Goal: Task Accomplishment & Management: Manage account settings

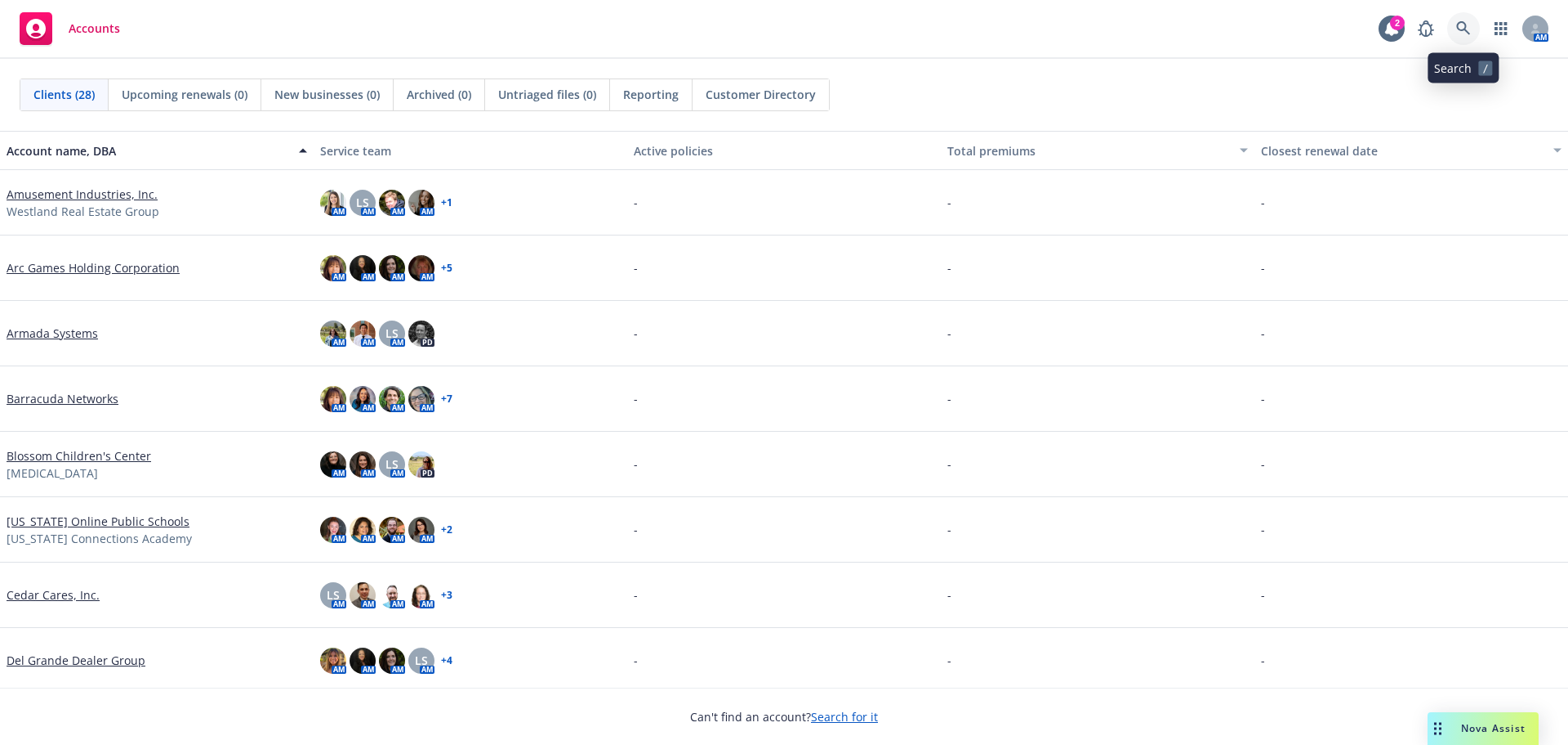
click at [1458, 30] on icon at bounding box center [1463, 29] width 14 height 14
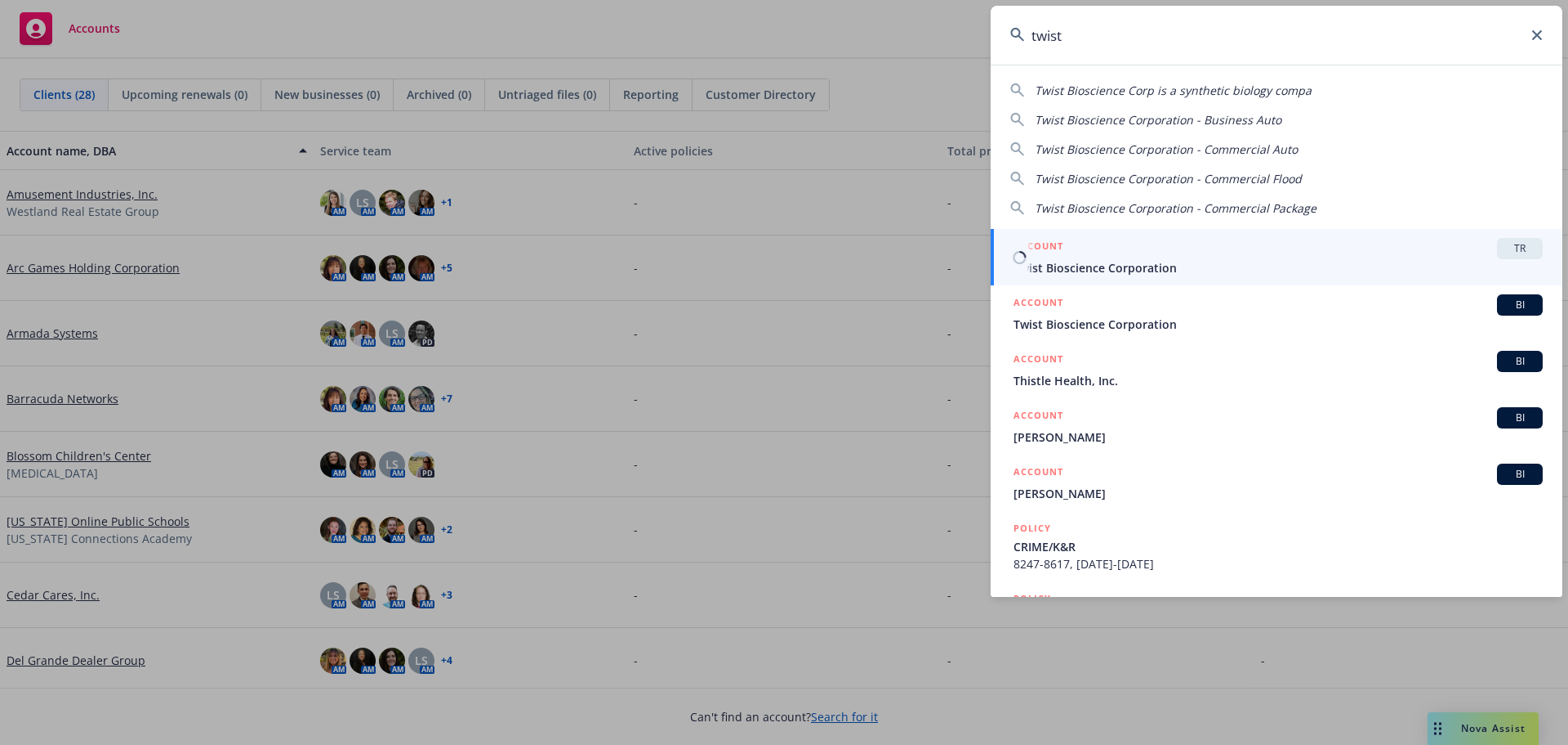
type input "twist"
click at [1429, 249] on div "ACCOUNT TR" at bounding box center [1278, 249] width 529 height 21
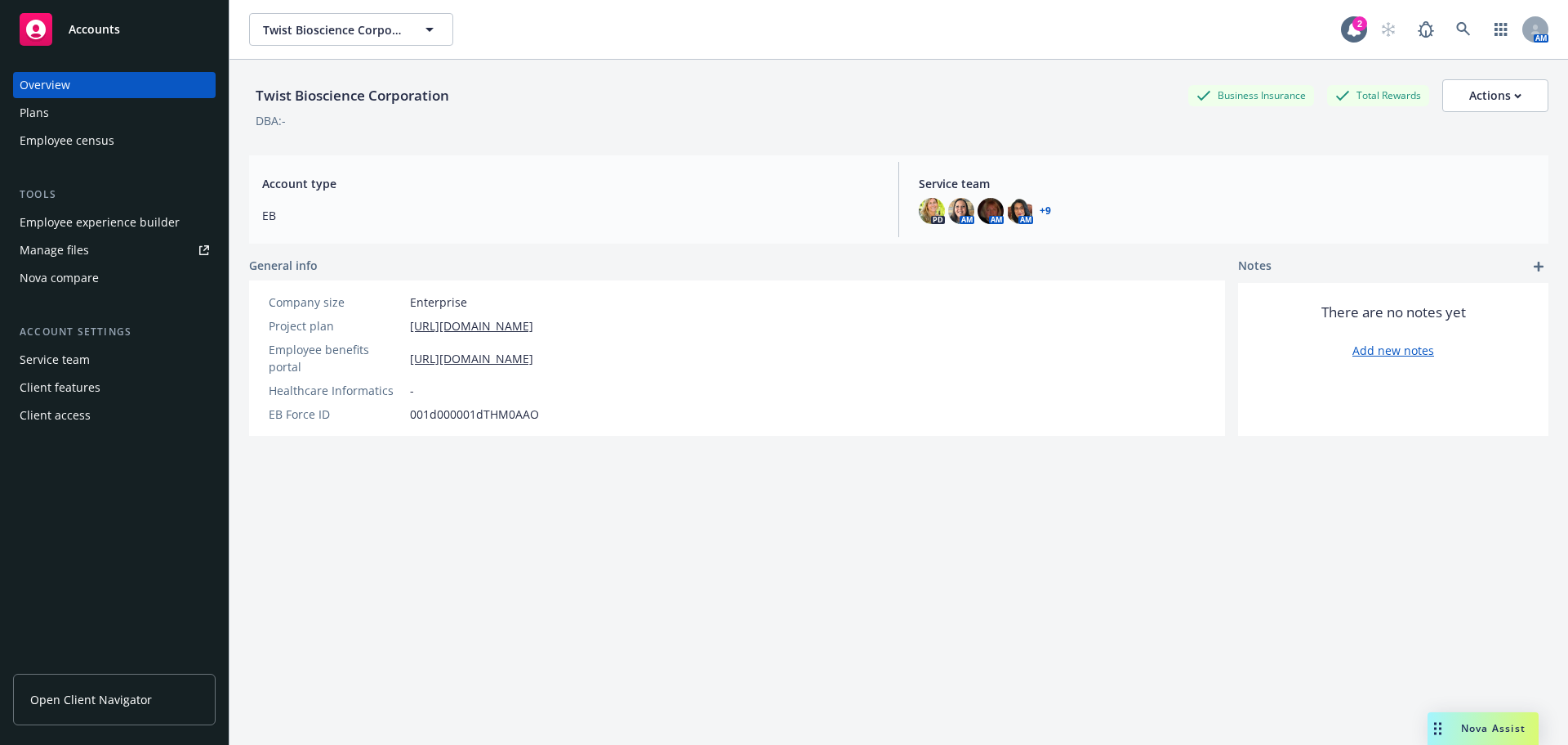
click at [58, 255] on div "Manage files" at bounding box center [55, 250] width 70 height 26
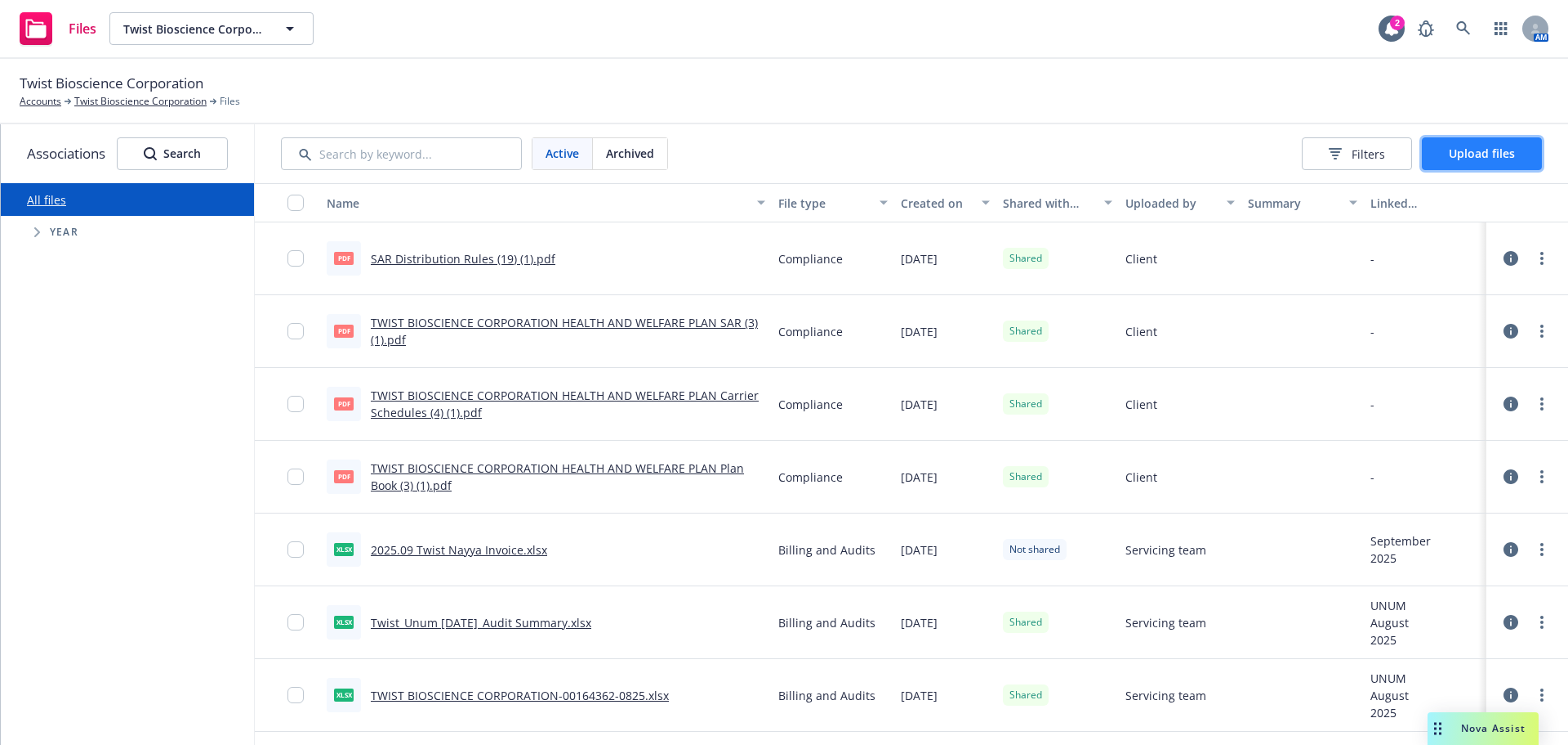
click at [1466, 148] on span "Upload files" at bounding box center [1482, 152] width 66 height 15
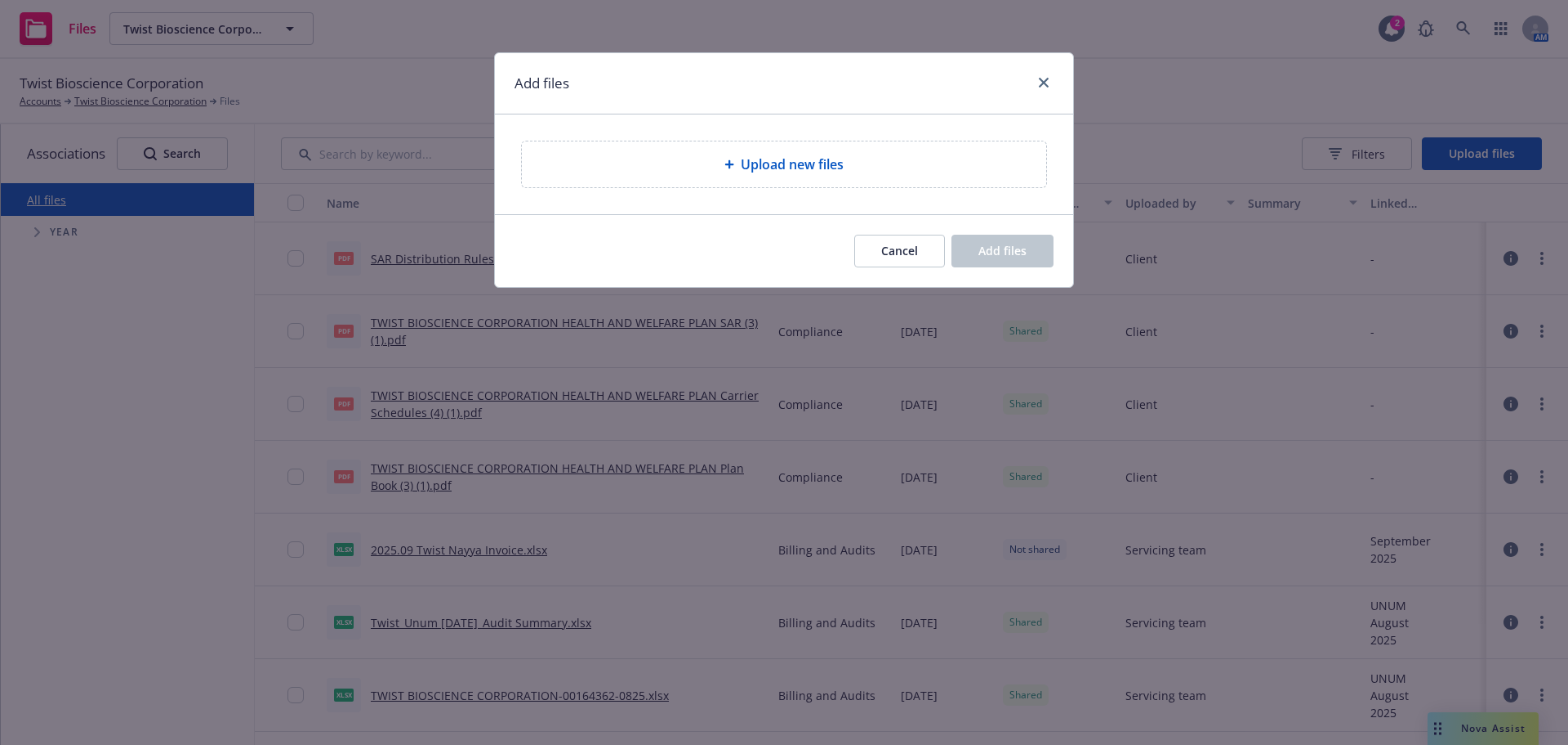
click at [762, 161] on span "Upload new files" at bounding box center [792, 165] width 103 height 20
click at [815, 179] on div "Upload new files" at bounding box center [784, 164] width 524 height 46
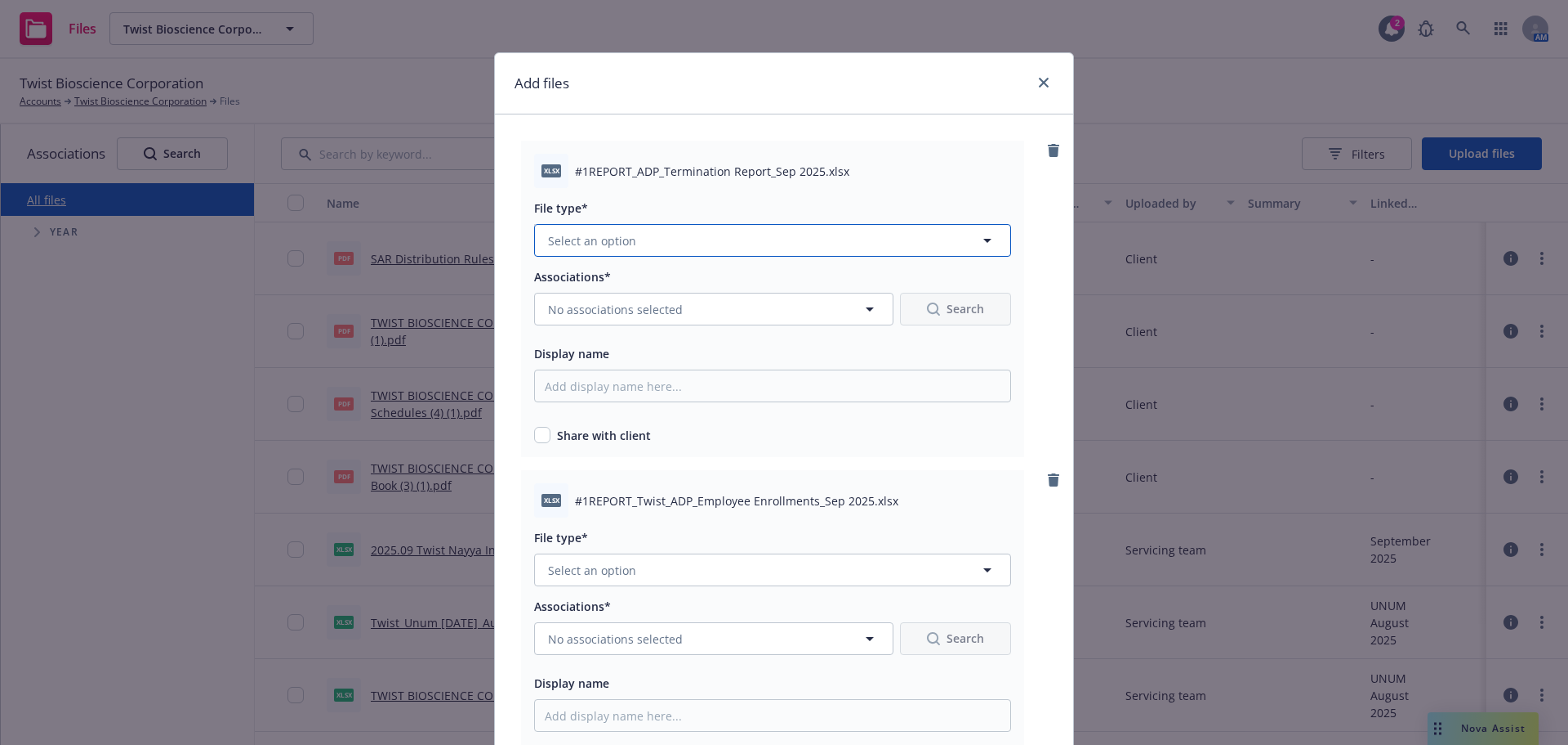
click at [672, 238] on button "Select an option" at bounding box center [772, 240] width 477 height 33
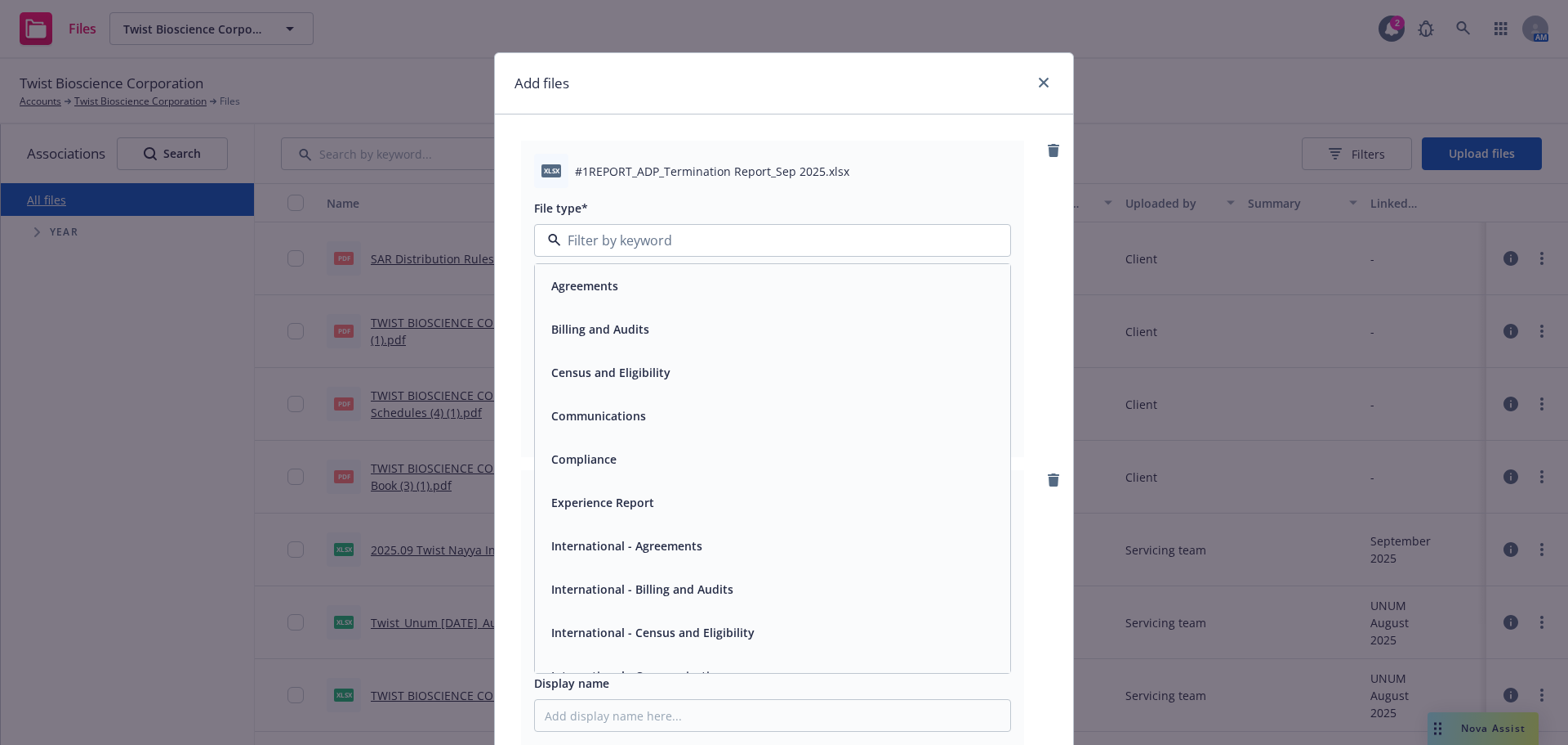
click at [594, 330] on span "Billing and Audits" at bounding box center [601, 329] width 98 height 17
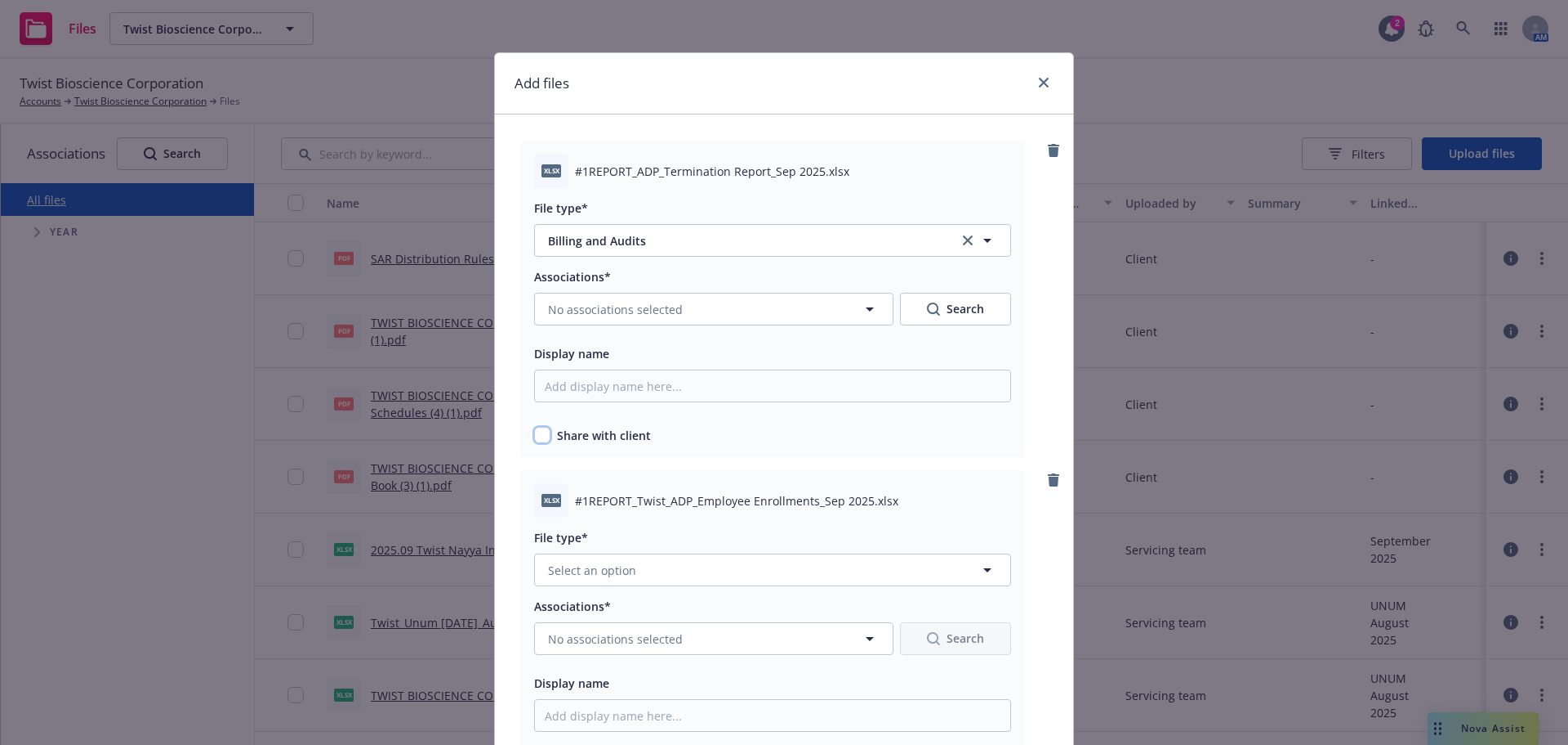
click at [536, 436] on input "checkbox" at bounding box center [542, 434] width 16 height 16
checkbox input "true"
click at [617, 307] on span "No associations selected" at bounding box center [615, 309] width 135 height 17
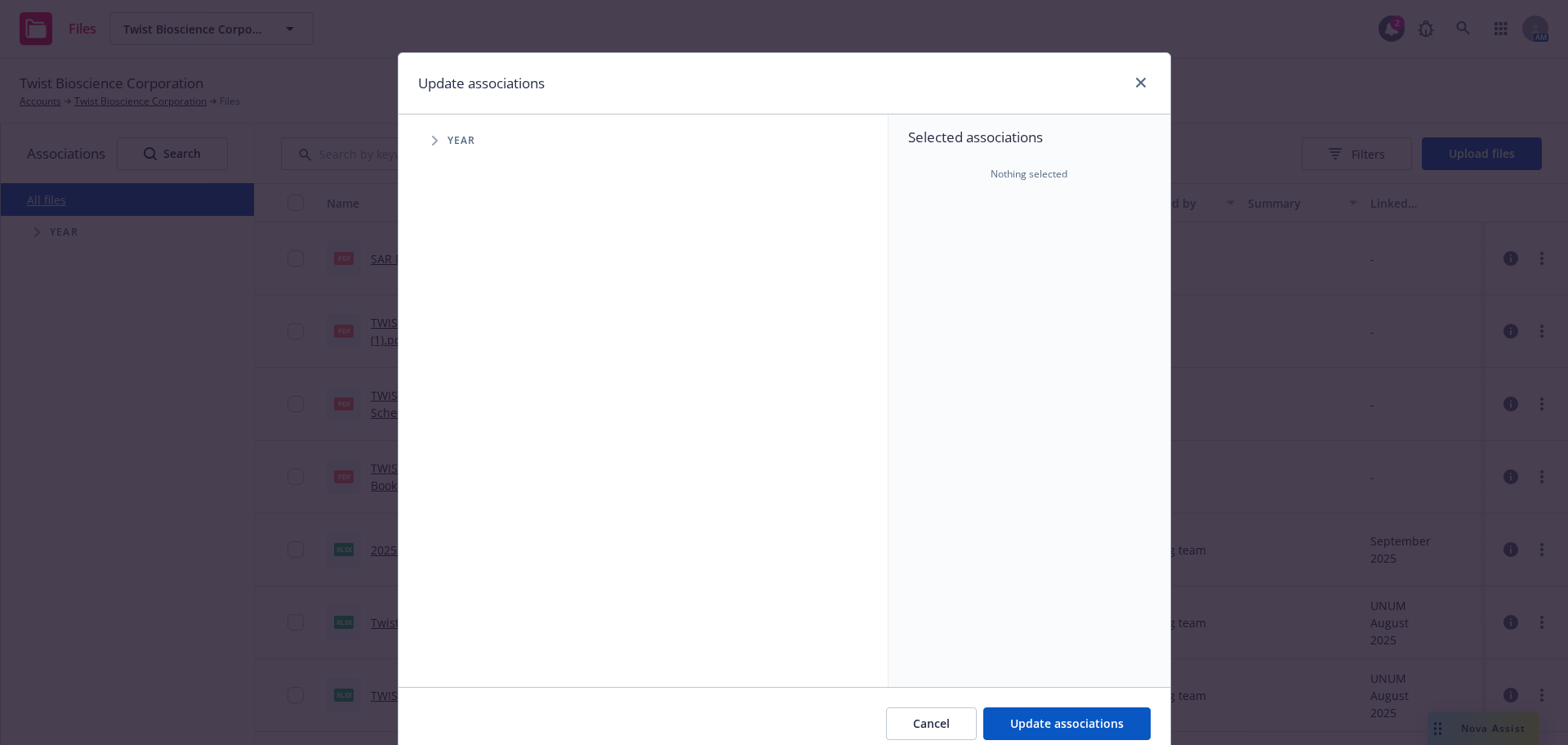
drag, startPoint x: 431, startPoint y: 140, endPoint x: 464, endPoint y: 151, distance: 34.8
click at [432, 141] on span "Tree Example" at bounding box center [434, 140] width 26 height 26
click at [1137, 85] on icon "close" at bounding box center [1141, 82] width 10 height 10
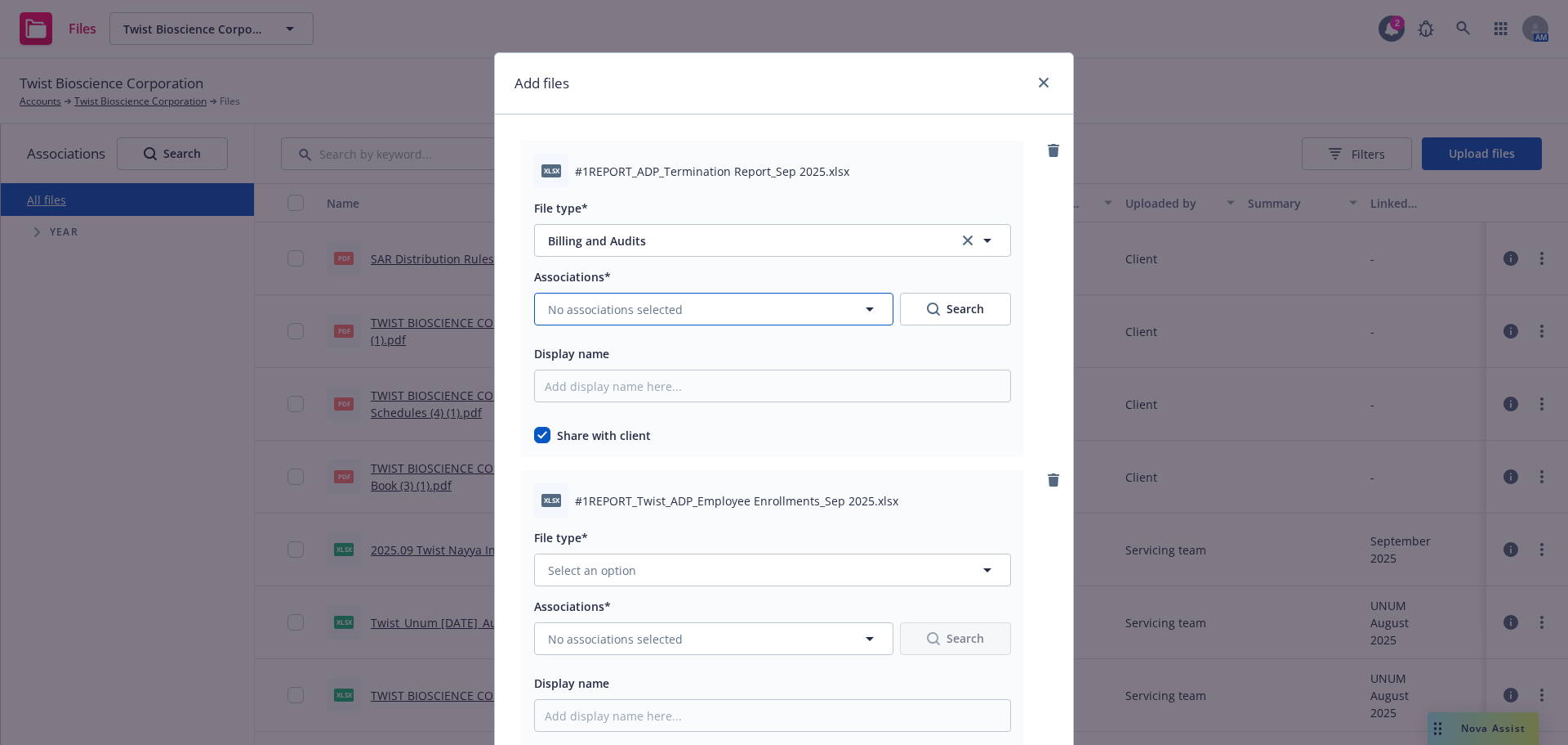
click at [628, 306] on span "No associations selected" at bounding box center [615, 309] width 135 height 17
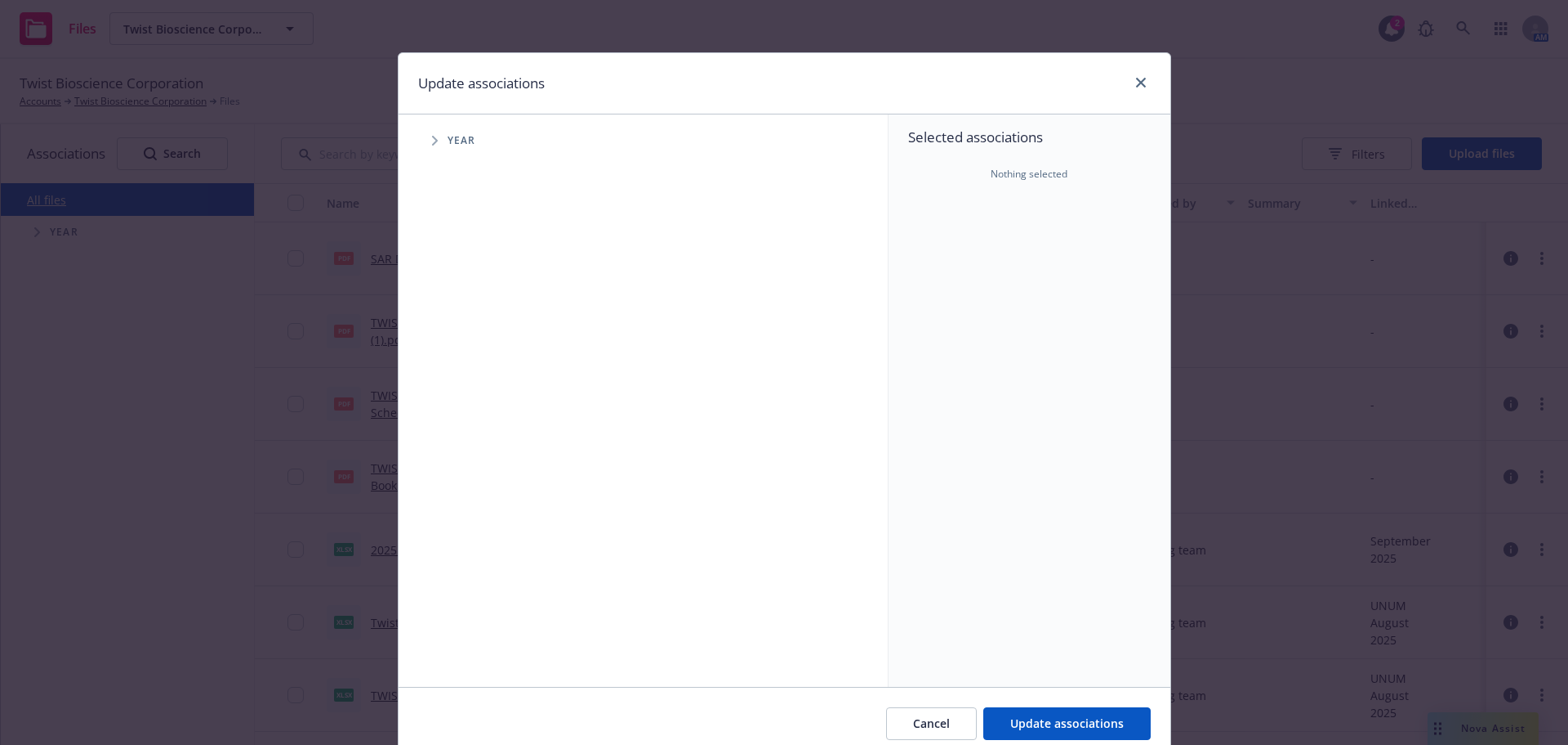
click at [425, 145] on span "Tree Example" at bounding box center [434, 140] width 26 height 26
click at [472, 367] on input "Tree Example" at bounding box center [476, 364] width 16 height 16
checkbox input "true"
click at [453, 365] on icon "Tree Example" at bounding box center [456, 364] width 6 height 10
click at [473, 403] on icon "Tree Example" at bounding box center [475, 399] width 5 height 10
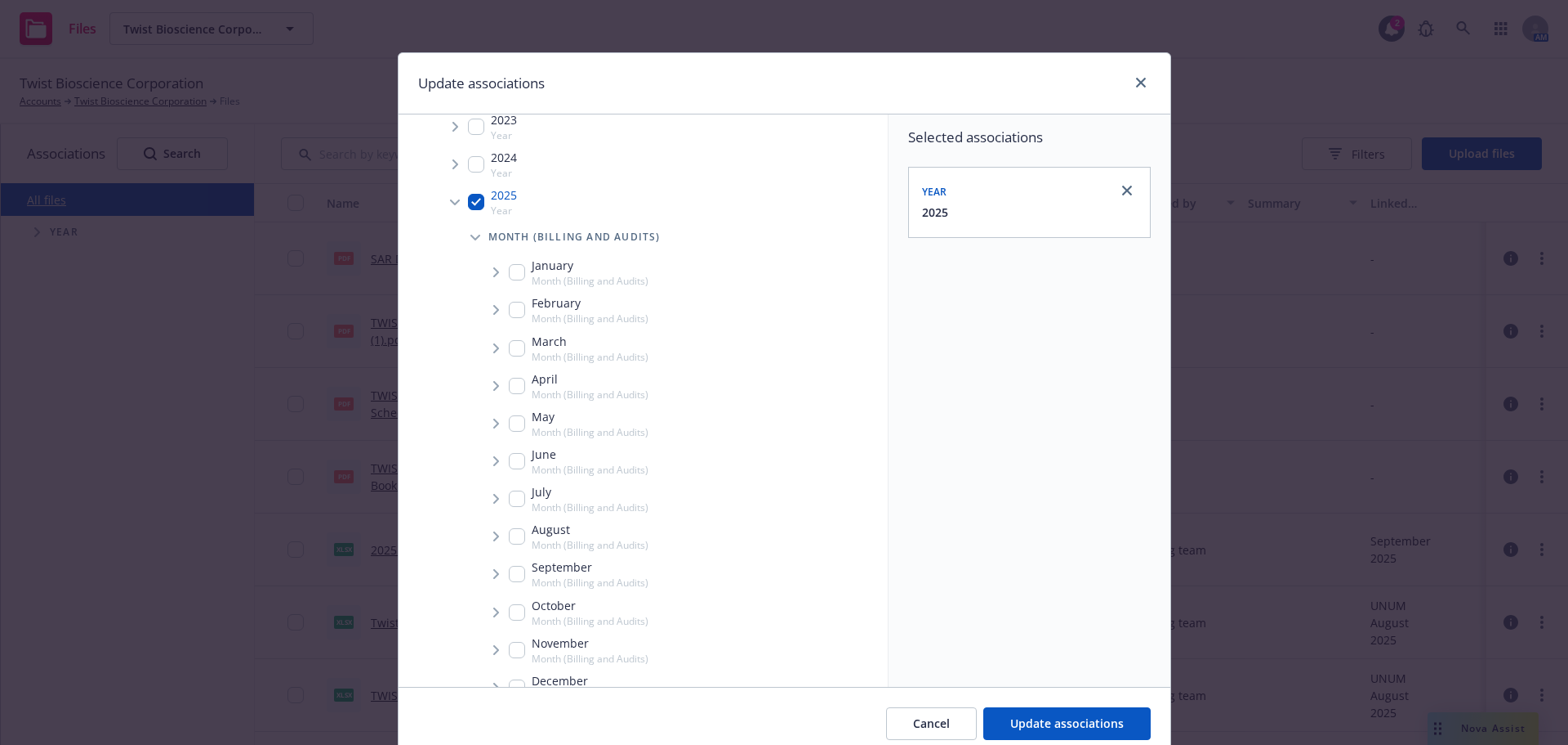
scroll to position [164, 0]
click at [511, 580] on input "Tree Example" at bounding box center [517, 573] width 16 height 16
checkbox input "true"
click at [1039, 726] on span "Update associations" at bounding box center [1067, 723] width 114 height 15
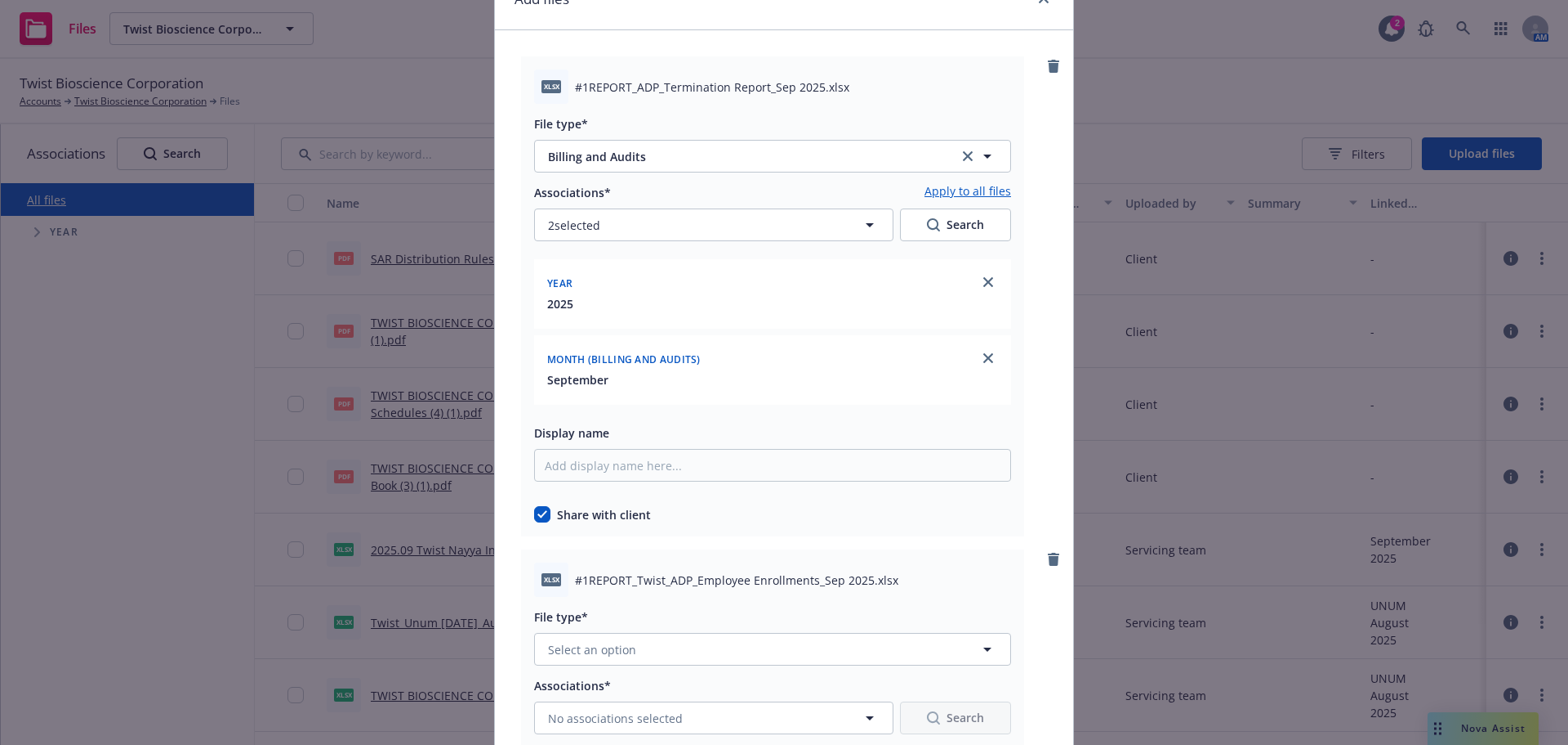
scroll to position [408, 0]
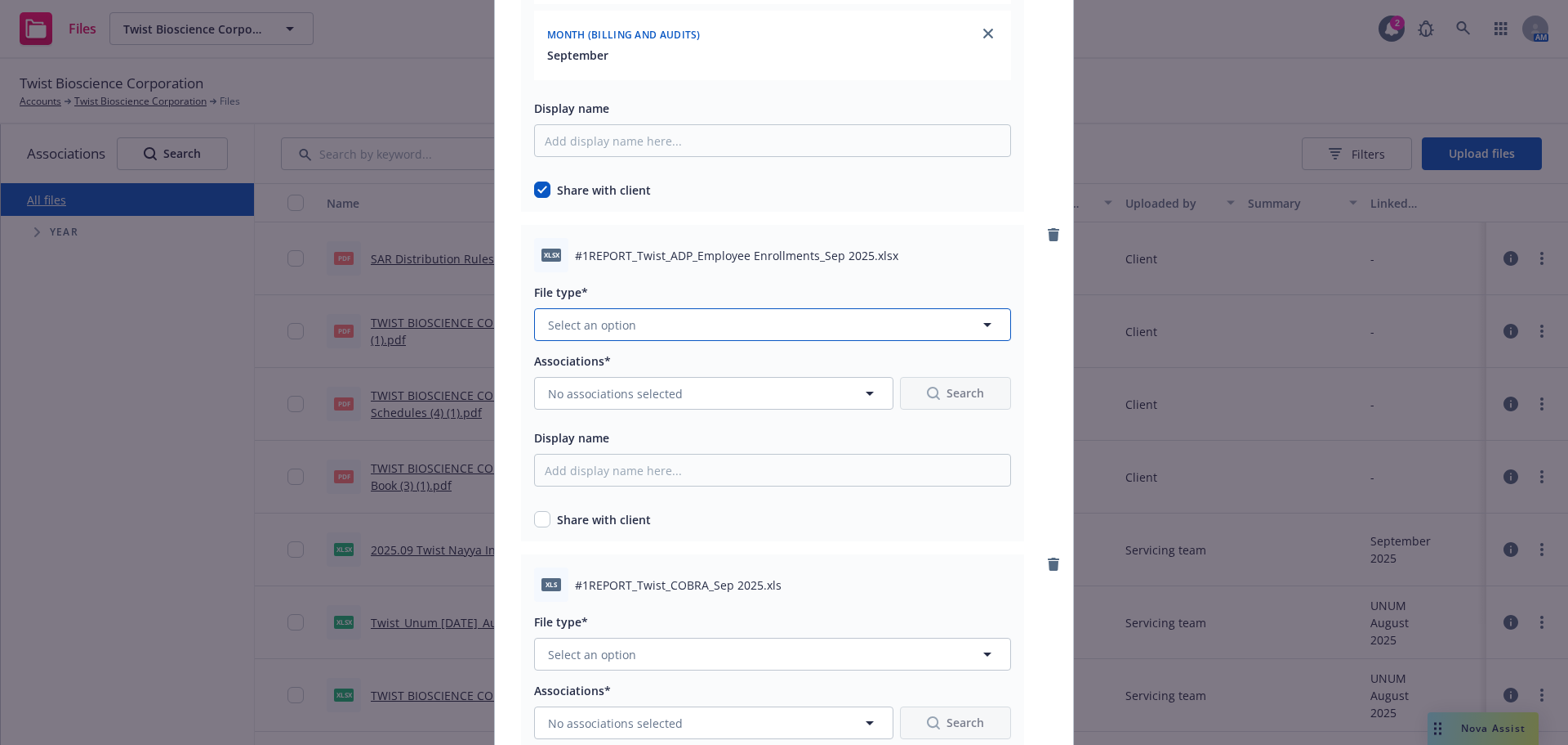
click at [659, 319] on button "Select an option" at bounding box center [772, 324] width 477 height 33
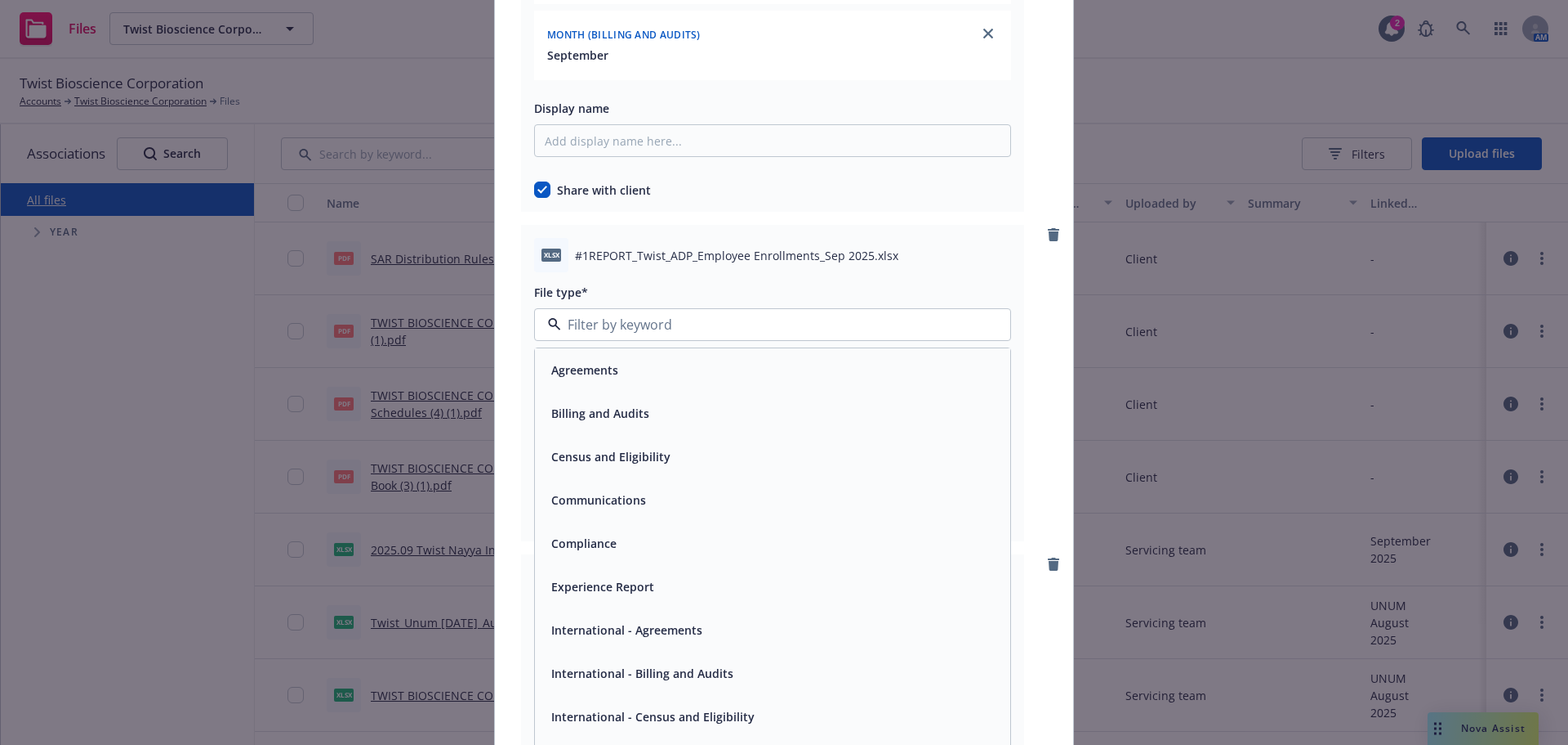
click at [652, 402] on div "Billing and Audits" at bounding box center [772, 413] width 456 height 23
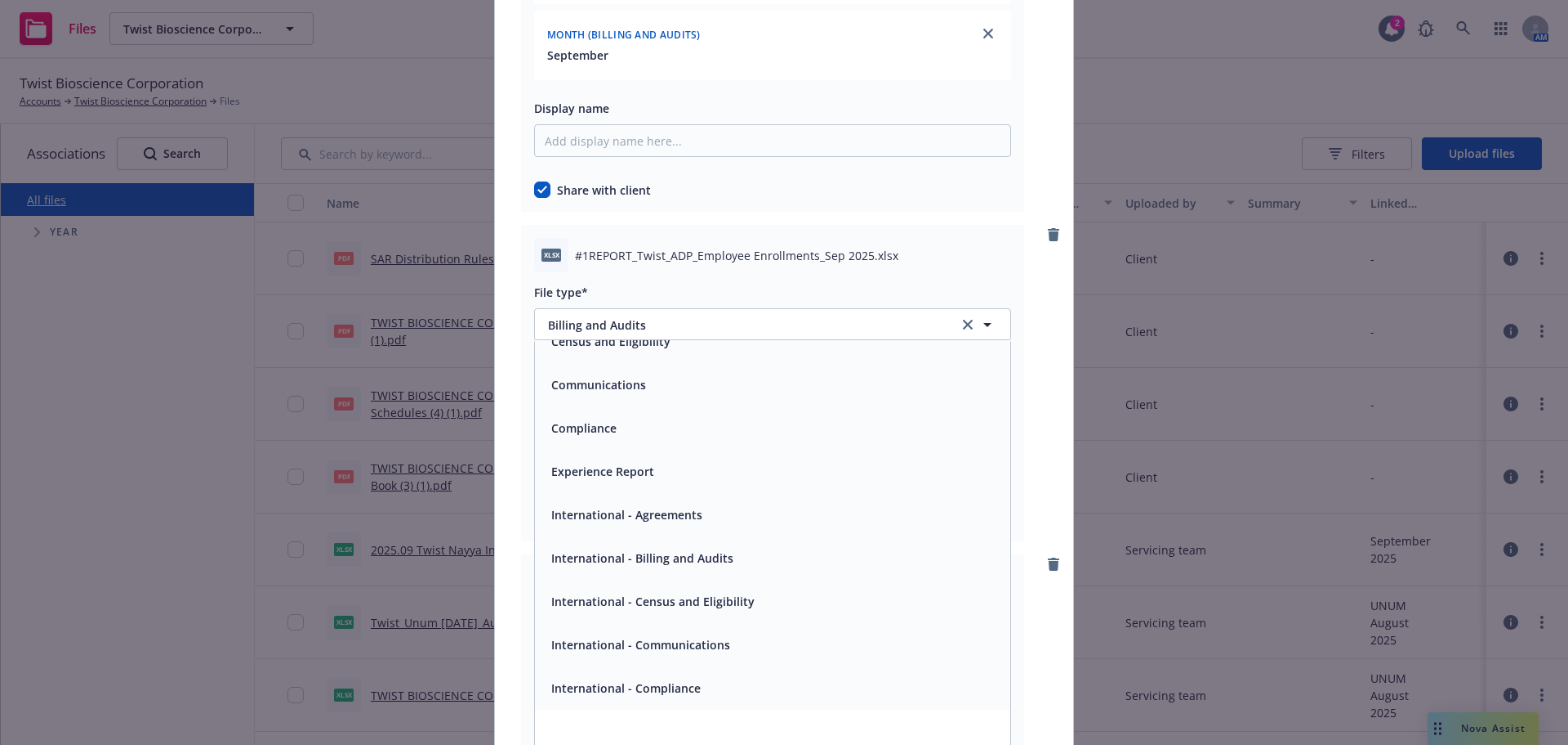
scroll to position [0, 0]
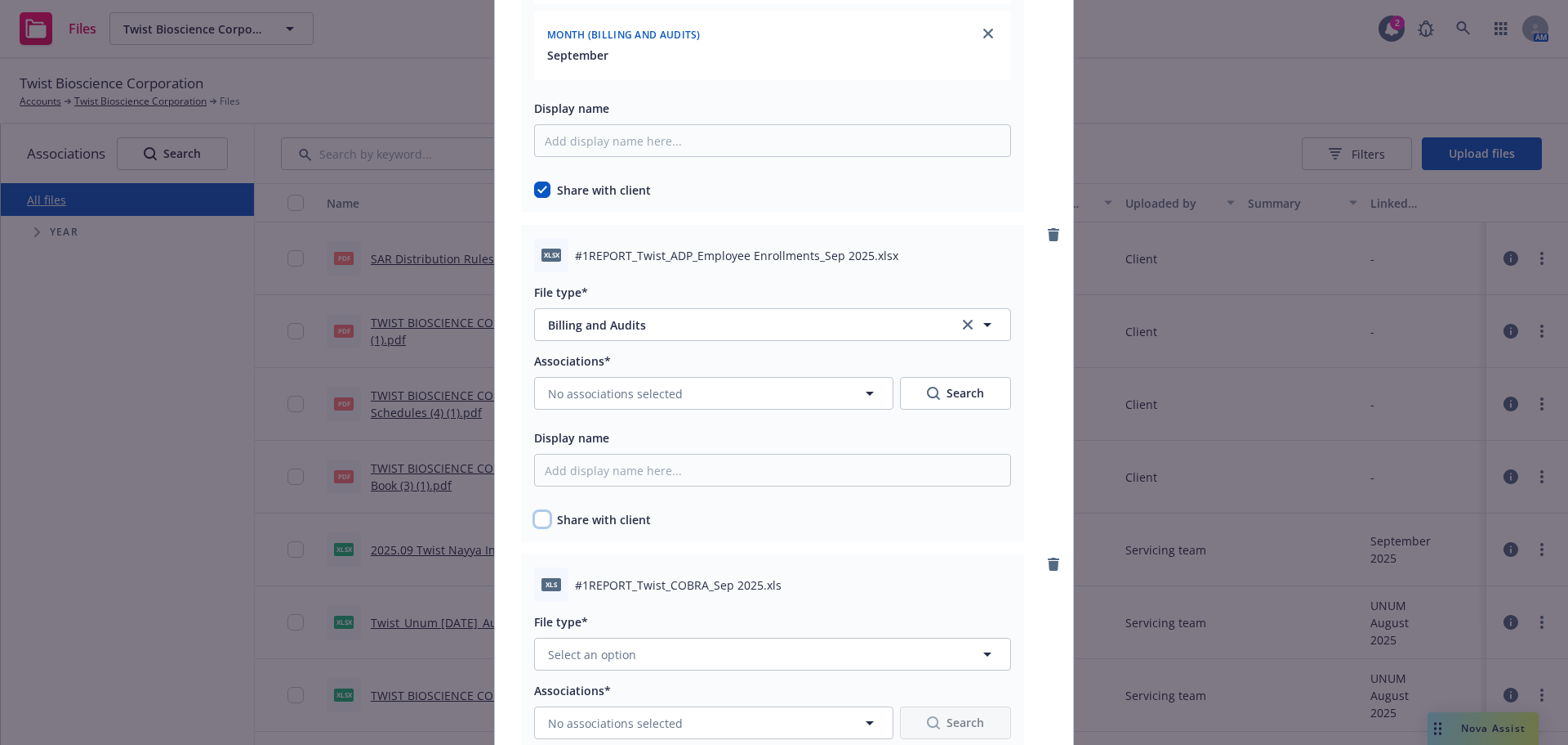
click at [539, 516] on input "checkbox" at bounding box center [542, 518] width 16 height 16
checkbox input "true"
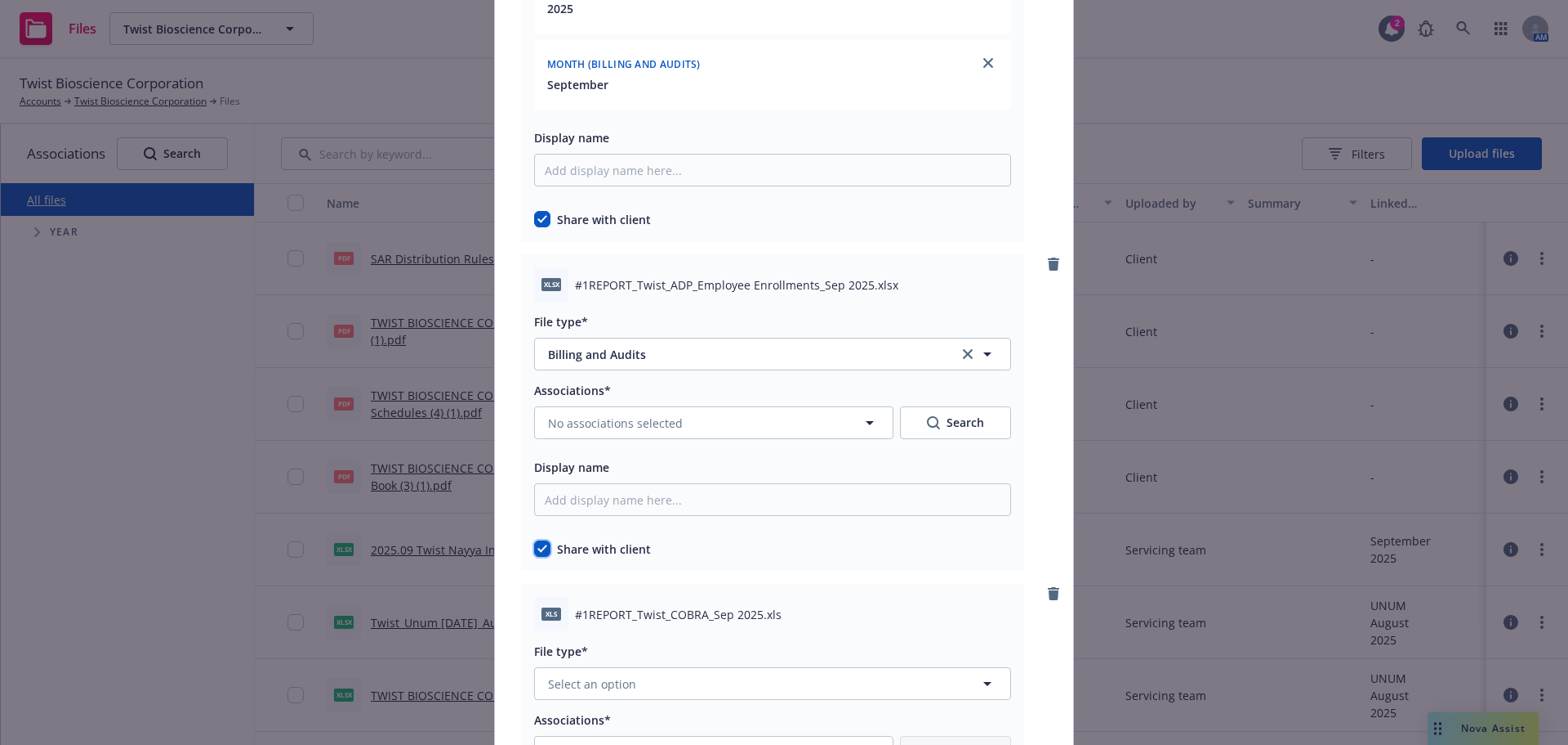
scroll to position [408, 0]
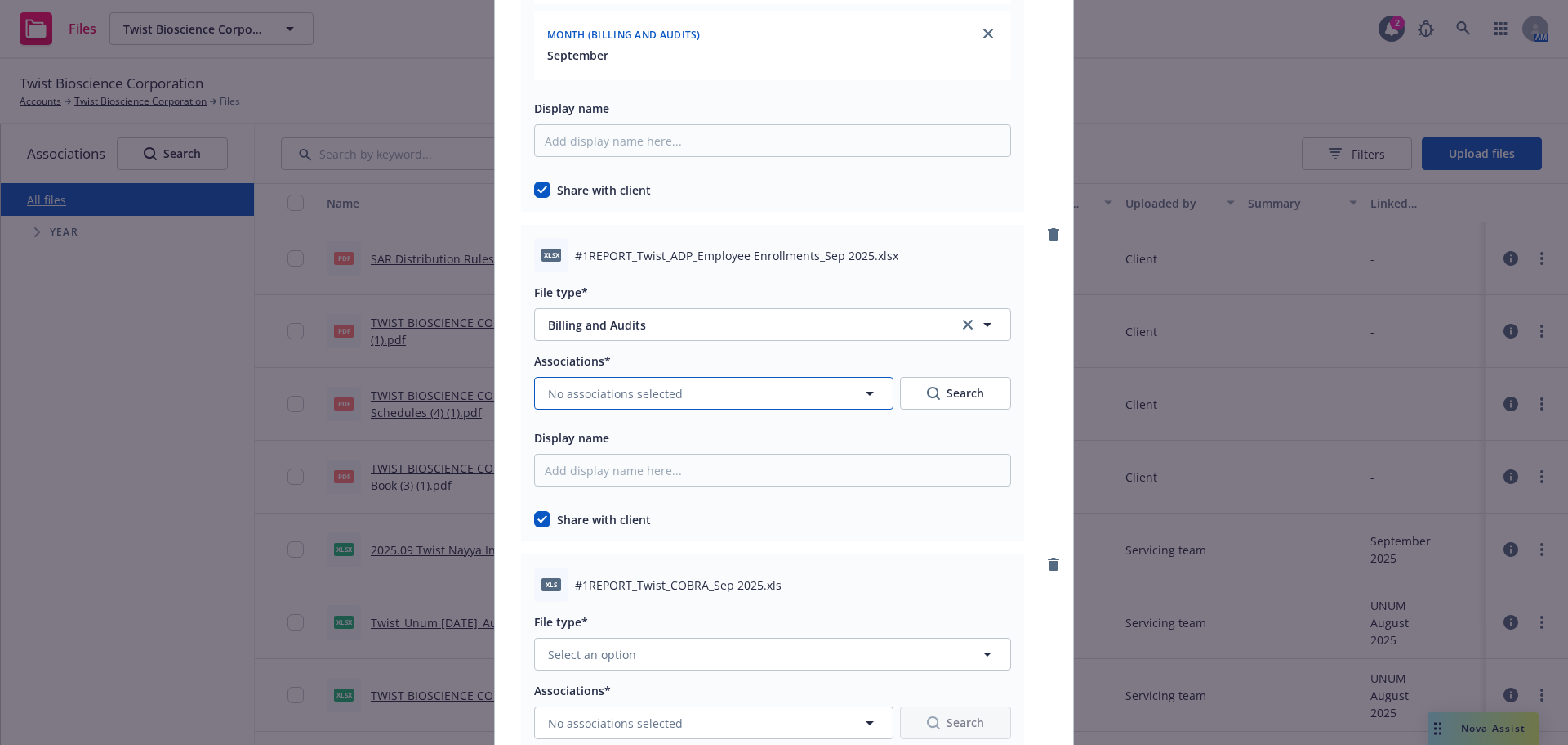
click at [733, 401] on button "No associations selected" at bounding box center [714, 393] width 360 height 33
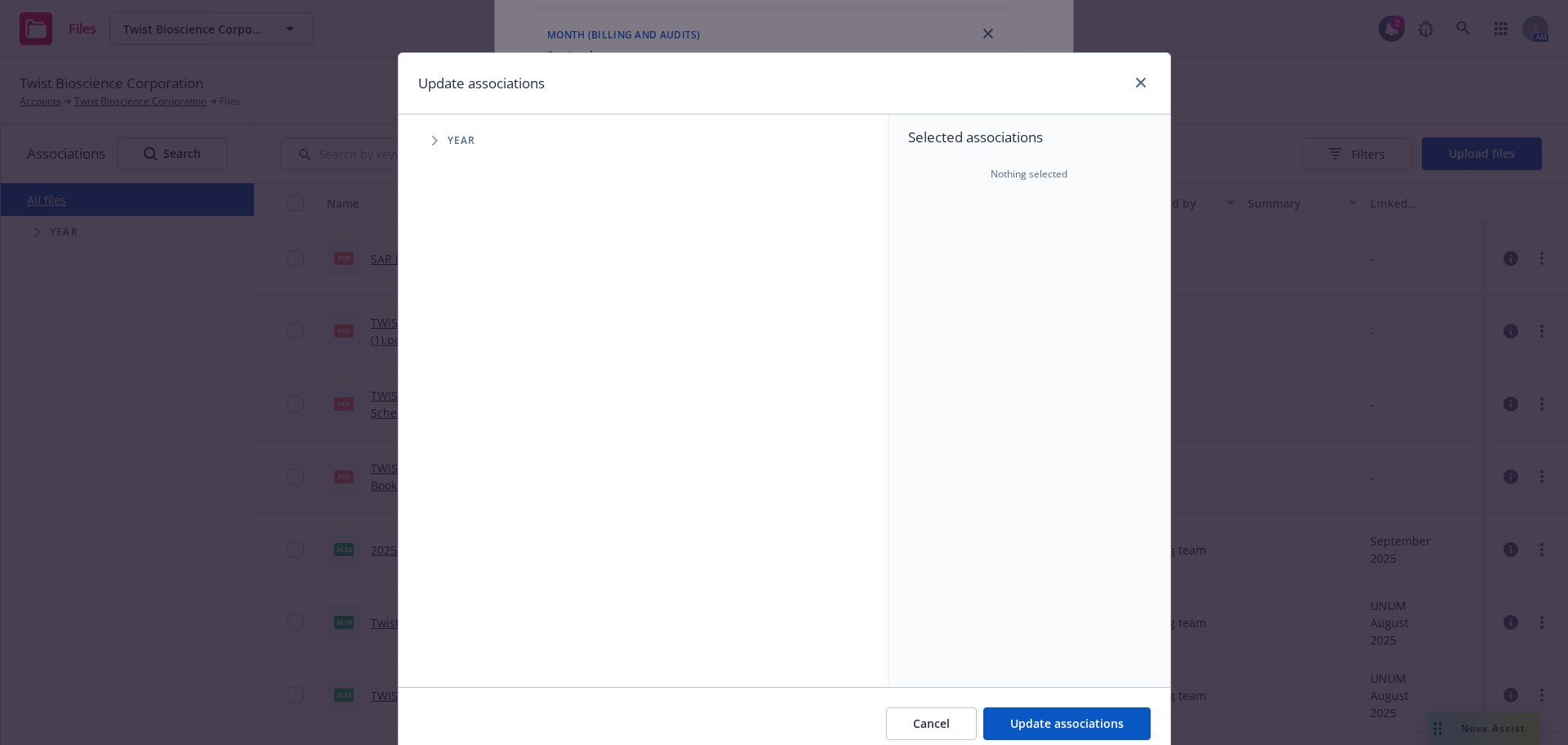
click at [432, 142] on icon "Tree Example" at bounding box center [435, 141] width 6 height 10
click at [468, 362] on input "Tree Example" at bounding box center [476, 364] width 16 height 16
checkbox input "true"
drag, startPoint x: 448, startPoint y: 361, endPoint x: 455, endPoint y: 369, distance: 10.6
click at [453, 362] on icon "Tree Example" at bounding box center [456, 364] width 5 height 10
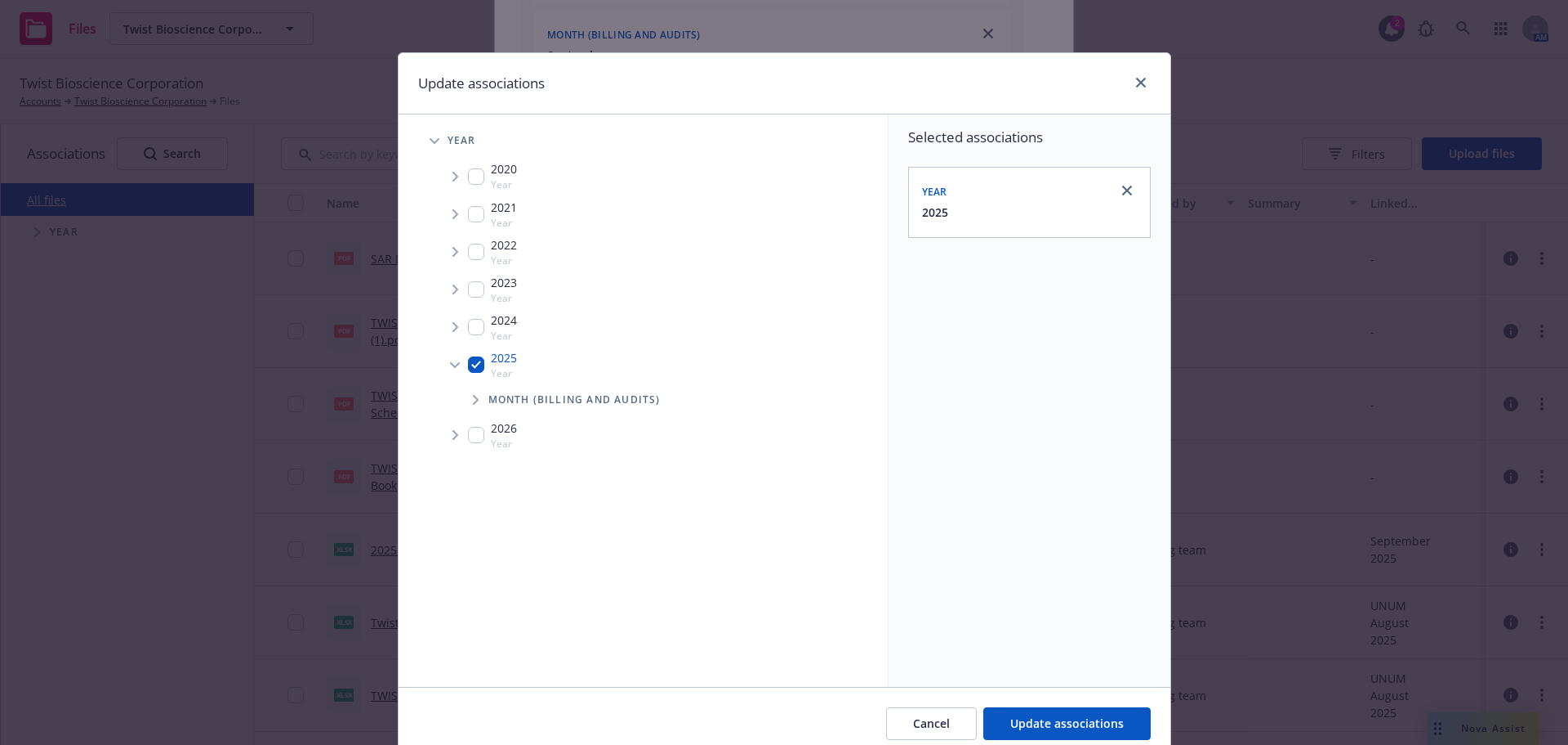
click at [475, 406] on span "Tree Example" at bounding box center [475, 399] width 26 height 26
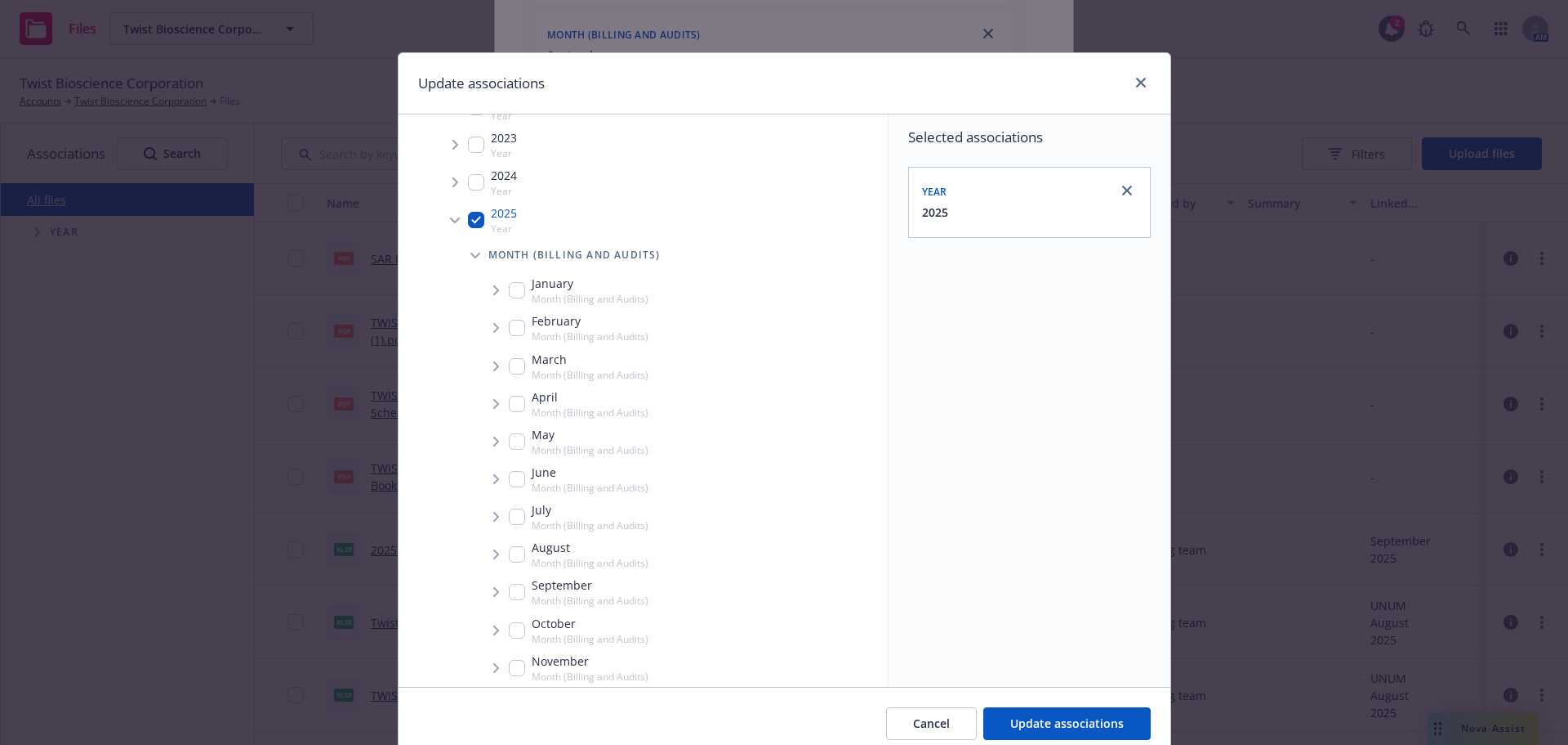
scroll to position [164, 0]
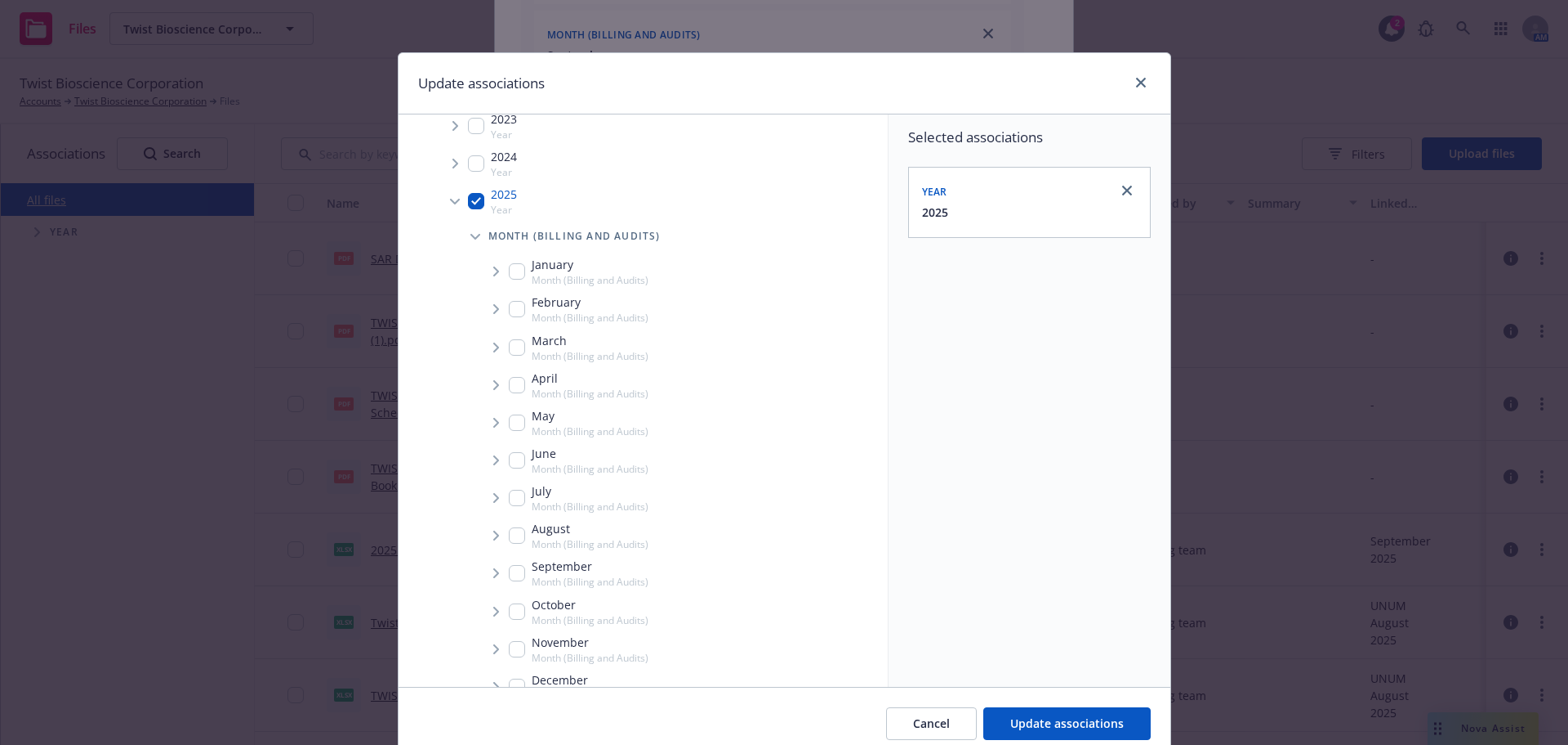
drag, startPoint x: 512, startPoint y: 575, endPoint x: 470, endPoint y: 583, distance: 42.8
click at [510, 575] on input "Tree Example" at bounding box center [517, 573] width 16 height 16
checkbox input "true"
click at [493, 576] on icon "Tree Example" at bounding box center [496, 572] width 5 height 10
click at [1121, 728] on button "Update associations" at bounding box center [1067, 724] width 167 height 33
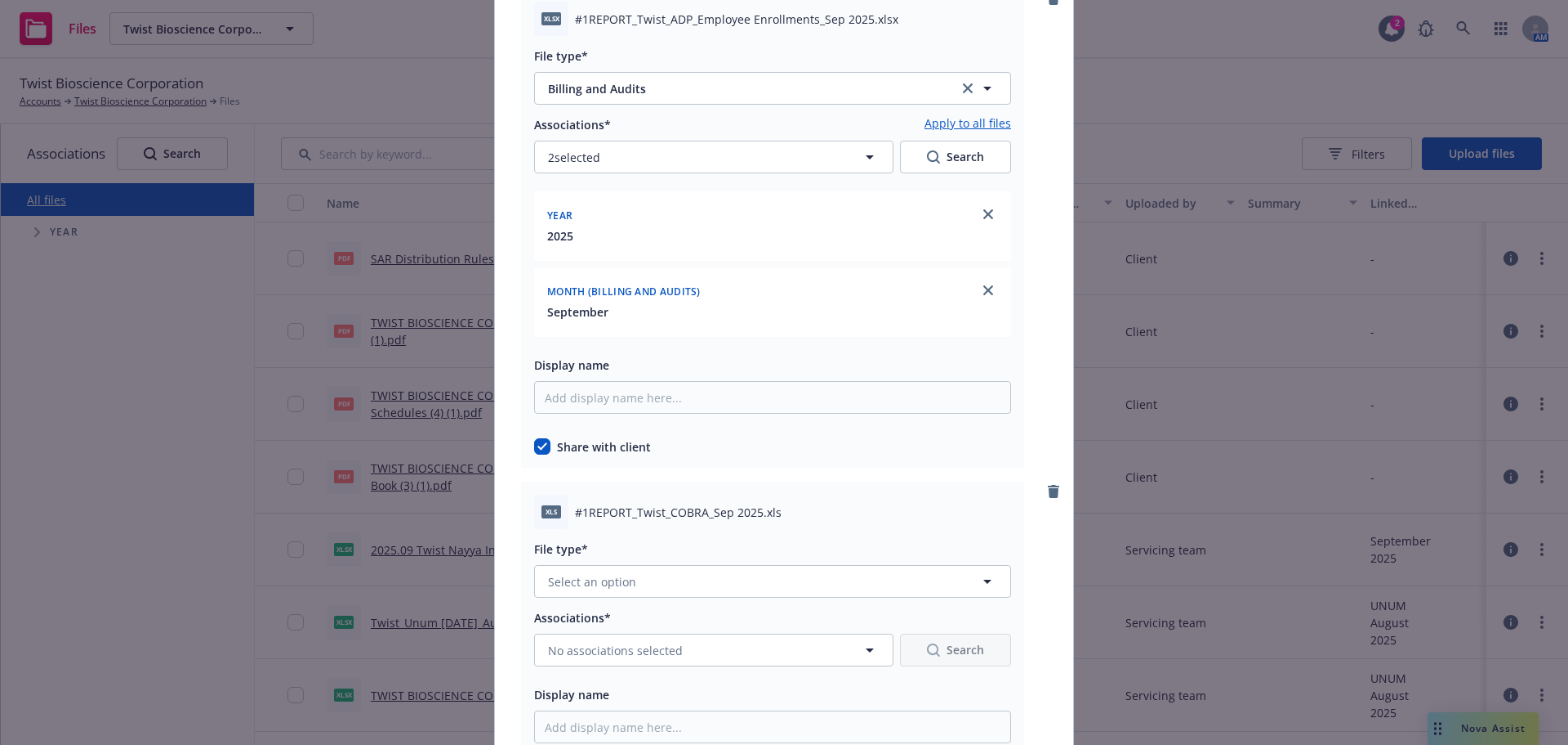
scroll to position [735, 0]
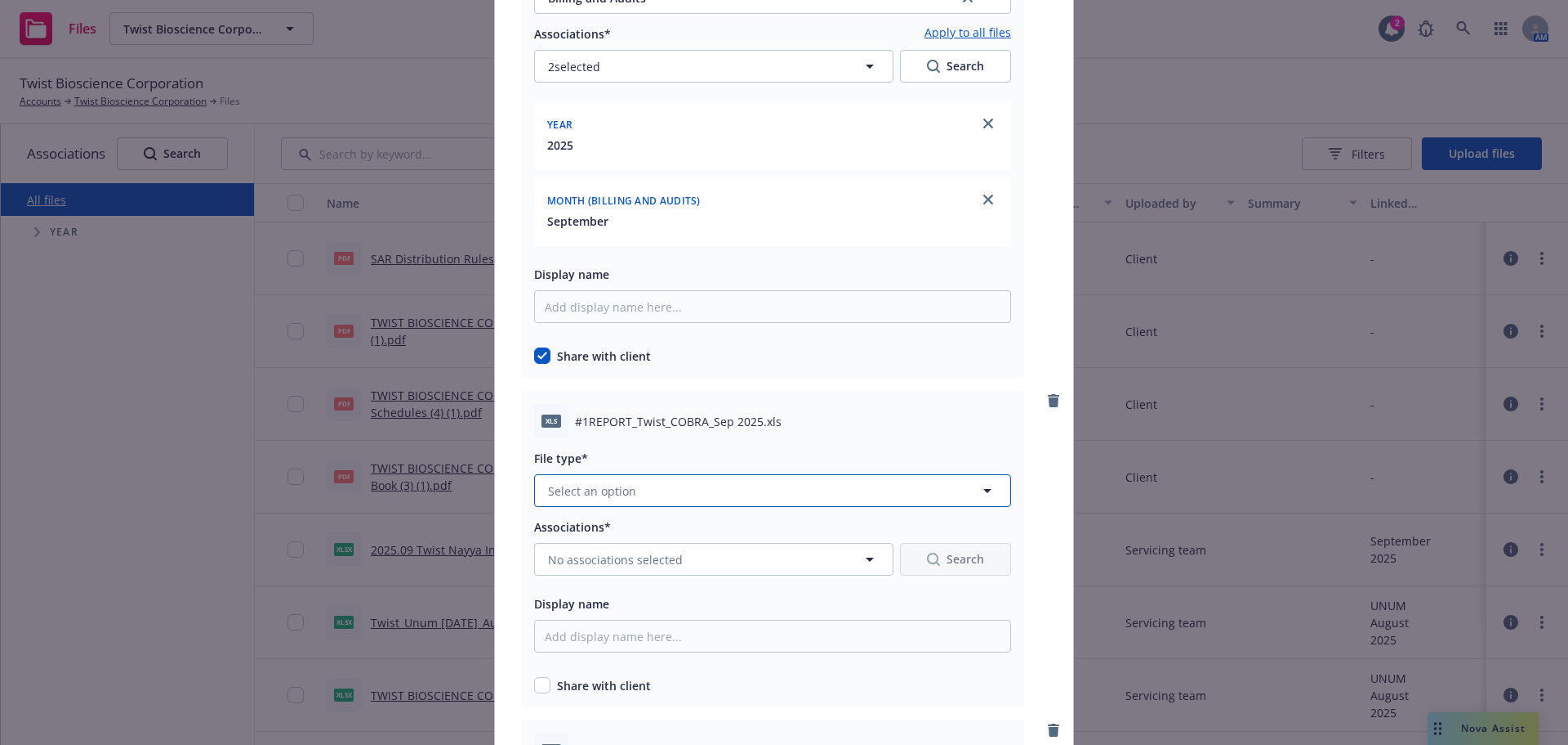
click at [652, 490] on button "Select an option" at bounding box center [772, 490] width 477 height 33
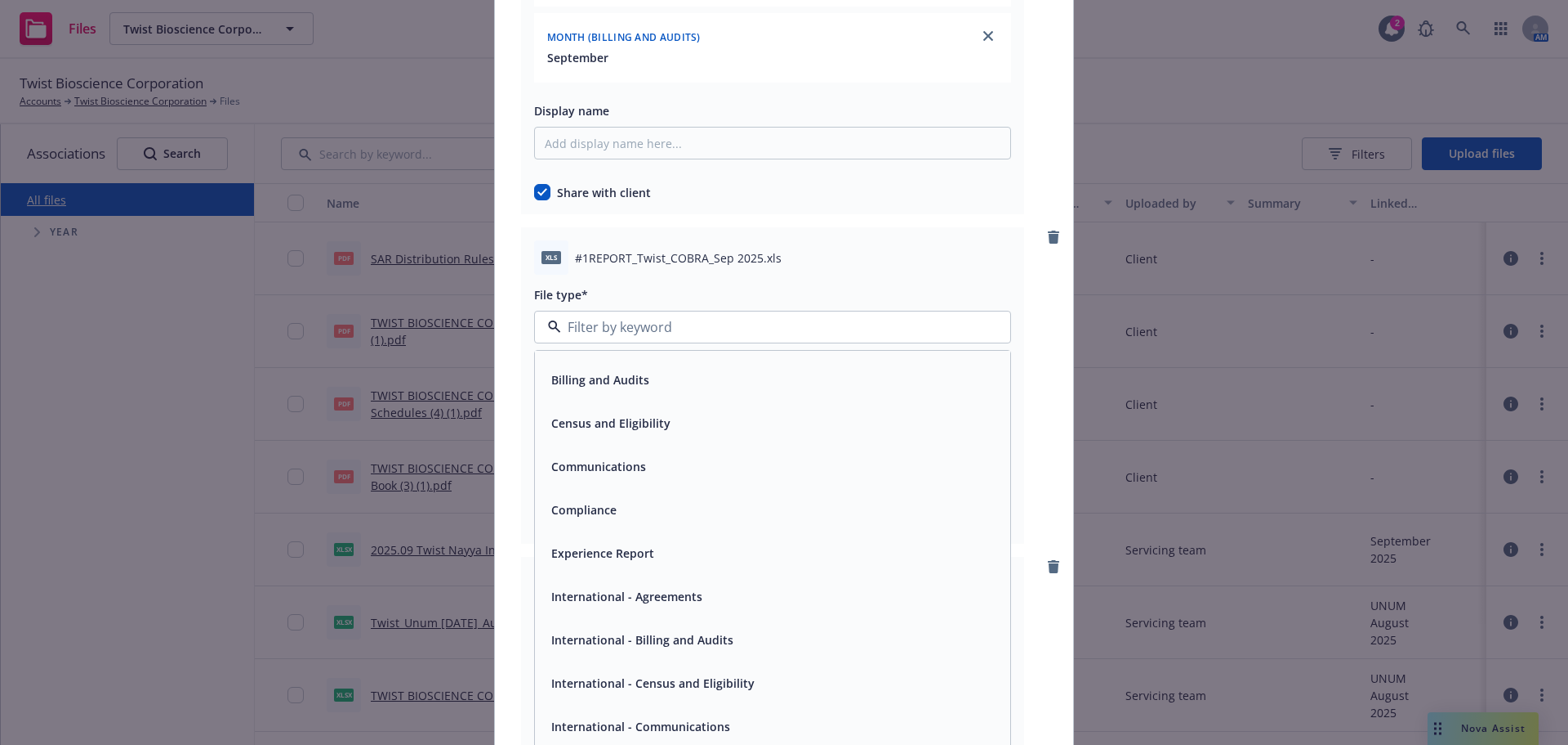
scroll to position [0, 0]
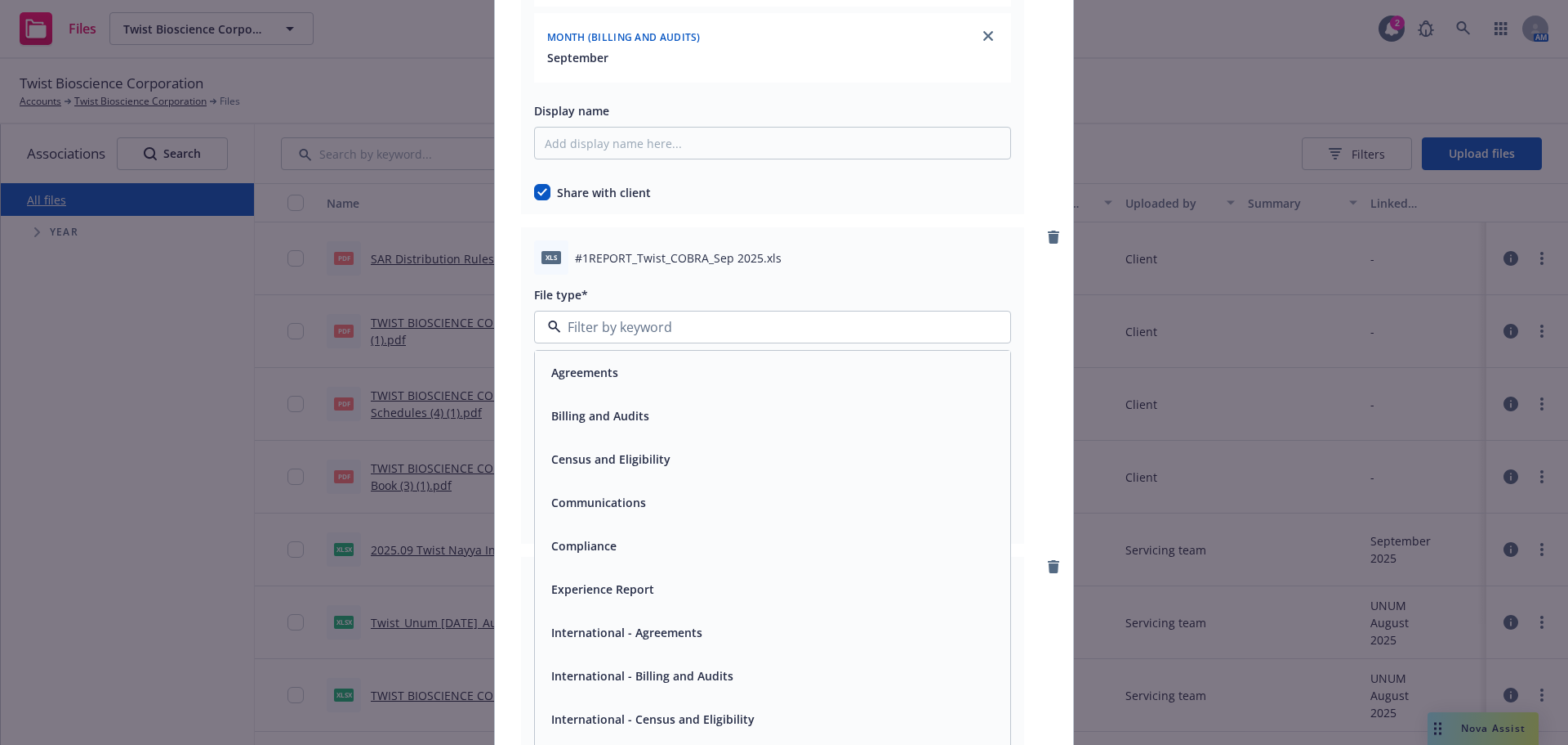
click at [714, 407] on div "Billing and Audits" at bounding box center [772, 415] width 456 height 23
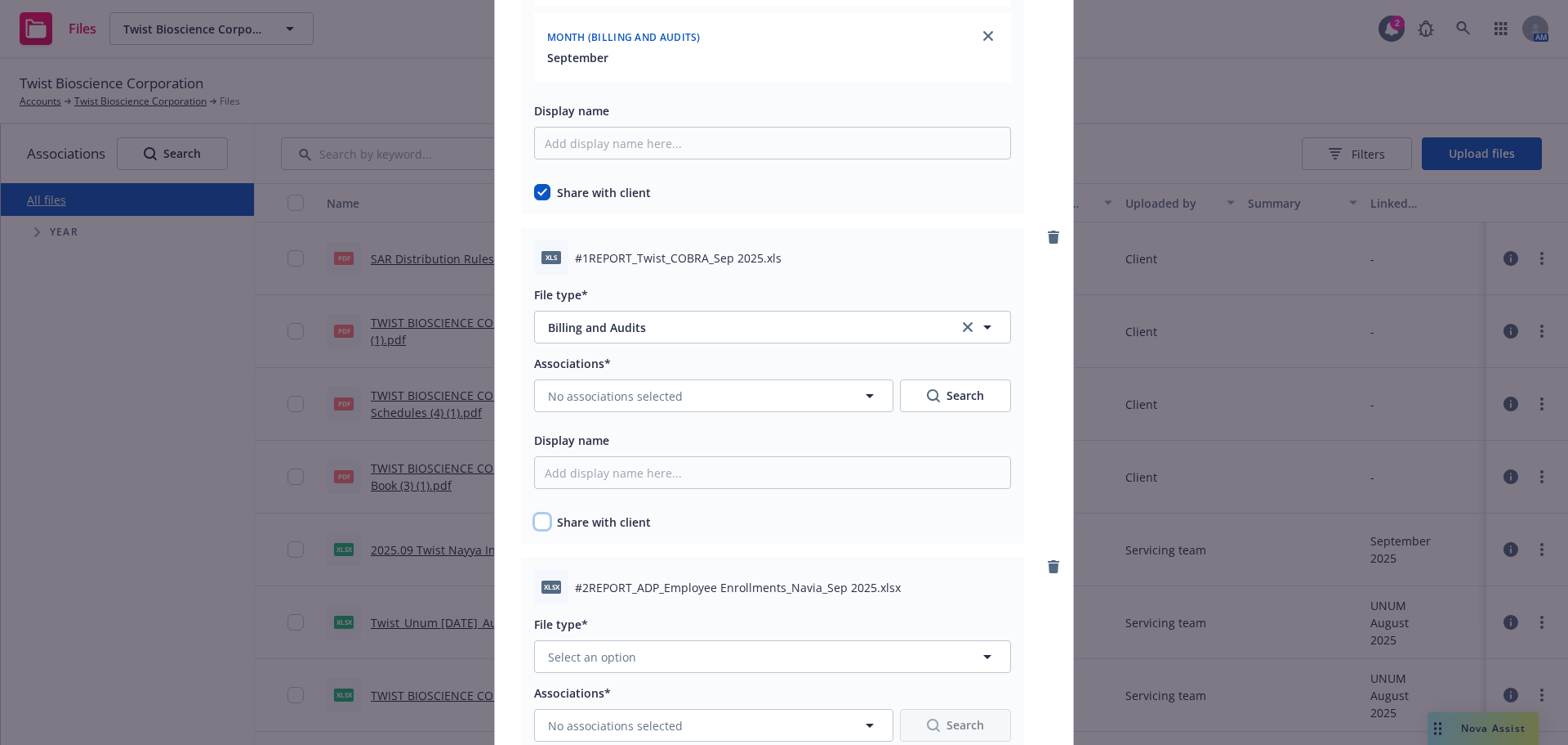
click at [537, 523] on input "checkbox" at bounding box center [542, 521] width 16 height 16
checkbox input "true"
click at [612, 405] on button "No associations selected" at bounding box center [714, 396] width 360 height 33
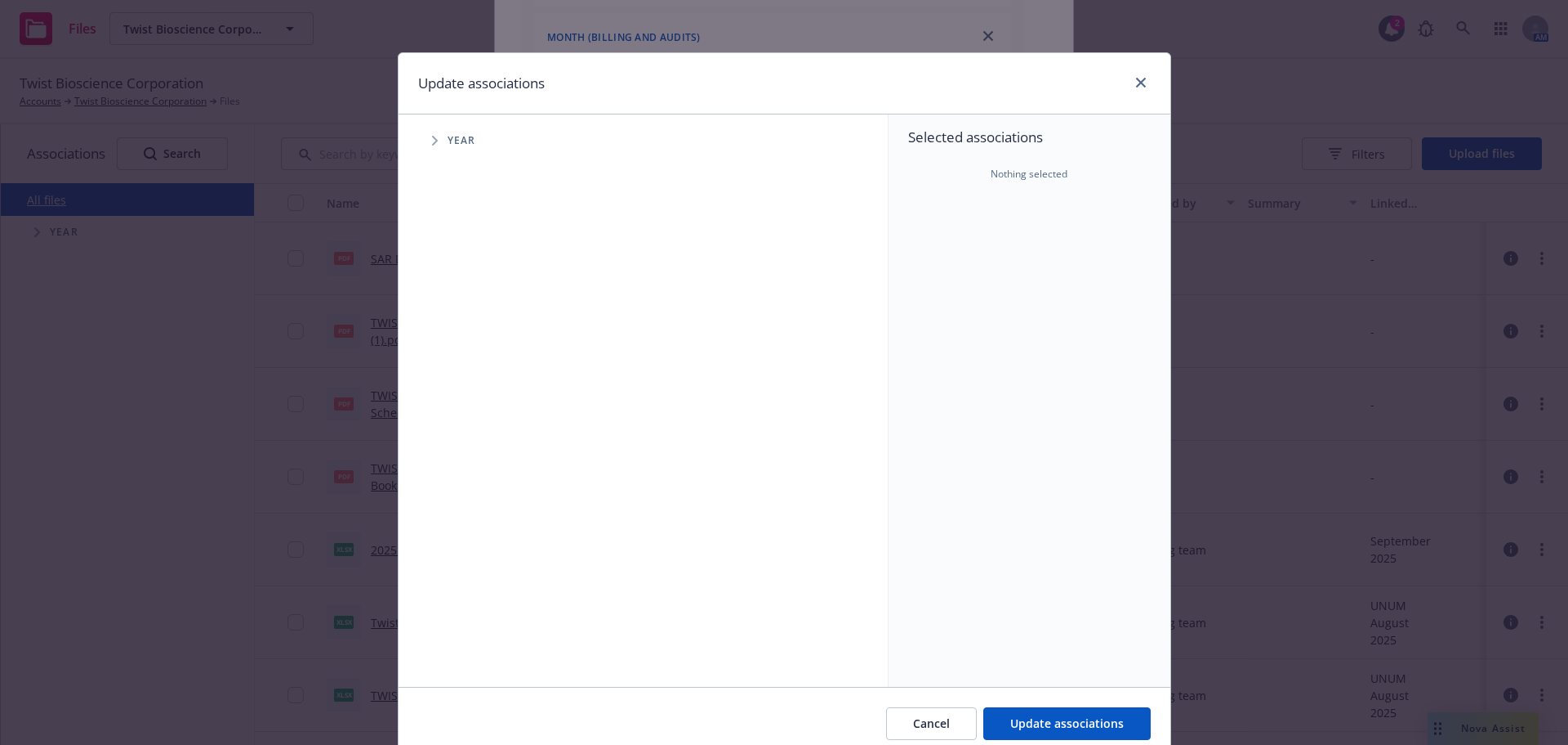
click at [439, 147] on span "Tree Example" at bounding box center [434, 140] width 26 height 26
drag, startPoint x: 469, startPoint y: 355, endPoint x: 451, endPoint y: 364, distance: 20.1
click at [468, 359] on div "2025 Year" at bounding box center [492, 364] width 49 height 31
checkbox input "true"
click at [442, 367] on span "Tree Example" at bounding box center [455, 364] width 26 height 26
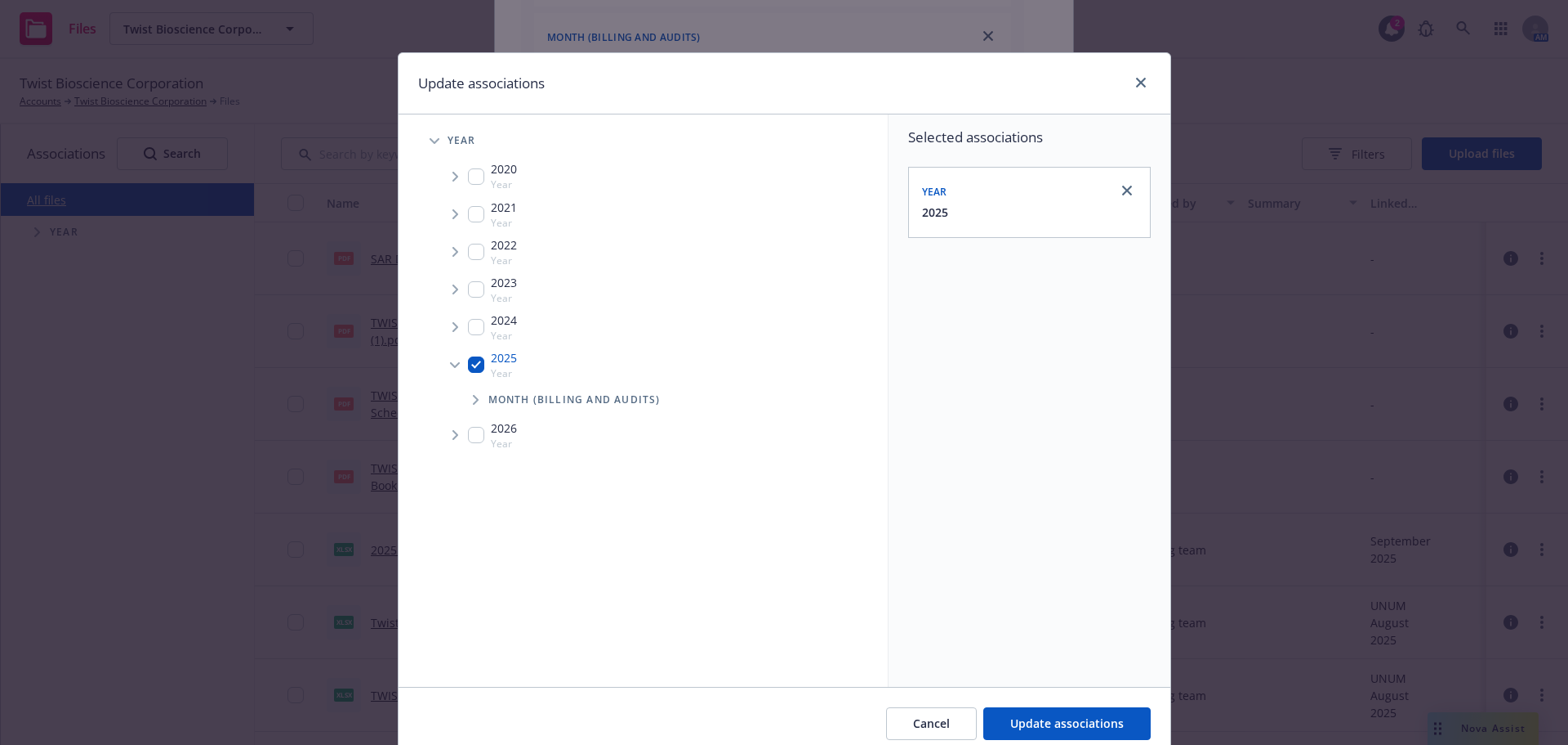
click at [463, 405] on span "Tree Example" at bounding box center [475, 399] width 26 height 26
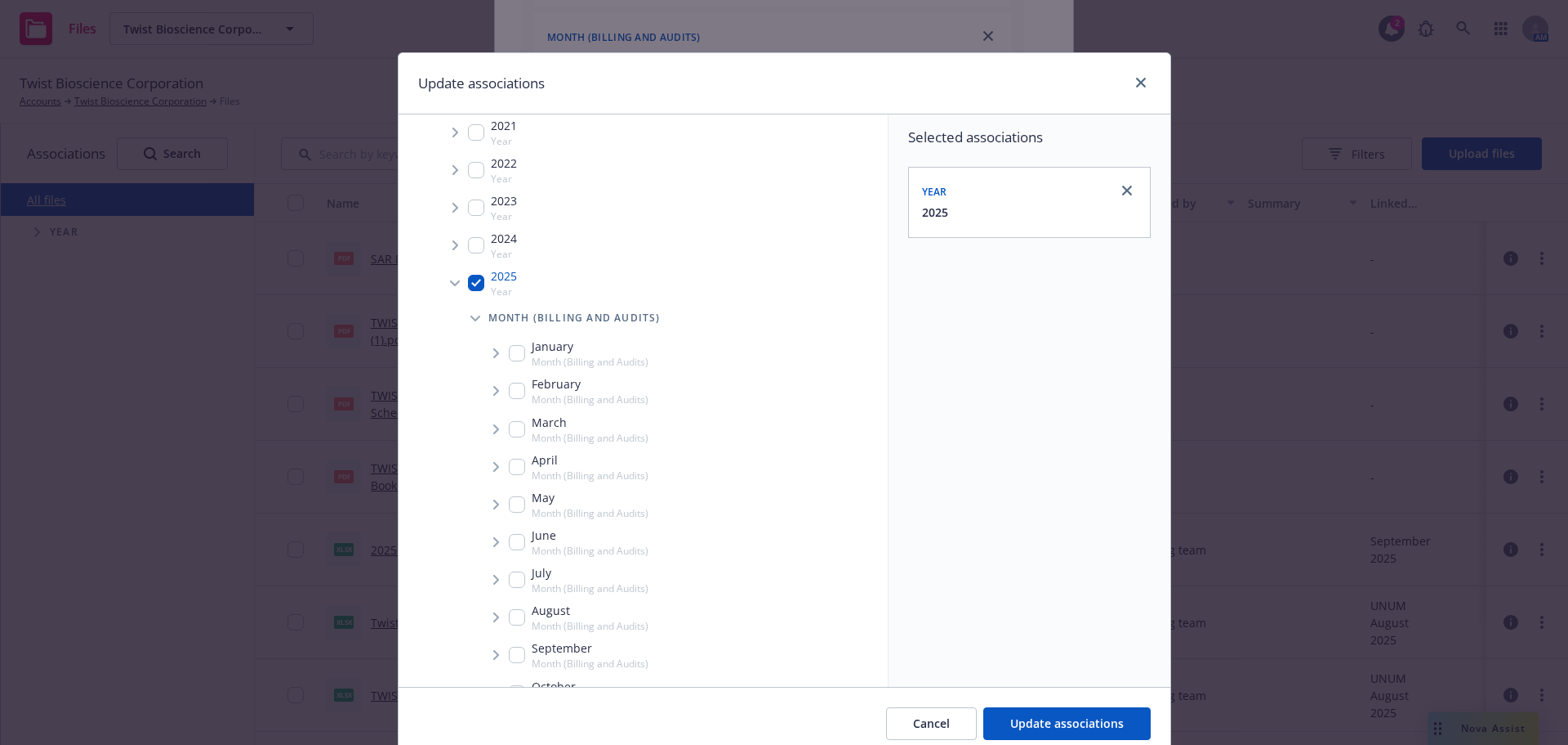
drag, startPoint x: 505, startPoint y: 653, endPoint x: 652, endPoint y: 679, distance: 149.3
click at [509, 654] on input "Tree Example" at bounding box center [517, 655] width 16 height 16
checkbox input "true"
click at [1067, 716] on span "Update associations" at bounding box center [1067, 723] width 114 height 15
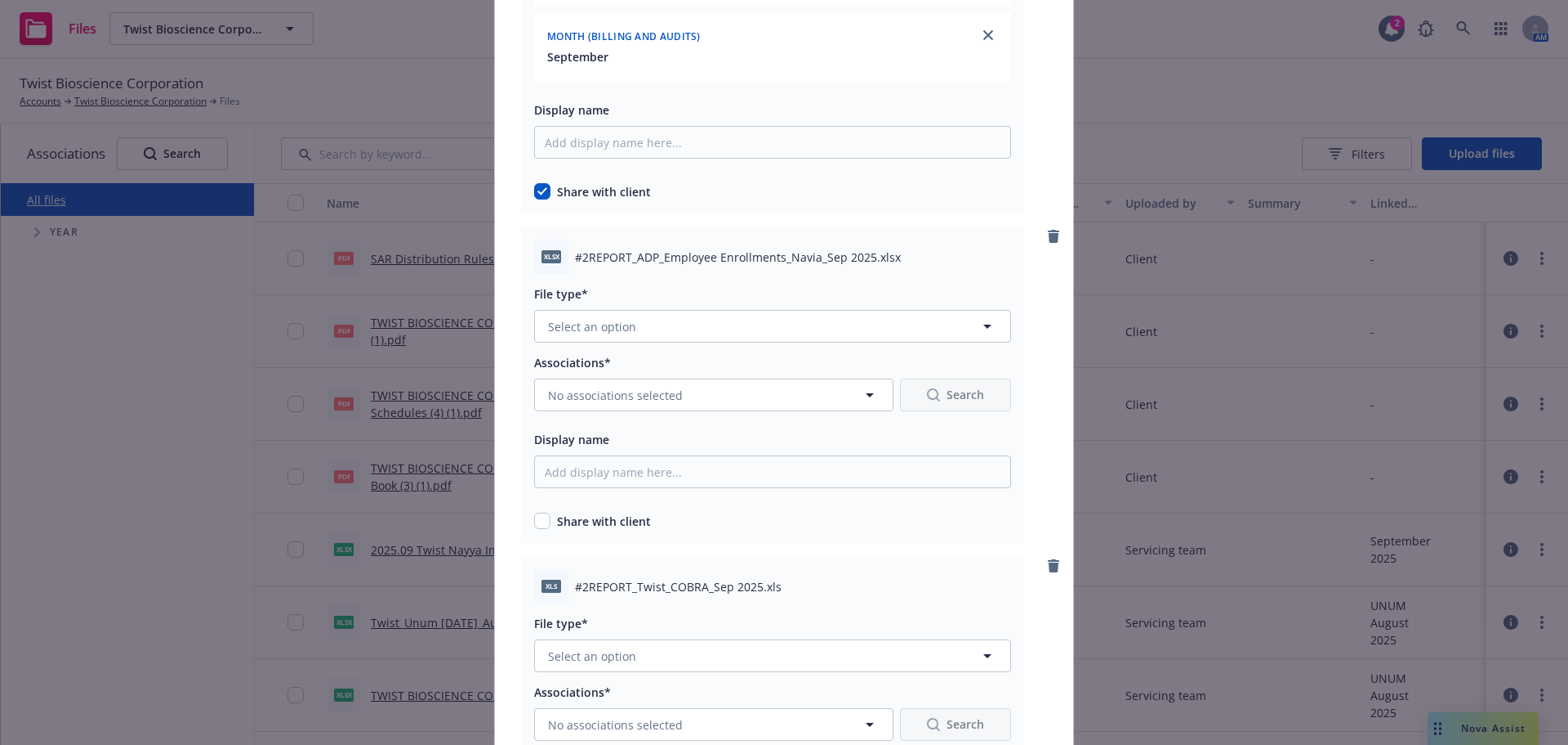
scroll to position [1471, 0]
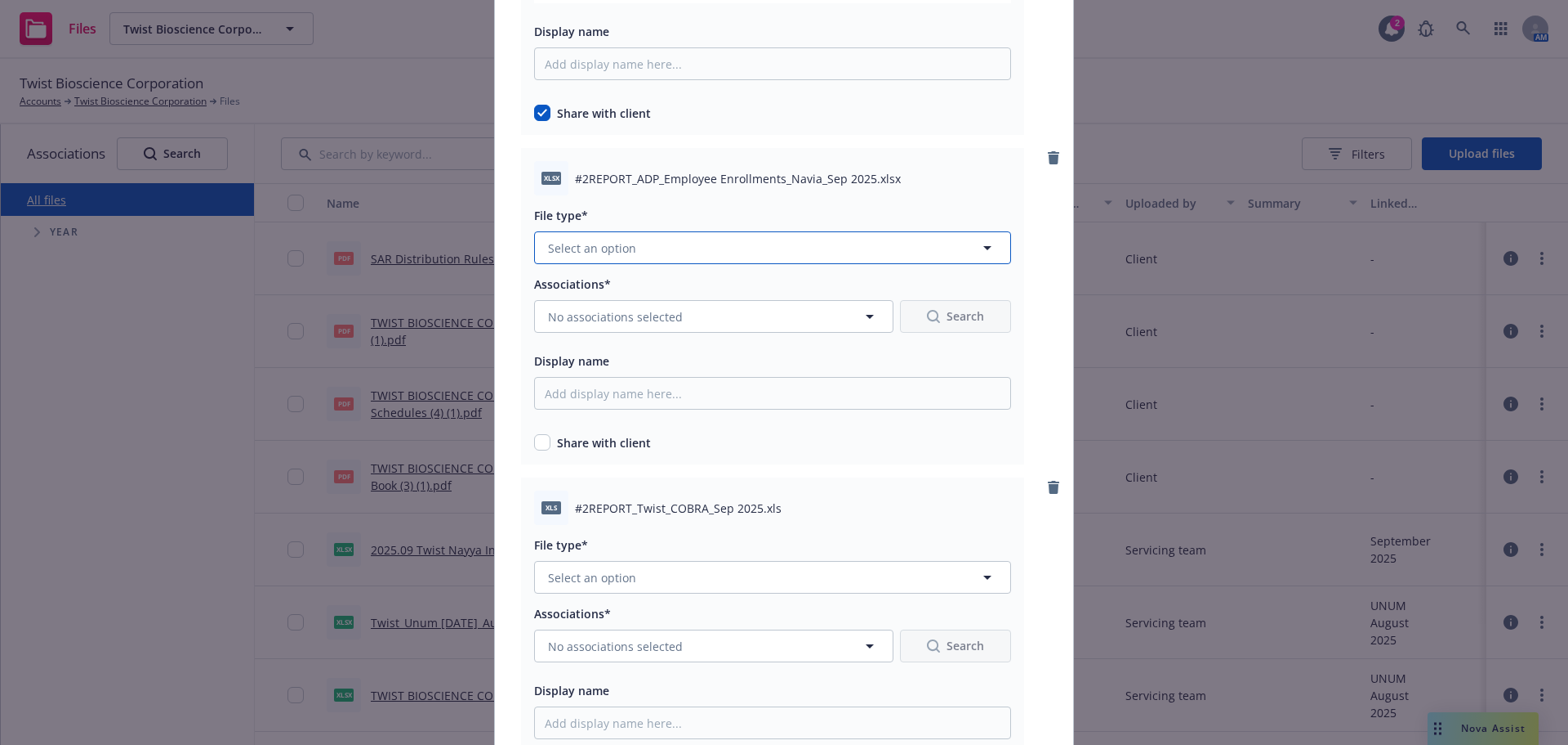
click at [720, 245] on button "Select an option" at bounding box center [772, 247] width 477 height 33
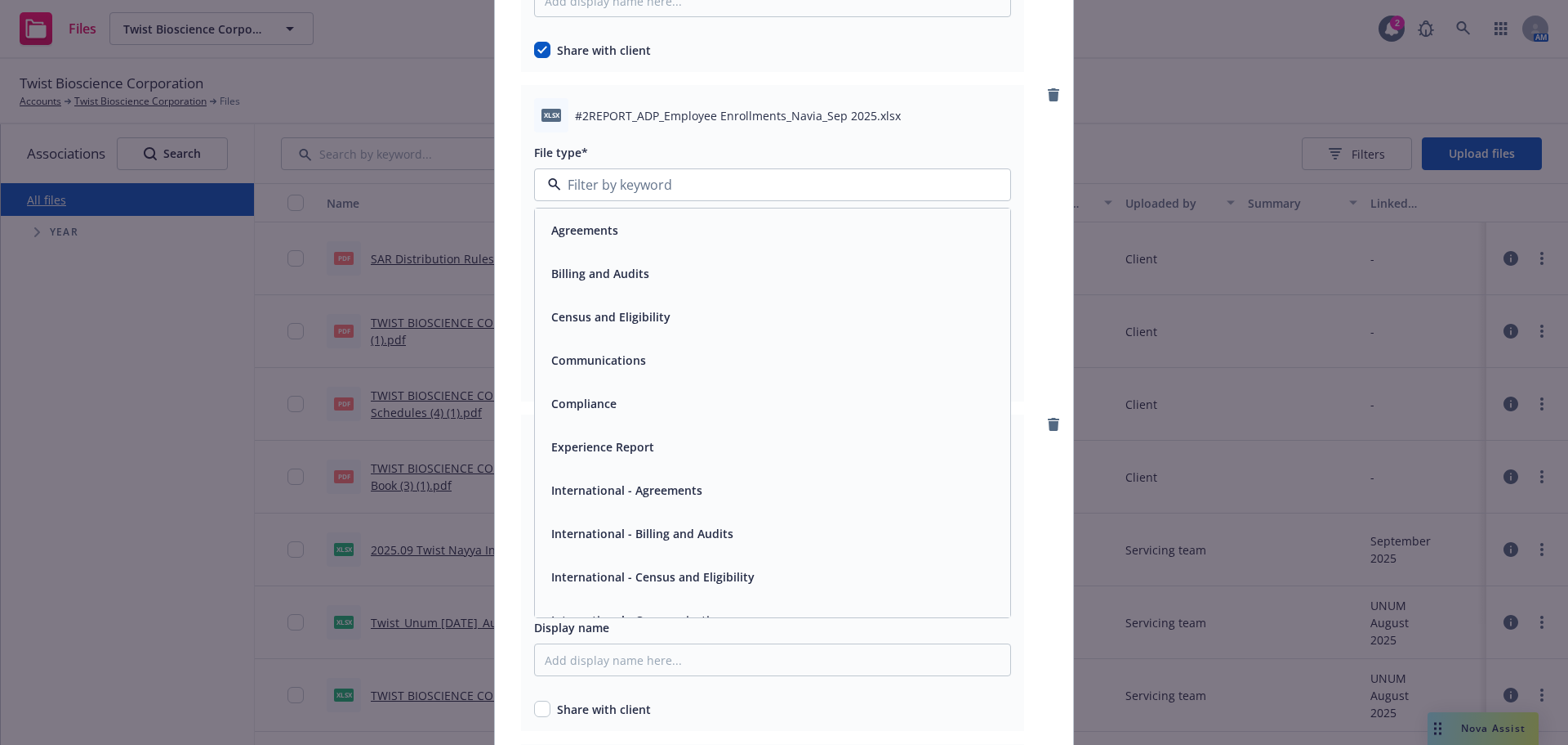
scroll to position [1553, 0]
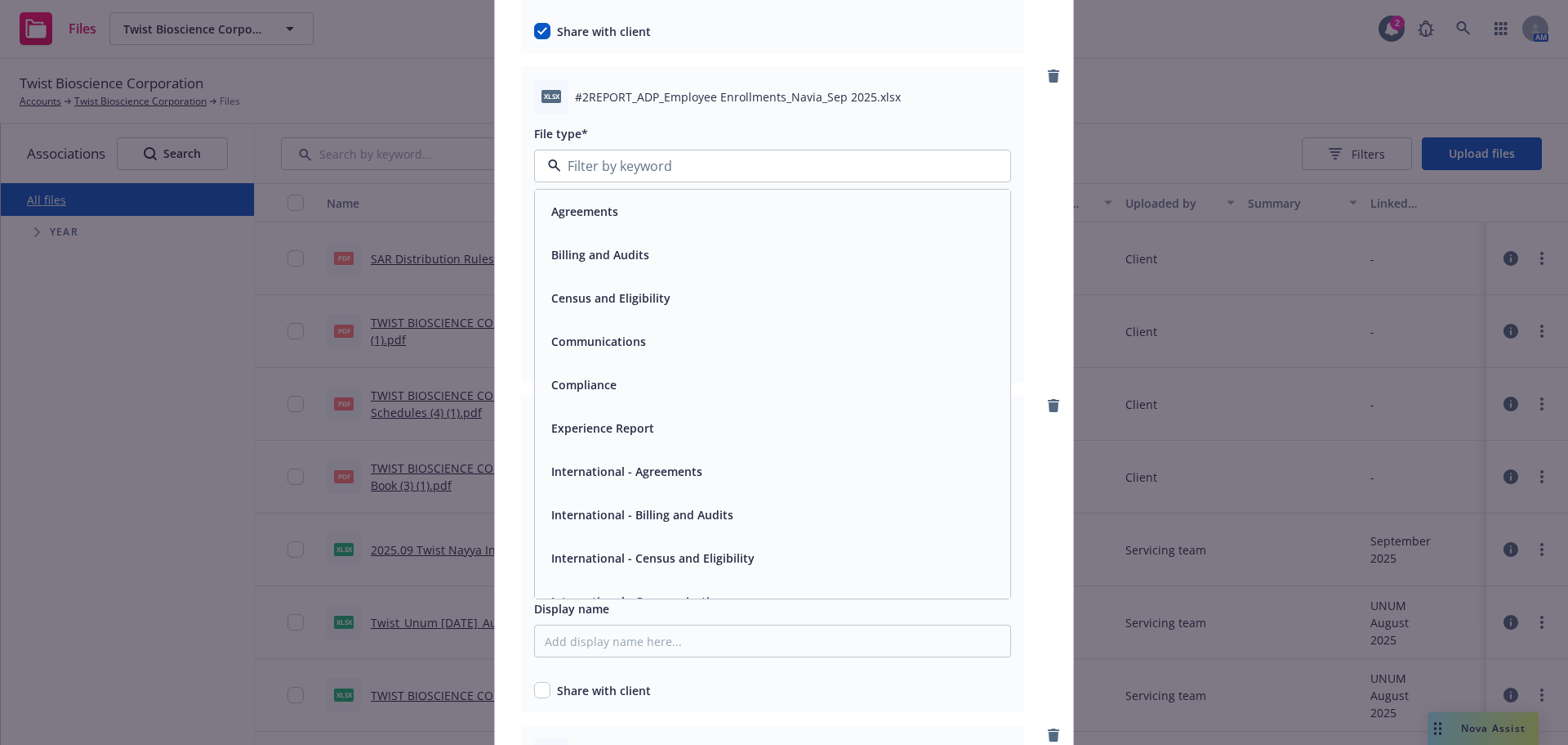
click at [733, 253] on div "Billing and Audits" at bounding box center [772, 254] width 456 height 23
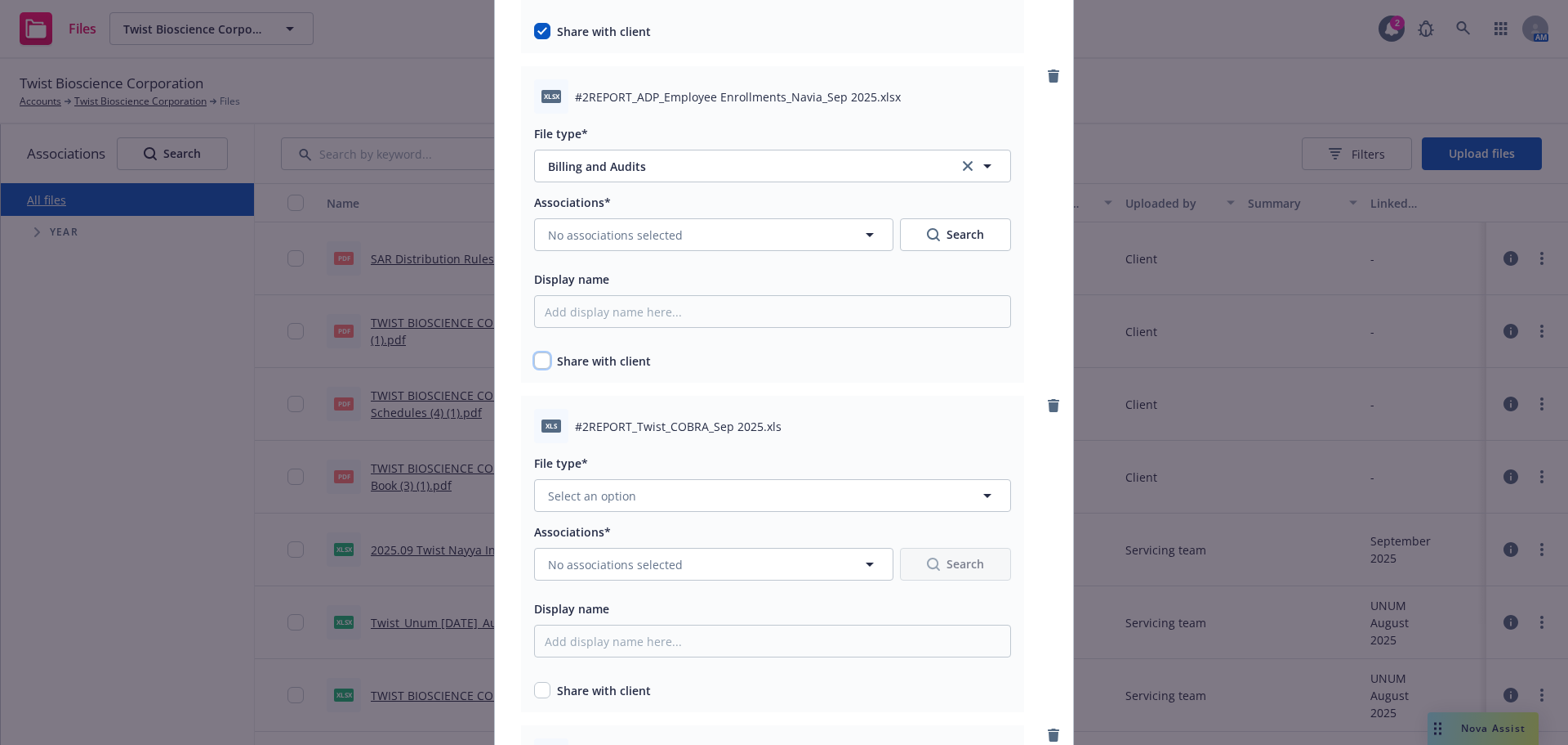
drag, startPoint x: 538, startPoint y: 361, endPoint x: 542, endPoint y: 348, distance: 13.6
click at [537, 362] on input "checkbox" at bounding box center [542, 360] width 16 height 16
checkbox input "true"
click at [641, 248] on button "No associations selected" at bounding box center [714, 235] width 360 height 33
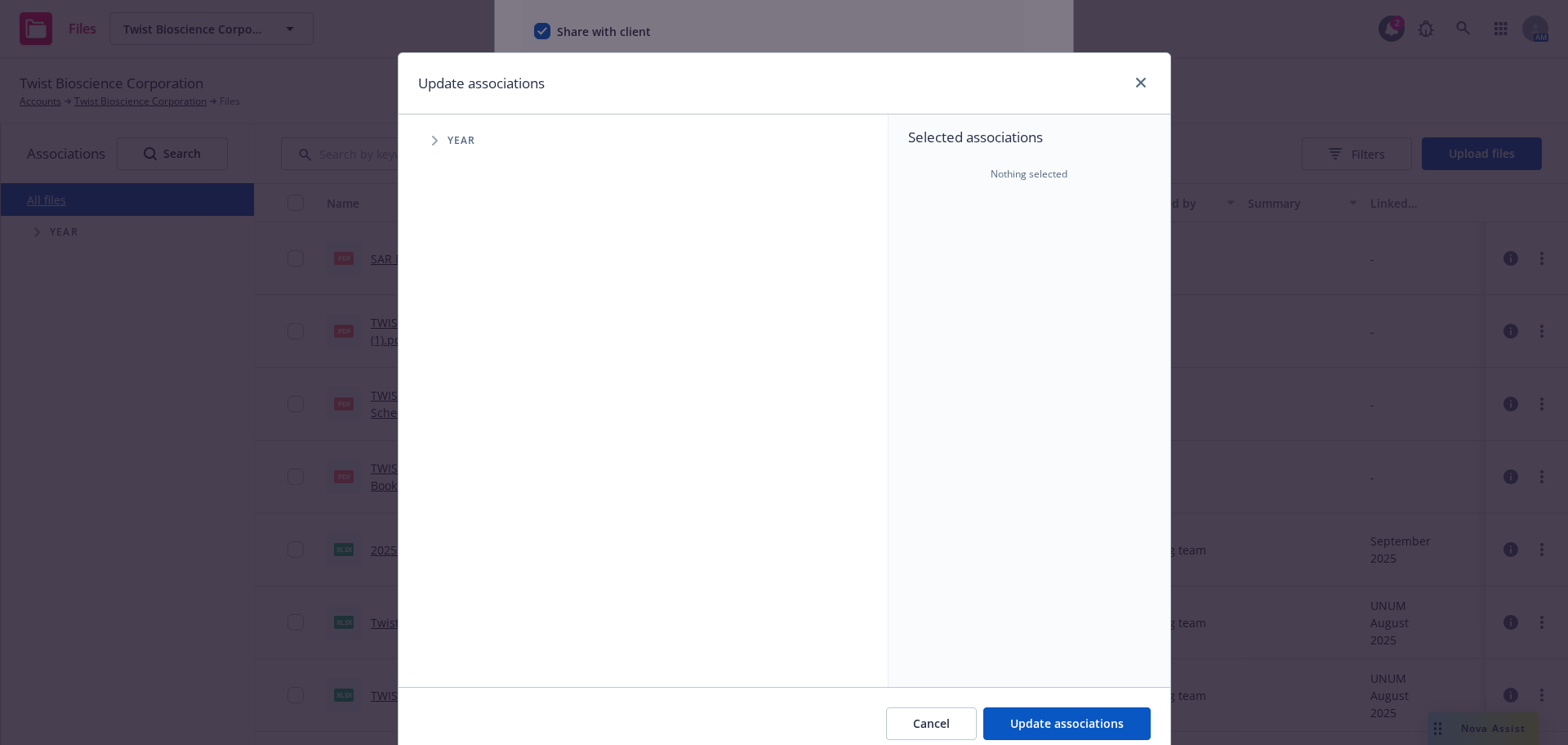
click at [439, 143] on span "Tree Example" at bounding box center [434, 140] width 26 height 26
drag, startPoint x: 478, startPoint y: 361, endPoint x: 457, endPoint y: 362, distance: 21.0
click at [474, 361] on div "2025 Year" at bounding box center [492, 364] width 49 height 31
checkbox input "true"
click at [454, 361] on span "Tree Example" at bounding box center [455, 364] width 26 height 26
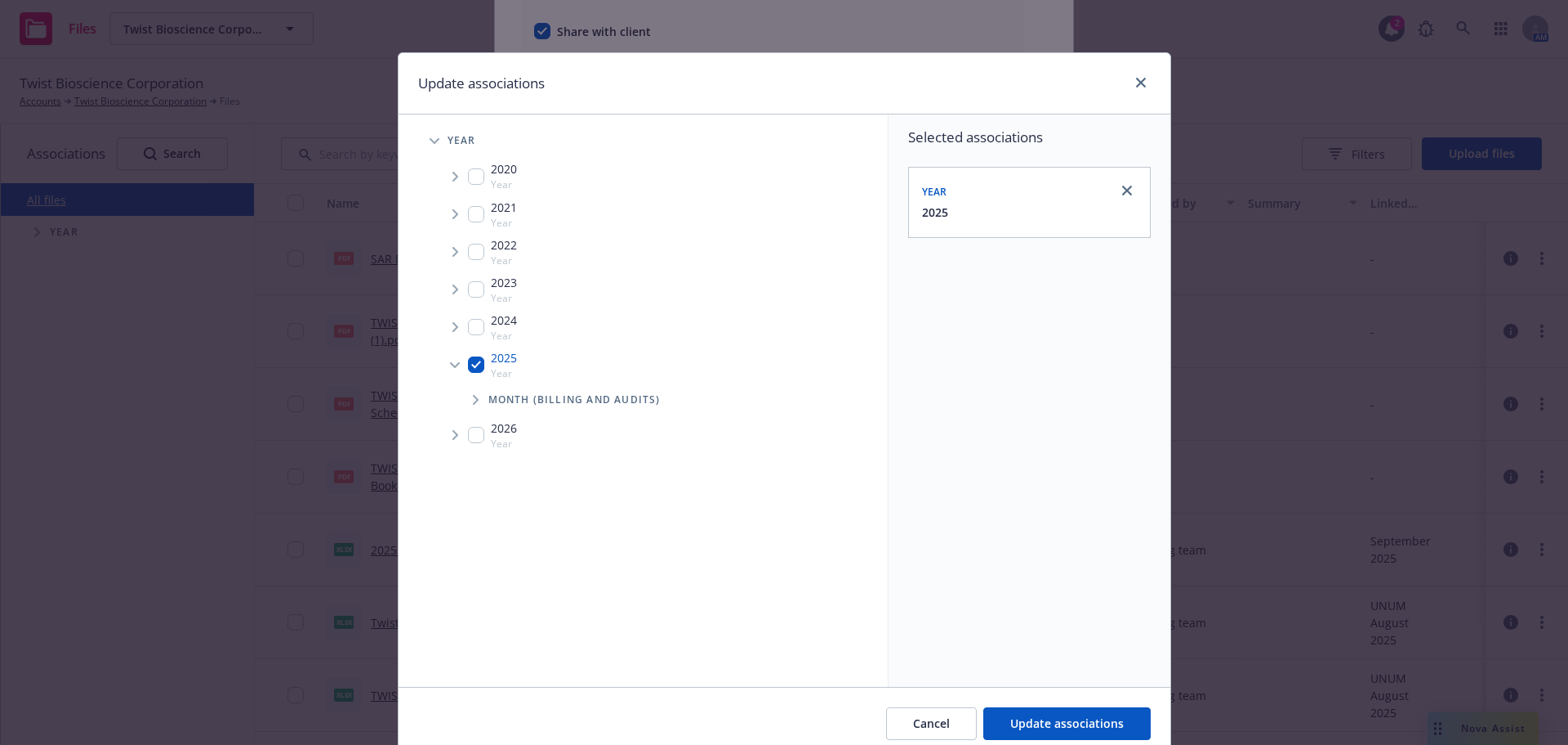
click at [489, 395] on span "Month (Billing and Audits)" at bounding box center [575, 399] width 173 height 10
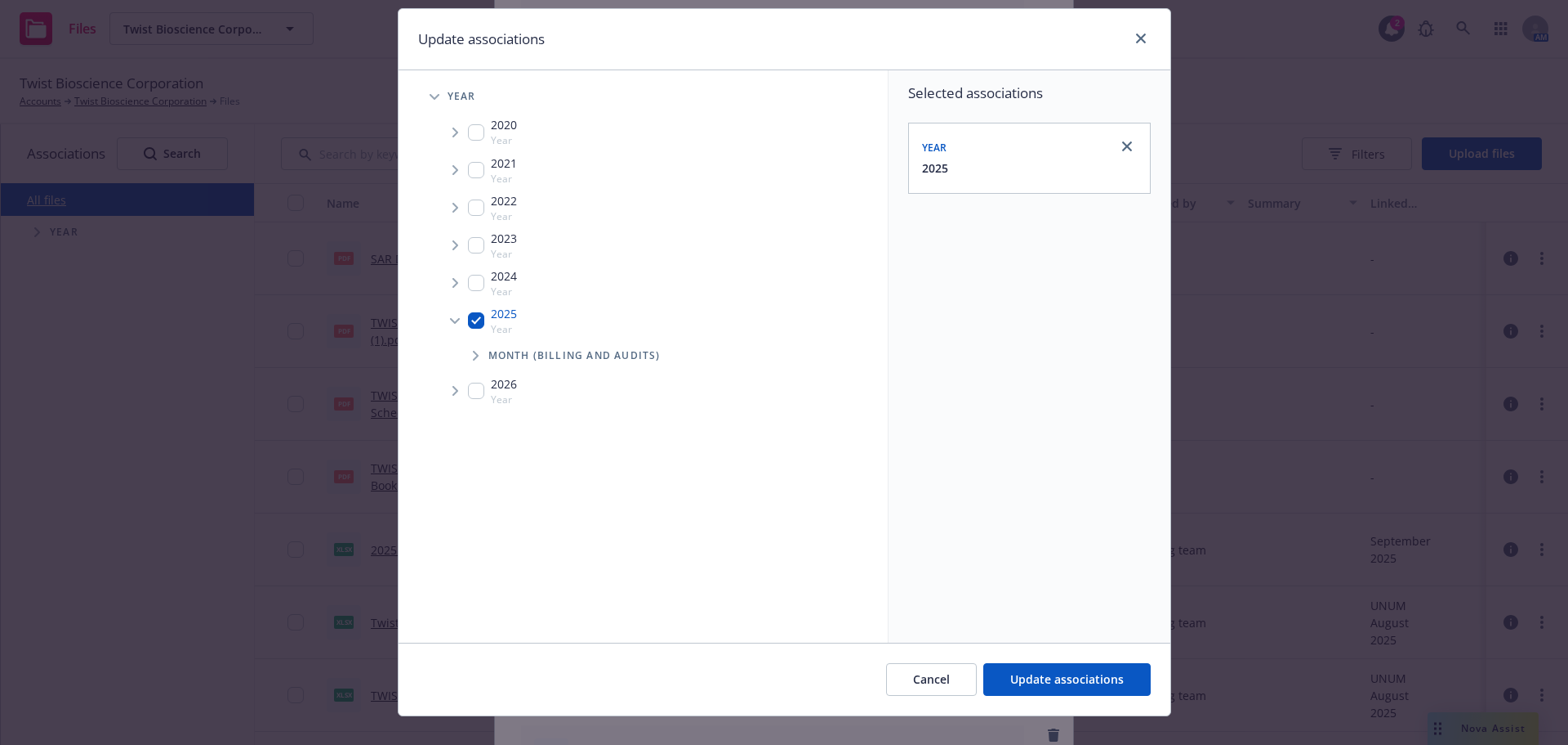
scroll to position [68, 0]
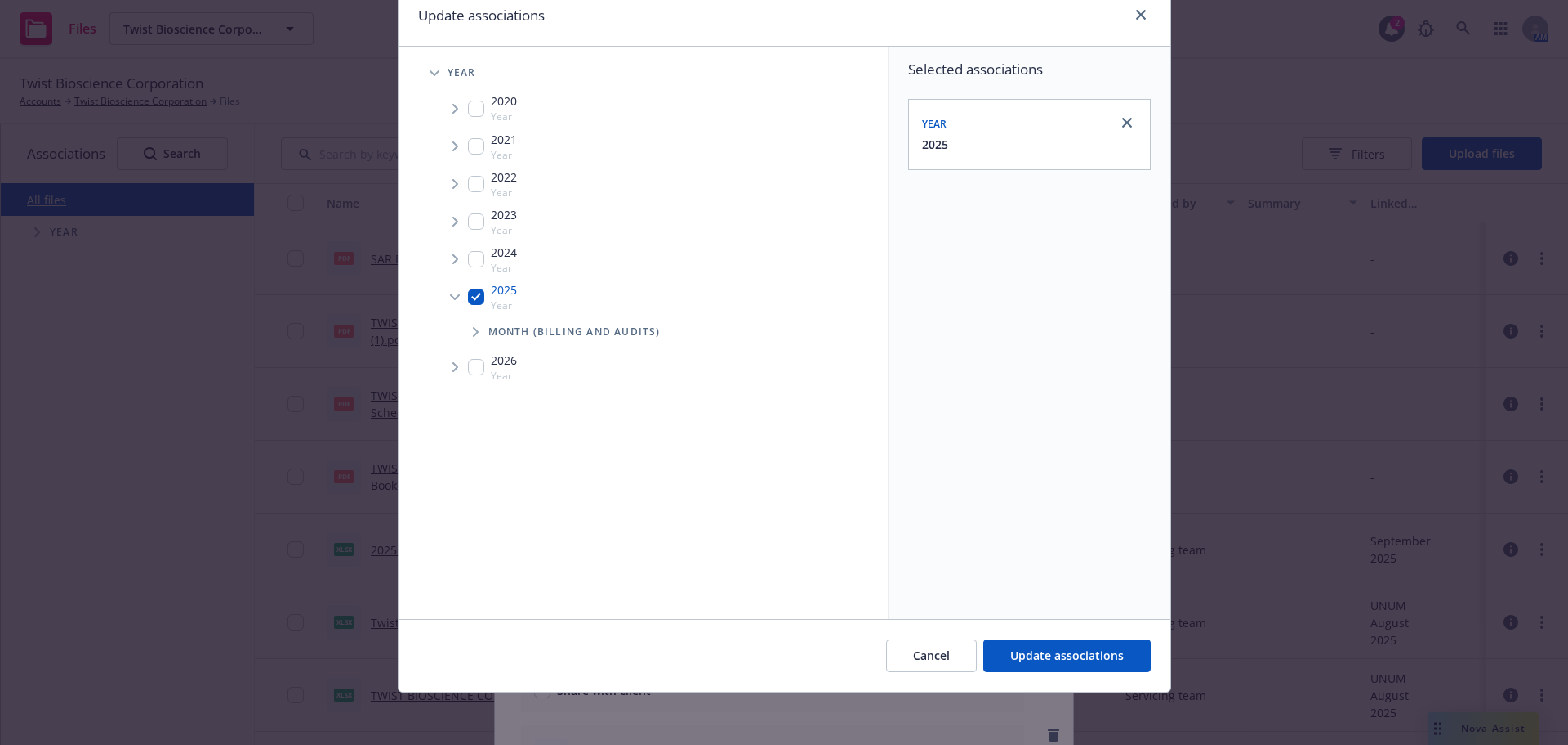
click at [469, 325] on span "Tree Example" at bounding box center [475, 331] width 26 height 26
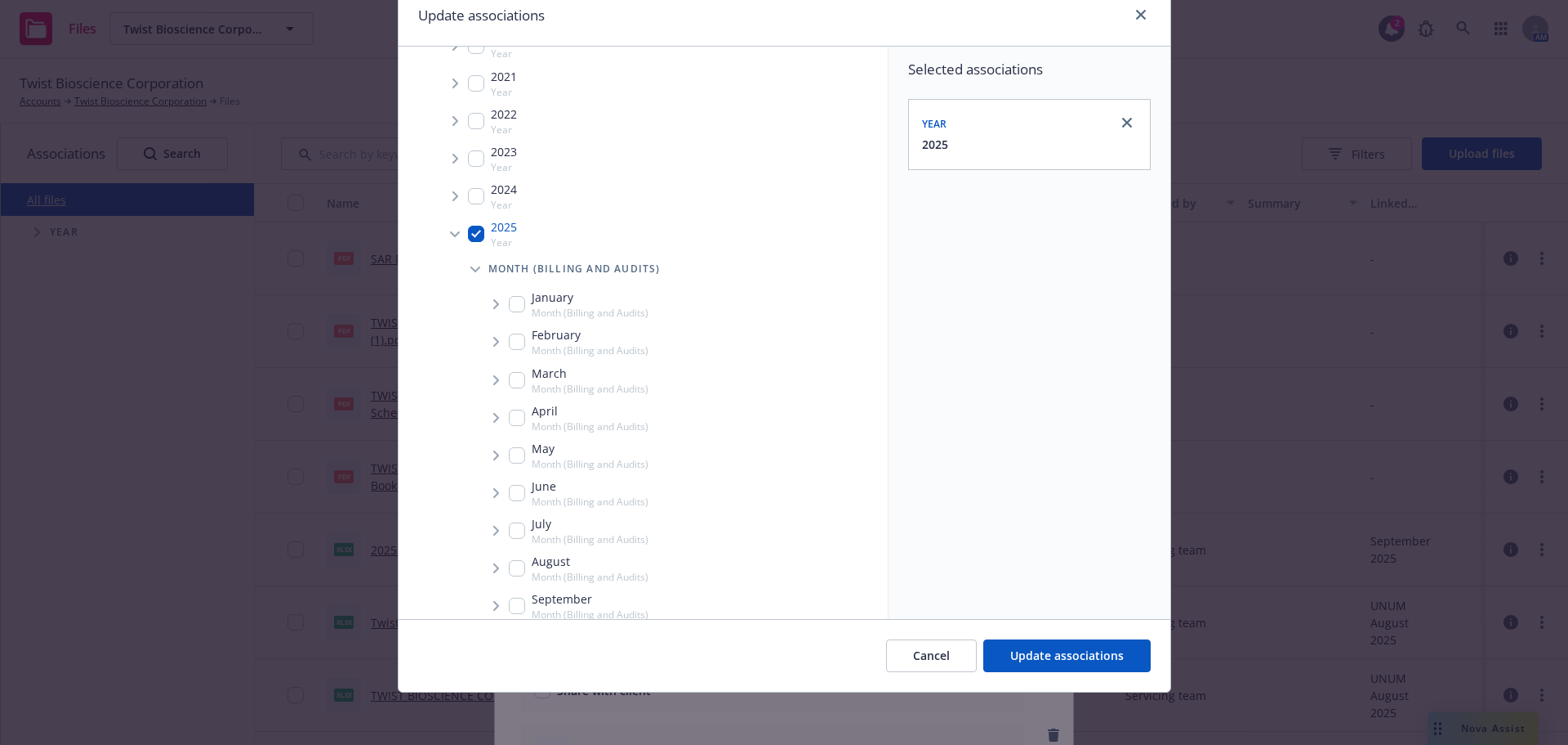
scroll to position [81, 0]
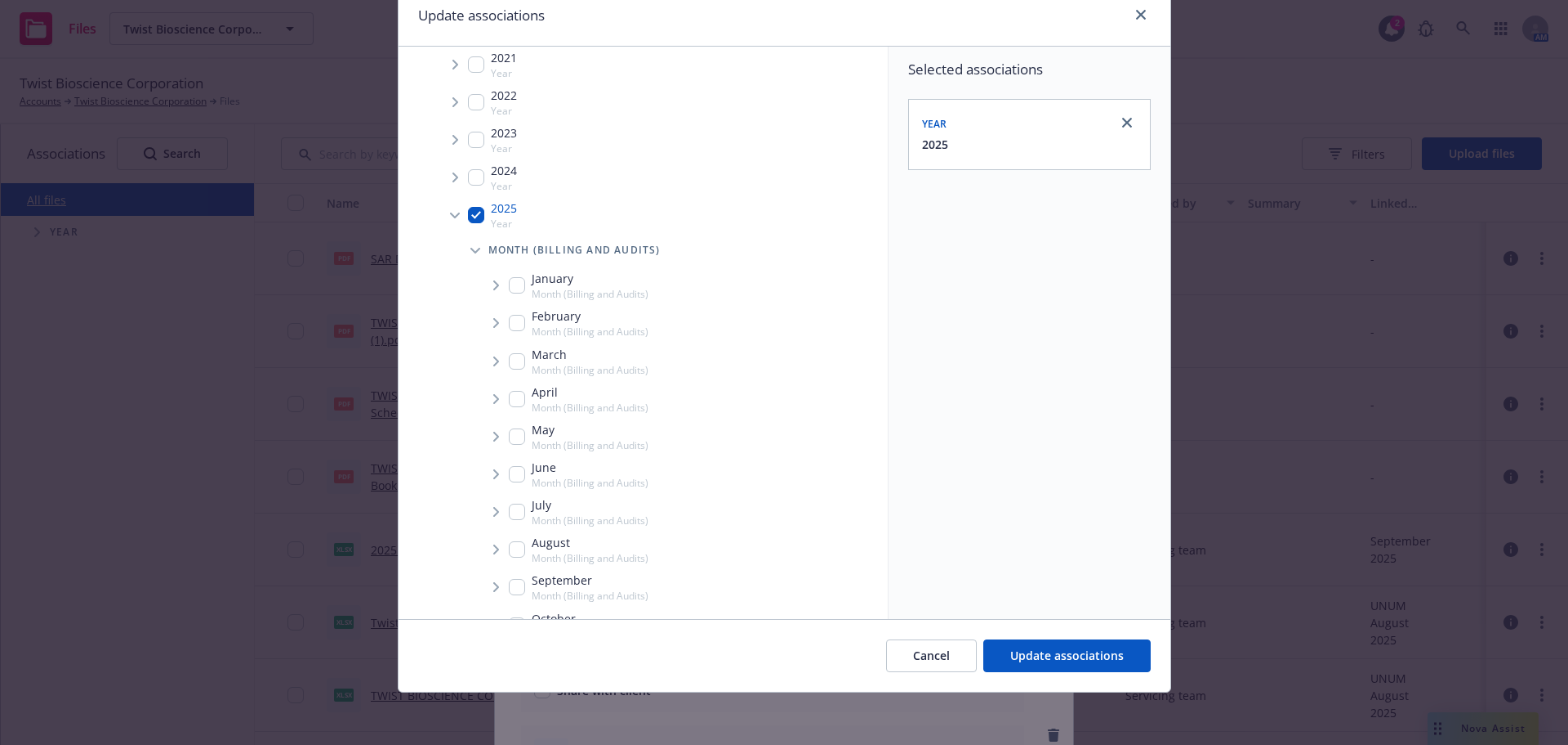
click at [510, 586] on input "Tree Example" at bounding box center [517, 587] width 16 height 16
checkbox input "true"
click at [1005, 646] on button "Update associations" at bounding box center [1067, 655] width 167 height 33
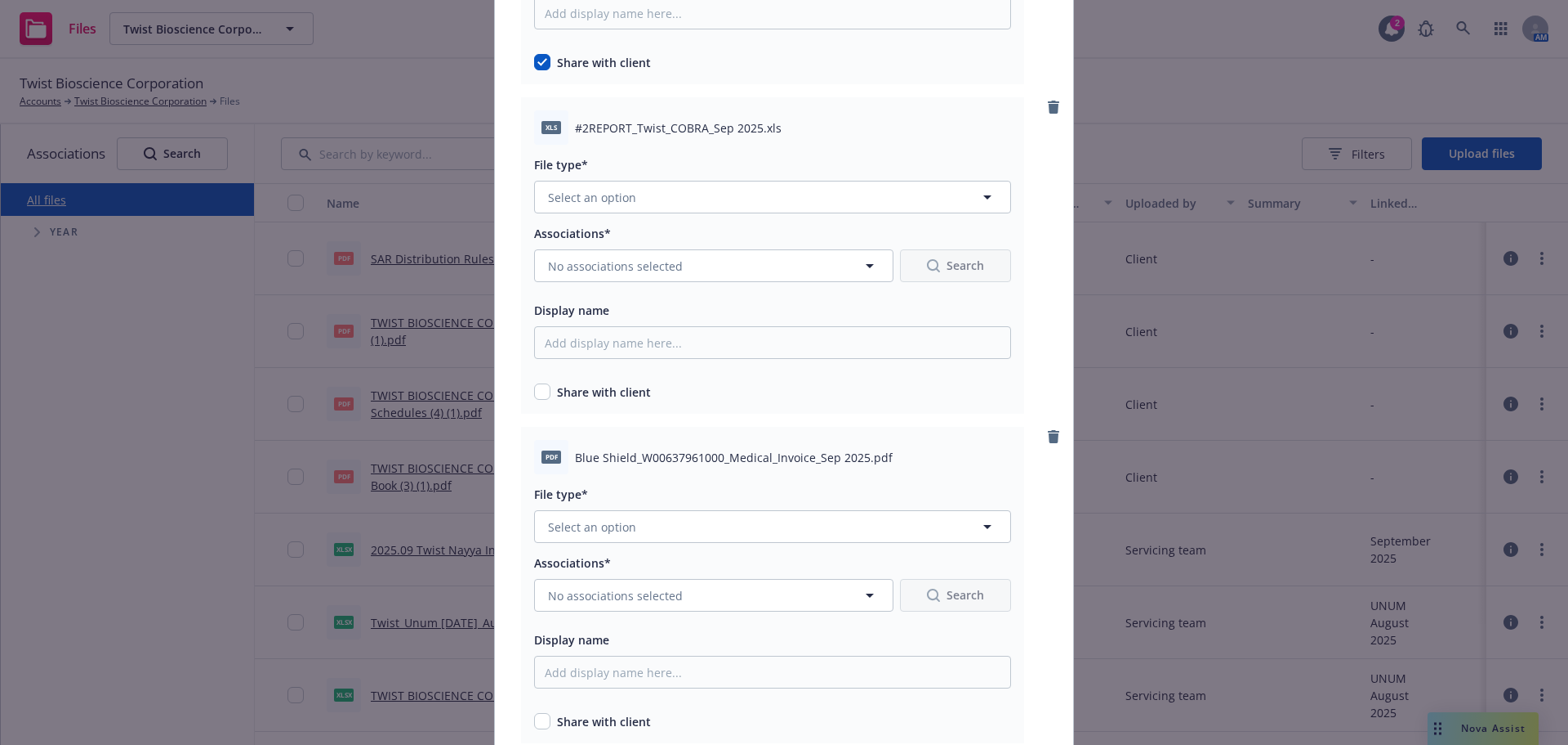
scroll to position [2043, 0]
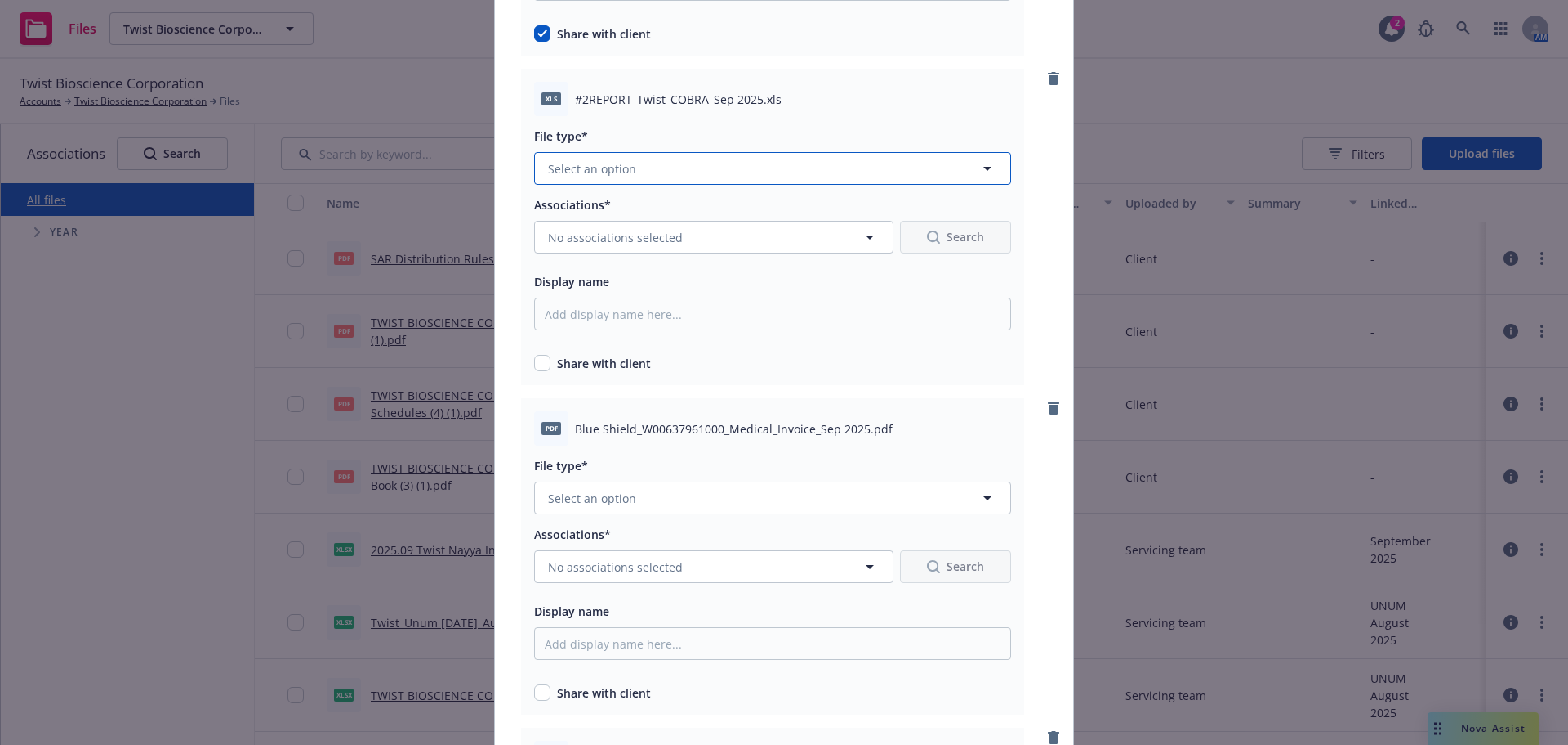
click at [712, 183] on button "Select an option" at bounding box center [772, 168] width 477 height 33
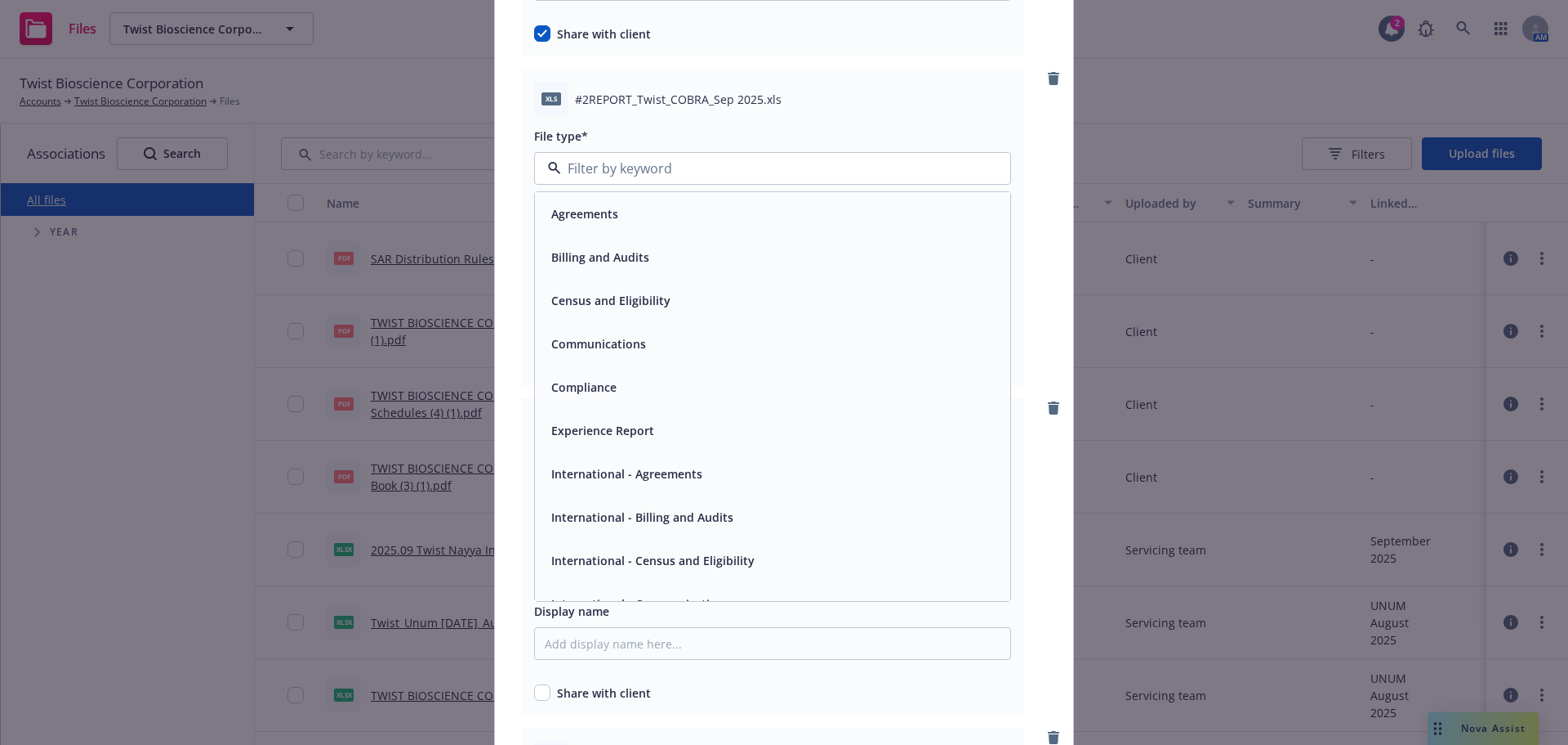
click at [662, 259] on div "Billing and Audits" at bounding box center [772, 257] width 456 height 23
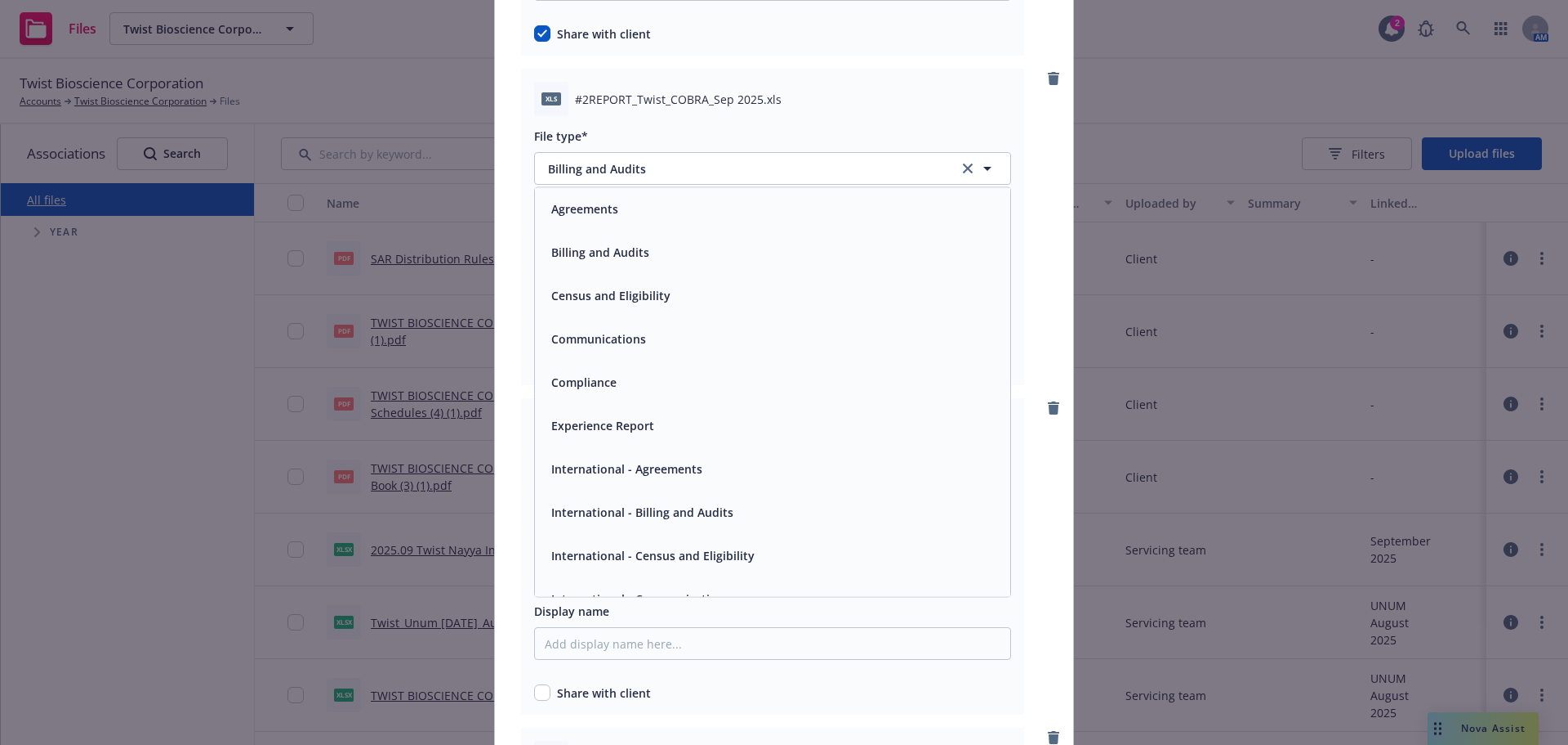
scroll to position [0, 0]
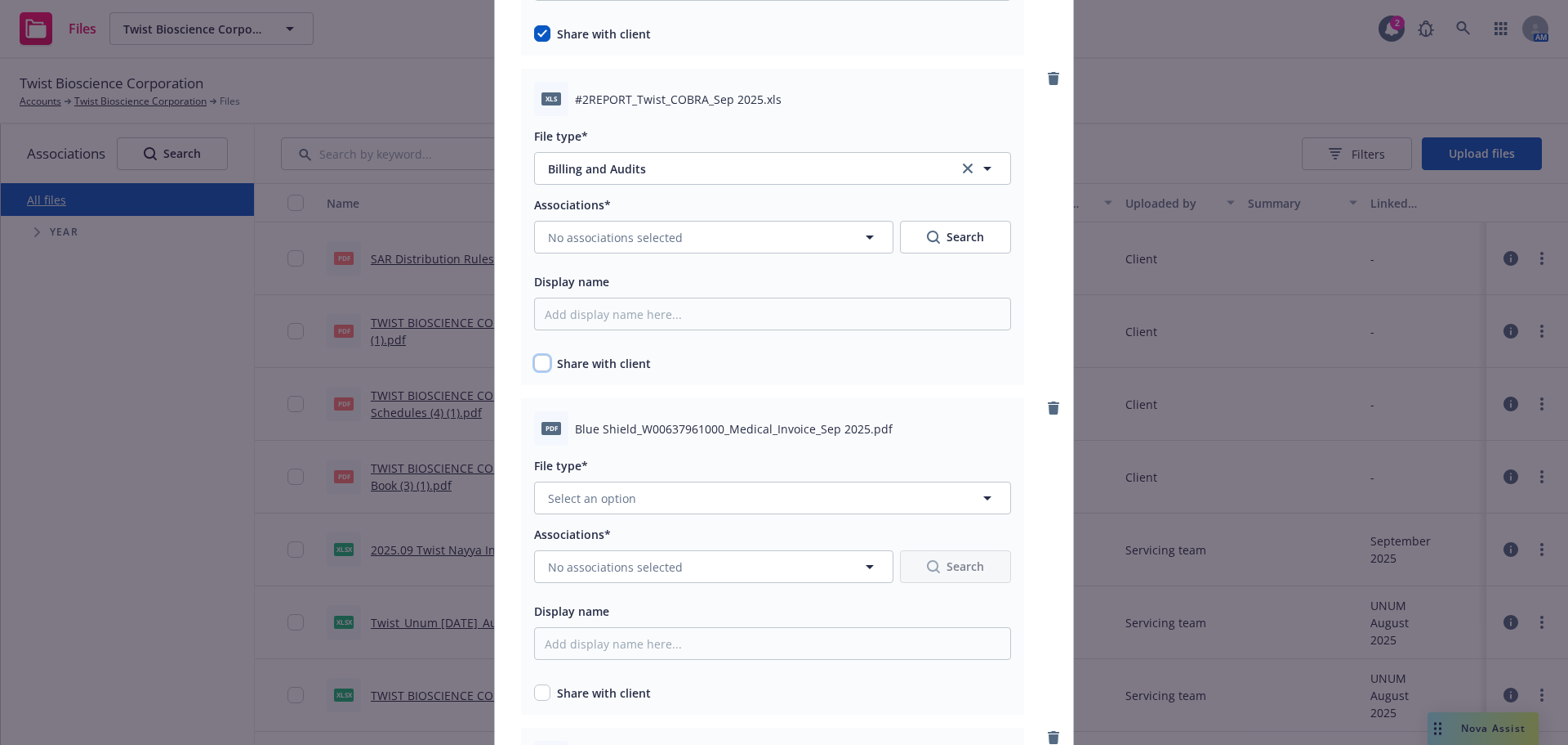
click at [539, 368] on input "checkbox" at bounding box center [542, 363] width 16 height 16
checkbox input "true"
click at [661, 244] on span "No associations selected" at bounding box center [615, 237] width 135 height 17
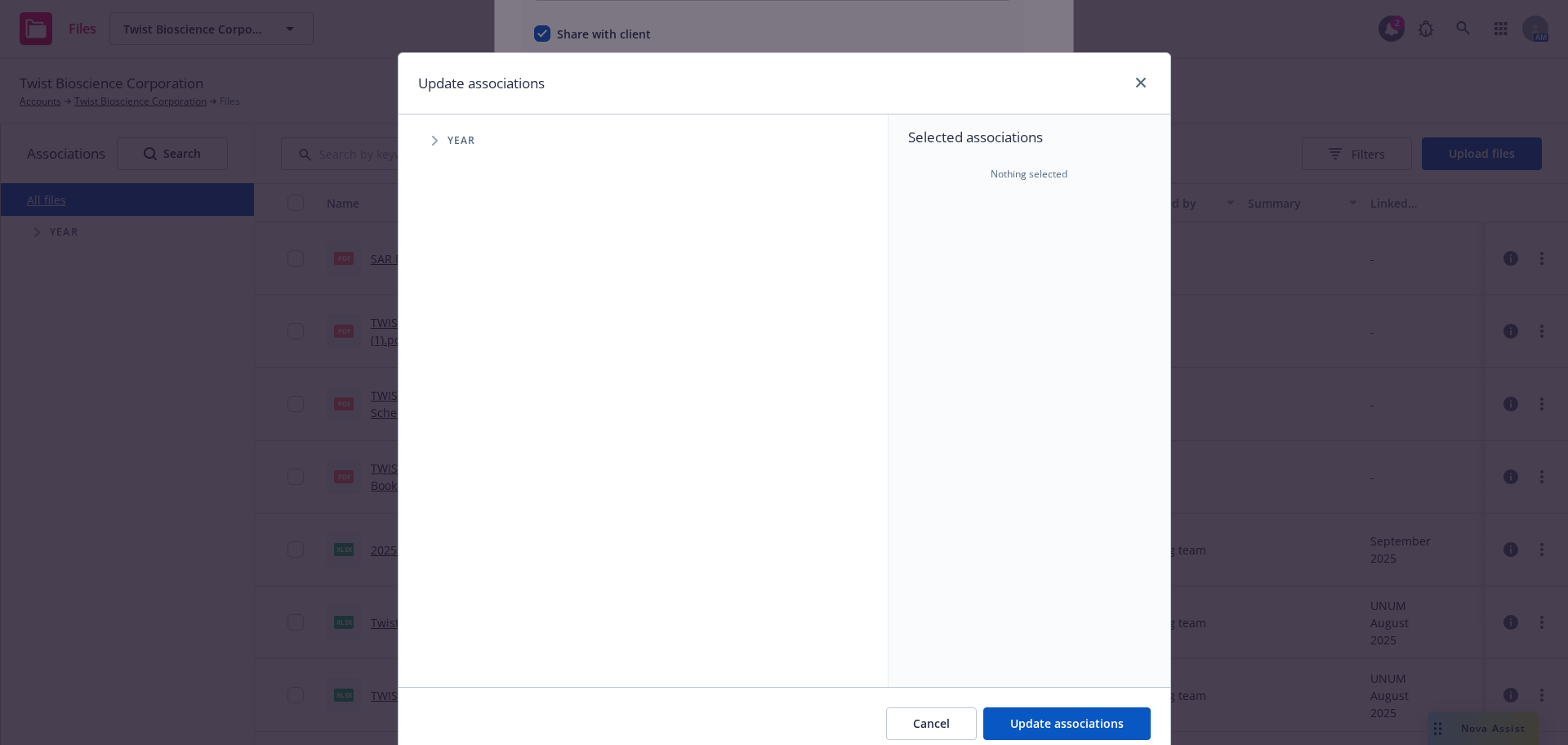
click at [432, 136] on icon "Tree Example" at bounding box center [435, 141] width 6 height 10
click at [475, 362] on input "Tree Example" at bounding box center [476, 364] width 16 height 16
checkbox input "true"
click at [443, 358] on span "Tree Example" at bounding box center [455, 364] width 26 height 26
click at [473, 403] on icon "Tree Example" at bounding box center [475, 399] width 6 height 10
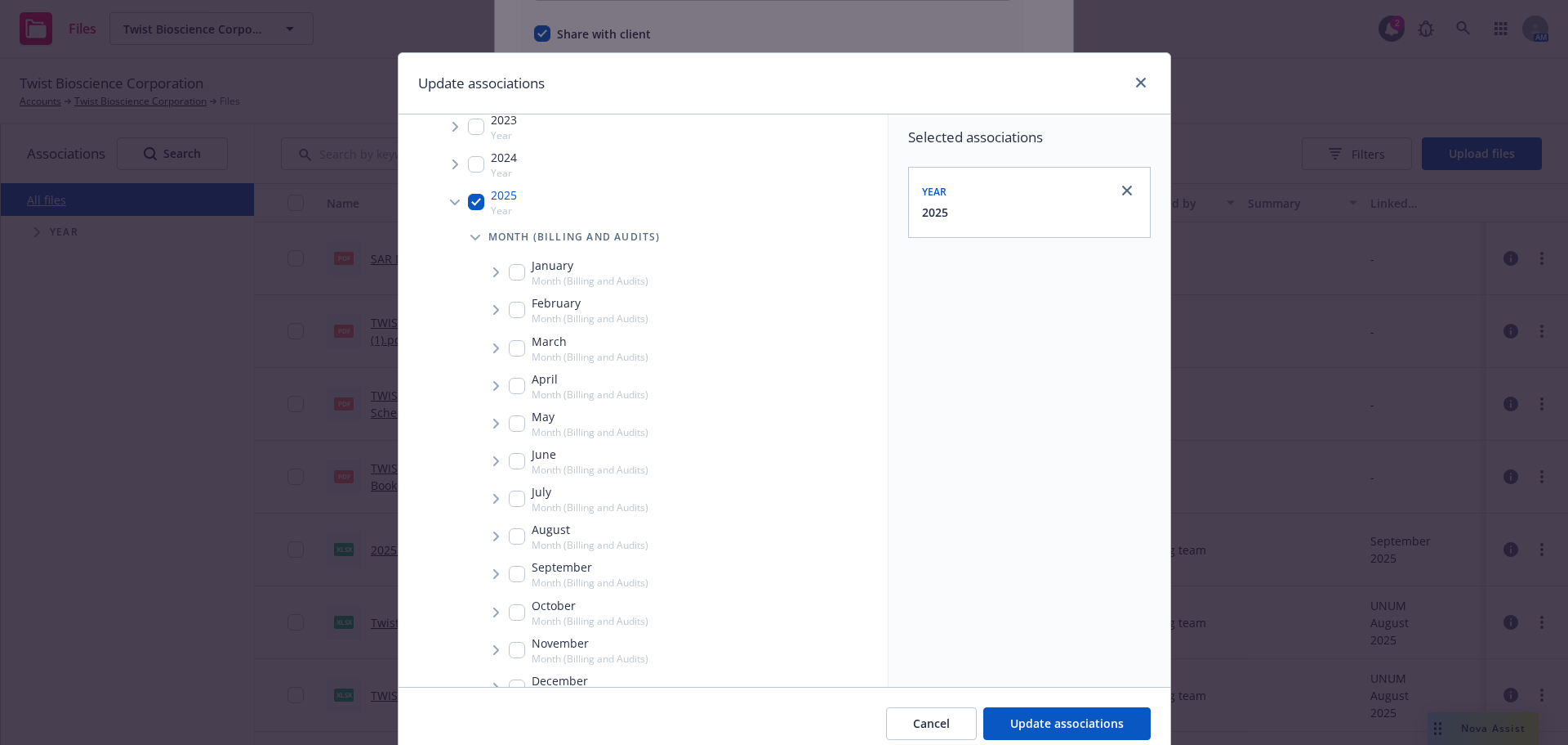
scroll to position [164, 0]
click at [509, 561] on div "September Month (Billing and Audits)" at bounding box center [579, 573] width 140 height 31
checkbox input "true"
click at [1061, 715] on button "Update associations" at bounding box center [1067, 724] width 167 height 33
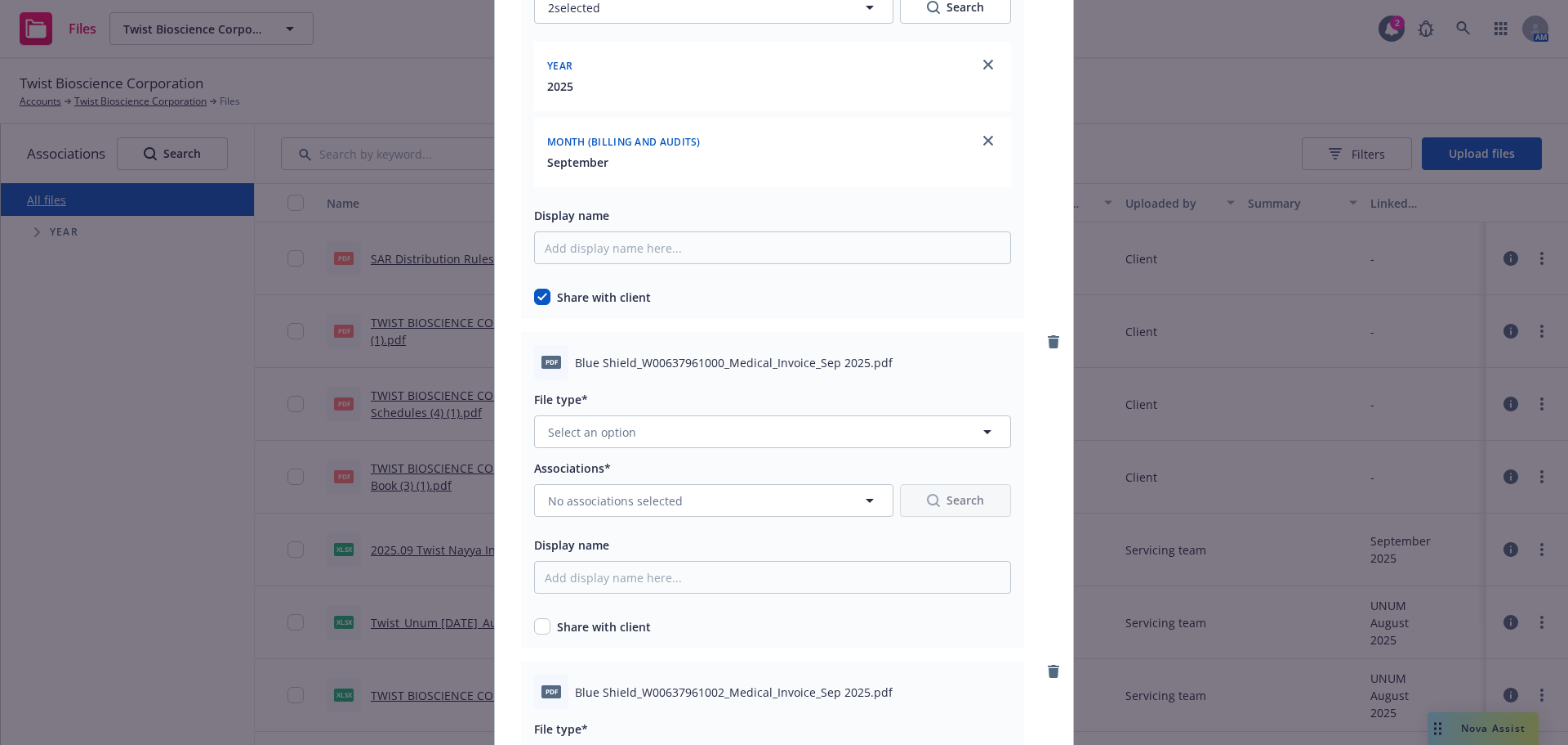
scroll to position [2289, 0]
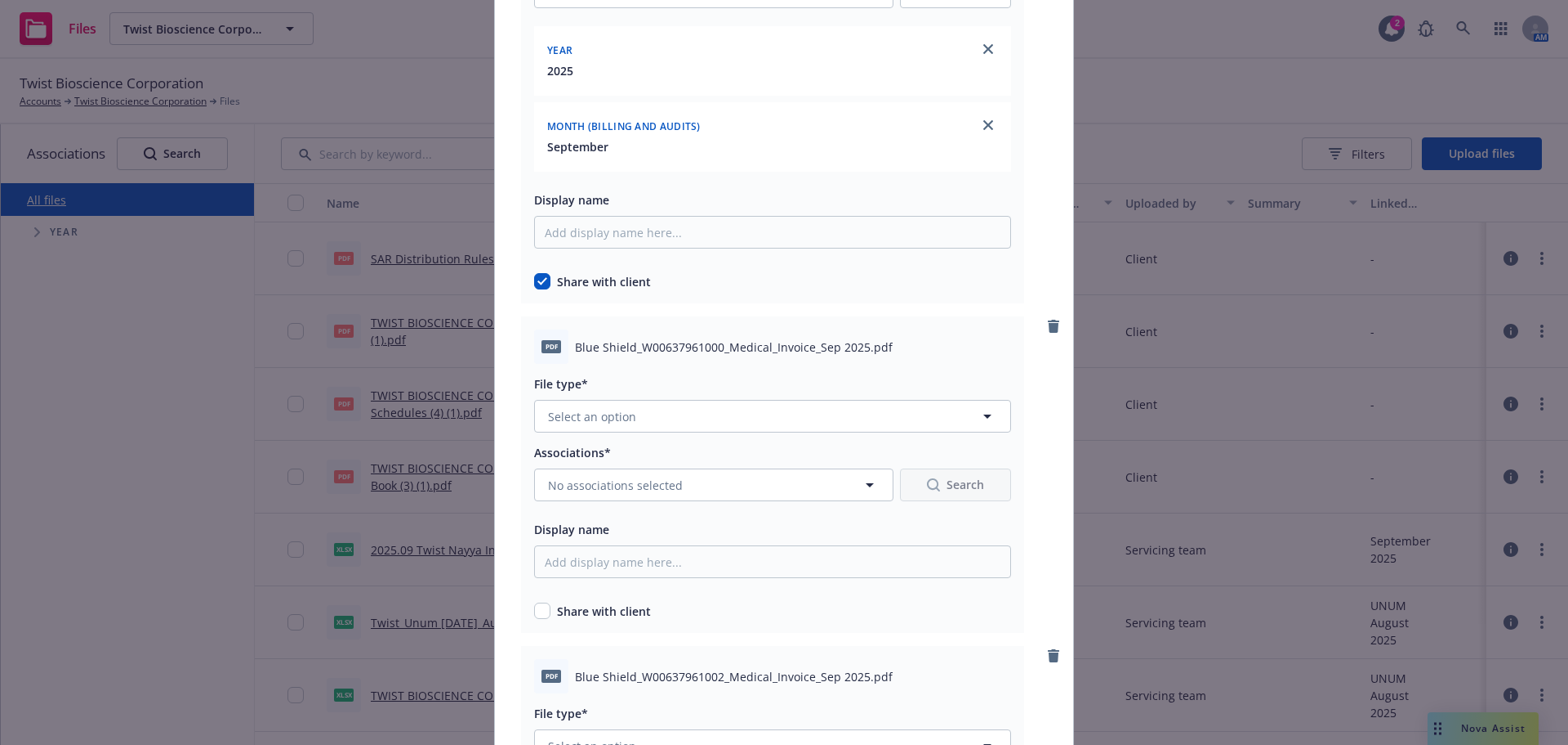
drag, startPoint x: 639, startPoint y: 393, endPoint x: 654, endPoint y: 429, distance: 39.0
click at [641, 398] on div "File type* Select an option" at bounding box center [772, 403] width 477 height 59
click at [654, 429] on button "Select an option" at bounding box center [772, 415] width 477 height 33
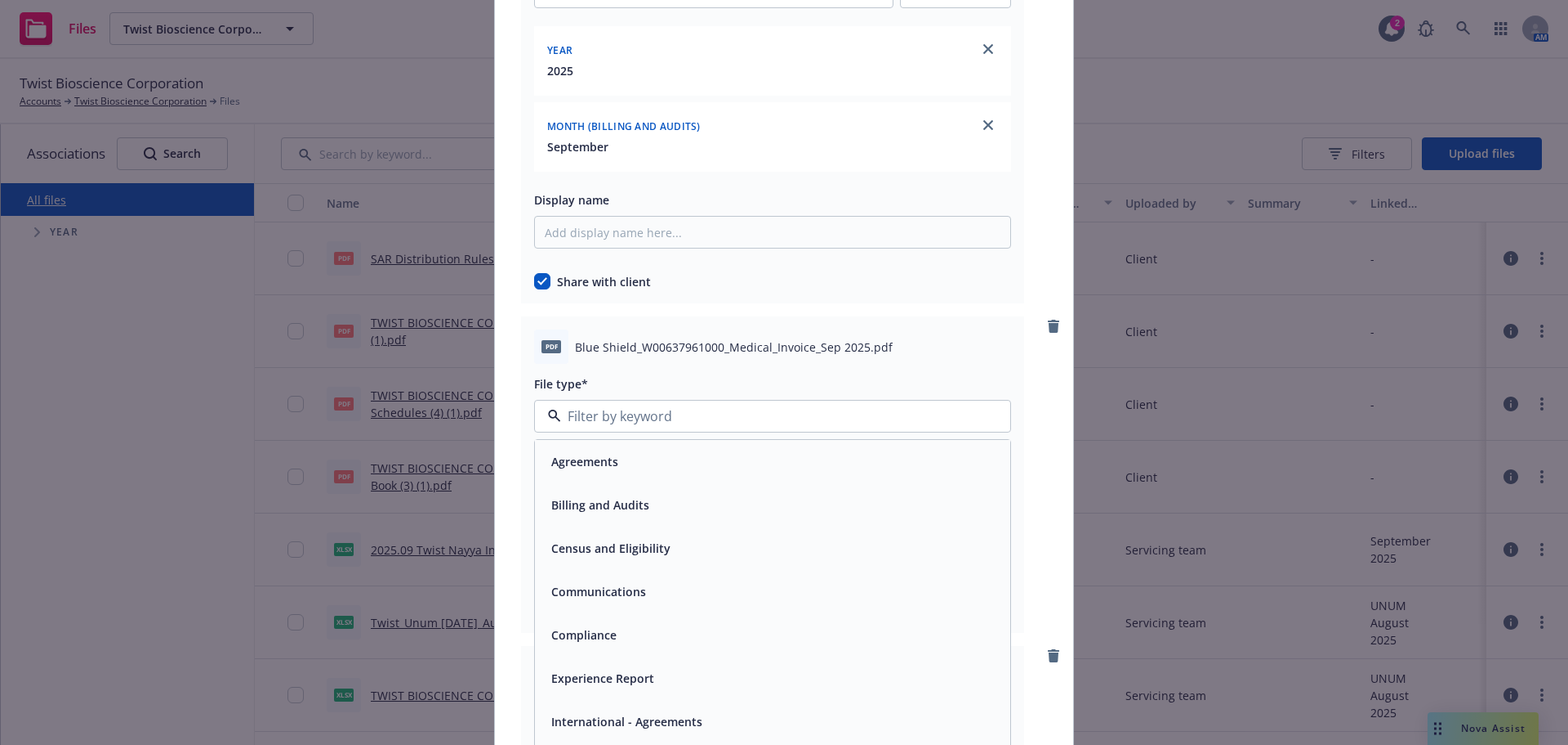
click at [703, 510] on div "Billing and Audits" at bounding box center [772, 504] width 456 height 23
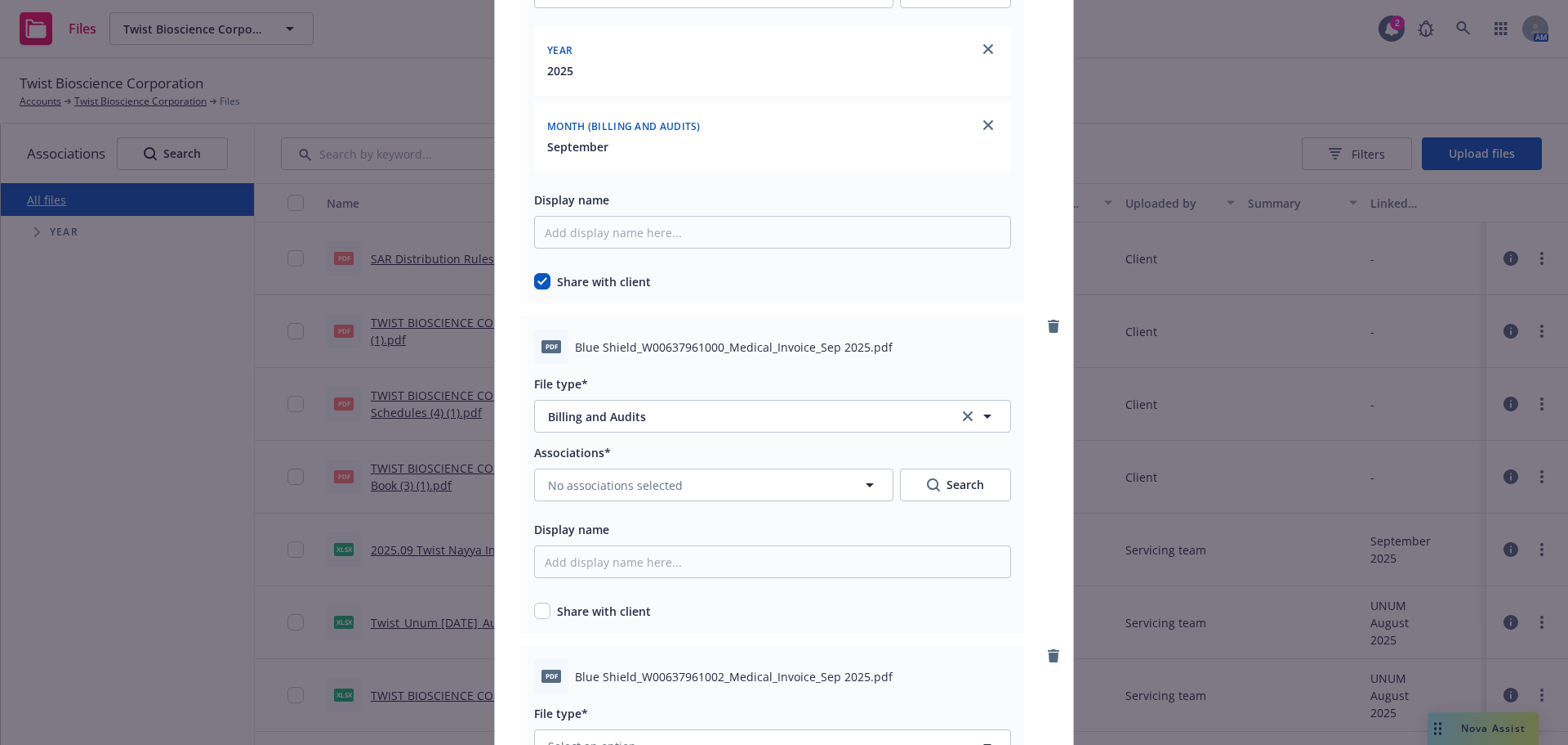
click at [550, 608] on div "Share with client" at bounding box center [772, 611] width 477 height 17
drag, startPoint x: 541, startPoint y: 604, endPoint x: 599, endPoint y: 545, distance: 82.7
click at [540, 605] on input "checkbox" at bounding box center [542, 611] width 16 height 16
checkbox input "true"
click at [651, 501] on button "No associations selected" at bounding box center [714, 484] width 360 height 33
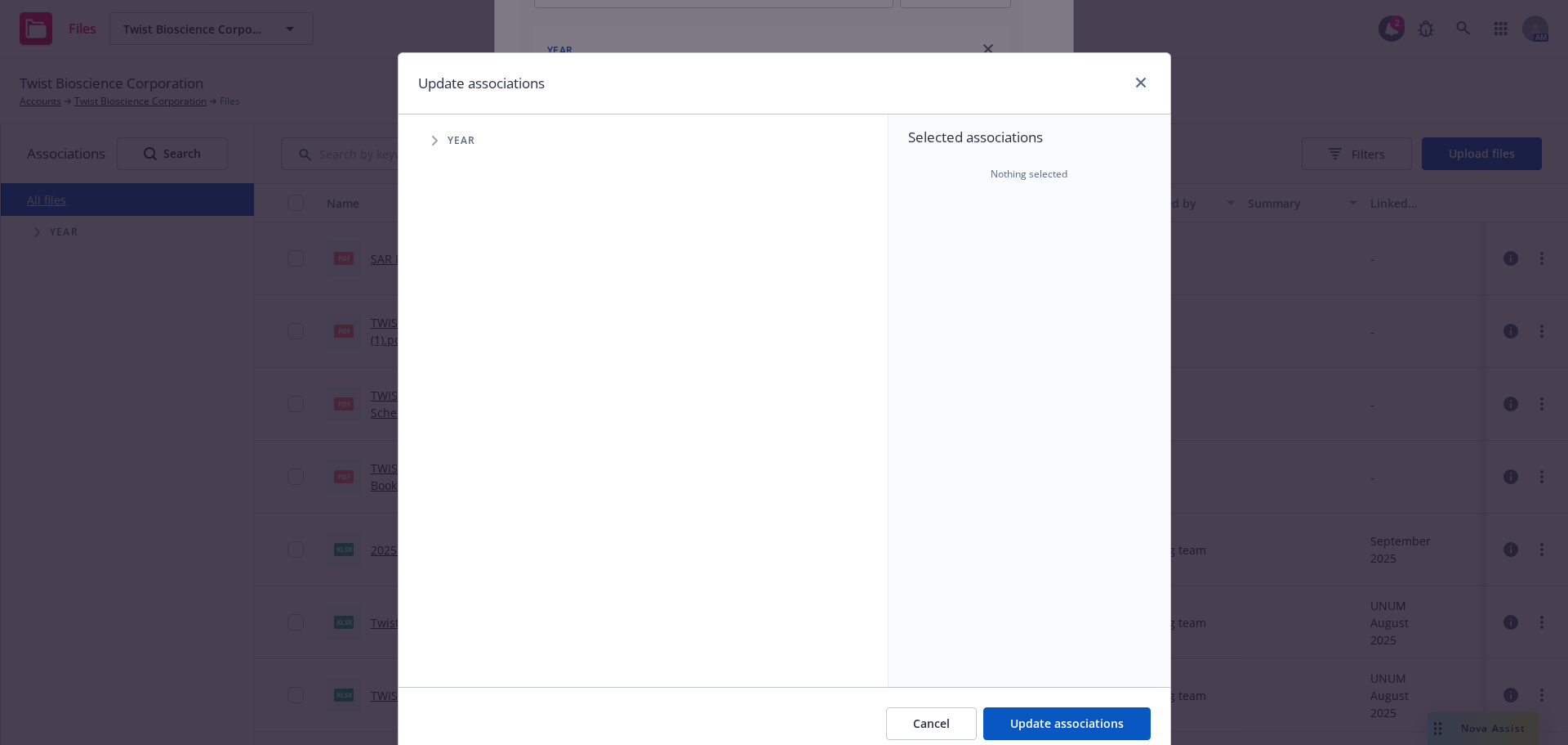
click at [423, 140] on span "Tree Example" at bounding box center [434, 140] width 26 height 26
click at [473, 363] on input "Tree Example" at bounding box center [476, 364] width 16 height 16
checkbox input "true"
click at [453, 366] on icon "Tree Example" at bounding box center [456, 364] width 6 height 10
click at [467, 407] on span "Tree Example" at bounding box center [475, 399] width 26 height 26
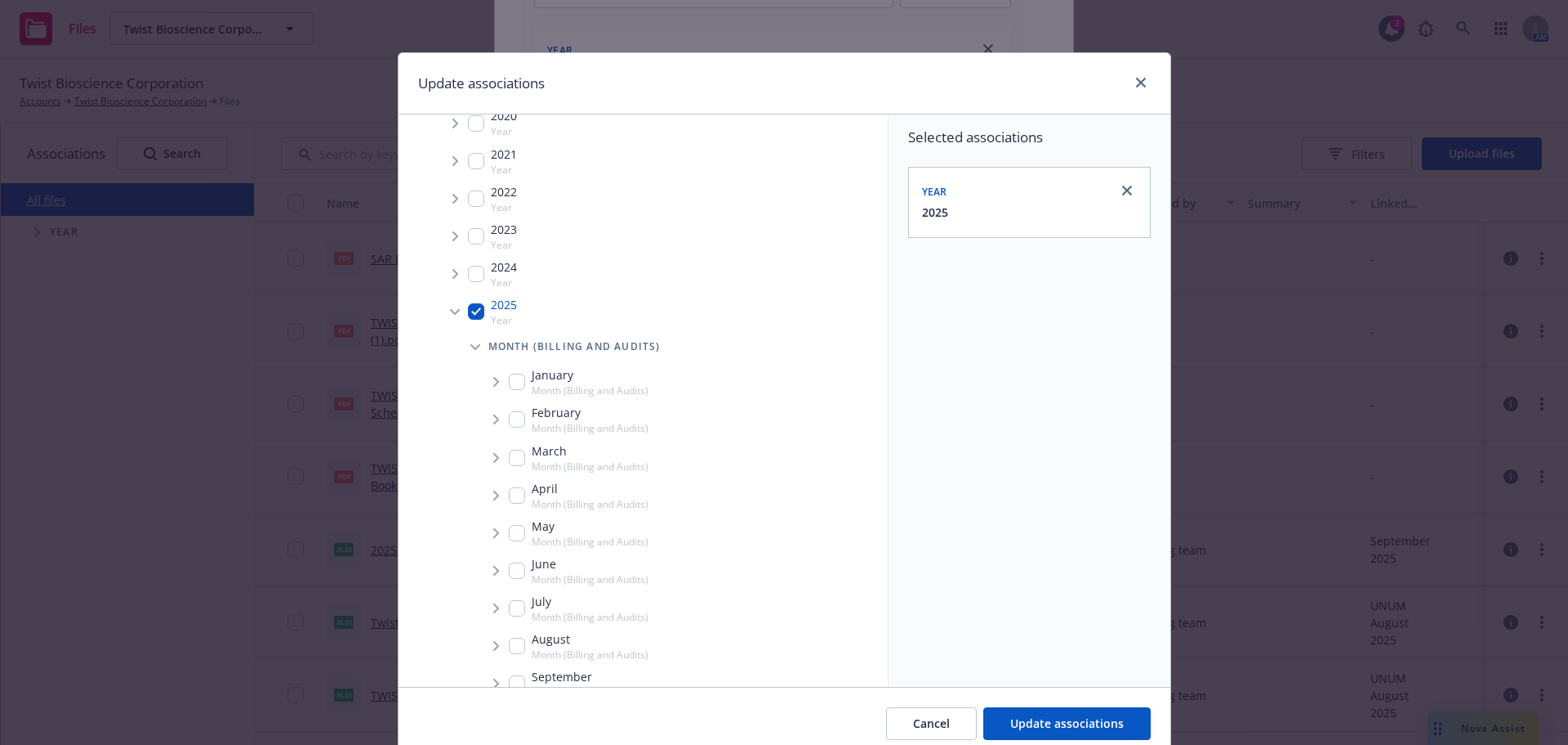
scroll to position [81, 0]
drag, startPoint x: 515, startPoint y: 645, endPoint x: 491, endPoint y: 651, distance: 24.7
click at [515, 647] on div "September Month (Billing and Audits)" at bounding box center [579, 655] width 140 height 31
checkbox input "true"
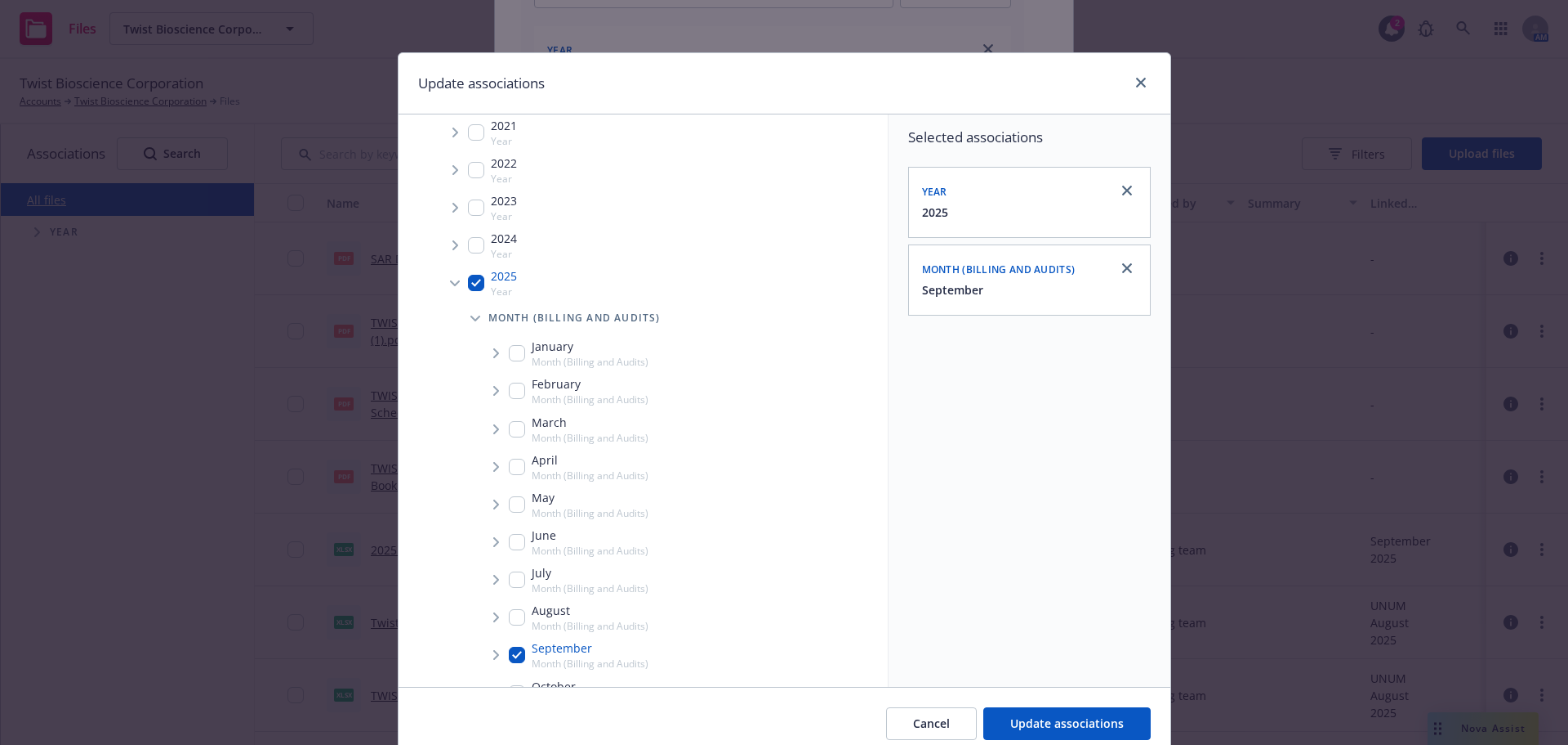
drag, startPoint x: 490, startPoint y: 653, endPoint x: 501, endPoint y: 659, distance: 12.5
click at [493, 655] on icon "Tree Example" at bounding box center [496, 655] width 6 height 10
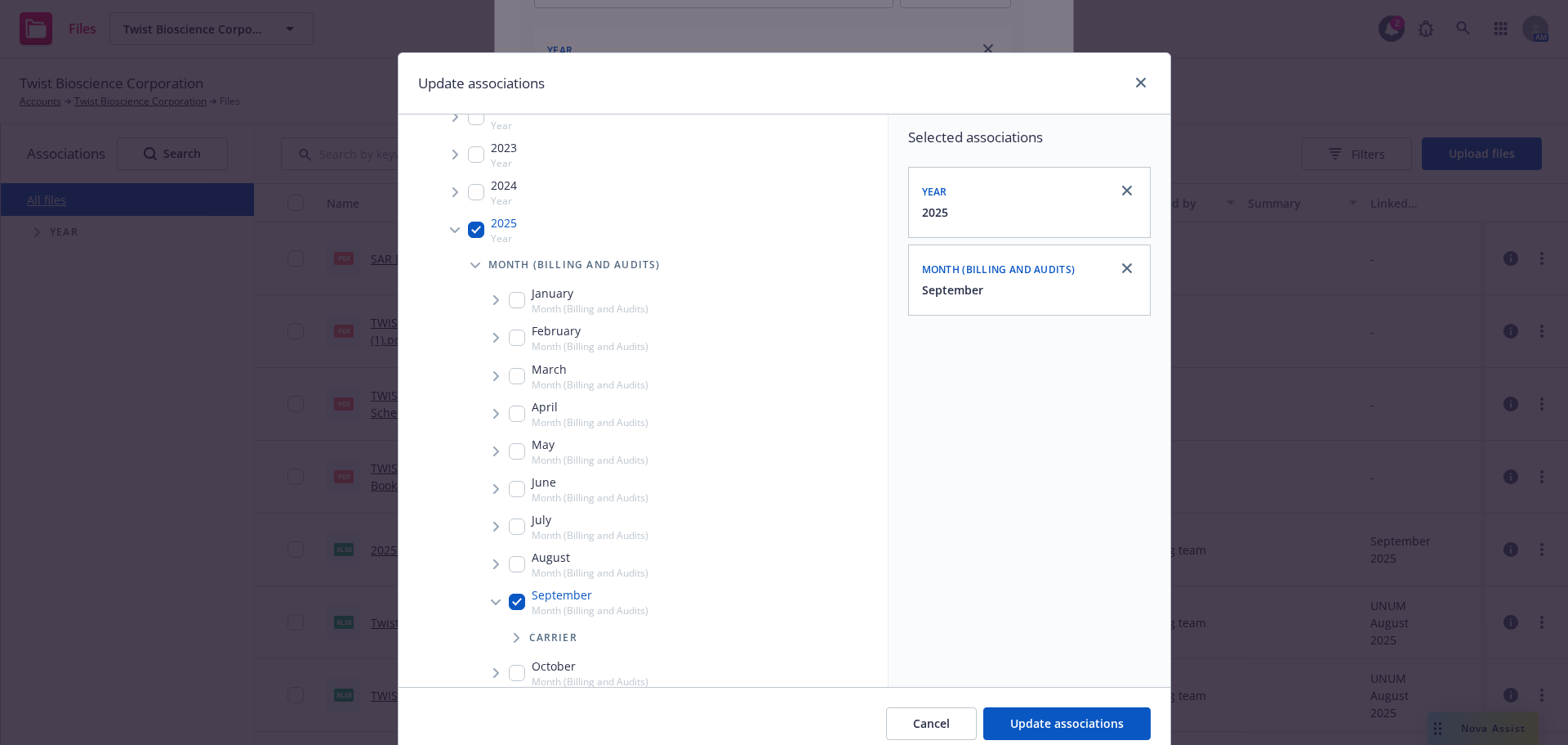
scroll to position [164, 0]
click at [516, 609] on span "Tree Example" at bounding box center [516, 608] width 26 height 26
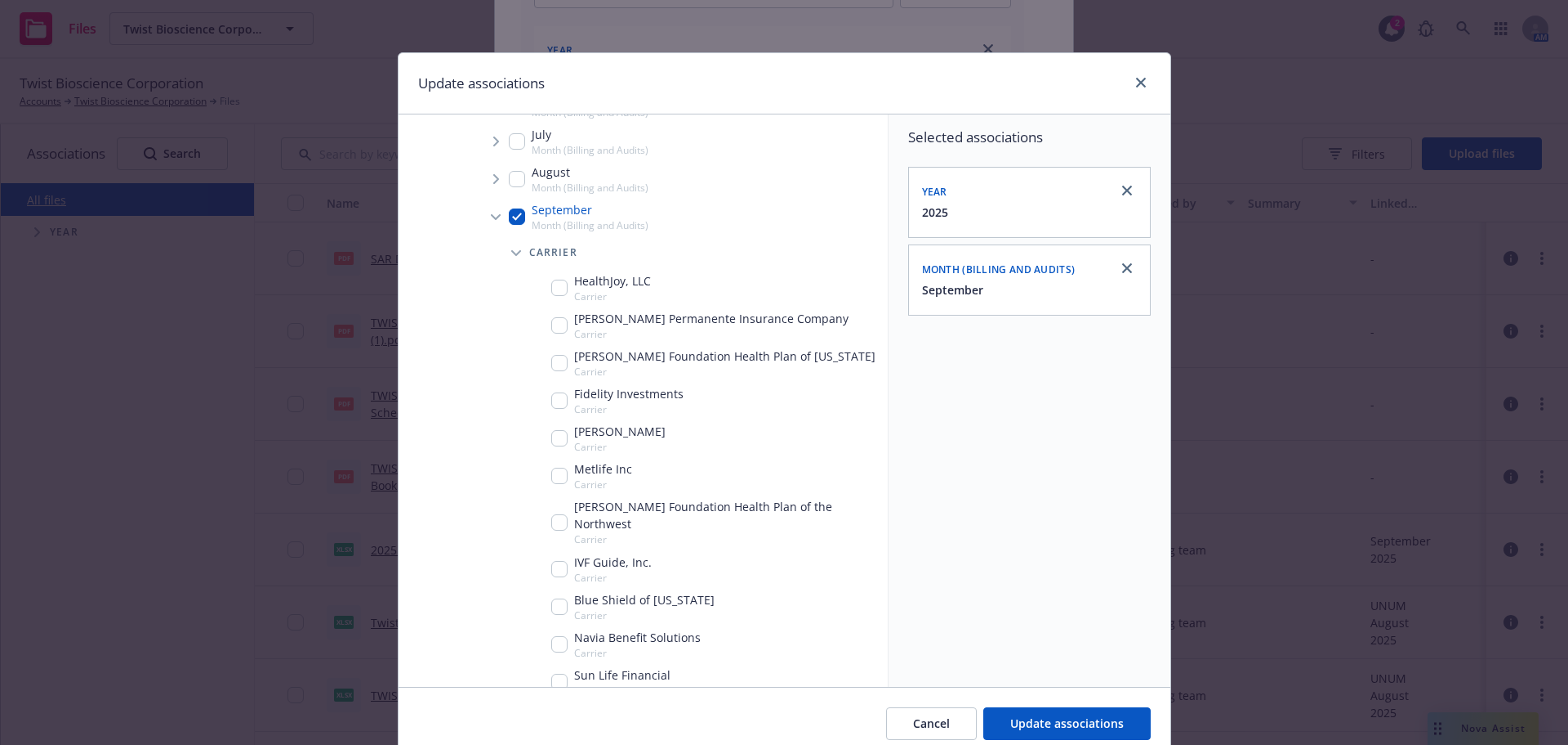
scroll to position [572, 0]
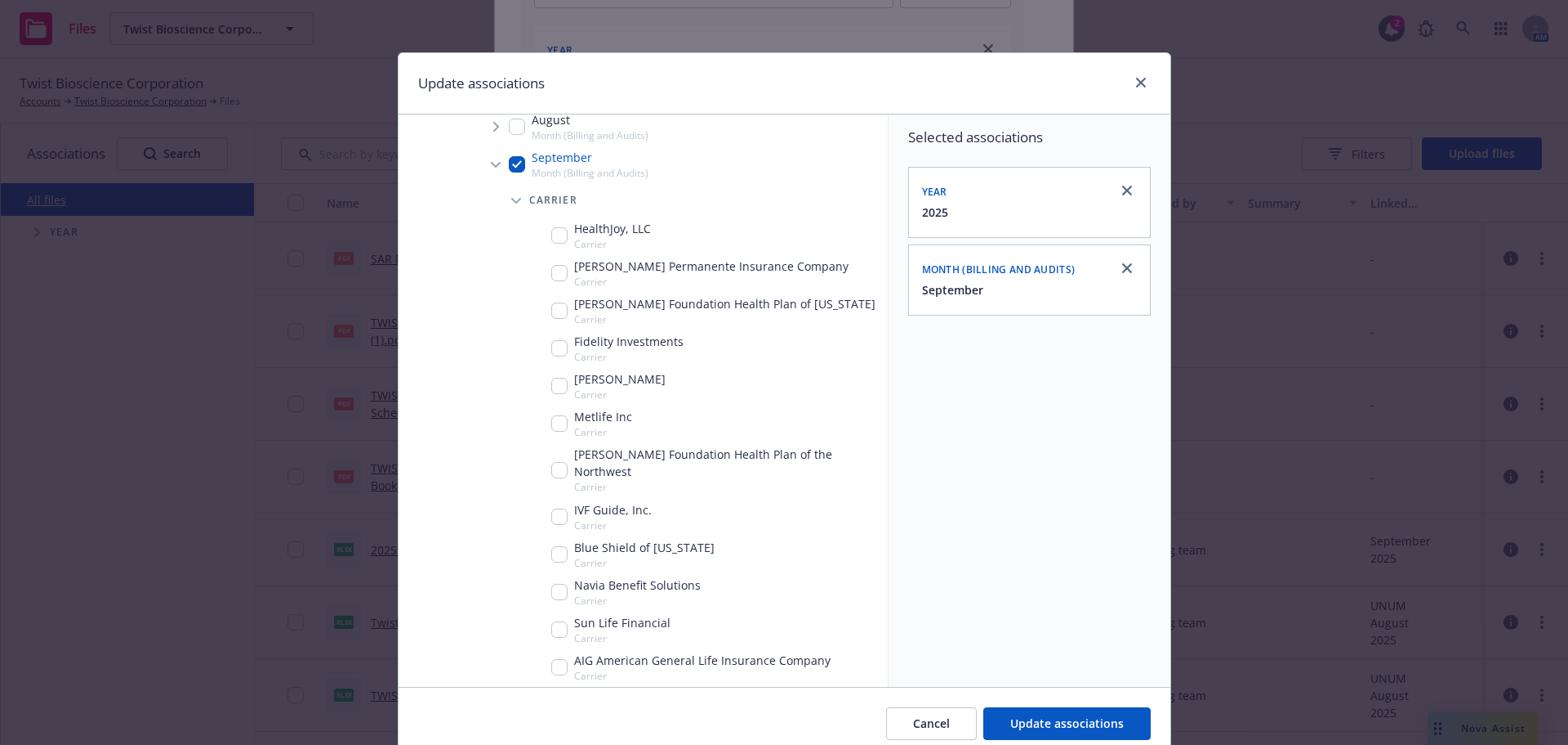
click at [563, 539] on div "Blue Shield of [US_STATE] Carrier" at bounding box center [633, 554] width 164 height 31
checkbox input "true"
click at [1040, 729] on span "Update associations" at bounding box center [1067, 723] width 114 height 15
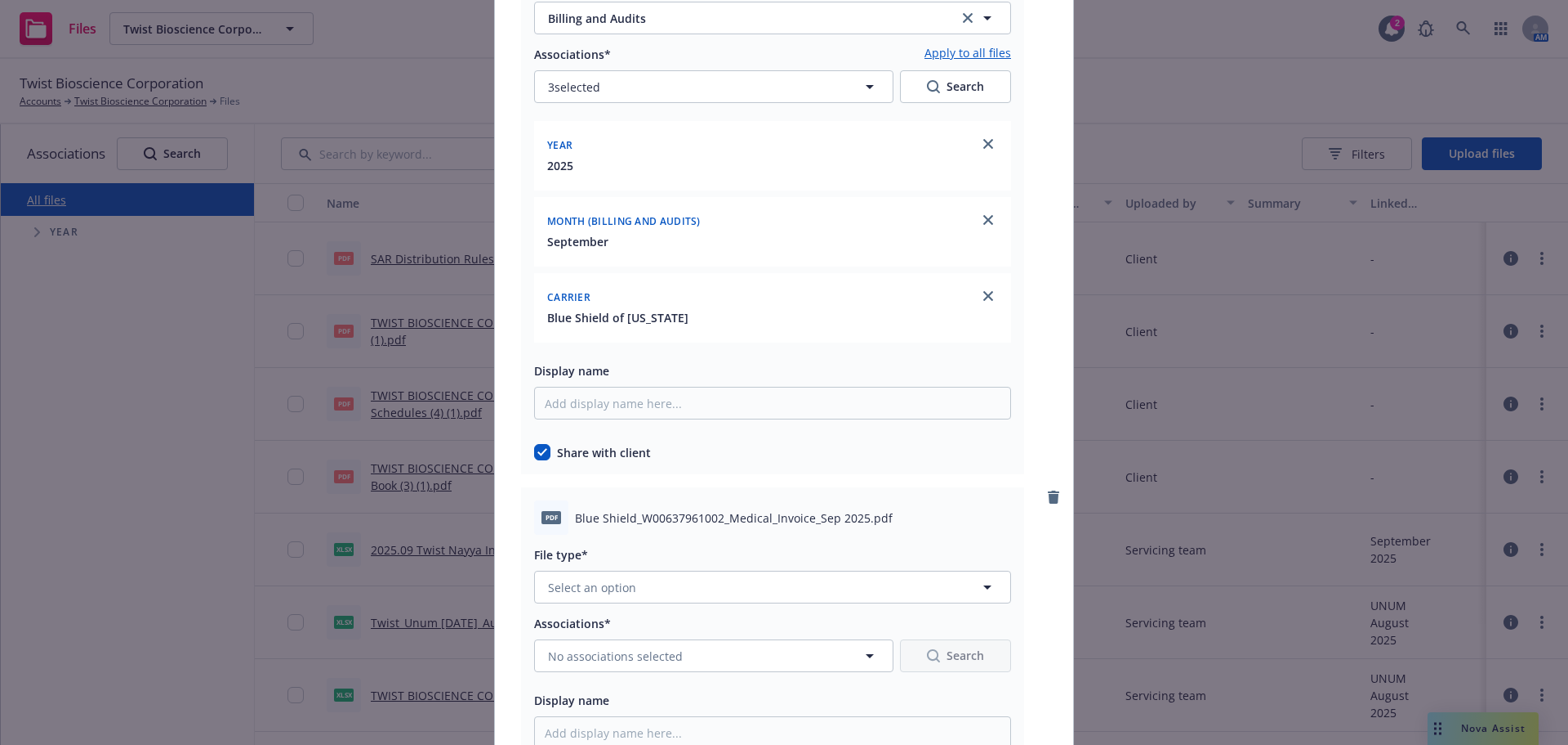
scroll to position [2779, 0]
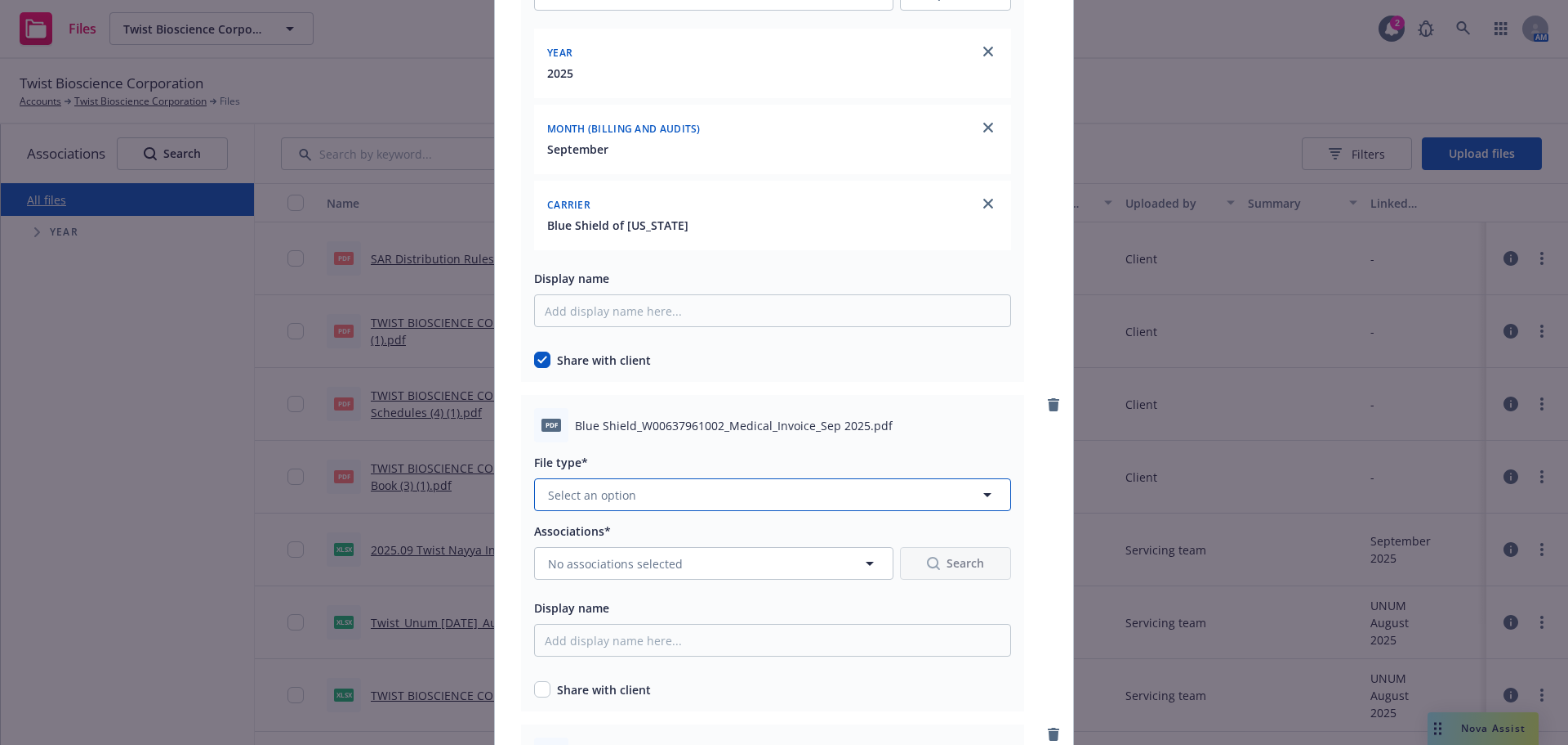
click at [690, 492] on button "Select an option" at bounding box center [772, 494] width 477 height 33
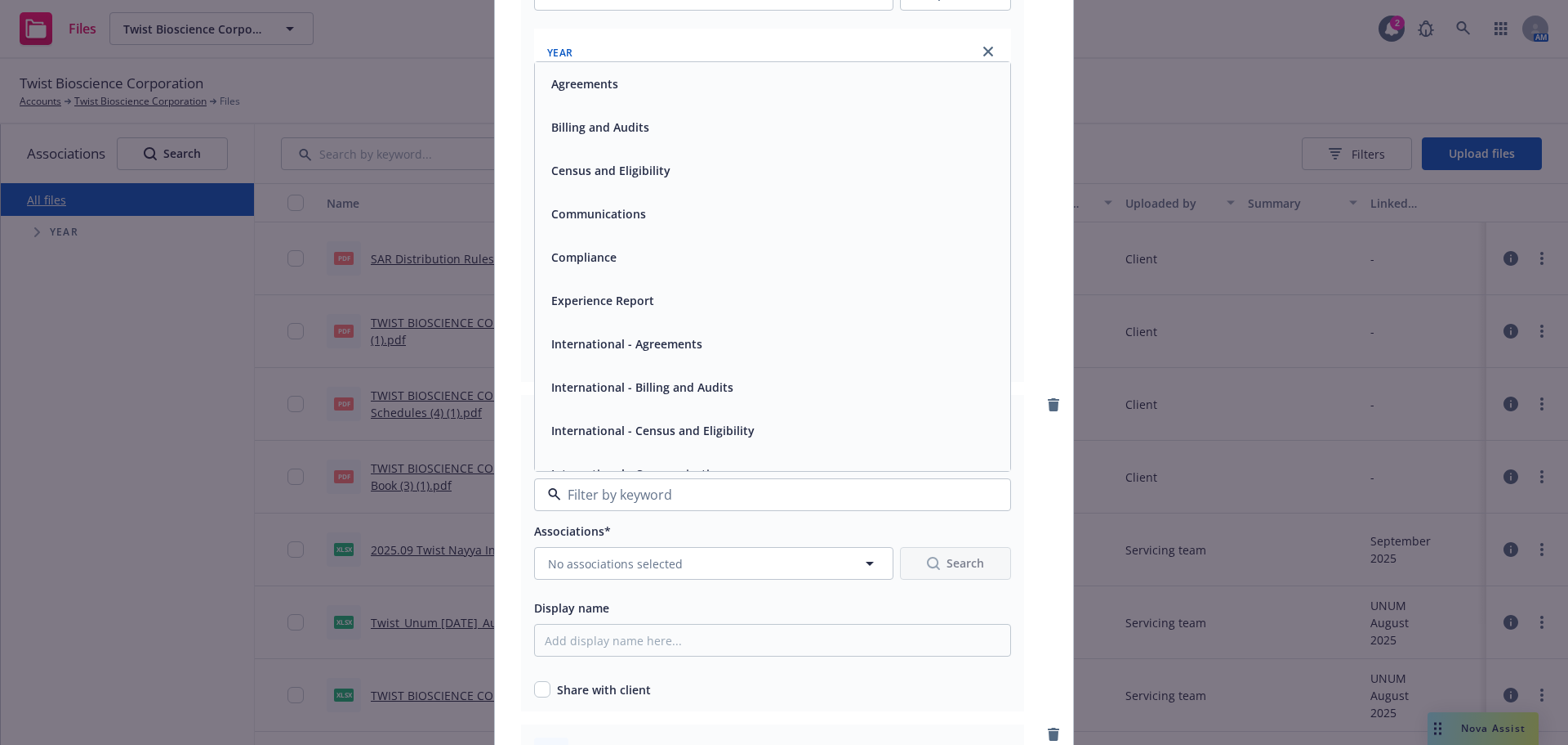
click at [694, 134] on div "Billing and Audits" at bounding box center [772, 127] width 456 height 23
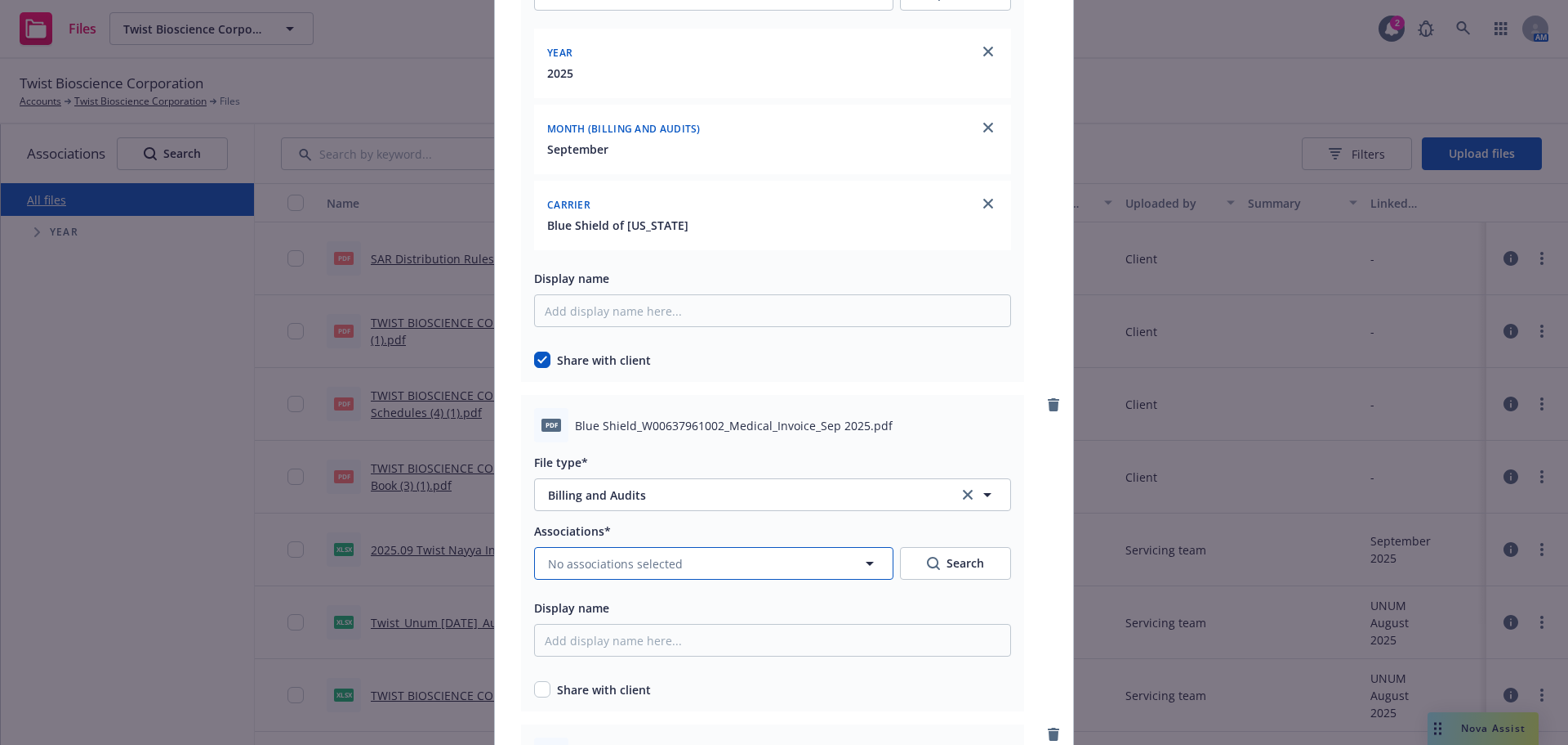
click at [672, 571] on span "No associations selected" at bounding box center [615, 563] width 135 height 17
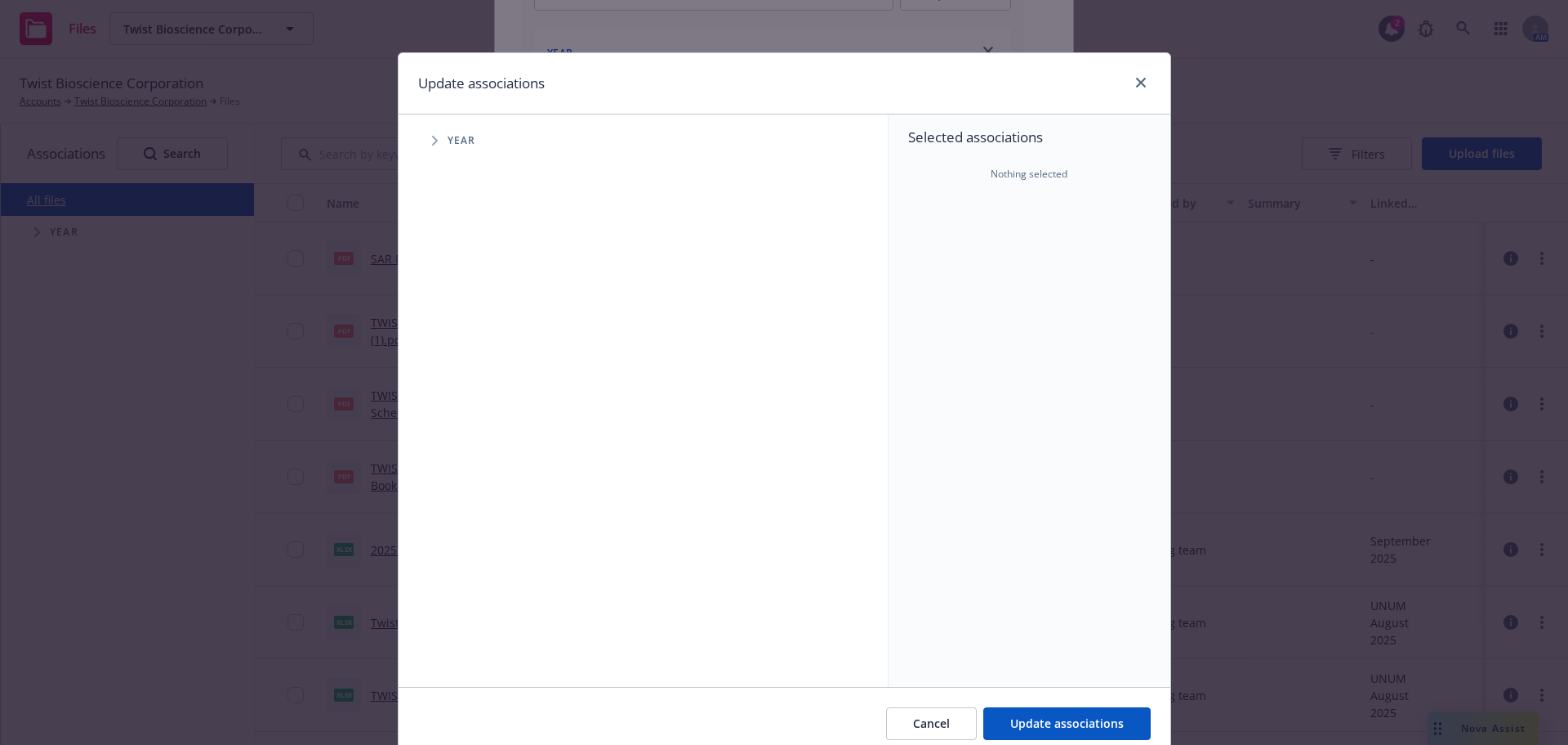
click at [427, 146] on span "Tree Example" at bounding box center [434, 140] width 26 height 26
drag, startPoint x: 478, startPoint y: 369, endPoint x: 466, endPoint y: 370, distance: 12.0
click at [471, 370] on div "2025 Year" at bounding box center [492, 364] width 49 height 31
checkbox input "true"
click at [1137, 67] on div "Update associations" at bounding box center [784, 83] width 772 height 61
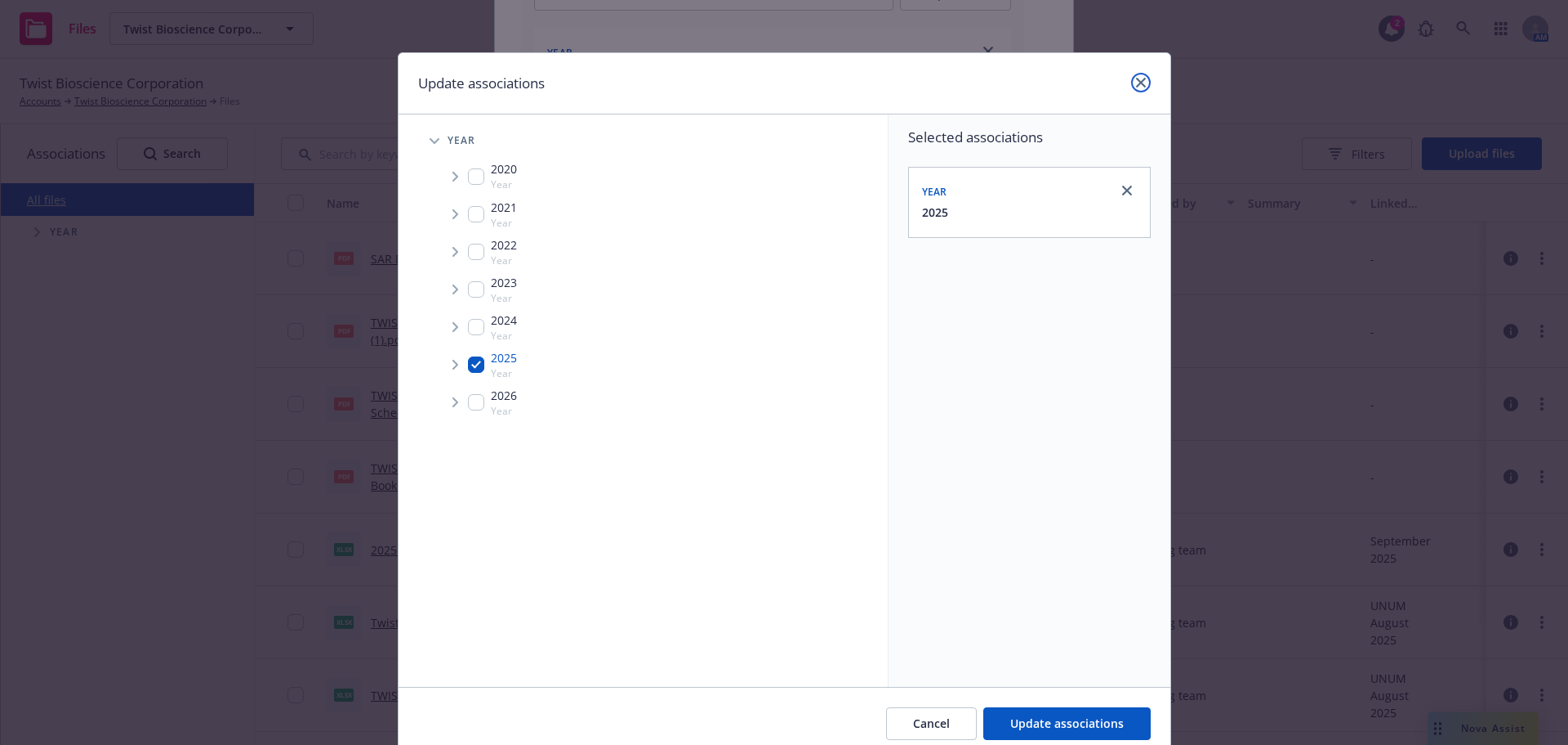
drag, startPoint x: 1135, startPoint y: 76, endPoint x: 831, endPoint y: 361, distance: 416.7
click at [1133, 76] on link "close" at bounding box center [1141, 82] width 20 height 20
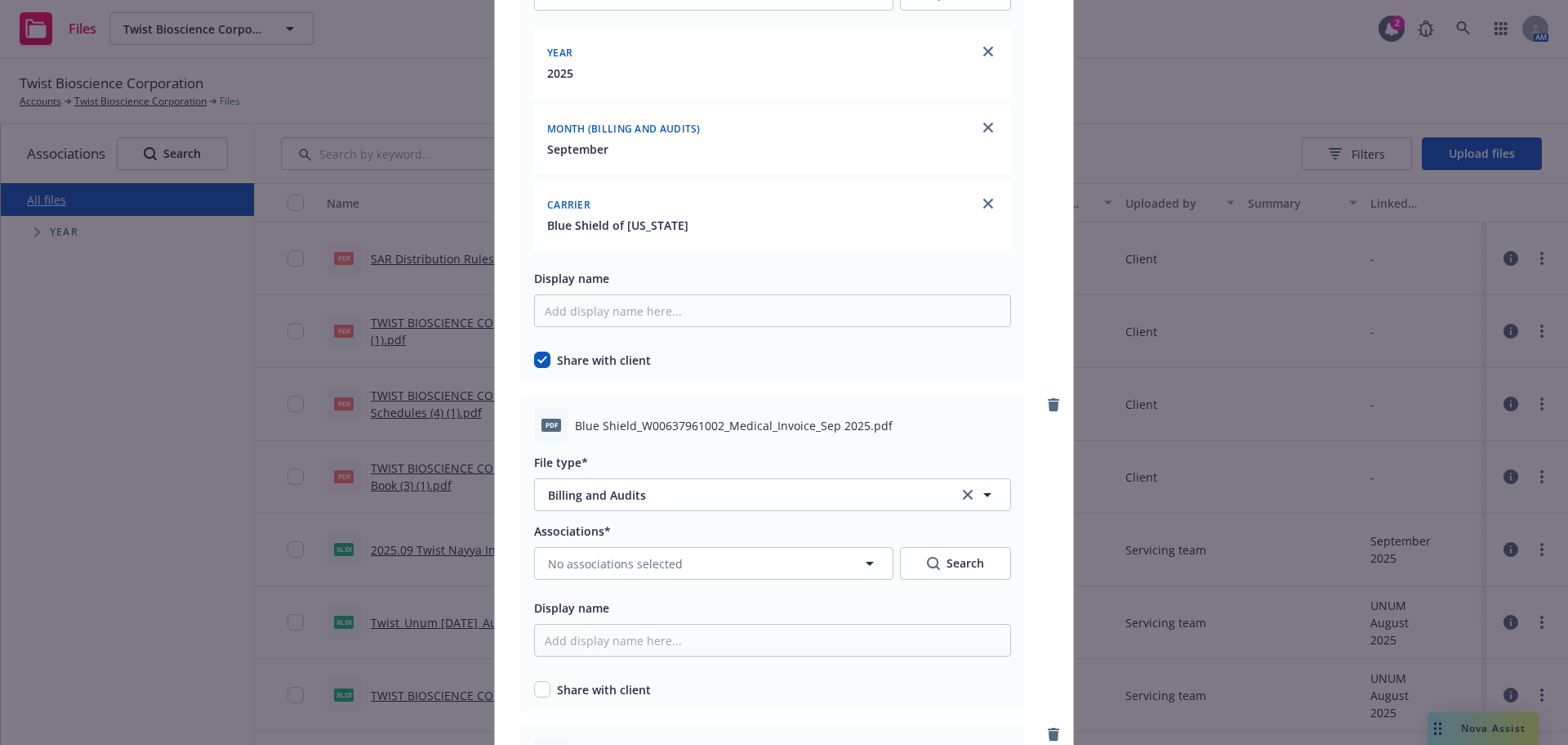
drag, startPoint x: 541, startPoint y: 680, endPoint x: 575, endPoint y: 664, distance: 37.6
click at [539, 680] on div "Share with client" at bounding box center [772, 686] width 477 height 23
click at [535, 695] on input "checkbox" at bounding box center [542, 689] width 16 height 16
checkbox input "true"
click at [712, 580] on div "Associations* No associations selected Search Display name Share with client" at bounding box center [772, 609] width 477 height 177
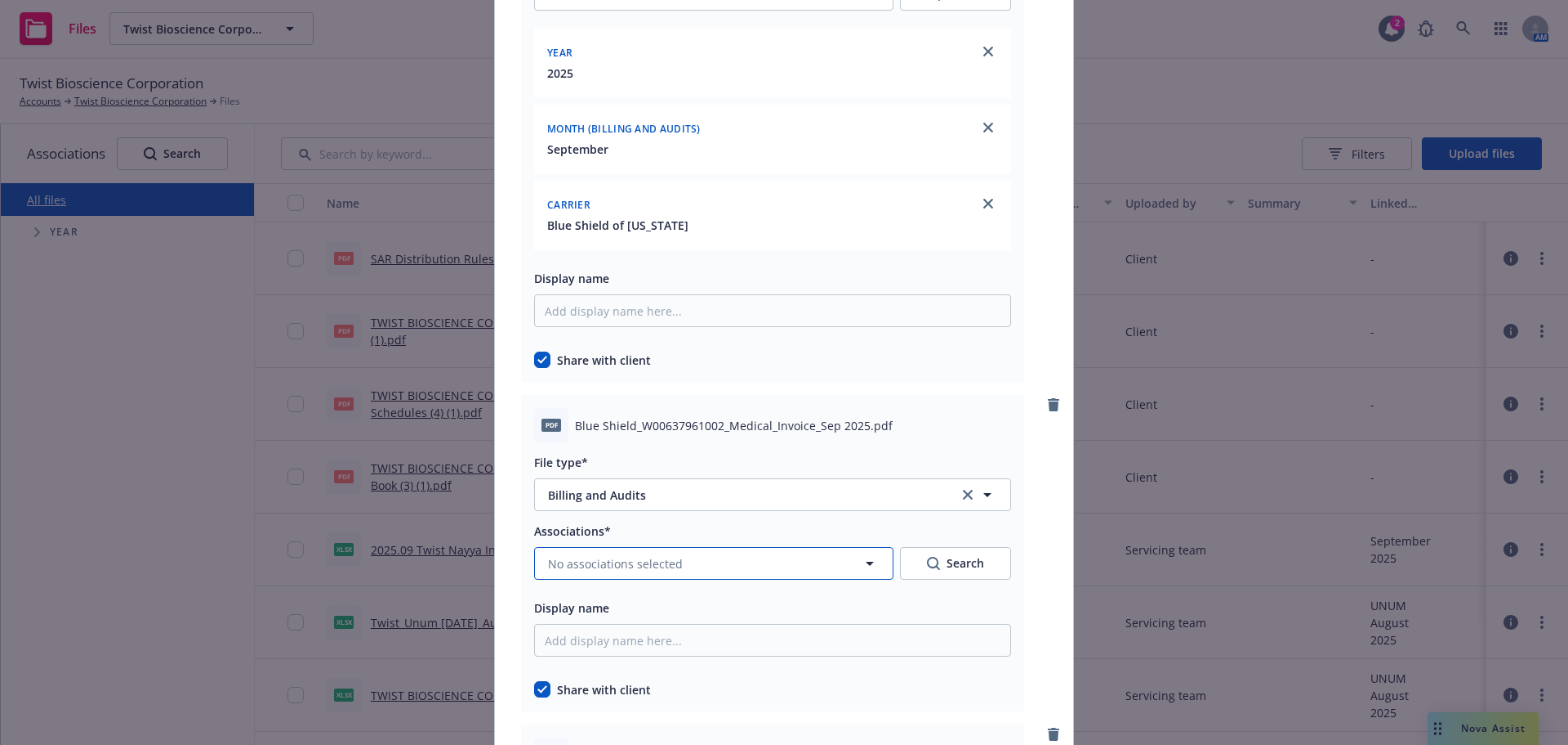
click at [713, 575] on button "No associations selected" at bounding box center [714, 563] width 360 height 33
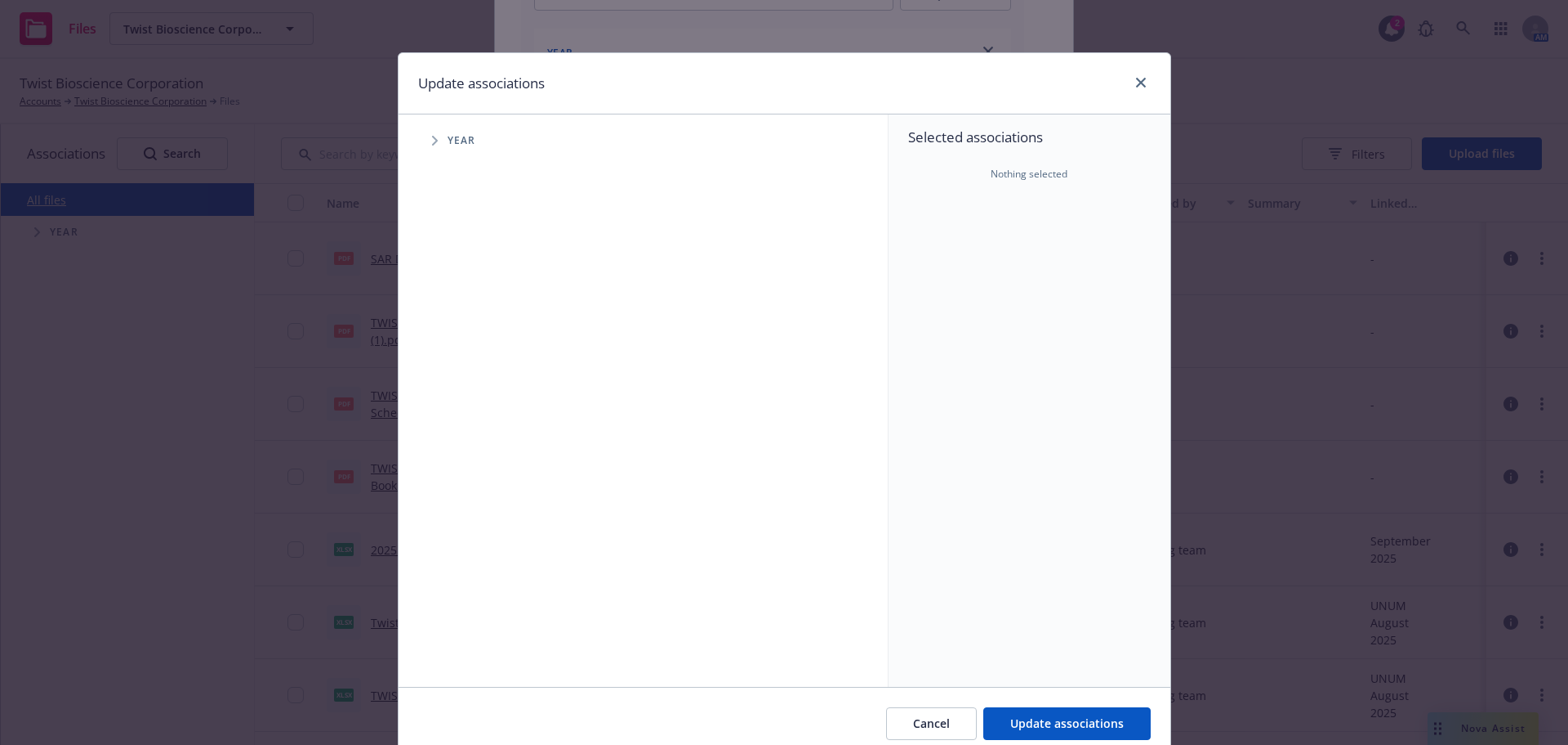
click at [439, 136] on div "Year" at bounding box center [652, 141] width 473 height 33
click at [432, 140] on icon "Tree Example" at bounding box center [435, 141] width 5 height 10
click at [468, 363] on input "Tree Example" at bounding box center [476, 364] width 16 height 16
checkbox input "true"
click at [454, 360] on span "Tree Example" at bounding box center [455, 364] width 26 height 26
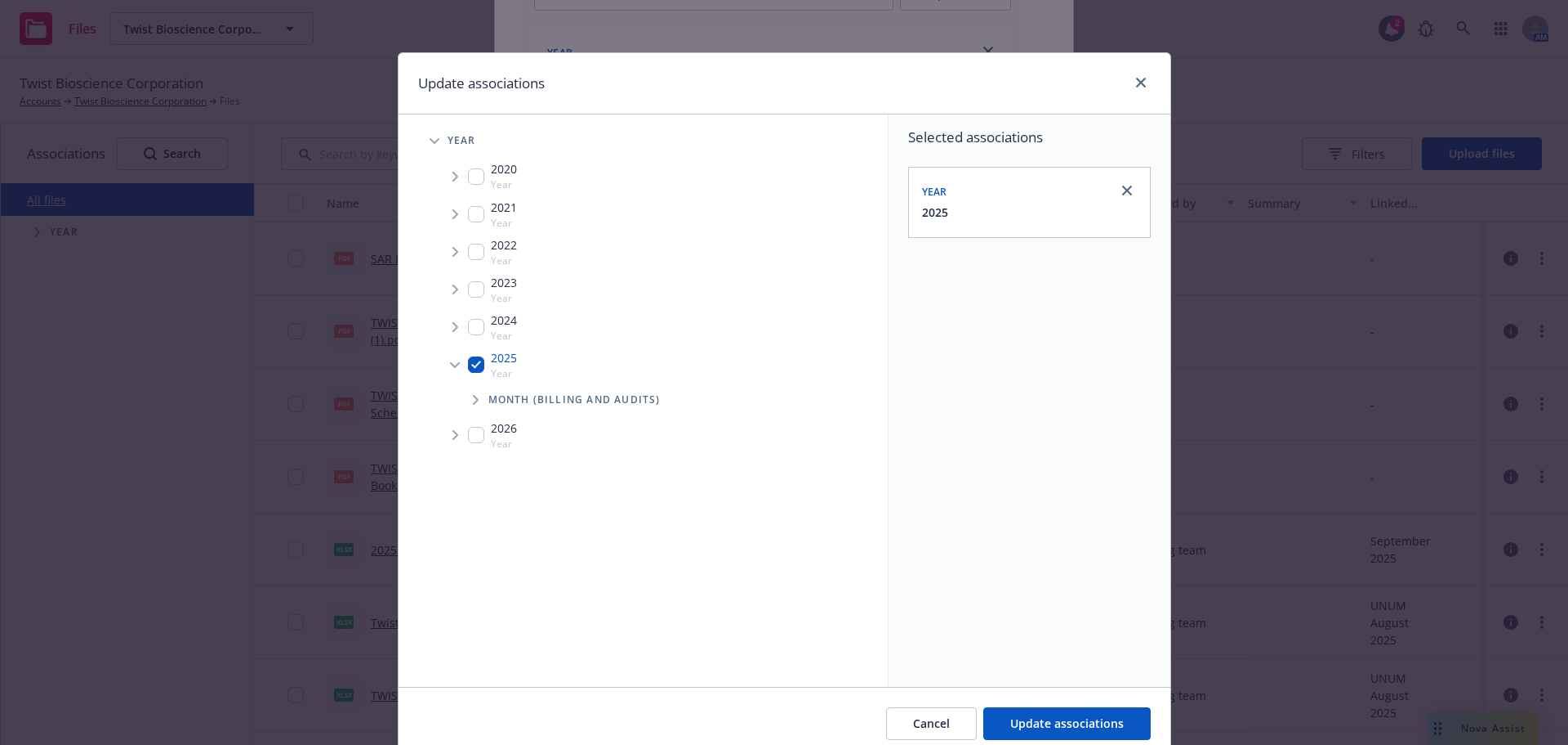
click at [456, 390] on div "Month (Billing and Audits)" at bounding box center [671, 399] width 432 height 33
click at [465, 393] on span "Tree Example" at bounding box center [475, 399] width 26 height 26
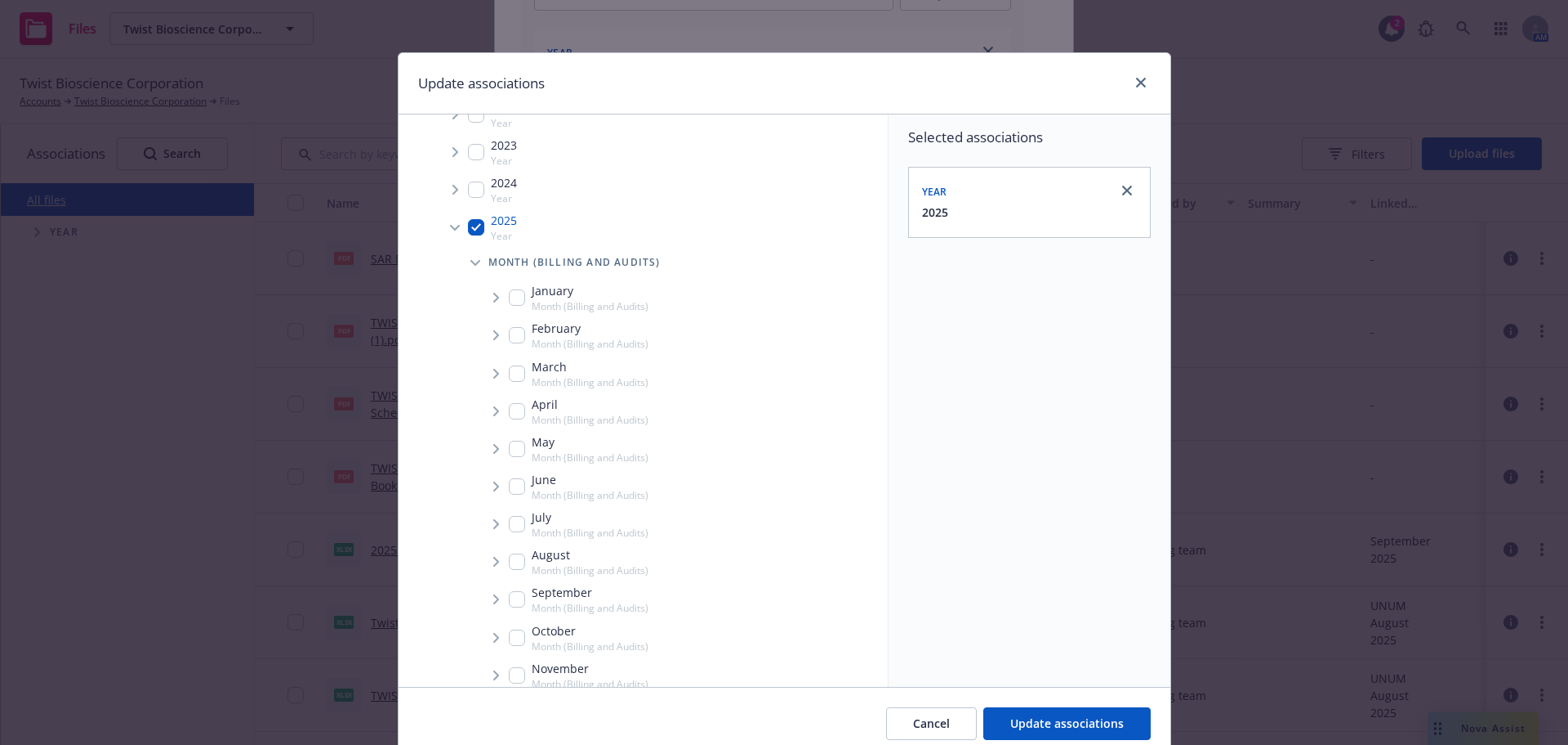
scroll to position [229, 0]
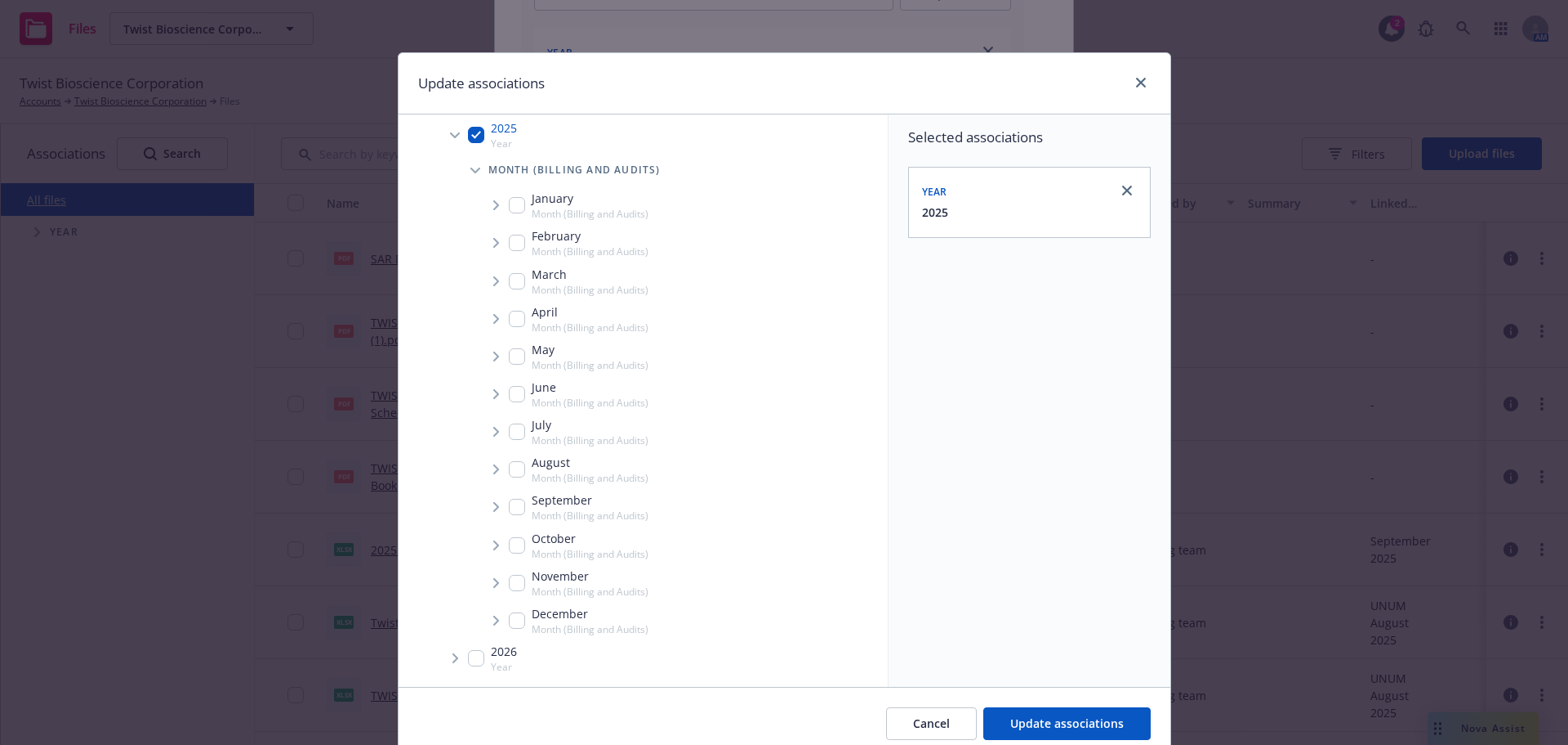
click at [509, 507] on input "Tree Example" at bounding box center [517, 507] width 16 height 16
checkbox input "true"
click at [493, 506] on icon "Tree Example" at bounding box center [496, 506] width 5 height 10
click at [514, 545] on icon "Tree Example" at bounding box center [516, 543] width 6 height 10
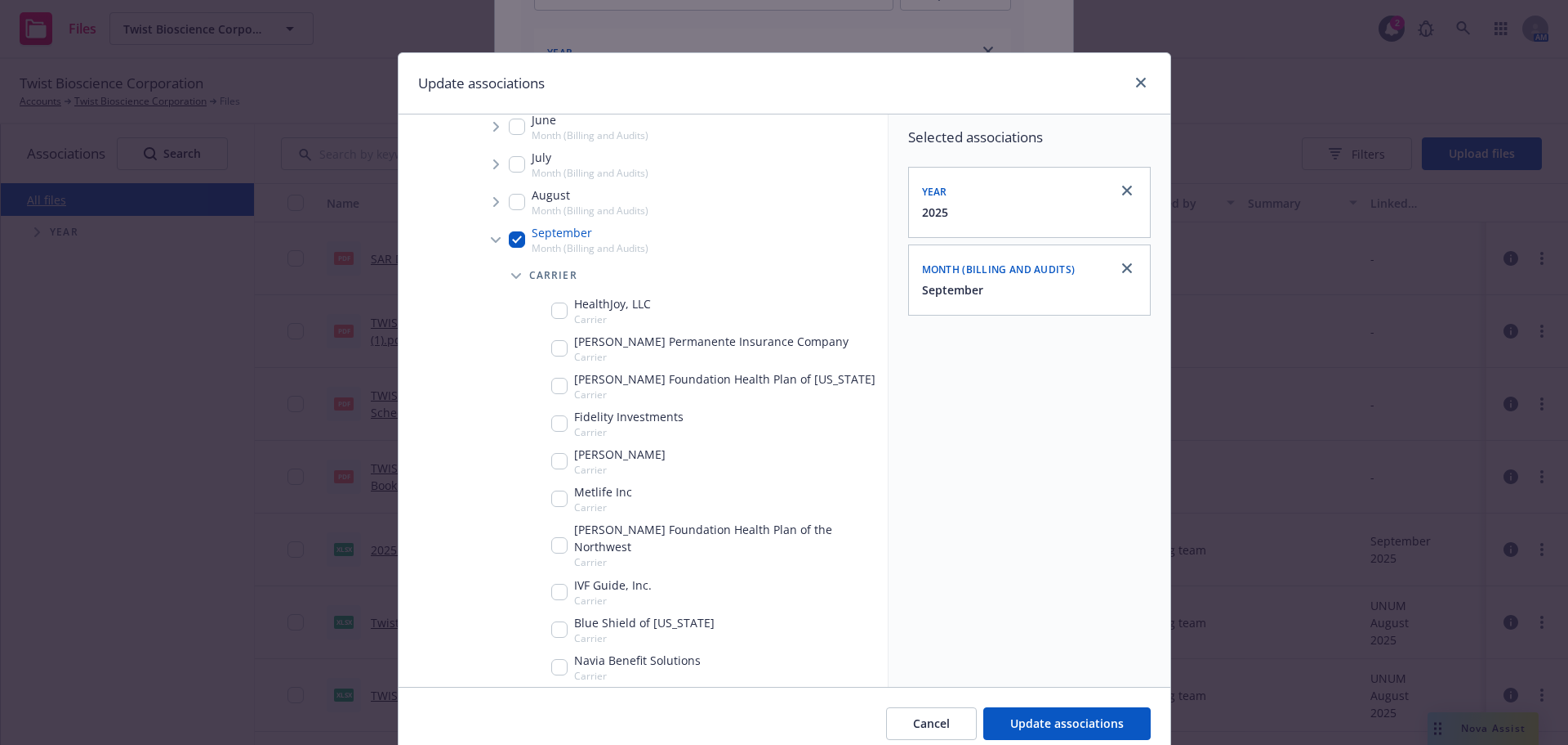
scroll to position [508, 0]
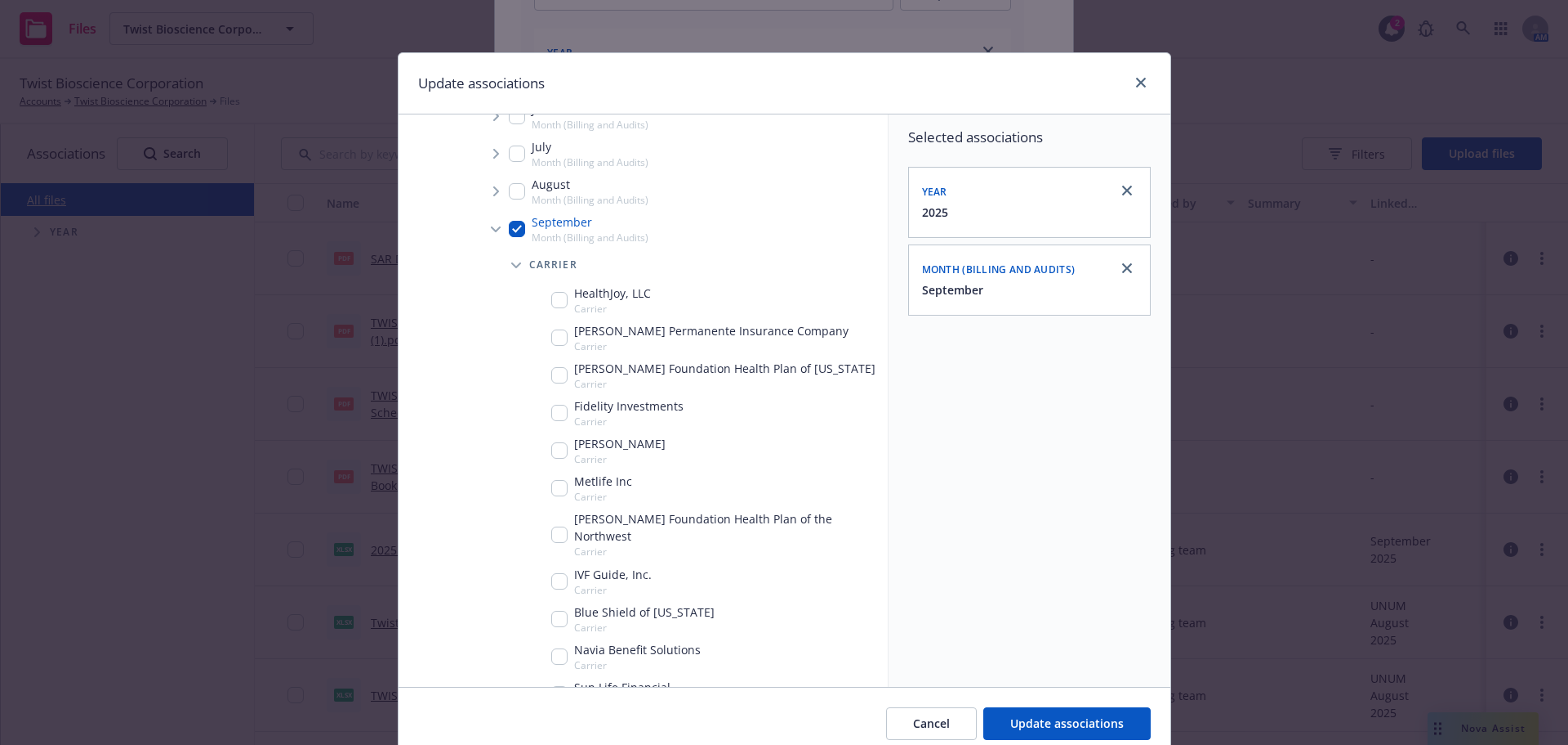
click at [552, 611] on input "Tree Example" at bounding box center [559, 619] width 16 height 16
checkbox input "true"
click at [1053, 719] on span "Update associations" at bounding box center [1067, 723] width 114 height 15
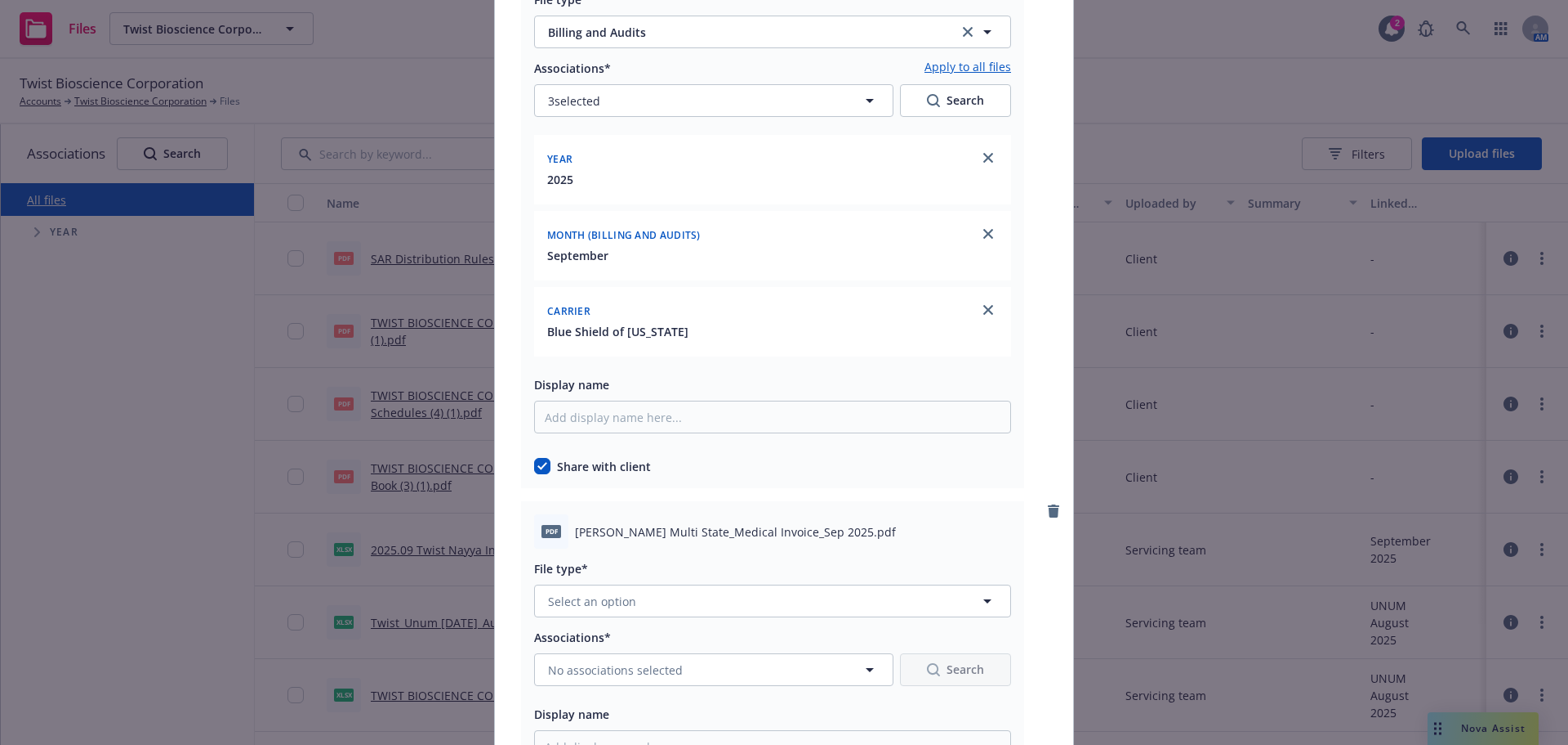
scroll to position [3269, 0]
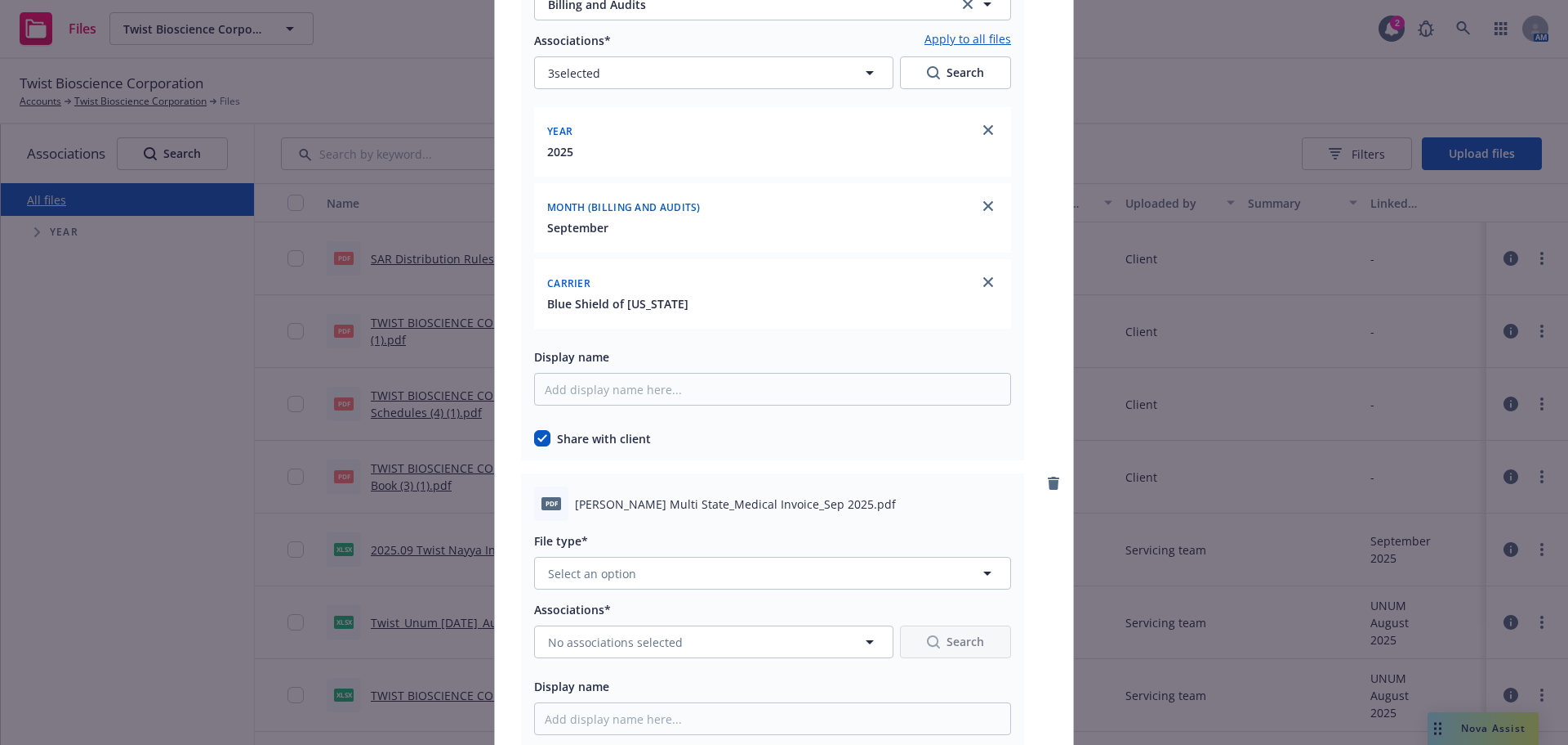
click at [613, 549] on div "File type*" at bounding box center [772, 540] width 477 height 20
click at [624, 566] on span "Select an option" at bounding box center [592, 573] width 89 height 17
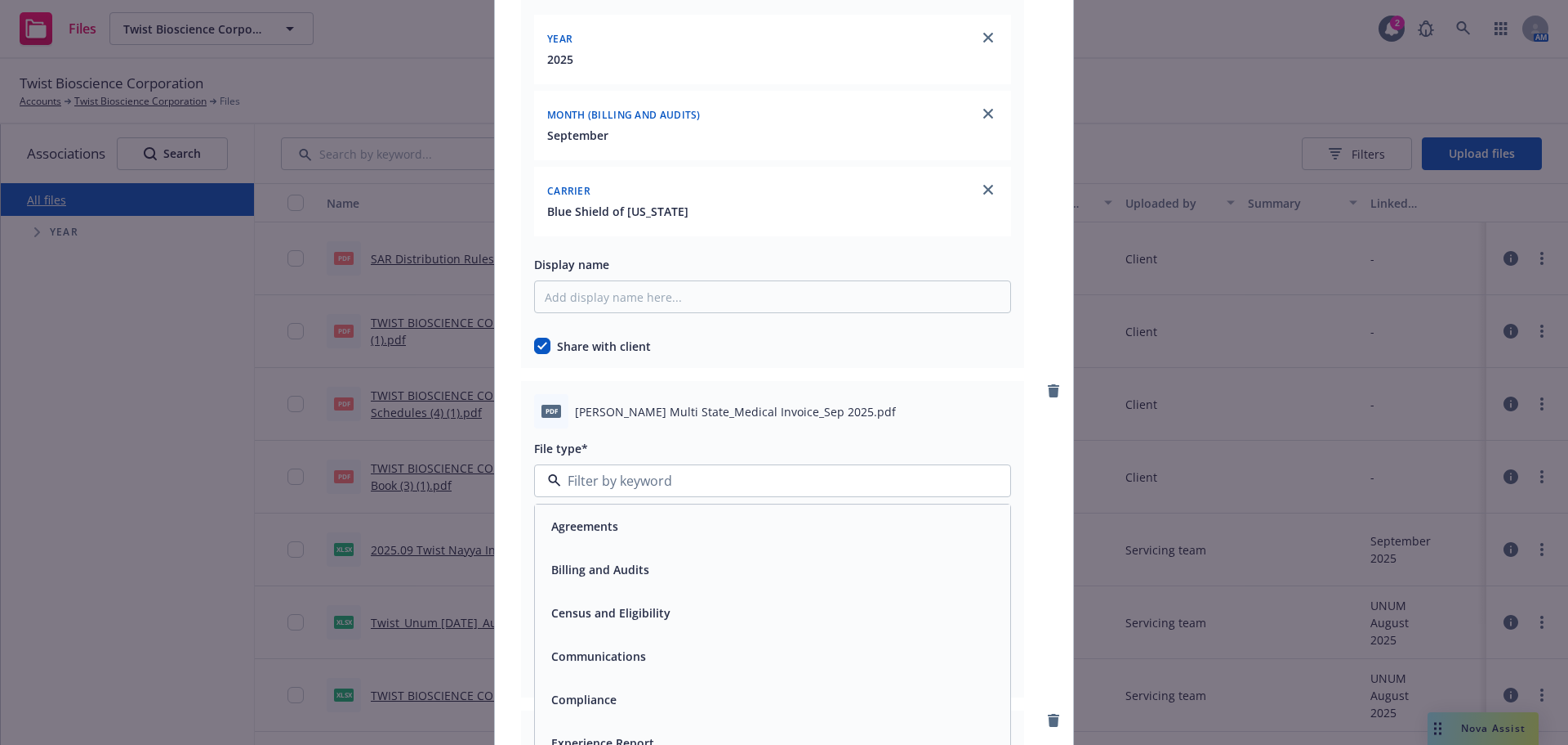
scroll to position [3433, 0]
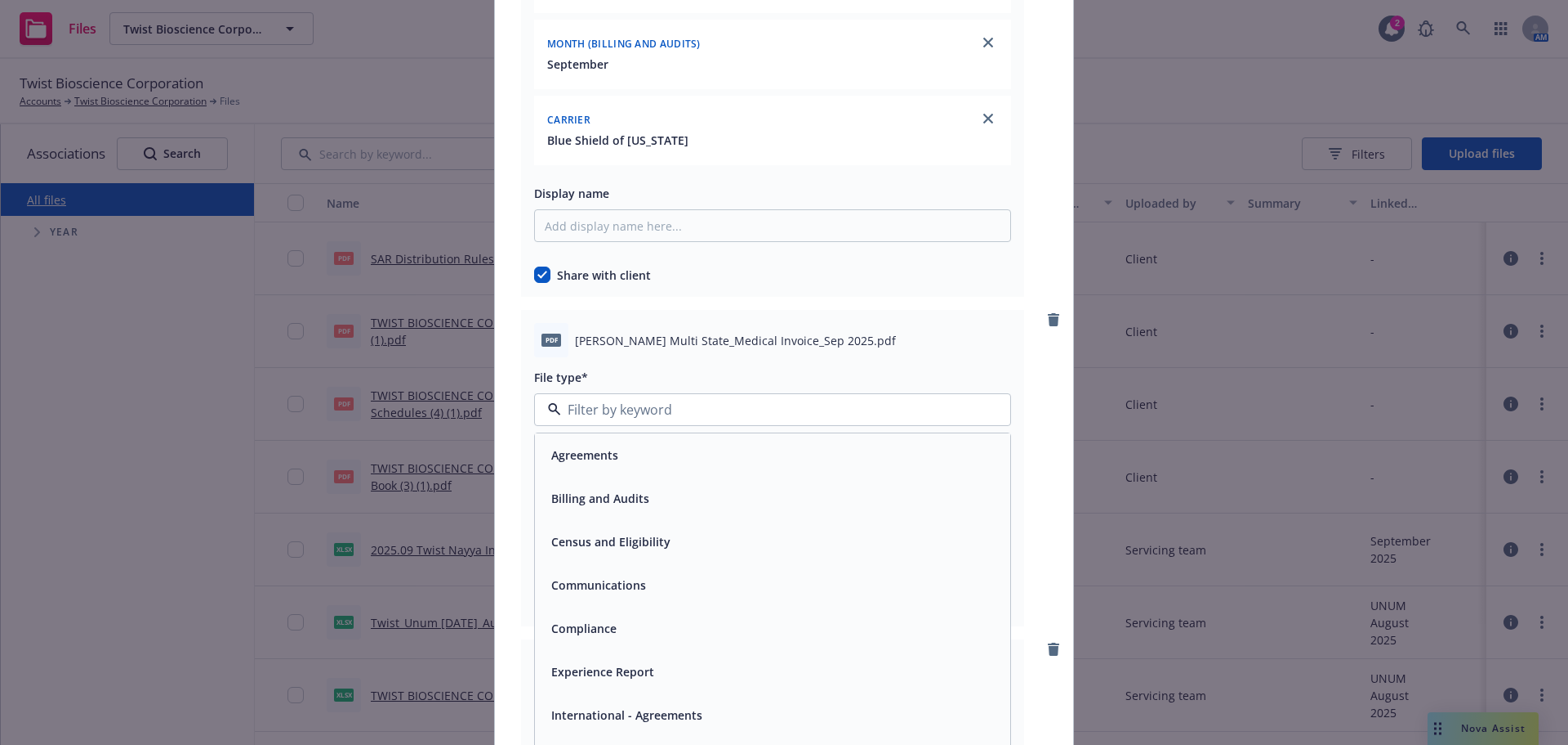
click at [660, 506] on div "Billing and Audits" at bounding box center [772, 498] width 456 height 23
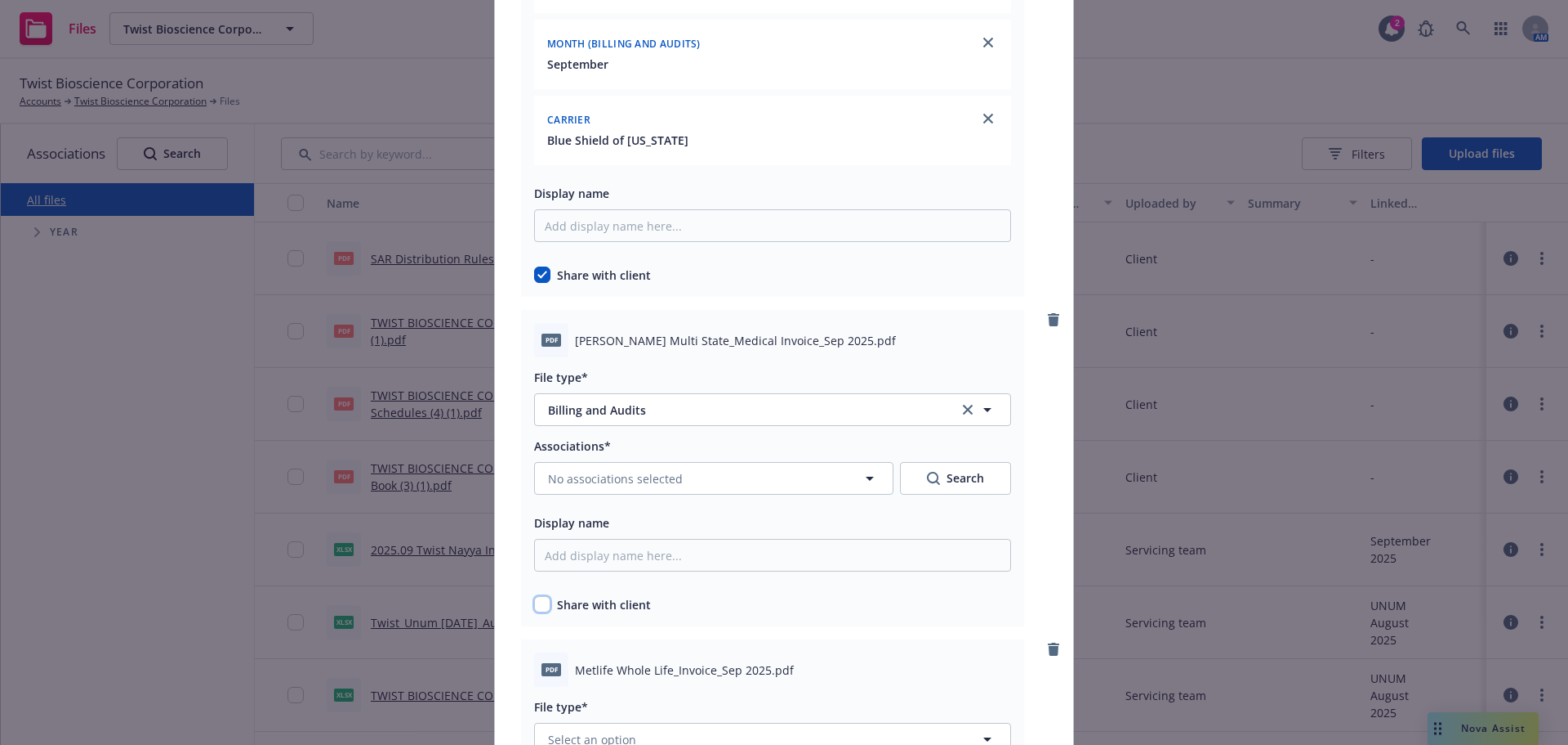
click at [540, 604] on input "checkbox" at bounding box center [542, 604] width 16 height 16
checkbox input "true"
click at [591, 485] on span "No associations selected" at bounding box center [615, 478] width 135 height 17
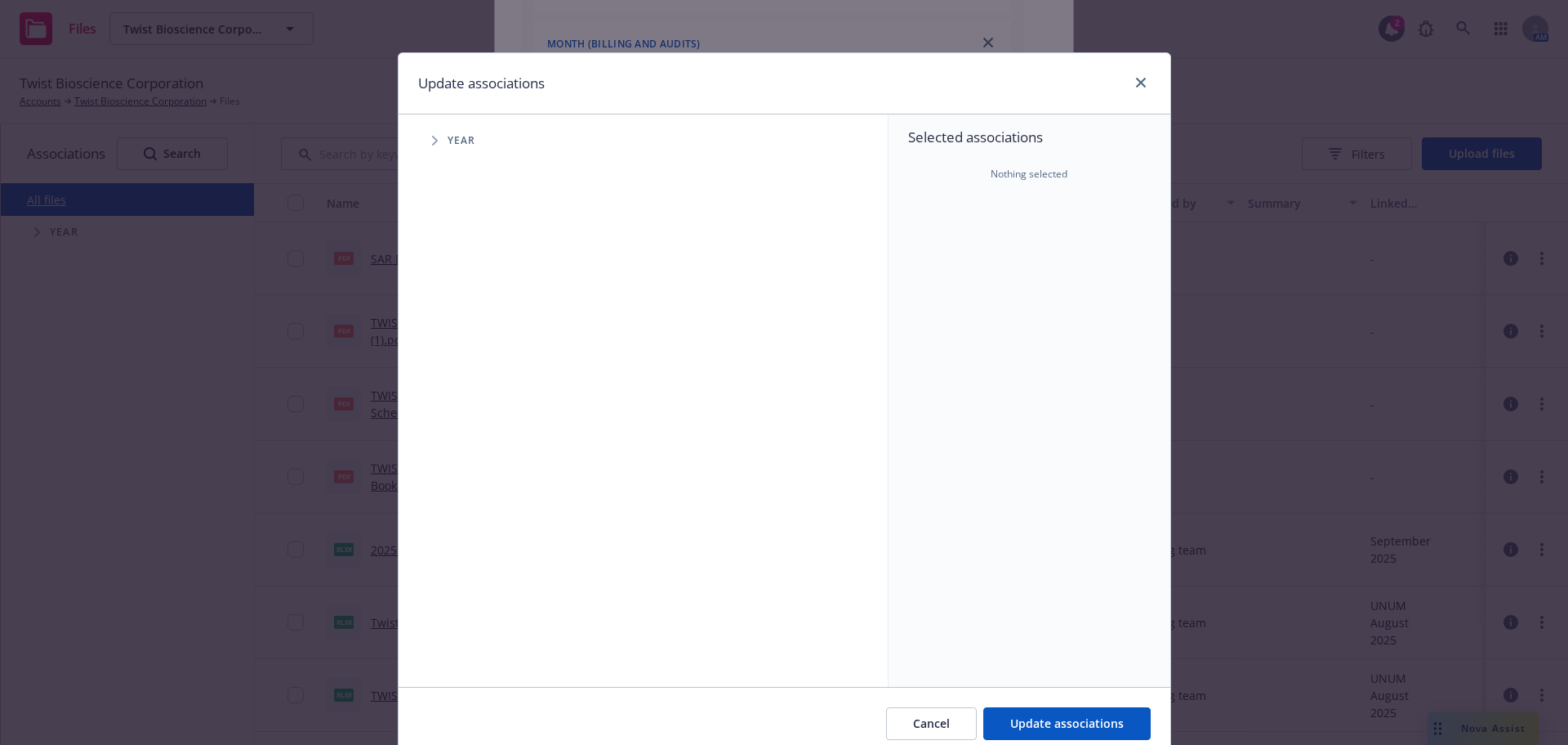
click at [447, 145] on span "Year" at bounding box center [462, 141] width 29 height 10
click at [432, 138] on span "Tree Example" at bounding box center [434, 140] width 26 height 26
click at [468, 366] on input "Tree Example" at bounding box center [476, 364] width 16 height 16
checkbox input "true"
click at [442, 363] on span "Tree Example" at bounding box center [455, 364] width 26 height 26
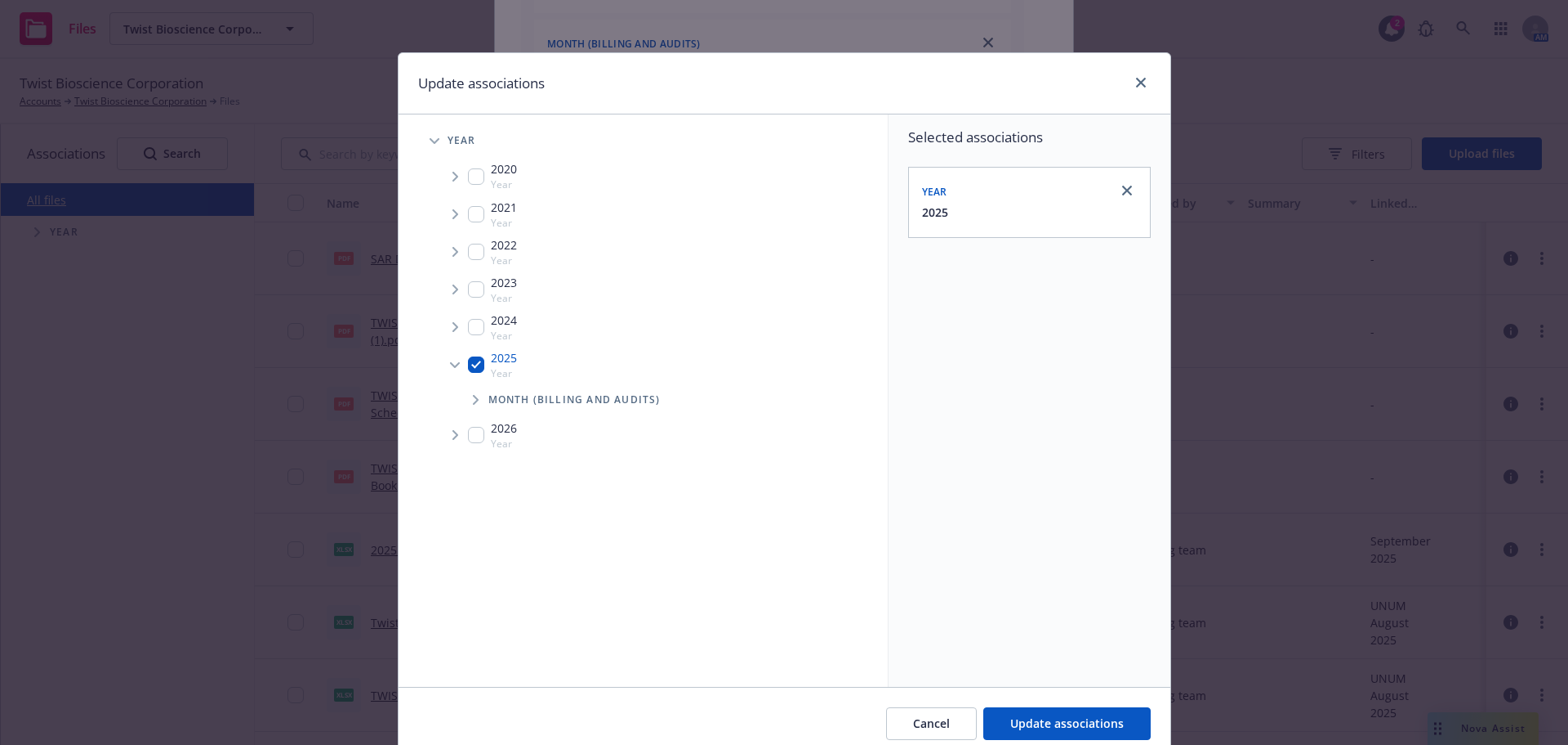
click at [464, 392] on span "Tree Example" at bounding box center [475, 399] width 26 height 26
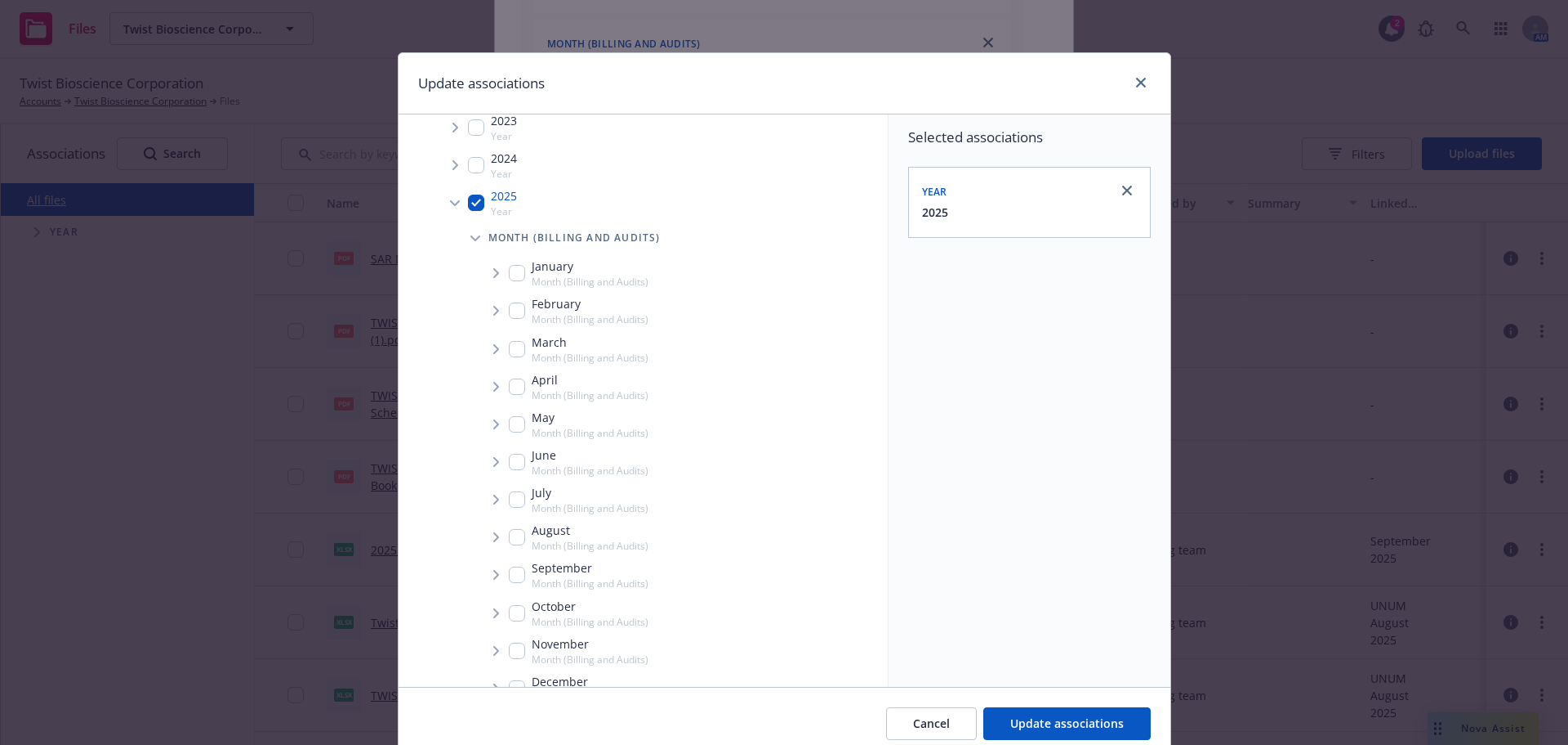
scroll to position [164, 0]
drag, startPoint x: 516, startPoint y: 564, endPoint x: 495, endPoint y: 569, distance: 21.6
click at [497, 569] on div "September Month (Billing and Audits)" at bounding box center [682, 573] width 412 height 38
checkbox input "true"
click at [493, 569] on icon "Tree Example" at bounding box center [496, 572] width 5 height 10
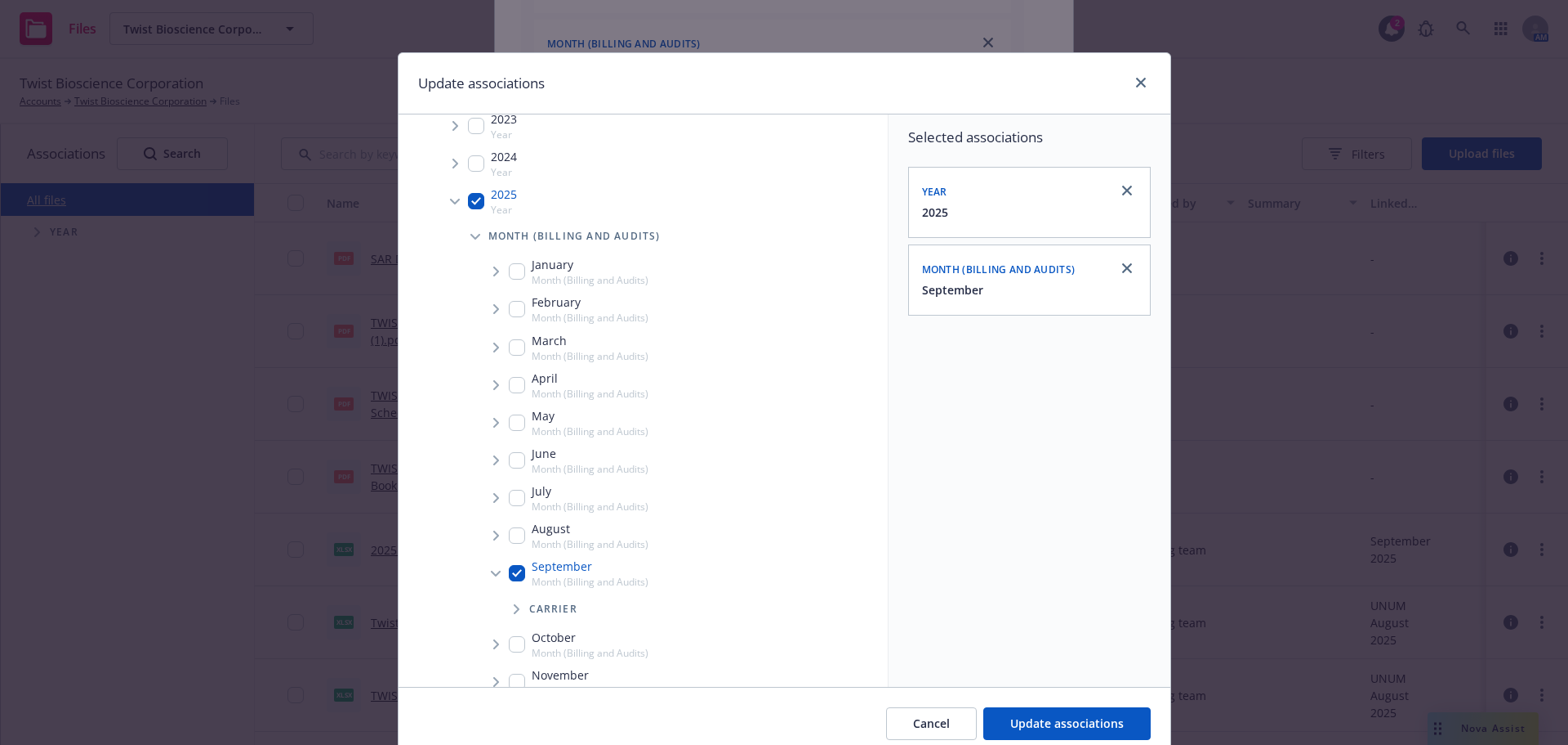
click at [519, 604] on span "Tree Example" at bounding box center [516, 608] width 26 height 26
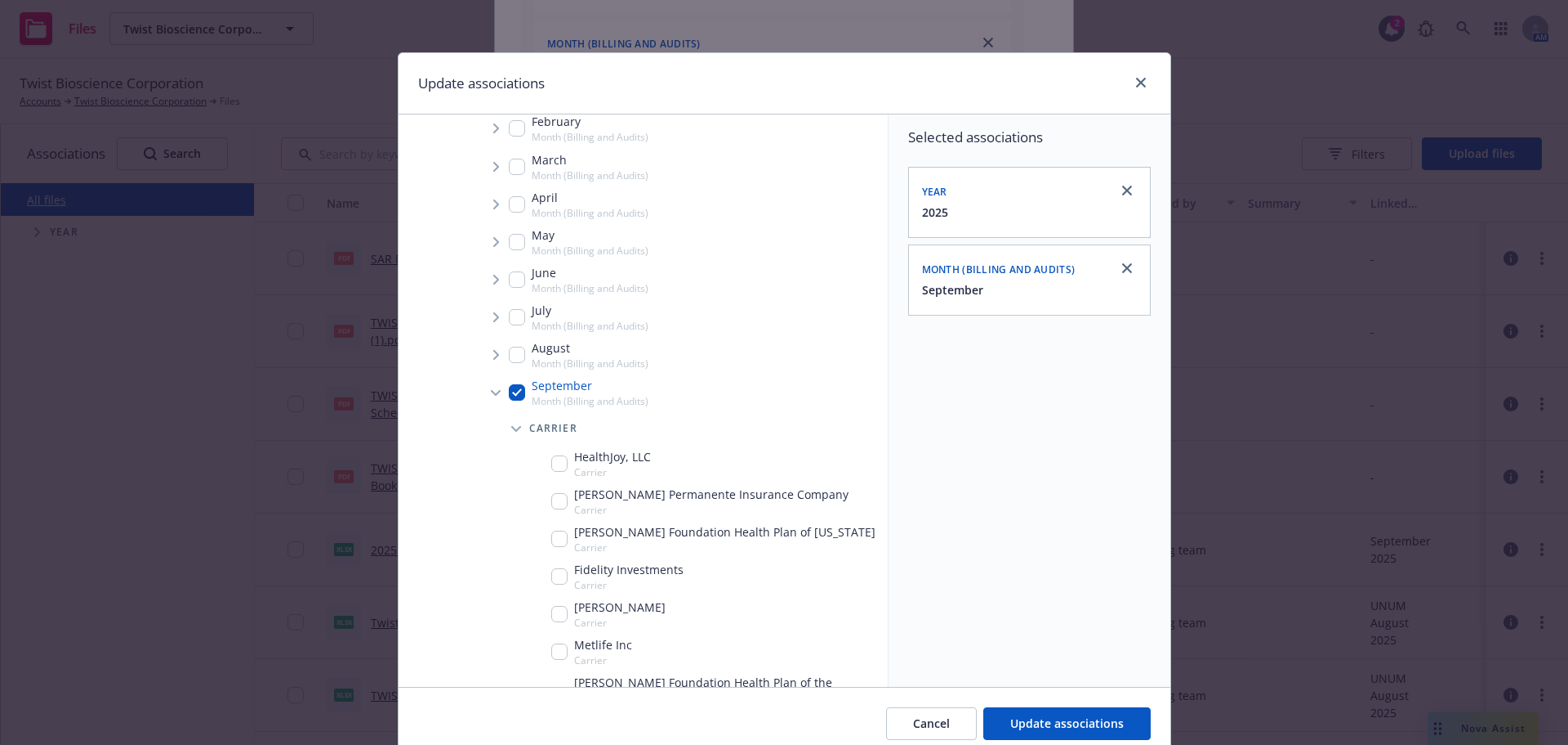
click at [552, 499] on input "Tree Example" at bounding box center [559, 501] width 16 height 16
checkbox input "true"
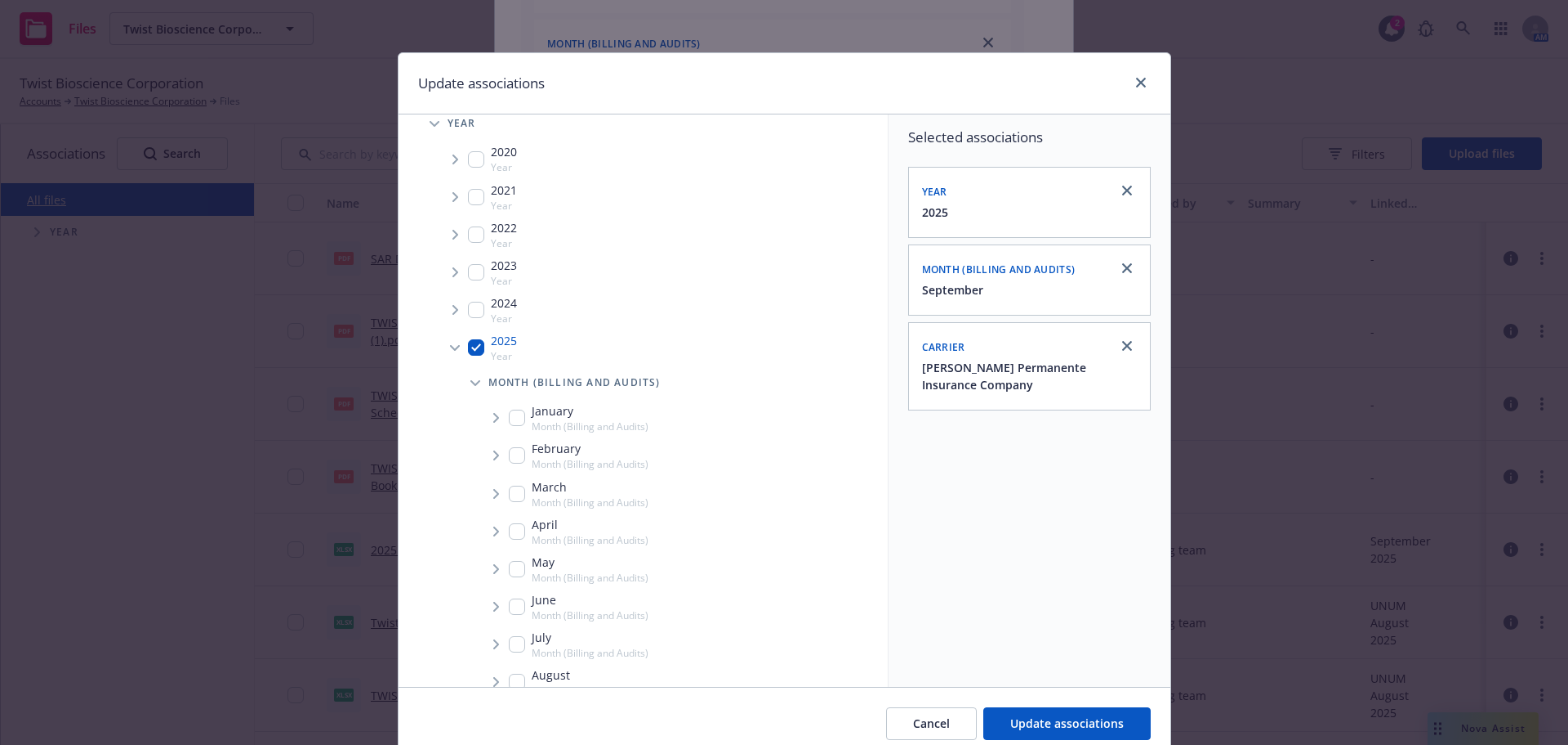
scroll to position [426, 0]
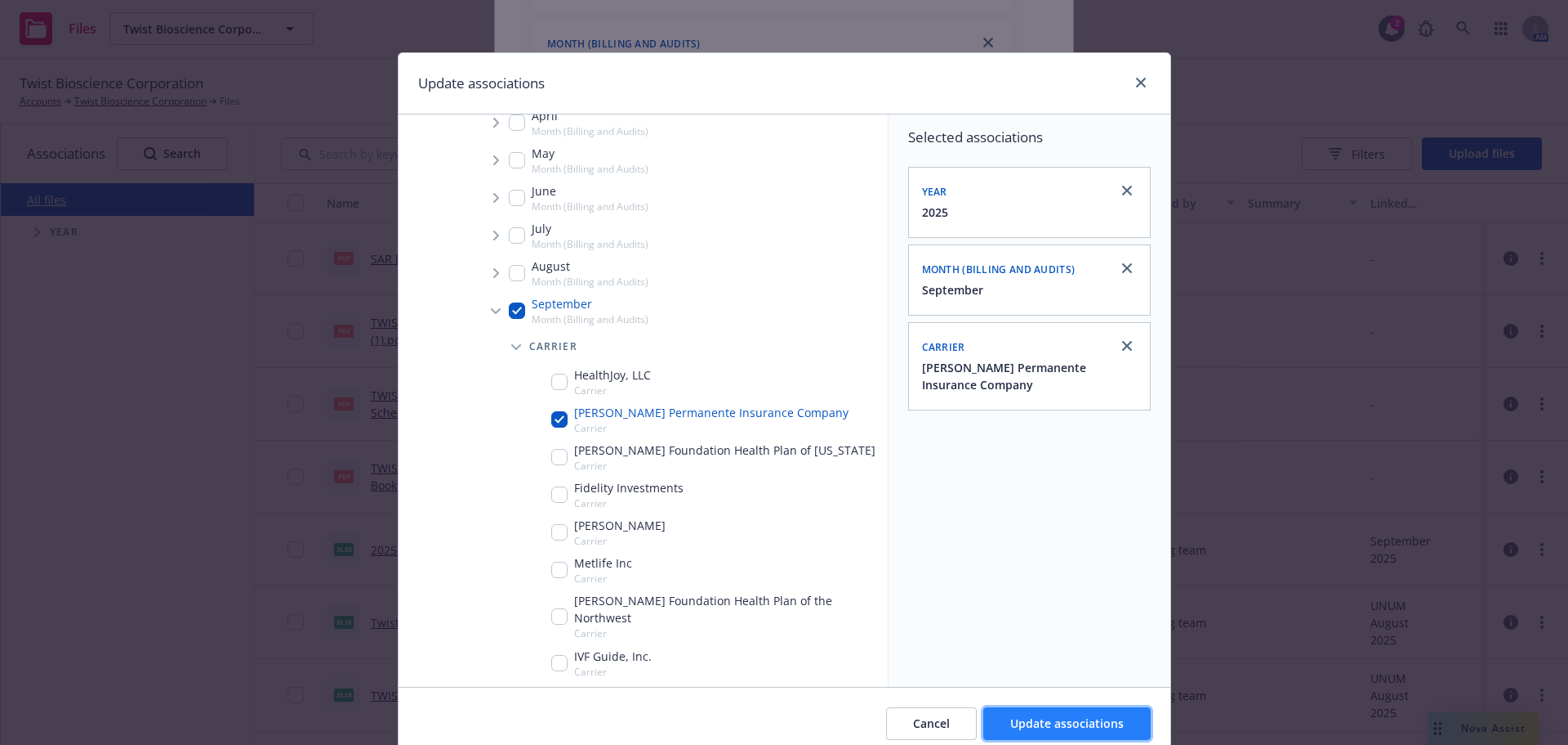
click at [1074, 737] on button "Update associations" at bounding box center [1067, 724] width 167 height 33
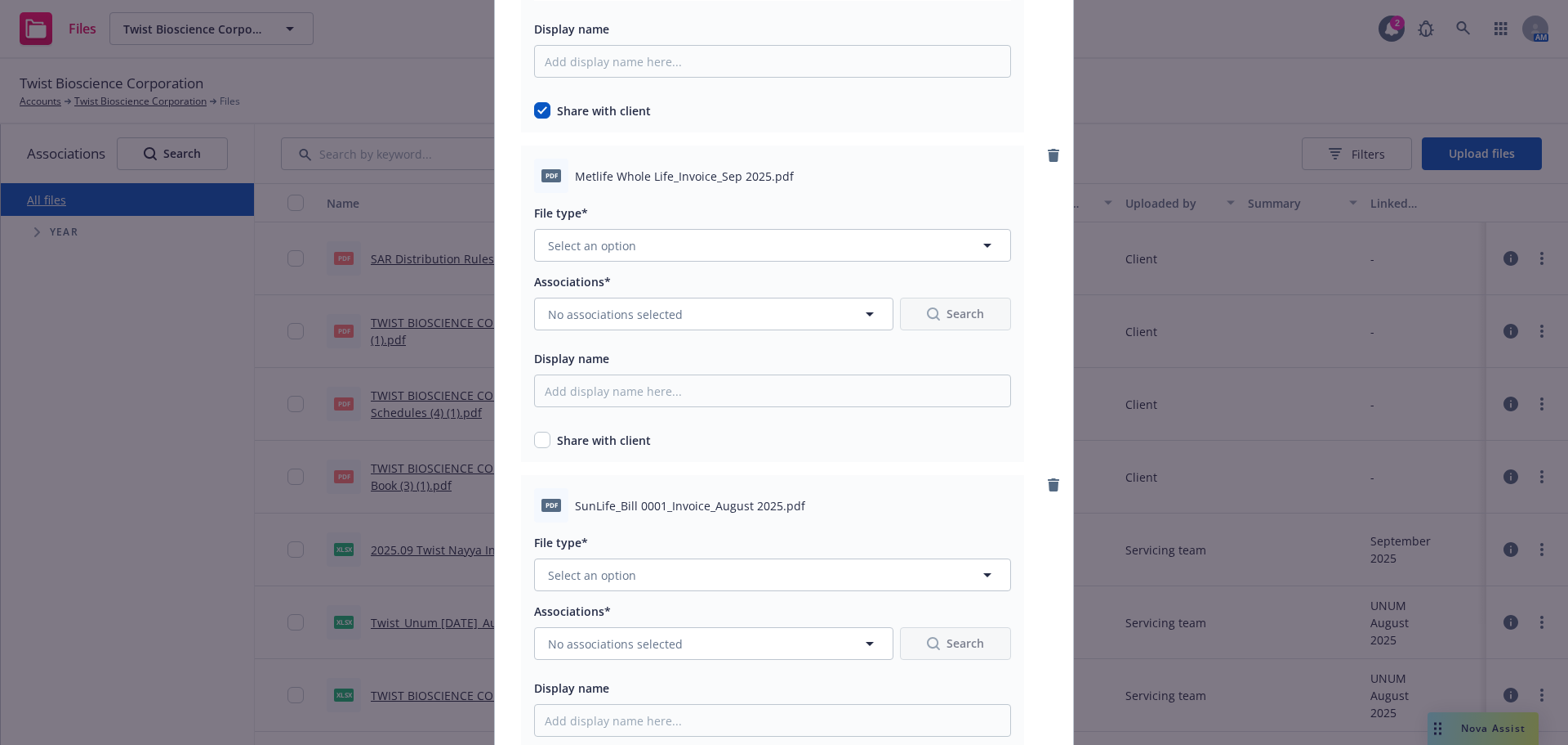
scroll to position [4168, 0]
click at [644, 225] on div "File type* Select an option" at bounding box center [772, 230] width 477 height 59
click at [643, 227] on div "File type* Select an option" at bounding box center [772, 230] width 477 height 59
click at [652, 228] on button "Select an option" at bounding box center [772, 243] width 477 height 33
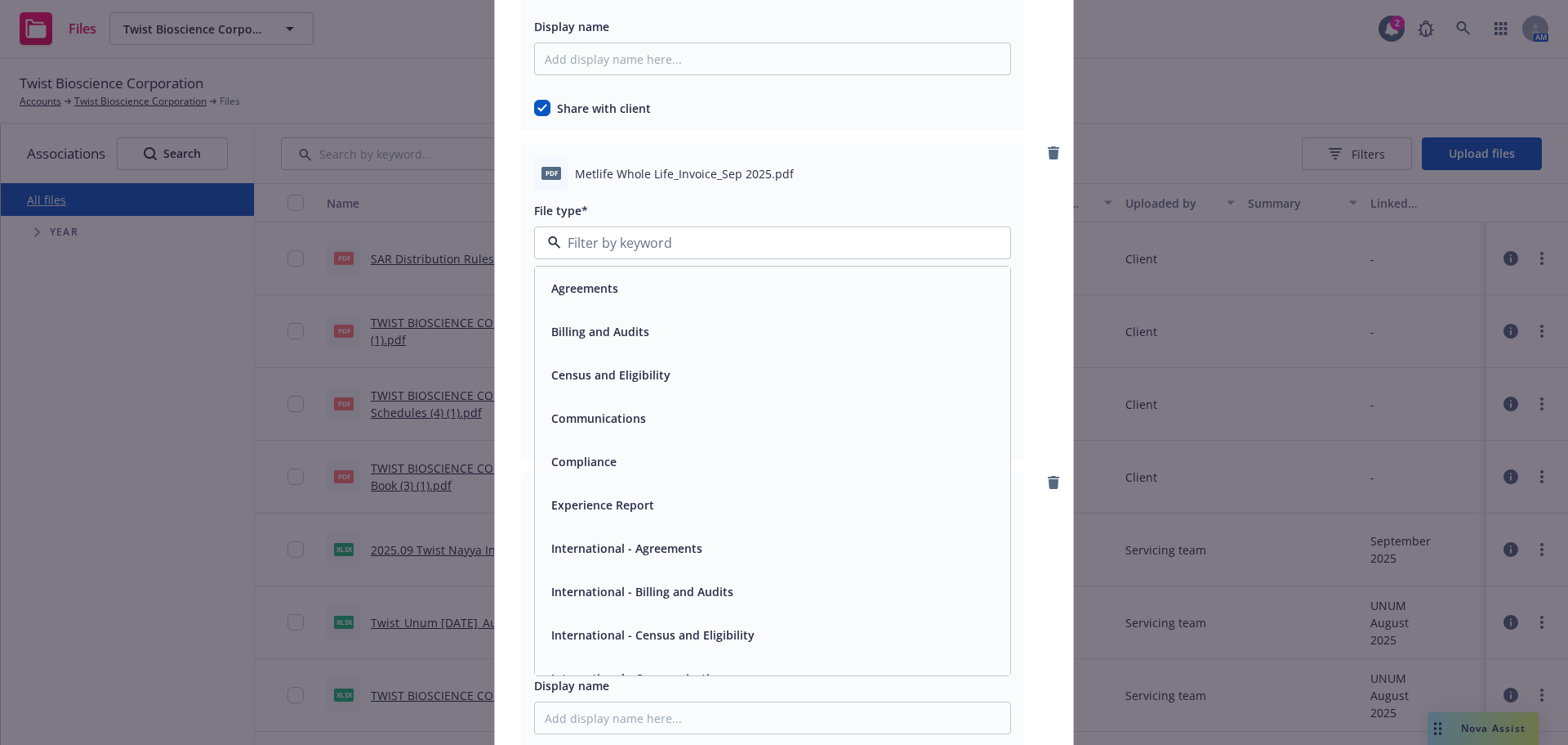
click at [626, 317] on div "Billing and Audits" at bounding box center [772, 331] width 475 height 43
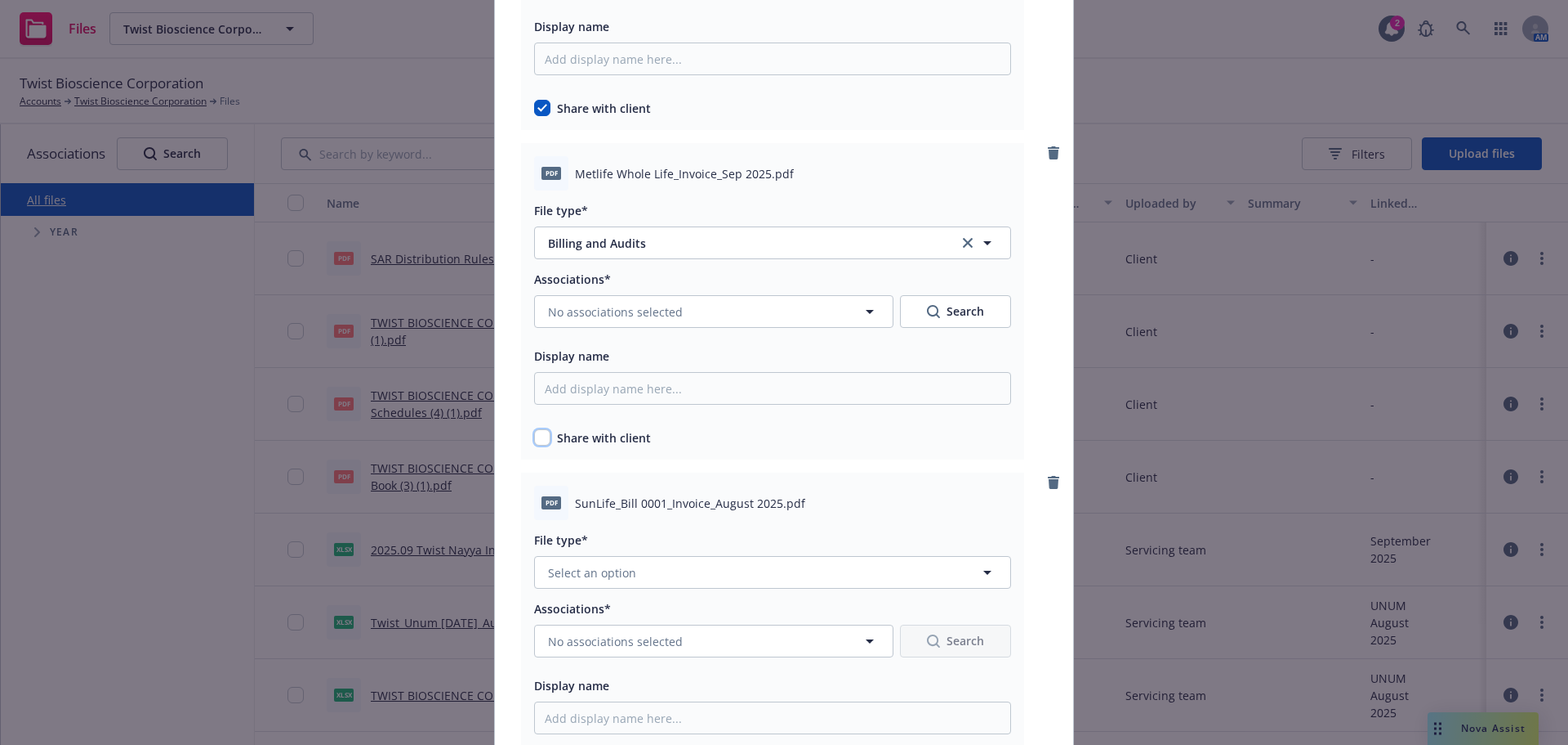
click at [540, 436] on input "checkbox" at bounding box center [542, 437] width 16 height 16
checkbox input "true"
click at [660, 299] on button "No associations selected" at bounding box center [714, 312] width 360 height 33
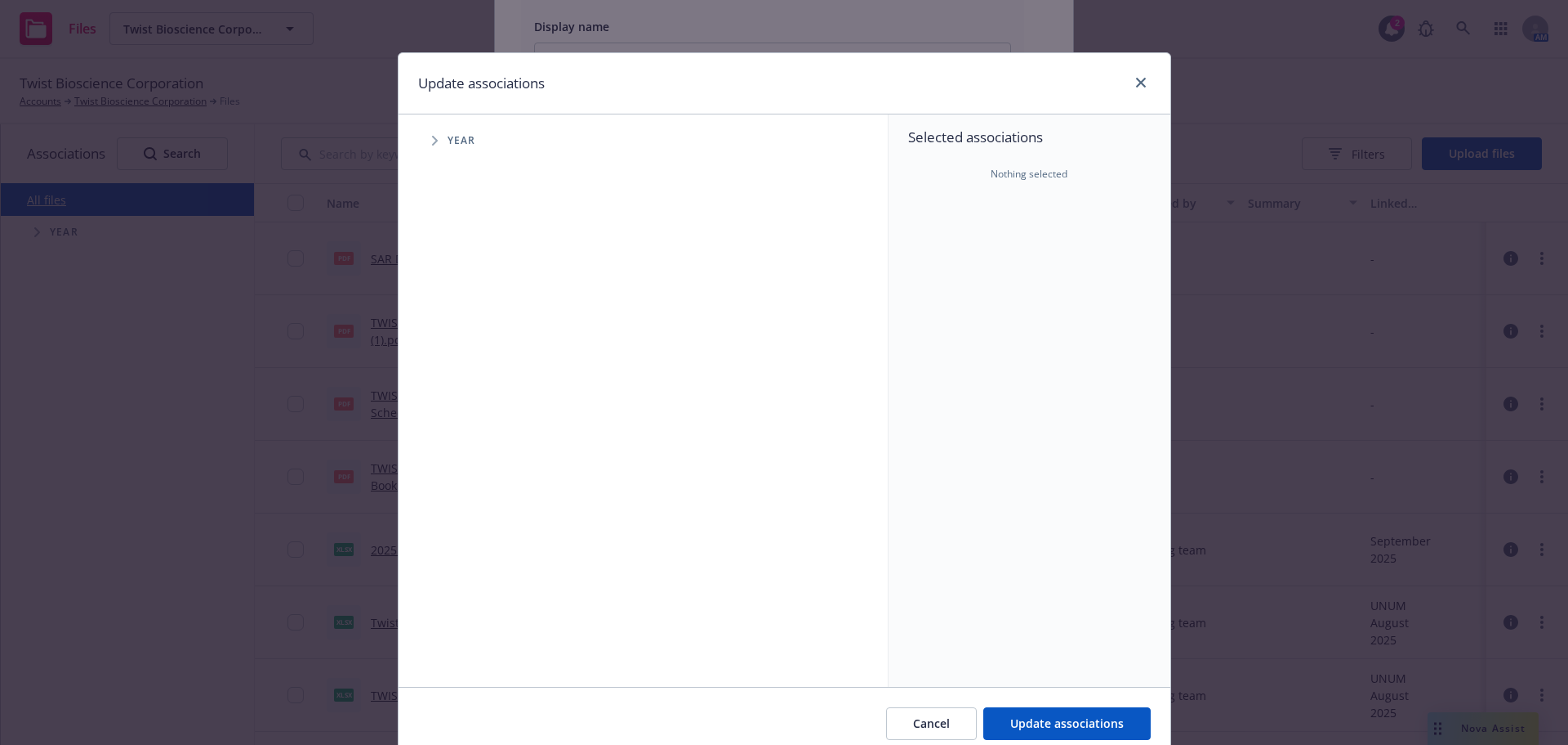
click at [430, 147] on span "Tree Example" at bounding box center [434, 140] width 26 height 26
click at [471, 355] on div "2025 Year" at bounding box center [492, 364] width 49 height 31
checkbox input "true"
drag, startPoint x: 446, startPoint y: 368, endPoint x: 452, endPoint y: 381, distance: 14.3
click at [445, 368] on span "Tree Example" at bounding box center [455, 364] width 26 height 26
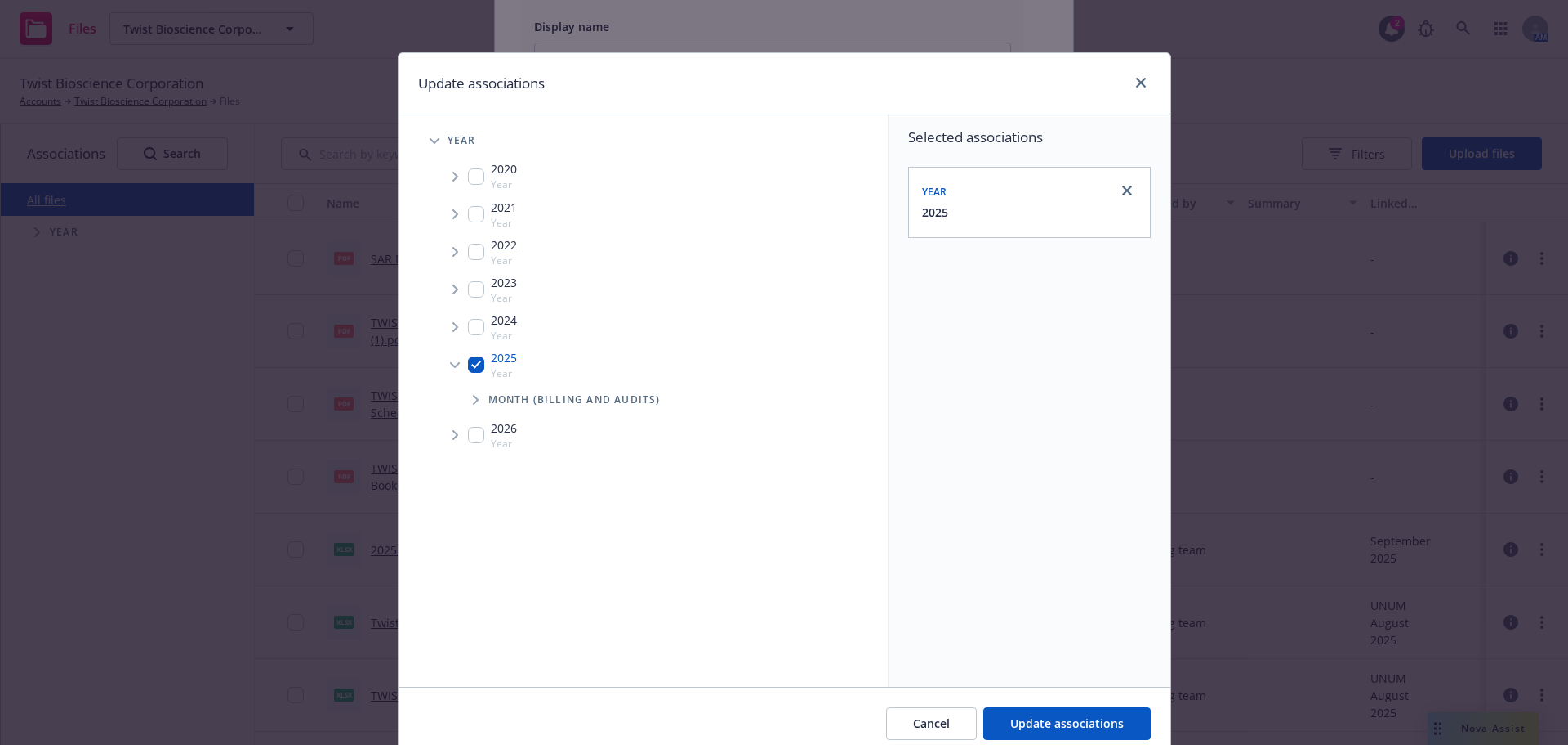
click at [473, 411] on span "Tree Example" at bounding box center [475, 399] width 26 height 26
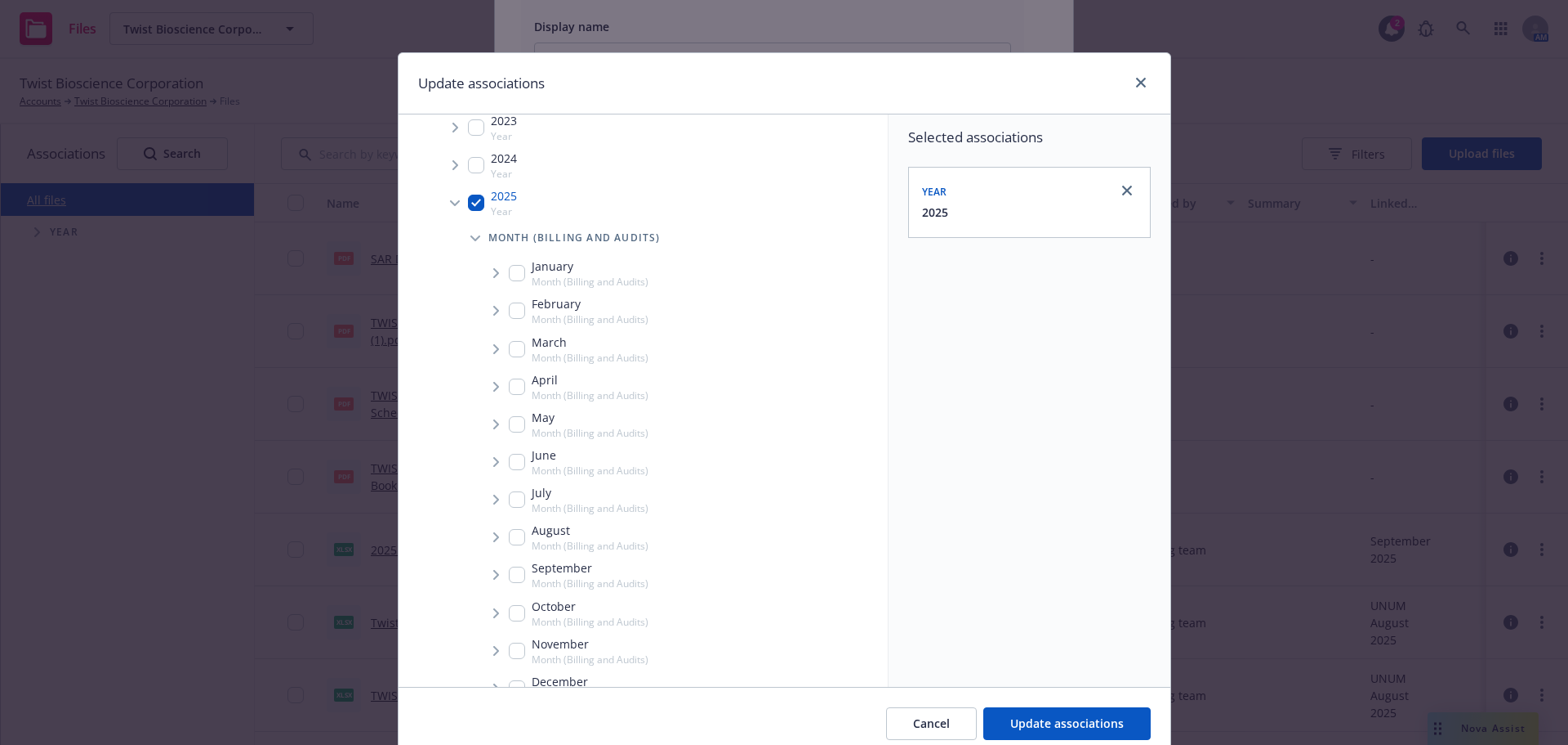
scroll to position [164, 0]
drag, startPoint x: 512, startPoint y: 574, endPoint x: 504, endPoint y: 577, distance: 8.5
click at [510, 576] on input "Tree Example" at bounding box center [517, 573] width 16 height 16
checkbox input "true"
click at [487, 564] on span "Tree Example" at bounding box center [495, 572] width 26 height 26
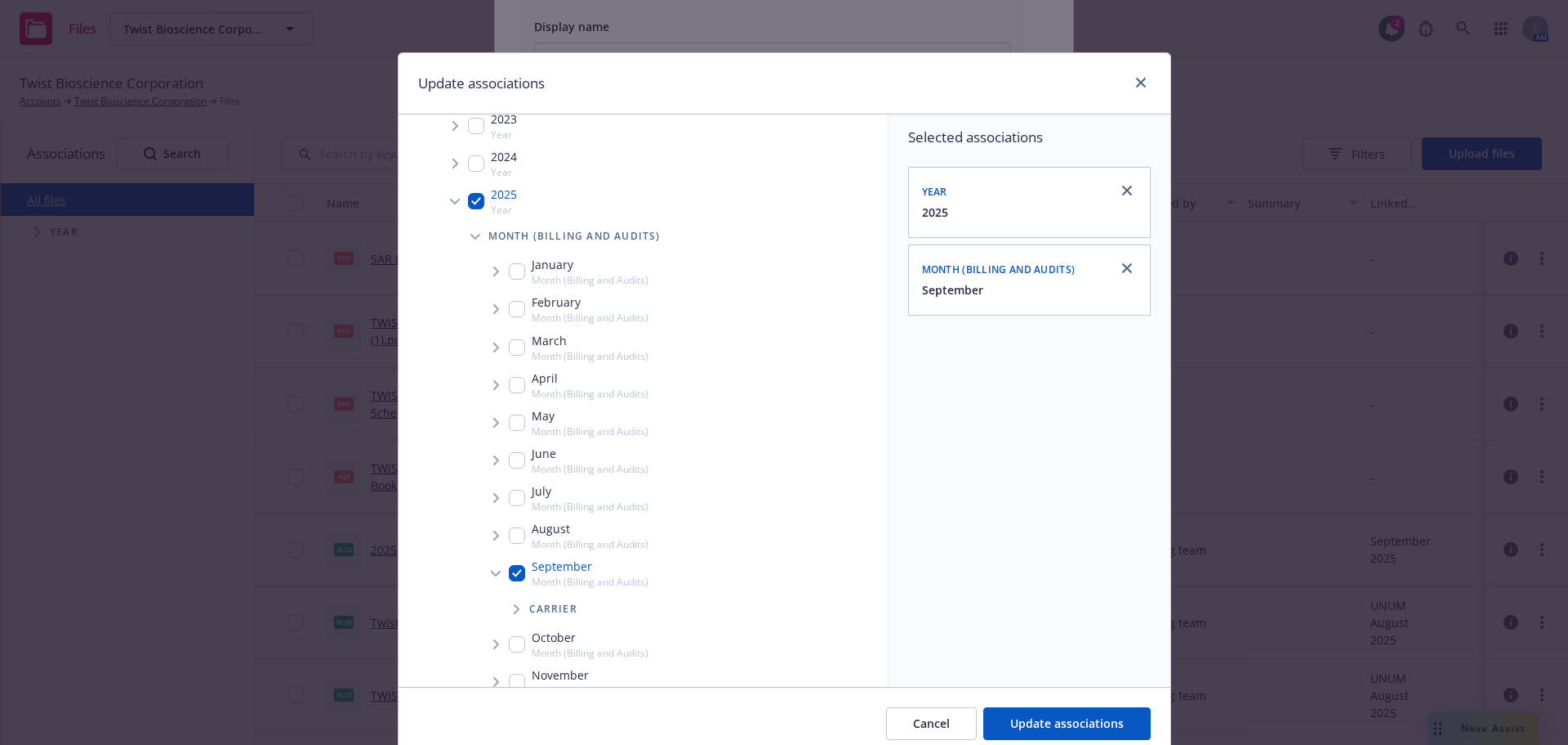
click at [516, 613] on span "Tree Example" at bounding box center [516, 608] width 26 height 26
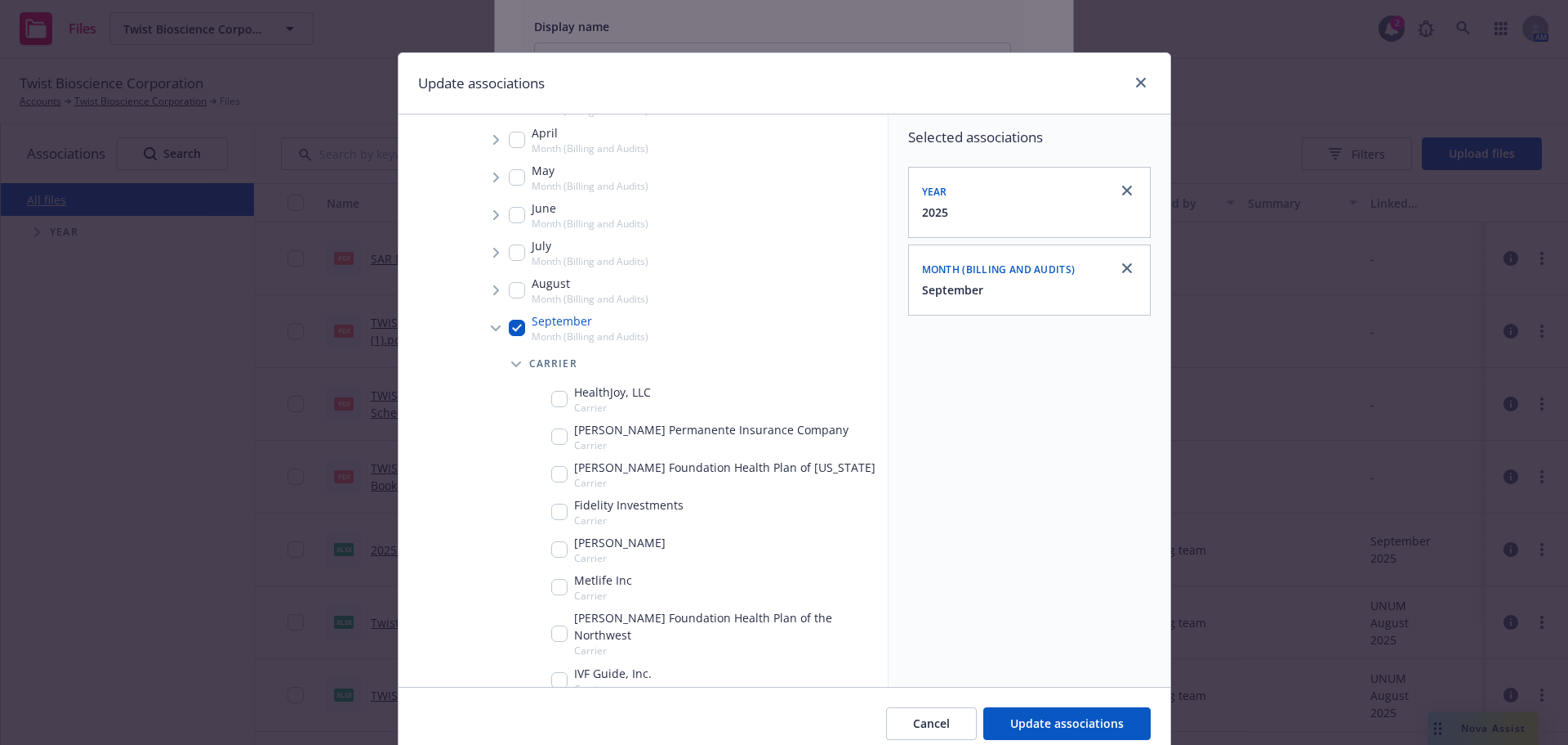
click at [555, 577] on div "Metlife Inc Carrier" at bounding box center [592, 587] width 81 height 31
checkbox input "true"
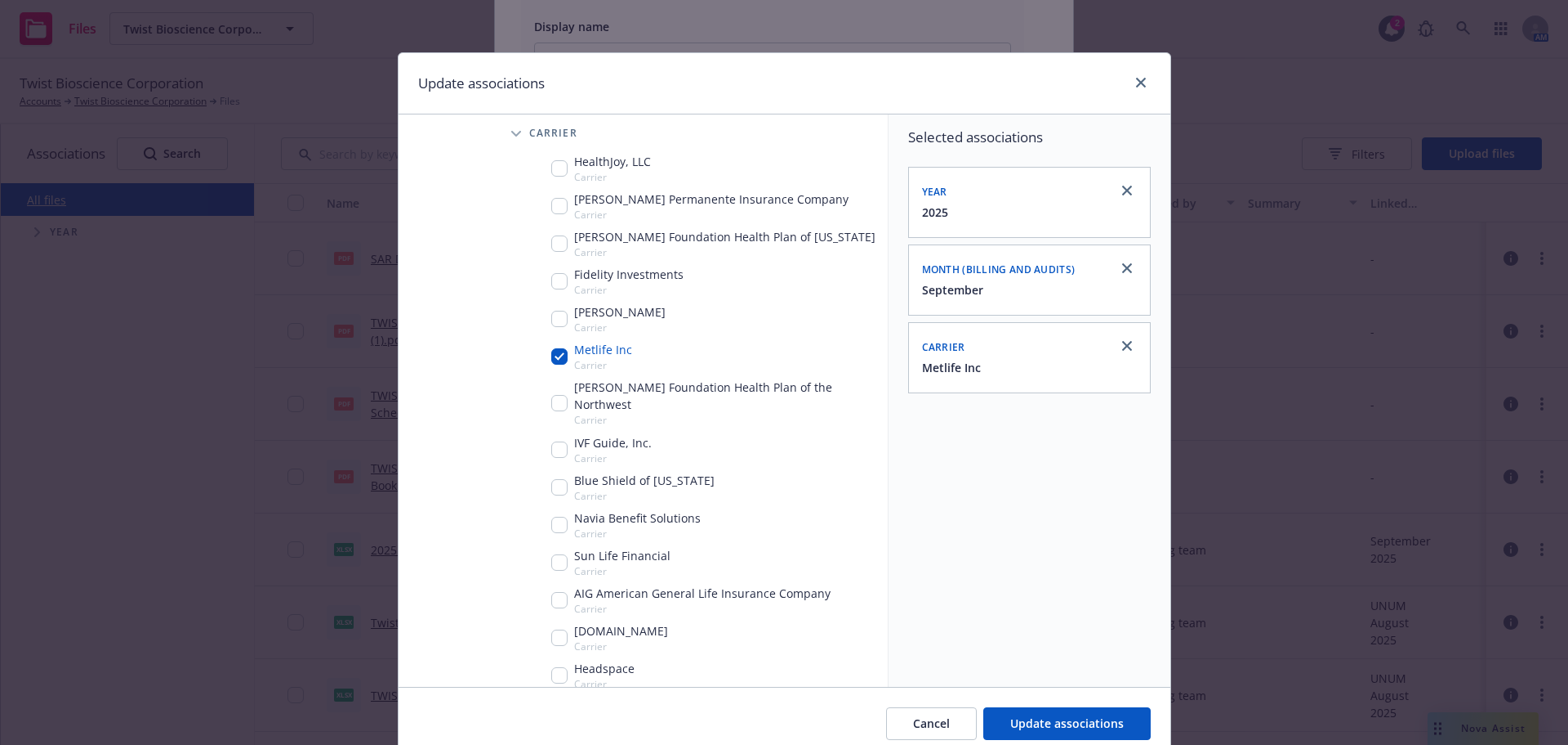
scroll to position [735, 0]
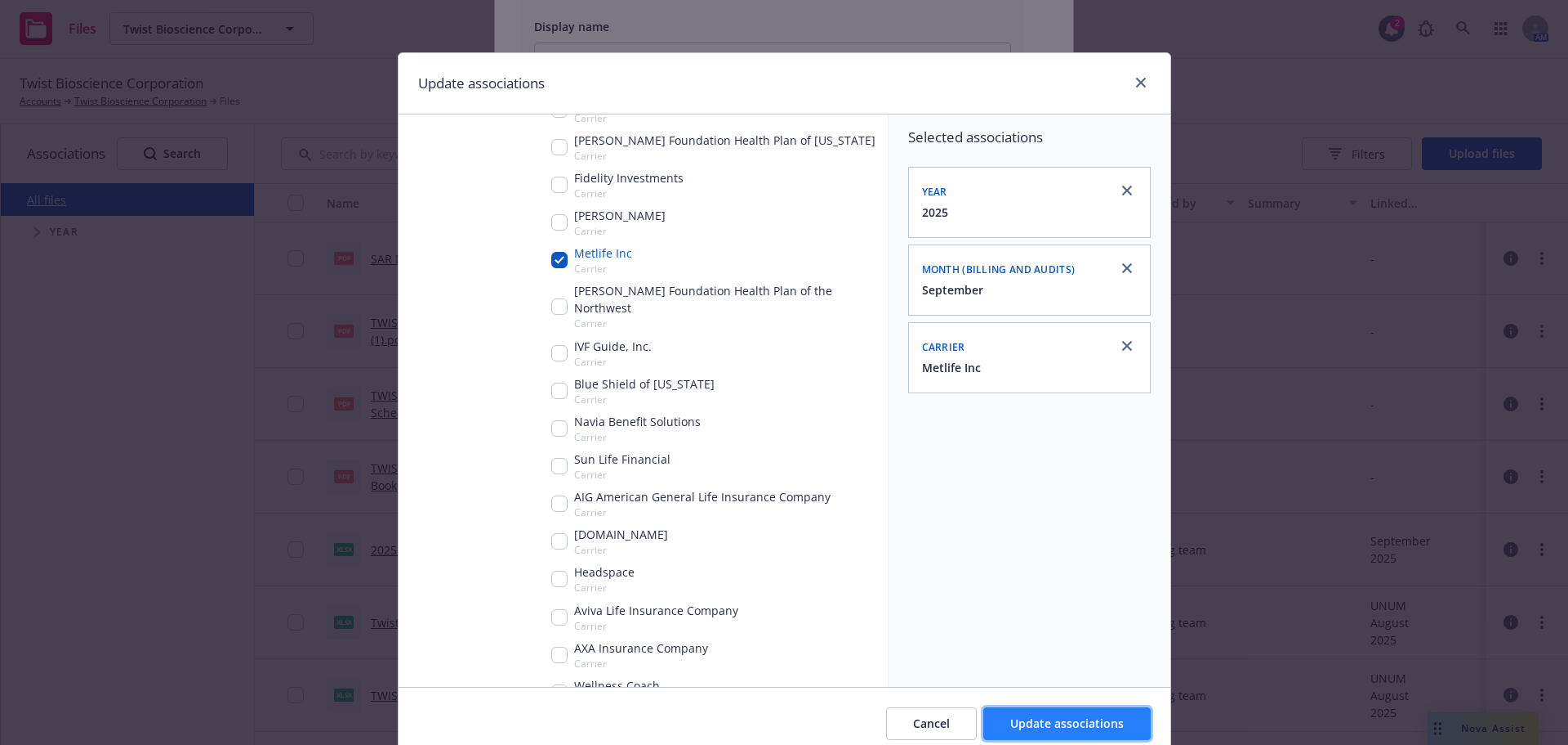
click at [1075, 715] on button "Update associations" at bounding box center [1067, 724] width 167 height 33
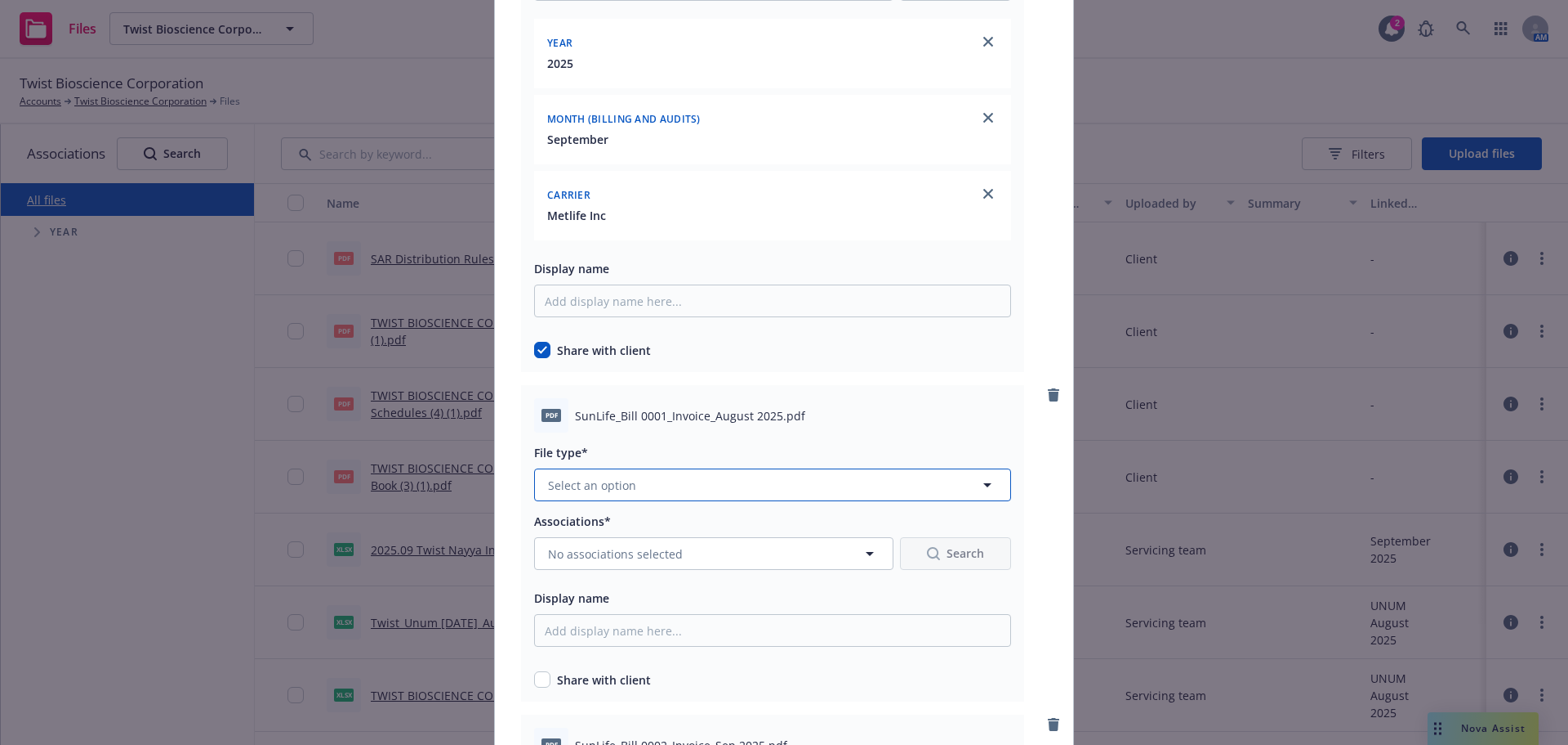
click at [762, 492] on button "Select an option" at bounding box center [772, 484] width 477 height 33
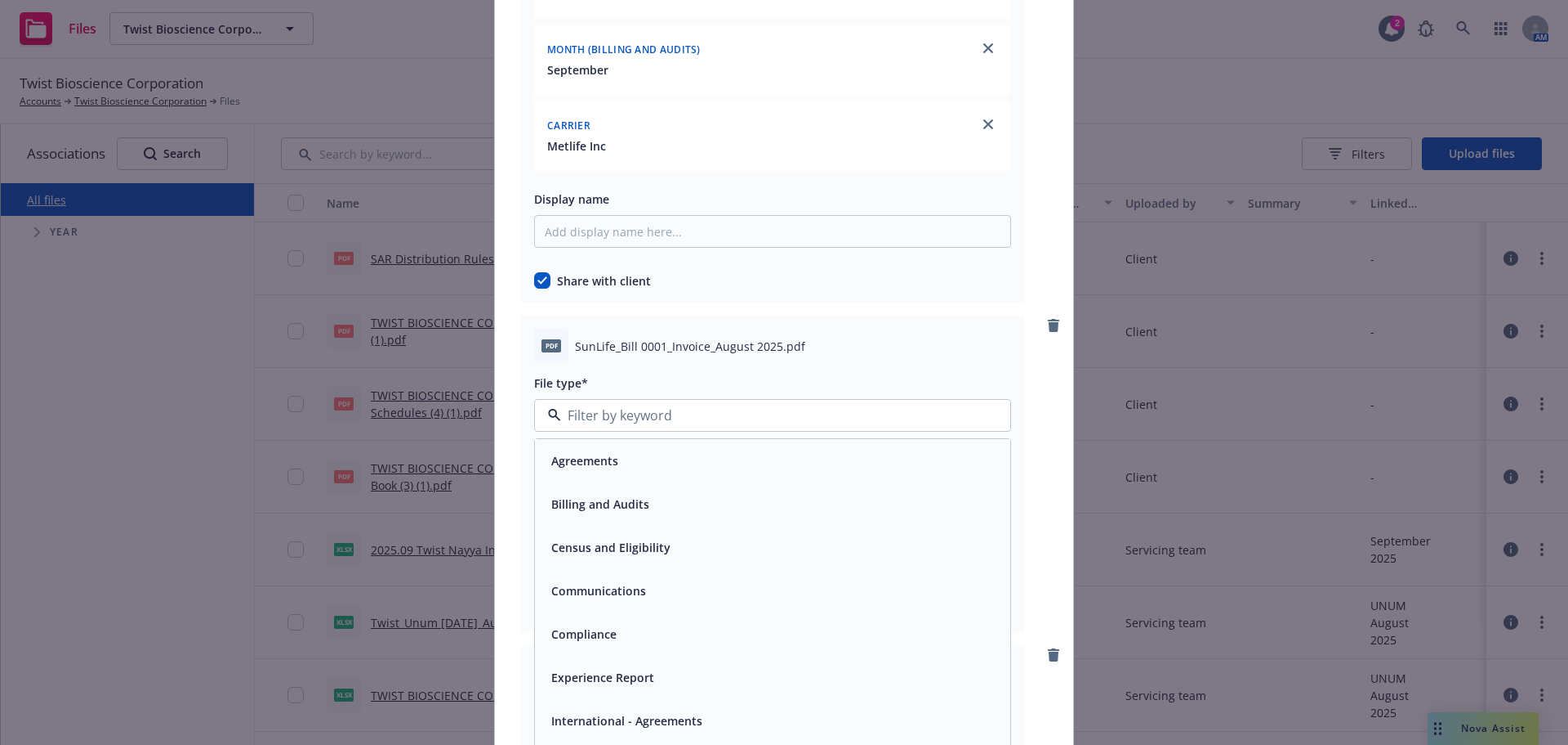
scroll to position [4659, 0]
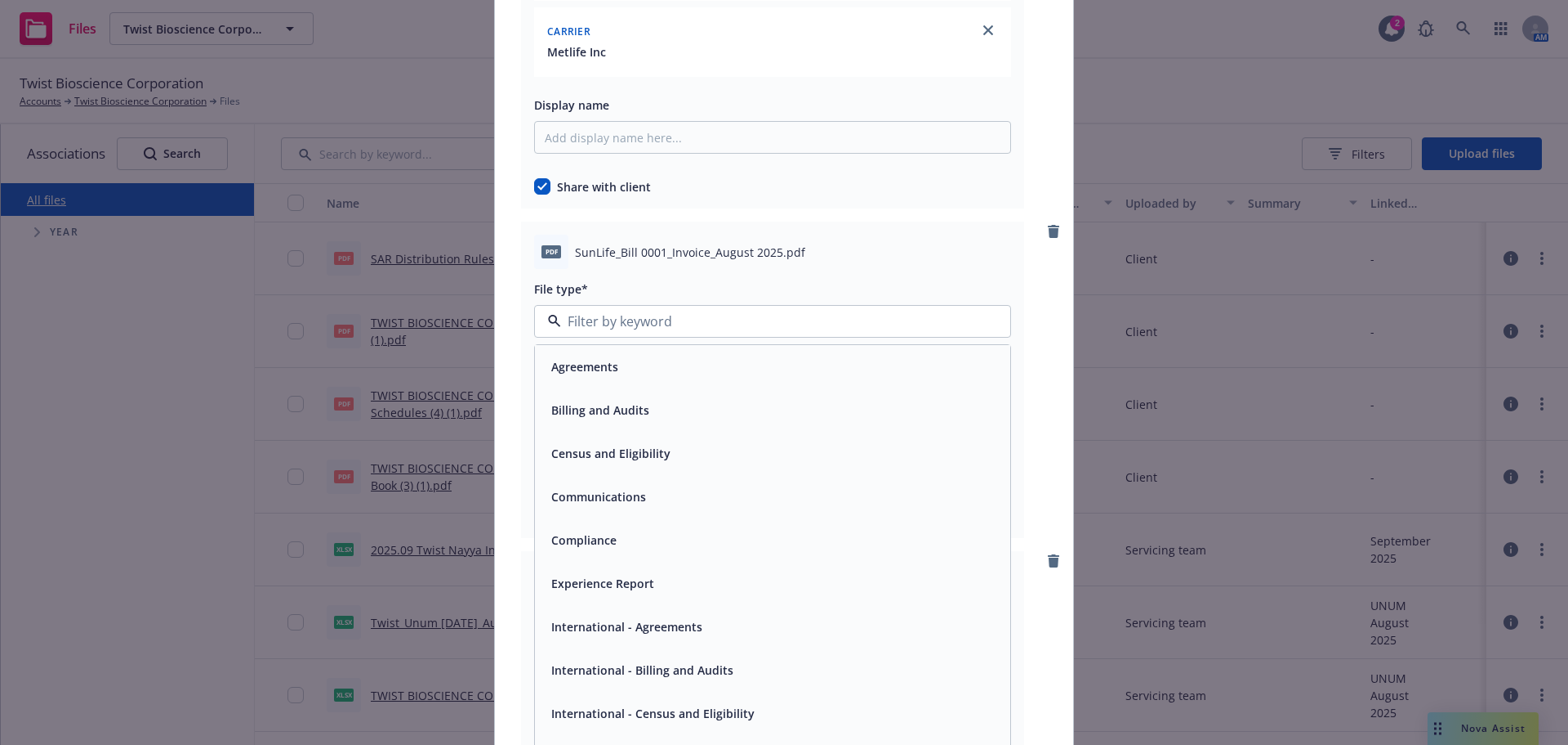
click at [644, 411] on div "Billing and Audits" at bounding box center [599, 410] width 107 height 23
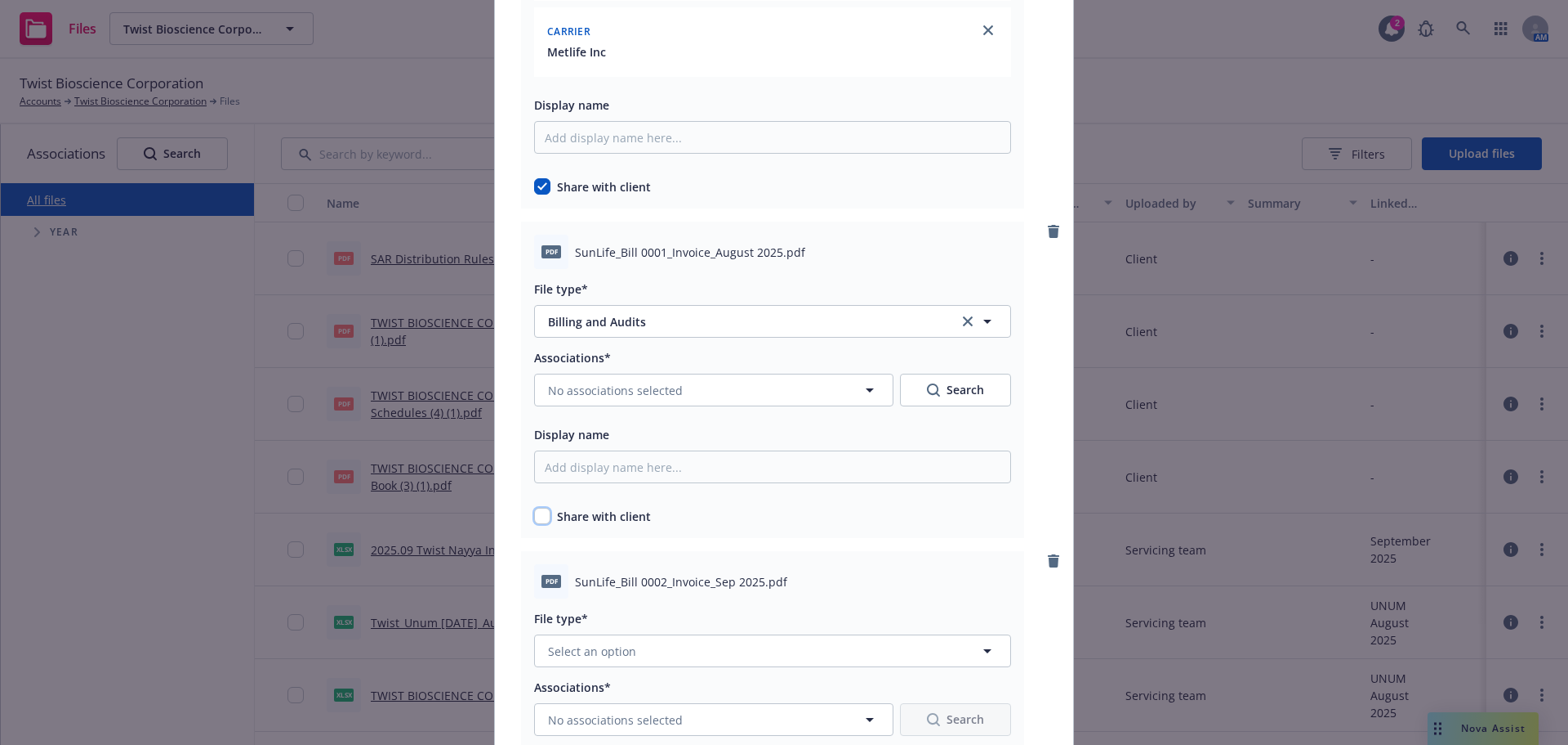
click at [534, 514] on input "checkbox" at bounding box center [542, 516] width 16 height 16
checkbox input "true"
click at [632, 393] on span "No associations selected" at bounding box center [615, 390] width 135 height 17
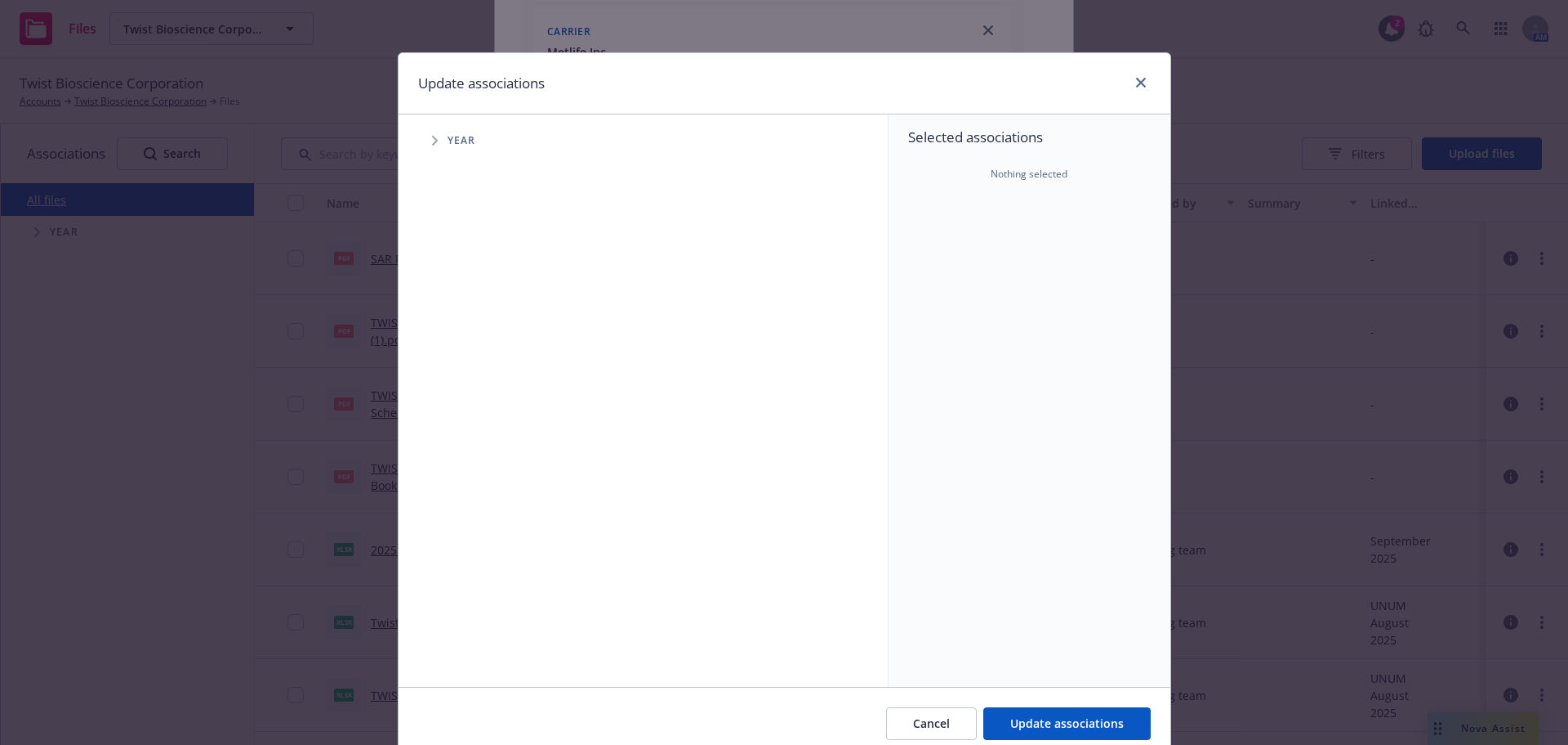
click at [422, 138] on span "Tree Example" at bounding box center [434, 140] width 26 height 26
click at [472, 360] on input "Tree Example" at bounding box center [476, 364] width 16 height 16
checkbox input "true"
click at [444, 364] on span "Tree Example" at bounding box center [455, 364] width 26 height 26
click at [473, 398] on icon "Tree Example" at bounding box center [475, 399] width 6 height 10
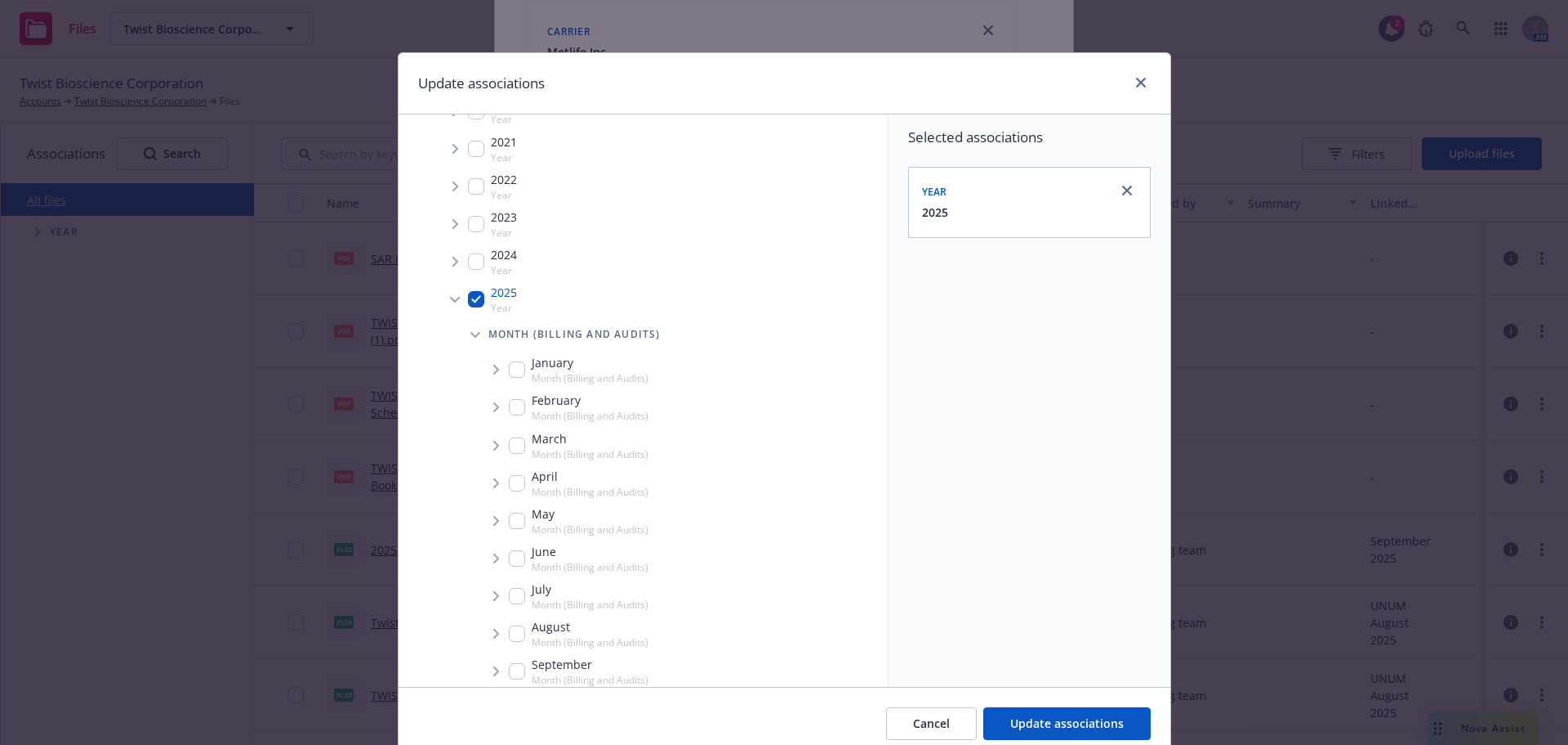
scroll to position [164, 0]
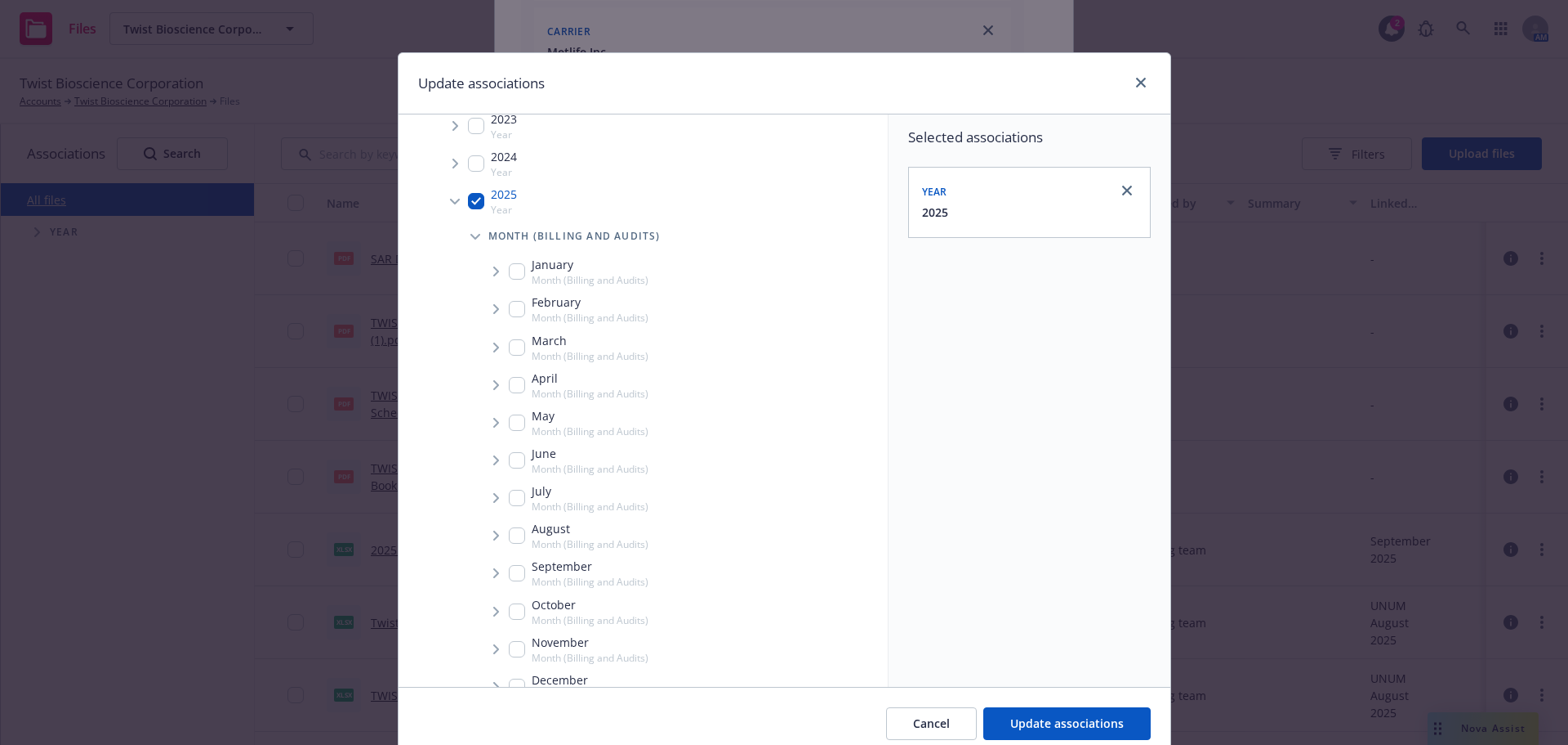
click at [510, 578] on input "Tree Example" at bounding box center [517, 573] width 16 height 16
checkbox input "true"
click at [496, 575] on span "Tree Example" at bounding box center [495, 572] width 26 height 26
click at [516, 606] on span "Tree Example" at bounding box center [516, 608] width 26 height 26
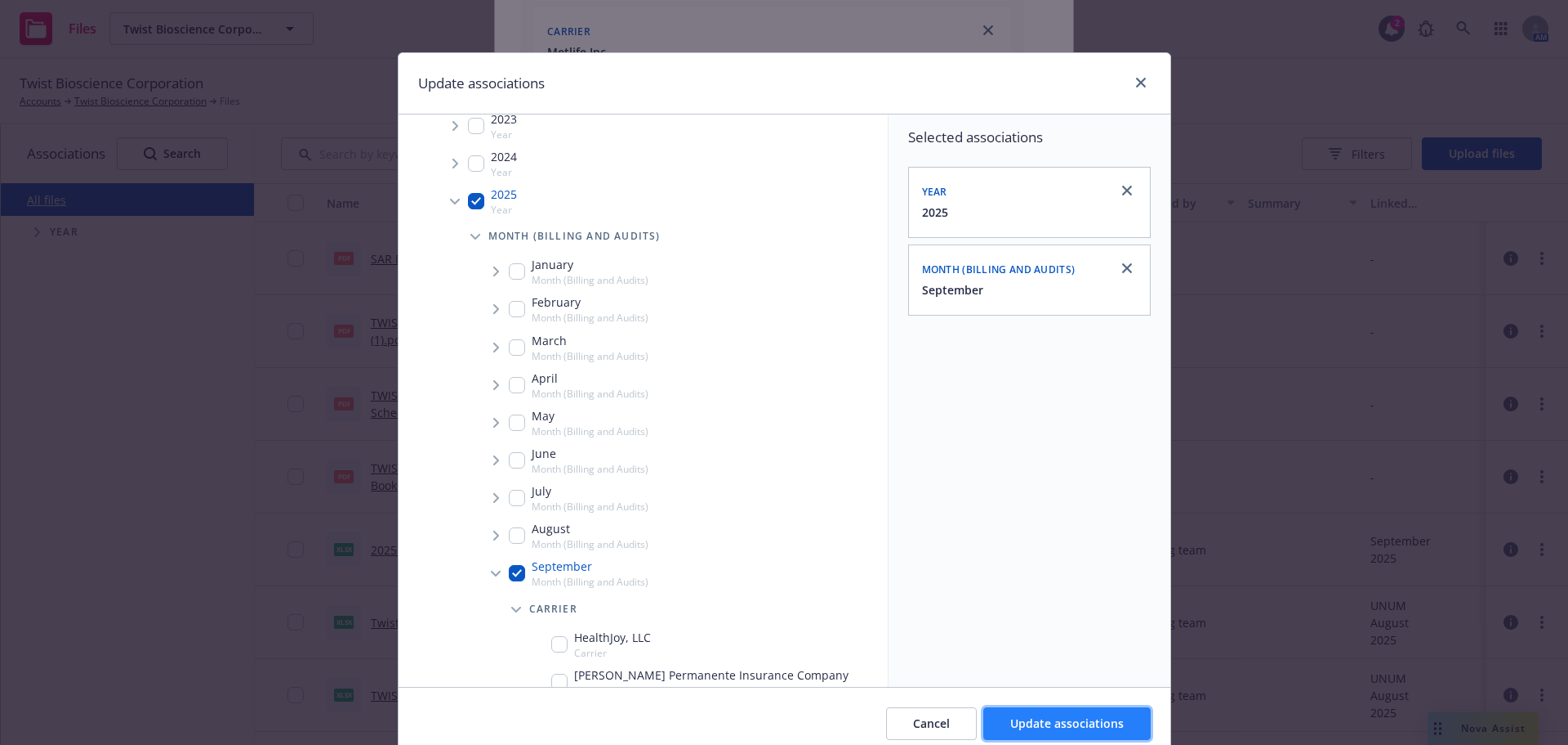
click at [1052, 714] on button "Update associations" at bounding box center [1067, 724] width 167 height 33
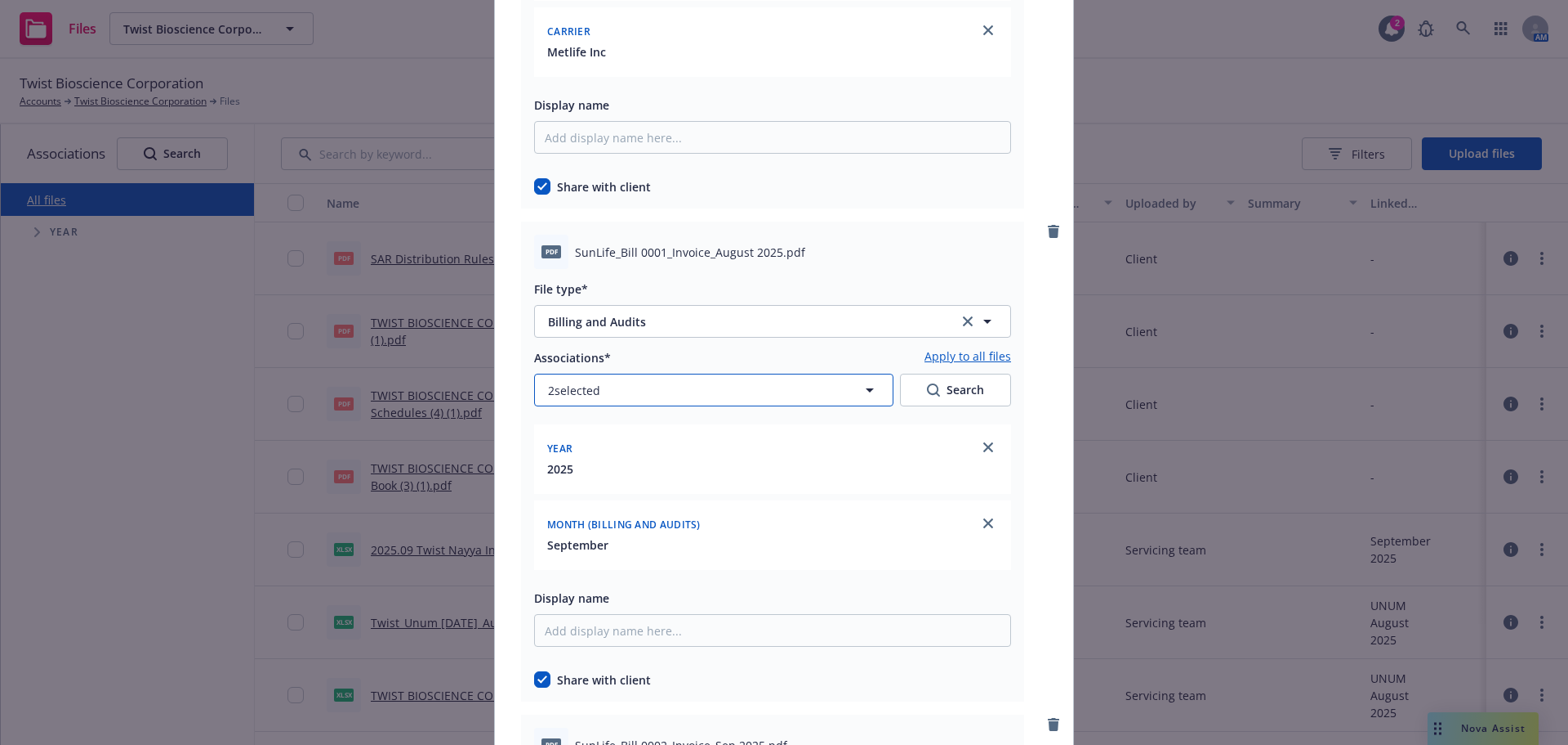
click at [688, 407] on button "2 selected" at bounding box center [714, 390] width 360 height 33
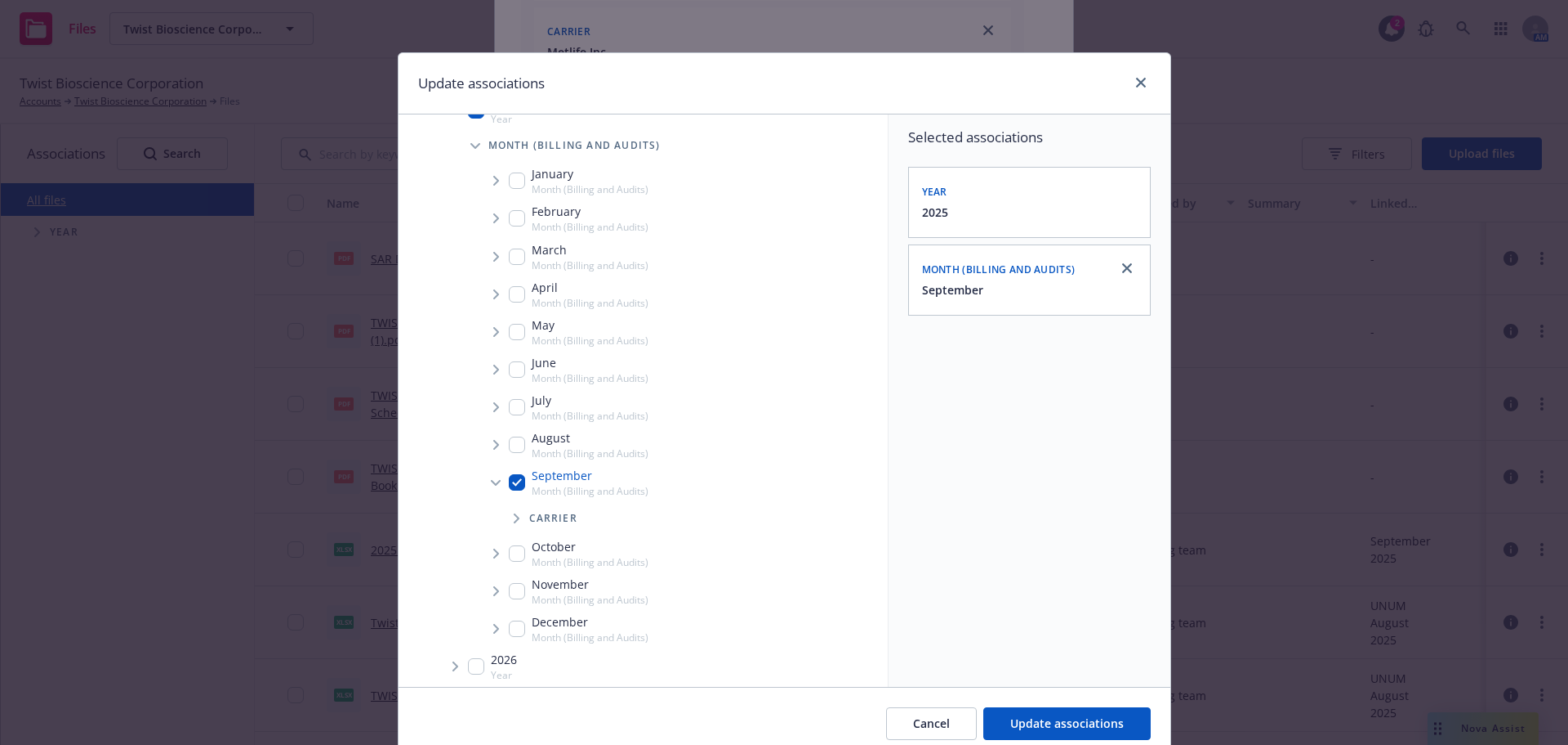
scroll to position [262, 0]
click at [513, 517] on span "Tree Example" at bounding box center [516, 510] width 26 height 26
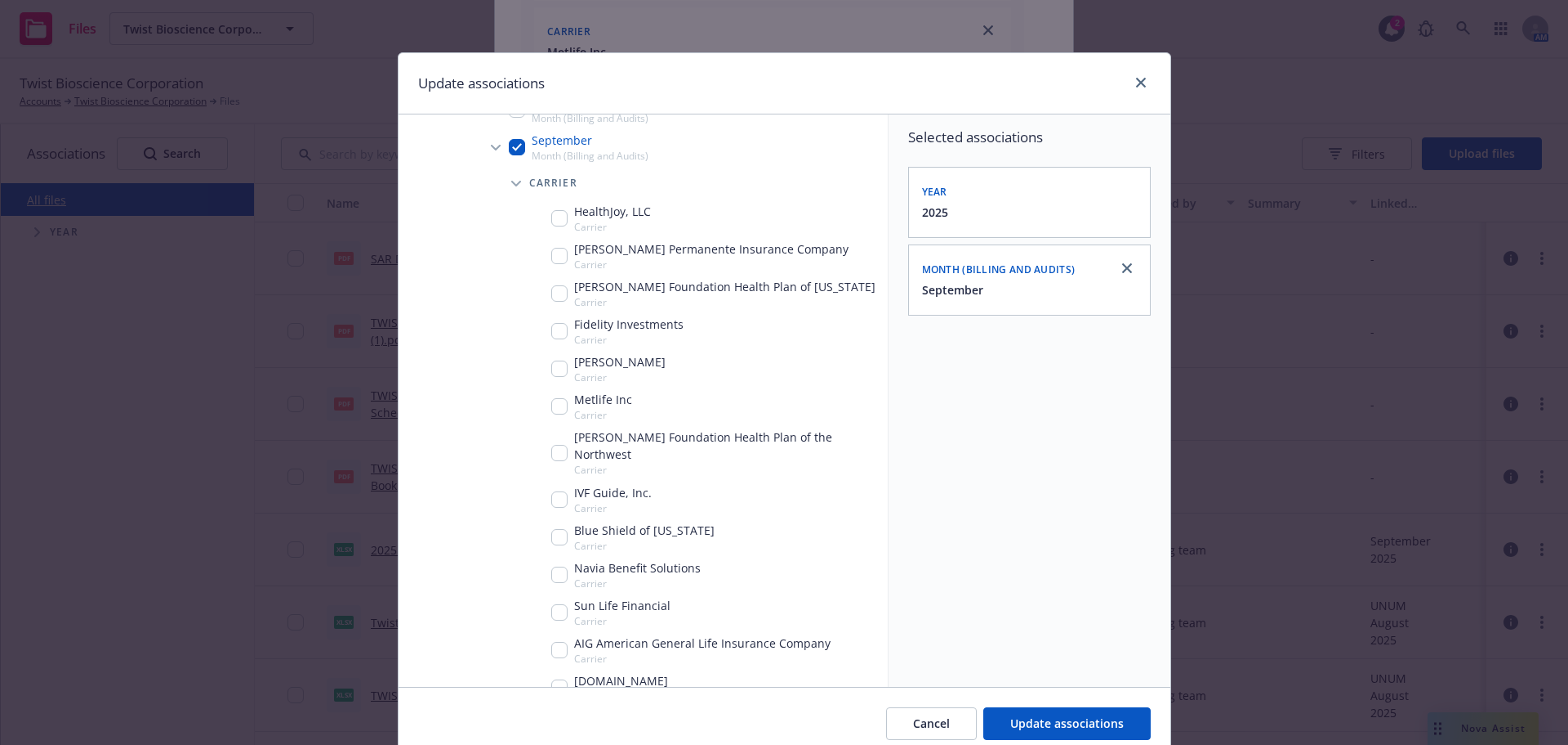
scroll to position [671, 0]
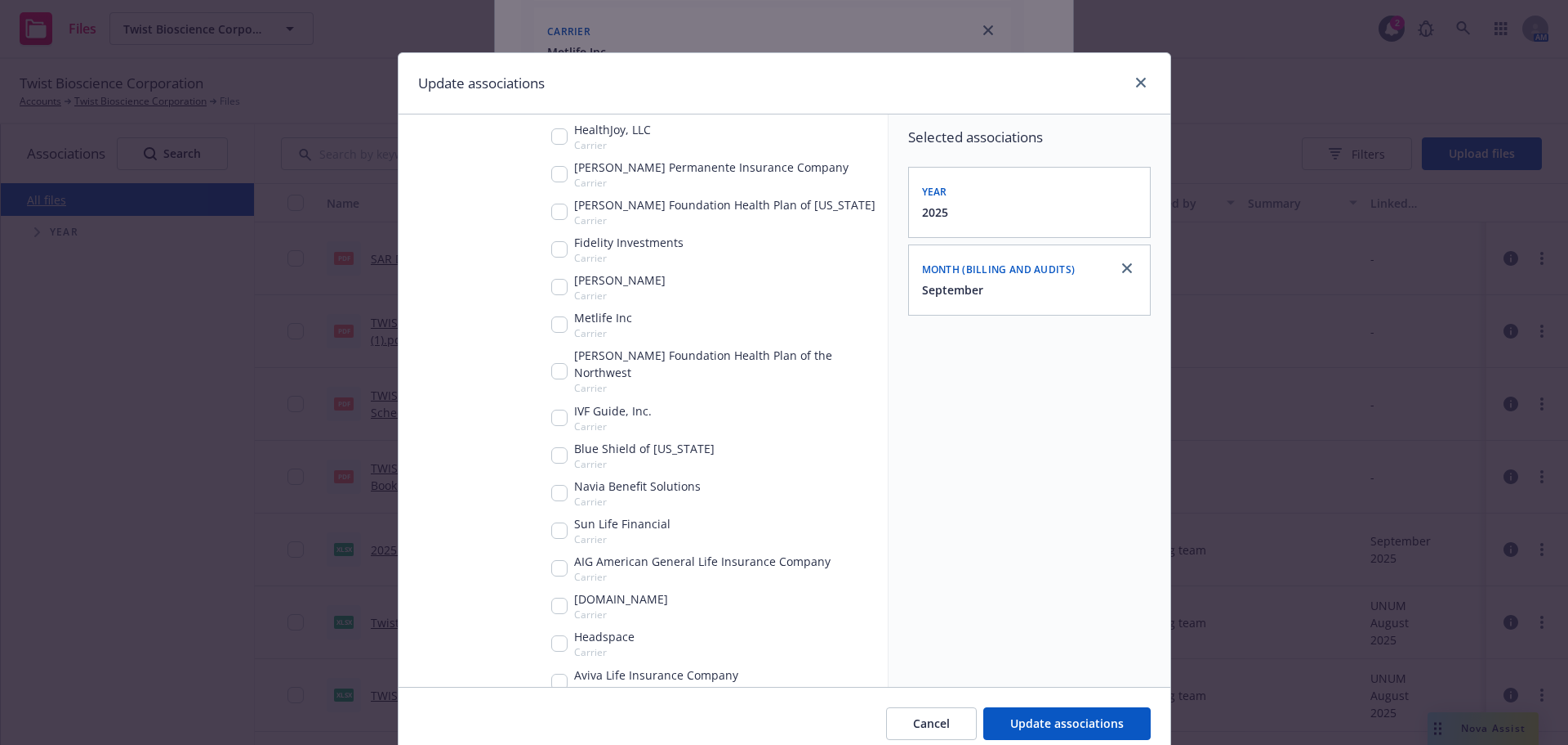
click at [558, 522] on input "Tree Example" at bounding box center [559, 530] width 16 height 16
checkbox input "true"
click at [1087, 717] on span "Update associations" at bounding box center [1067, 723] width 114 height 15
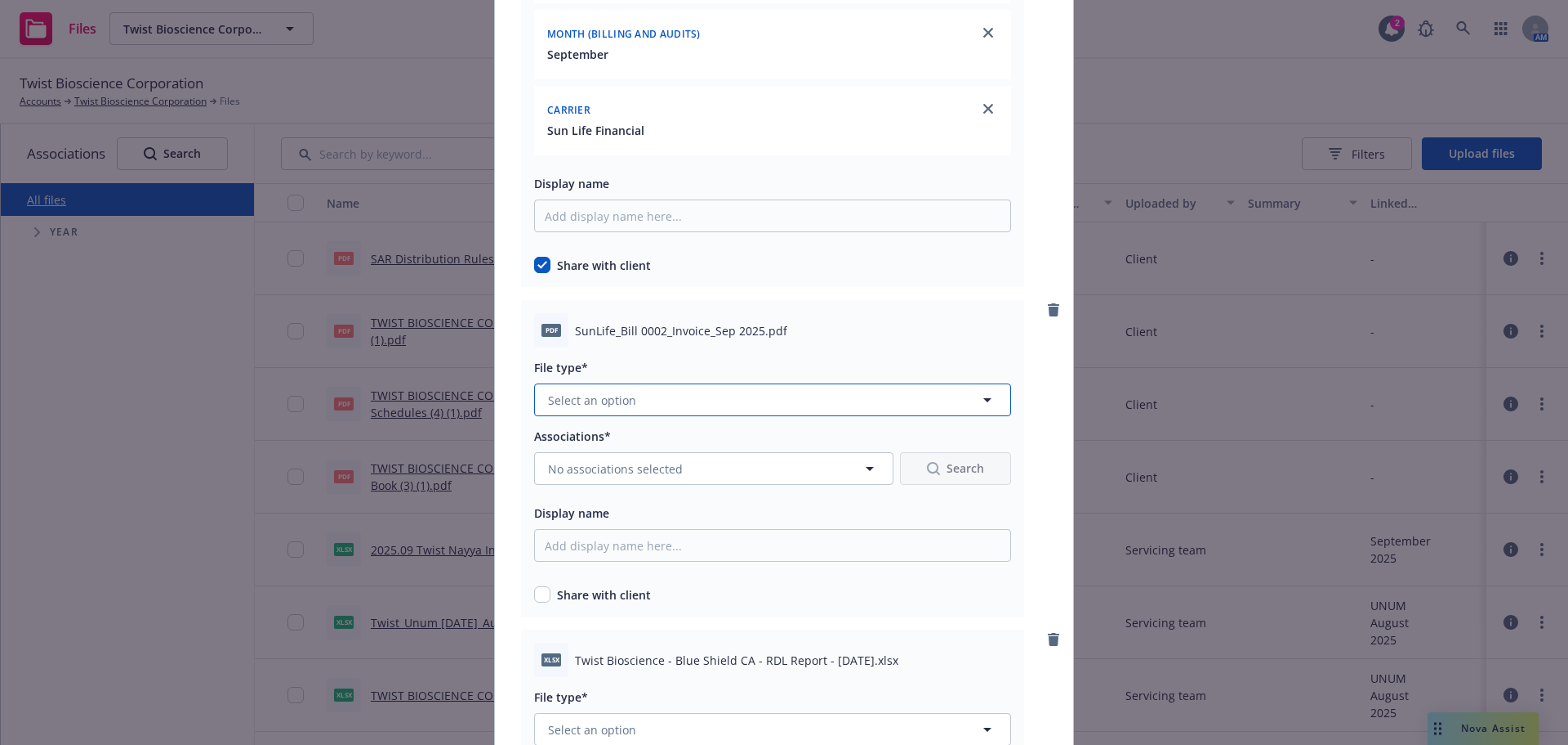
click at [722, 408] on button "Select an option" at bounding box center [772, 399] width 477 height 33
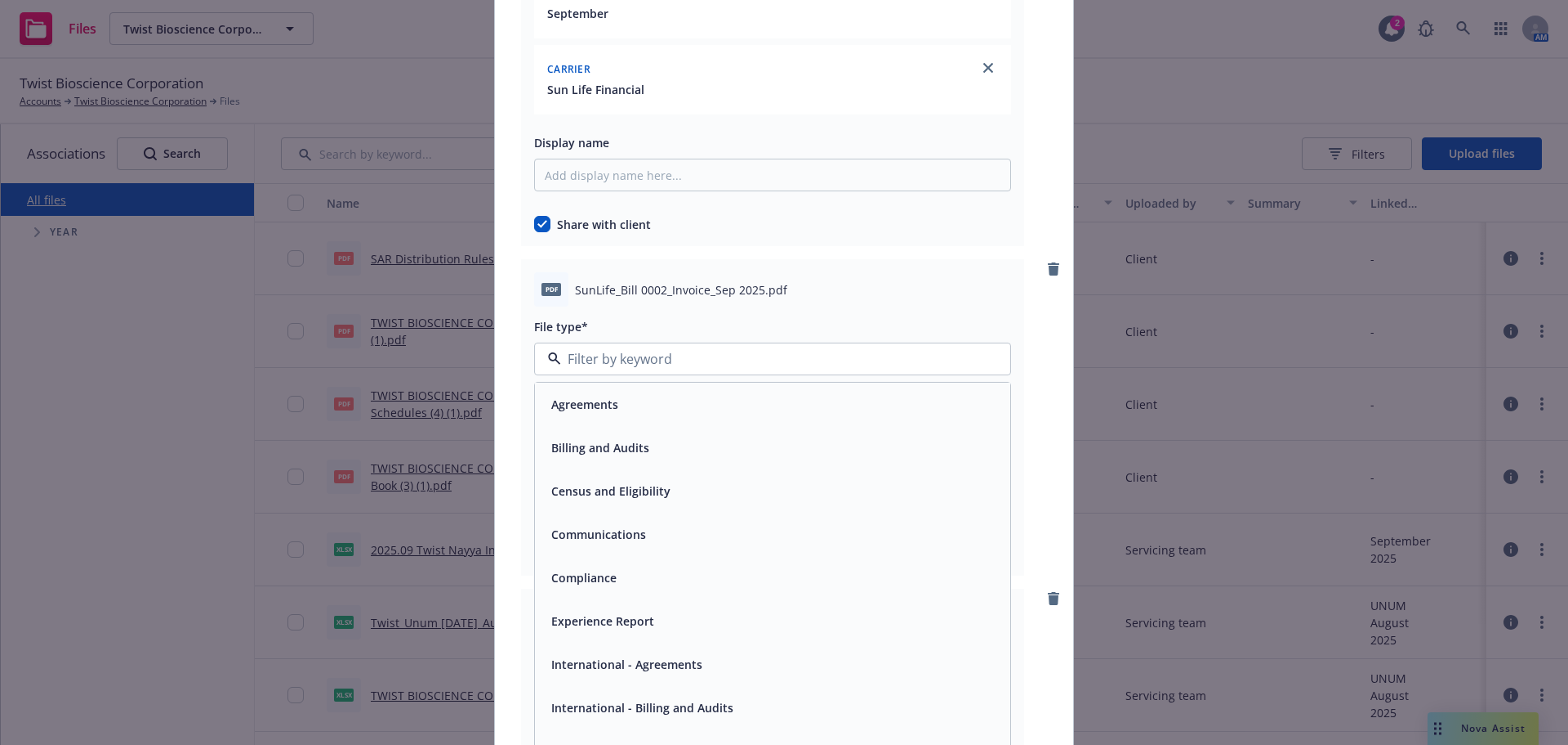
scroll to position [5231, 0]
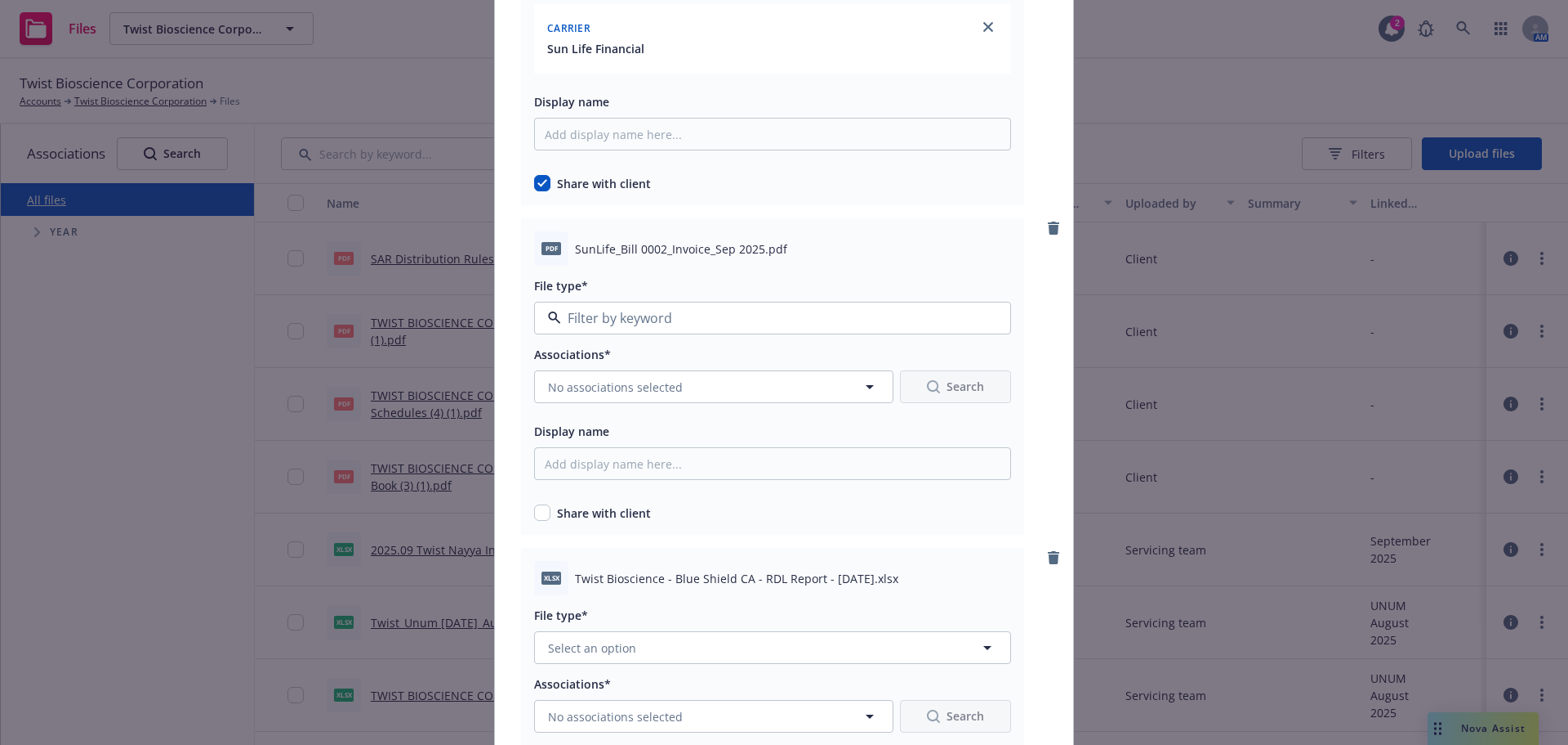
click at [723, 409] on div "Billing and Audits" at bounding box center [772, 407] width 456 height 23
click at [540, 520] on input "checkbox" at bounding box center [542, 512] width 16 height 16
checkbox input "true"
click at [611, 415] on div "Associations* No associations selected Search Display name Share with client" at bounding box center [772, 432] width 477 height 177
drag, startPoint x: 612, startPoint y: 414, endPoint x: 622, endPoint y: 410, distance: 10.8
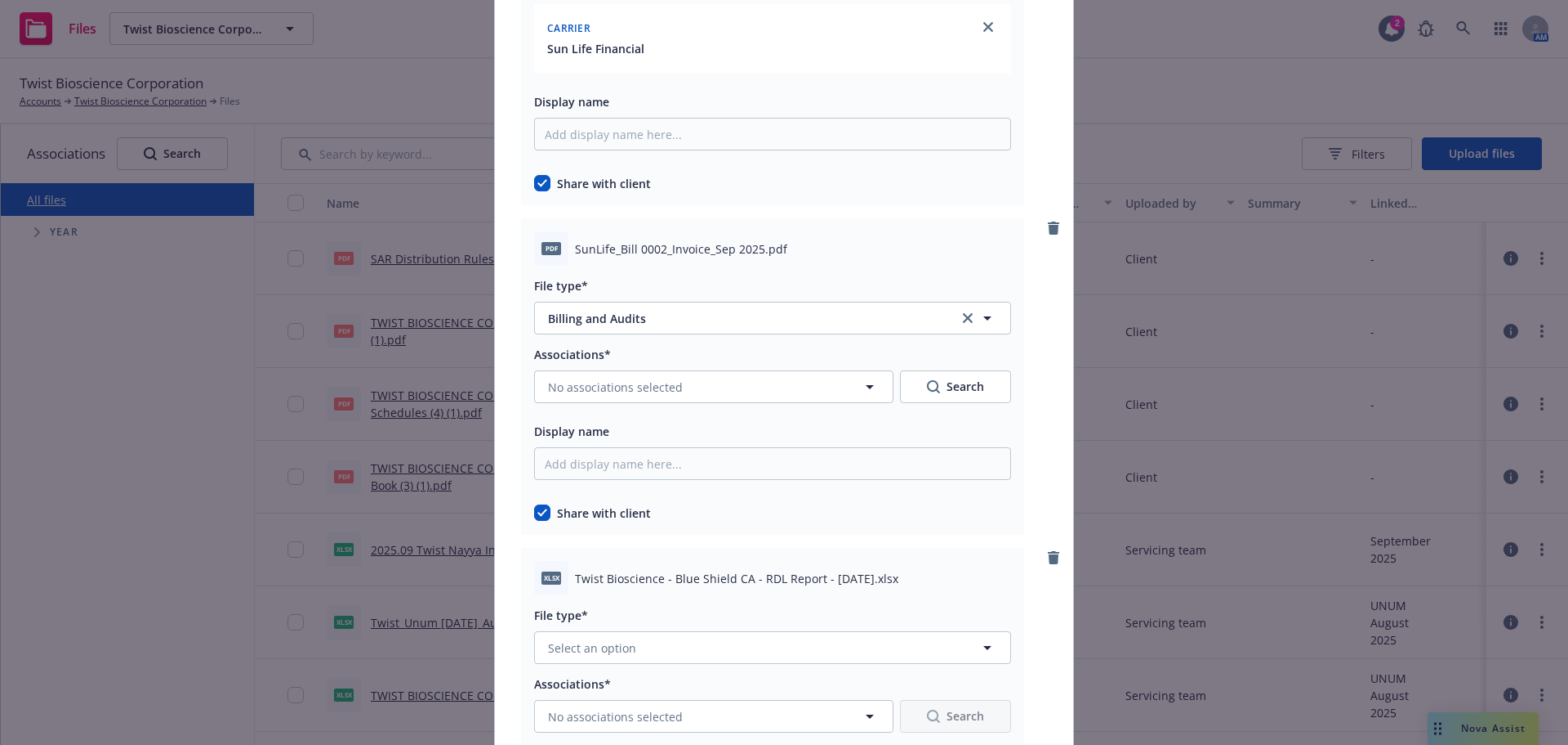
click at [616, 414] on div "Associations* No associations selected Search Display name Share with client" at bounding box center [772, 432] width 477 height 177
drag, startPoint x: 623, startPoint y: 407, endPoint x: 632, endPoint y: 406, distance: 9.1
click at [628, 407] on div "Associations* No associations selected Search Display name Share with client" at bounding box center [772, 432] width 477 height 177
click at [632, 406] on div "Associations* No associations selected Search Display name Share with client" at bounding box center [772, 432] width 477 height 177
click at [628, 397] on button "No associations selected" at bounding box center [714, 386] width 360 height 33
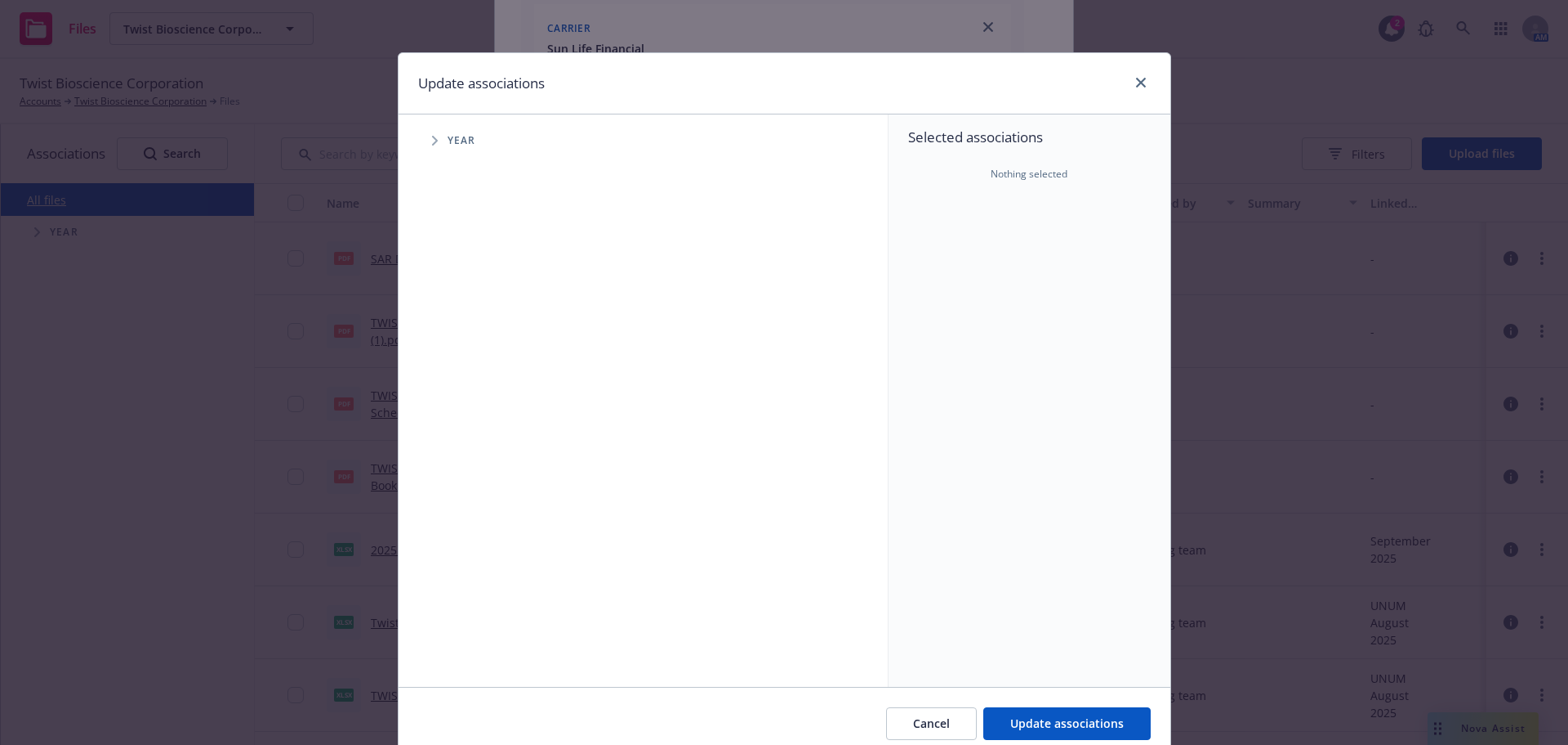
click at [437, 145] on span "Tree Example" at bounding box center [434, 140] width 26 height 26
click at [460, 358] on span "Tree Example" at bounding box center [455, 364] width 26 height 26
click at [442, 358] on span "Tree Example" at bounding box center [455, 364] width 26 height 26
drag, startPoint x: 473, startPoint y: 363, endPoint x: 450, endPoint y: 362, distance: 23.0
click at [473, 362] on input "Tree Example" at bounding box center [476, 364] width 16 height 16
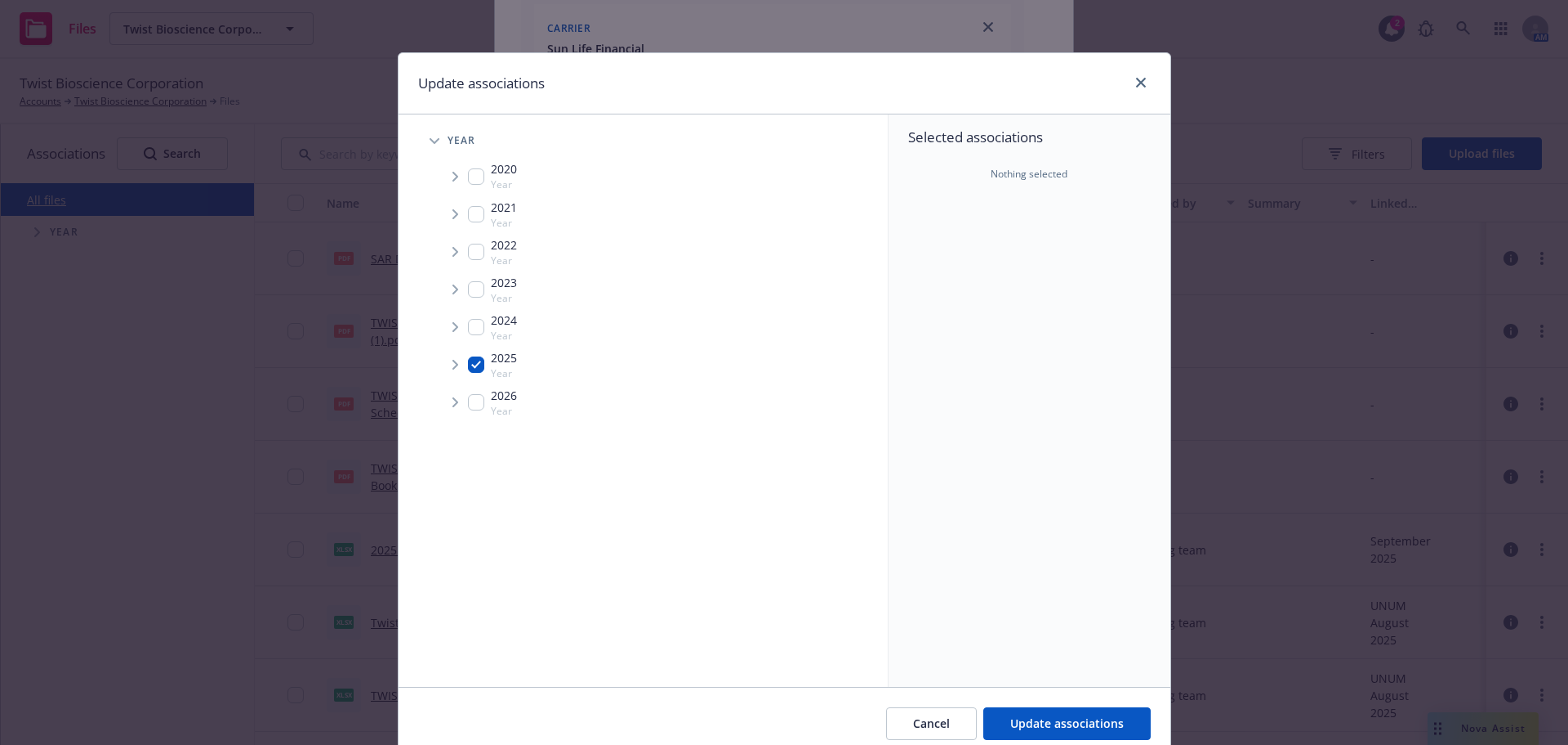
checkbox input "true"
click at [453, 362] on icon "Tree Example" at bounding box center [456, 364] width 5 height 10
click at [482, 407] on div "Month (Billing and Audits)" at bounding box center [671, 399] width 432 height 33
click at [470, 391] on span "Tree Example" at bounding box center [475, 399] width 26 height 26
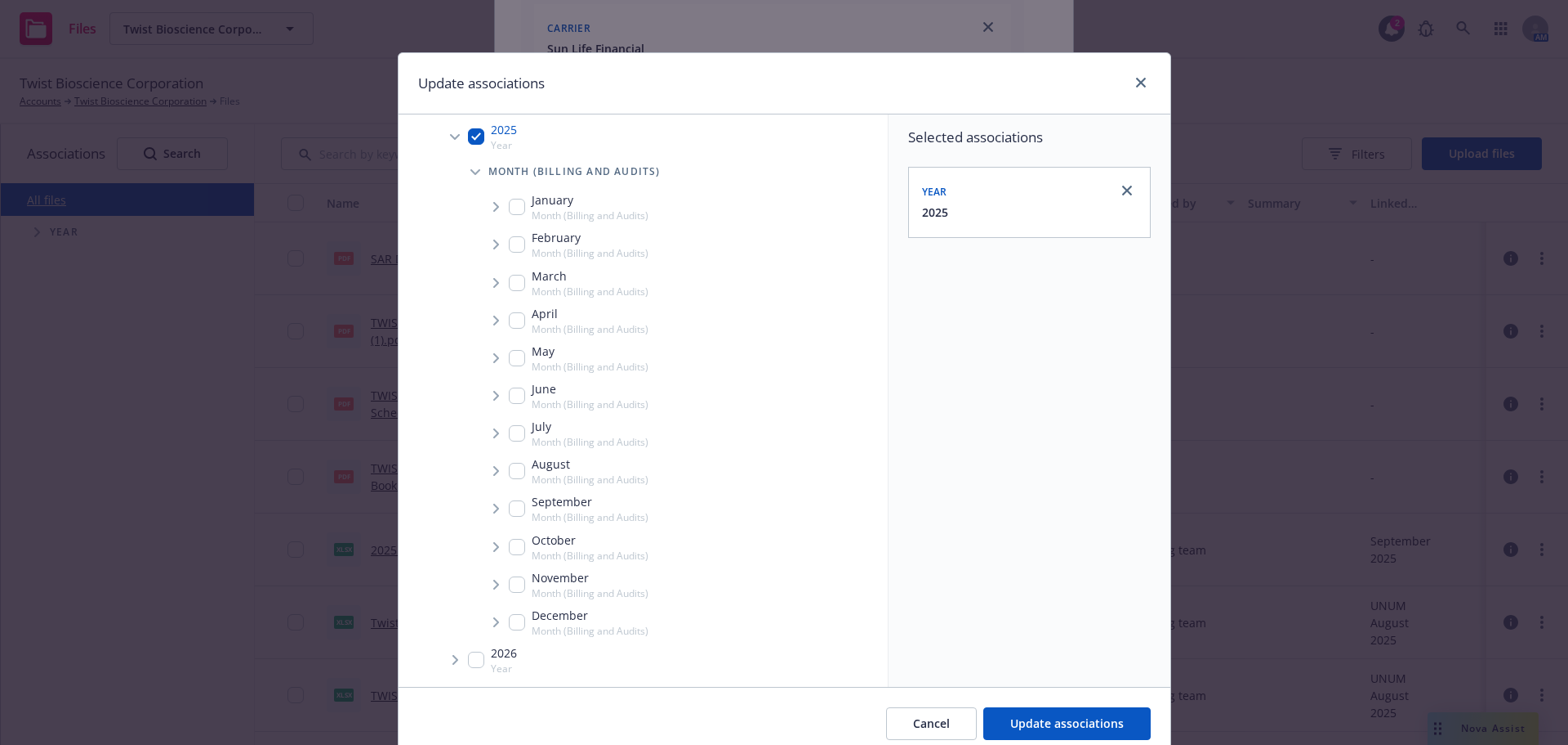
scroll to position [229, 0]
click at [512, 508] on input "Tree Example" at bounding box center [517, 507] width 16 height 16
checkbox input "true"
click at [487, 500] on span "Tree Example" at bounding box center [495, 506] width 26 height 26
click at [504, 537] on span "Tree Example" at bounding box center [516, 542] width 26 height 26
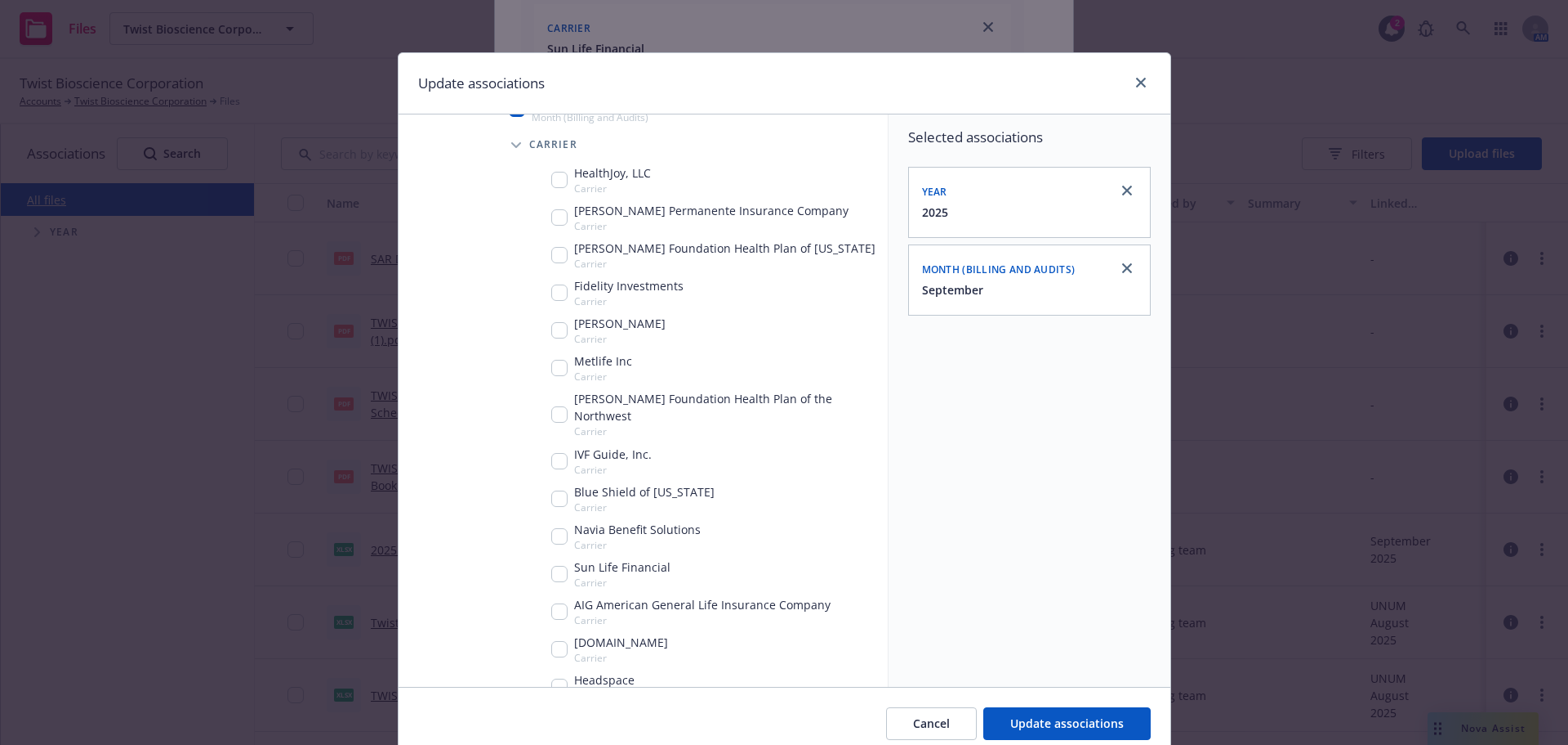
scroll to position [638, 0]
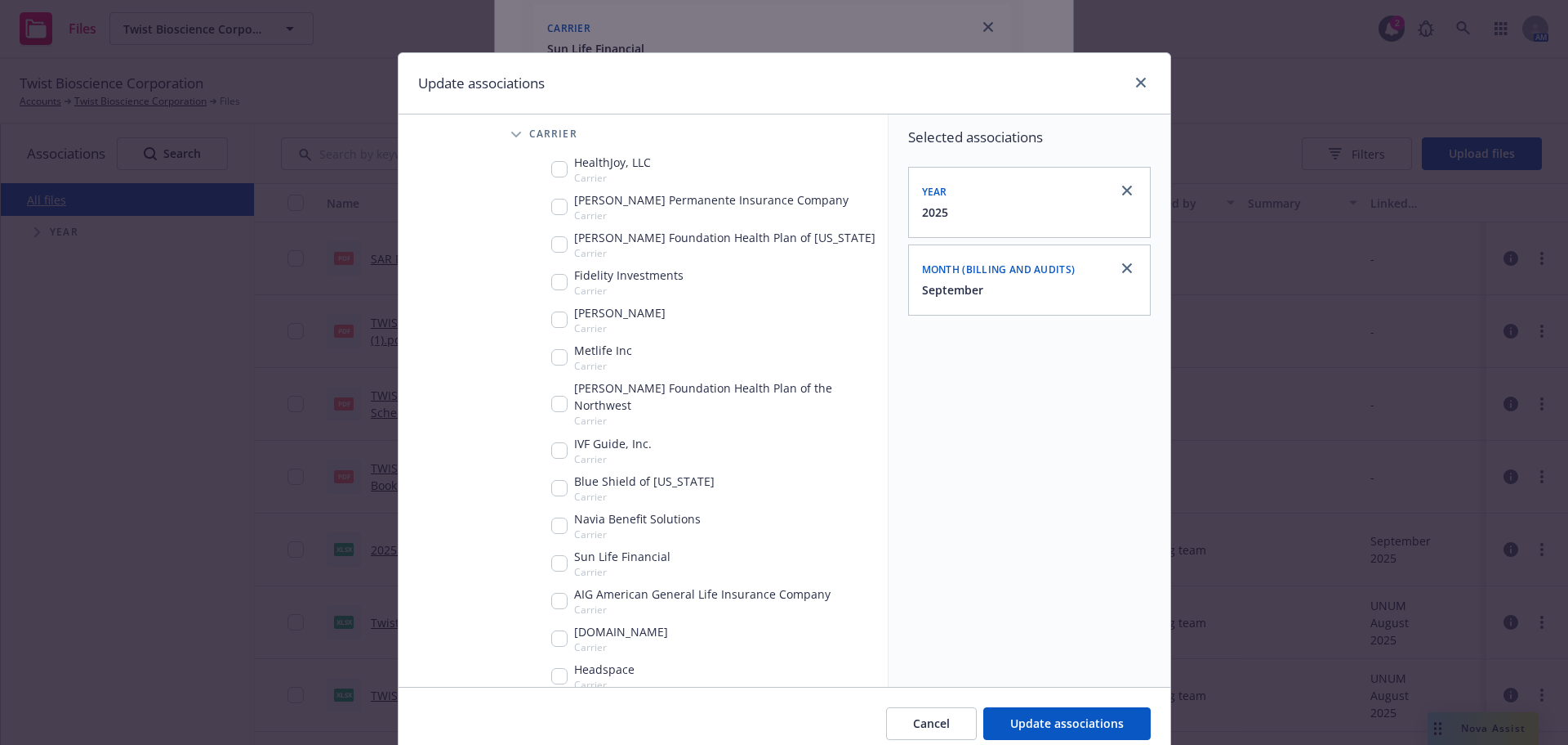
click at [551, 555] on input "Tree Example" at bounding box center [559, 563] width 16 height 16
checkbox input "true"
click at [1091, 714] on button "Update associations" at bounding box center [1067, 724] width 167 height 33
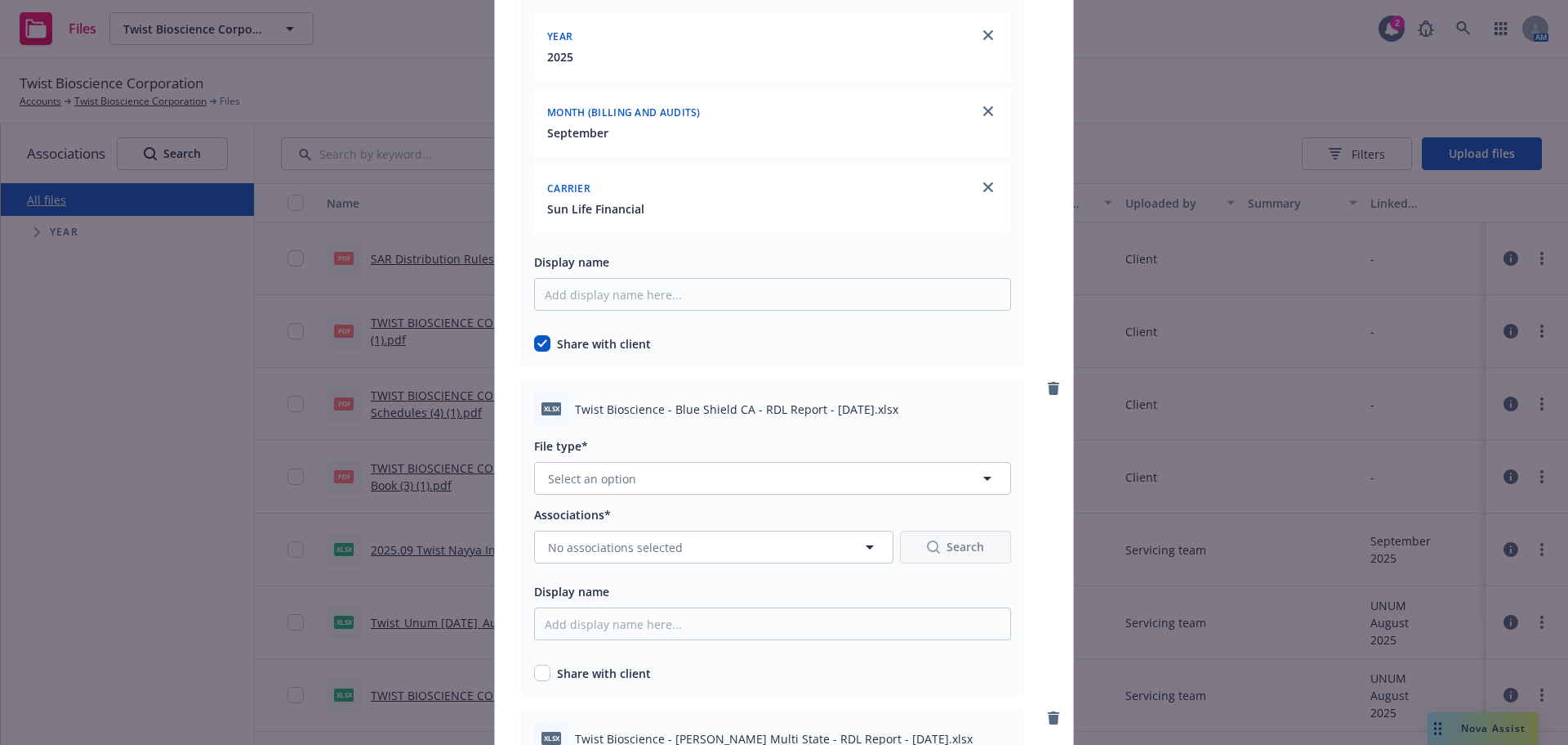
scroll to position [5721, 0]
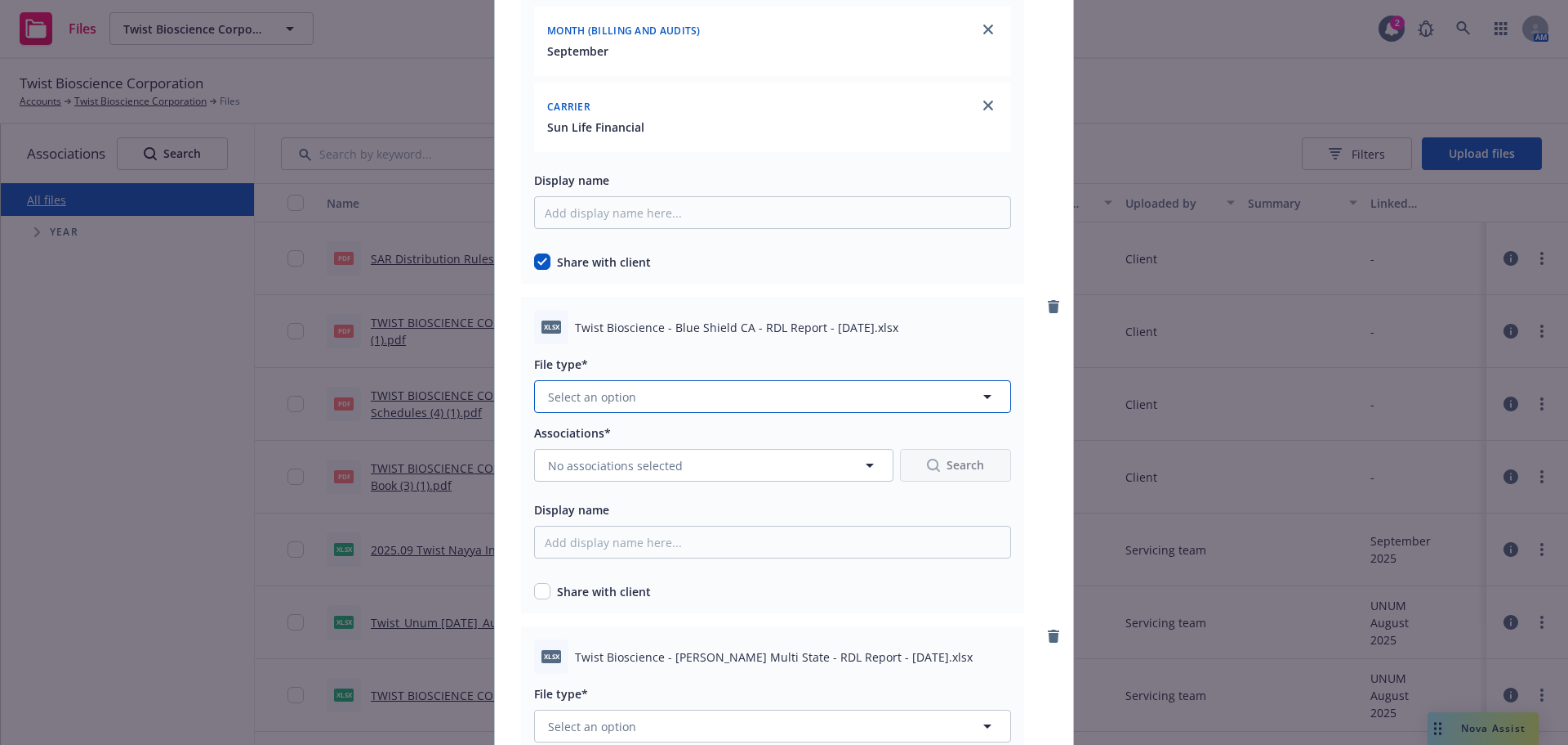
click at [758, 407] on button "Select an option" at bounding box center [772, 396] width 477 height 33
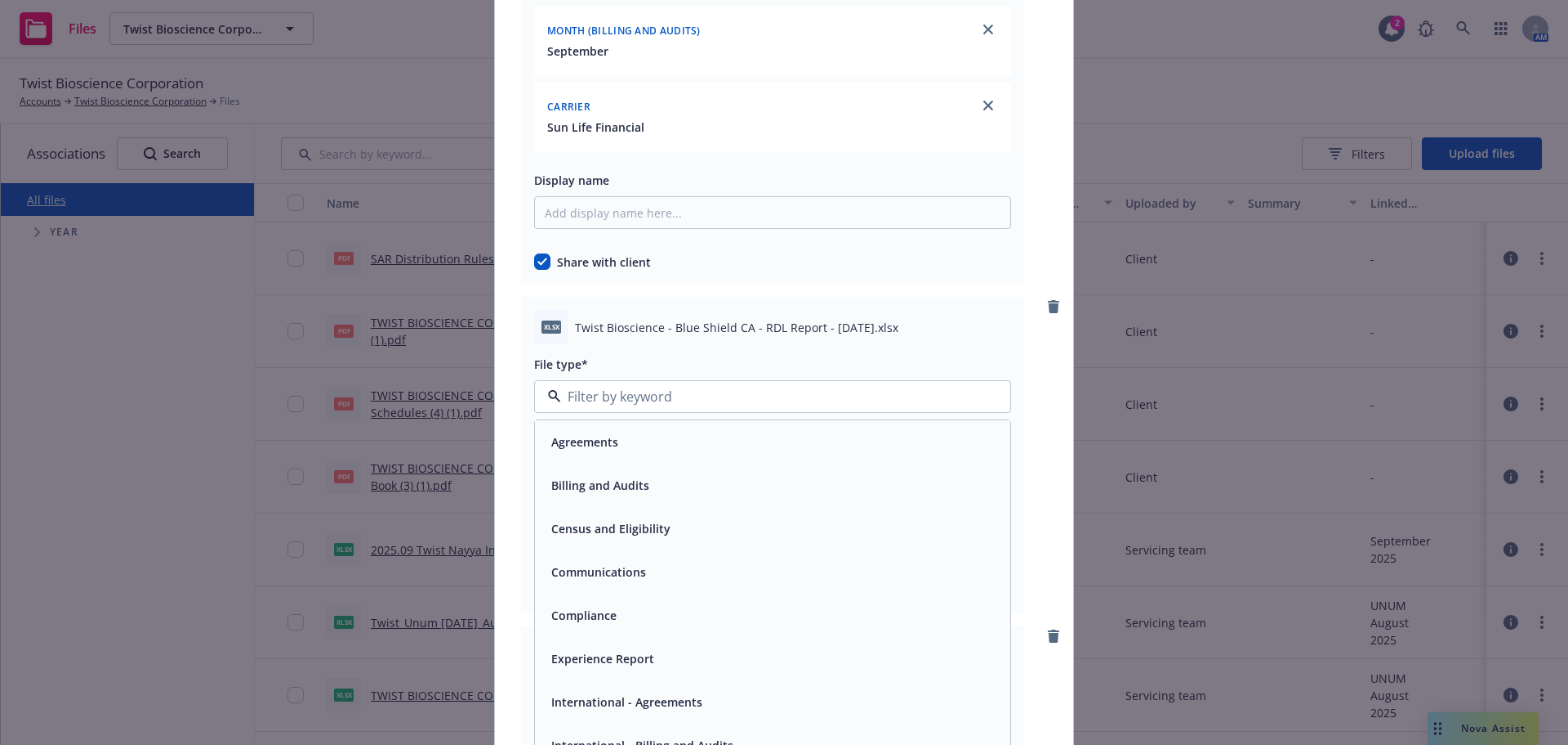
click at [657, 498] on div "Billing and Audits" at bounding box center [772, 485] width 475 height 43
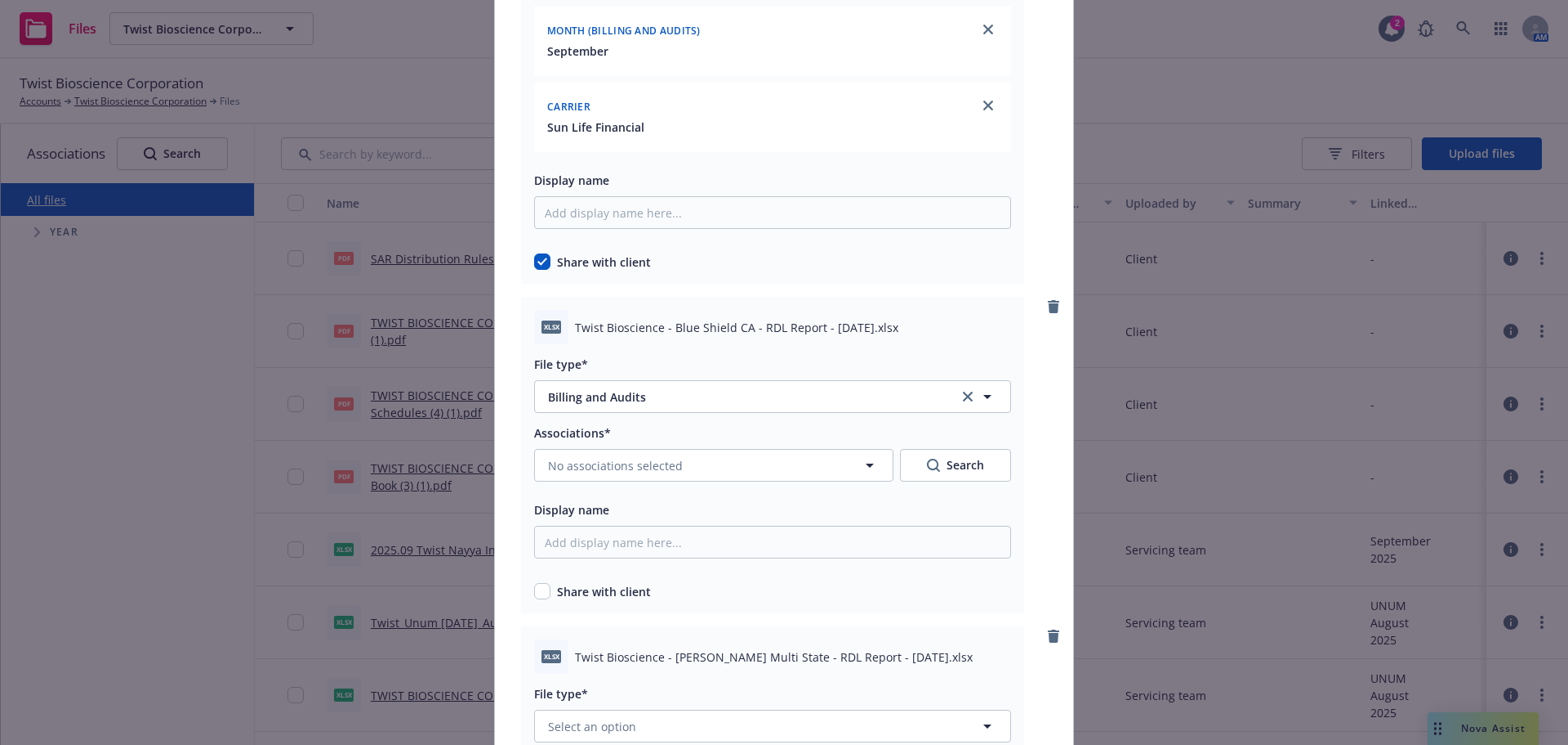
scroll to position [164, 0]
click at [526, 601] on div "xlsx Twist Bioscience - Blue Shield CA - RDL Report - [DATE].xlsx File type* Bi…" at bounding box center [772, 454] width 503 height 316
click at [534, 595] on input "checkbox" at bounding box center [542, 591] width 16 height 16
checkbox input "true"
click at [601, 484] on div "Associations* No associations selected Search Display name Share with client" at bounding box center [772, 511] width 477 height 177
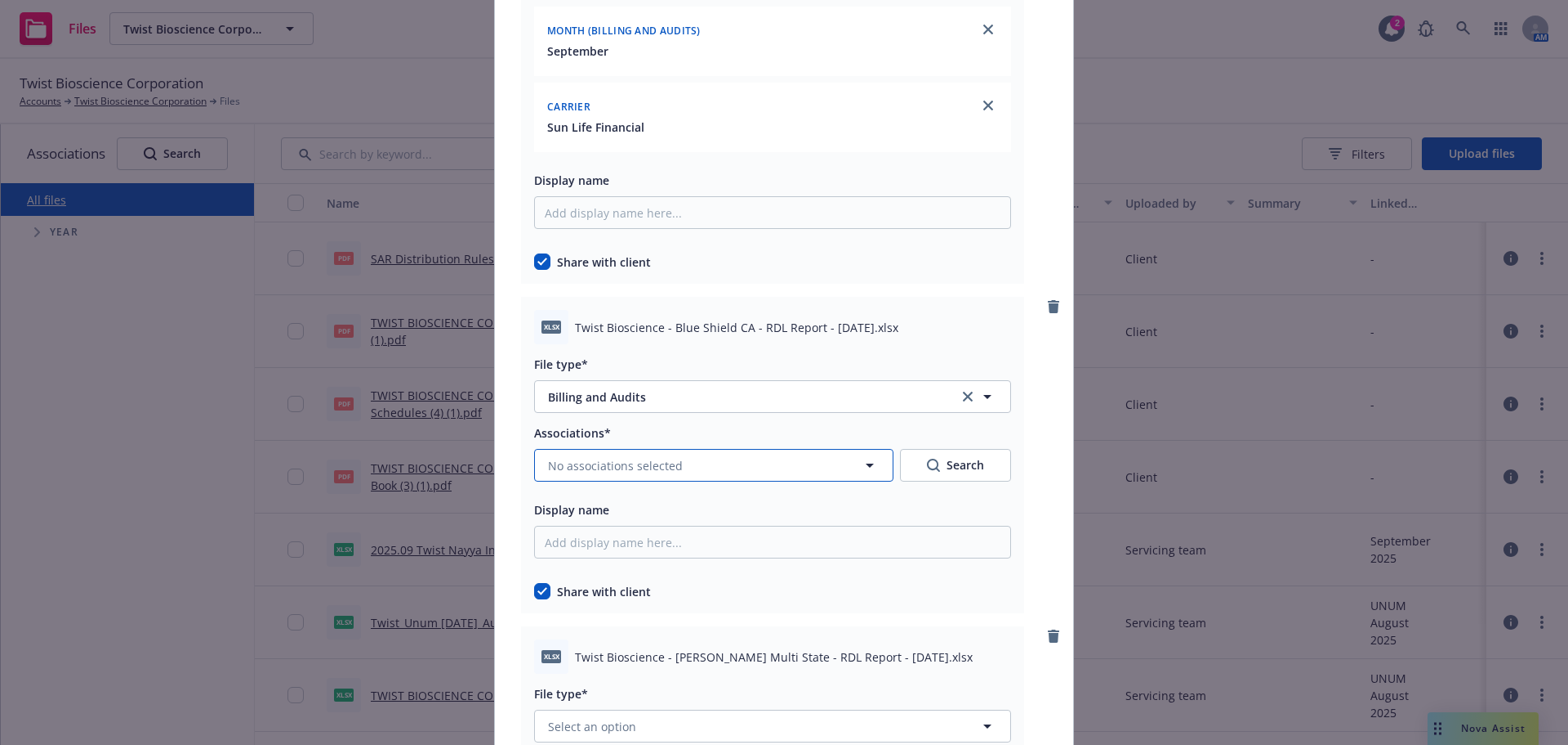
click at [609, 475] on button "No associations selected" at bounding box center [714, 465] width 360 height 33
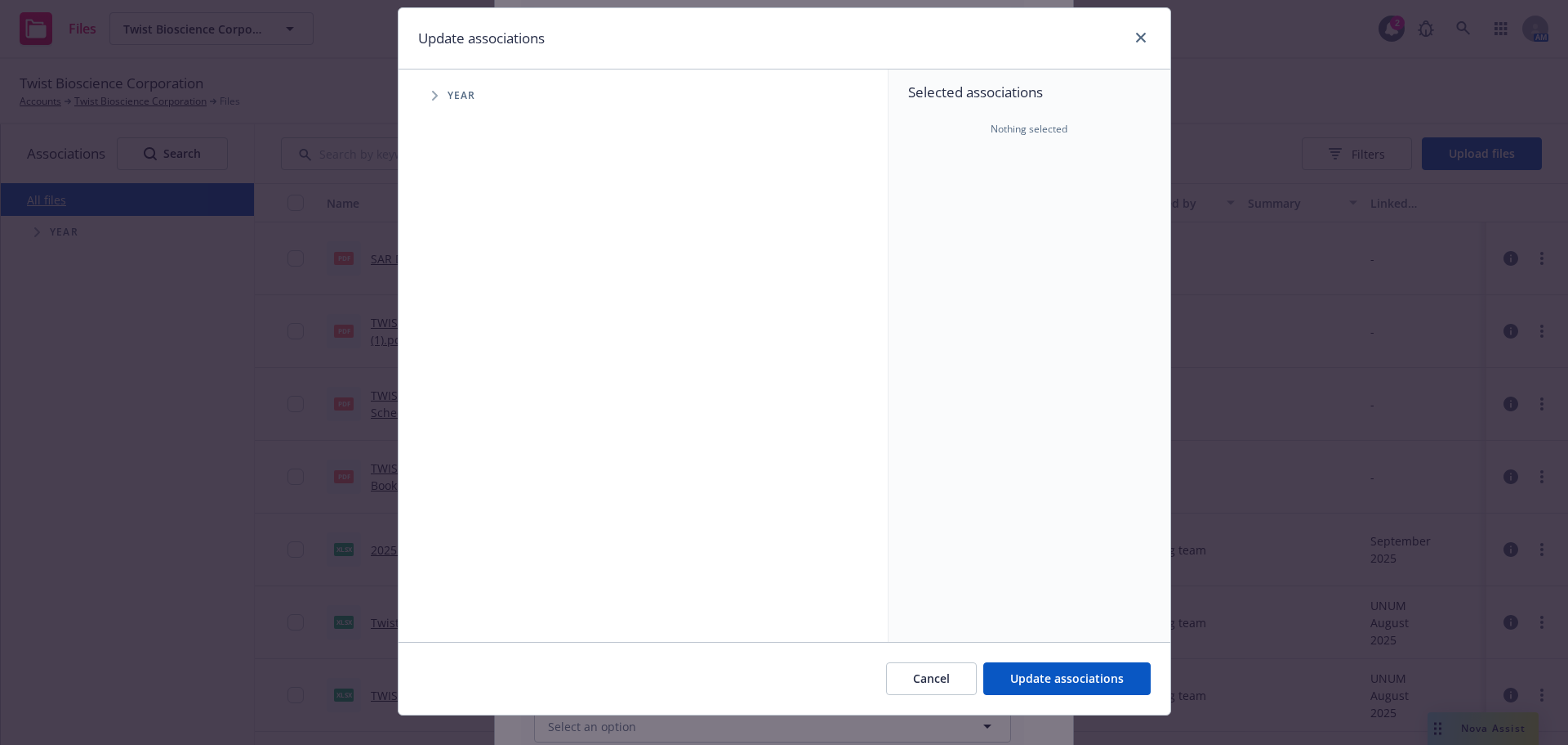
scroll to position [68, 0]
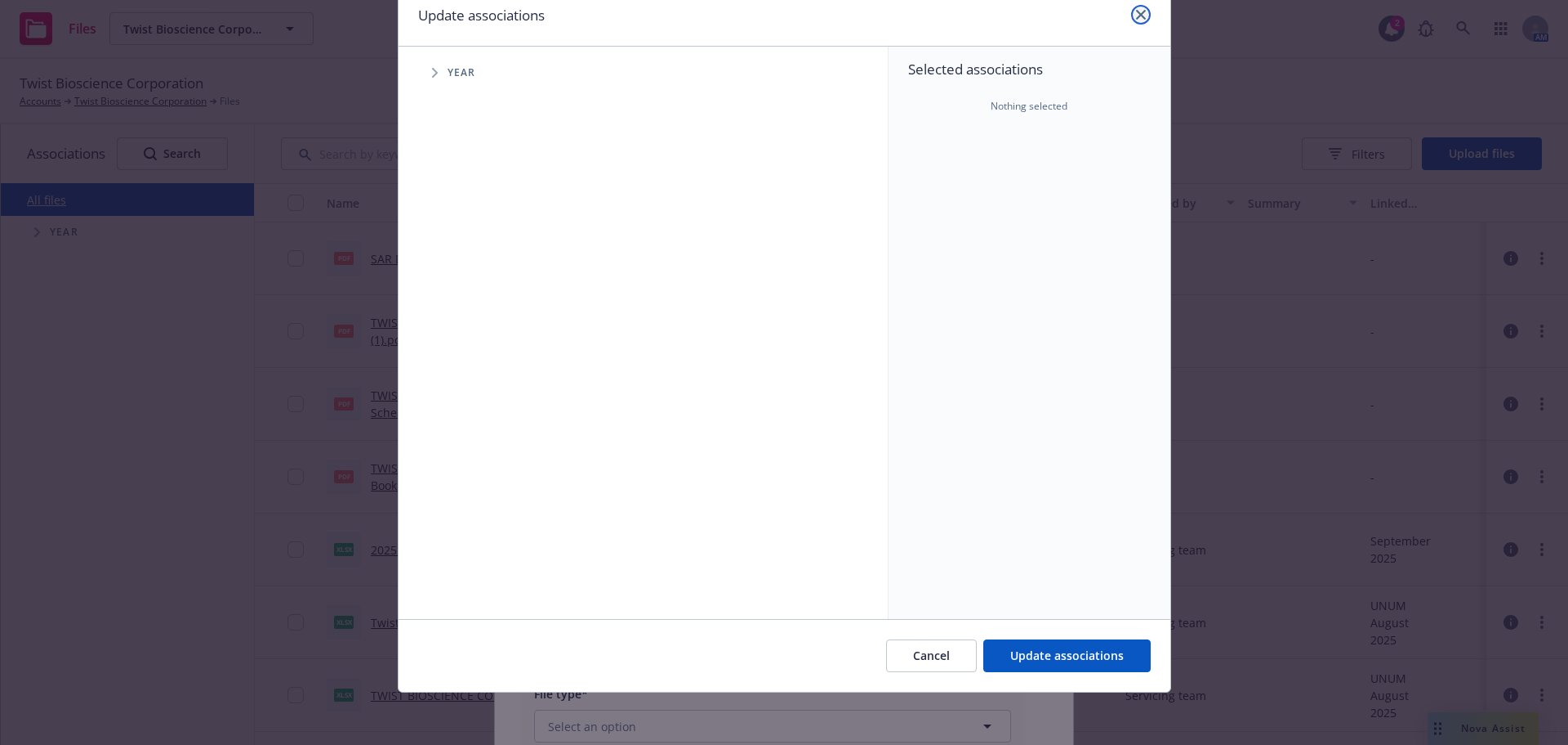
click at [1138, 15] on icon "close" at bounding box center [1141, 14] width 10 height 10
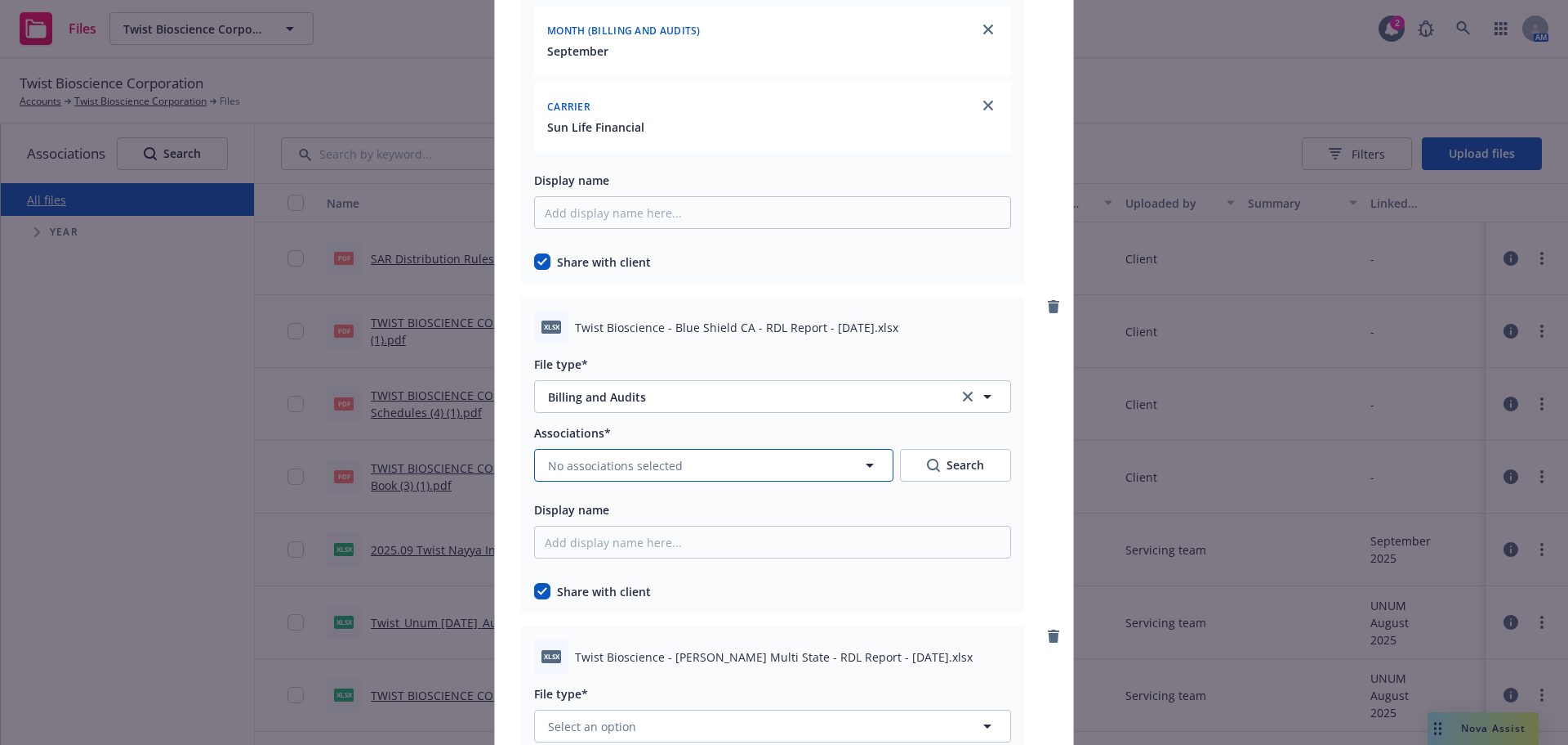
click at [721, 456] on button "No associations selected" at bounding box center [714, 465] width 360 height 33
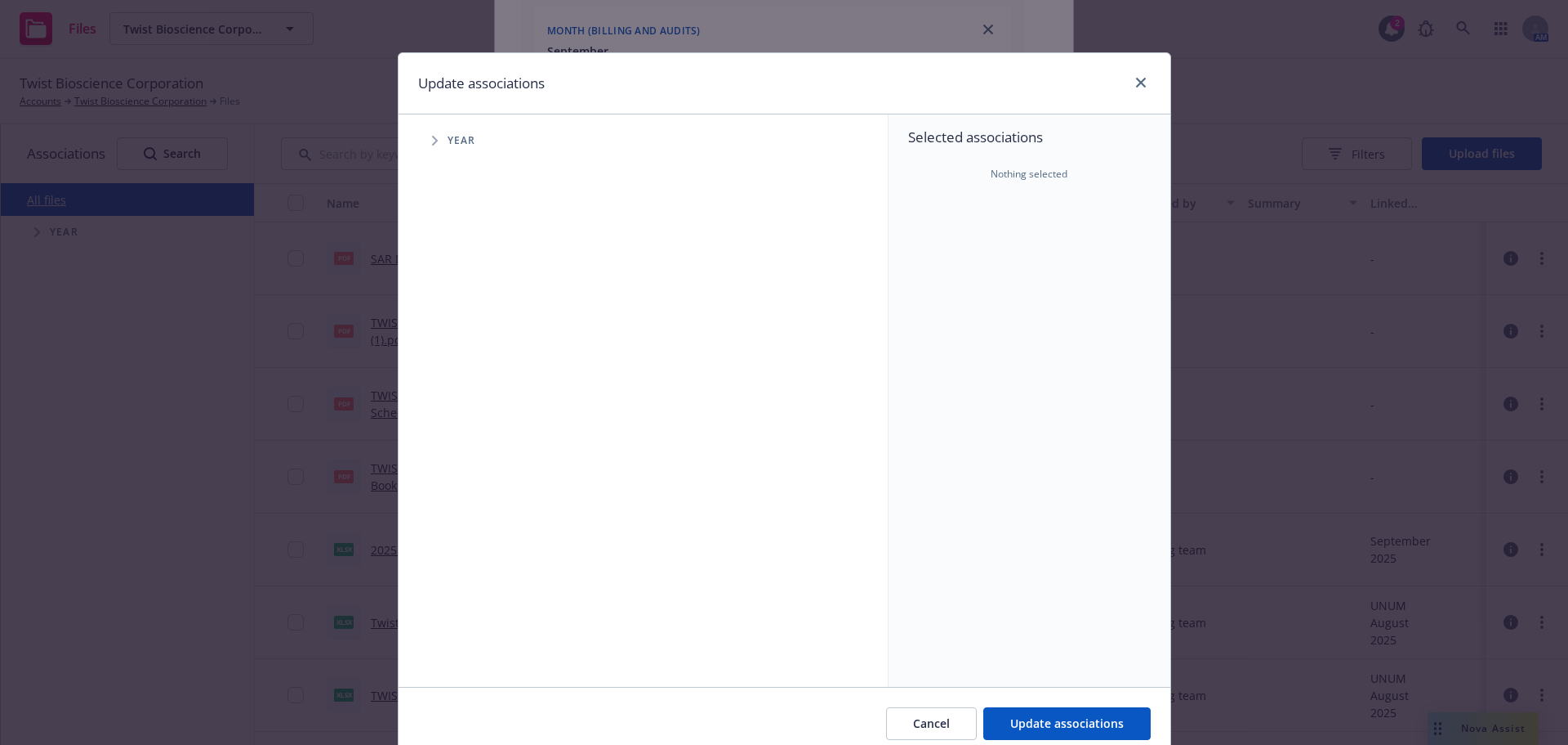
drag, startPoint x: 415, startPoint y: 145, endPoint x: 426, endPoint y: 145, distance: 11.0
click at [422, 145] on span "Tree Example" at bounding box center [434, 140] width 26 height 26
click at [475, 365] on input "Tree Example" at bounding box center [476, 364] width 16 height 16
checkbox input "true"
click at [442, 363] on span "Tree Example" at bounding box center [455, 364] width 26 height 26
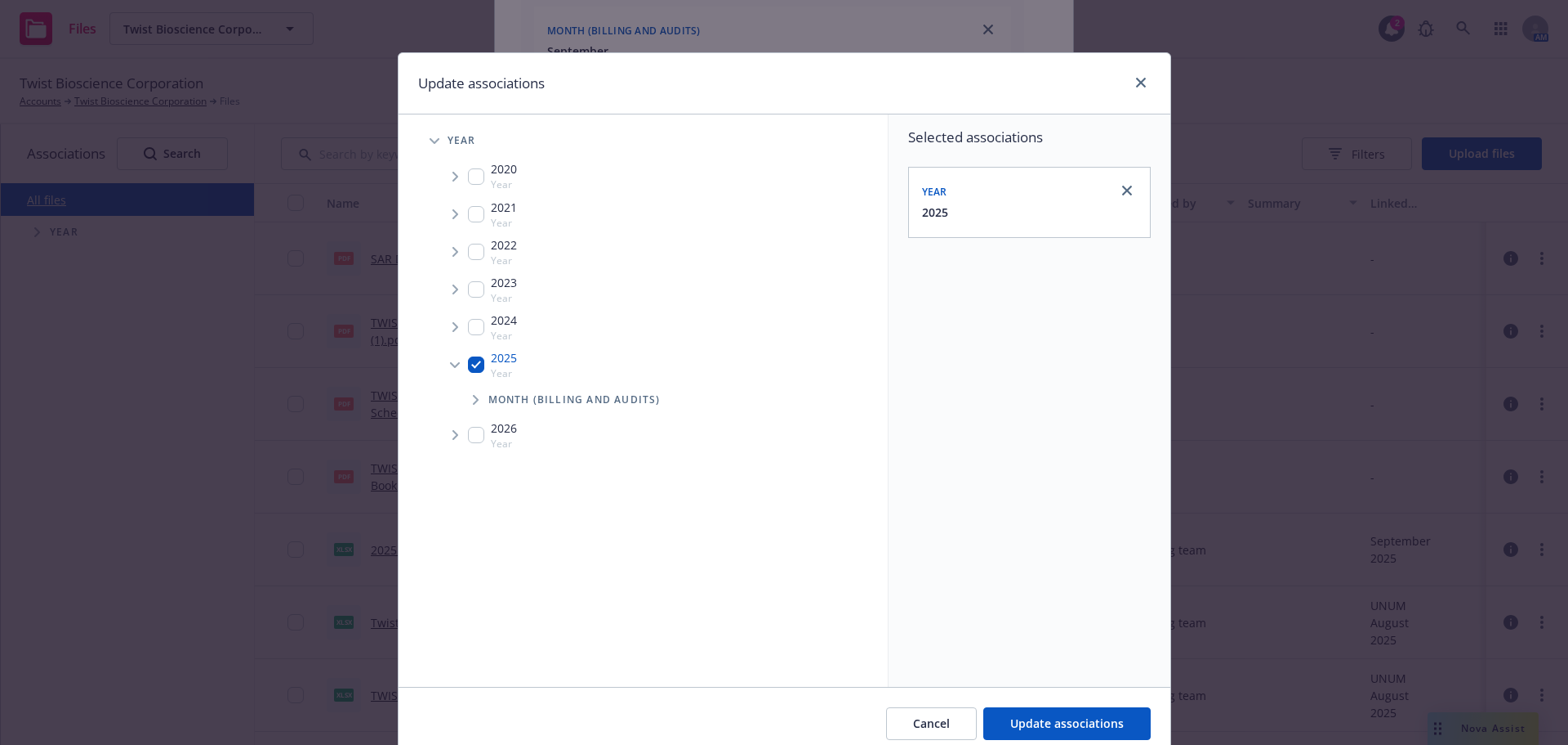
click at [473, 407] on span "Tree Example" at bounding box center [475, 399] width 26 height 26
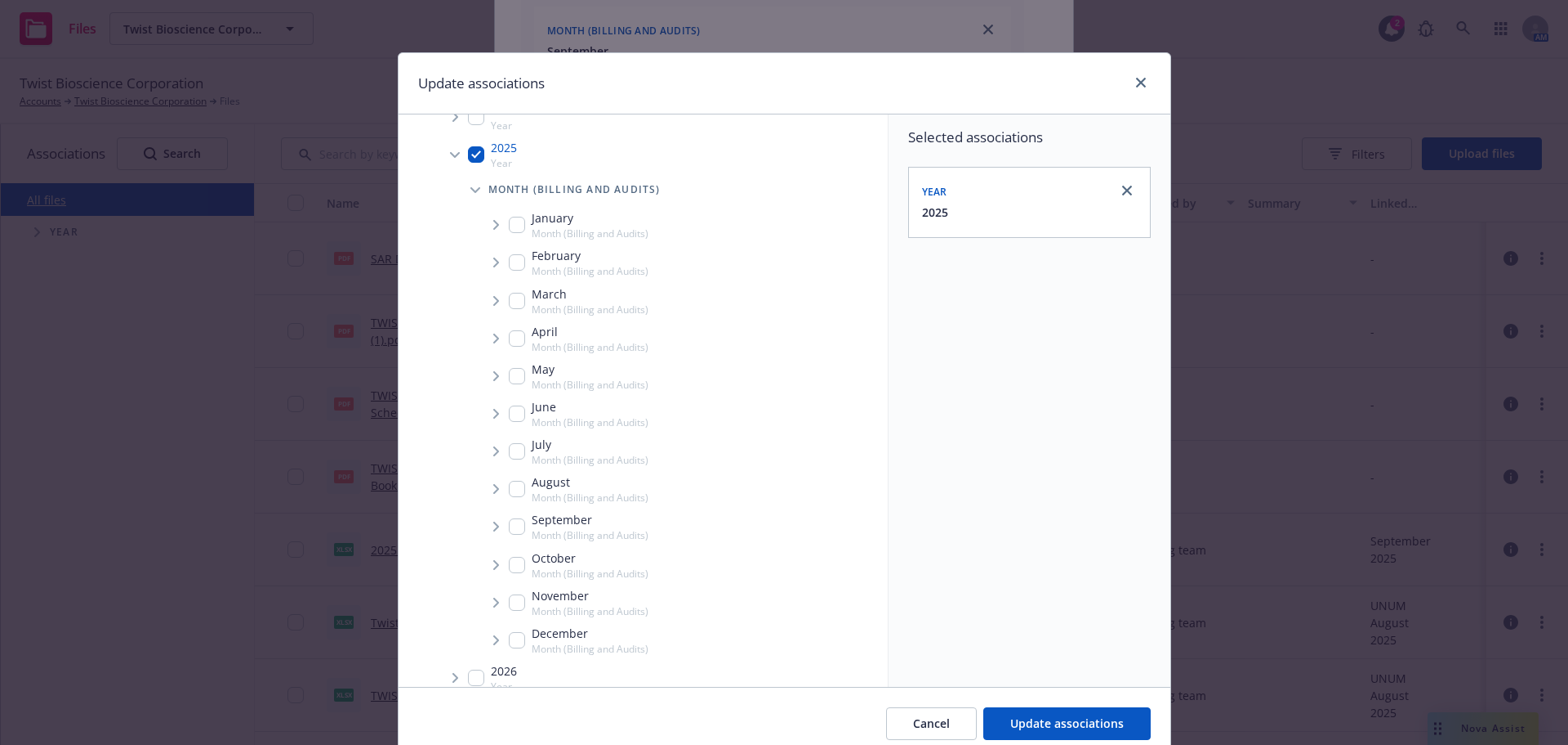
scroll to position [229, 0]
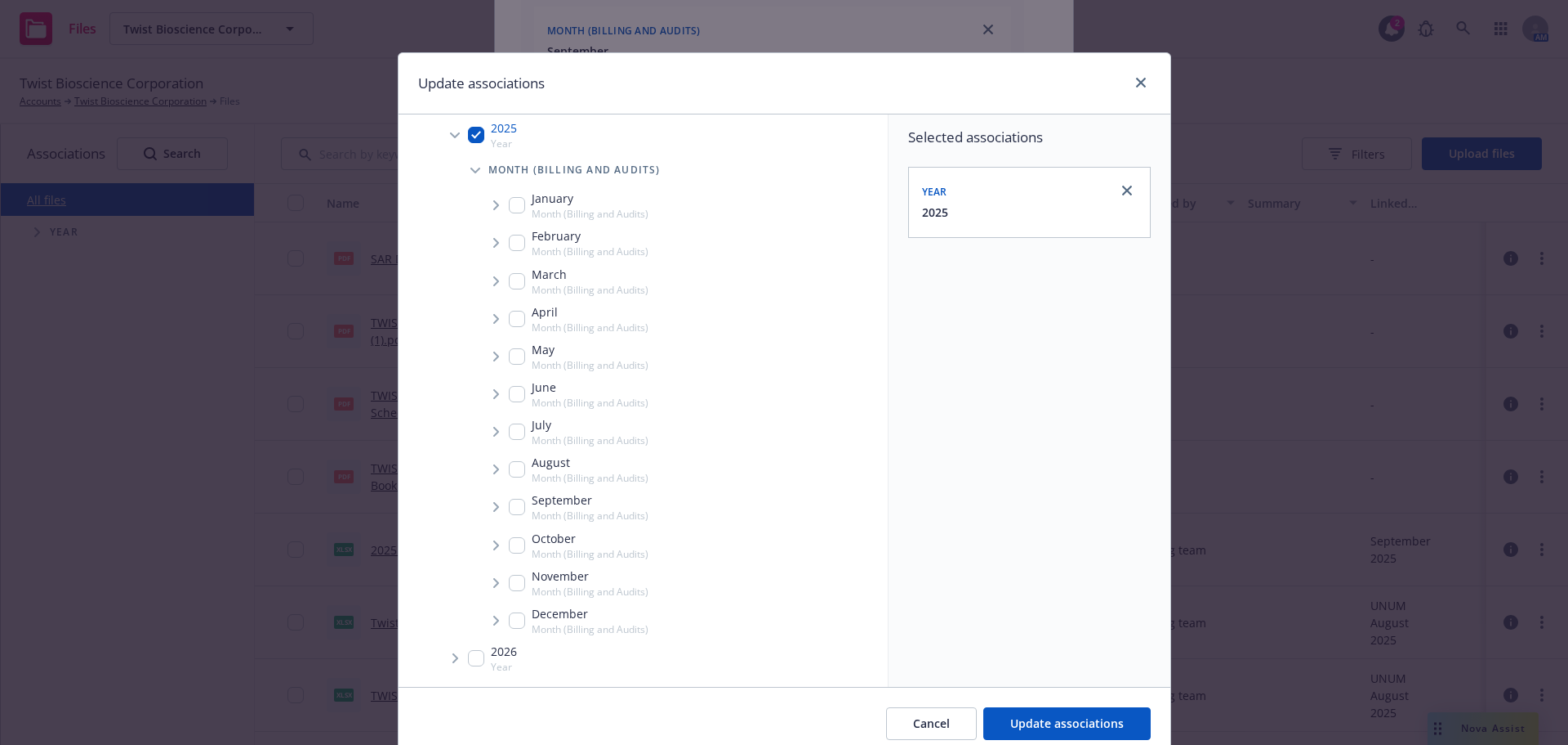
click at [517, 507] on input "Tree Example" at bounding box center [517, 507] width 16 height 16
checkbox input "true"
click at [496, 507] on span "Tree Example" at bounding box center [495, 506] width 26 height 26
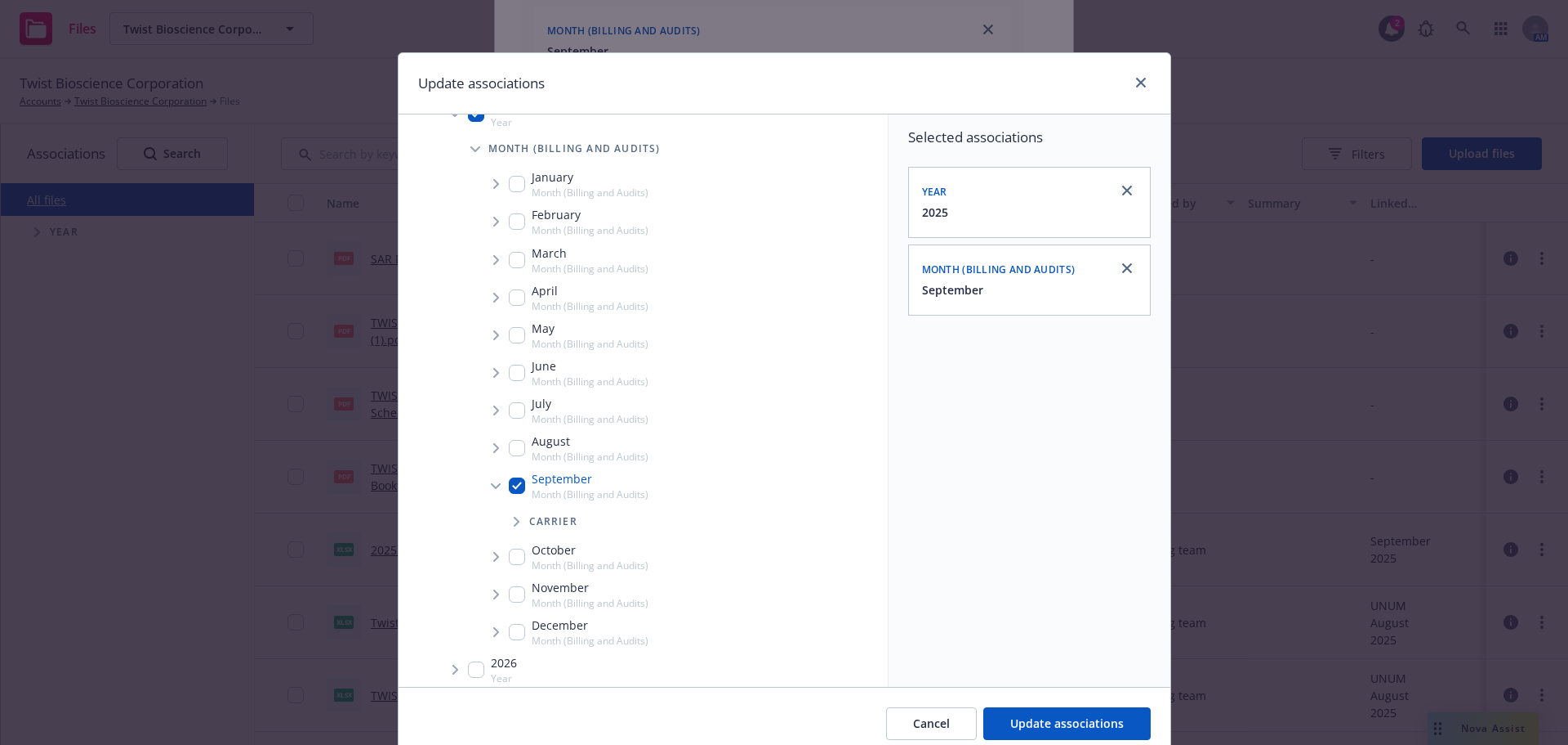
scroll to position [262, 0]
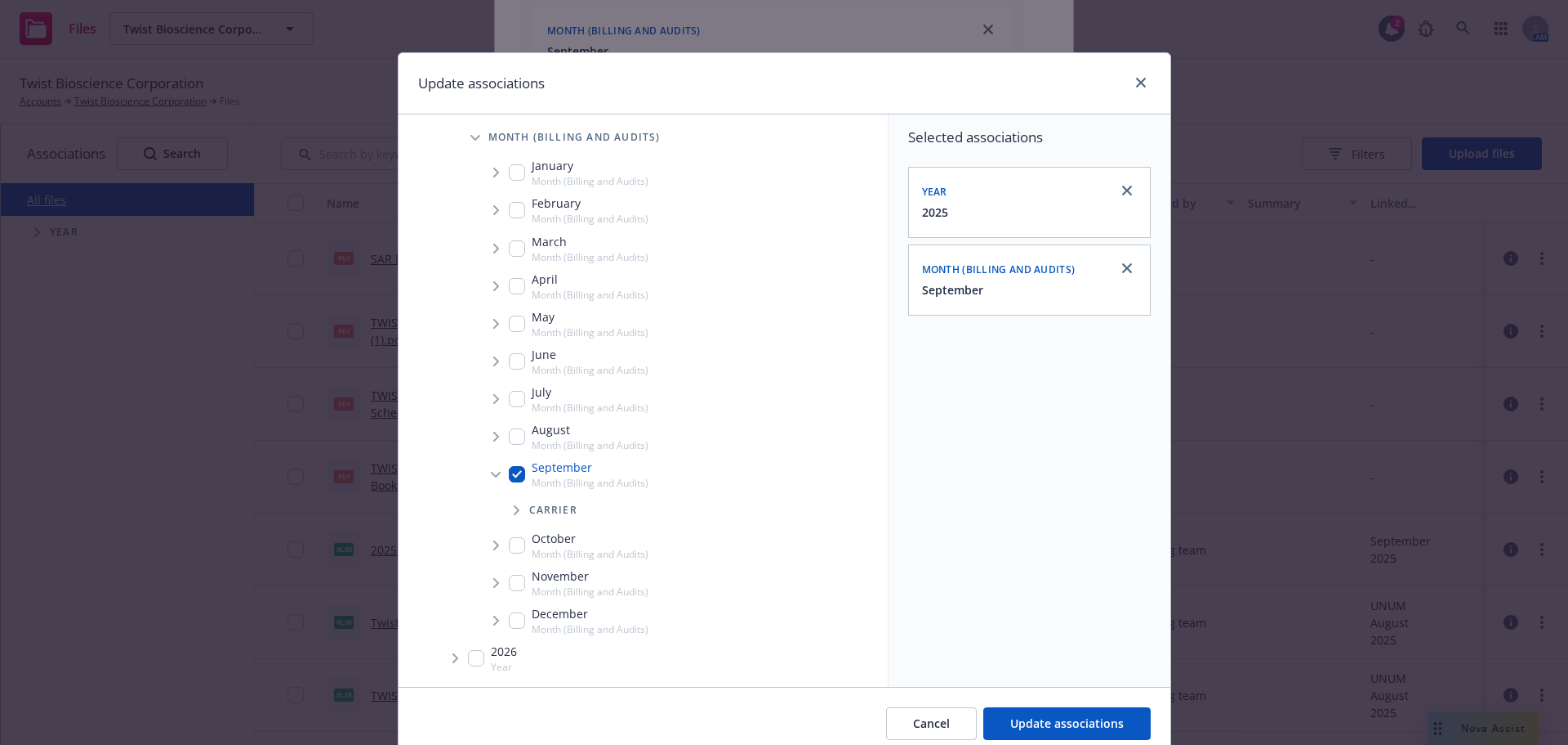
click at [507, 511] on span "Tree Example" at bounding box center [516, 510] width 26 height 26
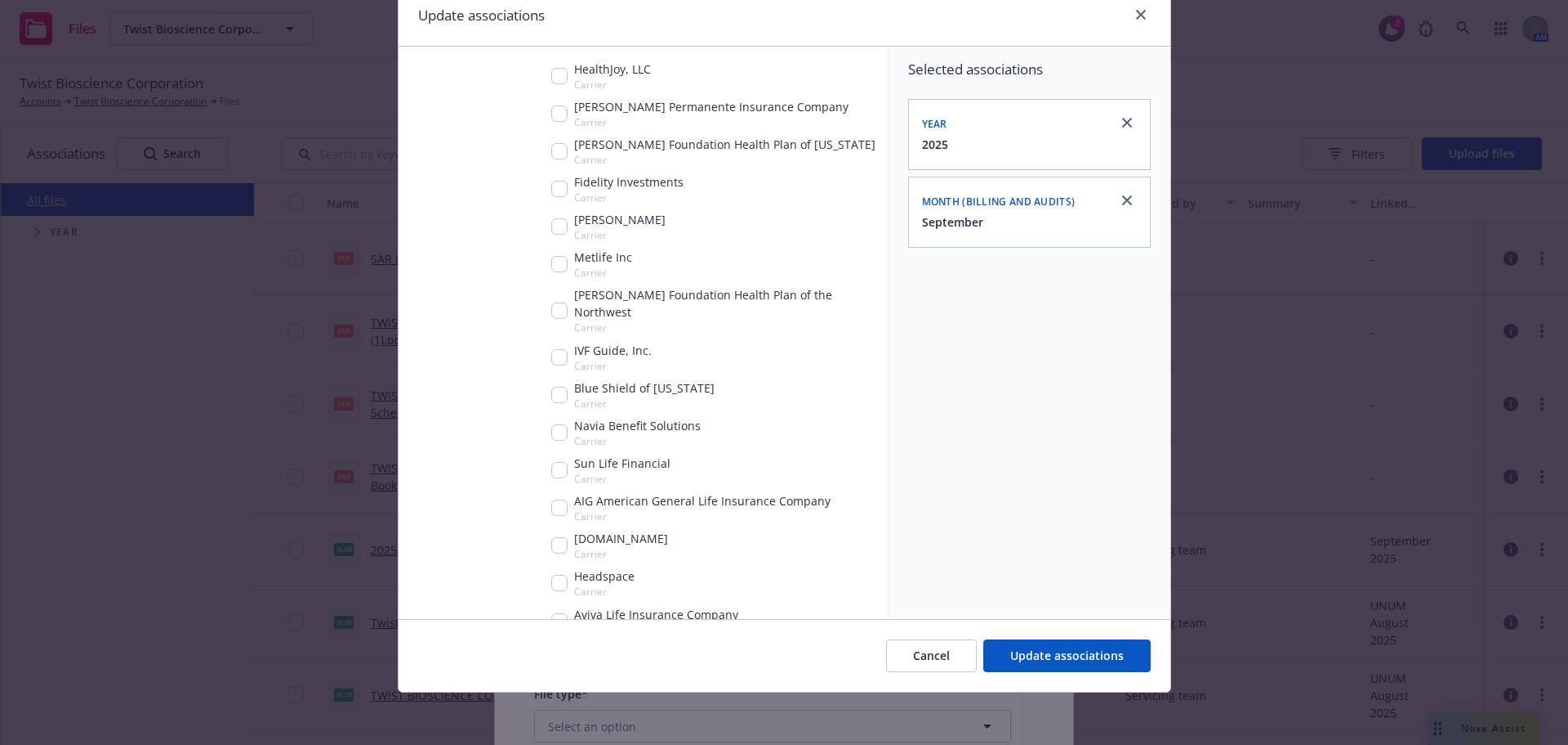
scroll to position [671, 0]
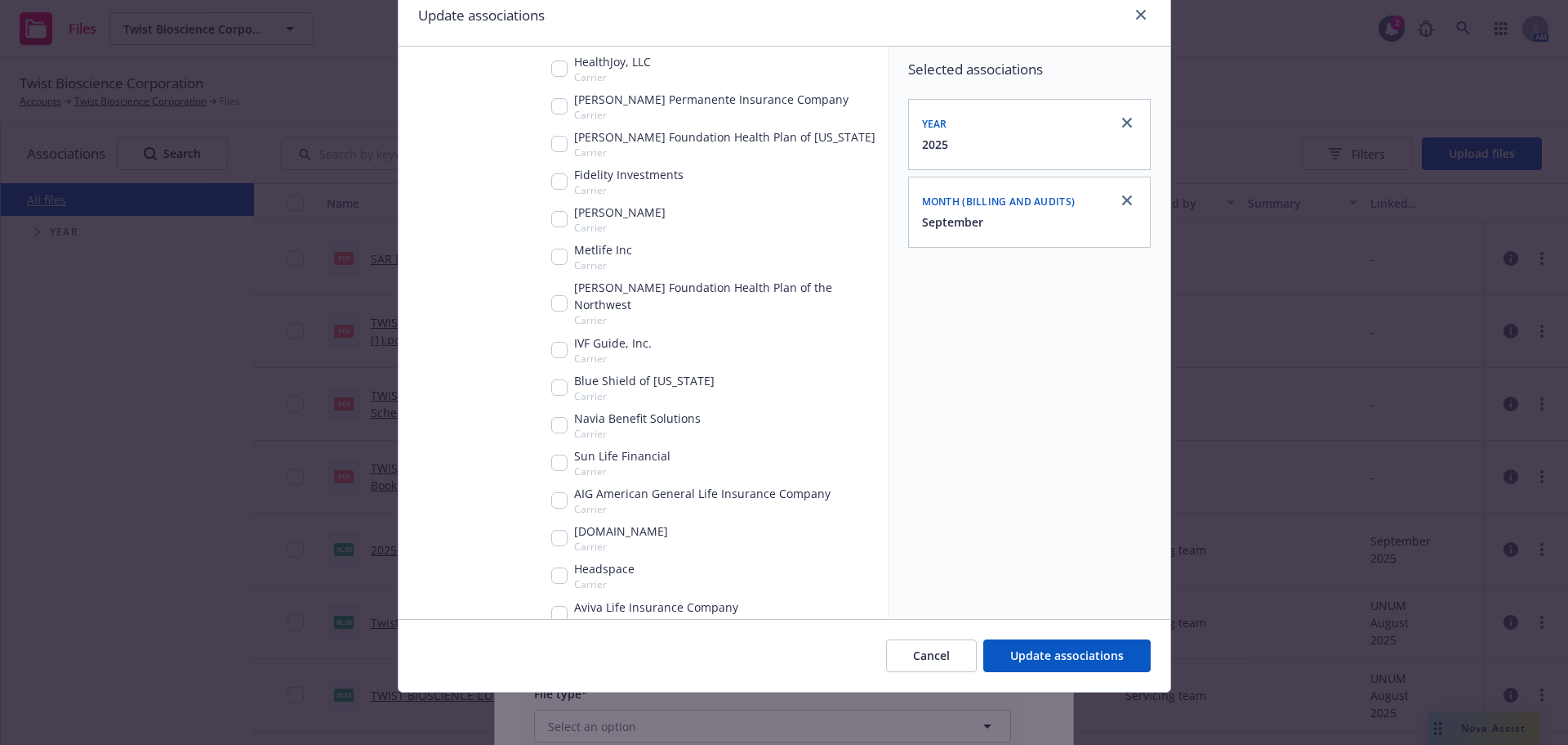
click at [552, 382] on div "Blue Shield of [US_STATE] Carrier" at bounding box center [633, 387] width 164 height 31
click at [552, 380] on input "Tree Example" at bounding box center [559, 388] width 16 height 16
click at [552, 382] on div "Blue Shield of [US_STATE] Carrier" at bounding box center [633, 387] width 164 height 31
checkbox input "true"
click at [1042, 670] on button "Update associations" at bounding box center [1067, 655] width 167 height 33
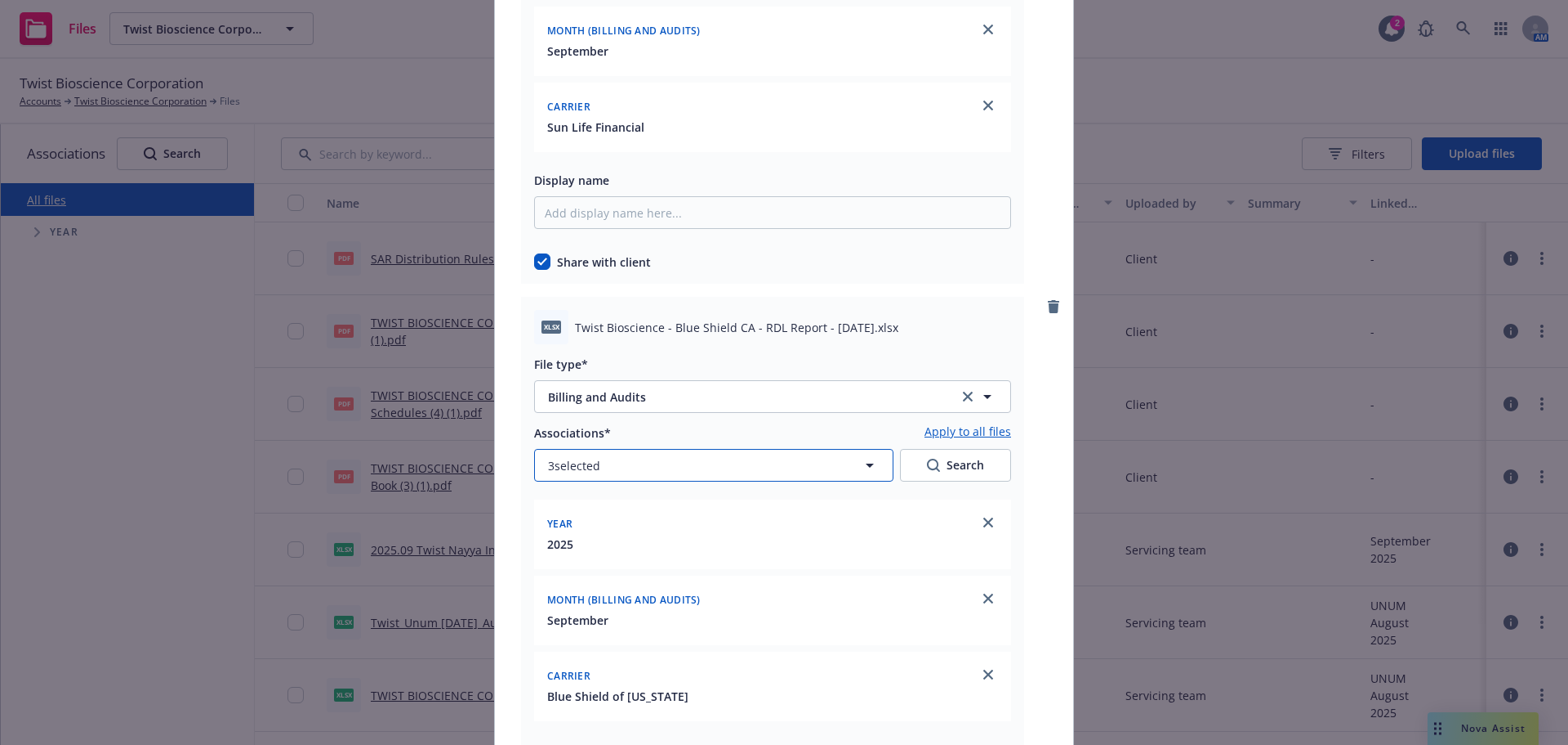
click at [608, 473] on button "3 selected" at bounding box center [714, 465] width 360 height 33
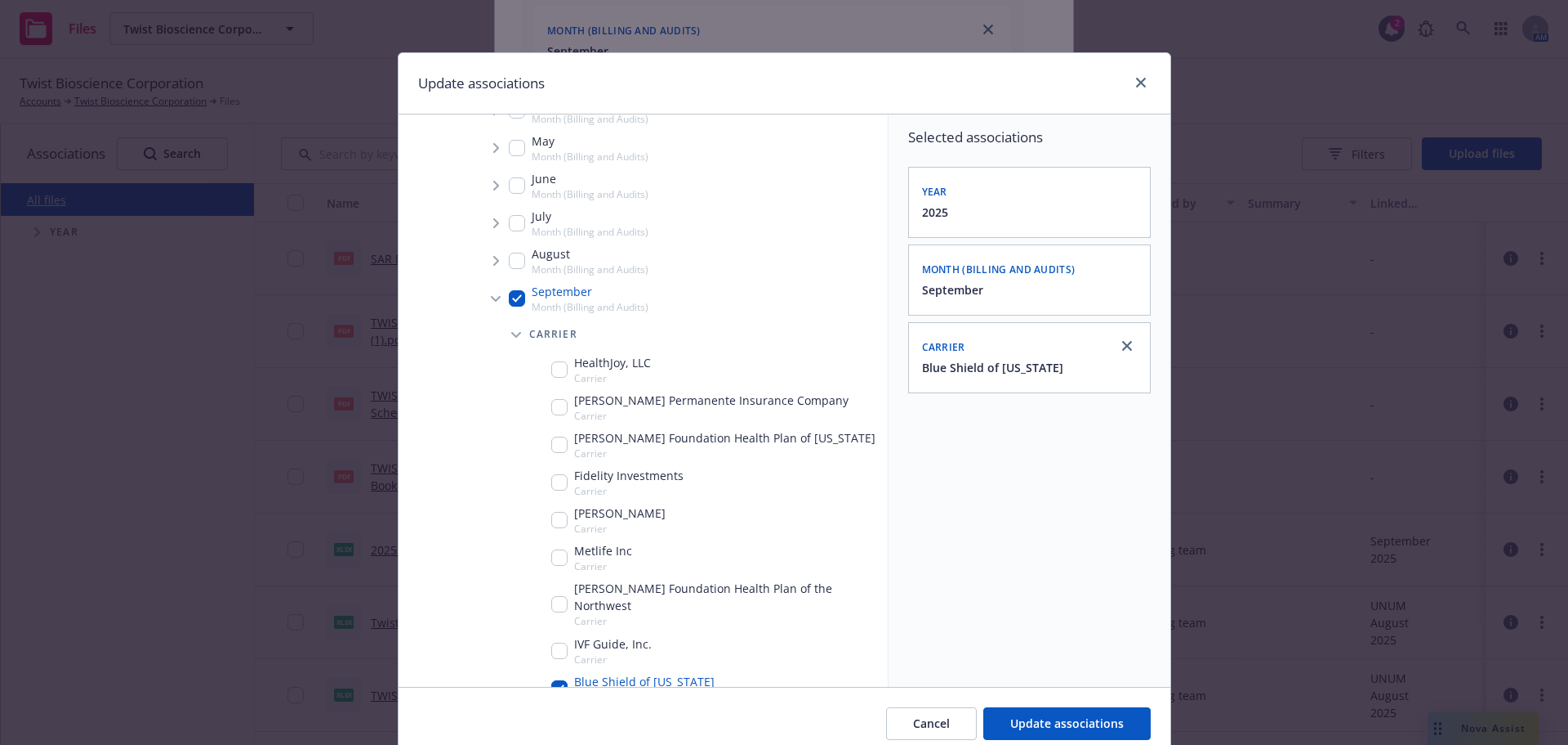
scroll to position [491, 0]
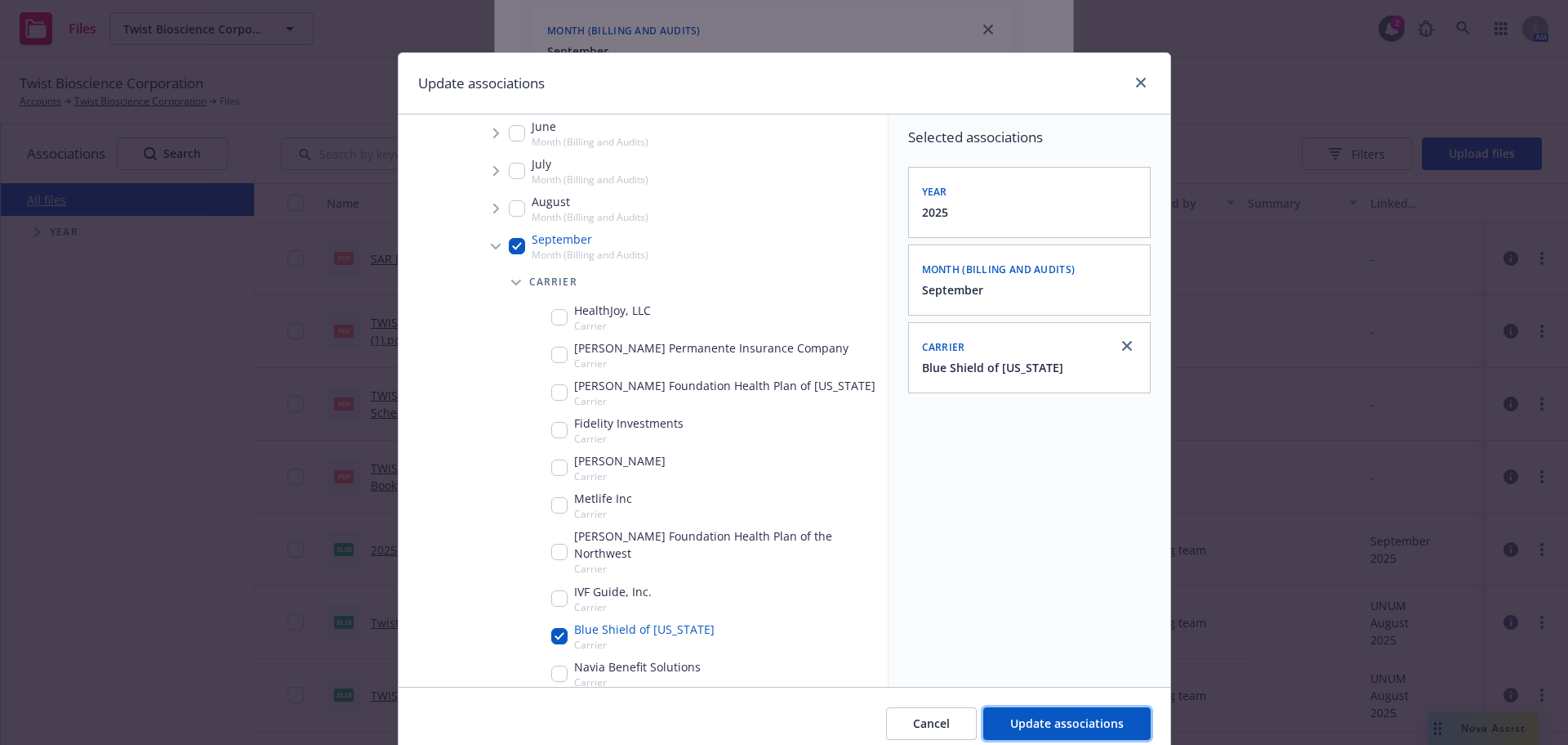
click at [1045, 718] on span "Update associations" at bounding box center [1067, 723] width 114 height 15
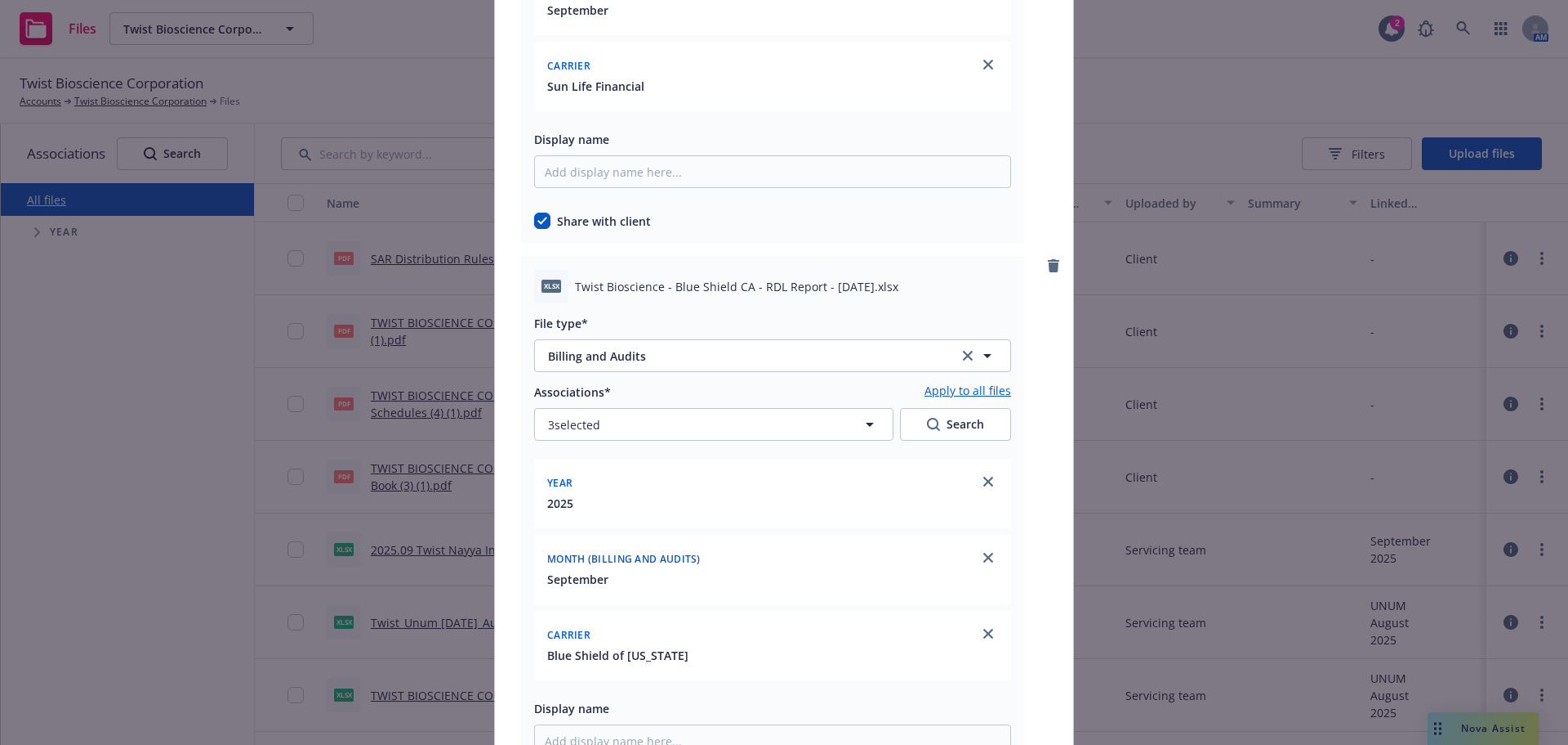
scroll to position [5803, 0]
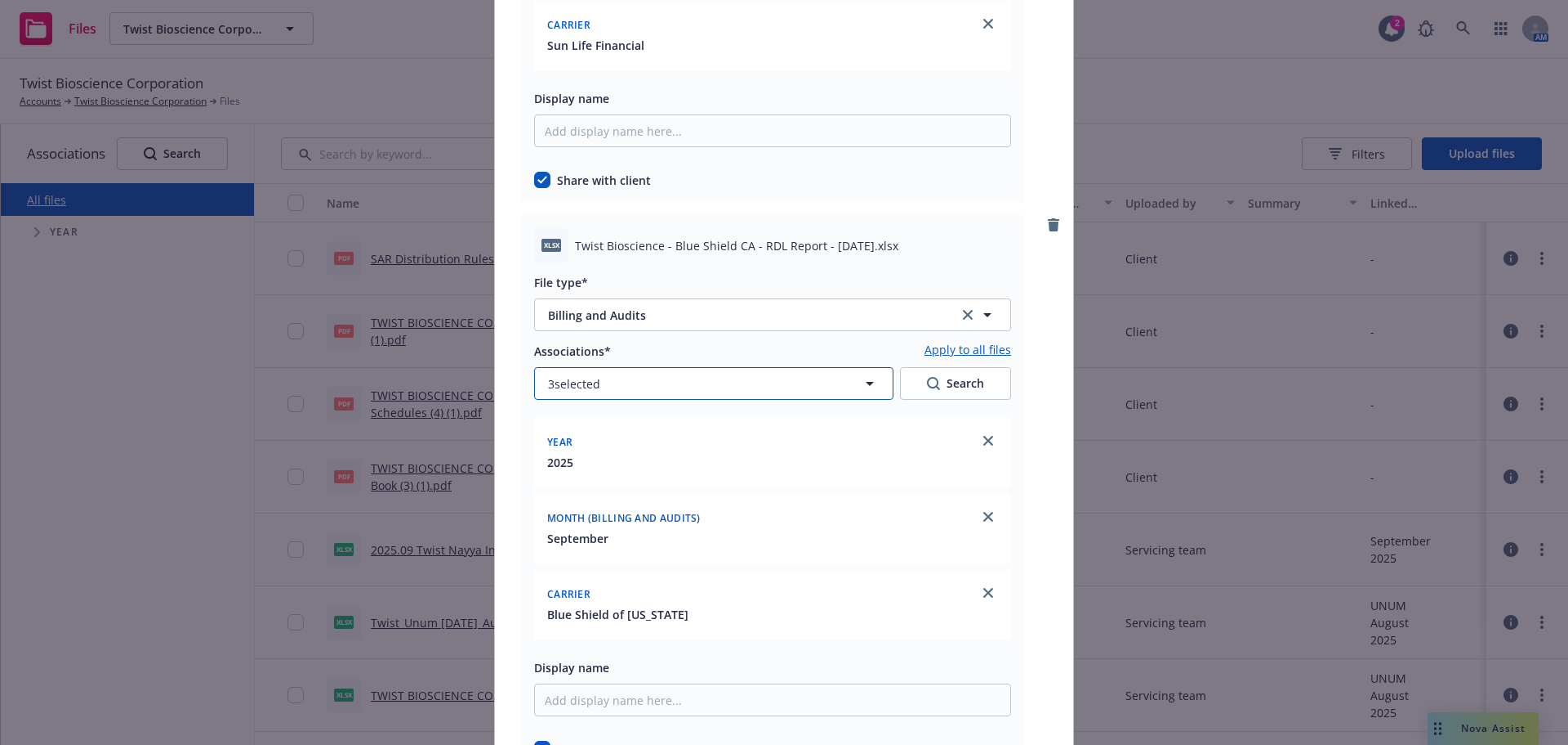
click at [645, 367] on button "3 selected" at bounding box center [714, 383] width 360 height 33
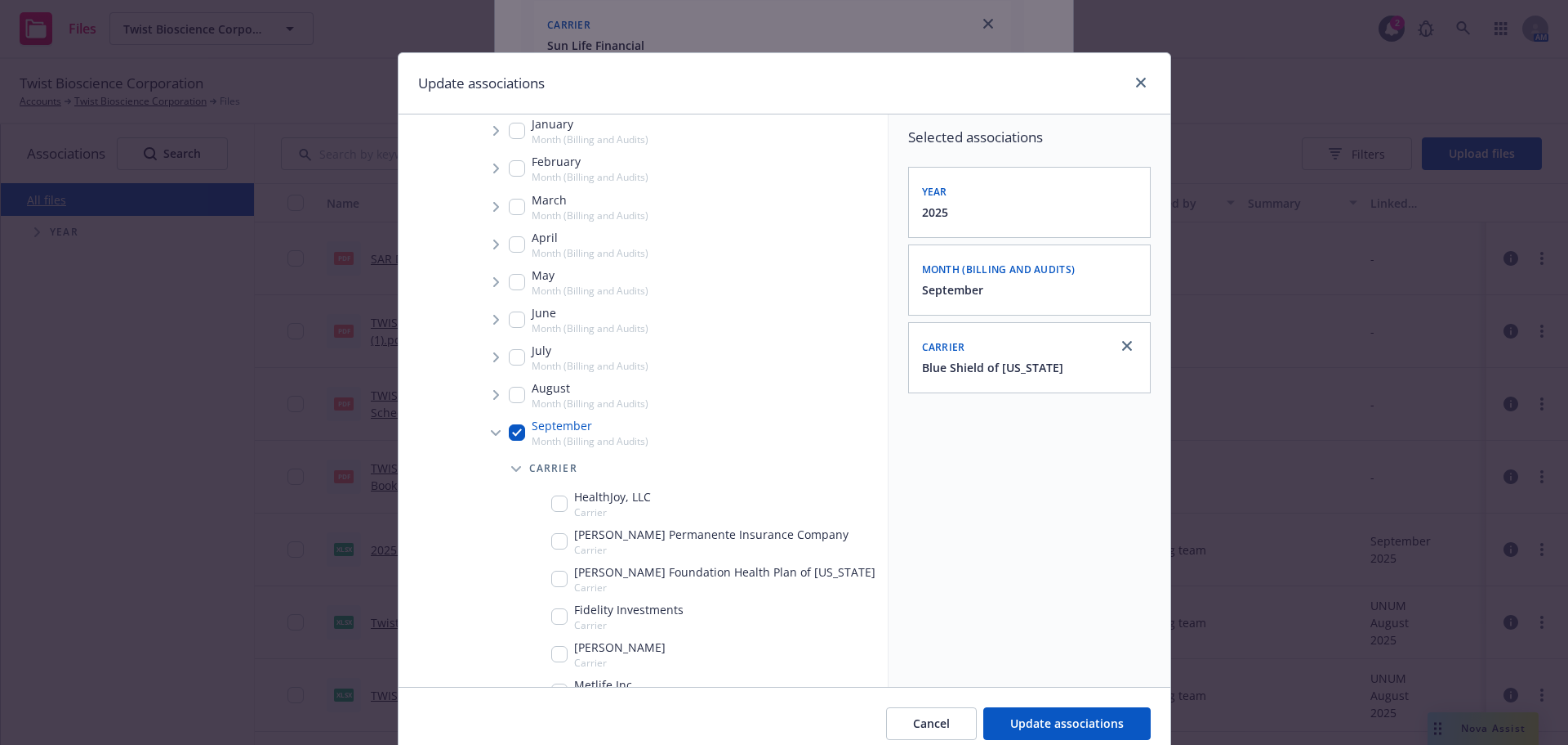
scroll to position [327, 0]
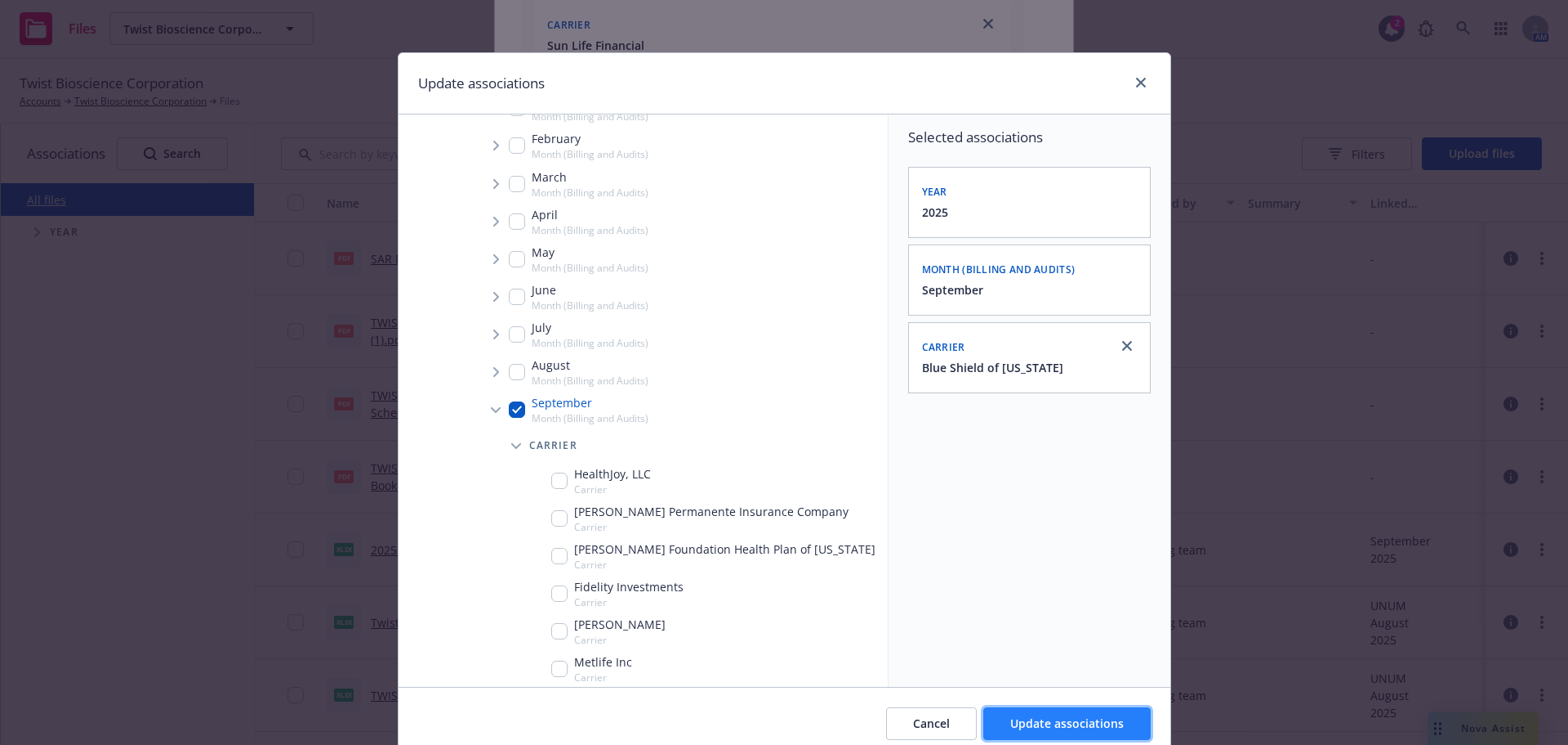
click at [1063, 733] on button "Update associations" at bounding box center [1067, 724] width 167 height 33
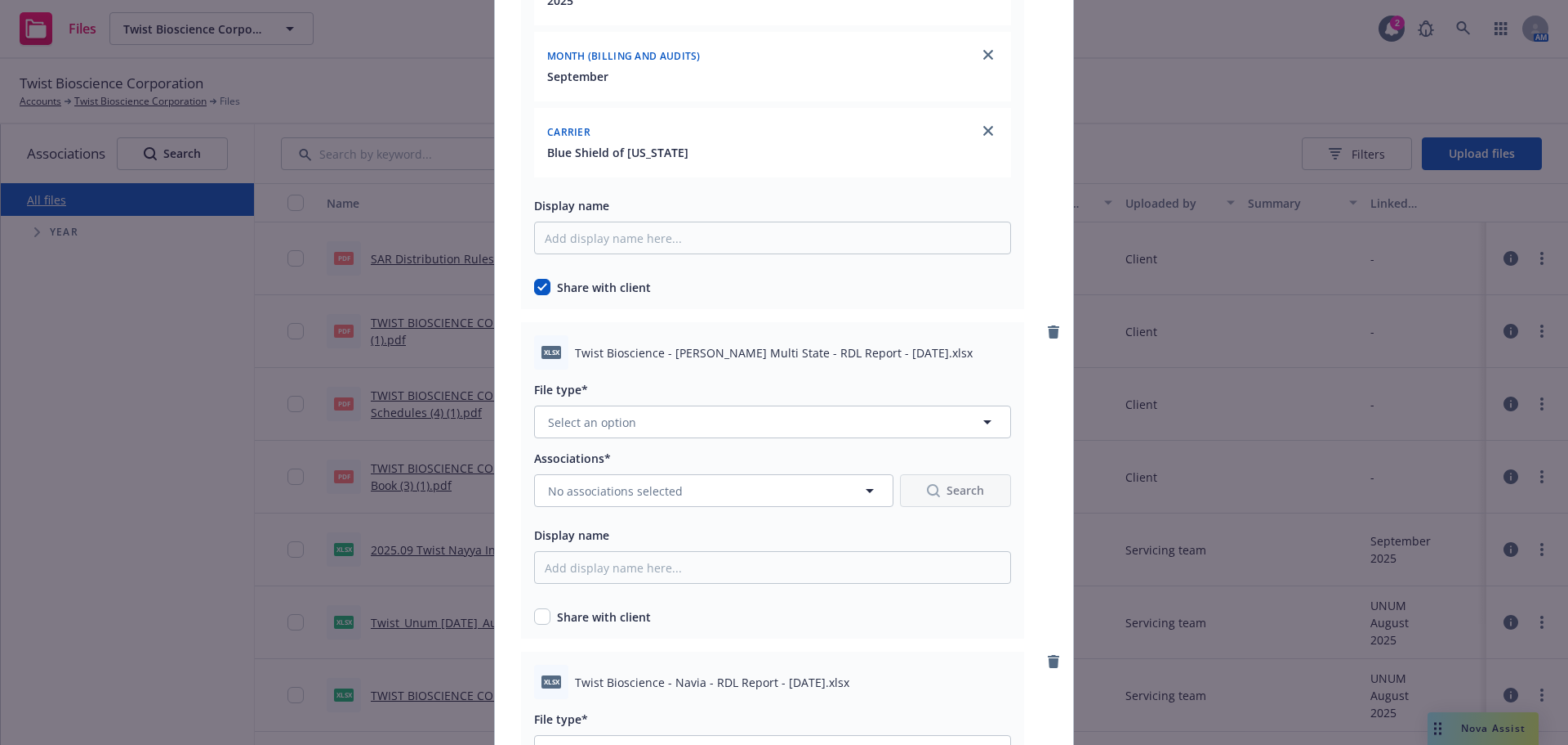
scroll to position [6293, 0]
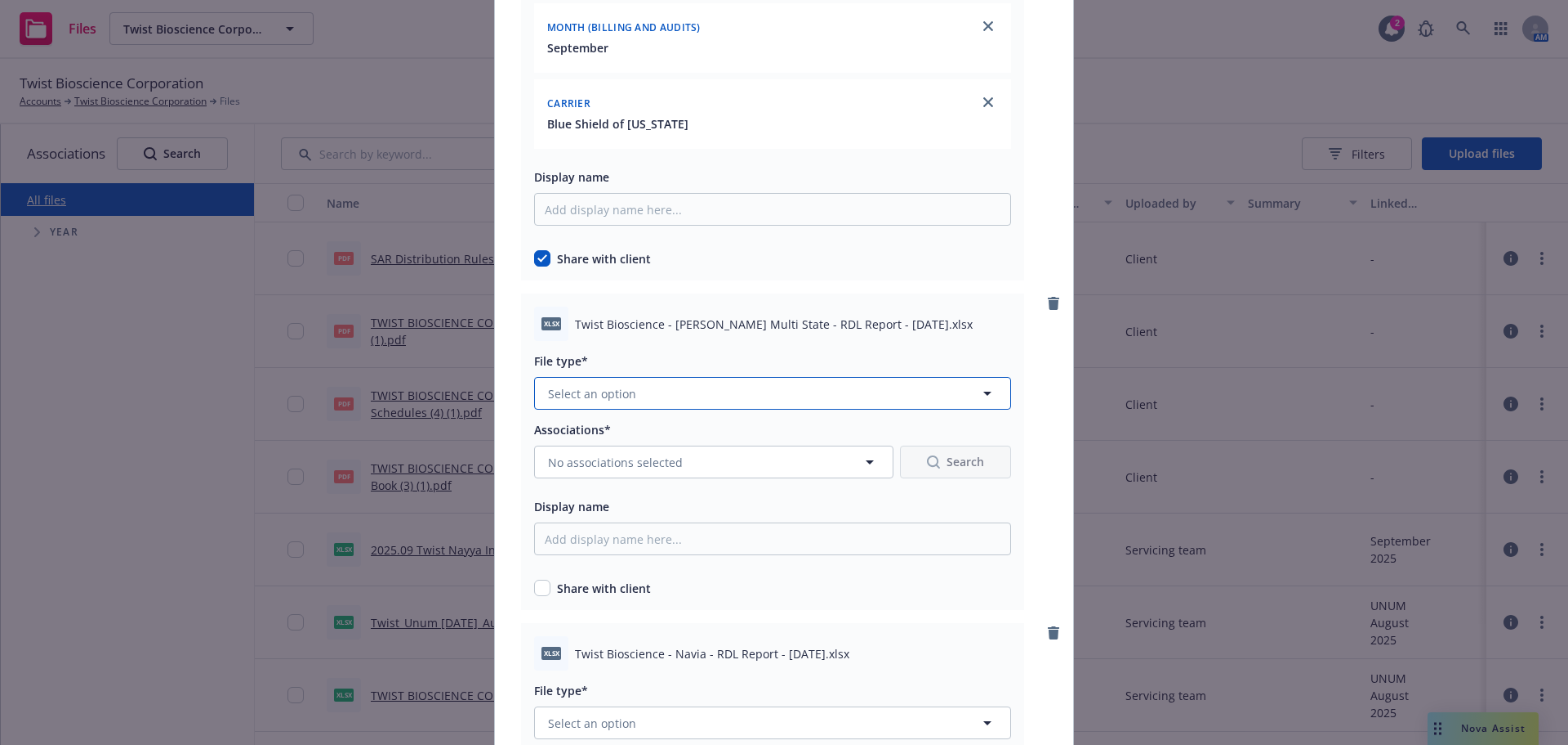
click at [657, 407] on button "Select an option" at bounding box center [772, 393] width 477 height 33
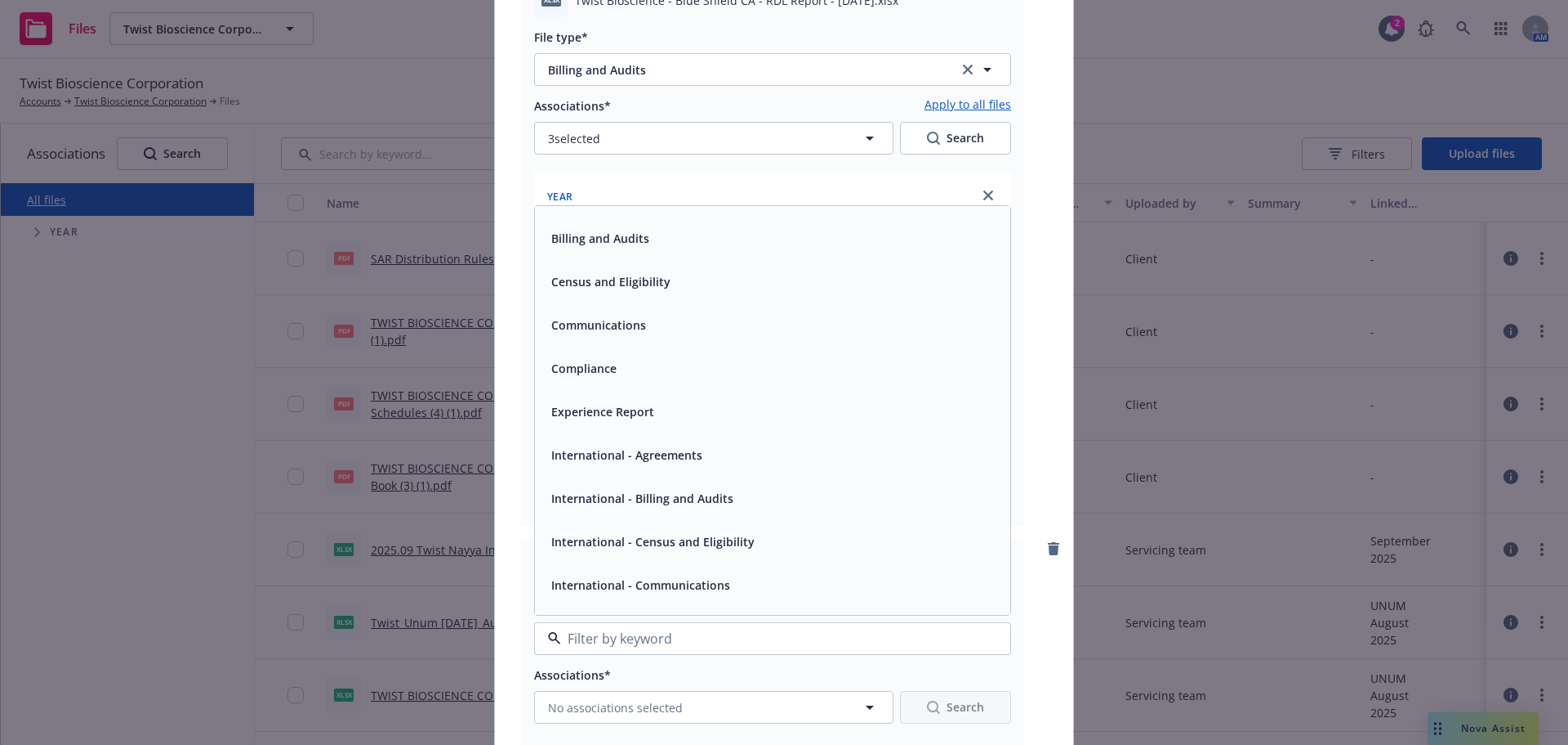
scroll to position [0, 0]
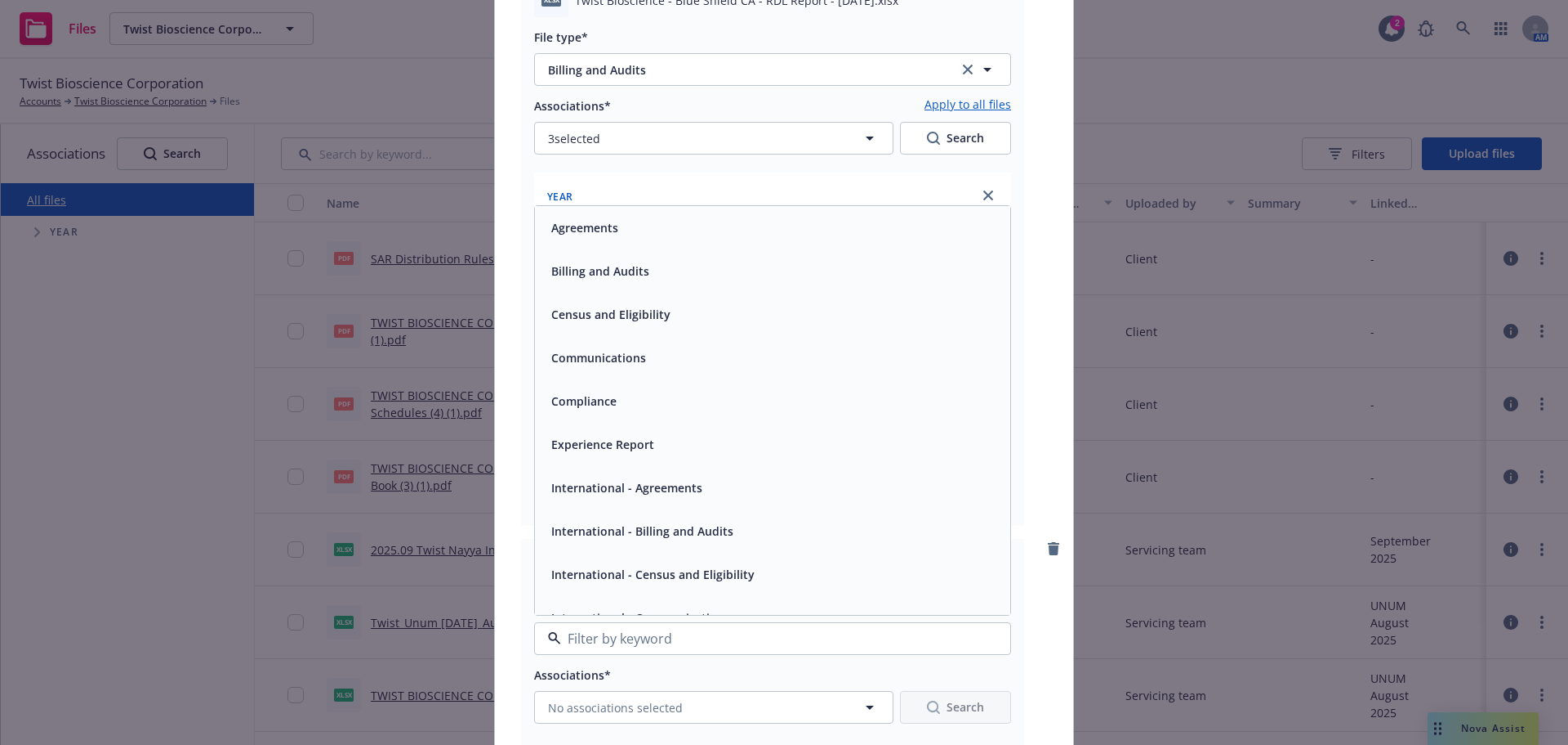
click at [641, 289] on div "Billing and Audits" at bounding box center [772, 270] width 475 height 43
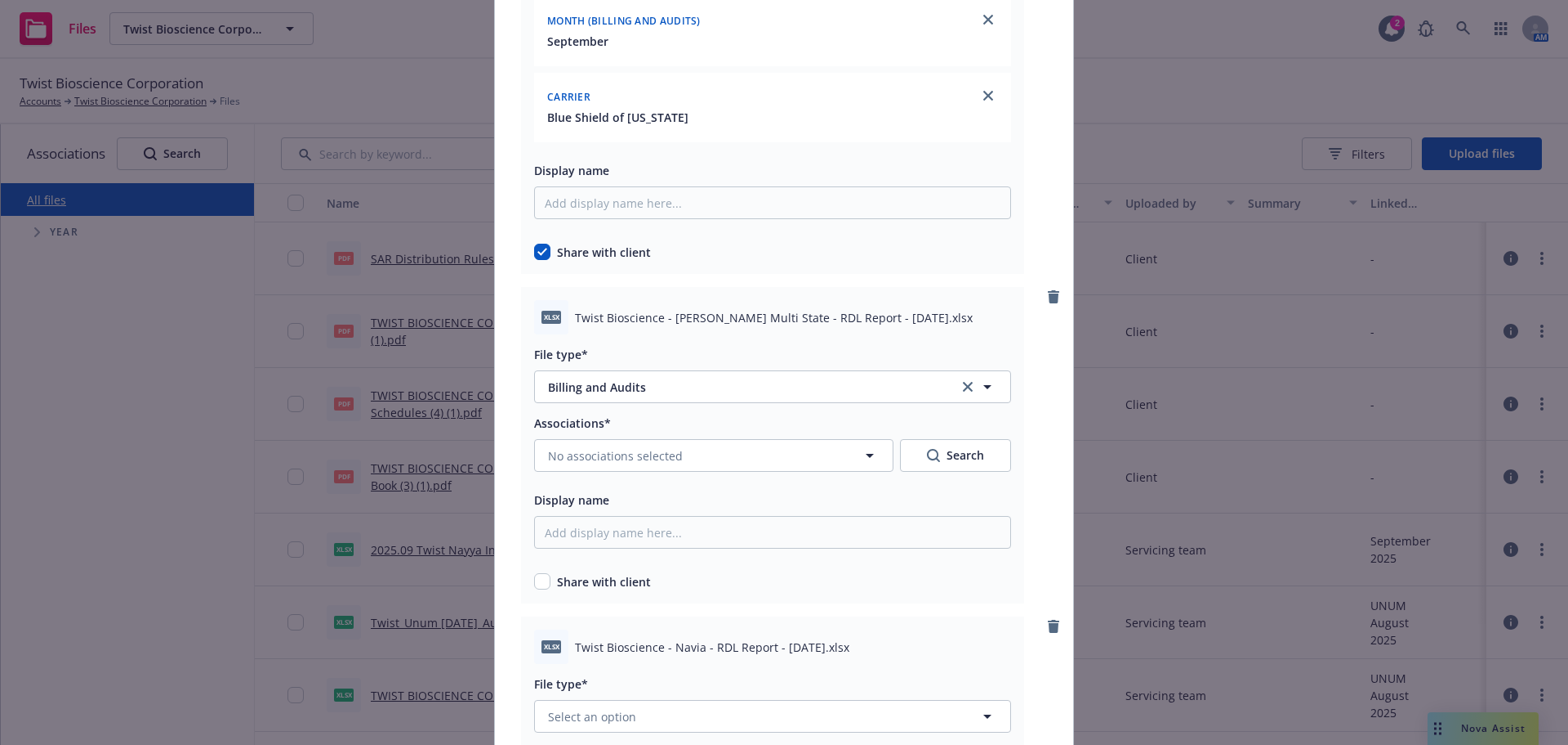
scroll to position [6375, 0]
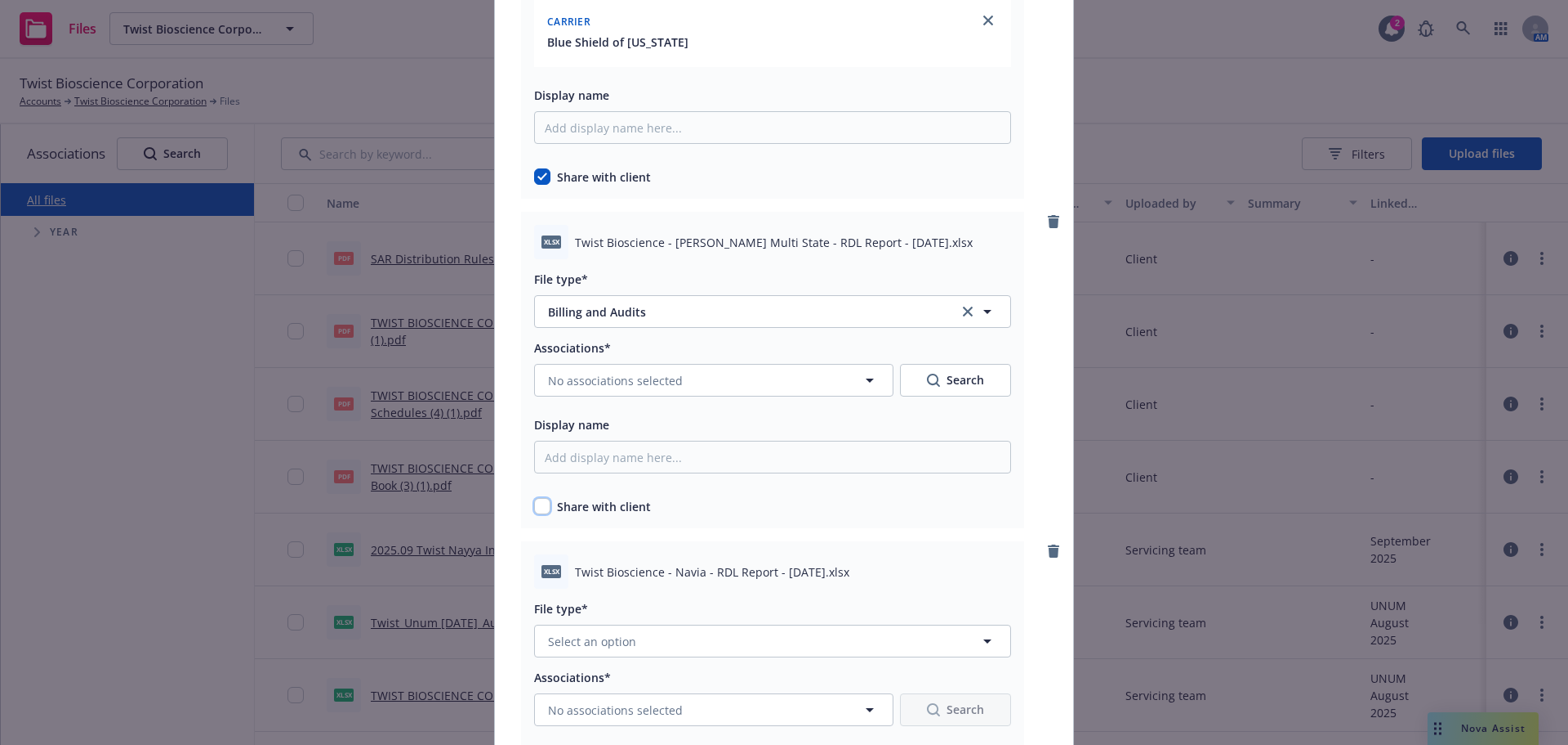
drag, startPoint x: 543, startPoint y: 508, endPoint x: 546, endPoint y: 445, distance: 63.1
click at [542, 507] on input "checkbox" at bounding box center [542, 506] width 16 height 16
checkbox input "true"
click at [612, 388] on span "No associations selected" at bounding box center [615, 380] width 135 height 17
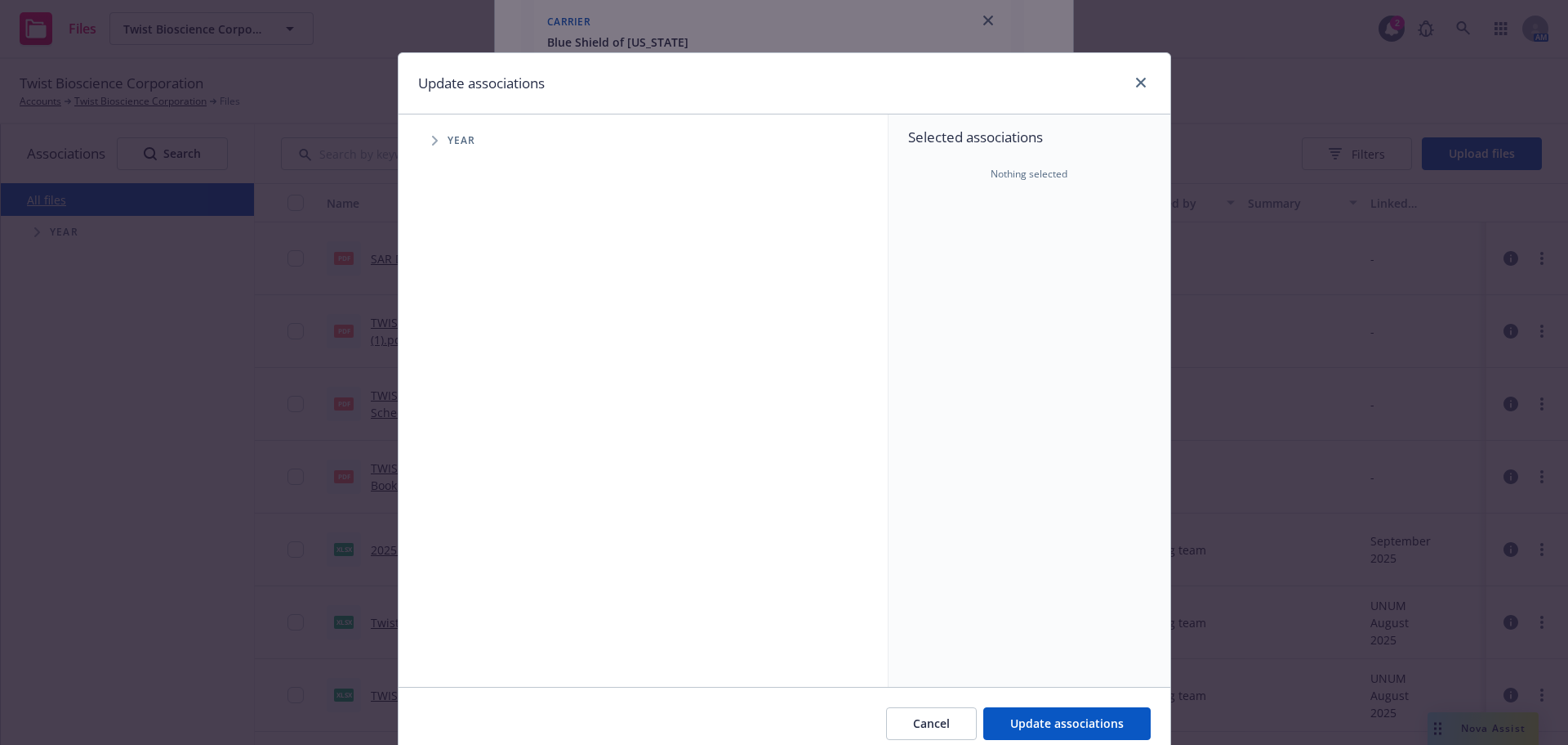
click at [435, 144] on span "Tree Example" at bounding box center [434, 140] width 26 height 26
click at [471, 361] on input "Tree Example" at bounding box center [476, 364] width 16 height 16
checkbox input "true"
click at [442, 364] on span "Tree Example" at bounding box center [455, 364] width 26 height 26
click at [1141, 82] on link "close" at bounding box center [1141, 82] width 20 height 20
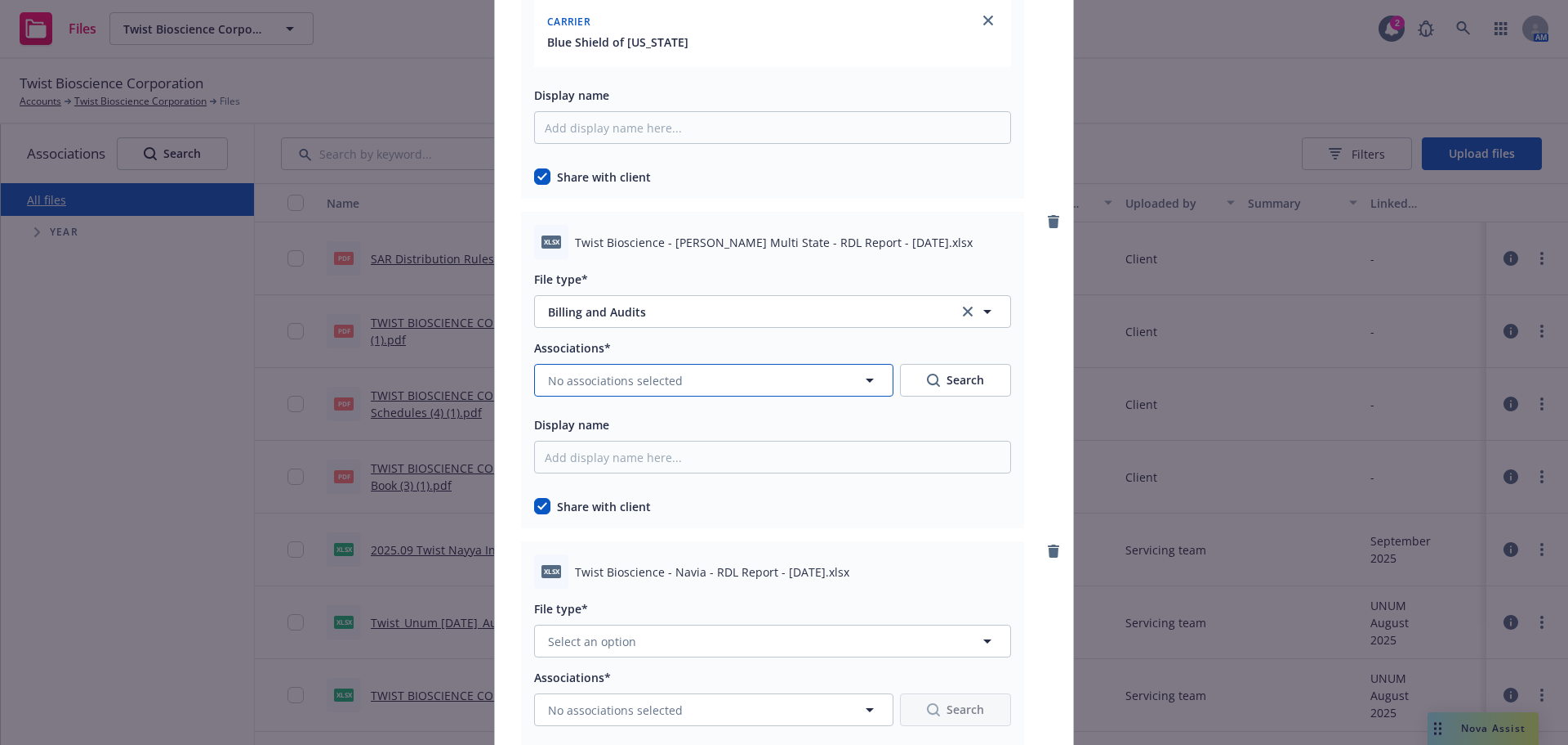
click at [679, 392] on button "No associations selected" at bounding box center [714, 380] width 360 height 33
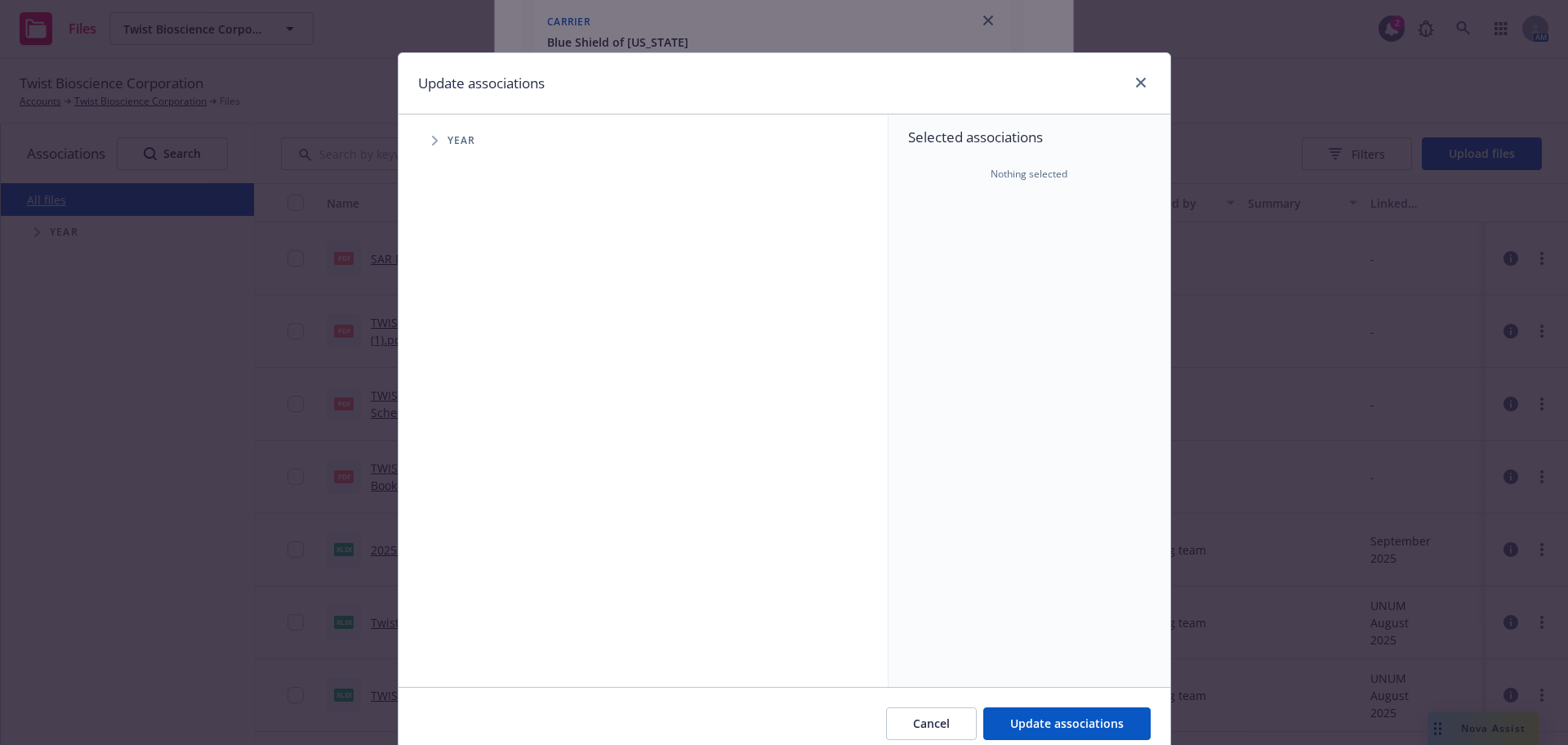
click at [412, 141] on ul "Year" at bounding box center [643, 141] width 490 height 33
click at [426, 152] on span "Tree Example" at bounding box center [434, 140] width 26 height 26
drag, startPoint x: 477, startPoint y: 368, endPoint x: 454, endPoint y: 365, distance: 23.2
click at [473, 368] on input "Tree Example" at bounding box center [476, 364] width 16 height 16
checkbox input "true"
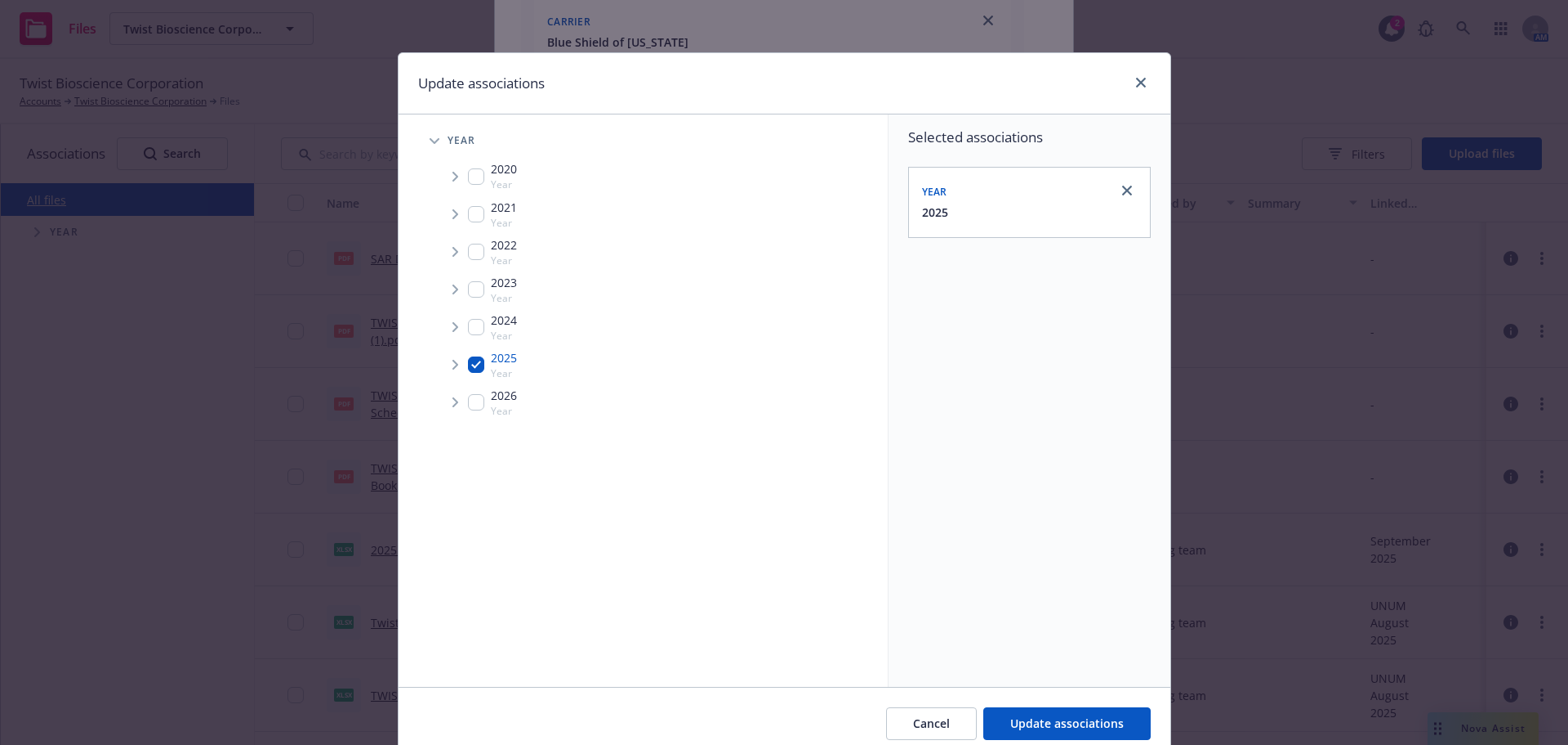
click at [442, 366] on span "Tree Example" at bounding box center [455, 364] width 26 height 26
click at [463, 392] on span "Tree Example" at bounding box center [475, 399] width 26 height 26
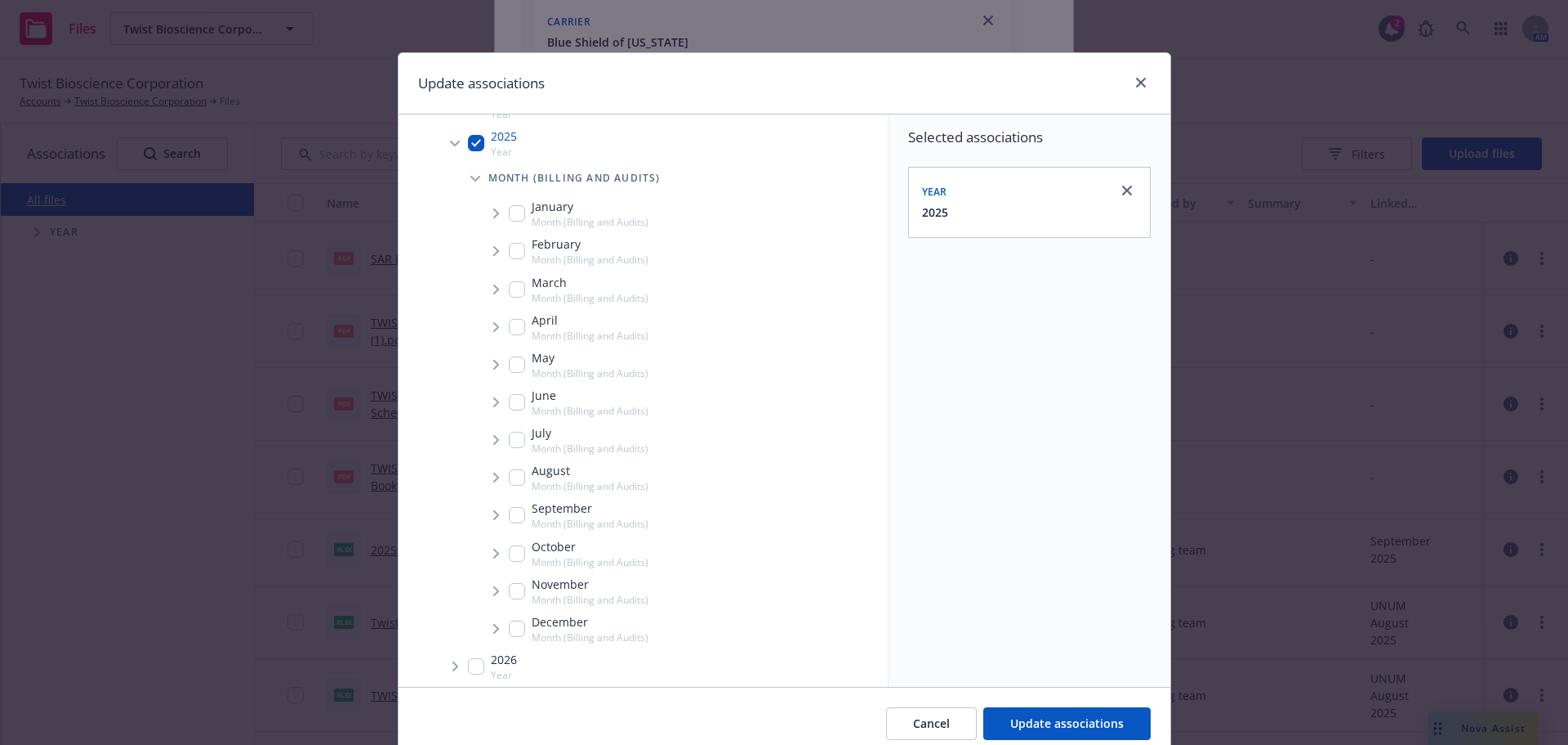
scroll to position [229, 0]
click at [513, 504] on input "Tree Example" at bounding box center [517, 507] width 16 height 16
checkbox input "true"
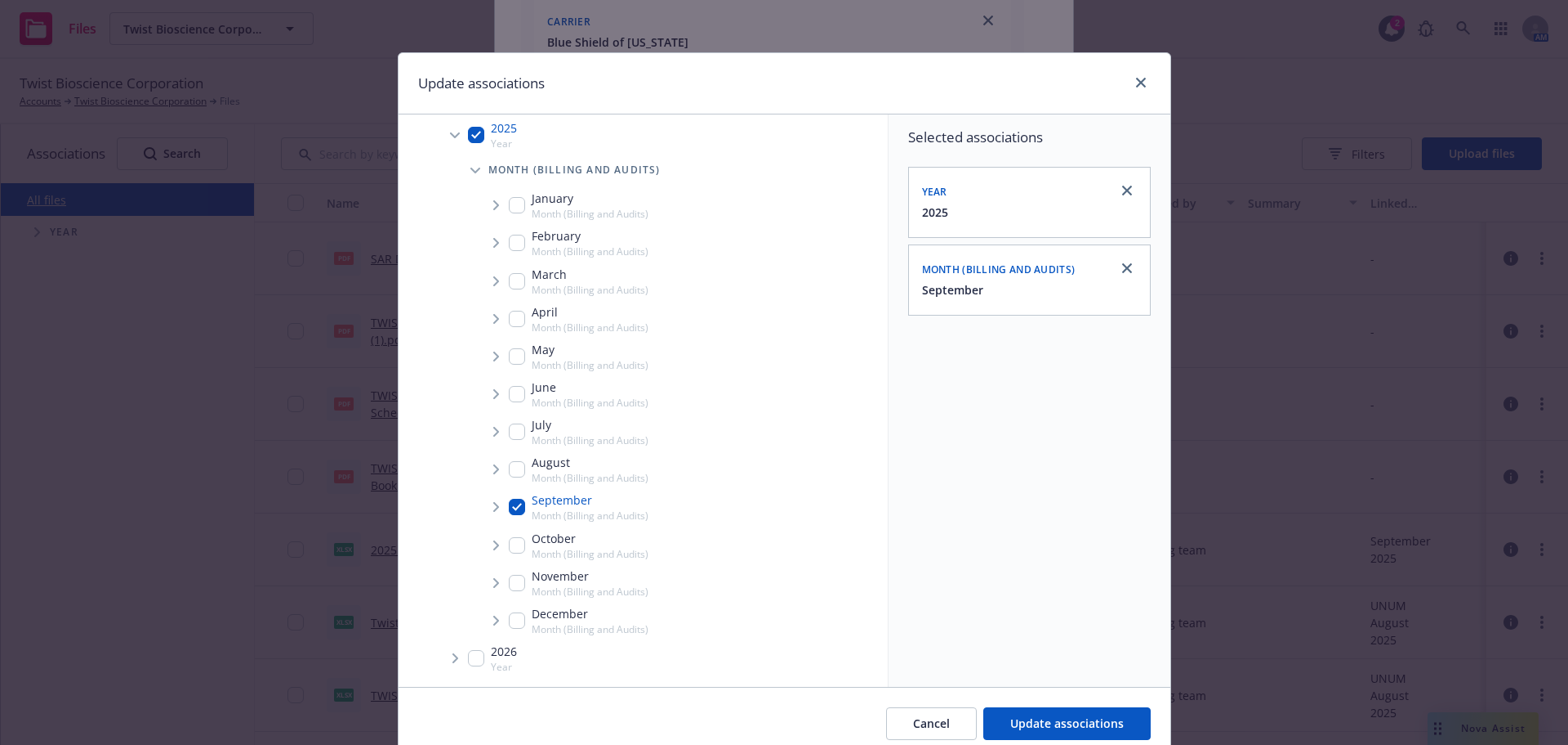
click at [493, 507] on icon "Tree Example" at bounding box center [496, 506] width 6 height 10
drag, startPoint x: 529, startPoint y: 539, endPoint x: 516, endPoint y: 544, distance: 13.9
click at [529, 540] on span "Carrier" at bounding box center [553, 543] width 48 height 10
click at [516, 544] on span "Tree Example" at bounding box center [516, 542] width 26 height 26
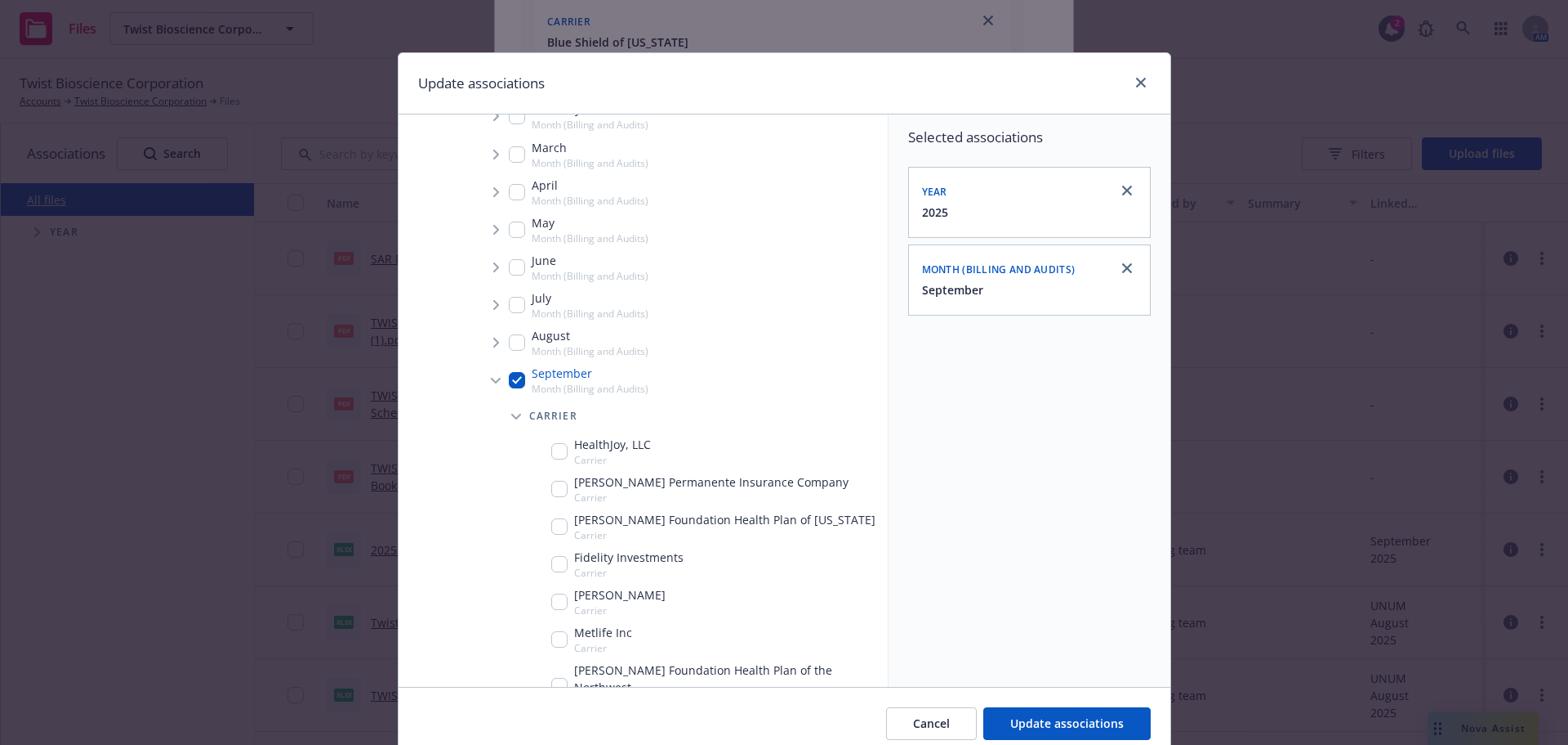
scroll to position [393, 0]
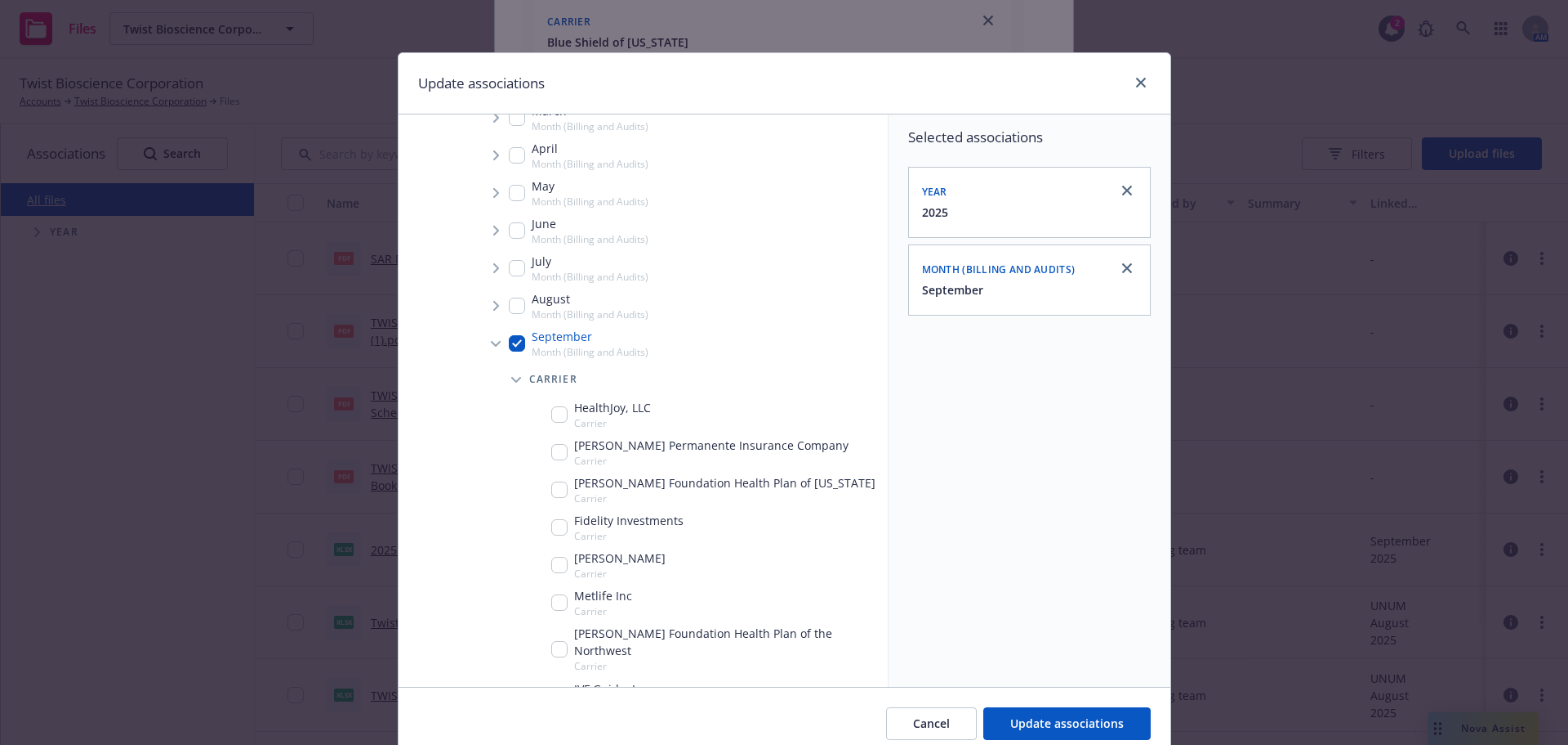
click at [559, 449] on input "Tree Example" at bounding box center [559, 452] width 16 height 16
checkbox input "true"
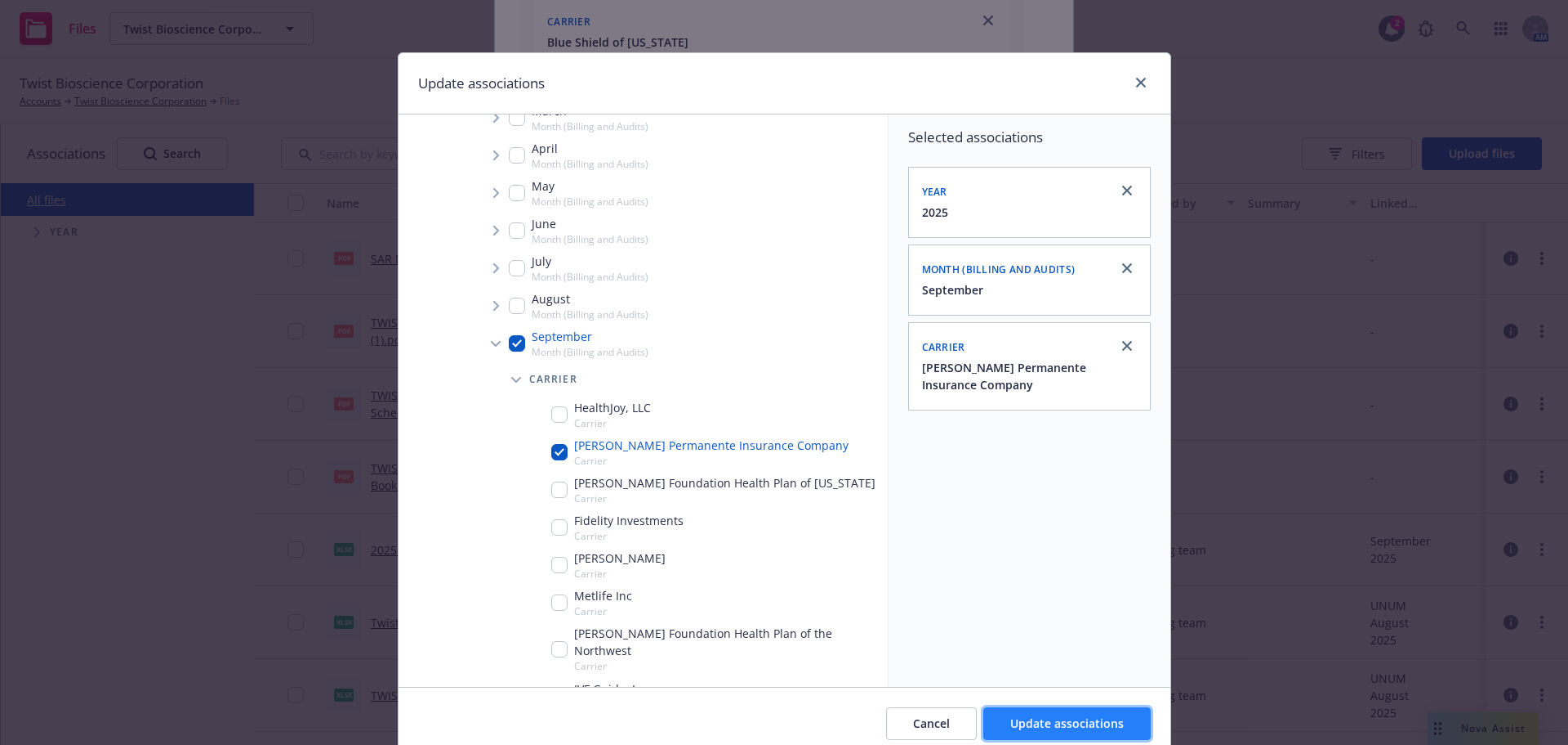
click at [1052, 735] on button "Update associations" at bounding box center [1067, 724] width 167 height 33
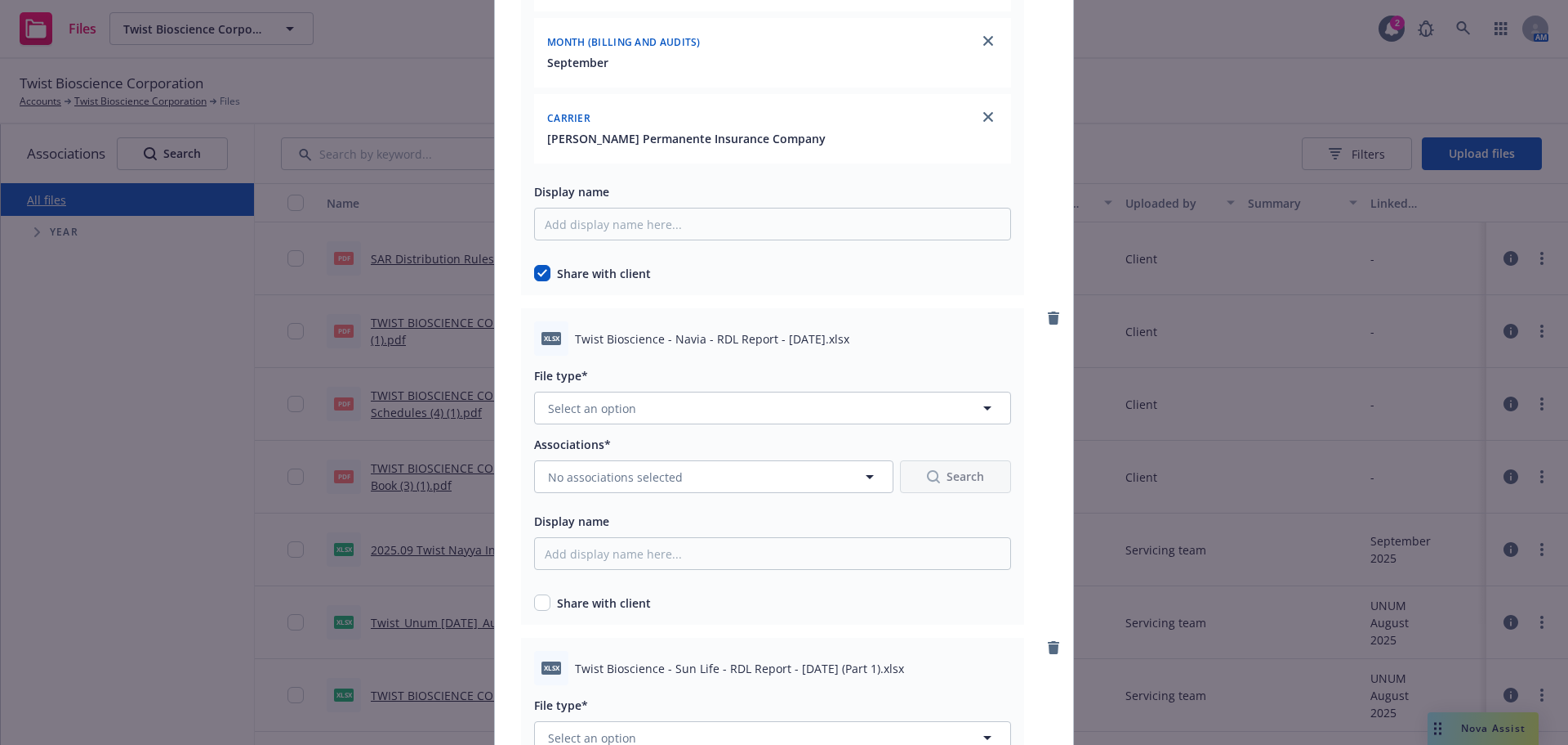
scroll to position [6865, 0]
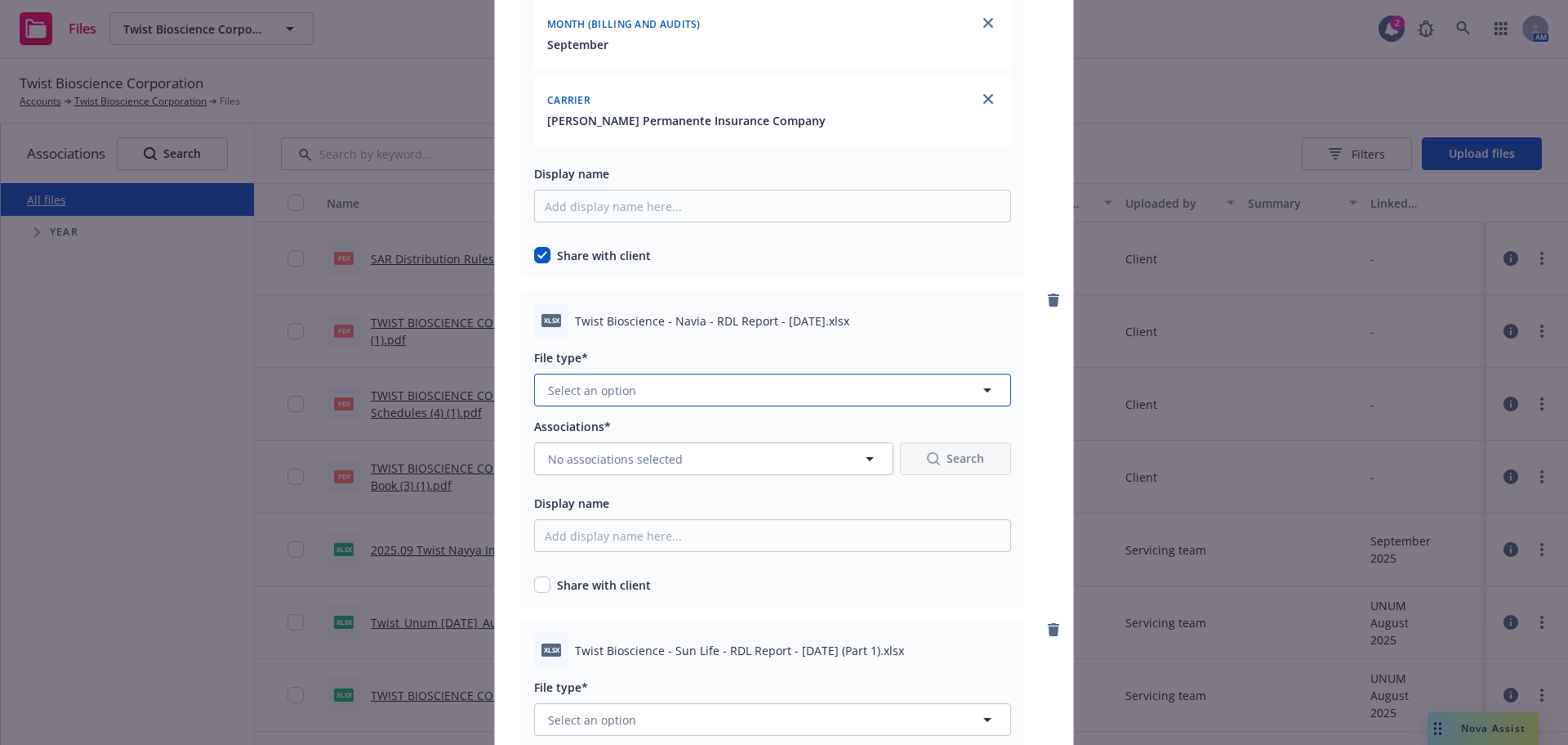
click at [564, 389] on span "Select an option" at bounding box center [592, 390] width 89 height 17
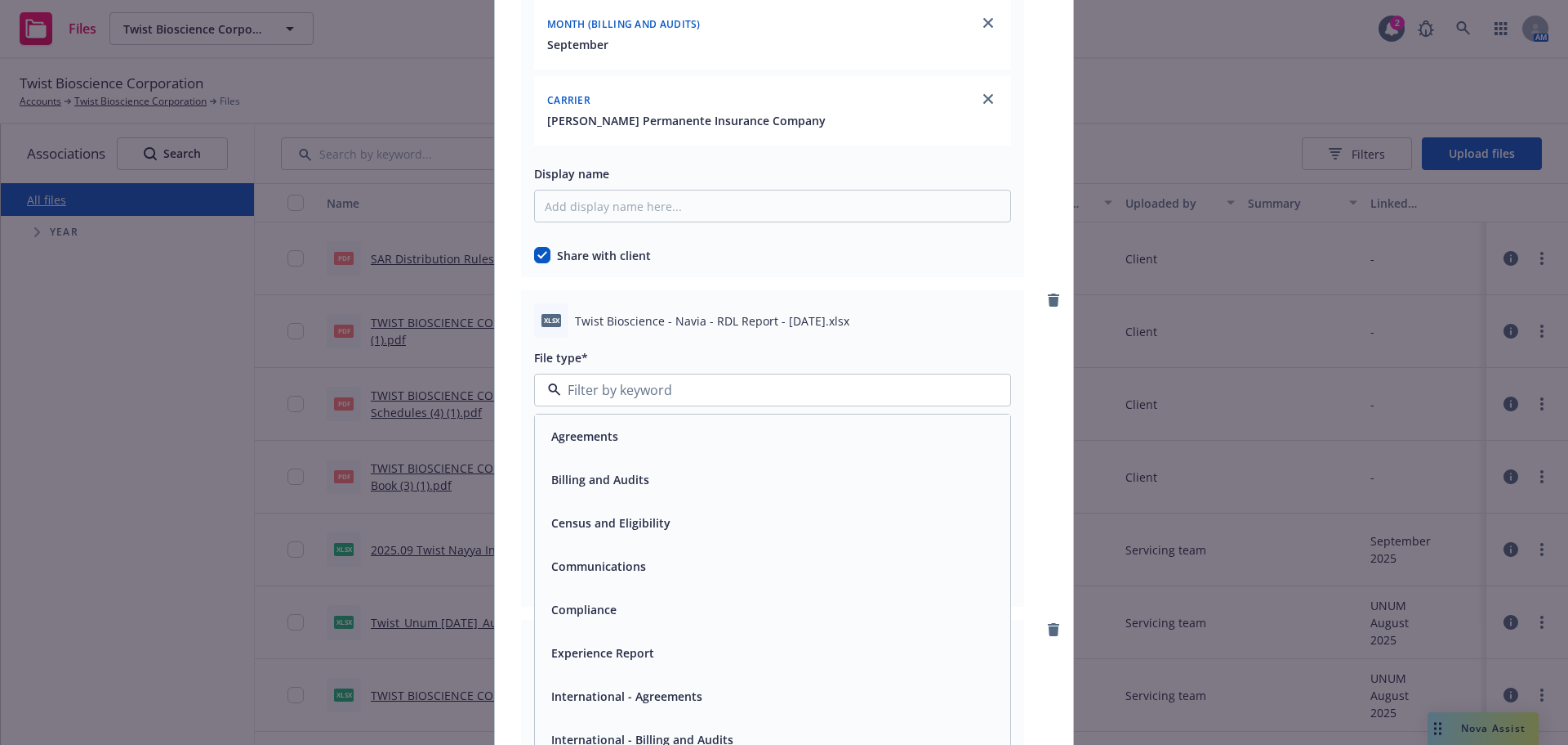
scroll to position [7029, 0]
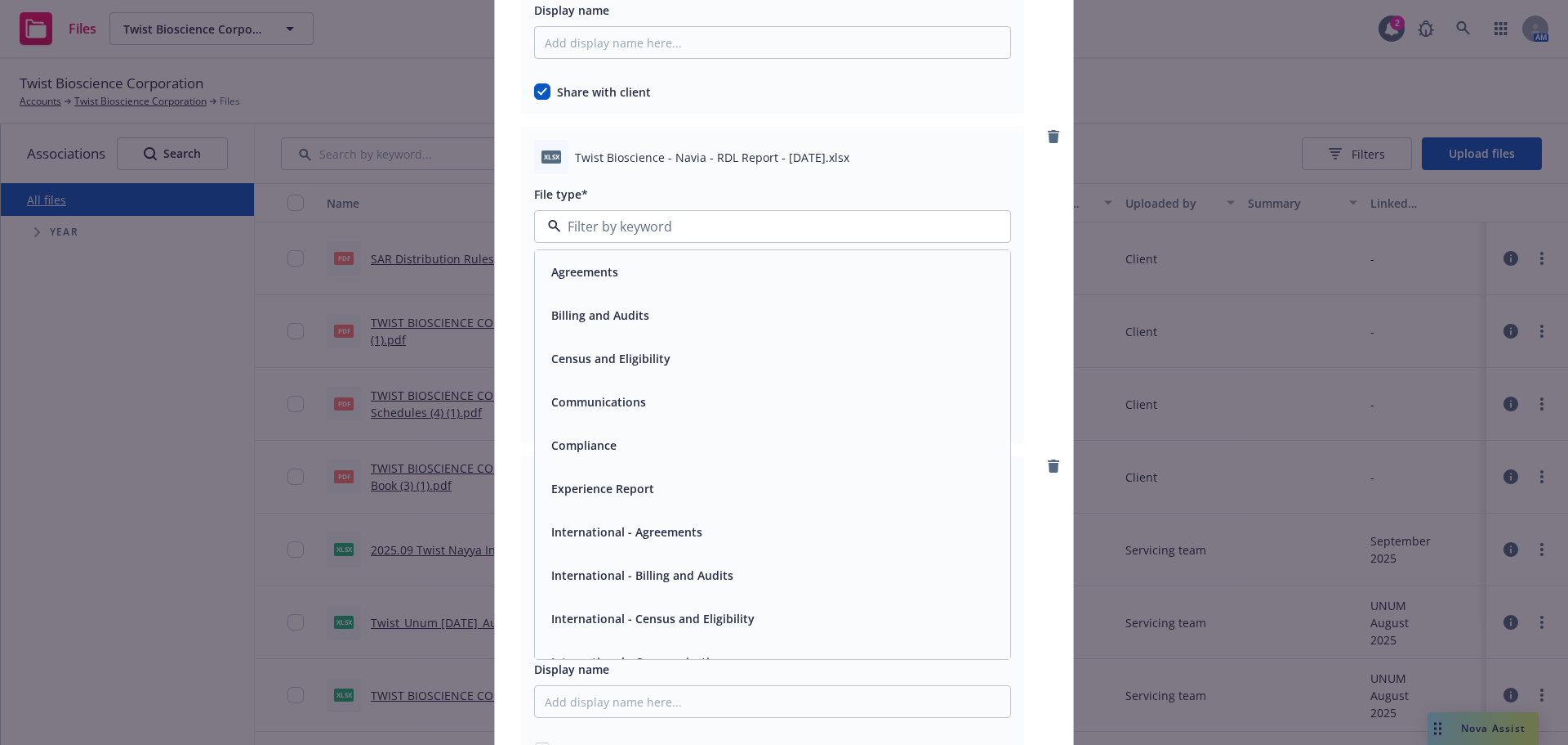
click at [590, 306] on span "Billing and Audits" at bounding box center [601, 314] width 98 height 17
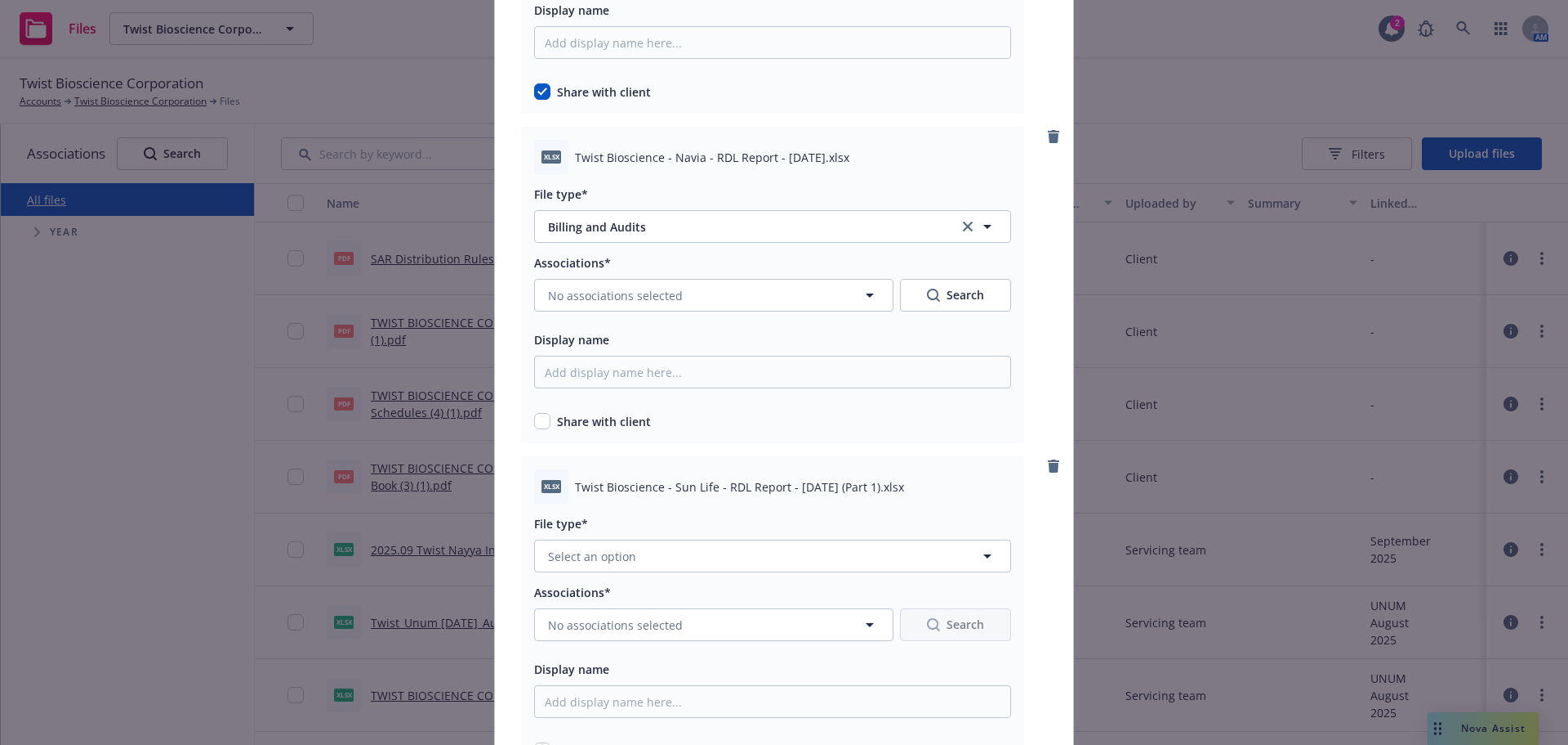
click at [534, 412] on div "Share with client" at bounding box center [772, 418] width 477 height 23
click at [538, 426] on input "checkbox" at bounding box center [542, 421] width 16 height 16
checkbox input "true"
click at [605, 313] on div "Associations* No associations selected Search Display name Share with client" at bounding box center [772, 341] width 477 height 177
click at [599, 299] on span "No associations selected" at bounding box center [615, 295] width 135 height 17
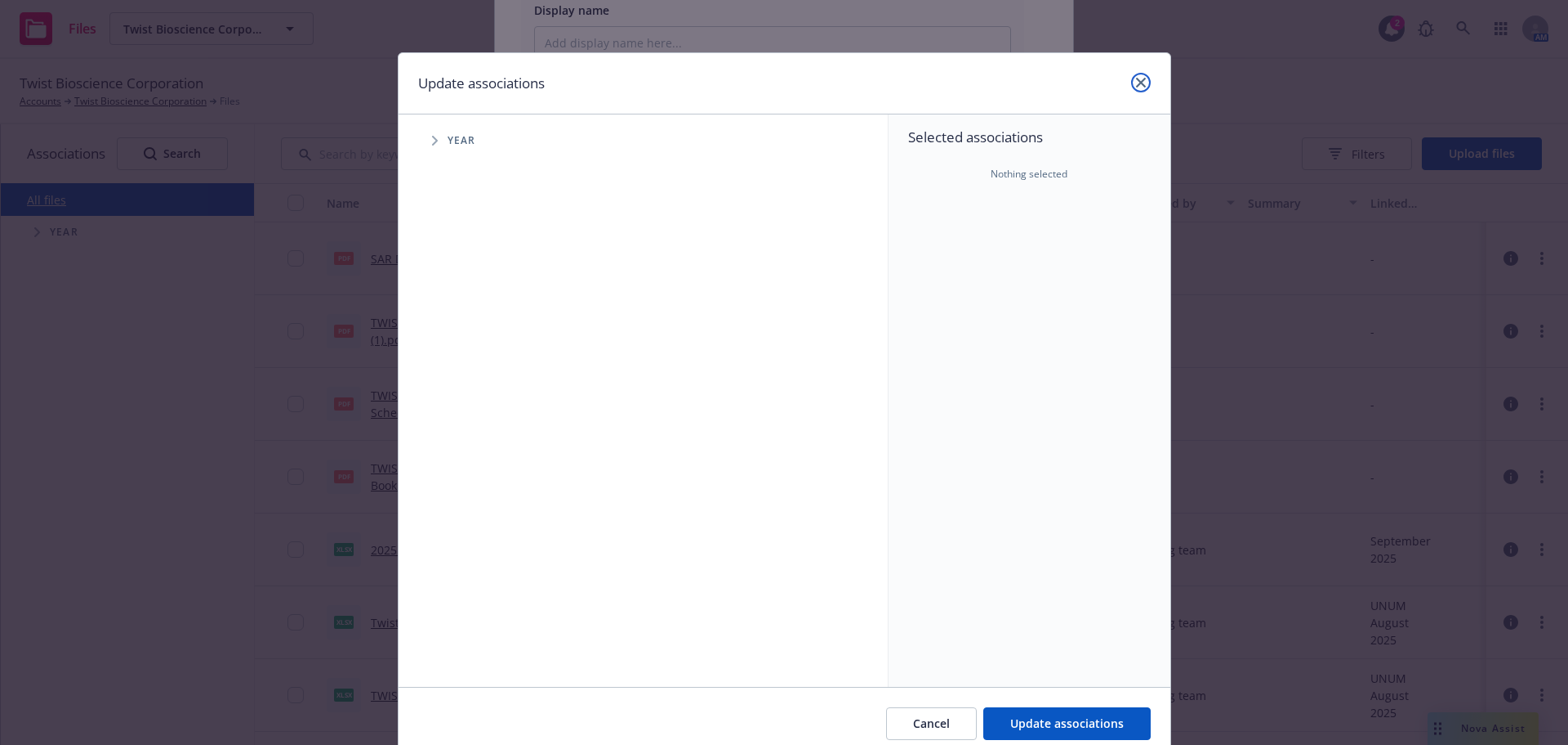
drag, startPoint x: 1142, startPoint y: 80, endPoint x: 1001, endPoint y: 155, distance: 159.7
click at [1141, 80] on link "close" at bounding box center [1141, 82] width 20 height 20
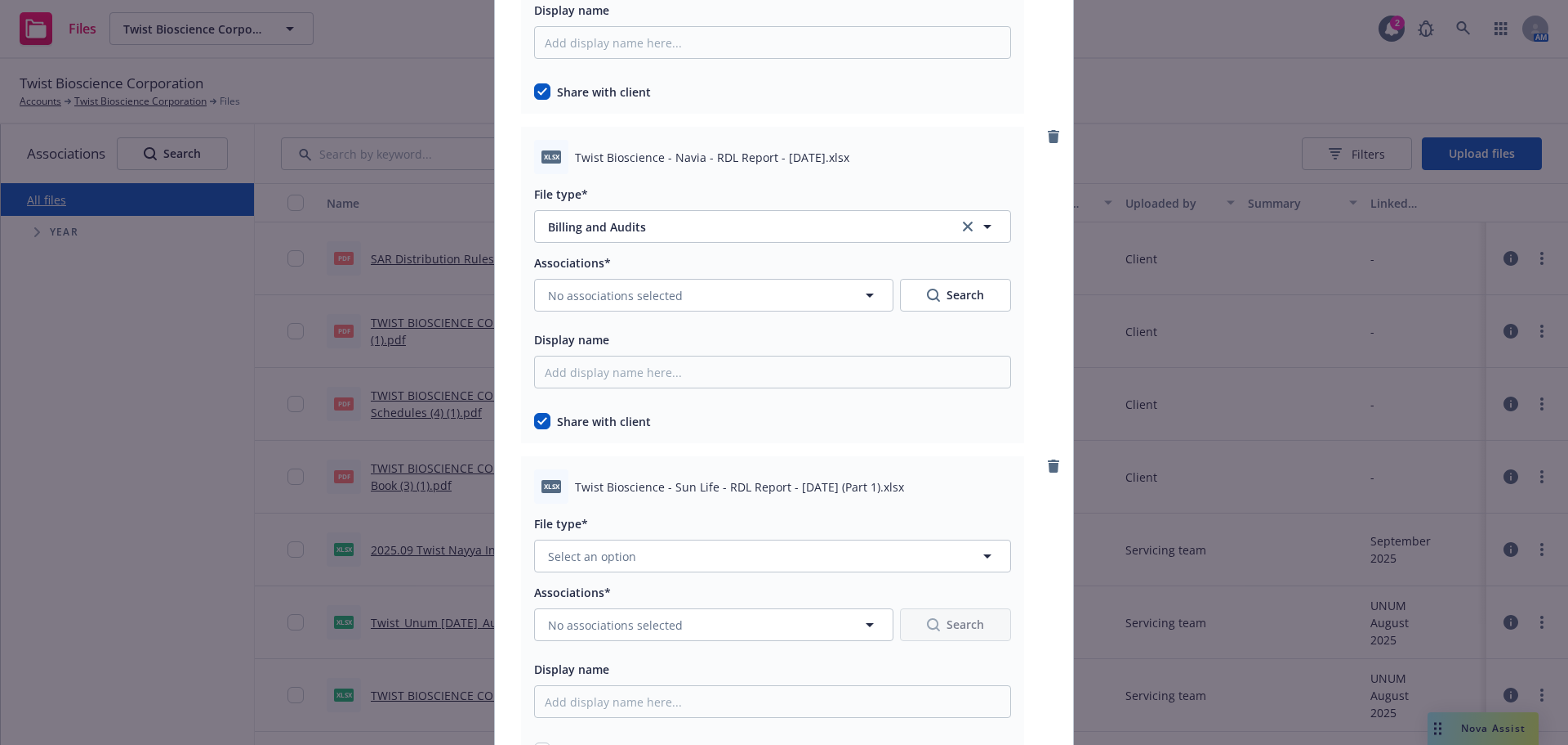
click at [589, 319] on div "Associations* No associations selected Search Display name Share with client" at bounding box center [772, 341] width 477 height 177
click at [602, 304] on span "No associations selected" at bounding box center [615, 295] width 135 height 17
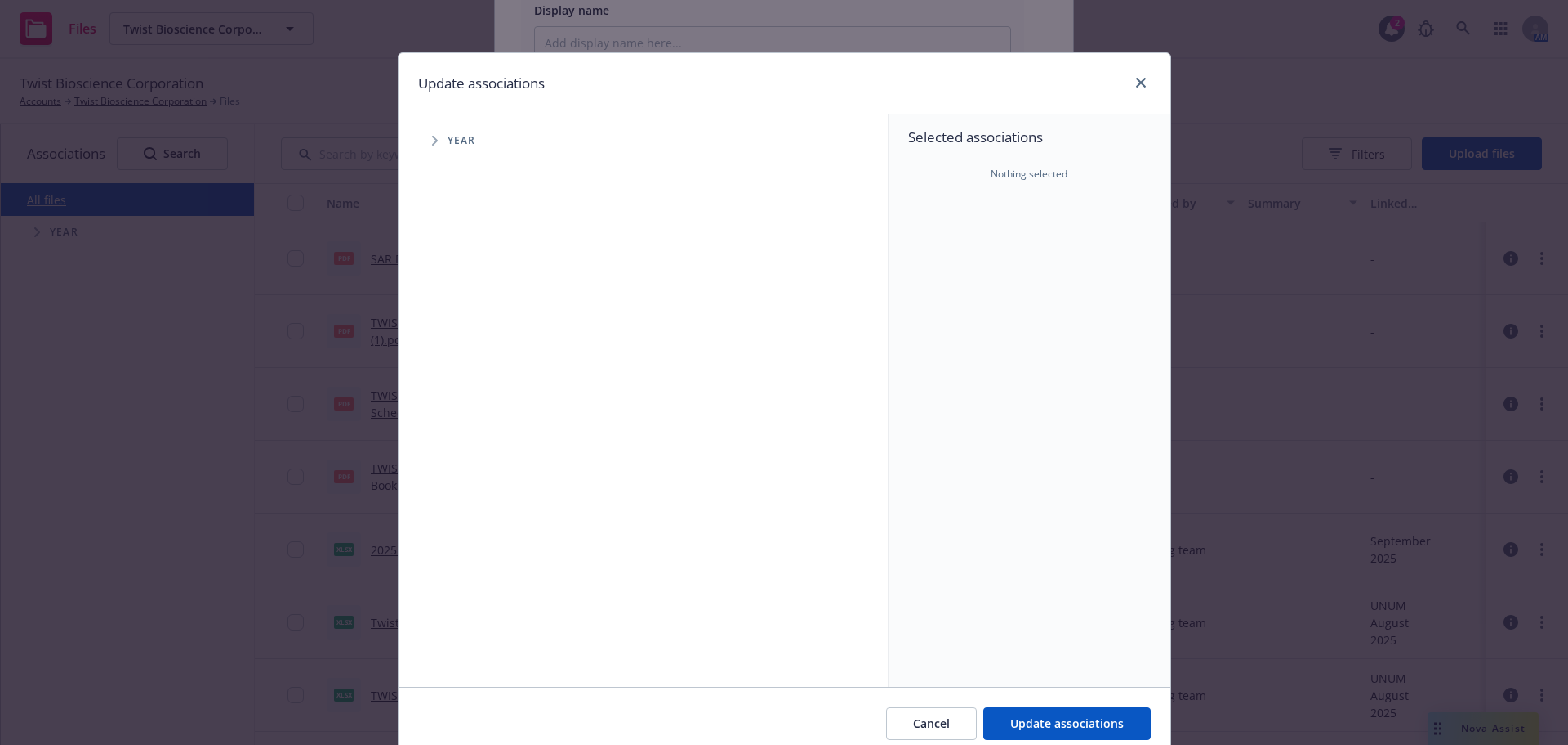
click at [424, 135] on span "Tree Example" at bounding box center [434, 140] width 26 height 26
click at [468, 355] on div "2025 Year" at bounding box center [492, 364] width 49 height 31
checkbox input "true"
click at [442, 363] on span "Tree Example" at bounding box center [455, 364] width 26 height 26
click at [475, 395] on span "Tree Example" at bounding box center [475, 399] width 26 height 26
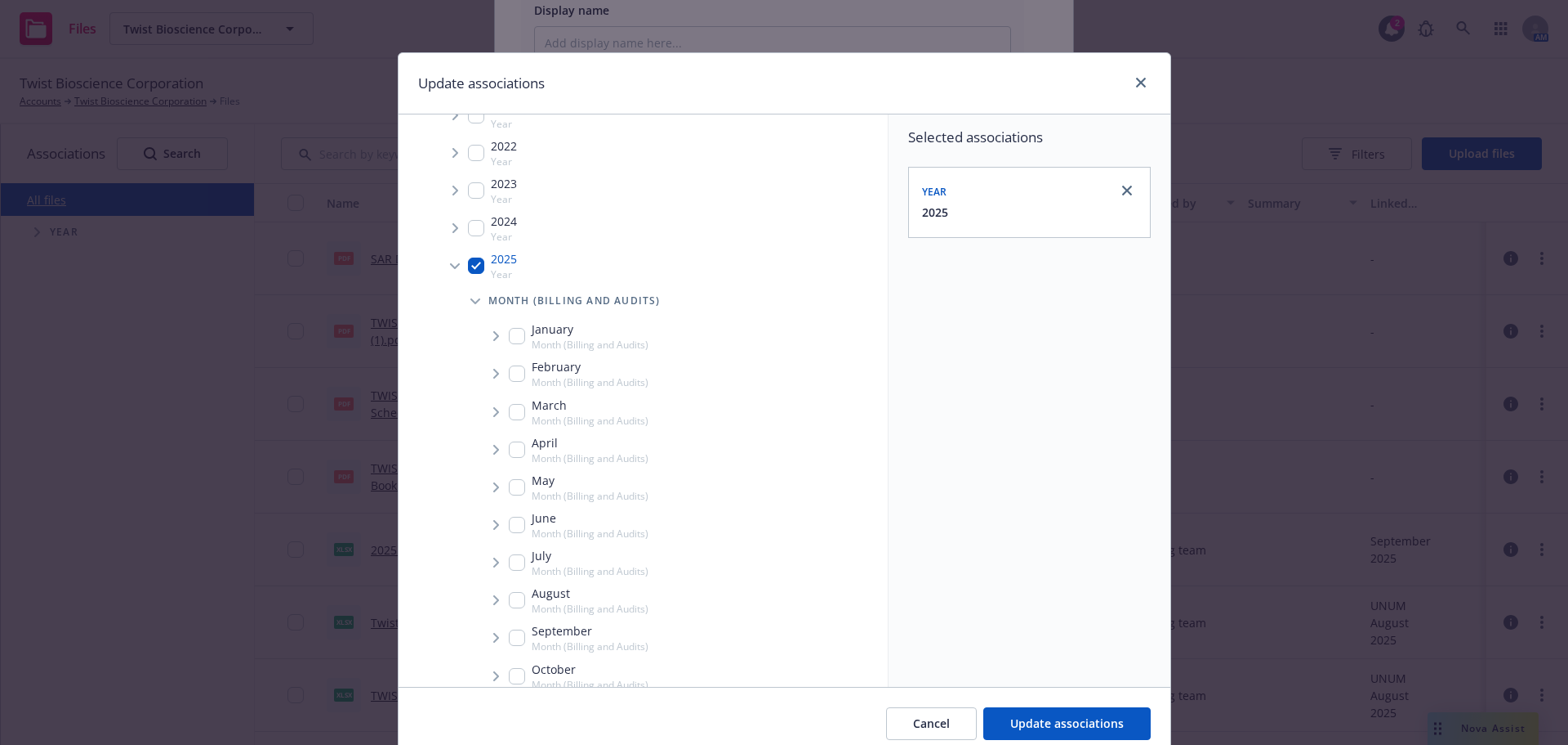
scroll to position [229, 0]
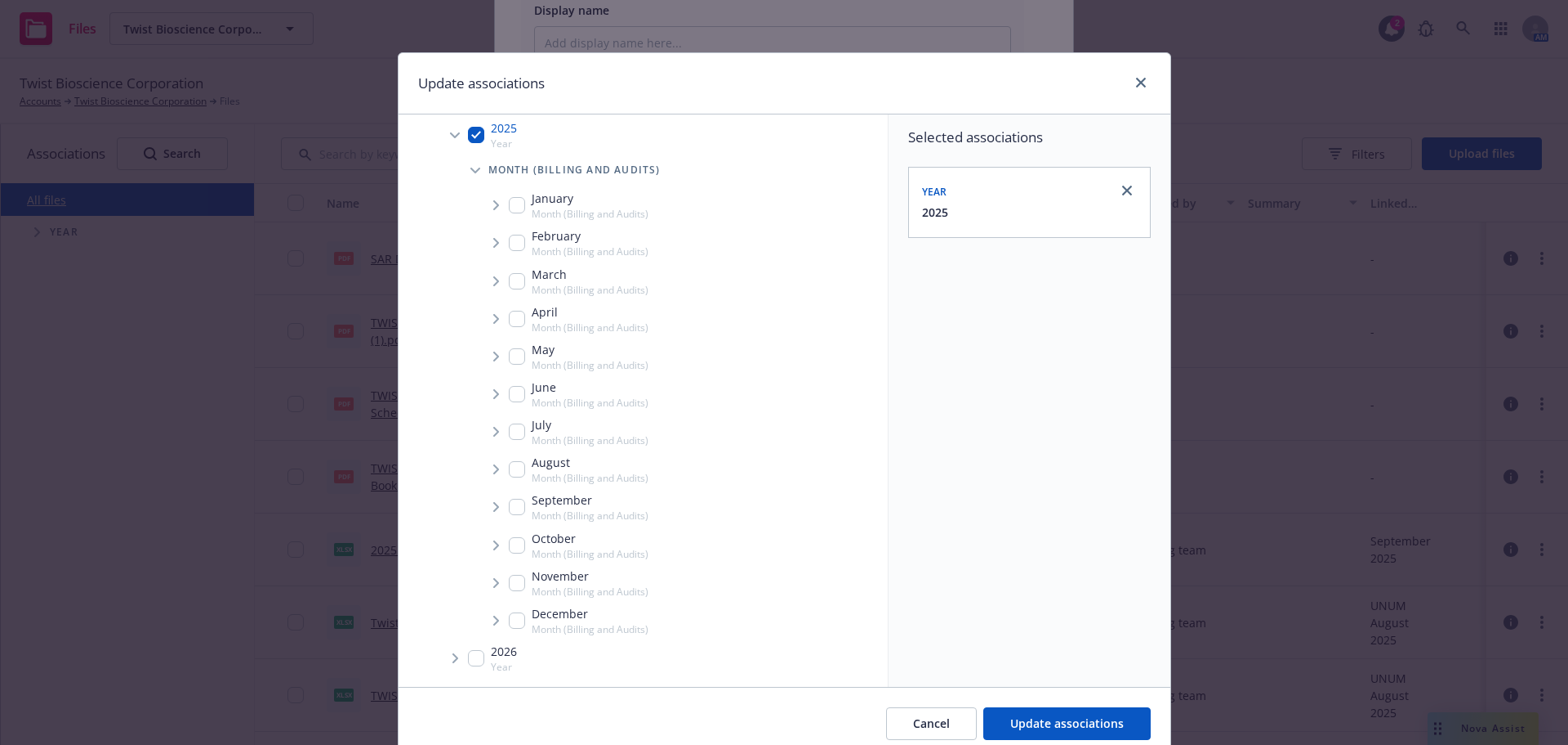
click at [511, 515] on input "Tree Example" at bounding box center [517, 507] width 16 height 16
checkbox input "true"
click at [485, 510] on span "Tree Example" at bounding box center [495, 506] width 26 height 26
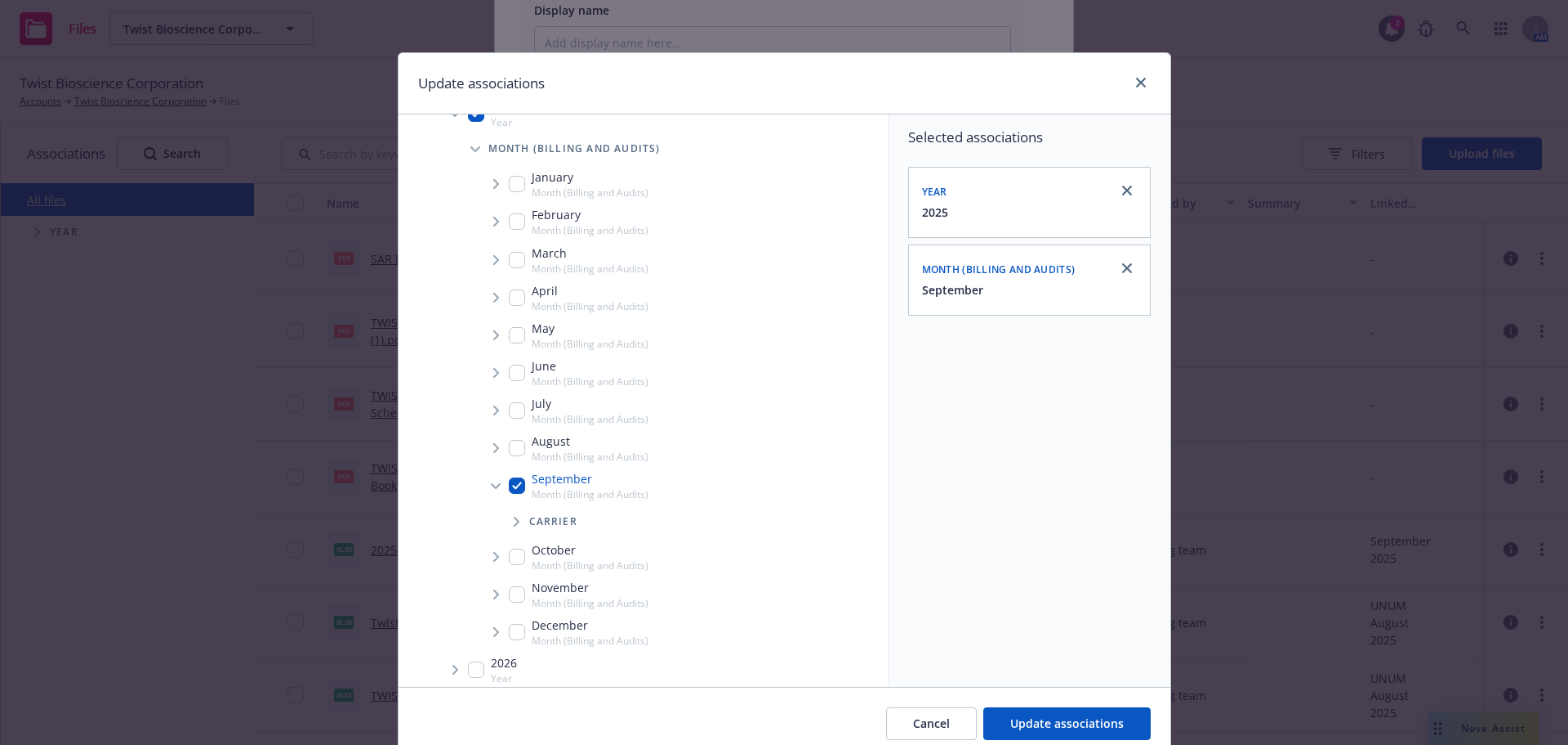
scroll to position [262, 0]
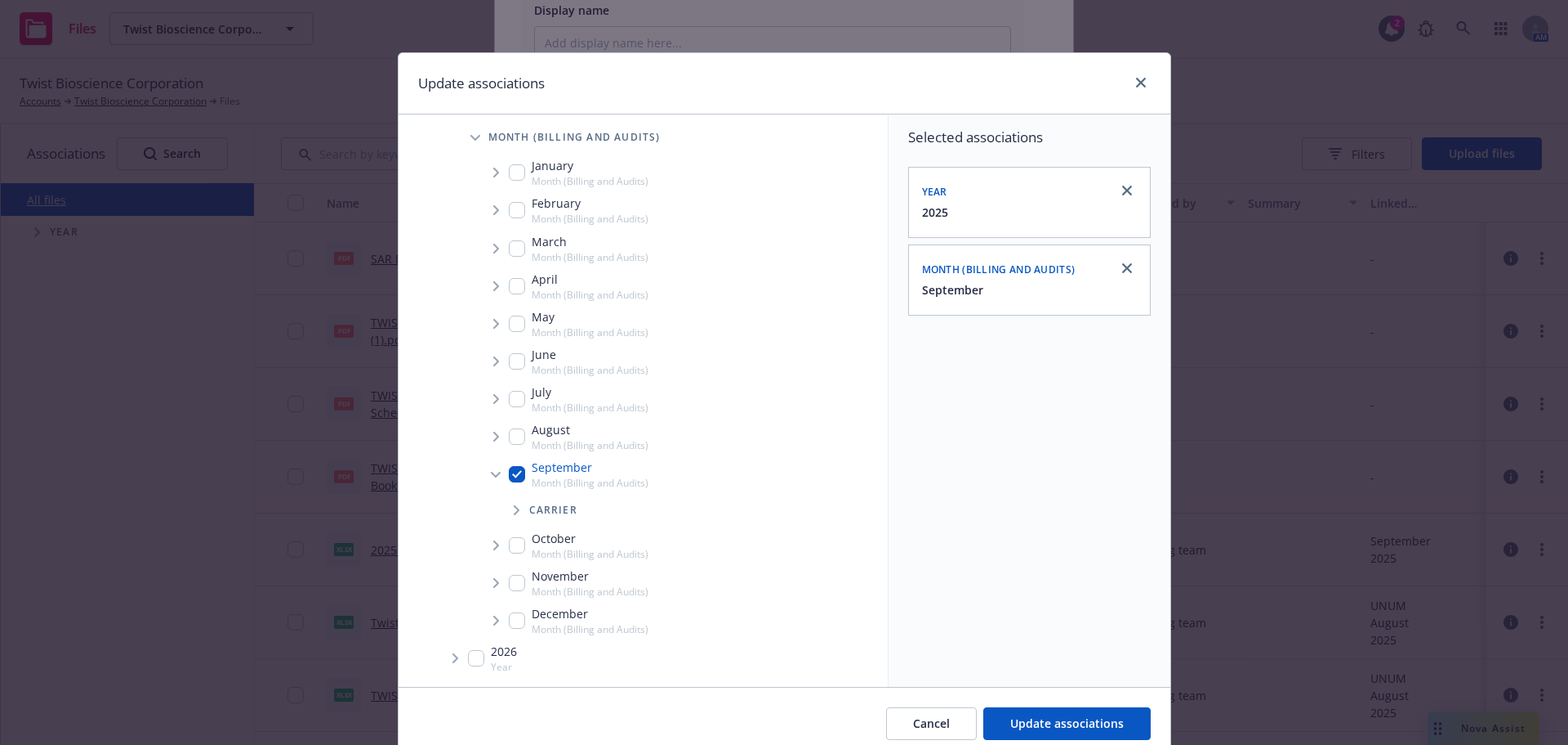
click at [512, 501] on span "Tree Example" at bounding box center [516, 510] width 26 height 26
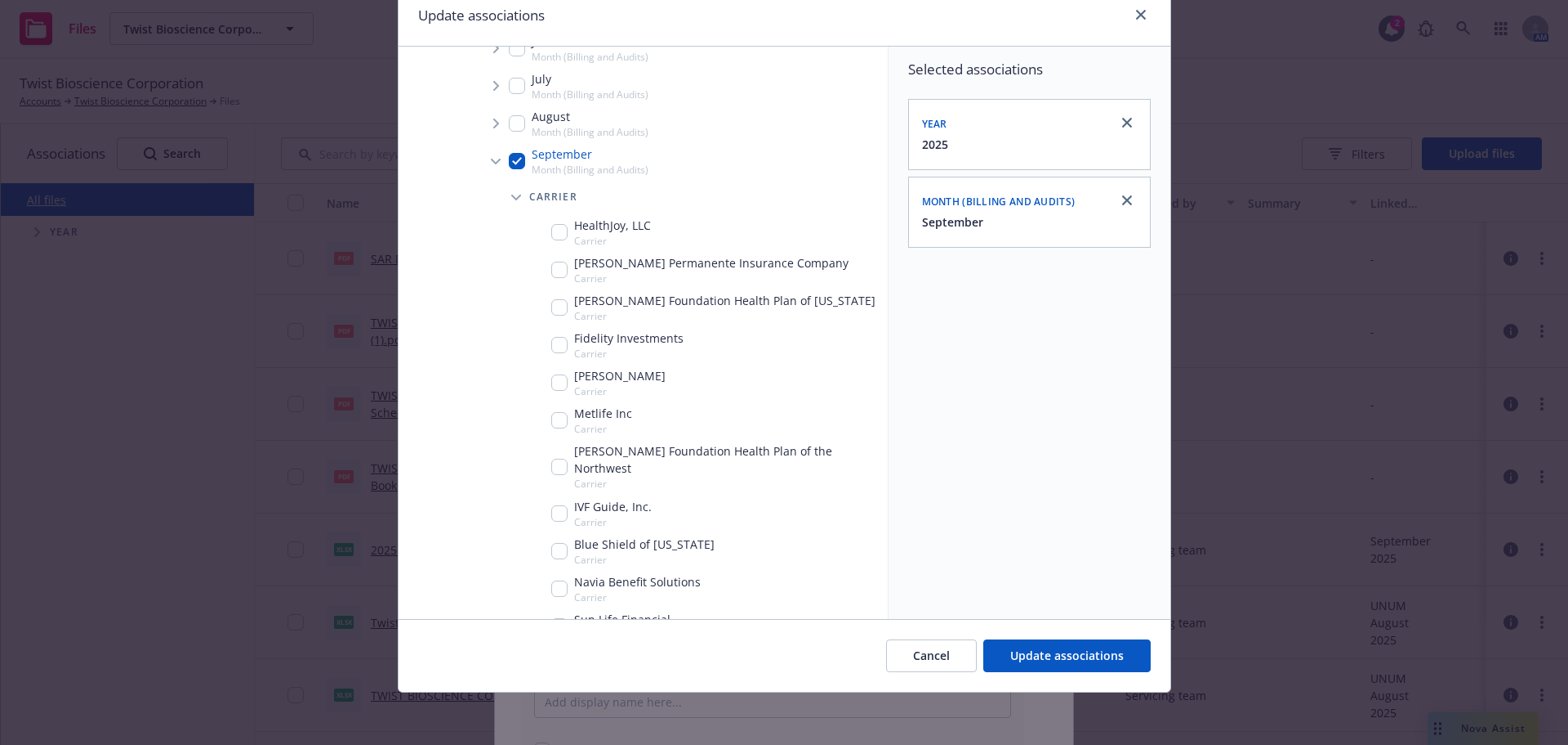
scroll to position [589, 0]
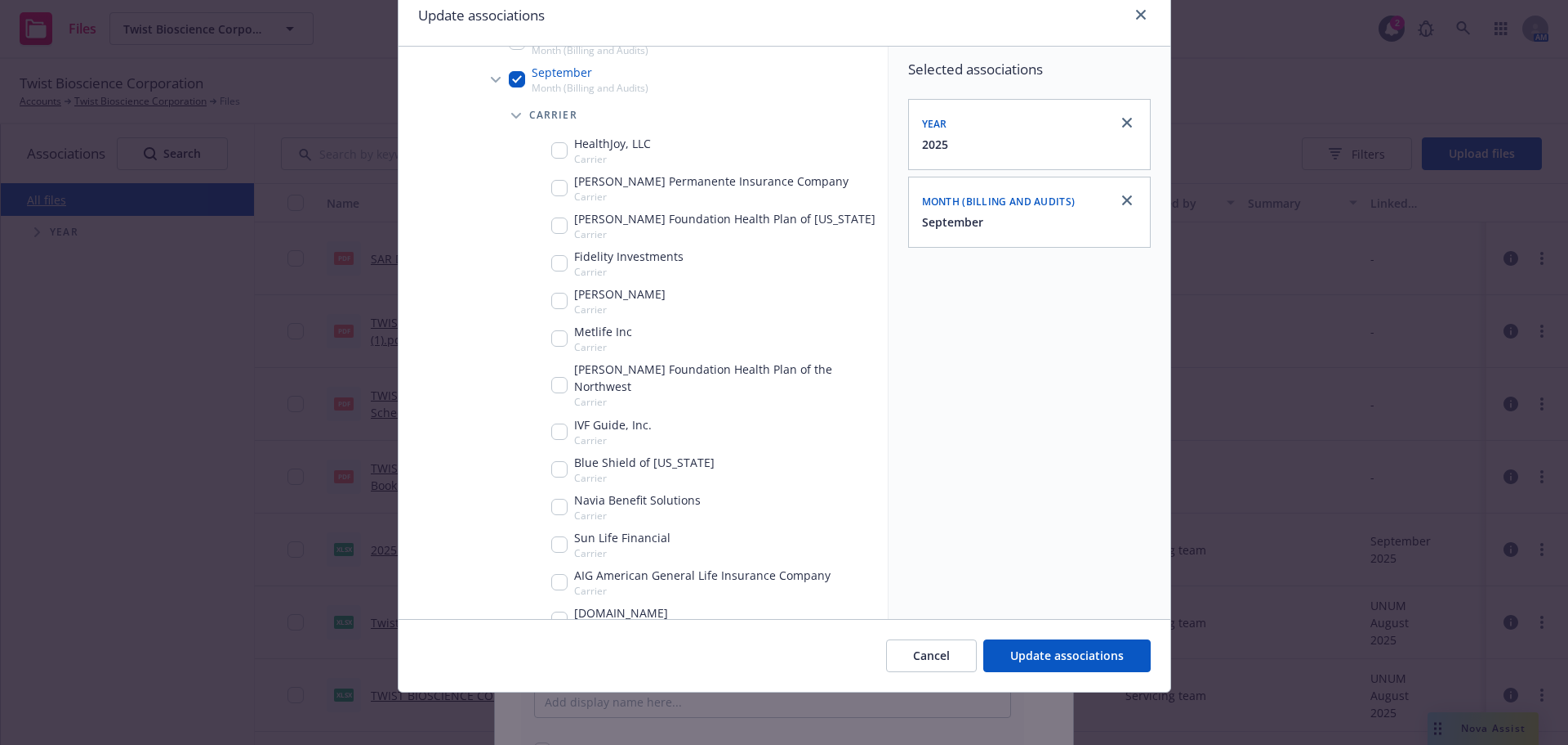
click at [575, 492] on div "Navia Benefit Solutions Carrier" at bounding box center [637, 507] width 126 height 31
click at [557, 499] on input "Tree Example" at bounding box center [559, 507] width 16 height 16
drag, startPoint x: 575, startPoint y: 494, endPoint x: 584, endPoint y: 484, distance: 13.5
click at [577, 509] on span "Carrier" at bounding box center [637, 516] width 126 height 14
checkbox input "true"
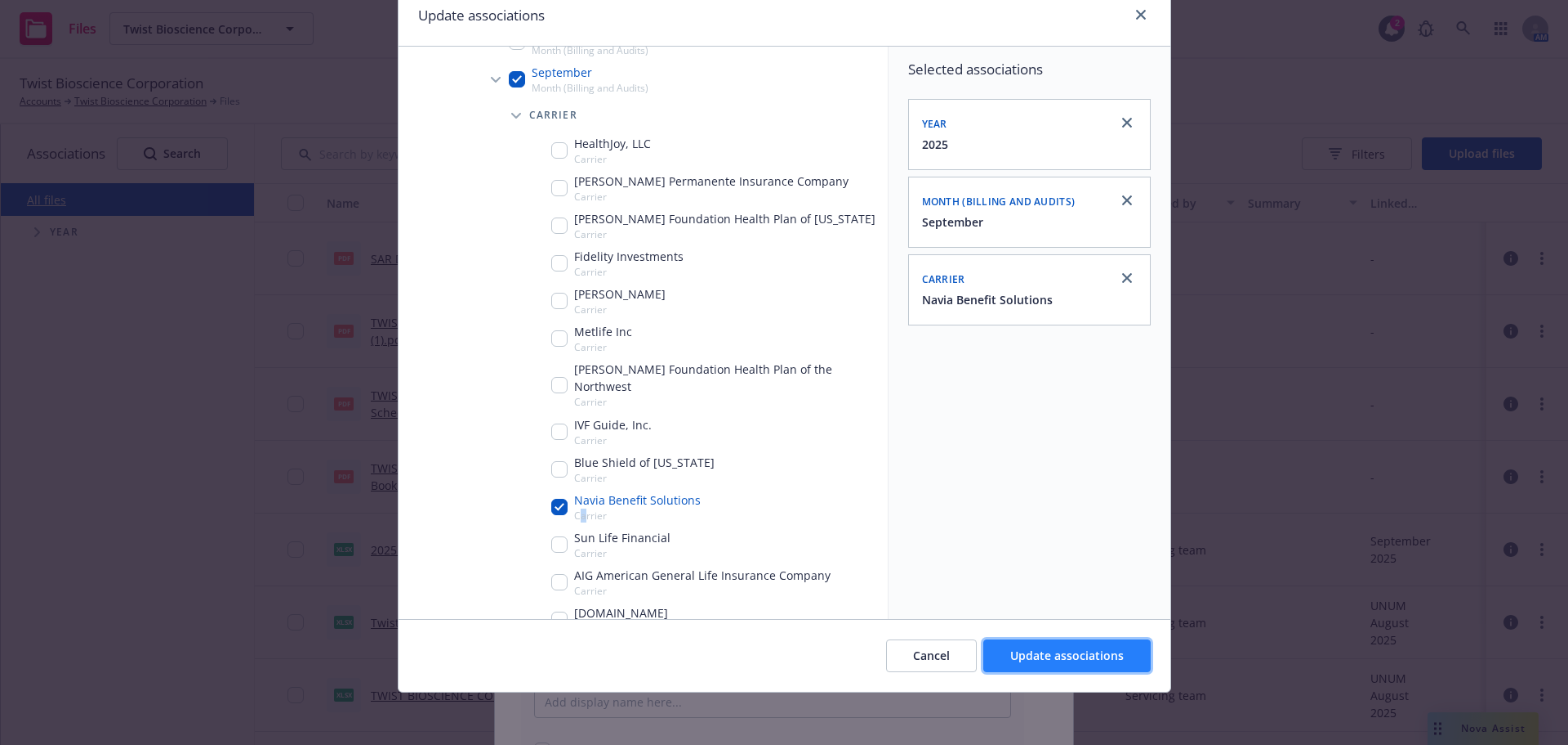
click at [1065, 650] on span "Update associations" at bounding box center [1067, 655] width 114 height 15
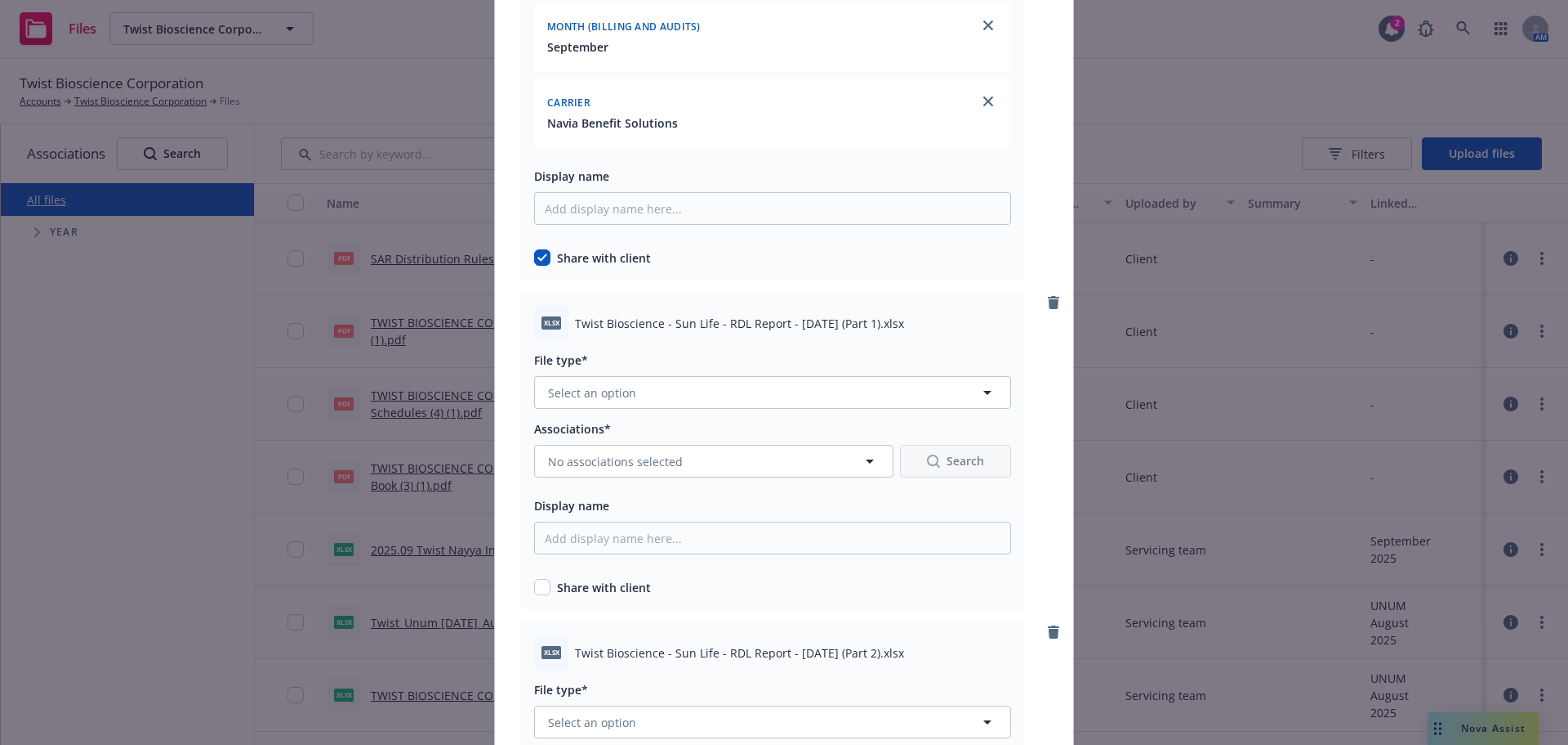
scroll to position [7437, 0]
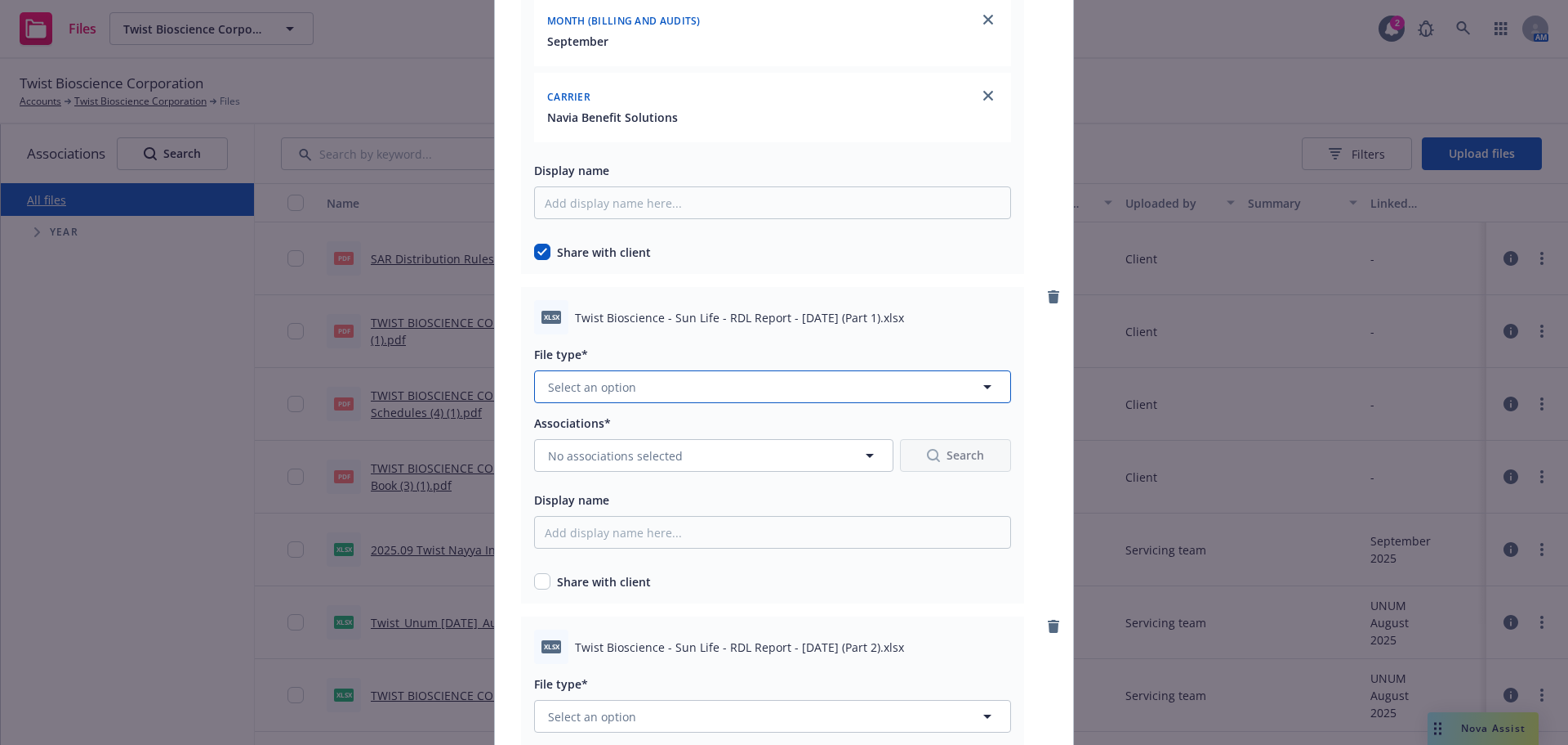
click at [630, 395] on button "Select an option" at bounding box center [772, 386] width 477 height 33
click at [656, 472] on div "Billing and Audits" at bounding box center [772, 475] width 456 height 23
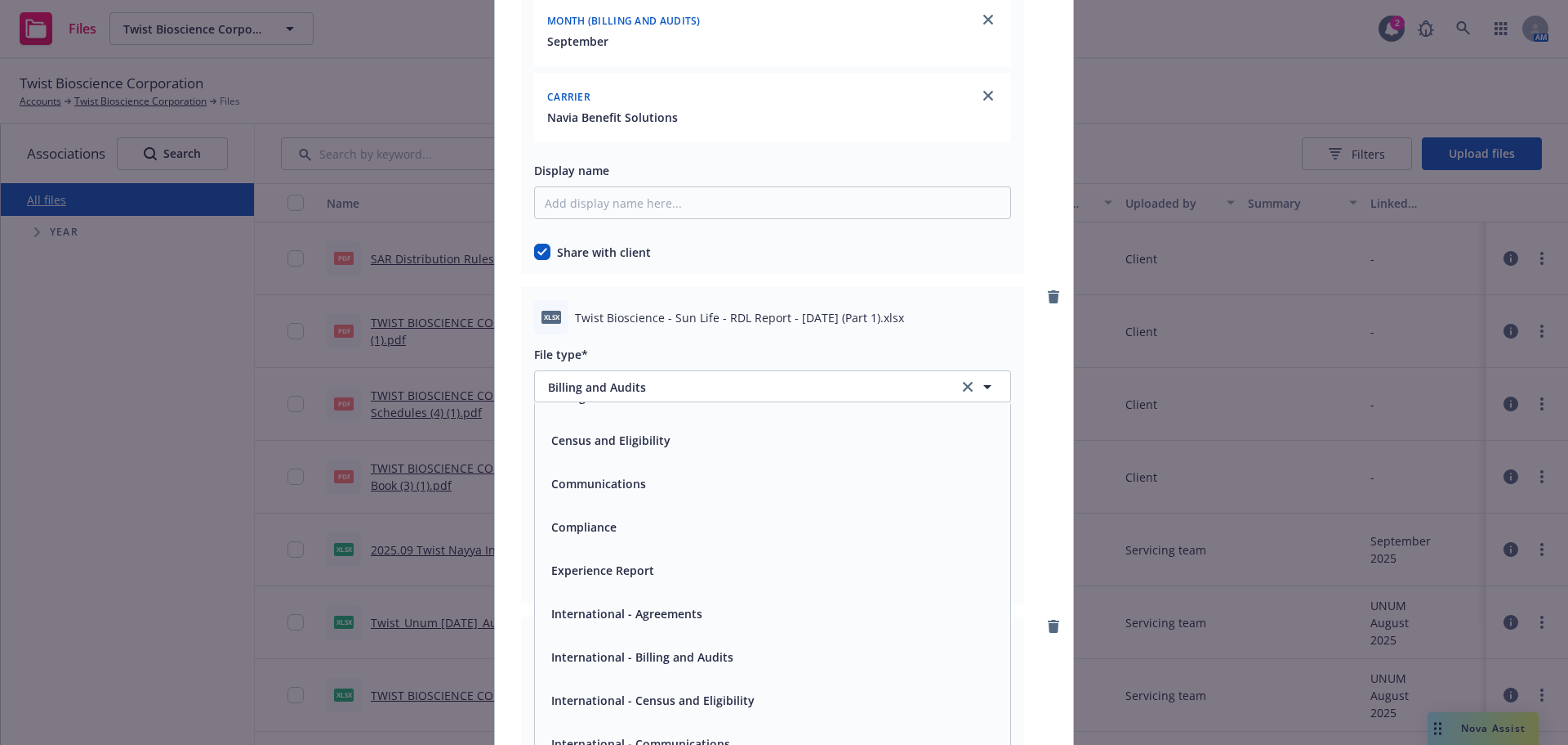
scroll to position [0, 0]
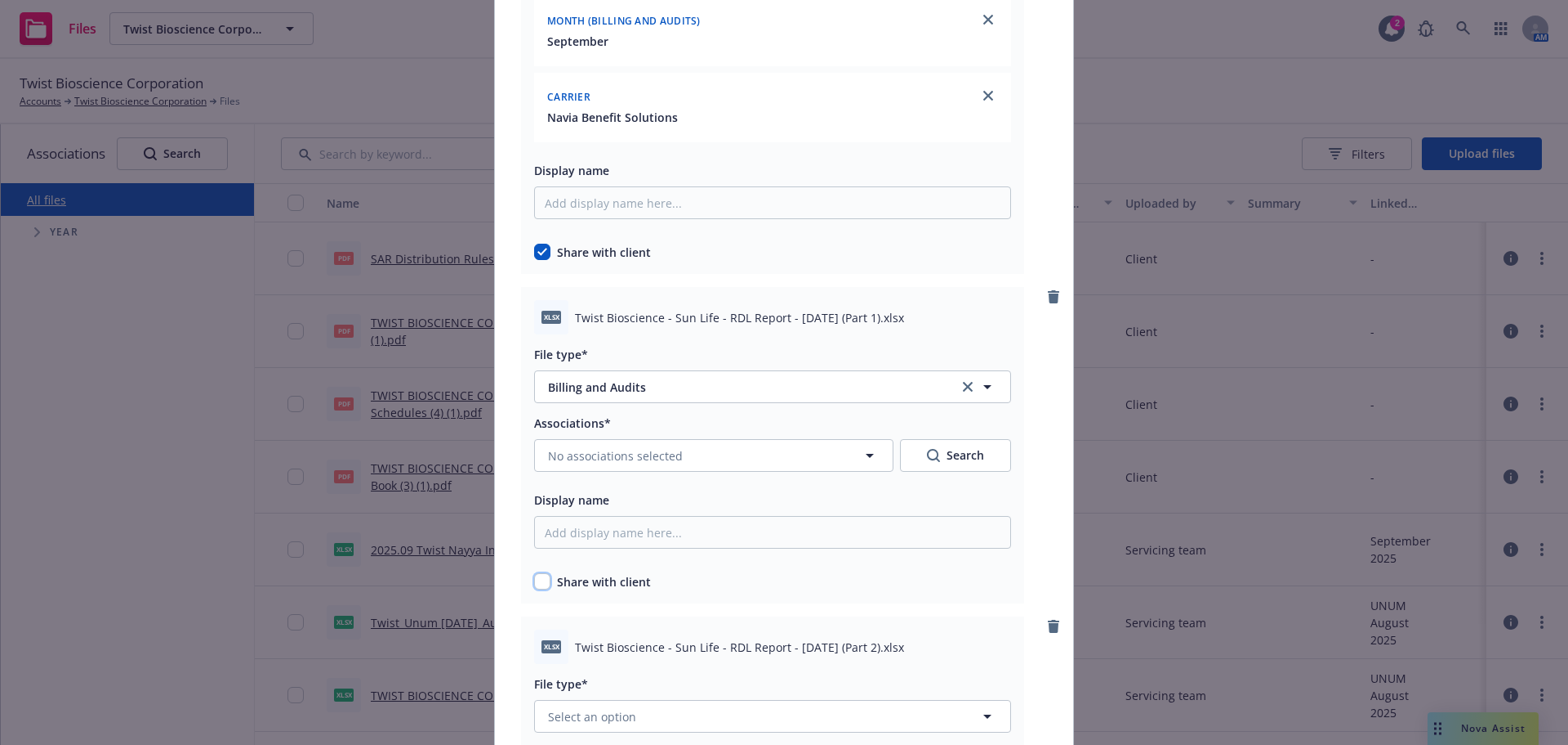
click at [535, 584] on input "checkbox" at bounding box center [542, 581] width 16 height 16
checkbox input "true"
click at [623, 467] on button "No associations selected" at bounding box center [714, 455] width 360 height 33
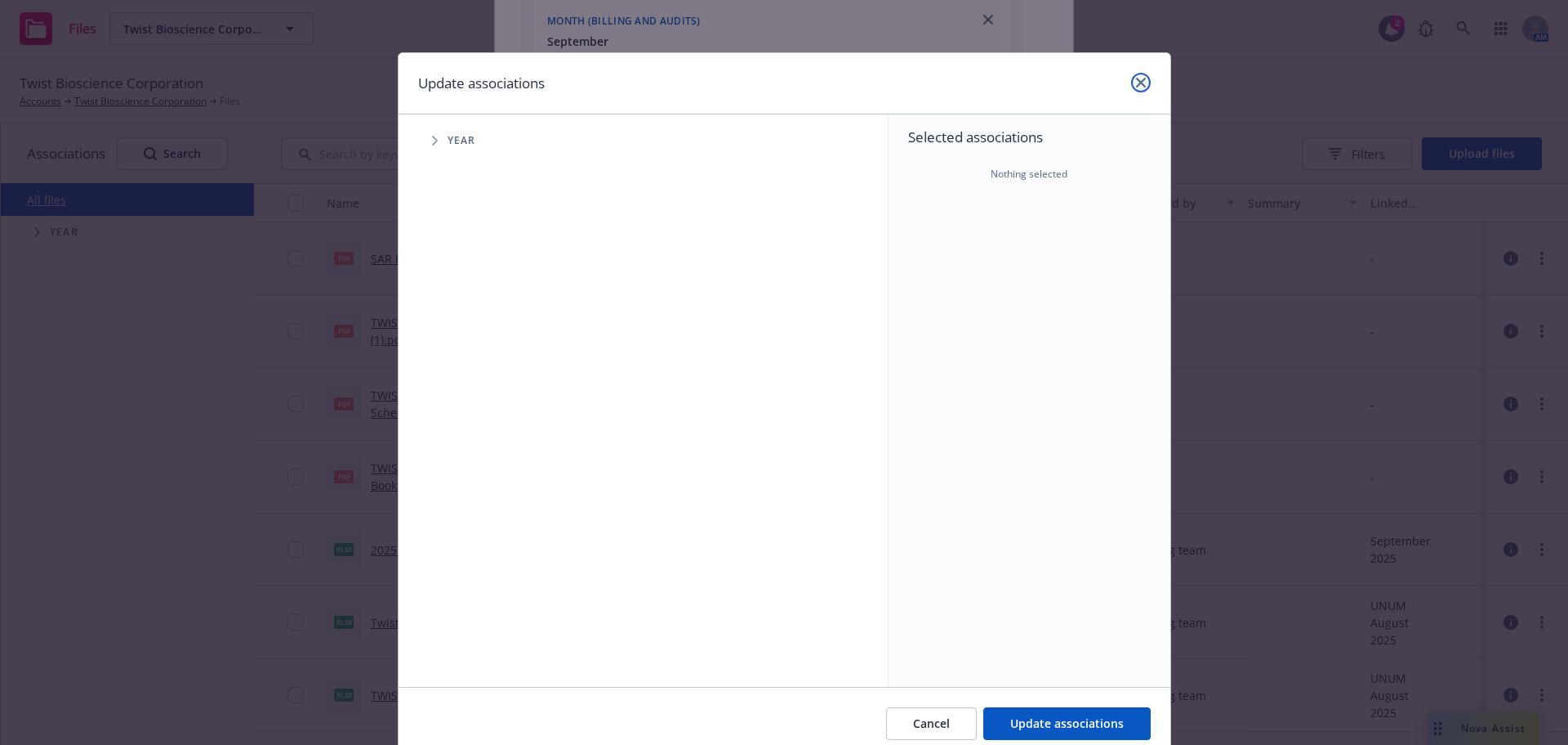
click at [1131, 86] on link "close" at bounding box center [1141, 82] width 20 height 20
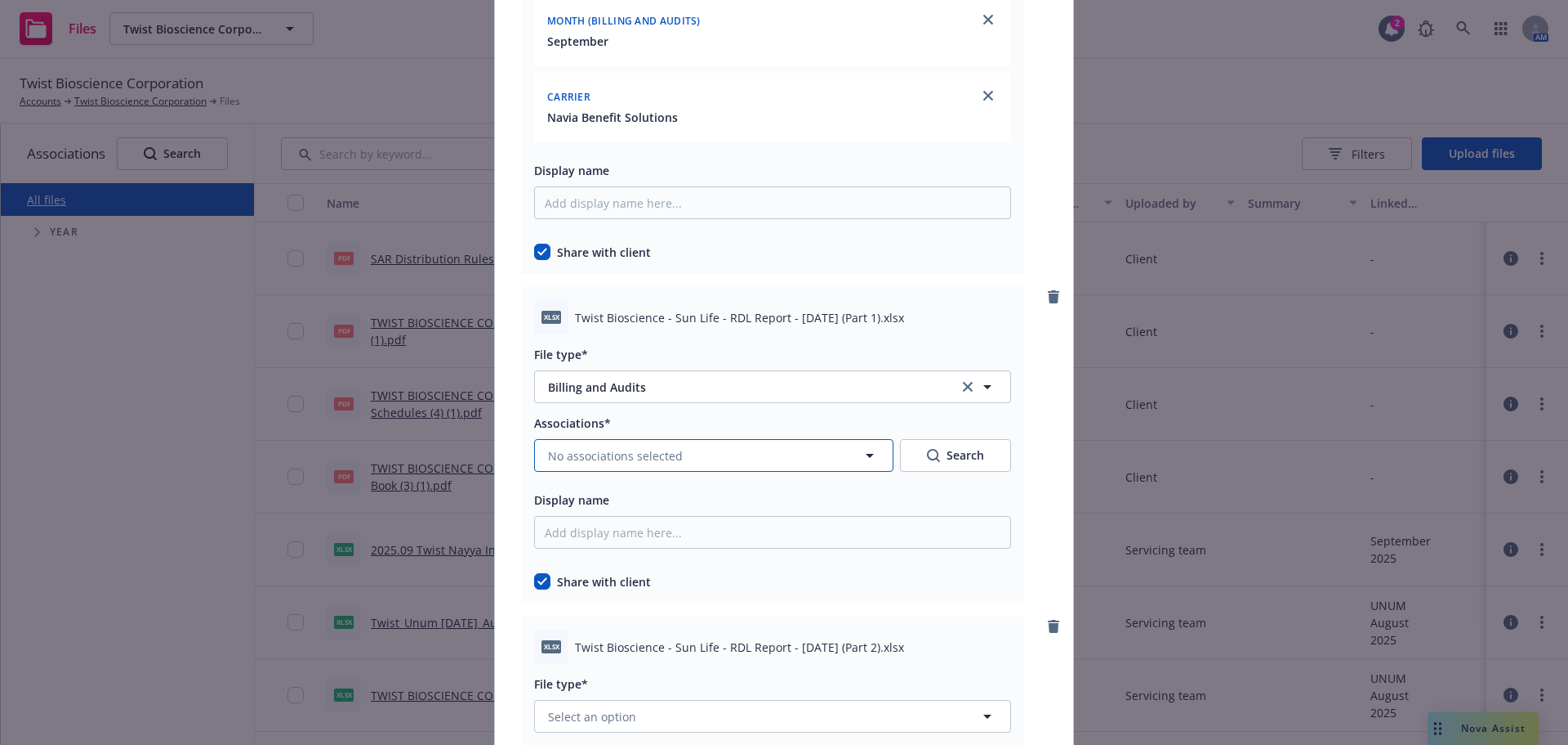
click at [618, 465] on button "No associations selected" at bounding box center [714, 455] width 360 height 33
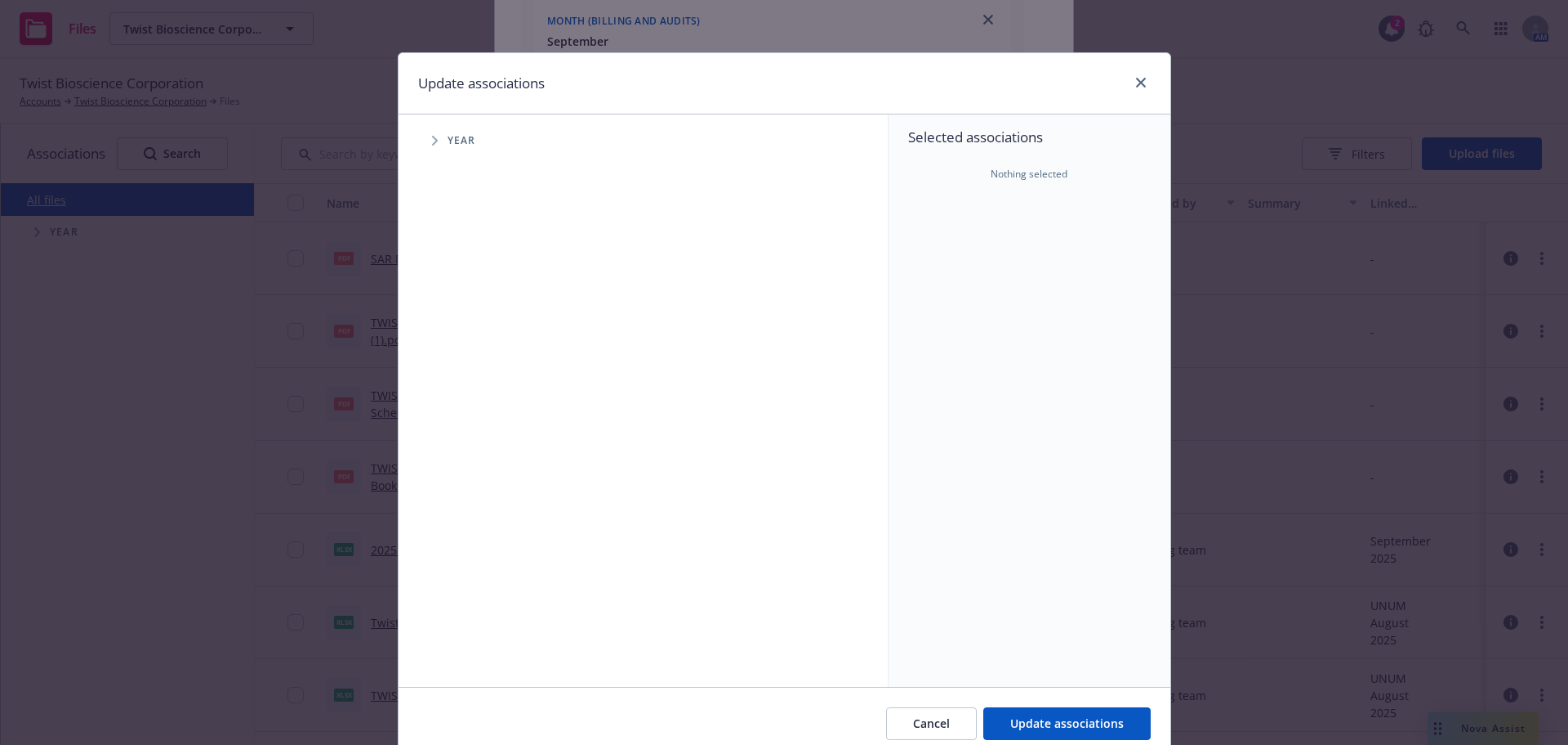
click at [425, 134] on span "Tree Example" at bounding box center [434, 140] width 26 height 26
drag, startPoint x: 481, startPoint y: 358, endPoint x: 465, endPoint y: 364, distance: 17.1
click at [477, 359] on div "2025 Year" at bounding box center [492, 364] width 49 height 31
checkbox input "true"
click at [443, 362] on span "Tree Example" at bounding box center [455, 364] width 26 height 26
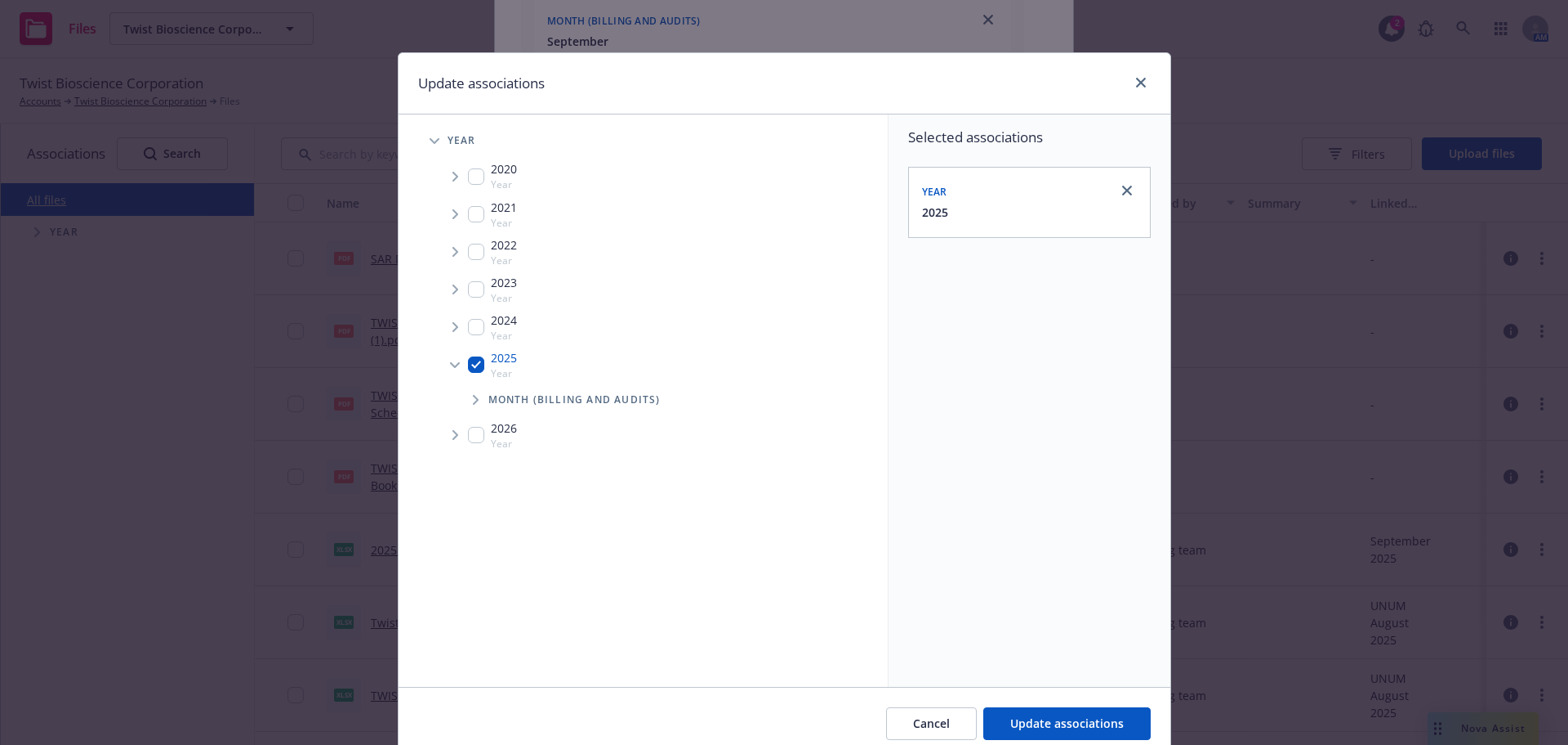
click at [464, 404] on span "Tree Example" at bounding box center [475, 399] width 26 height 26
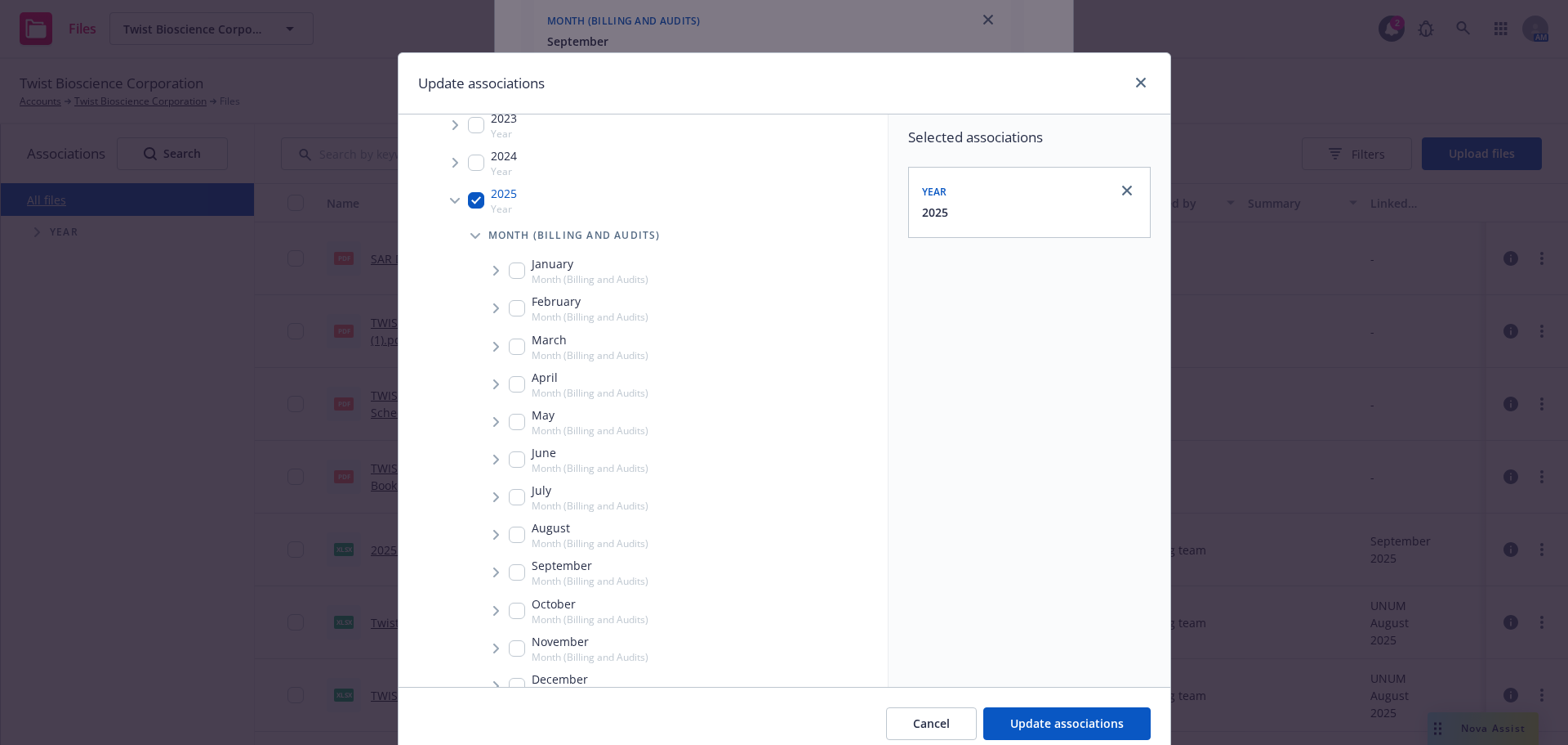
scroll to position [229, 0]
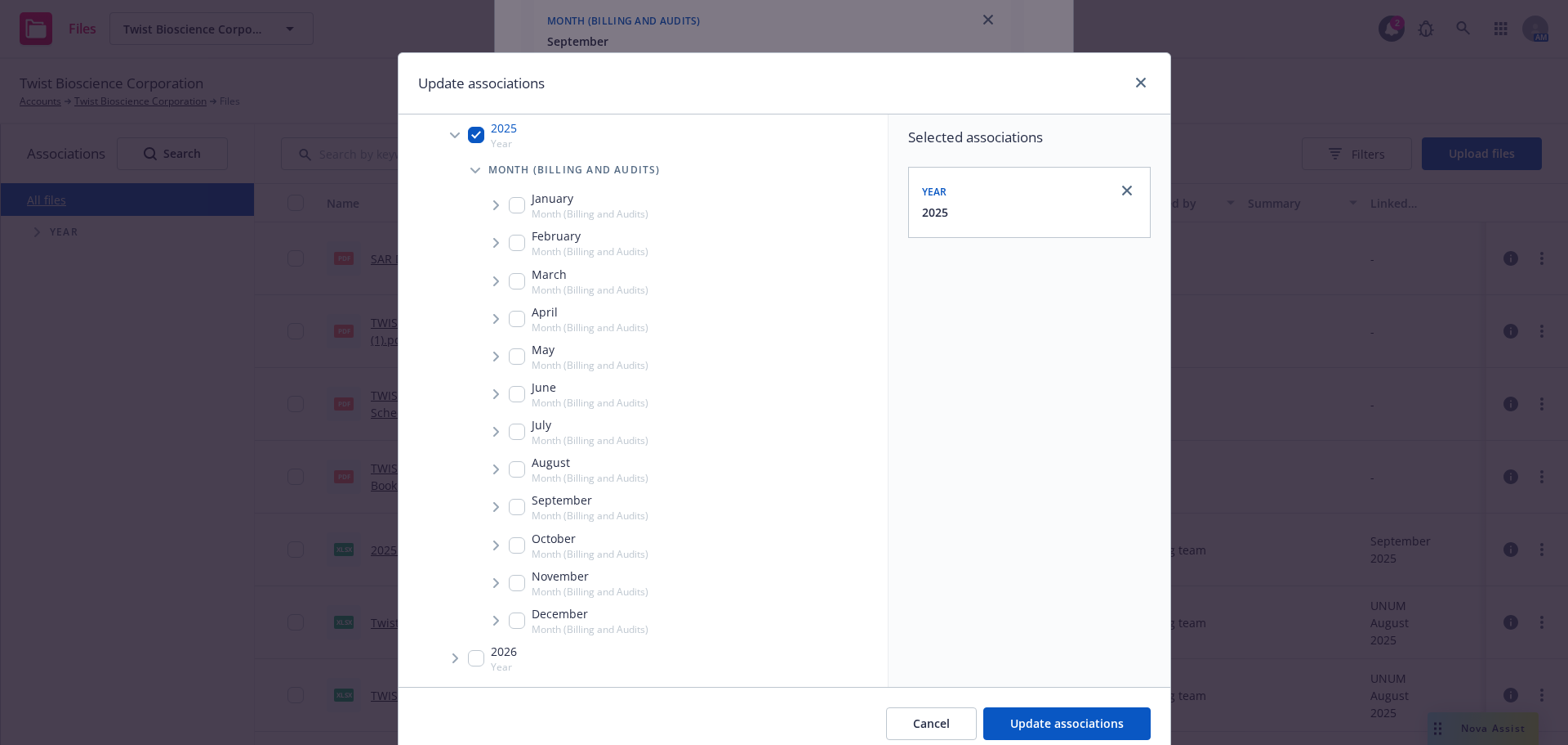
click at [516, 506] on input "Tree Example" at bounding box center [517, 507] width 16 height 16
checkbox input "true"
click at [485, 510] on span "Tree Example" at bounding box center [495, 506] width 26 height 26
click at [518, 535] on span "Tree Example" at bounding box center [516, 542] width 26 height 26
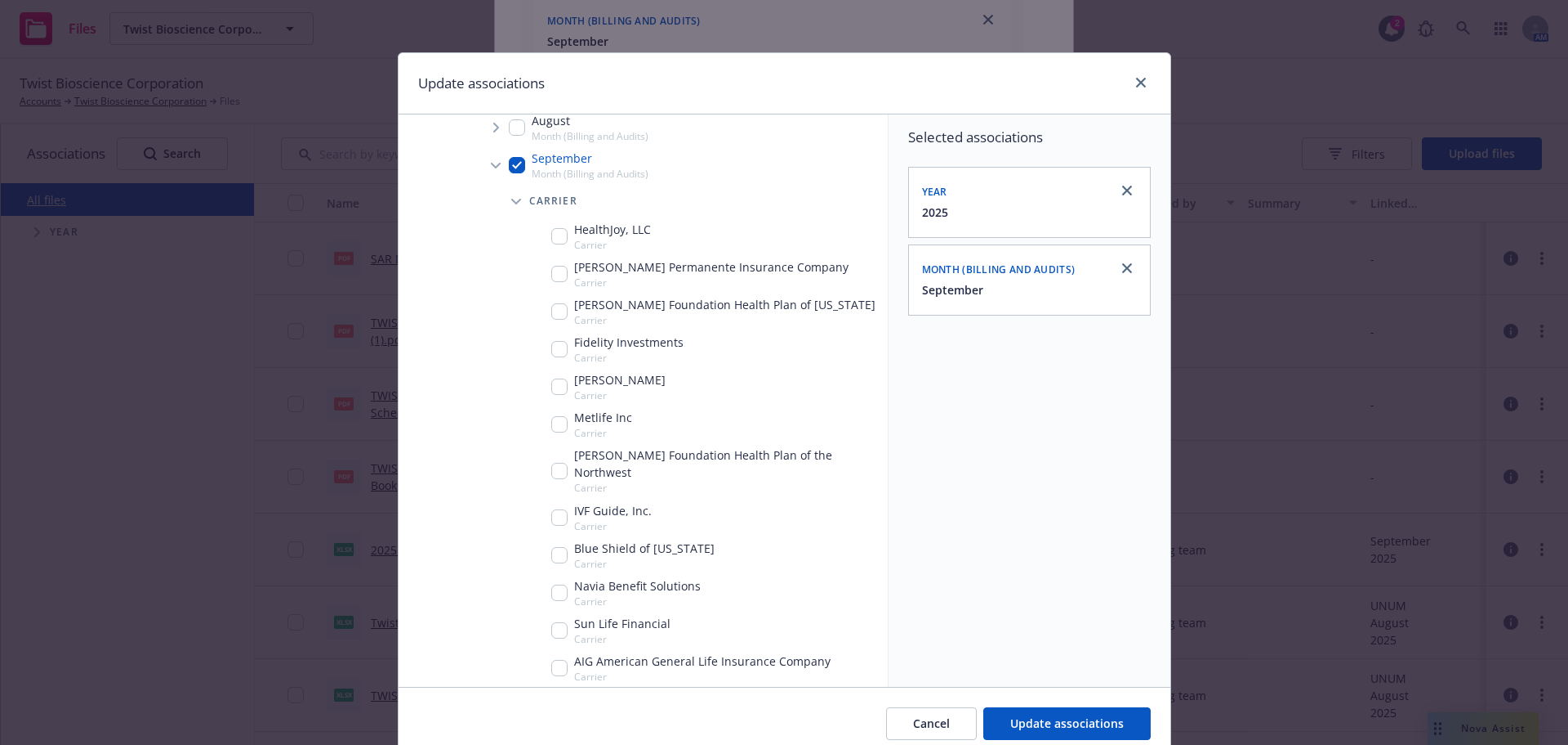
scroll to position [589, 0]
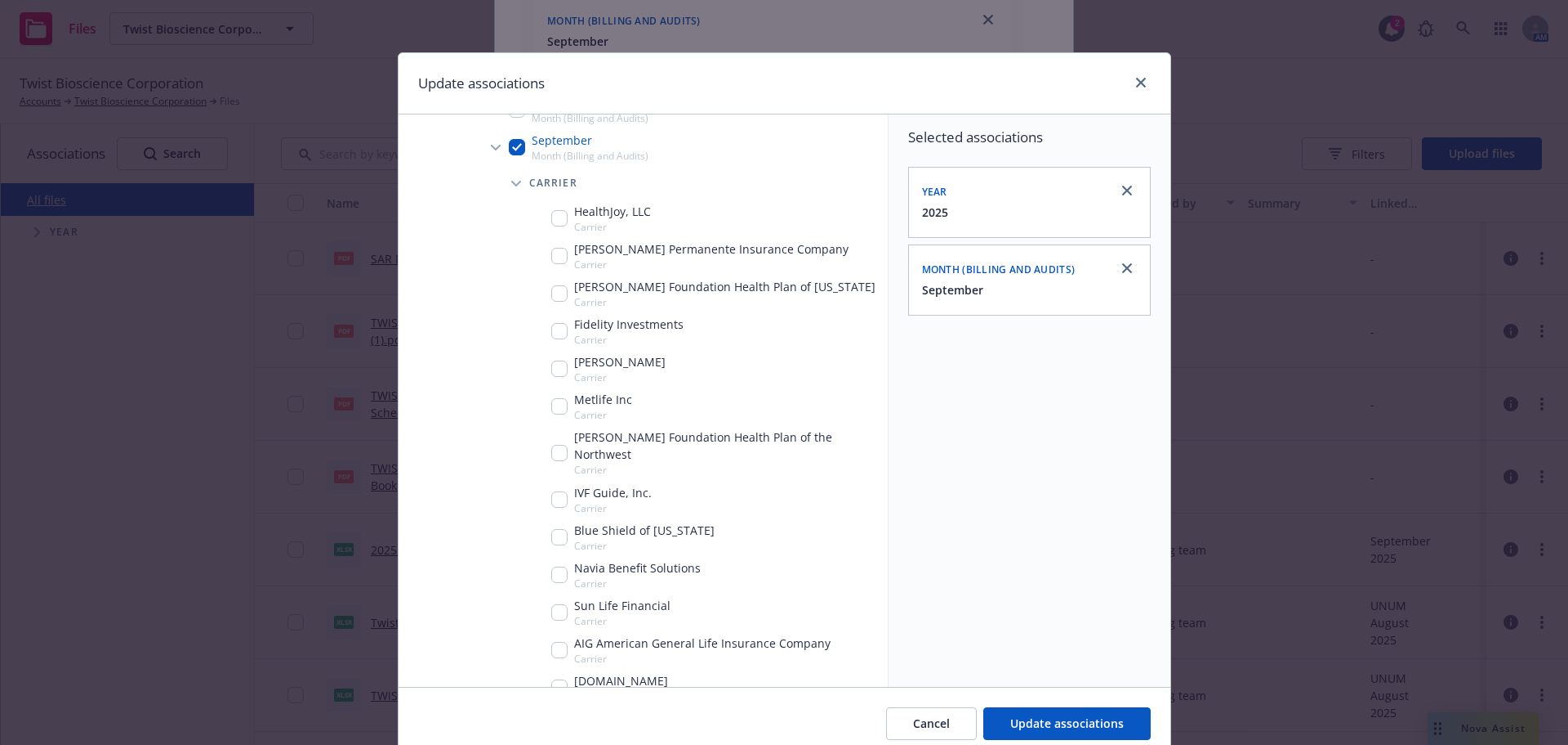
click at [551, 604] on input "Tree Example" at bounding box center [559, 612] width 16 height 16
checkbox input "true"
click at [1077, 706] on div "Cancel Update associations" at bounding box center [784, 723] width 772 height 73
click at [1049, 704] on div "Cancel Update associations" at bounding box center [784, 723] width 772 height 73
click at [1064, 712] on button "Update associations" at bounding box center [1067, 724] width 167 height 33
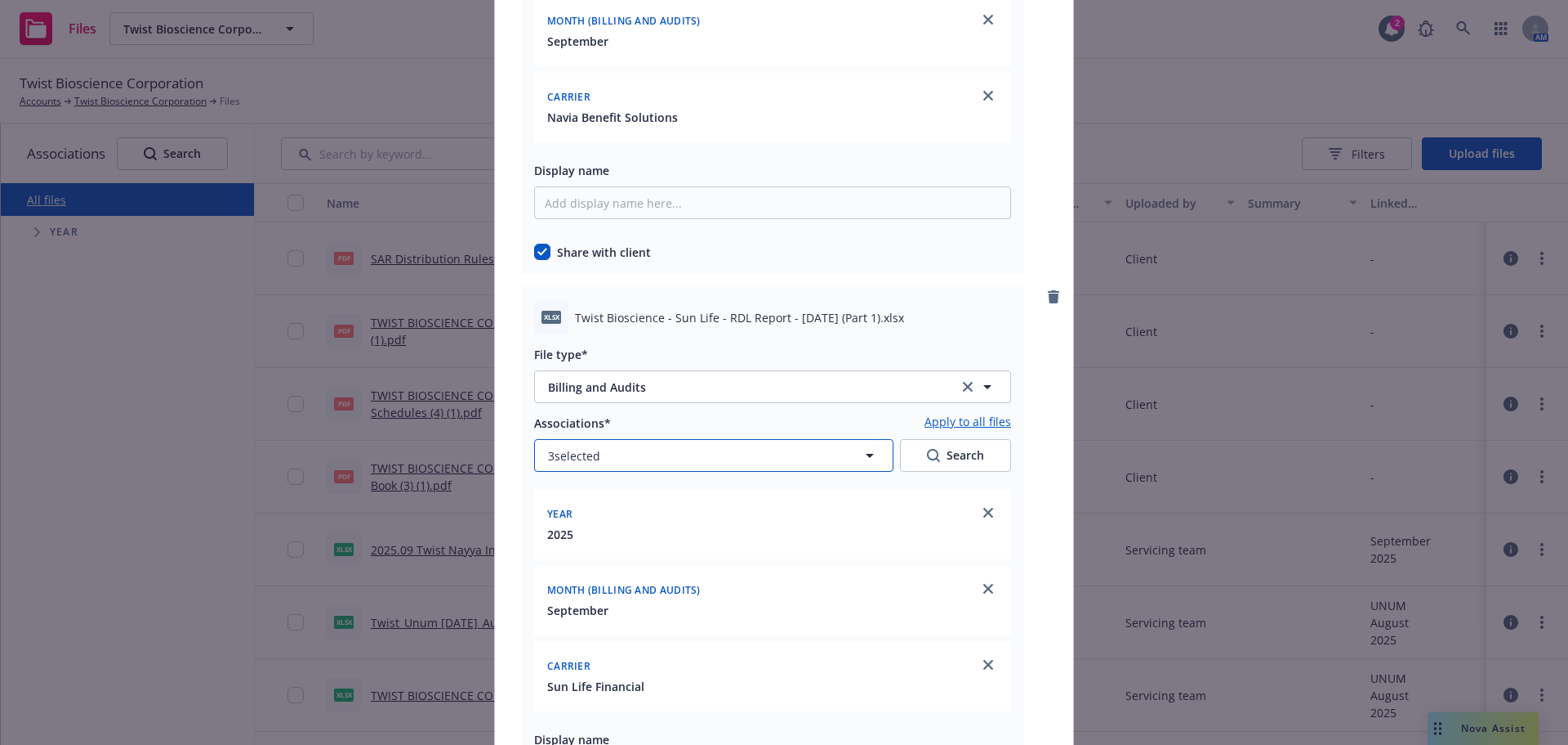
click at [657, 455] on button "3 selected" at bounding box center [714, 455] width 360 height 33
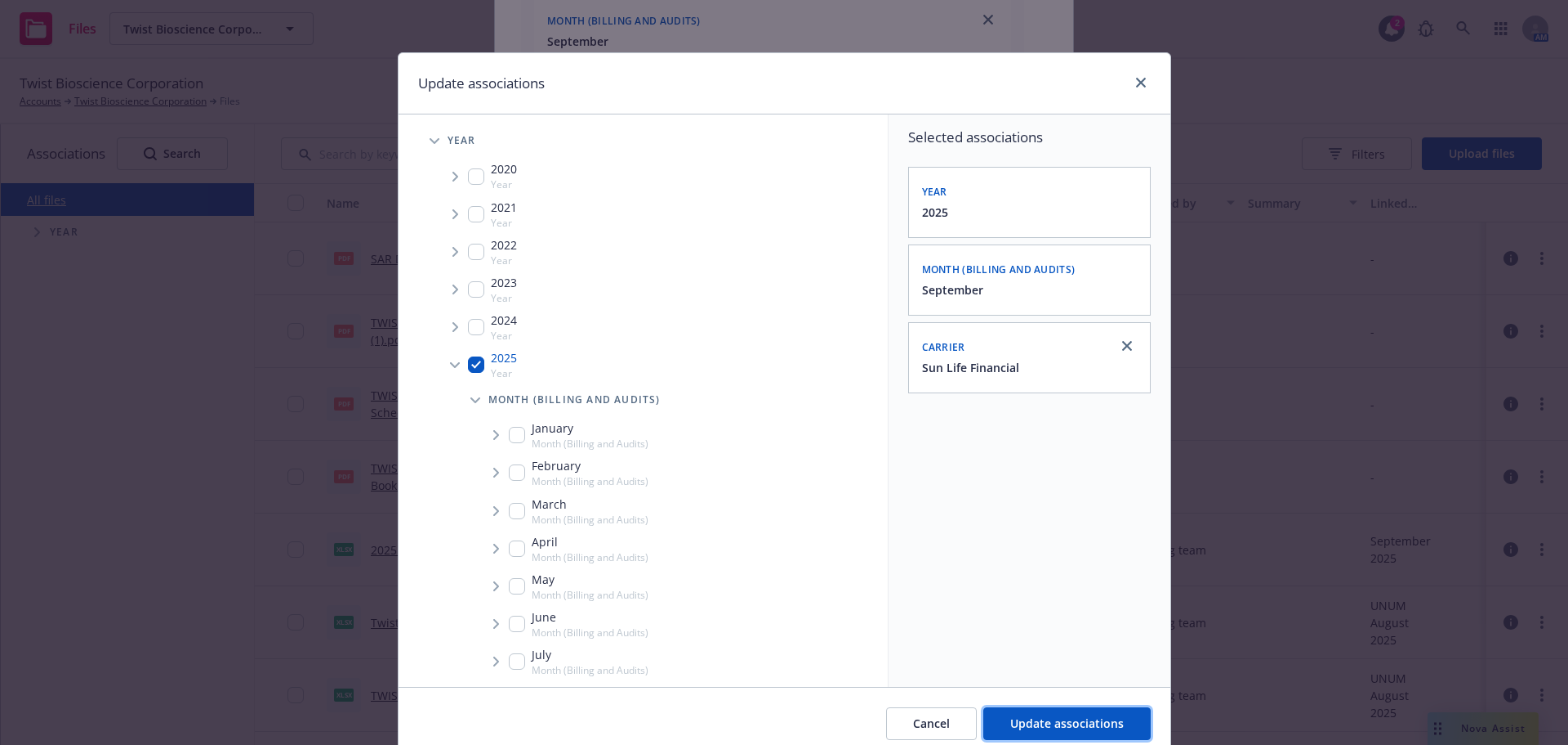
click at [1042, 735] on button "Update associations" at bounding box center [1067, 724] width 167 height 33
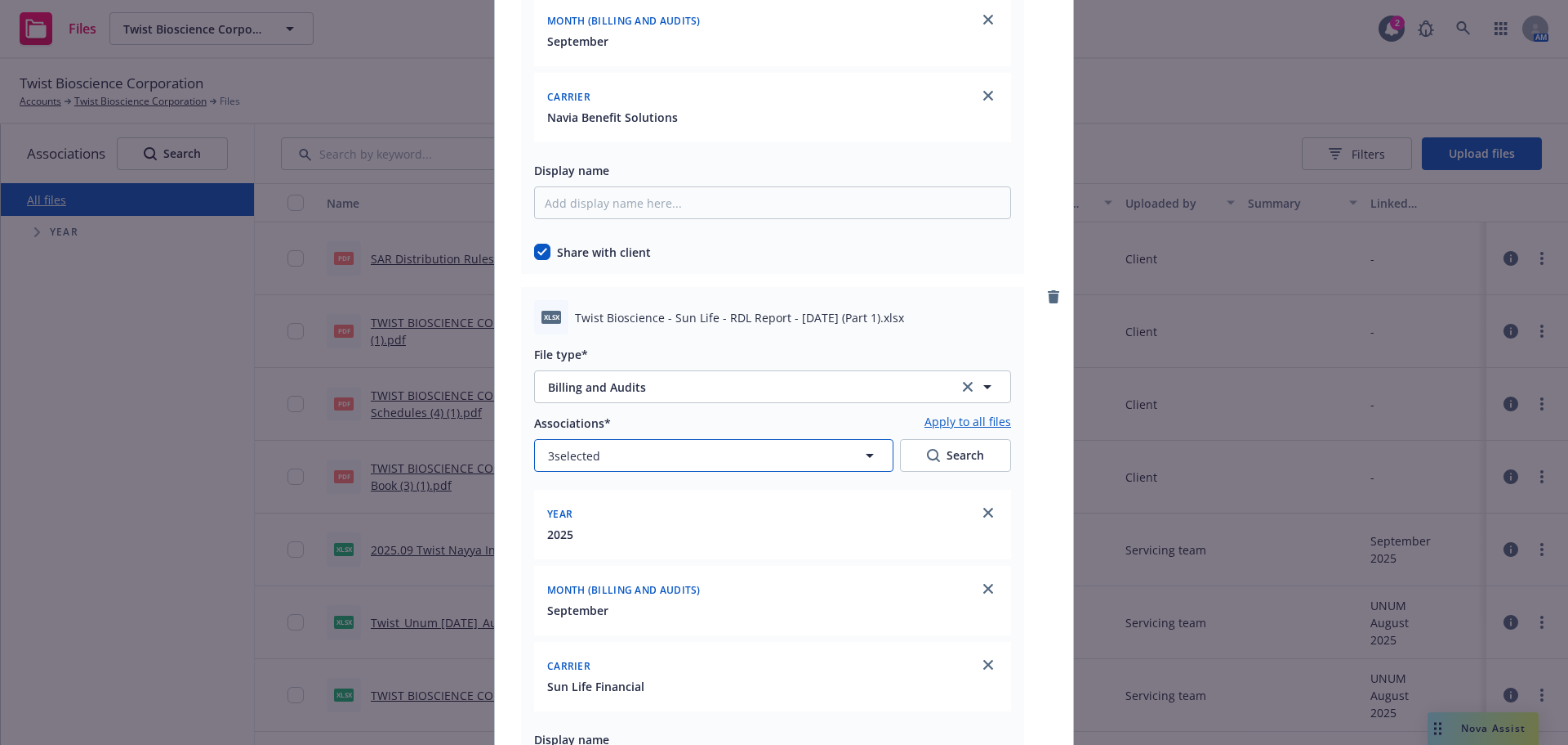
click at [627, 445] on button "3 selected" at bounding box center [714, 455] width 360 height 33
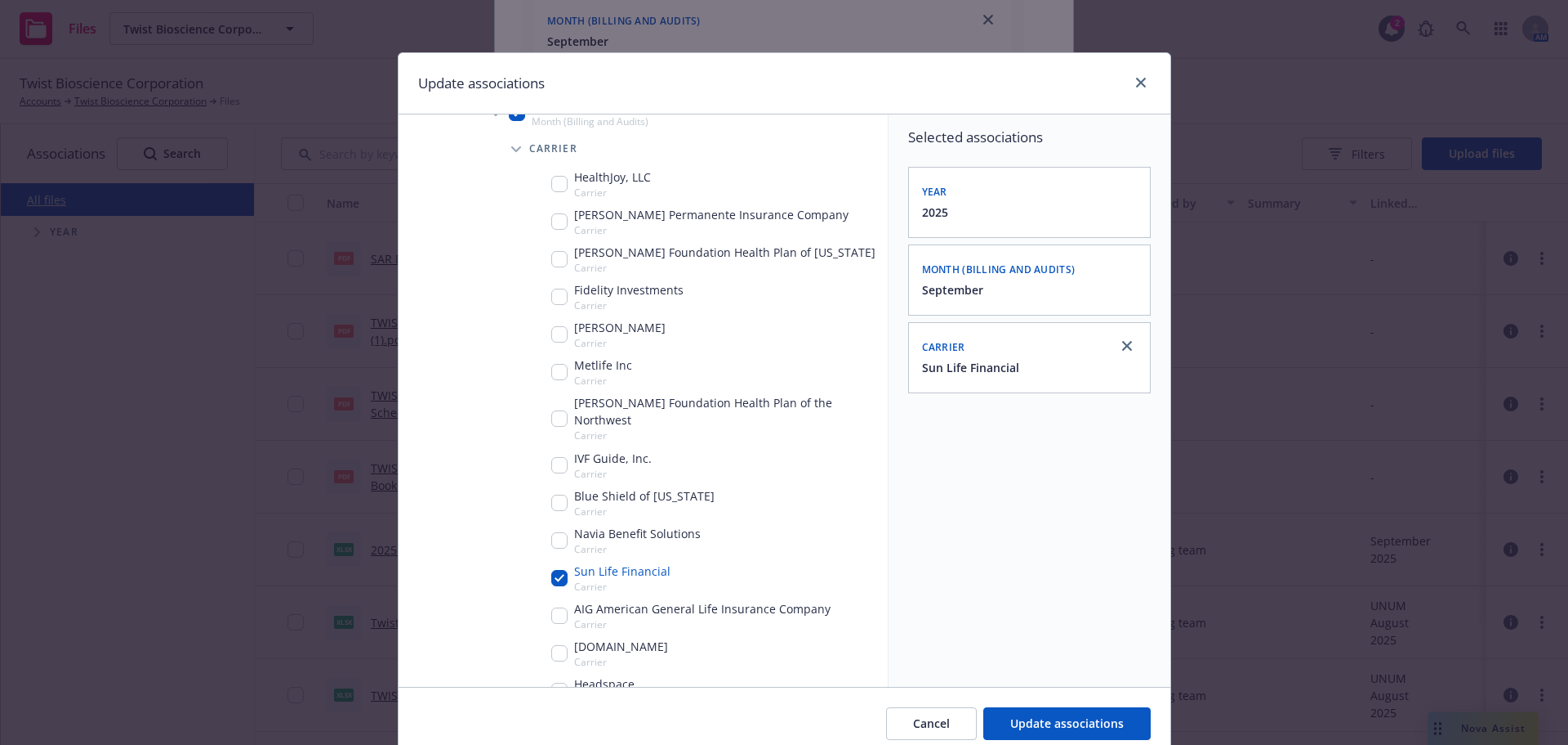
scroll to position [654, 0]
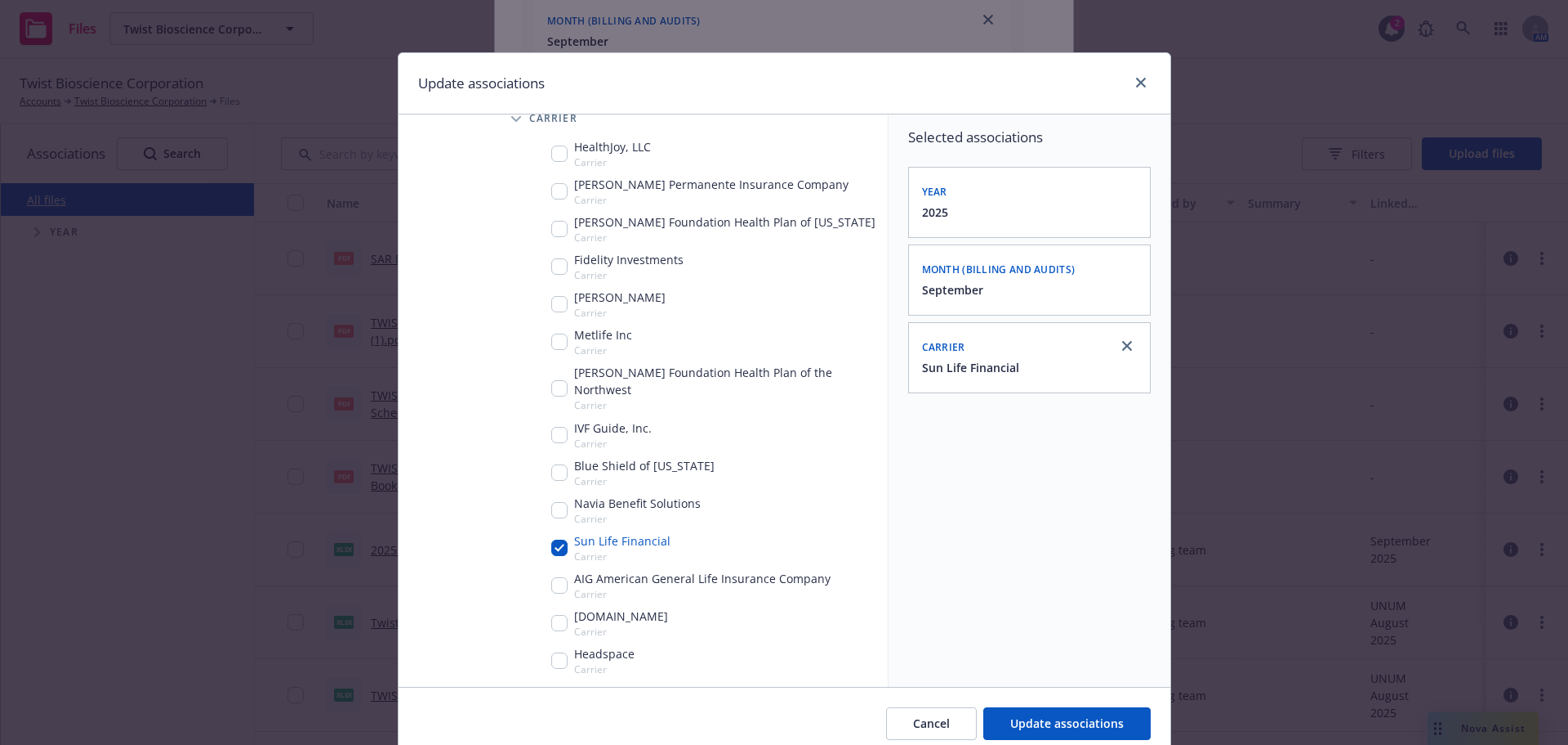
drag, startPoint x: 1095, startPoint y: 689, endPoint x: 1095, endPoint y: 701, distance: 12.0
click at [1094, 691] on div "Cancel Update associations" at bounding box center [784, 723] width 772 height 73
drag, startPoint x: 1067, startPoint y: 718, endPoint x: 1086, endPoint y: 689, distance: 34.7
click at [1066, 718] on span "Update associations" at bounding box center [1067, 723] width 114 height 15
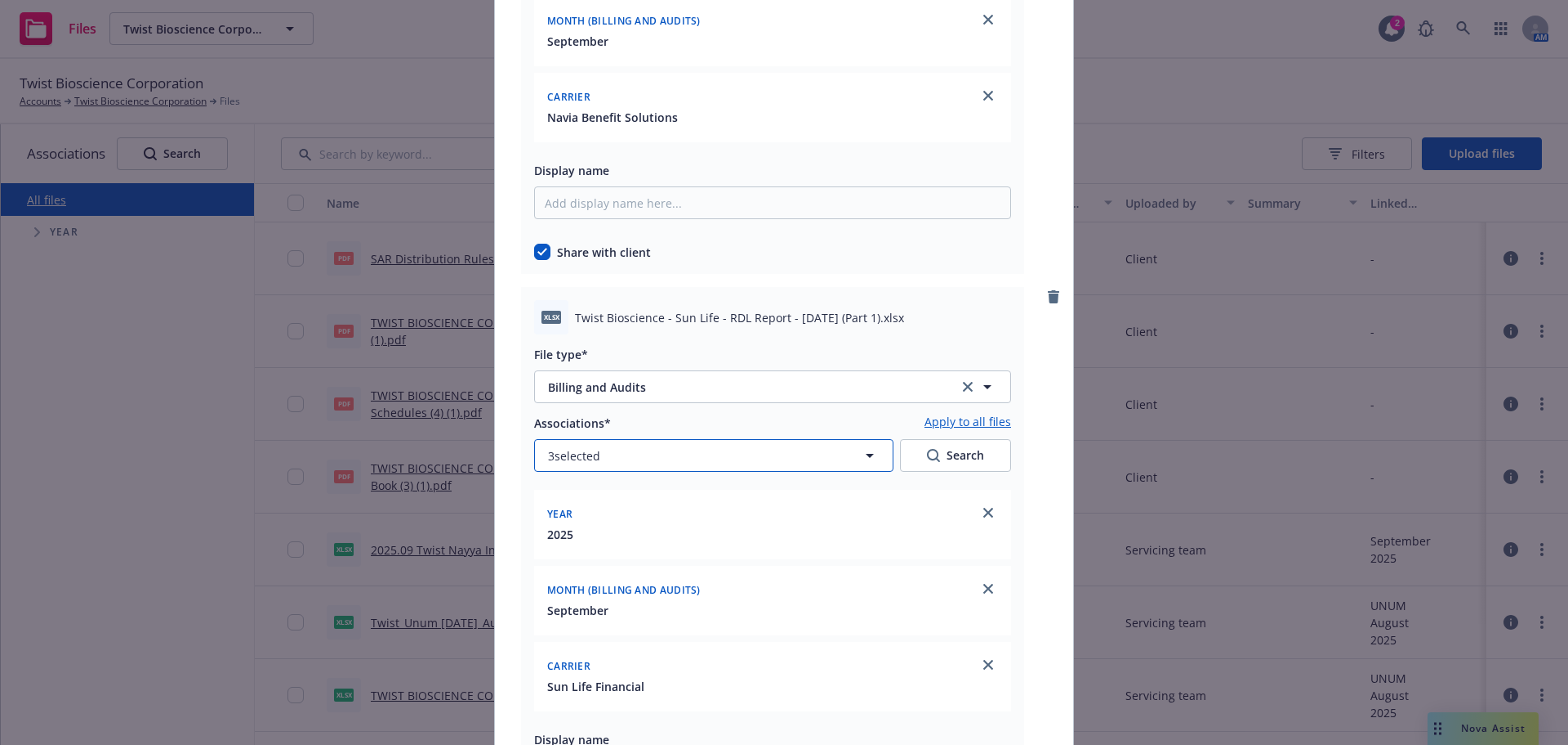
click at [726, 465] on button "3 selected" at bounding box center [714, 455] width 360 height 33
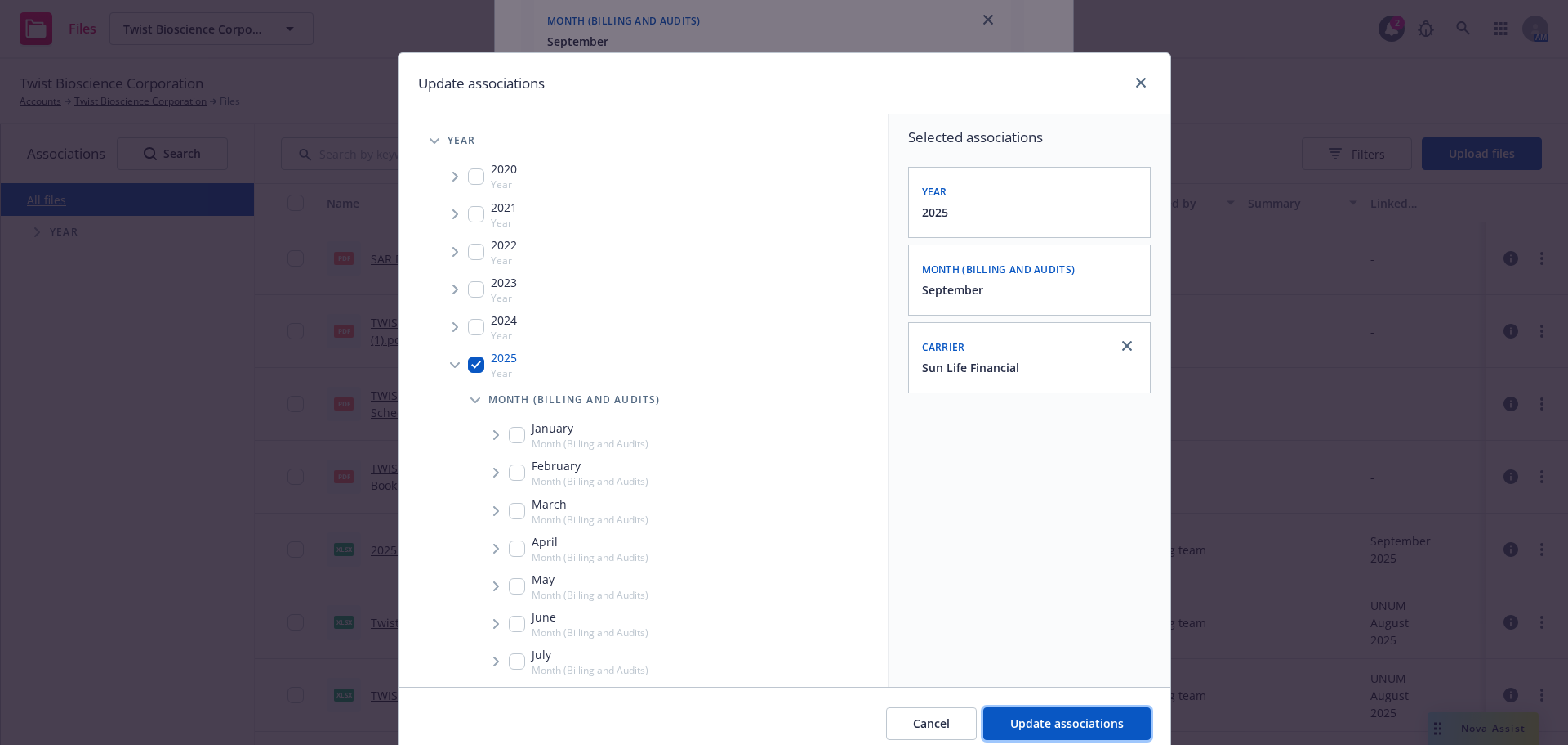
drag, startPoint x: 1057, startPoint y: 730, endPoint x: 861, endPoint y: 566, distance: 255.6
click at [1055, 730] on span "Update associations" at bounding box center [1067, 723] width 114 height 15
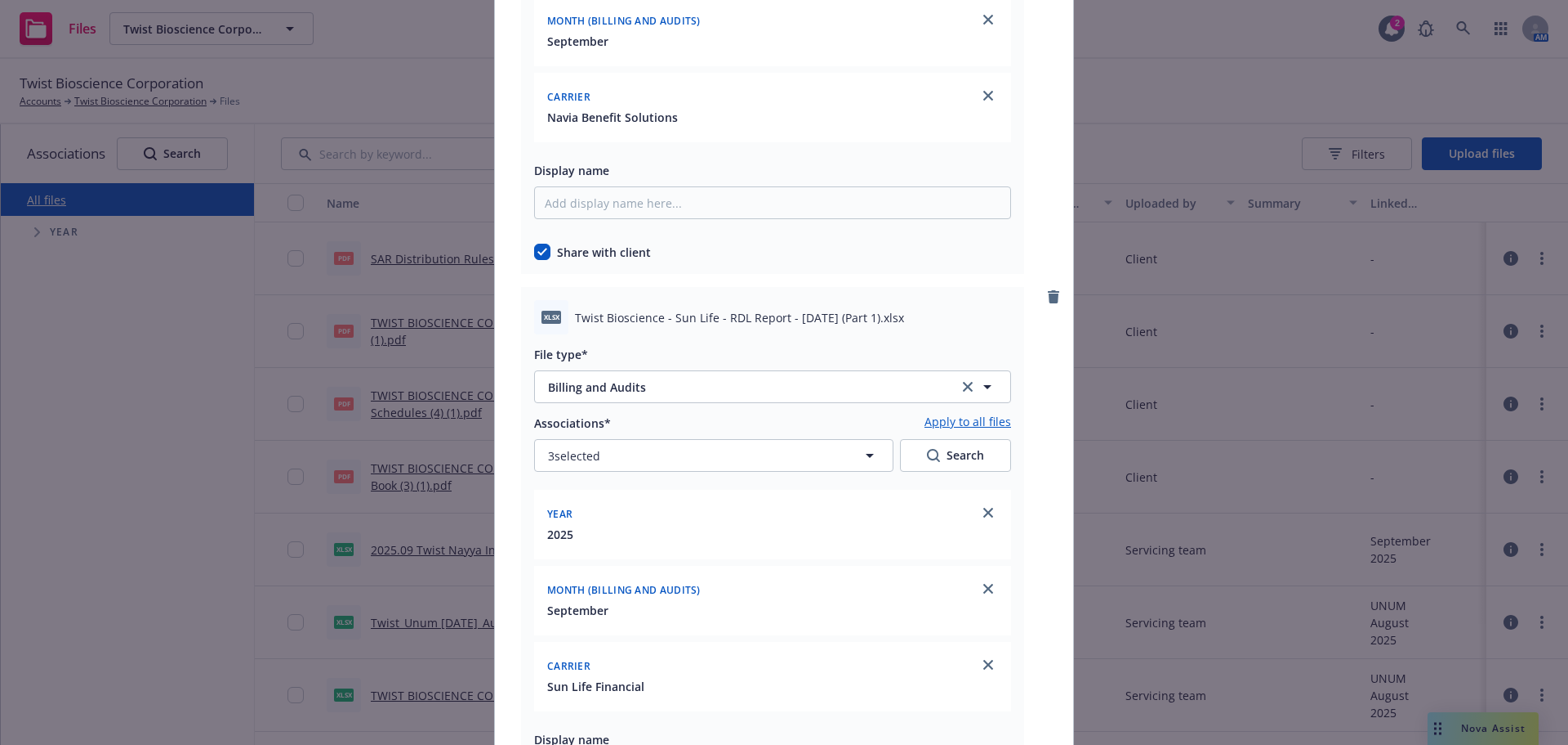
click at [791, 438] on div "Associations* Apply to all files 3 selected Search" at bounding box center [772, 442] width 477 height 59
click at [797, 445] on button "3 selected" at bounding box center [714, 455] width 360 height 33
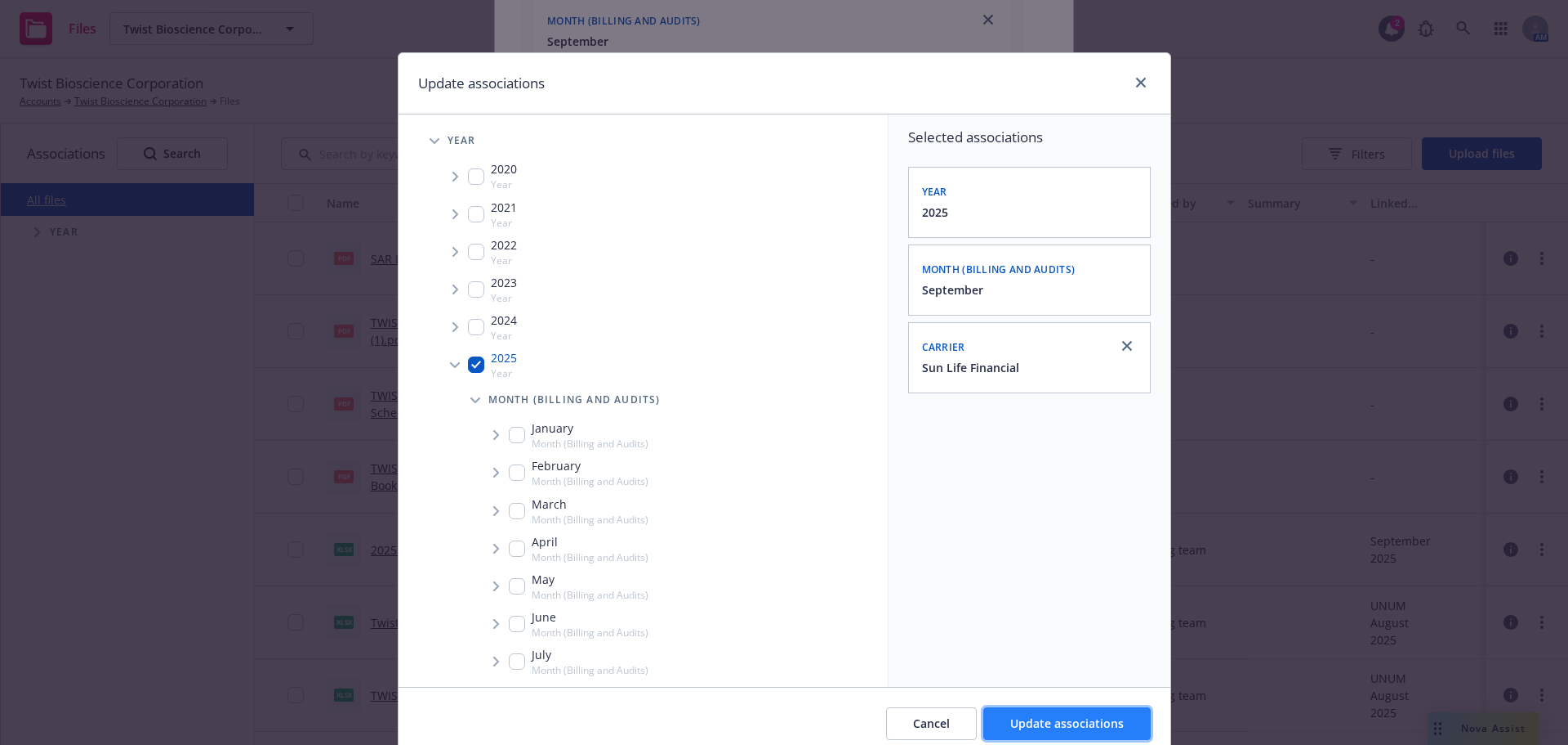
click at [1067, 728] on span "Update associations" at bounding box center [1067, 723] width 114 height 15
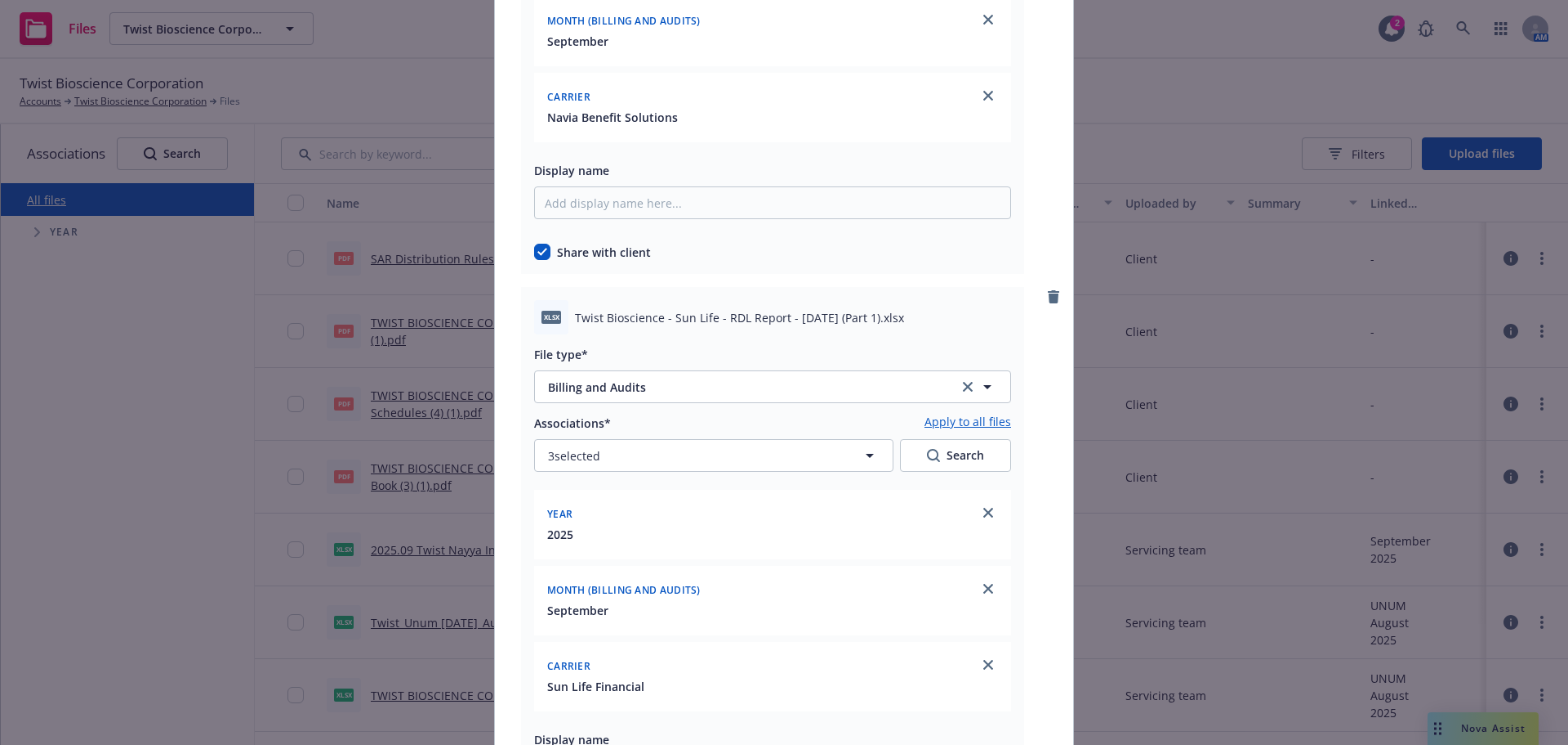
click at [744, 436] on div "Associations* Apply to all files 3 selected Search" at bounding box center [772, 442] width 477 height 59
click at [755, 446] on button "3 selected" at bounding box center [714, 455] width 360 height 33
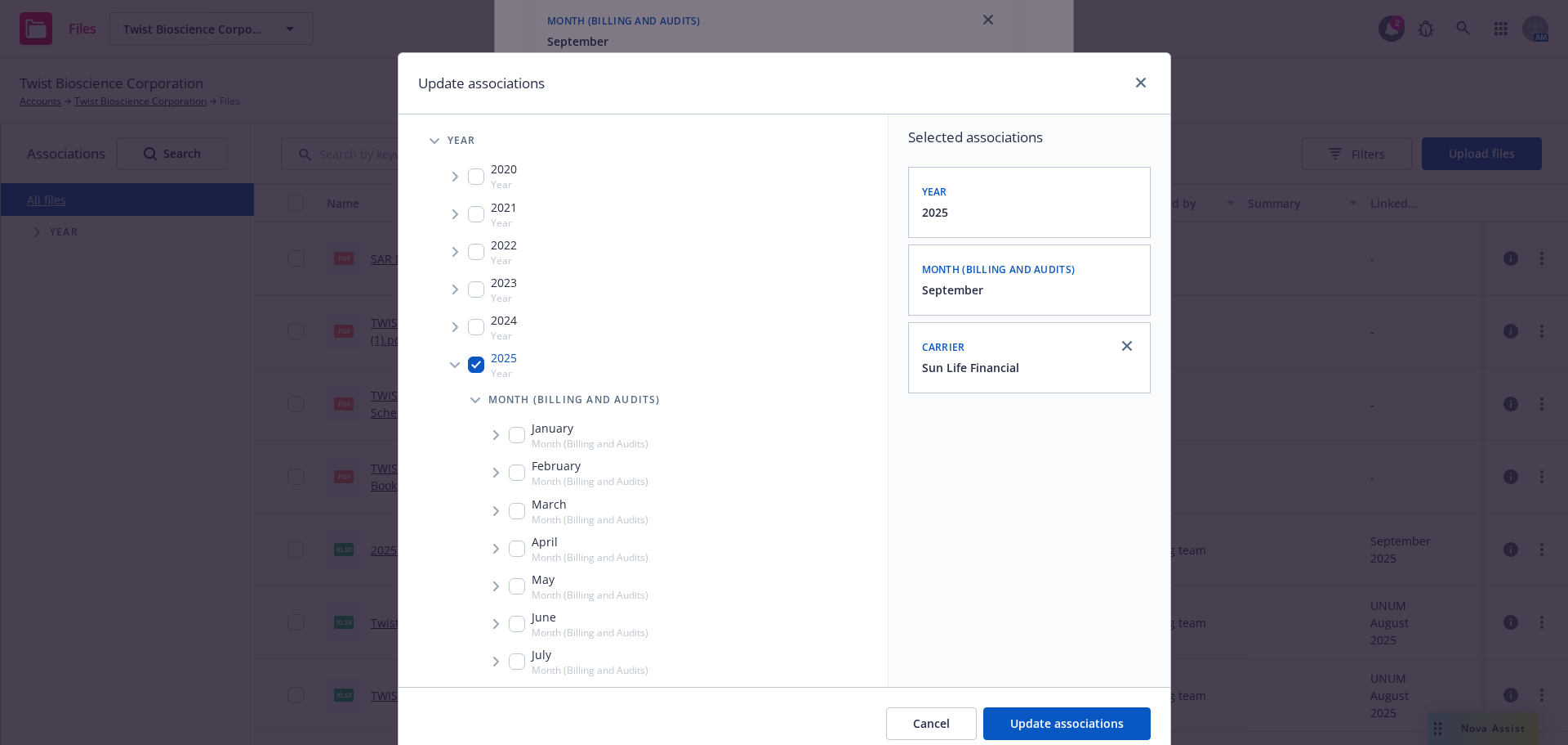
click at [1044, 695] on div "Cancel Update associations" at bounding box center [784, 723] width 772 height 73
drag, startPoint x: 1070, startPoint y: 727, endPoint x: 1083, endPoint y: 712, distance: 19.8
click at [1074, 715] on span "Update associations" at bounding box center [1067, 723] width 114 height 15
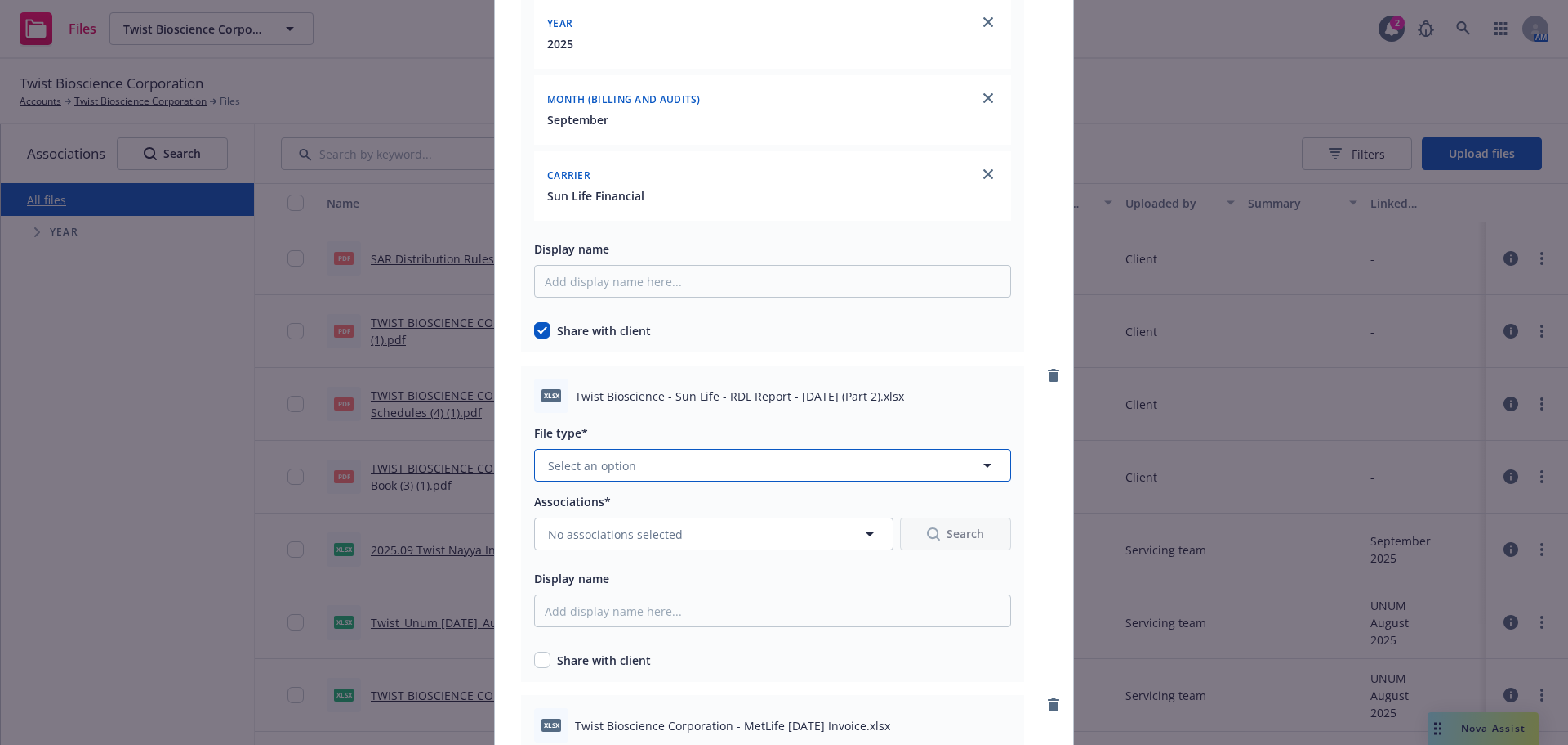
click at [660, 458] on button "Select an option" at bounding box center [772, 465] width 477 height 33
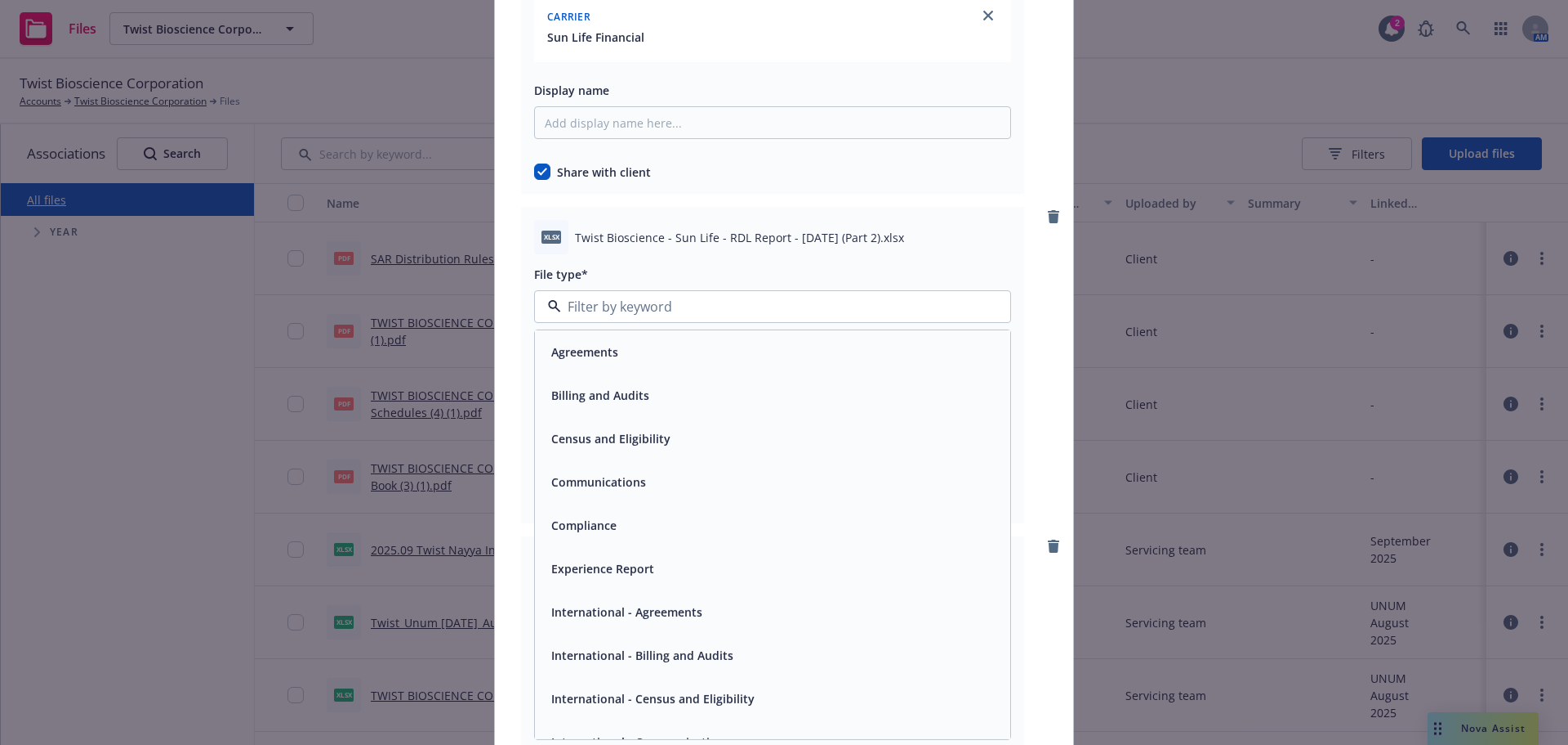
scroll to position [8091, 0]
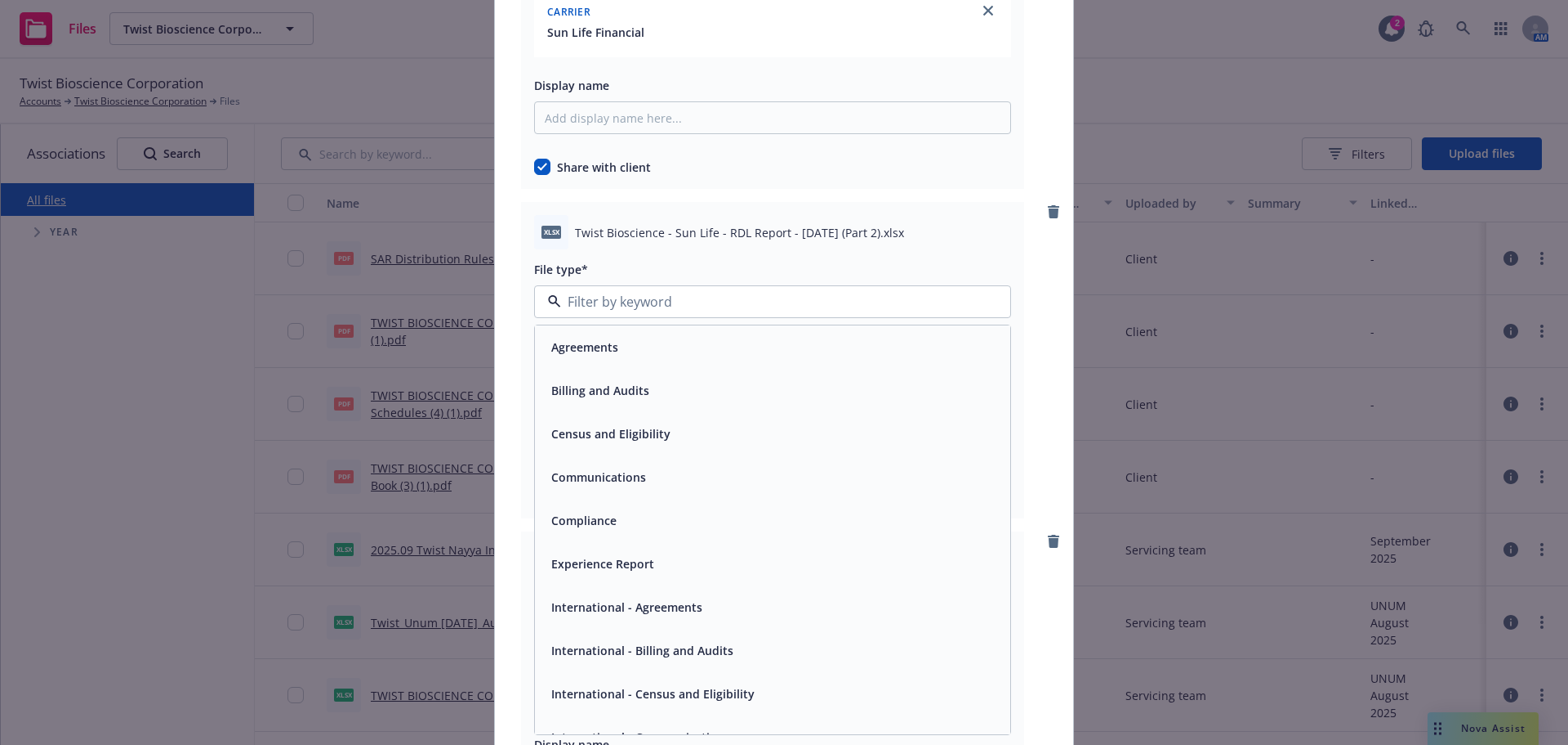
click at [646, 406] on div "Billing and Audits" at bounding box center [772, 390] width 475 height 43
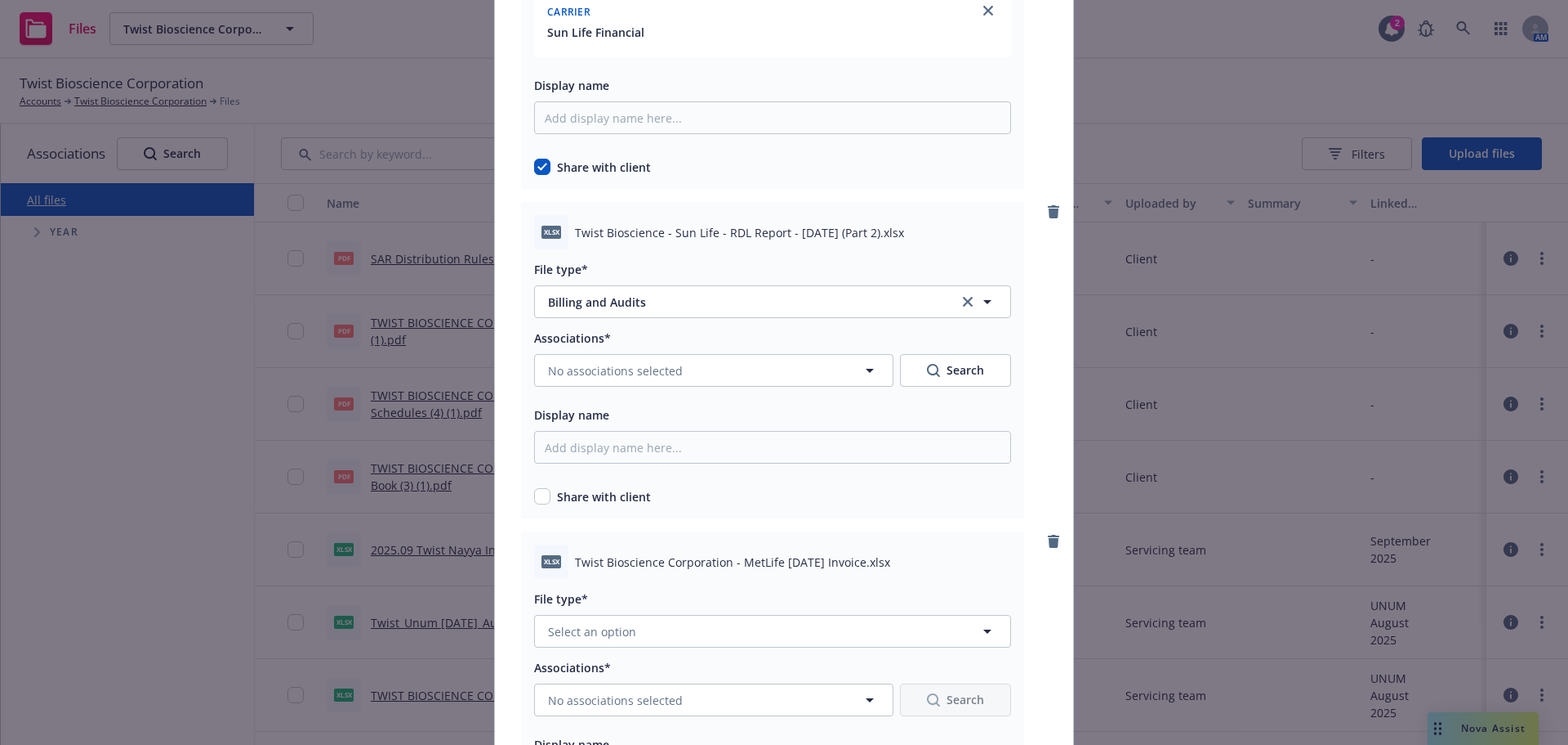
click at [527, 497] on div "xlsx Twist Bioscience - Sun Life - RDL Report - [DATE] (Part 2).xlsx File type*…" at bounding box center [772, 359] width 503 height 316
click at [539, 491] on input "checkbox" at bounding box center [542, 496] width 16 height 16
checkbox input "true"
click at [626, 372] on span "No associations selected" at bounding box center [615, 370] width 135 height 17
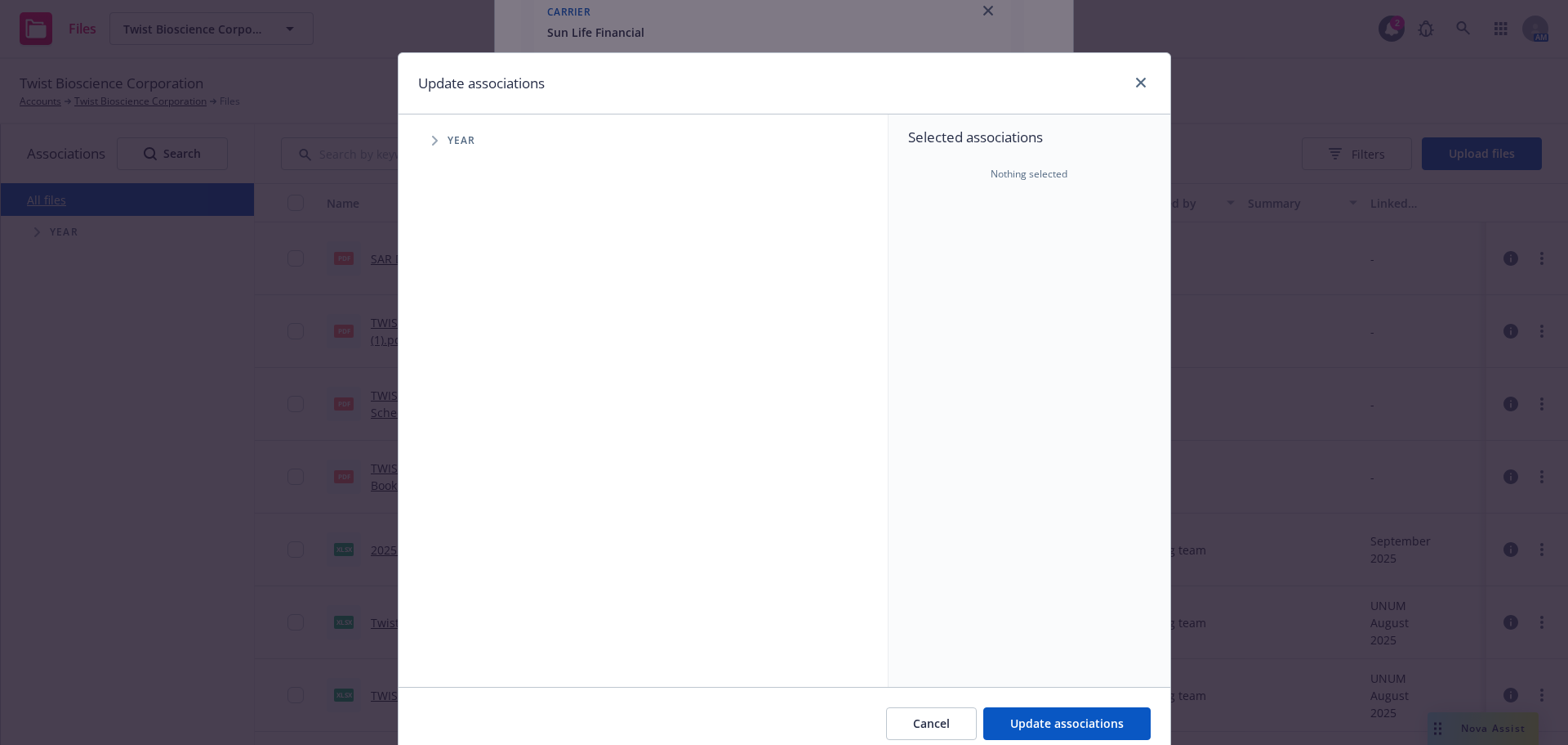
click at [425, 149] on span "Tree Example" at bounding box center [434, 140] width 26 height 26
click at [473, 365] on input "Tree Example" at bounding box center [476, 364] width 16 height 16
checkbox input "true"
click at [453, 362] on span "Tree Example" at bounding box center [455, 364] width 26 height 26
click at [463, 400] on span "Tree Example" at bounding box center [475, 399] width 26 height 26
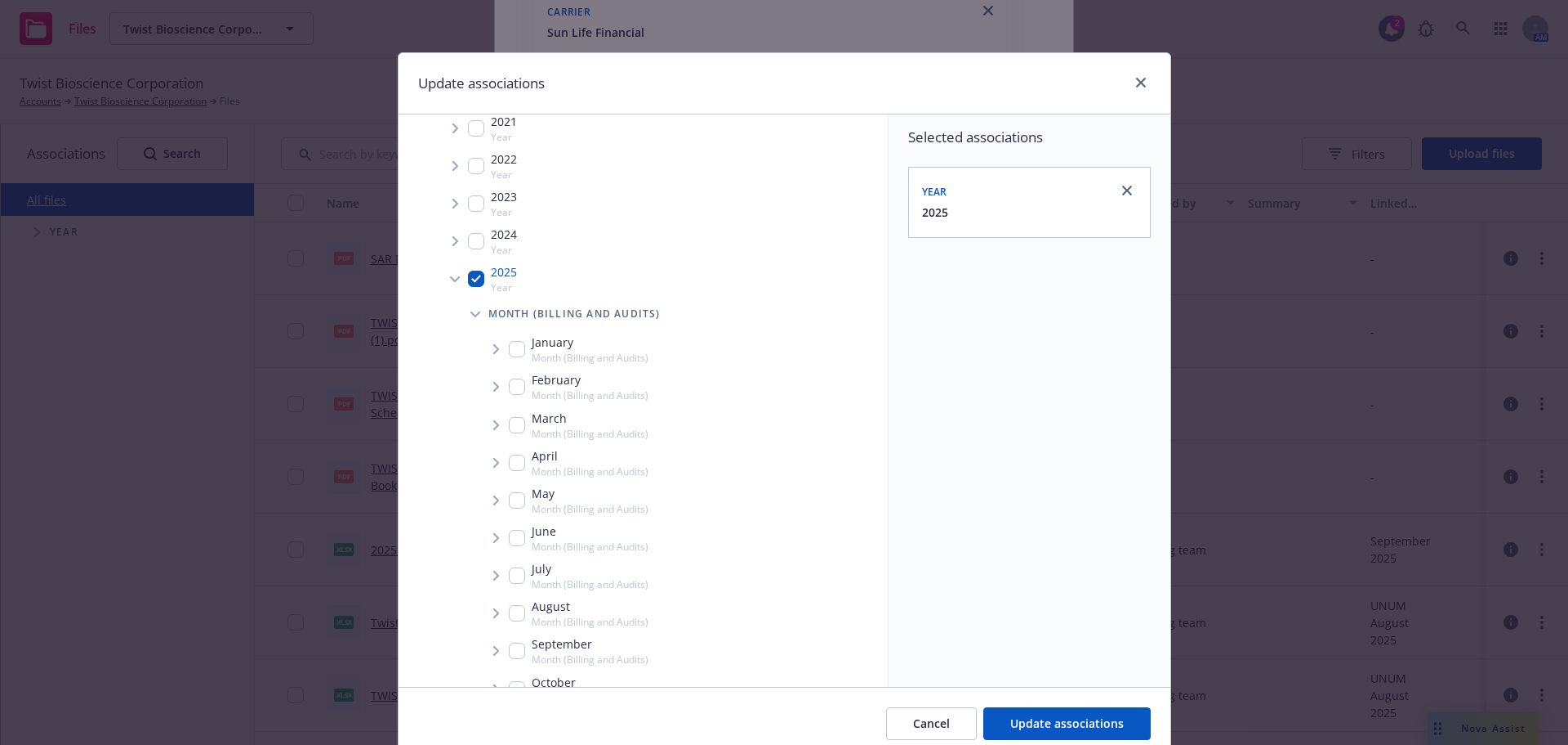
scroll to position [229, 0]
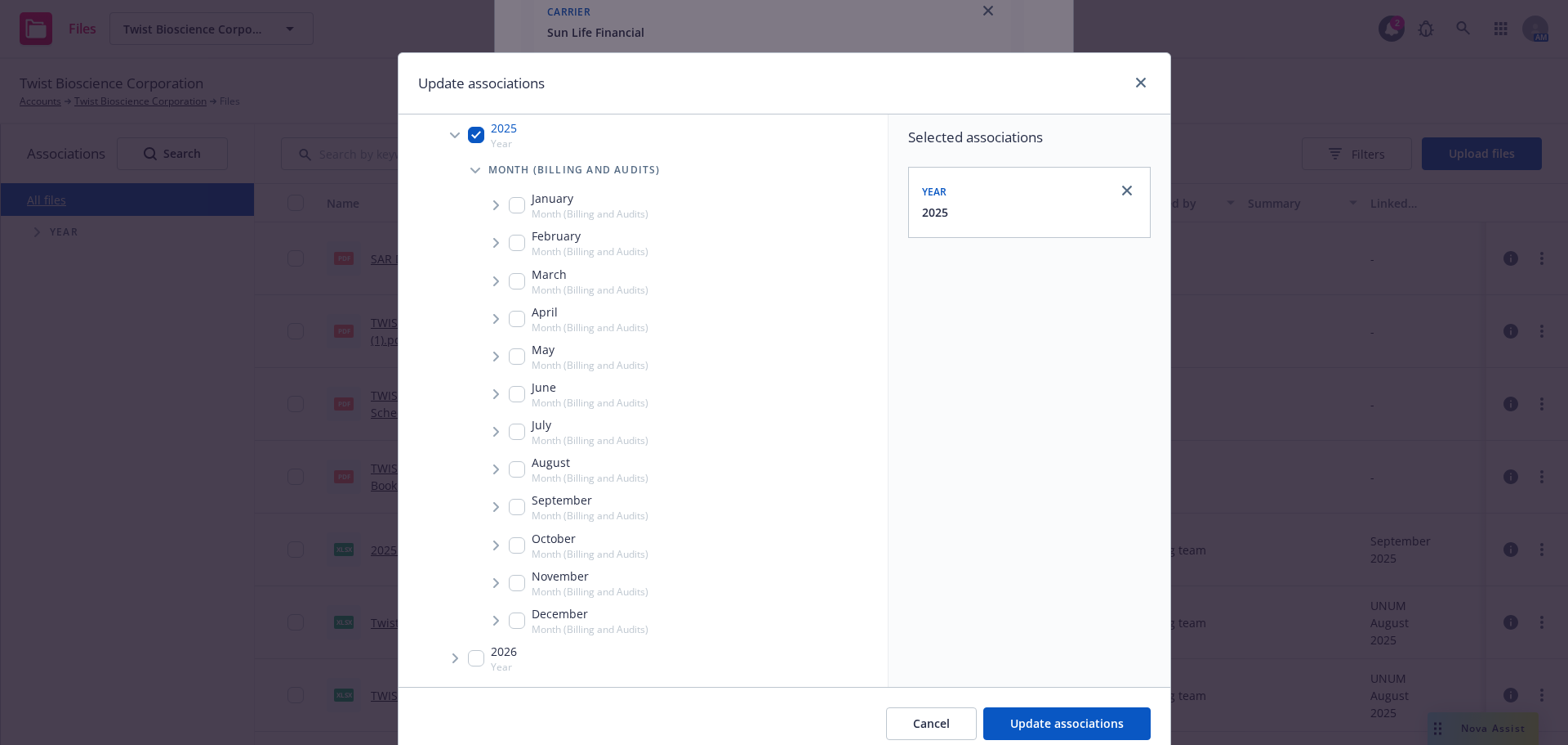
click at [513, 510] on input "Tree Example" at bounding box center [517, 507] width 16 height 16
checkbox input "true"
click at [483, 501] on span "Tree Example" at bounding box center [495, 506] width 26 height 26
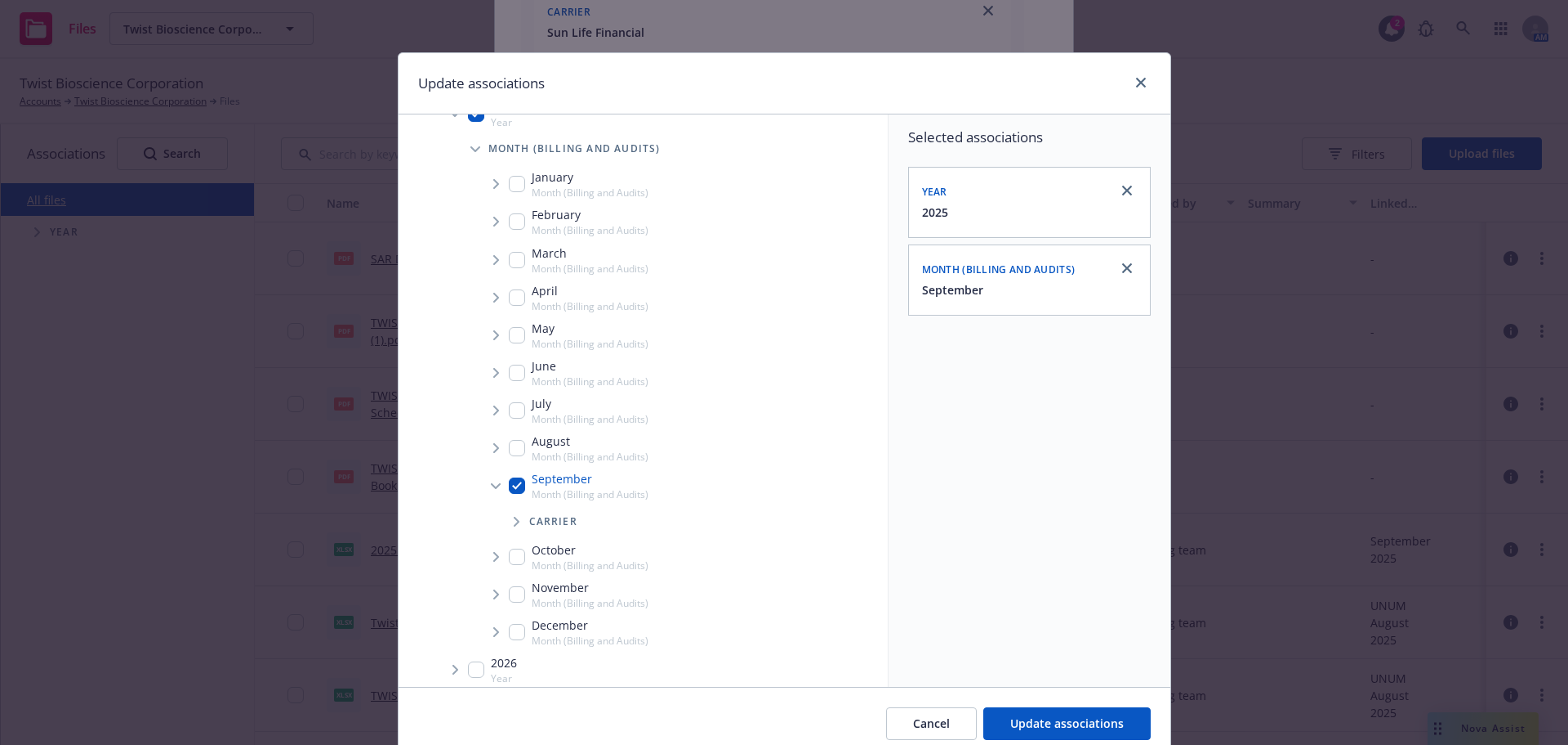
scroll to position [262, 0]
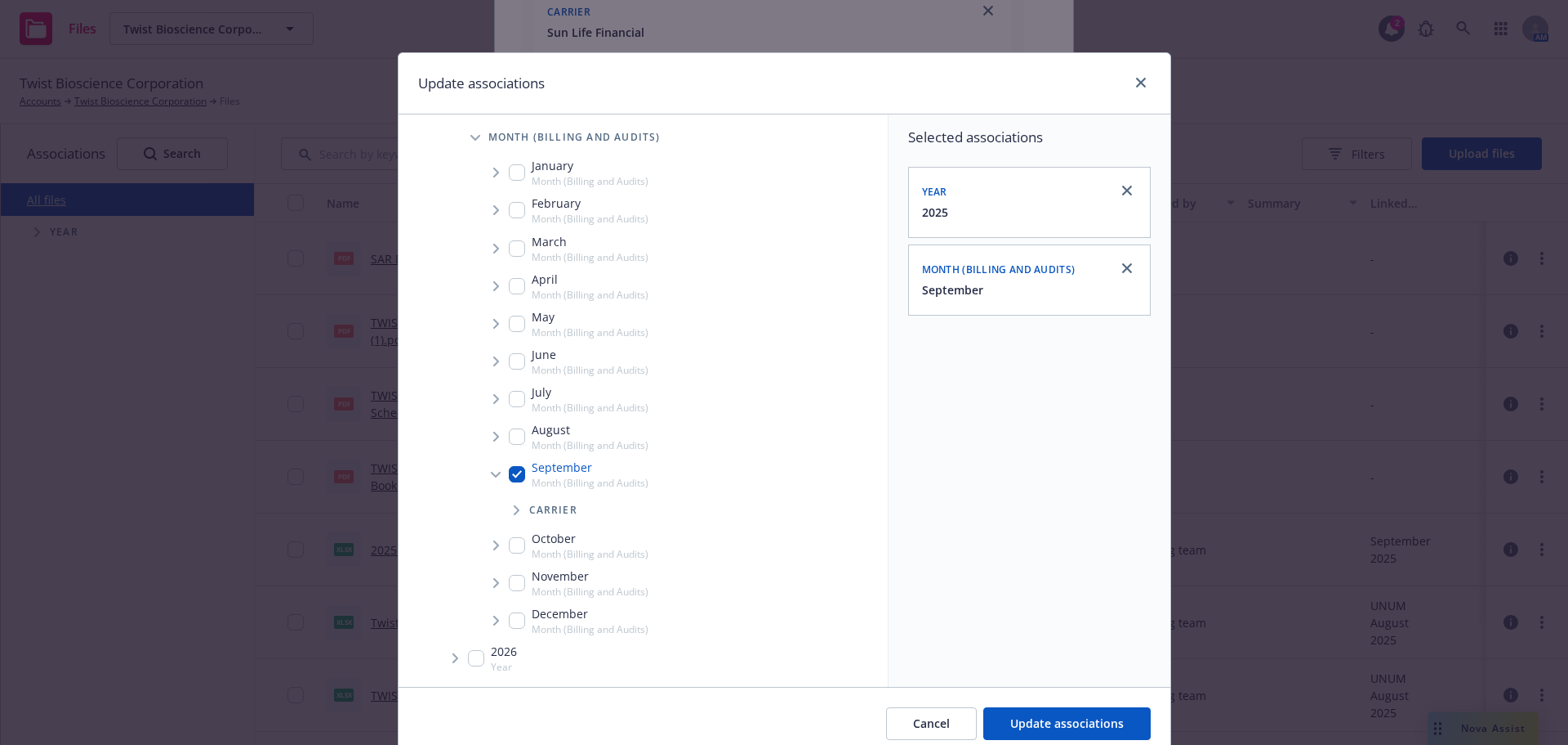
click at [514, 510] on icon "Tree Example" at bounding box center [516, 510] width 6 height 10
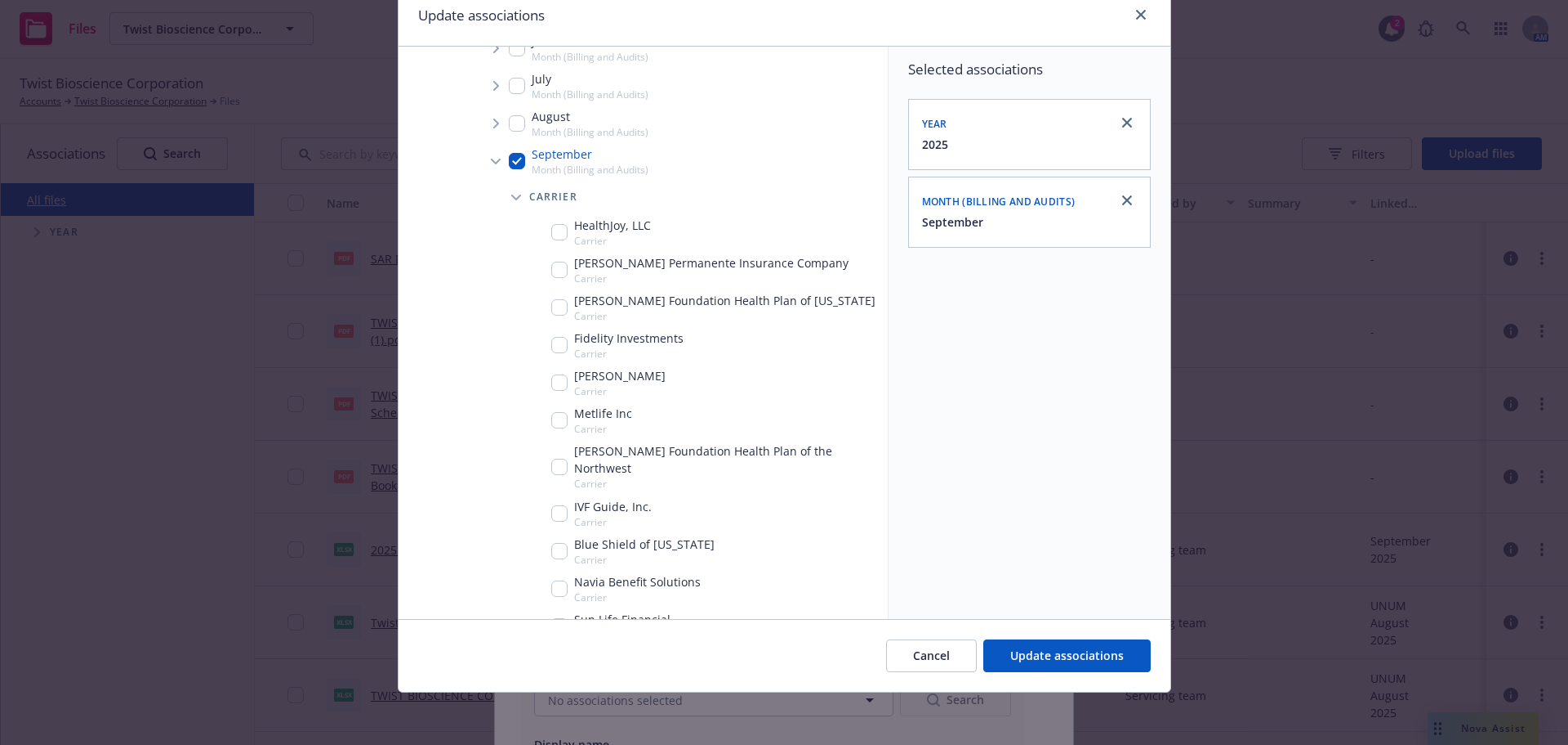
scroll to position [671, 0]
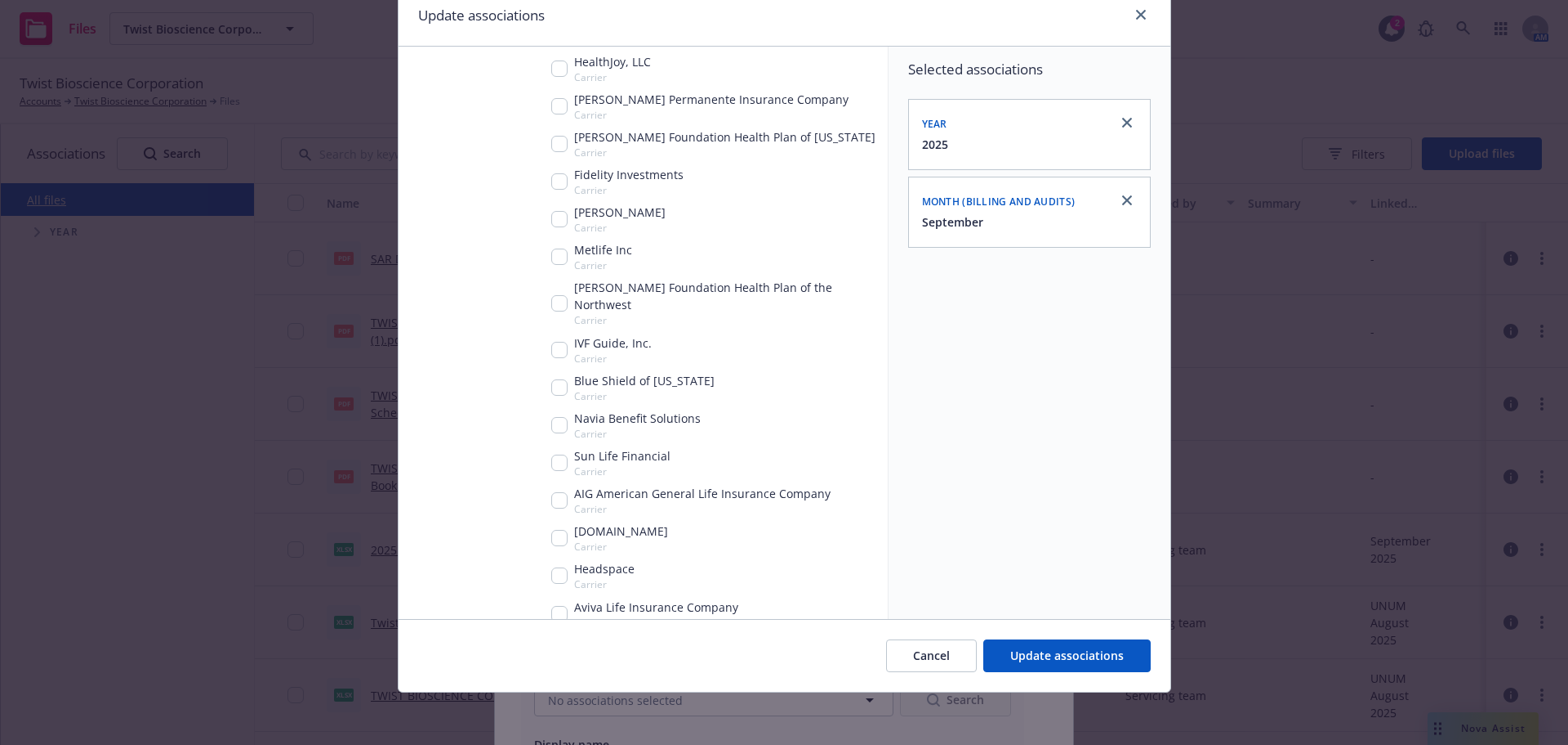
click at [558, 454] on input "Tree Example" at bounding box center [559, 462] width 16 height 16
checkbox input "true"
click at [1071, 665] on button "Update associations" at bounding box center [1067, 655] width 167 height 33
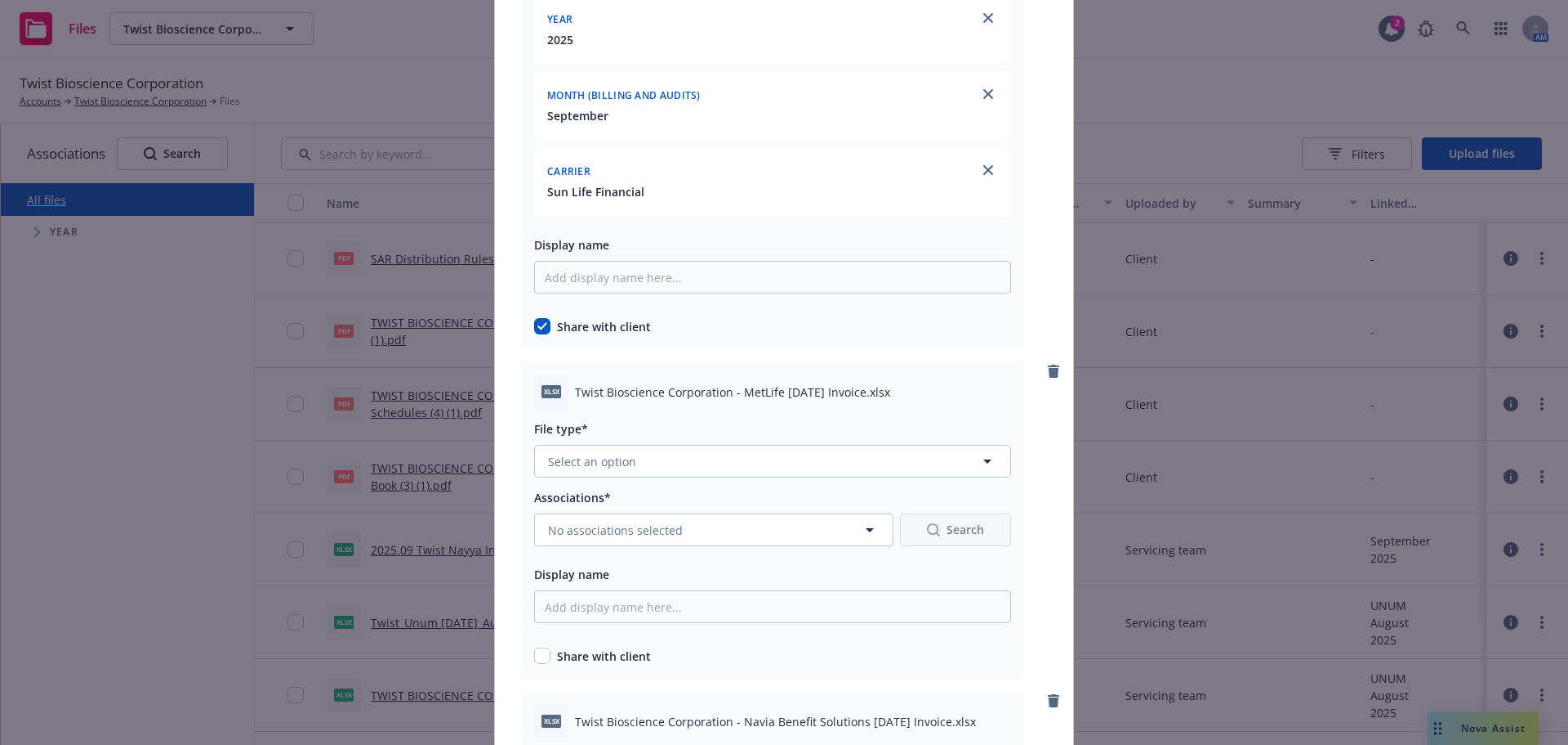
scroll to position [8582, 0]
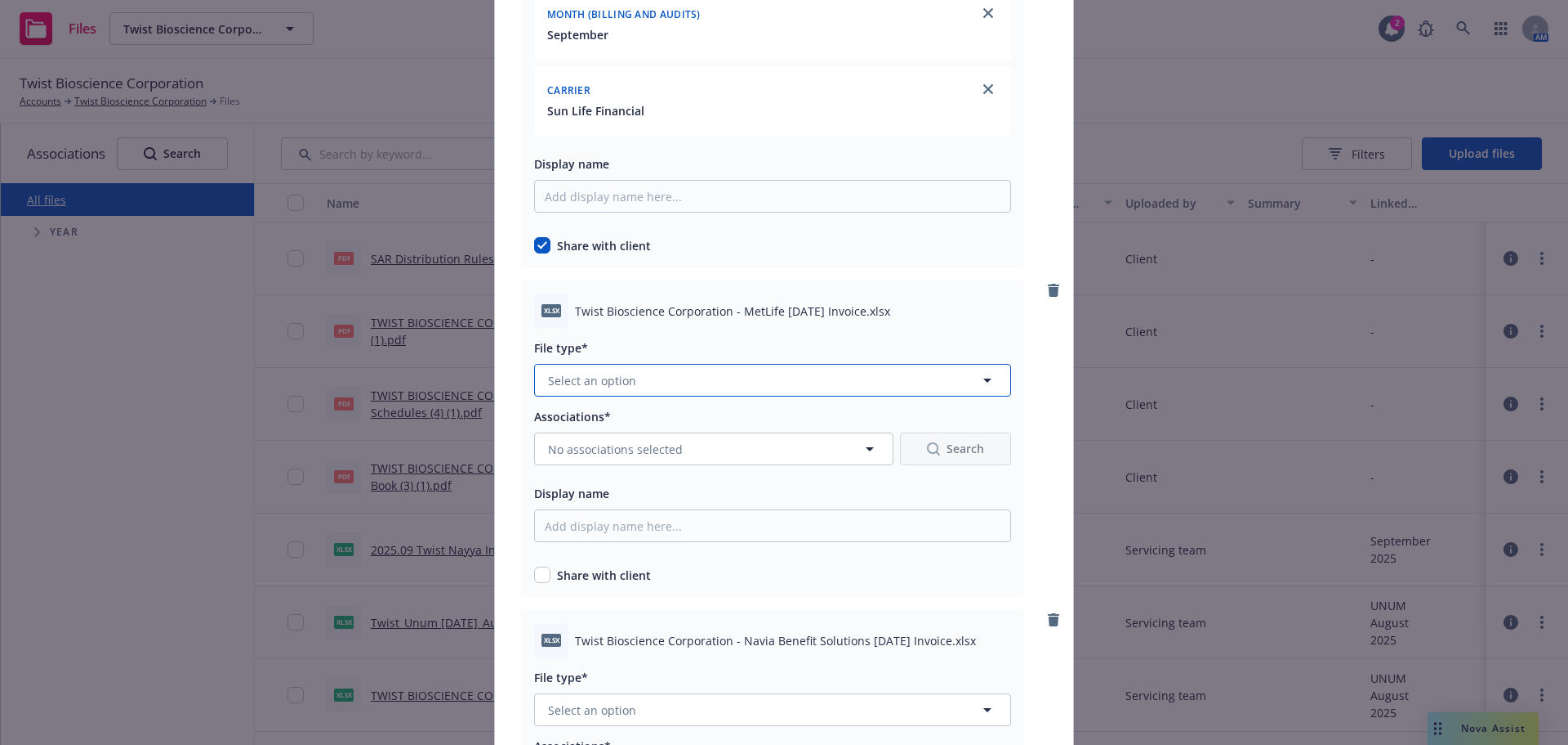
click at [634, 381] on button "Select an option" at bounding box center [772, 380] width 477 height 33
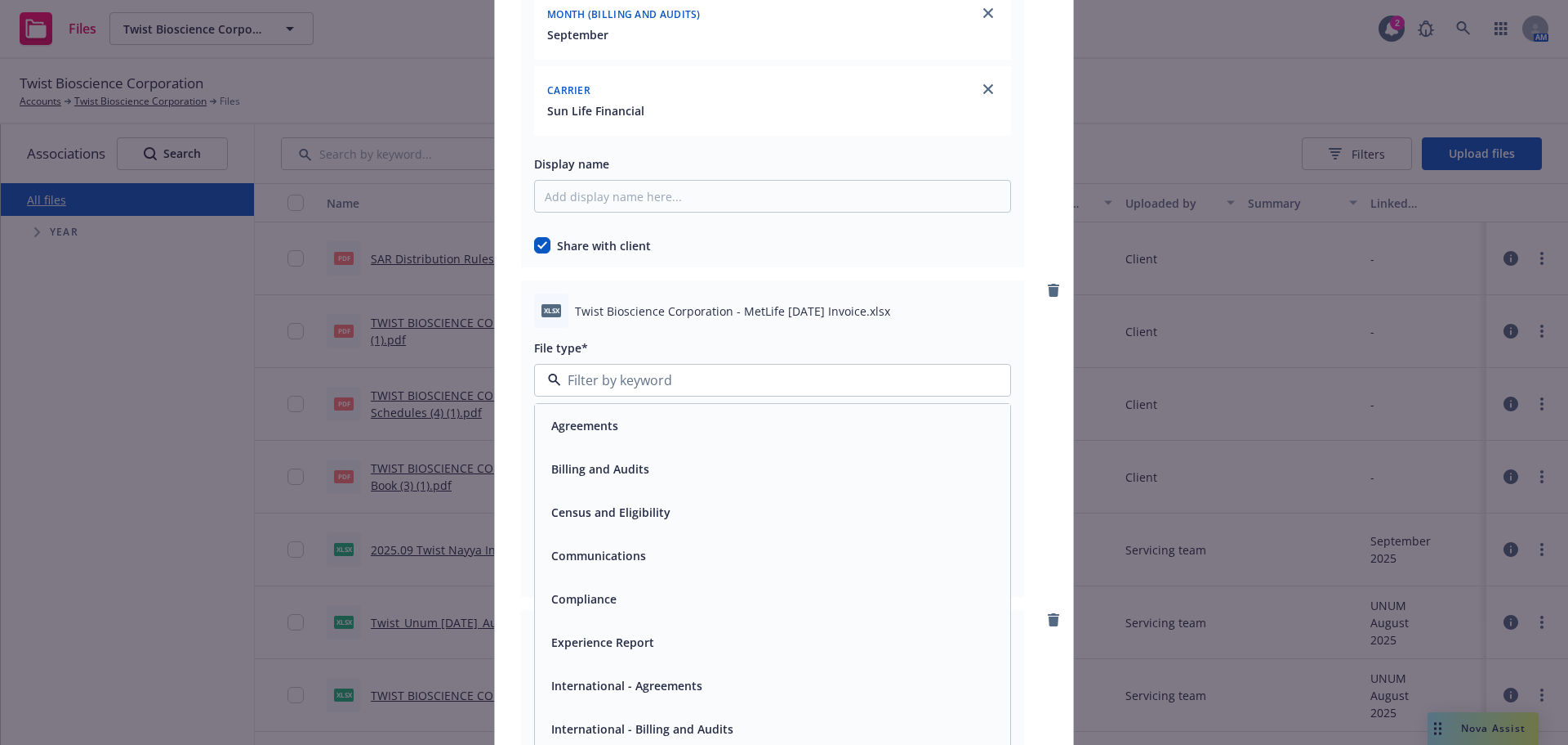
scroll to position [8663, 0]
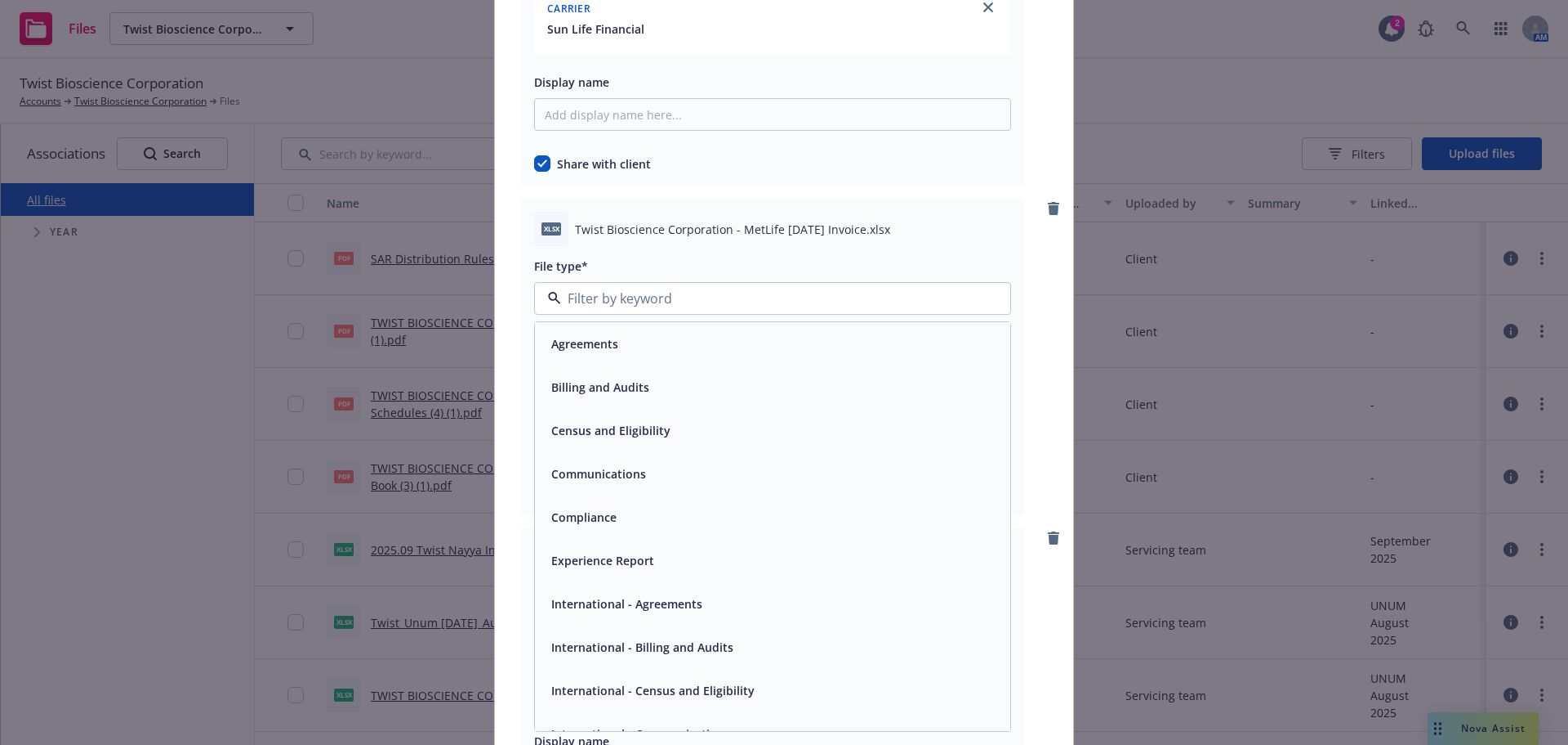
click at [621, 390] on span "Billing and Audits" at bounding box center [601, 387] width 98 height 17
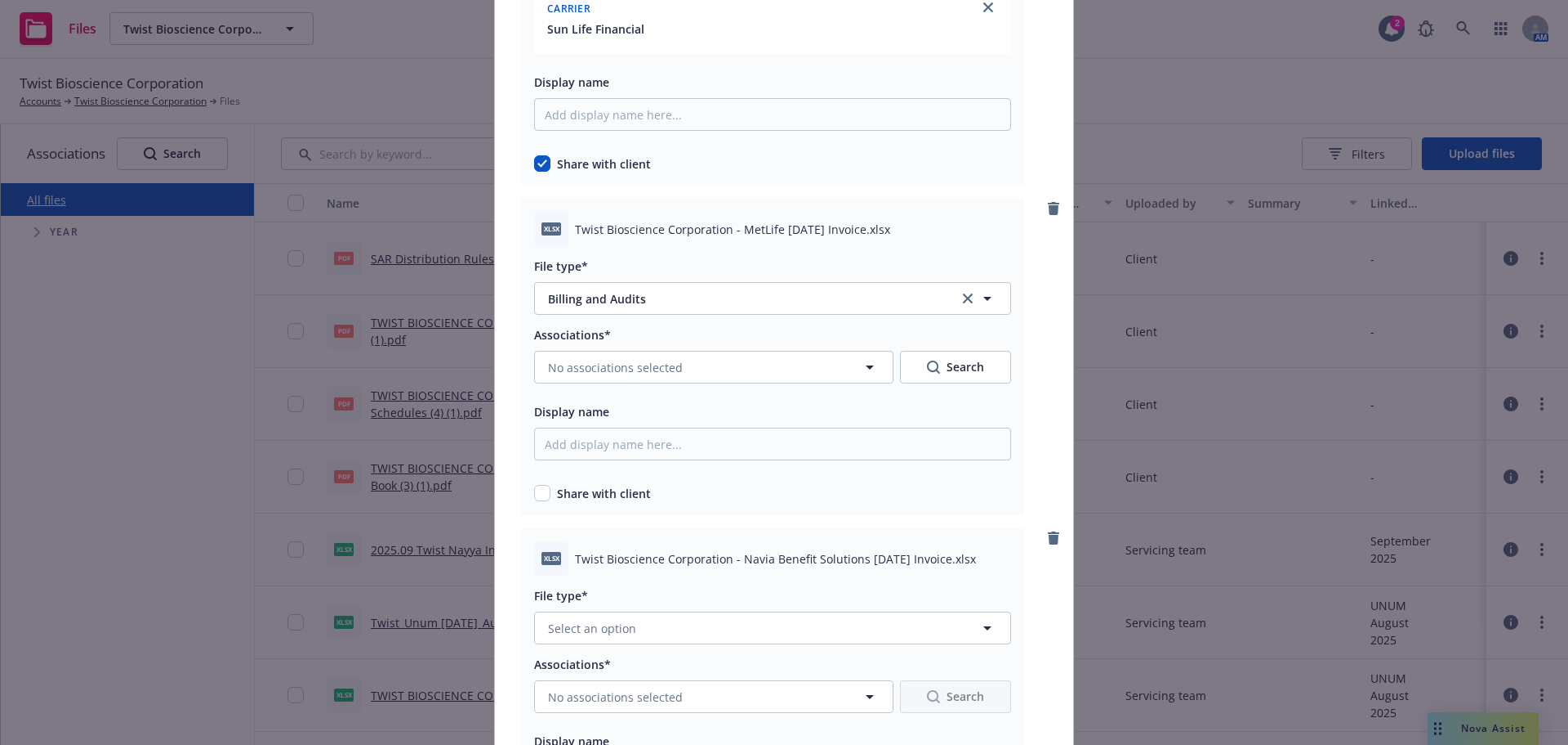
scroll to position [157, 0]
click at [535, 481] on div "Associations* No associations selected Search Display name Share with client" at bounding box center [772, 413] width 477 height 177
click at [537, 483] on div "Share with client" at bounding box center [772, 490] width 477 height 23
click at [537, 486] on input "checkbox" at bounding box center [542, 492] width 16 height 16
checkbox input "true"
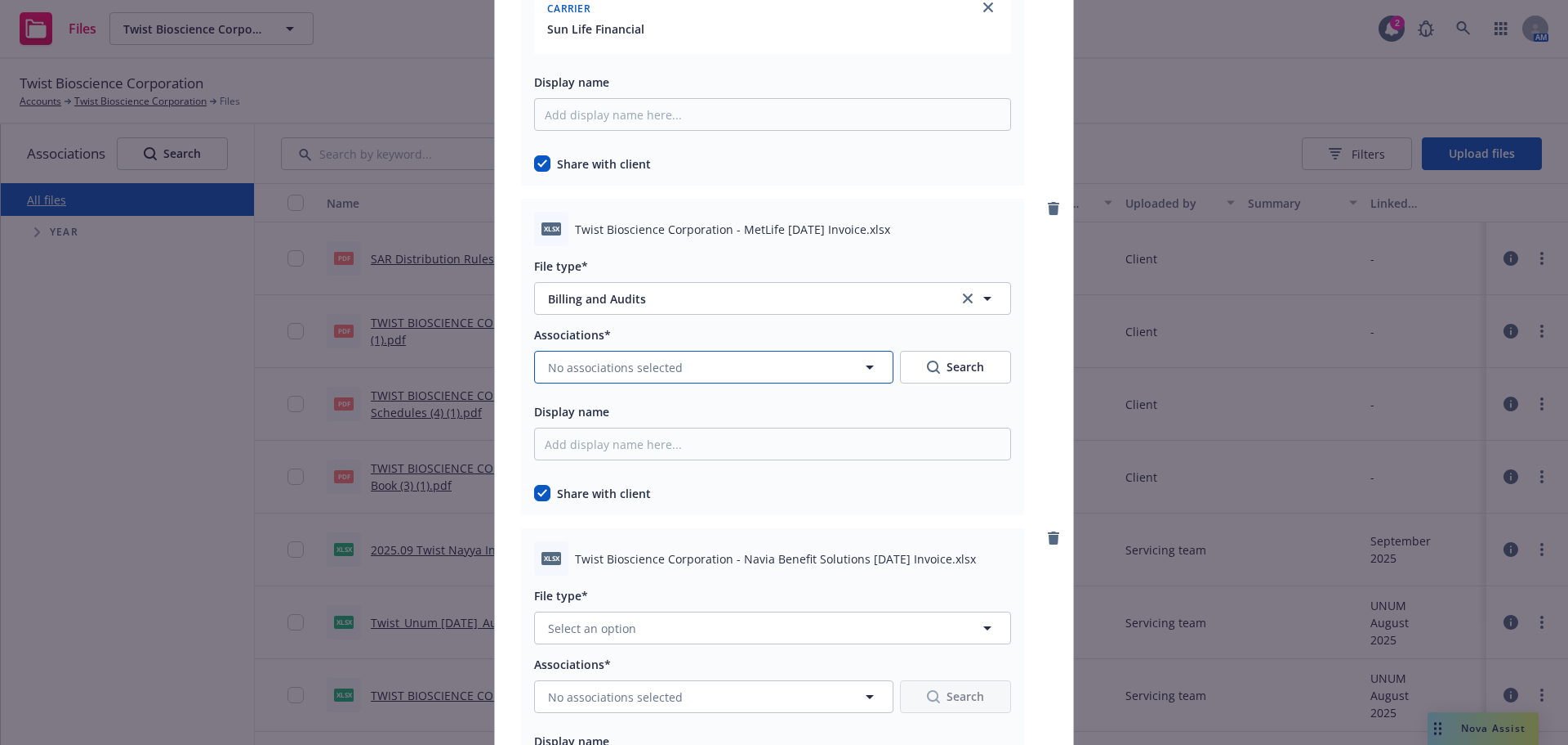
click at [642, 375] on span "No associations selected" at bounding box center [615, 367] width 135 height 17
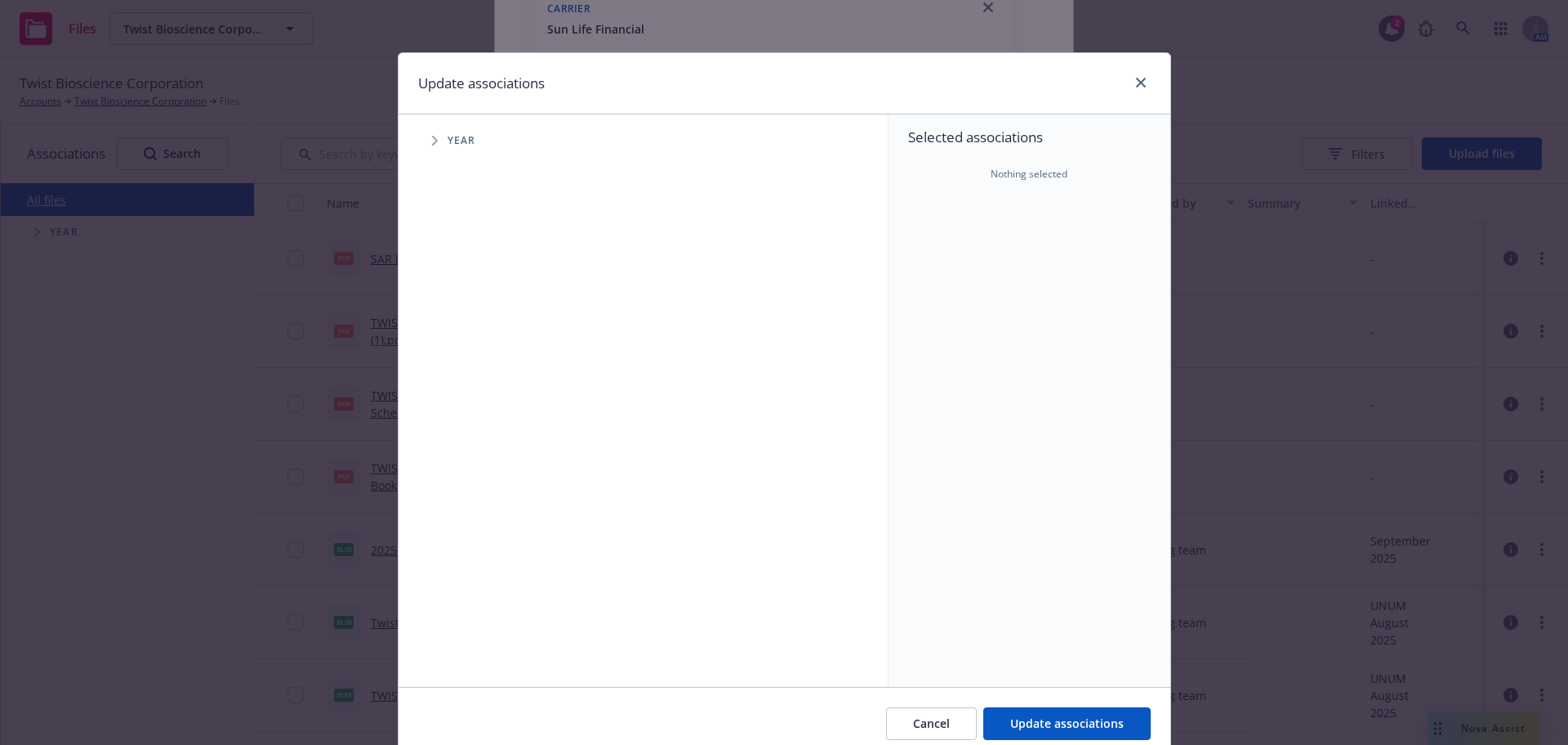
click at [425, 139] on span "Tree Example" at bounding box center [434, 140] width 26 height 26
click at [471, 368] on input "Tree Example" at bounding box center [476, 364] width 16 height 16
checkbox input "true"
click at [454, 359] on span "Tree Example" at bounding box center [455, 364] width 26 height 26
drag, startPoint x: 473, startPoint y: 388, endPoint x: 485, endPoint y: 390, distance: 12.2
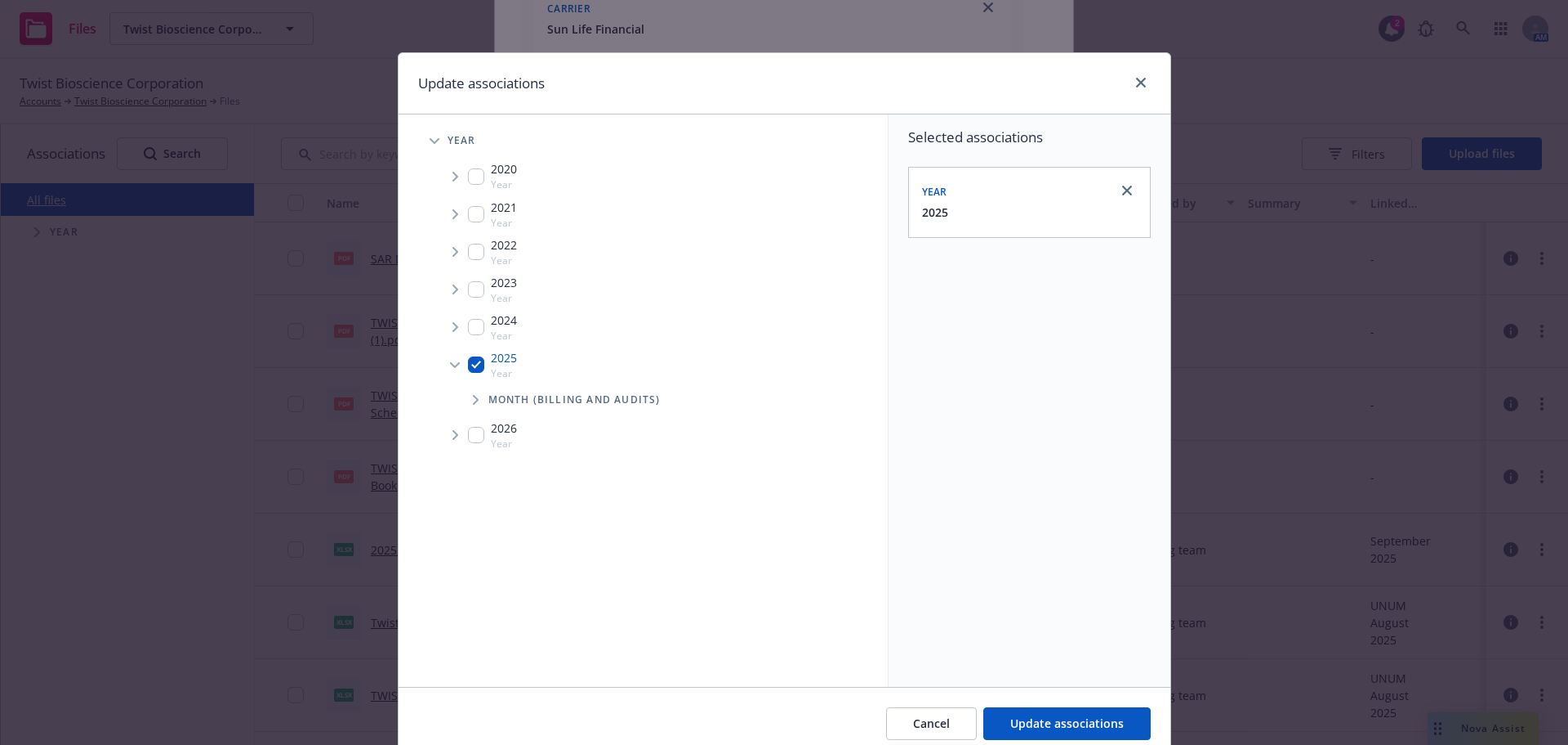
click at [478, 390] on span "Tree Example" at bounding box center [475, 399] width 26 height 26
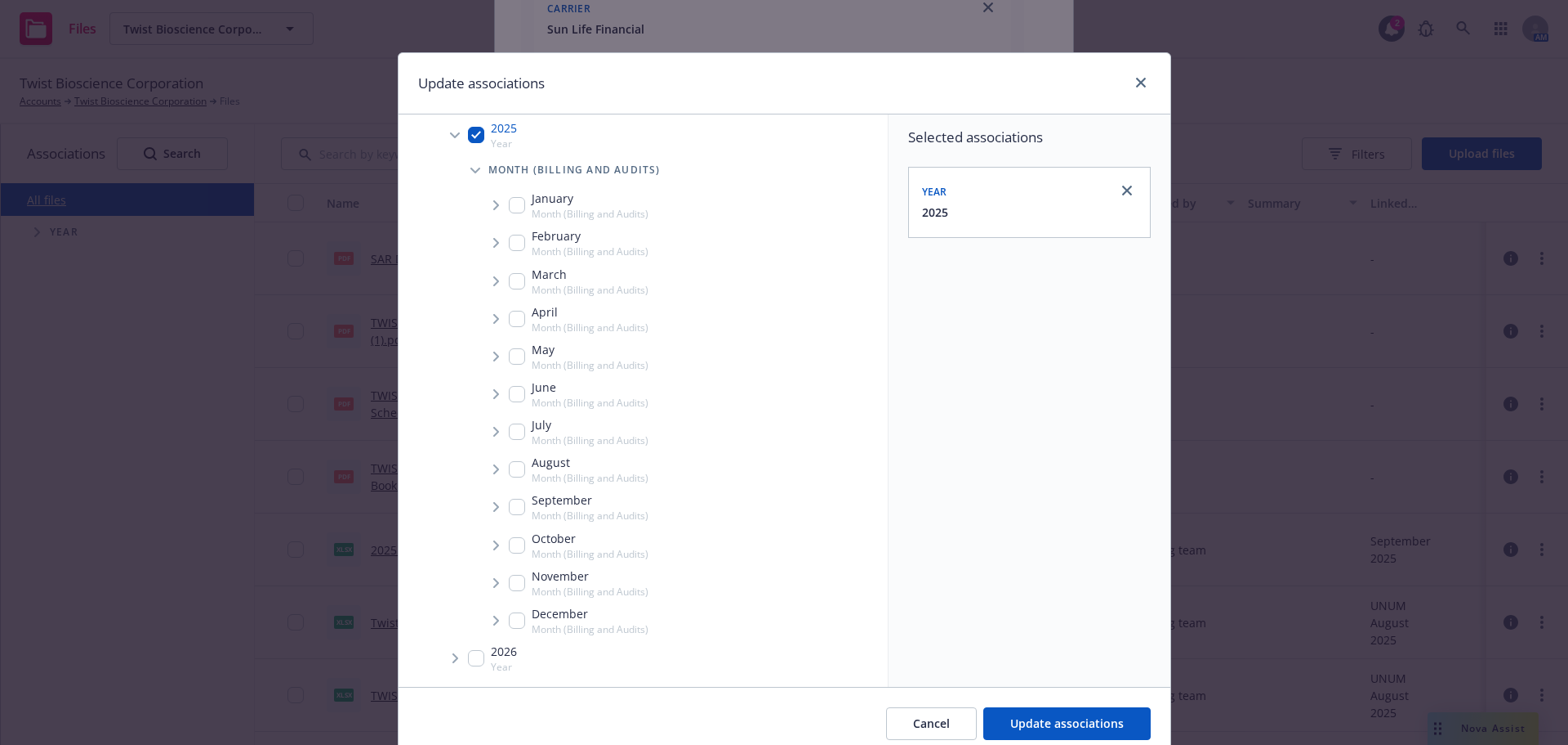
scroll to position [68, 0]
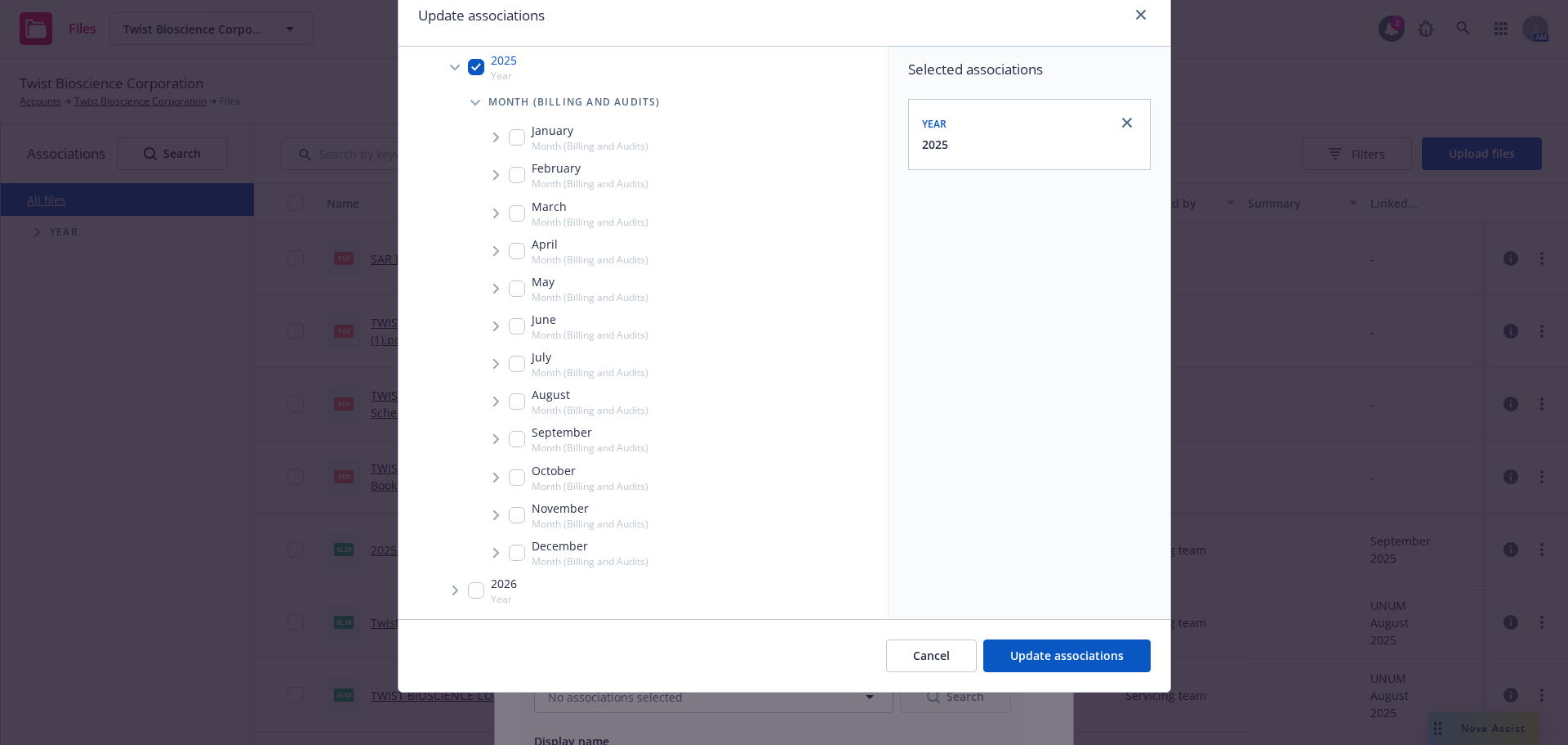
click at [513, 445] on input "Tree Example" at bounding box center [517, 439] width 16 height 16
checkbox input "true"
click at [493, 436] on icon "Tree Example" at bounding box center [496, 439] width 6 height 10
click at [509, 482] on span "Tree Example" at bounding box center [516, 475] width 26 height 26
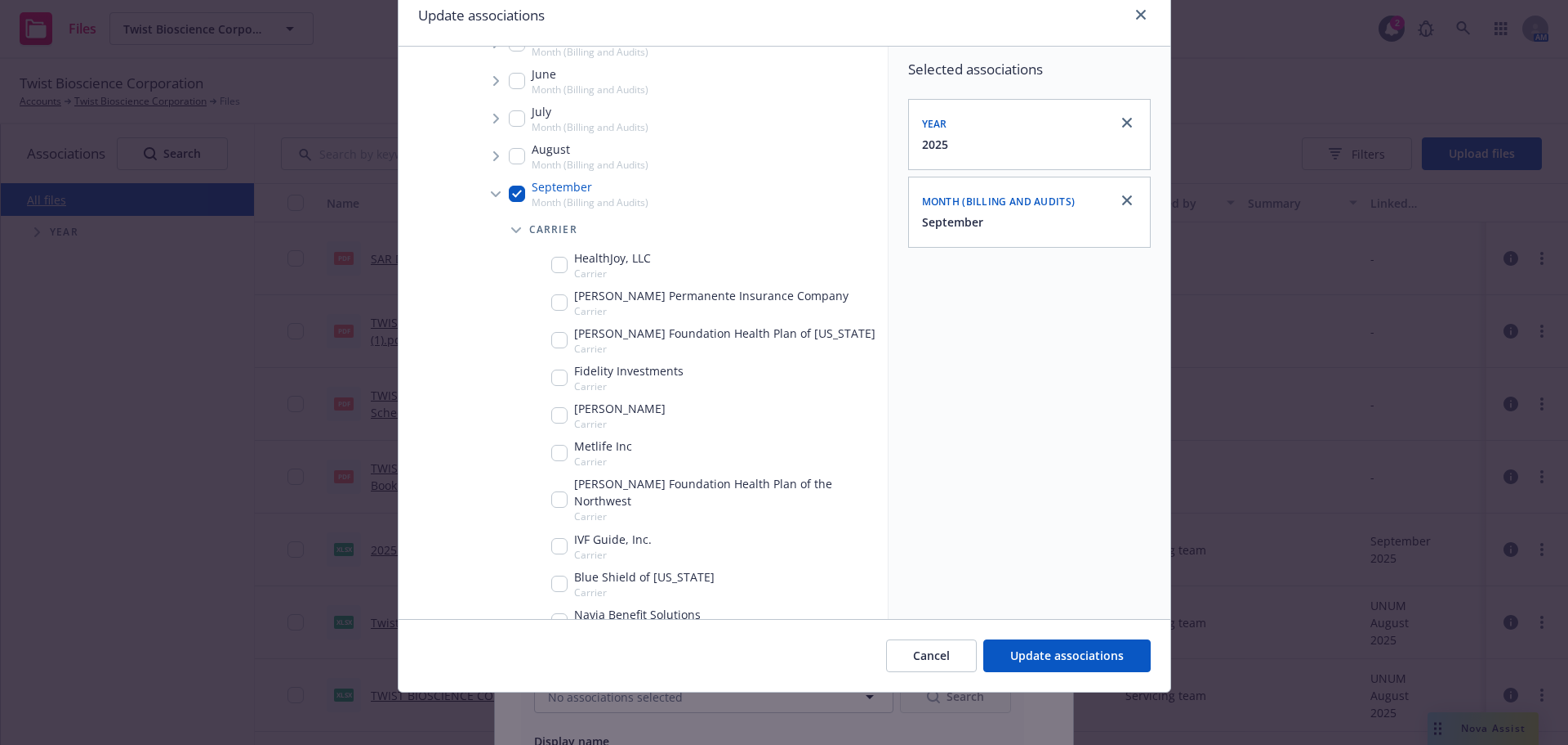
scroll to position [557, 0]
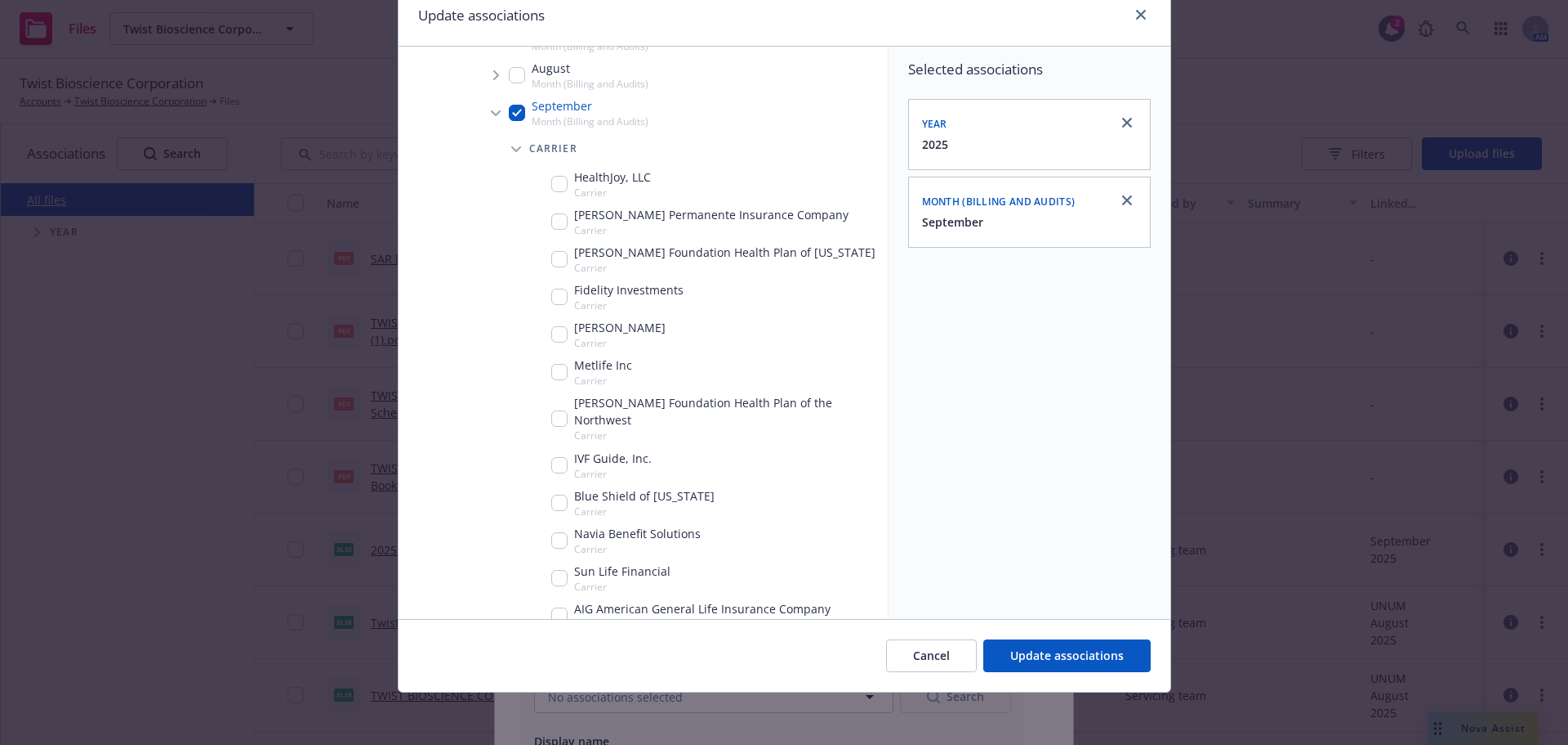
click at [561, 453] on div "IVF Guide, Inc. Carrier" at bounding box center [601, 465] width 100 height 31
drag, startPoint x: 554, startPoint y: 430, endPoint x: 556, endPoint y: 438, distance: 8.2
click at [554, 445] on div "IVF Guide, Inc. Carrier" at bounding box center [703, 464] width 371 height 38
checkbox input "false"
click at [552, 371] on input "Tree Example" at bounding box center [559, 371] width 16 height 16
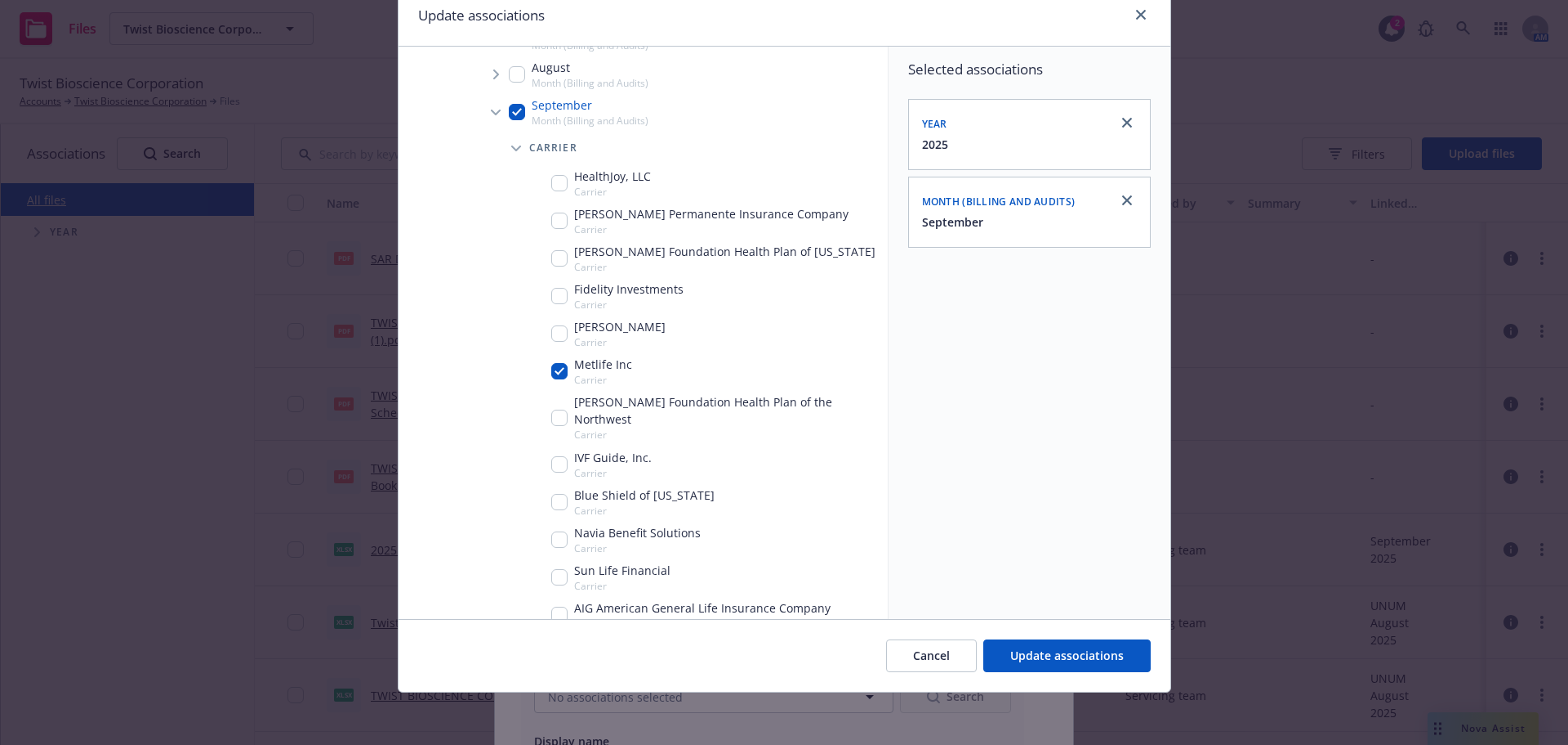
checkbox input "true"
click at [1062, 665] on button "Update associations" at bounding box center [1067, 655] width 167 height 33
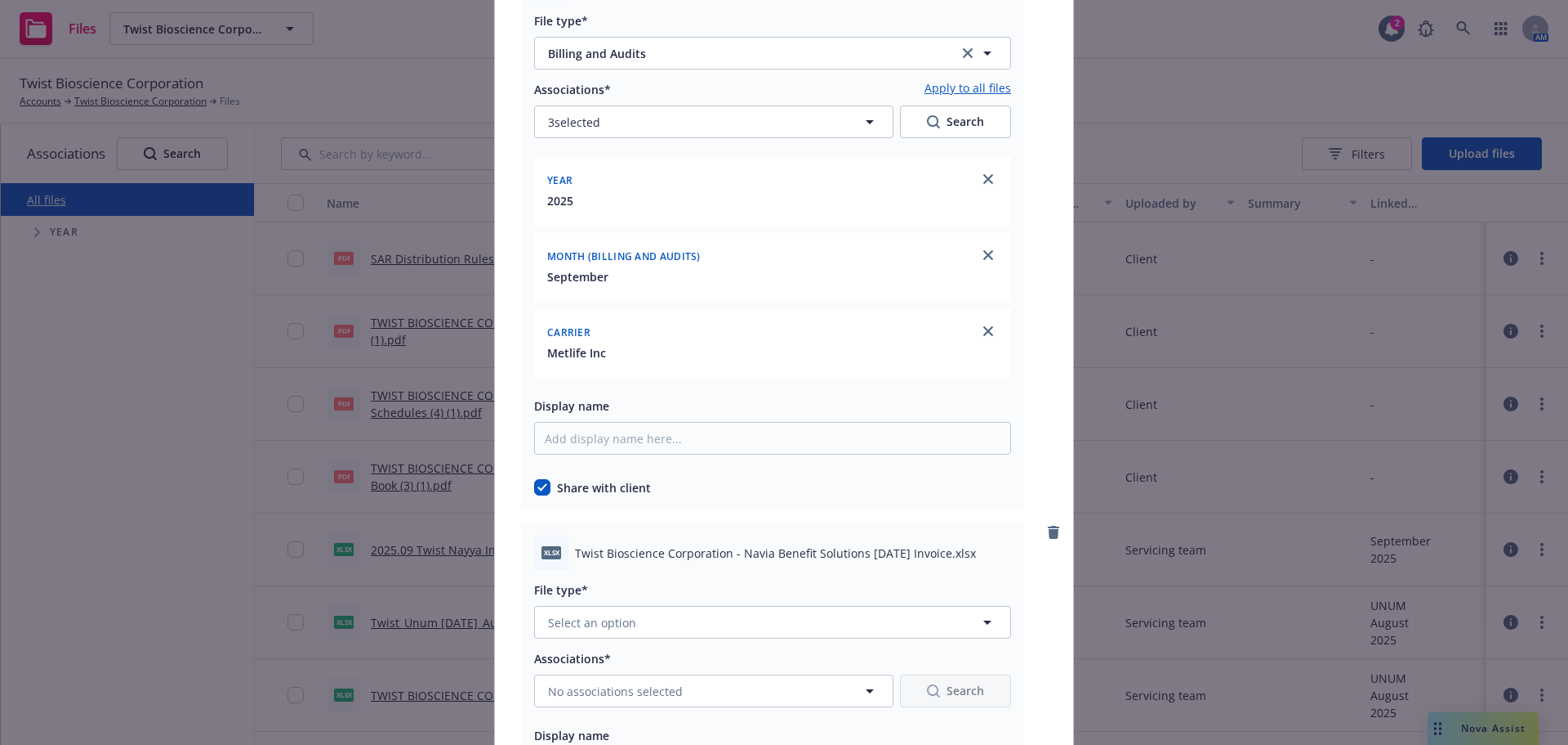
scroll to position [8990, 0]
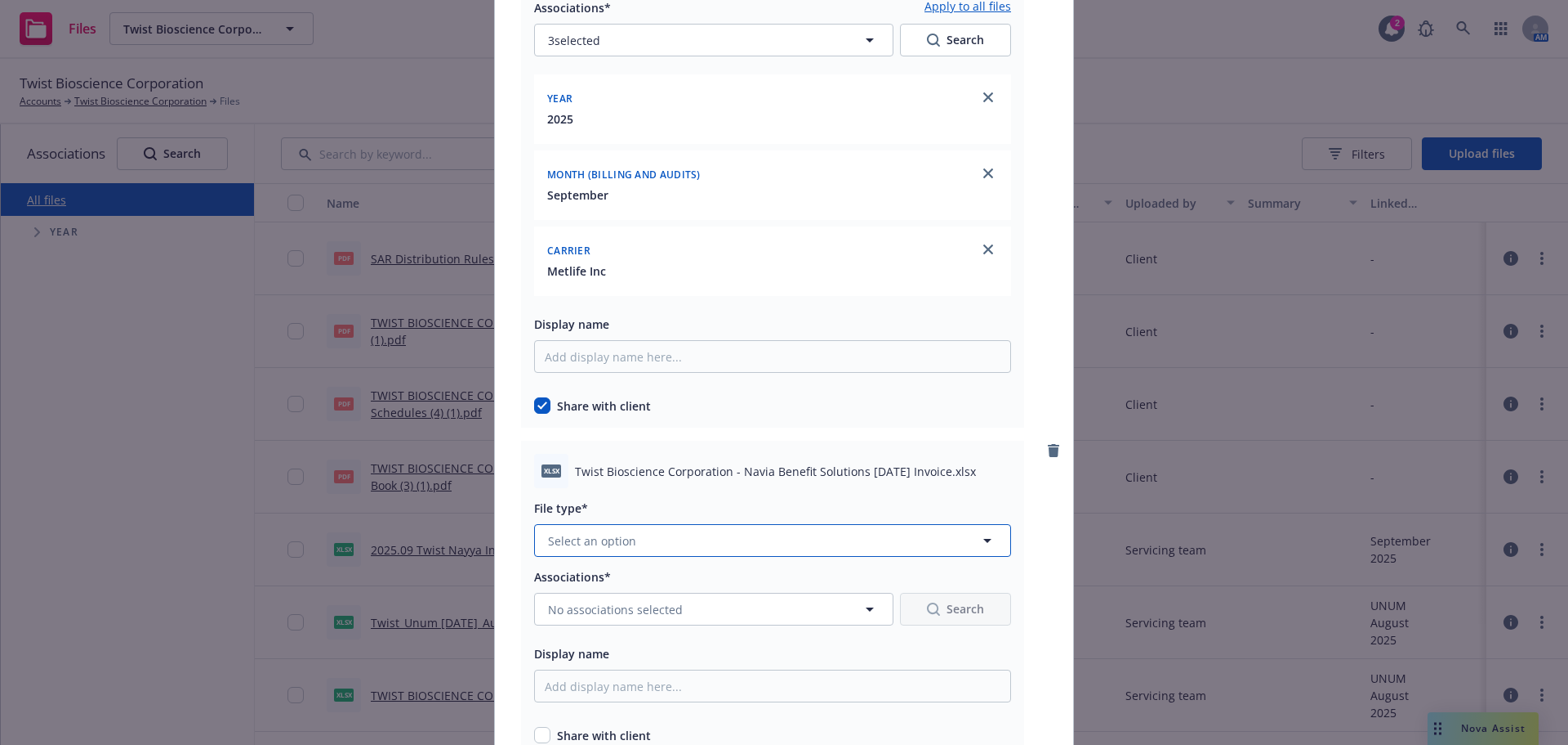
click at [675, 527] on button "Select an option" at bounding box center [772, 540] width 477 height 33
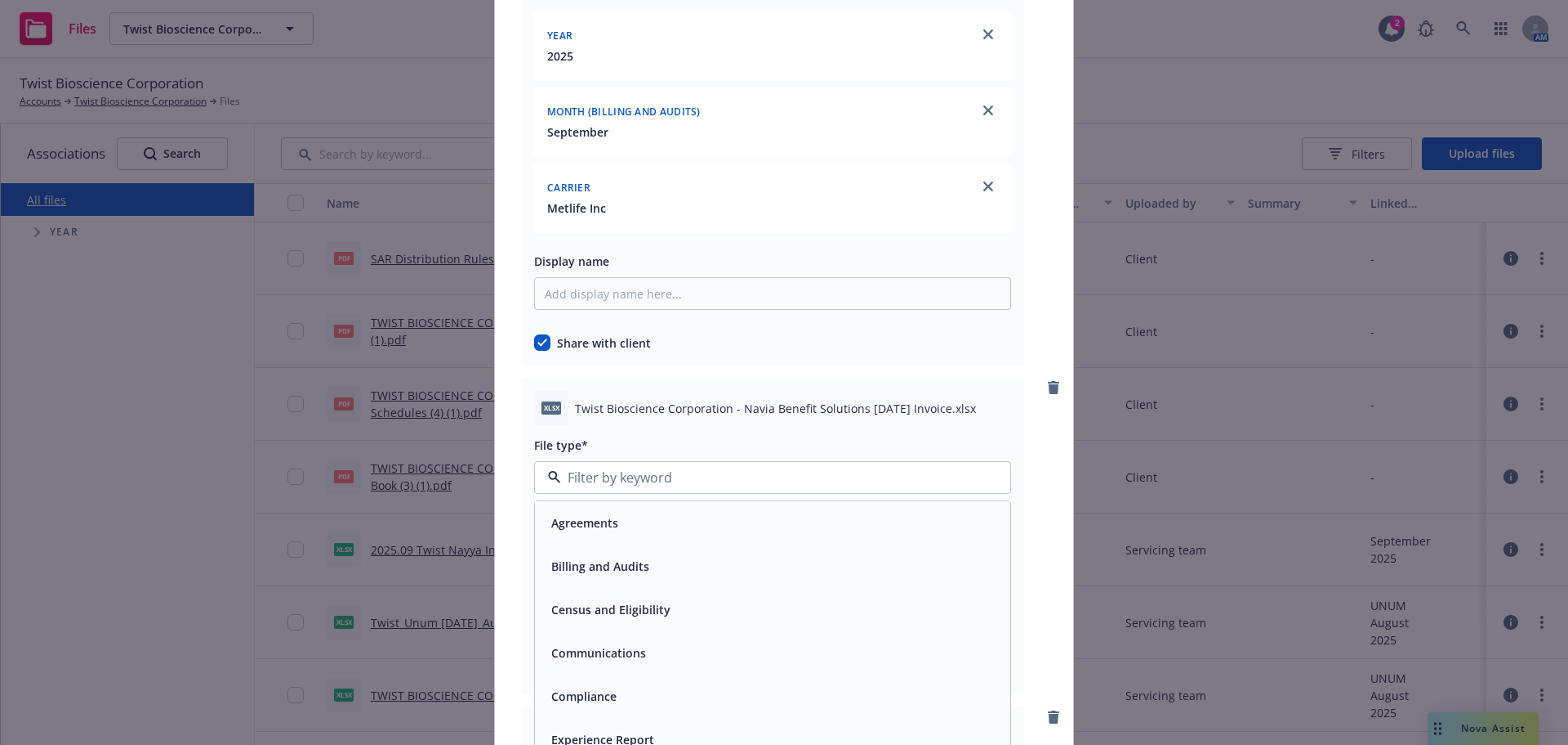
scroll to position [9235, 0]
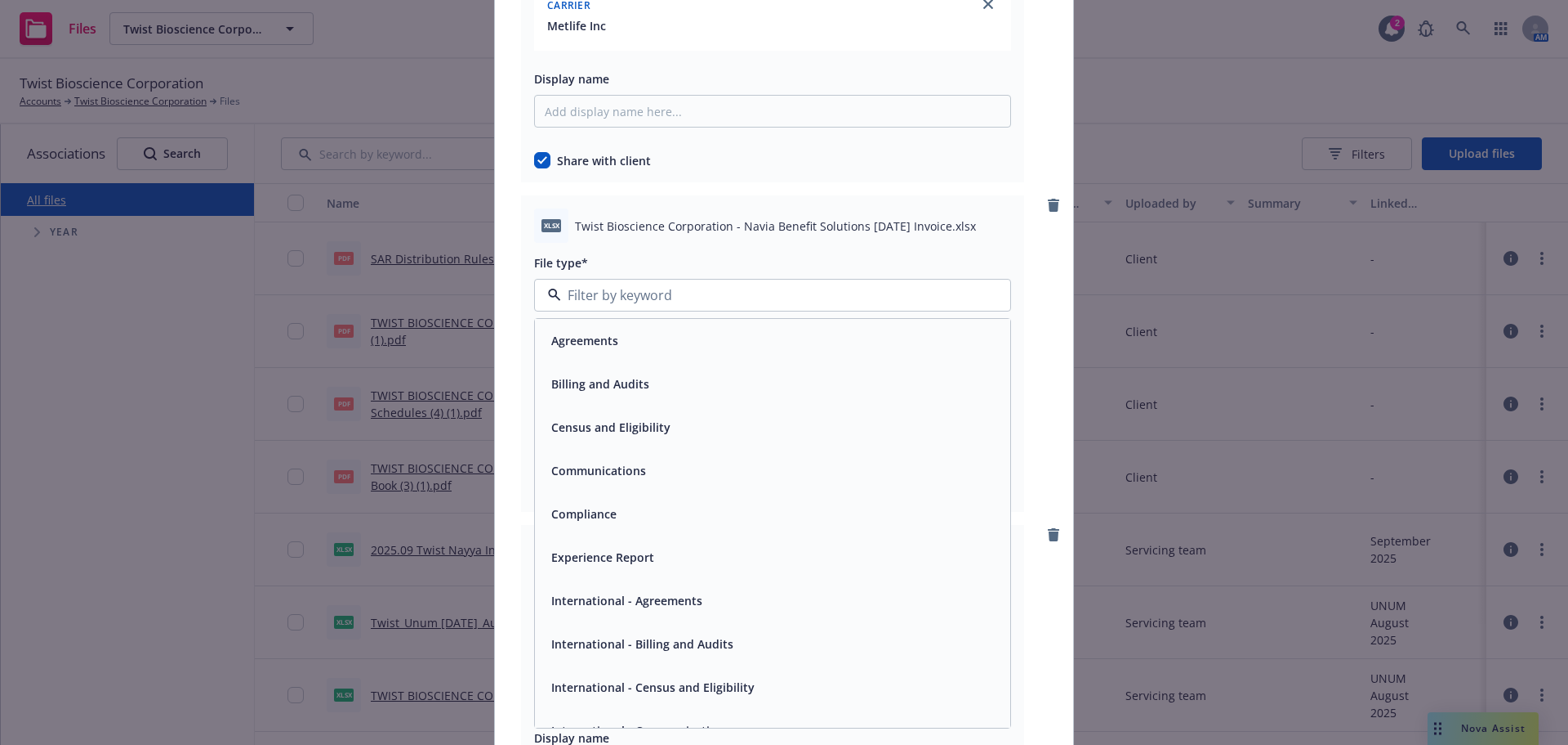
click at [677, 397] on div "Billing and Audits" at bounding box center [772, 383] width 475 height 43
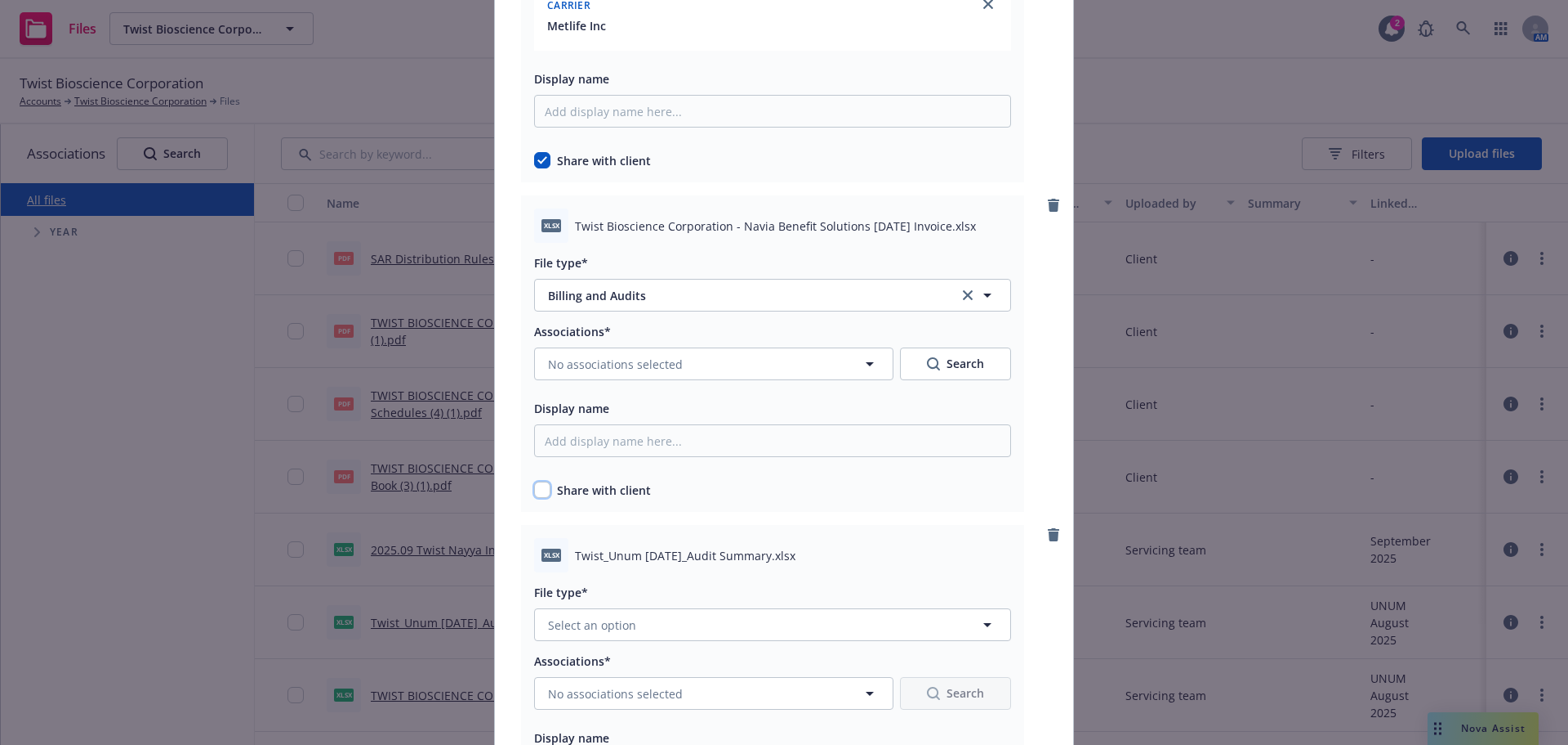
click at [543, 489] on input "checkbox" at bounding box center [542, 490] width 16 height 16
checkbox input "true"
click at [640, 361] on span "No associations selected" at bounding box center [615, 364] width 135 height 17
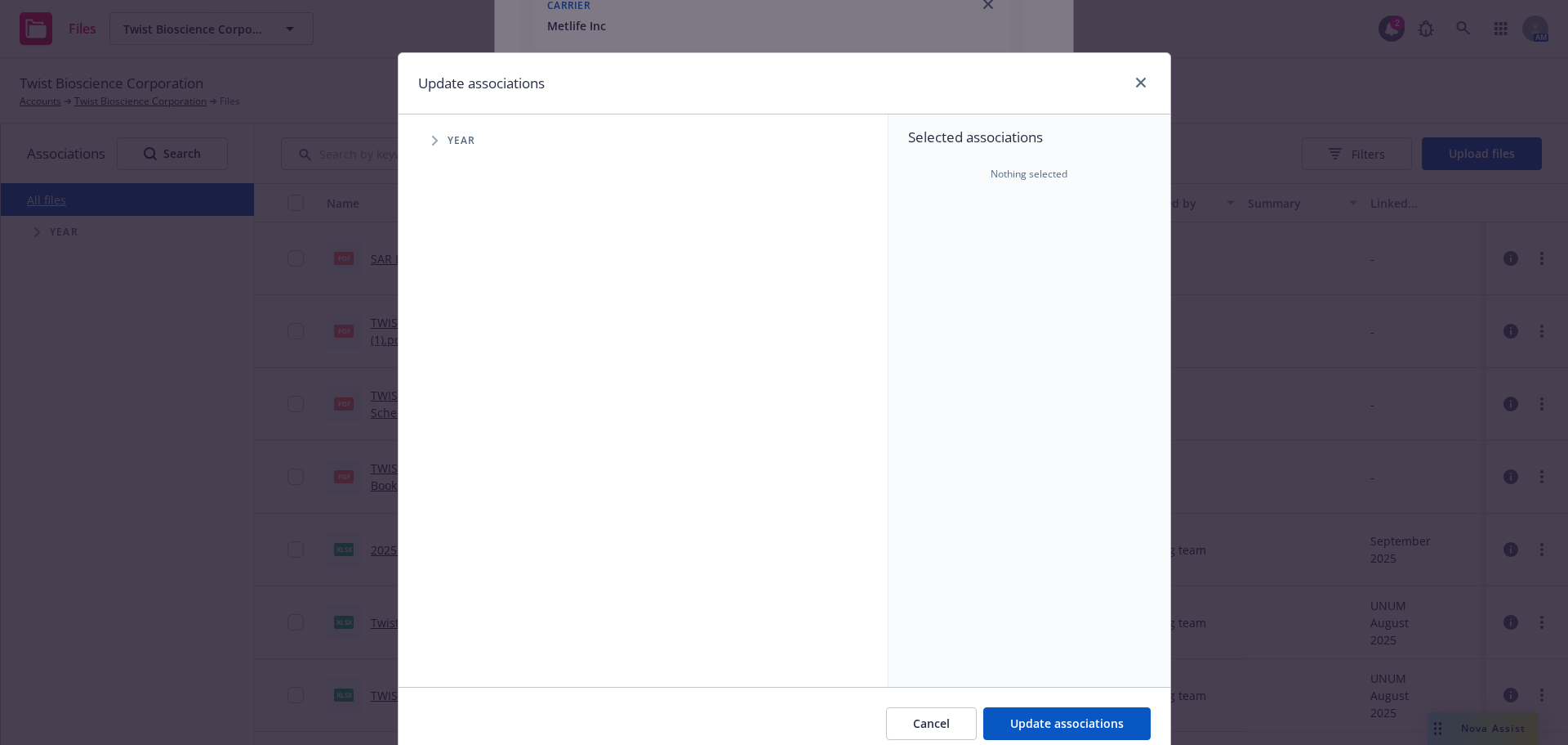
drag, startPoint x: 424, startPoint y: 141, endPoint x: 454, endPoint y: 201, distance: 67.1
click at [425, 133] on span "Tree Example" at bounding box center [434, 140] width 26 height 26
click at [468, 362] on input "Tree Example" at bounding box center [476, 364] width 16 height 16
click at [472, 380] on div "2025 Year" at bounding box center [492, 364] width 49 height 31
click at [472, 374] on div "2025 Year" at bounding box center [492, 364] width 49 height 31
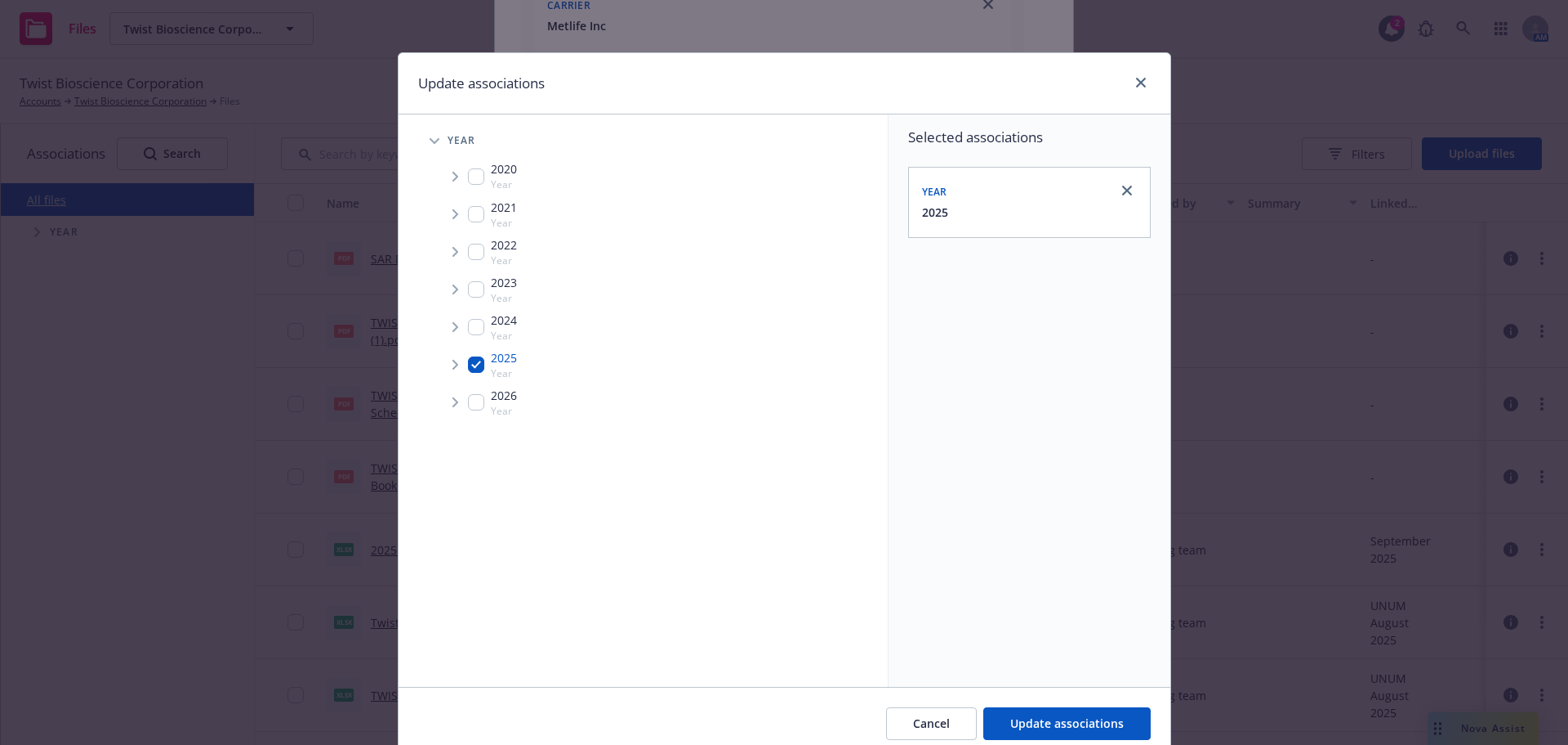
click at [468, 377] on div "2025 Year" at bounding box center [492, 364] width 49 height 31
click at [478, 372] on div "2025 Year" at bounding box center [492, 364] width 49 height 31
click at [471, 372] on input "Tree Example" at bounding box center [476, 364] width 16 height 16
click at [472, 371] on input "Tree Example" at bounding box center [476, 364] width 16 height 16
click at [472, 370] on input "Tree Example" at bounding box center [476, 364] width 16 height 16
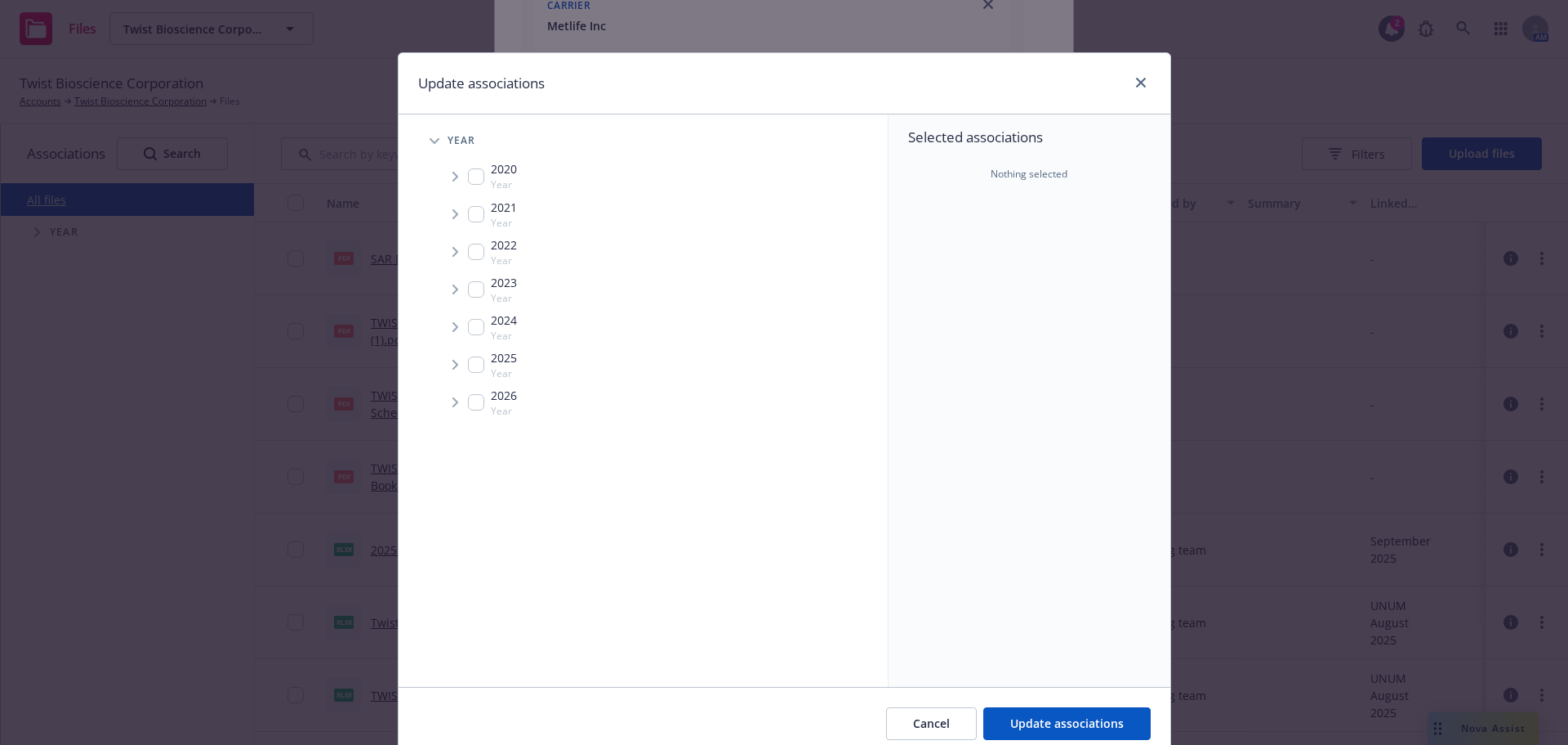
click at [472, 368] on input "Tree Example" at bounding box center [476, 364] width 16 height 16
click at [469, 369] on input "Tree Example" at bounding box center [476, 364] width 16 height 16
click at [469, 370] on input "Tree Example" at bounding box center [476, 364] width 16 height 16
checkbox input "true"
click at [445, 366] on span "Tree Example" at bounding box center [455, 364] width 26 height 26
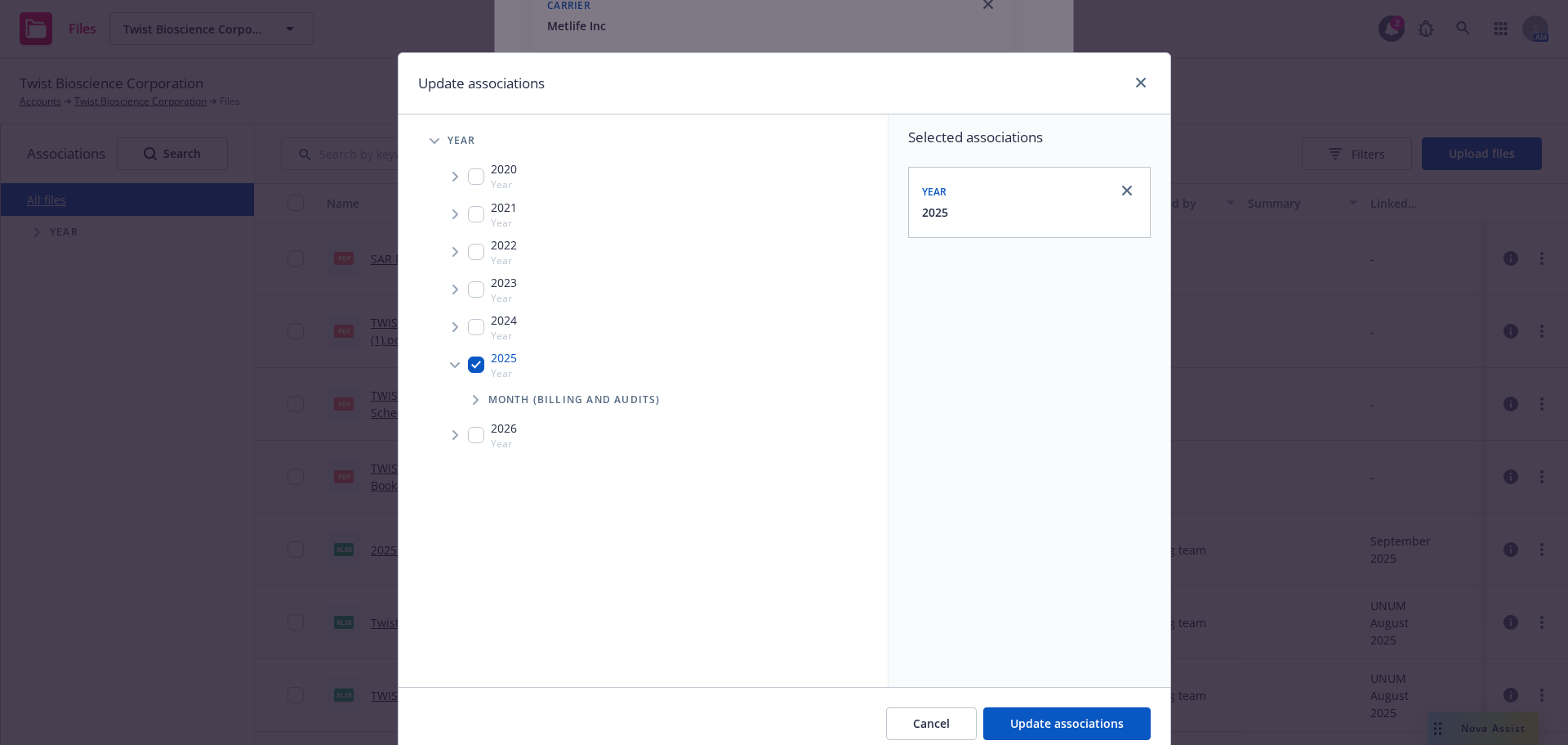
click at [474, 404] on span "Tree Example" at bounding box center [475, 399] width 26 height 26
click at [477, 403] on span "Tree Example" at bounding box center [475, 399] width 26 height 26
click at [464, 398] on span "Tree Example" at bounding box center [475, 399] width 26 height 26
click at [463, 400] on span "Tree Example" at bounding box center [475, 399] width 26 height 26
click at [469, 407] on span "Tree Example" at bounding box center [475, 399] width 26 height 26
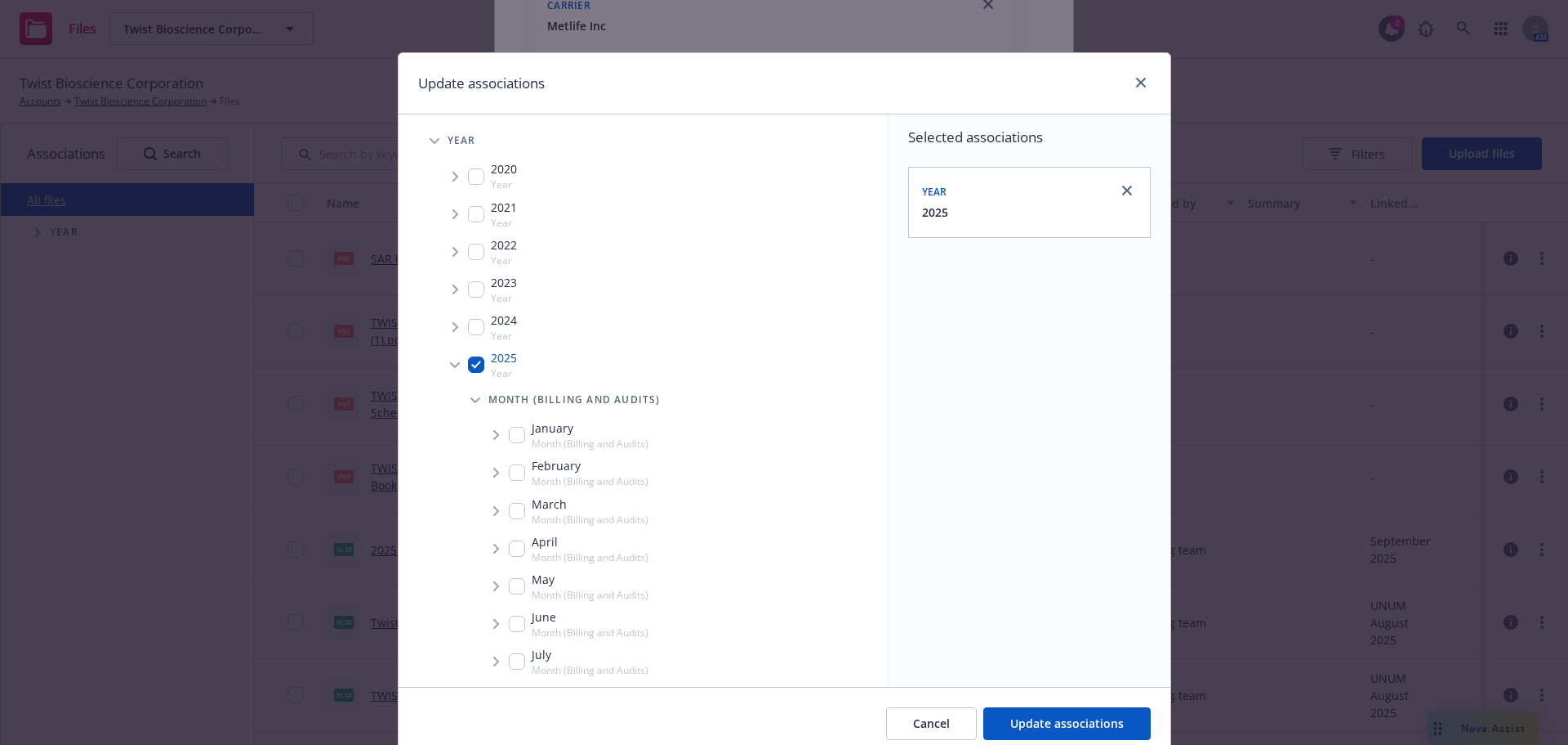
drag, startPoint x: 449, startPoint y: 408, endPoint x: 459, endPoint y: 407, distance: 10.0
click at [456, 407] on div "Month (Billing and Audits)" at bounding box center [671, 399] width 432 height 33
click at [463, 406] on span "Tree Example" at bounding box center [475, 399] width 26 height 26
click at [464, 408] on span "Tree Example" at bounding box center [475, 399] width 26 height 26
click at [466, 414] on div "Month (Billing and Audits)" at bounding box center [671, 399] width 432 height 33
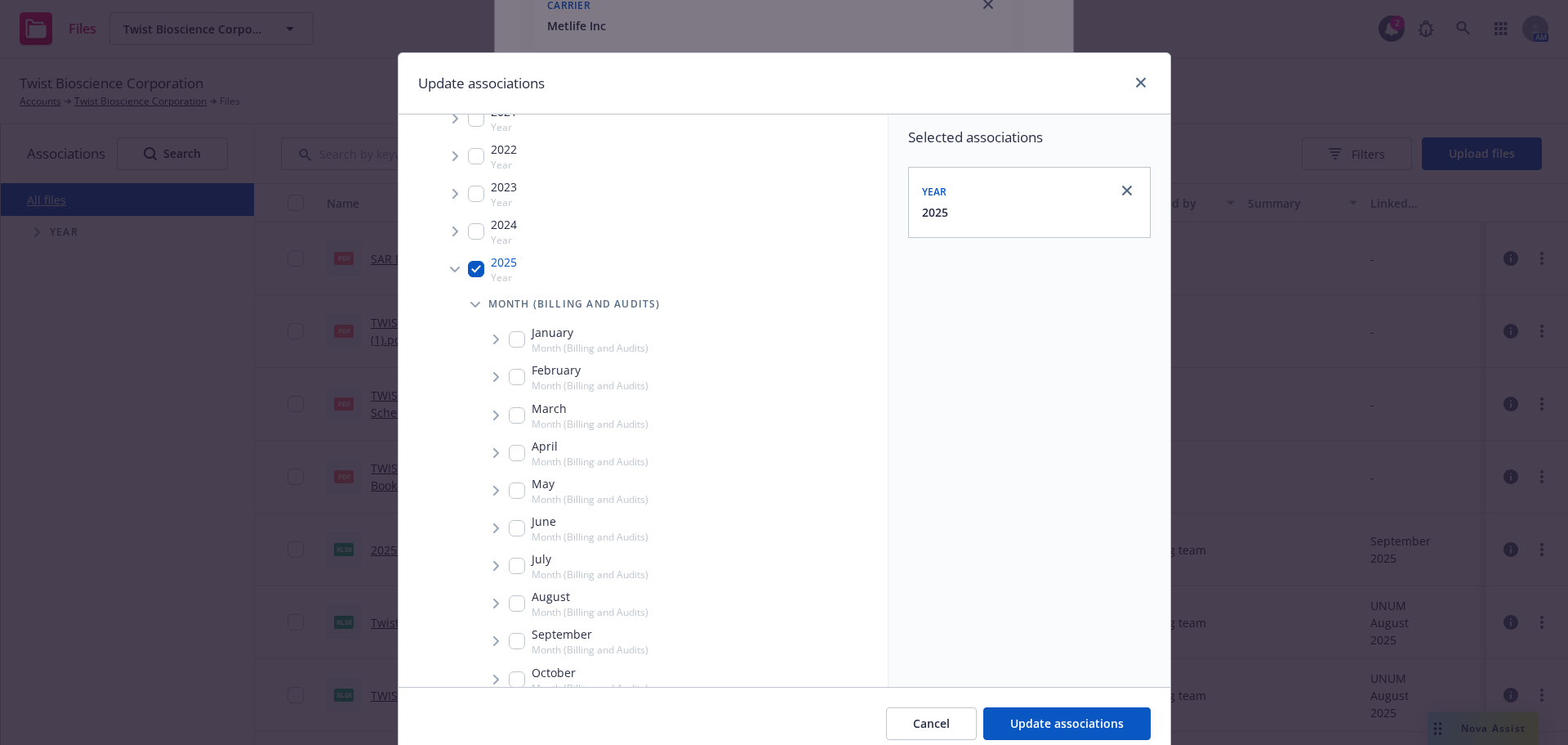
scroll to position [229, 0]
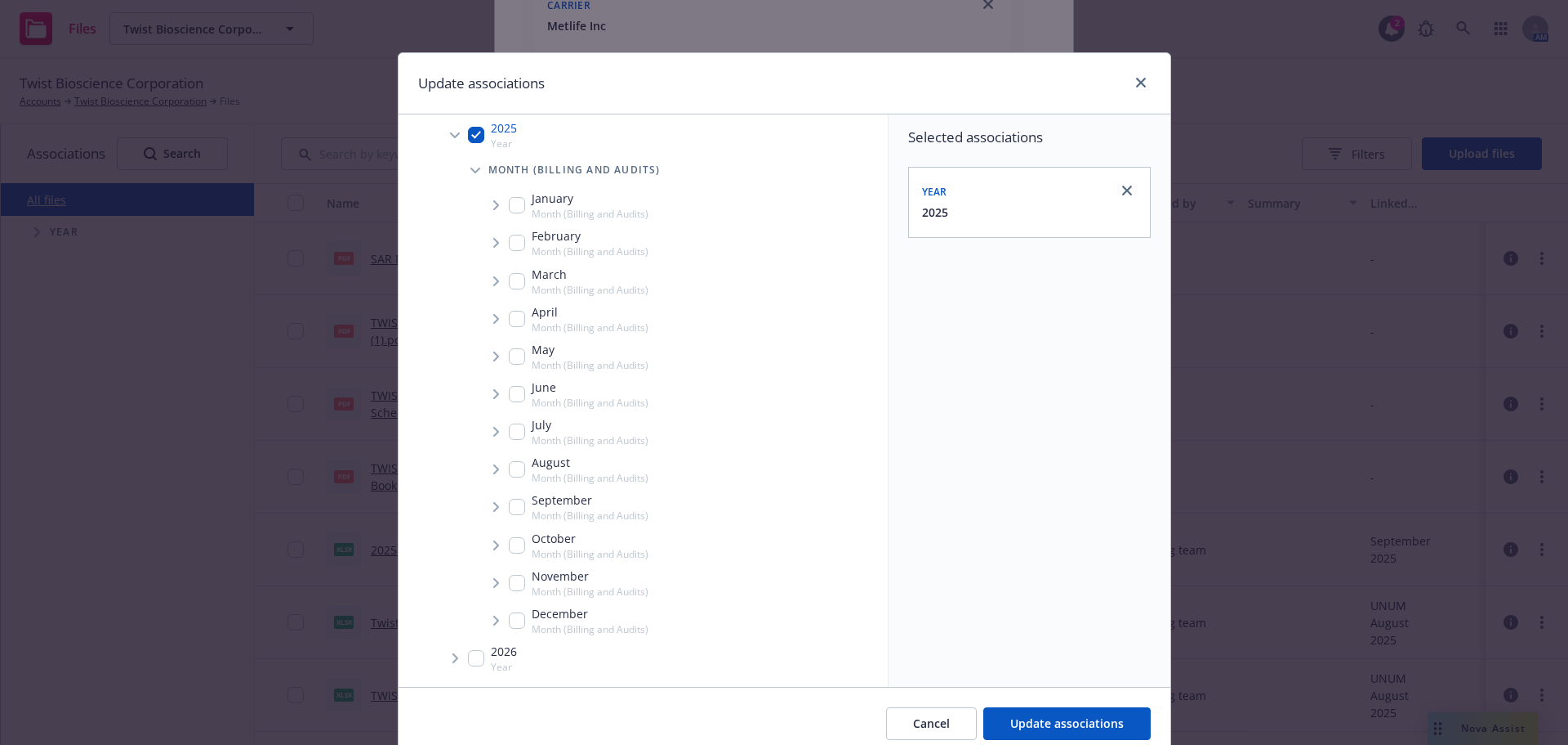
click at [510, 504] on input "Tree Example" at bounding box center [517, 507] width 16 height 16
checkbox input "true"
click at [495, 501] on span "Tree Example" at bounding box center [495, 506] width 26 height 26
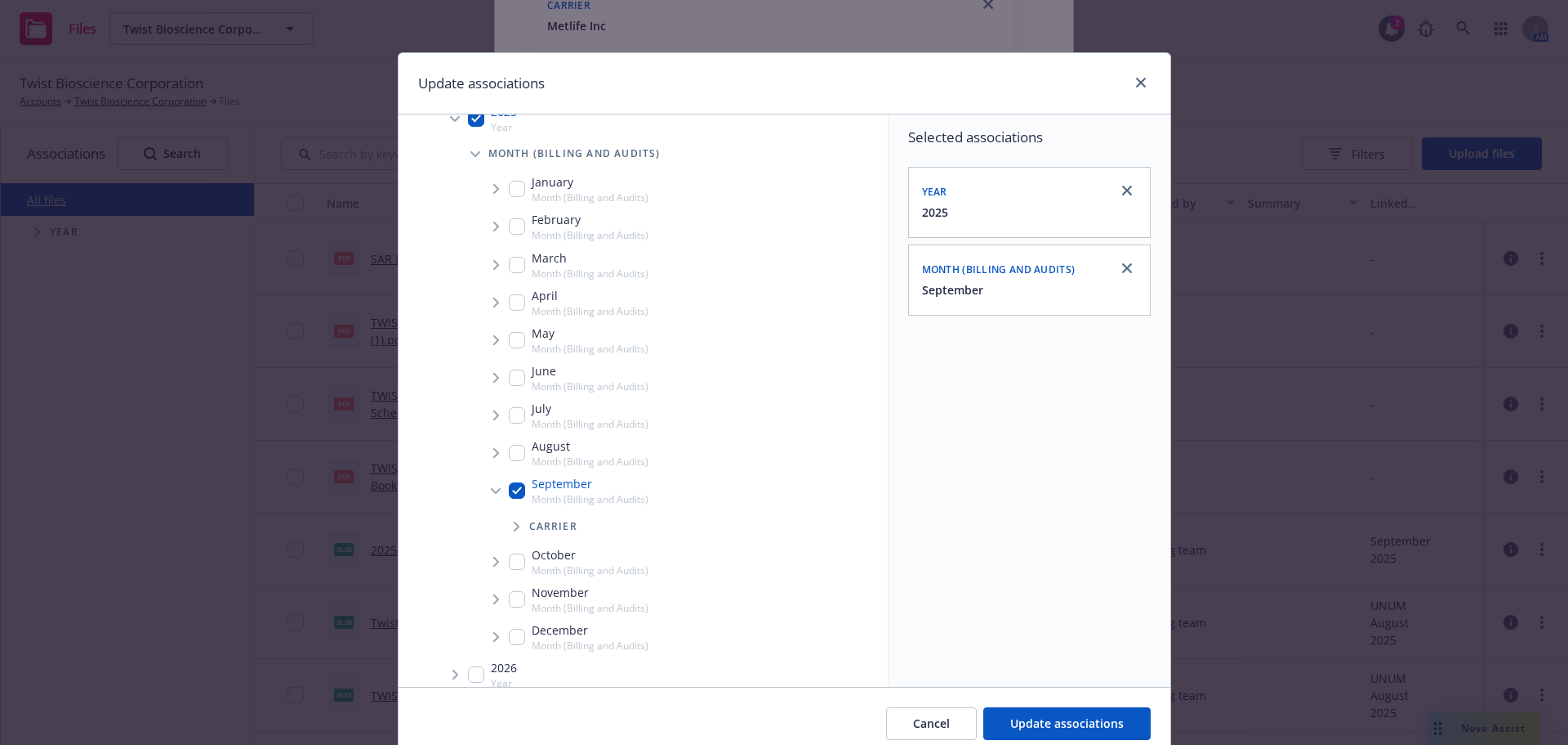
scroll to position [262, 0]
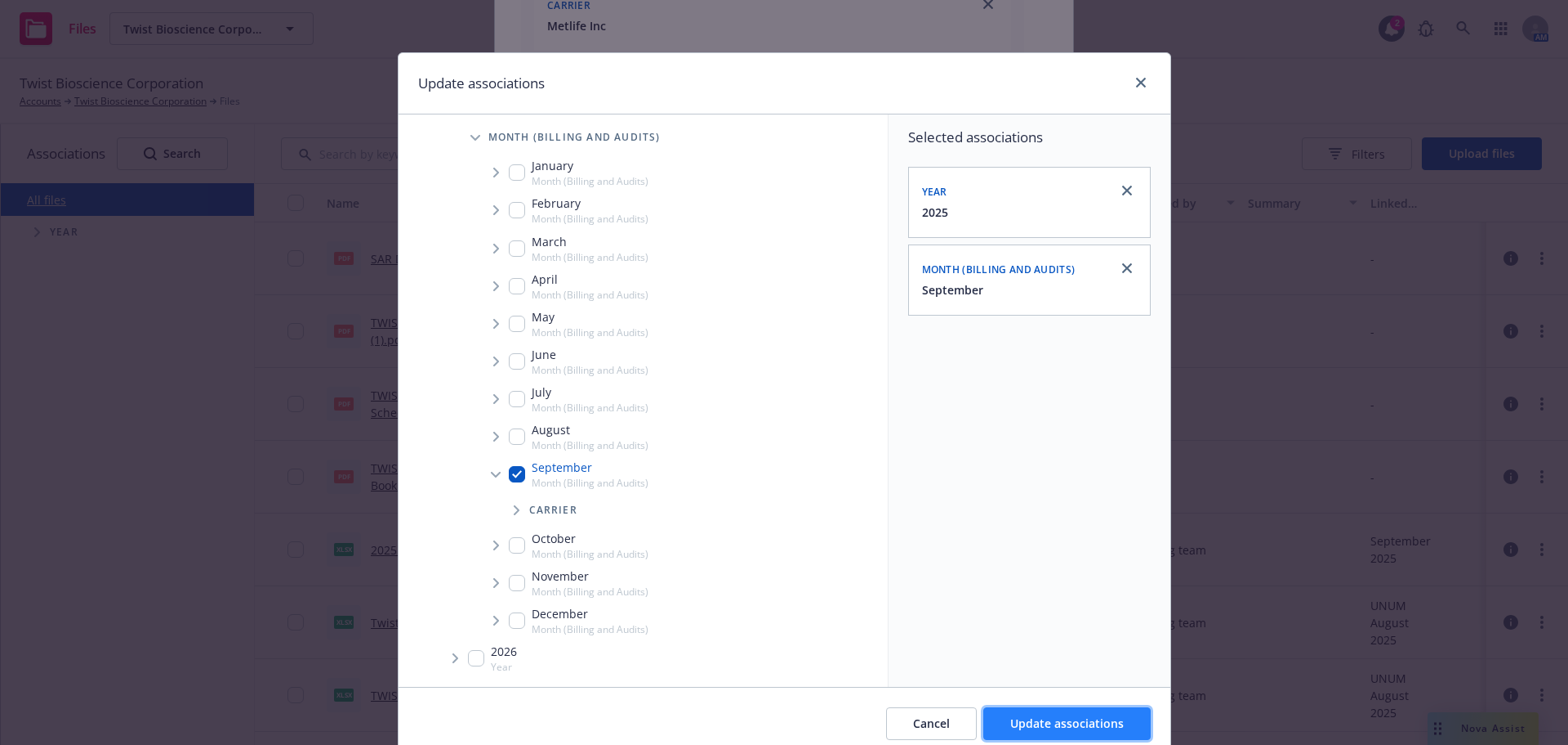
click at [1031, 722] on span "Update associations" at bounding box center [1067, 723] width 114 height 15
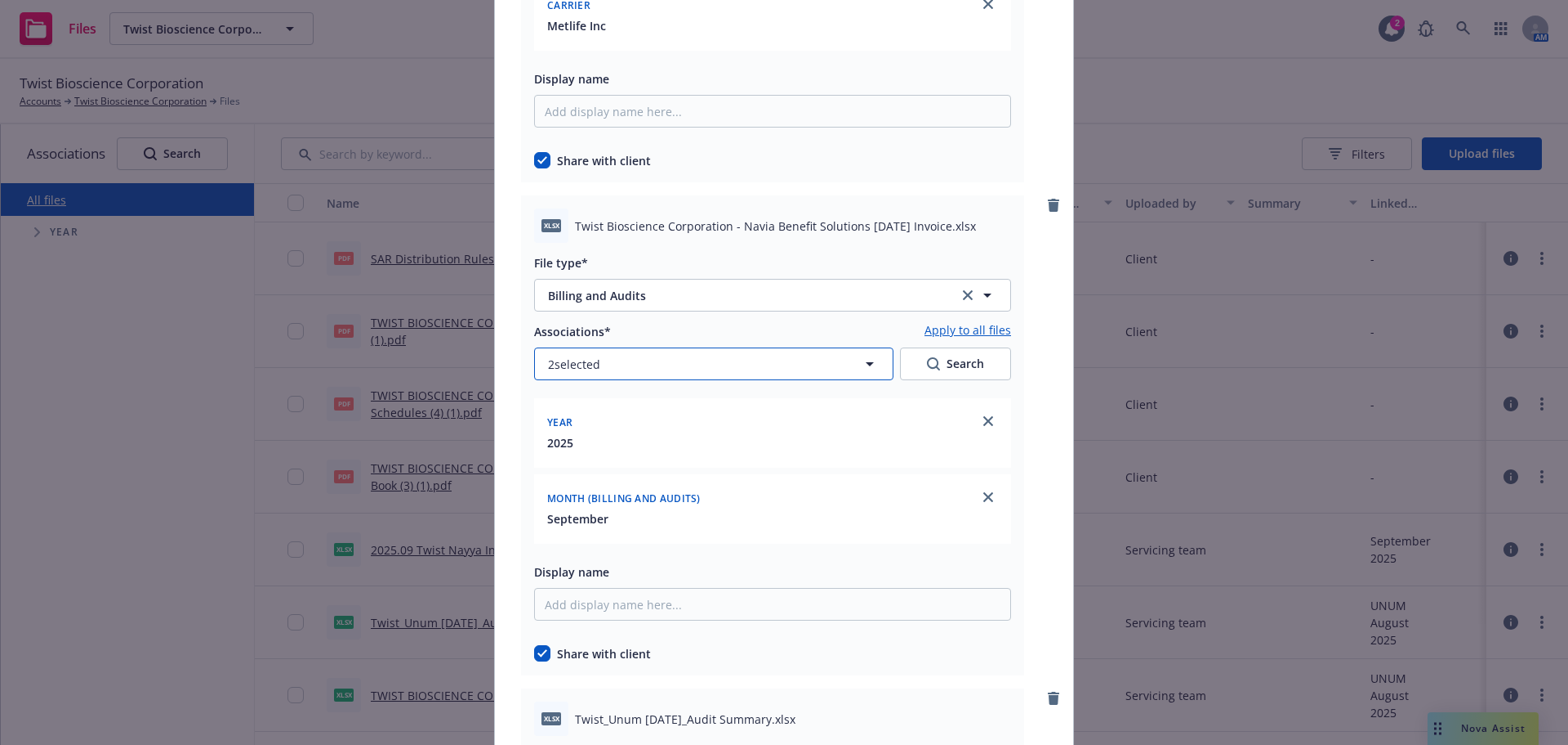
click at [687, 360] on button "2 selected" at bounding box center [714, 364] width 360 height 33
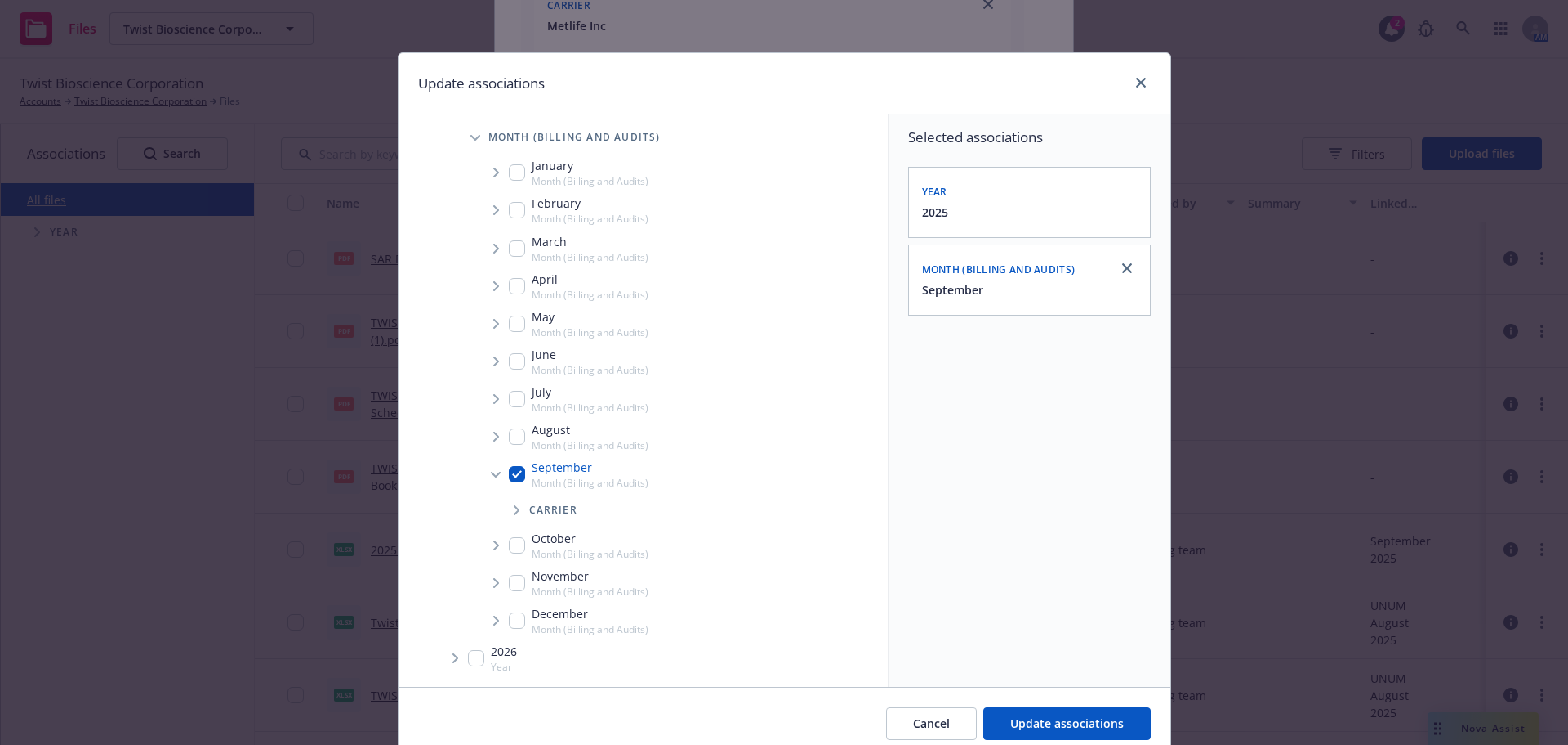
click at [508, 504] on span "Tree Example" at bounding box center [516, 510] width 26 height 26
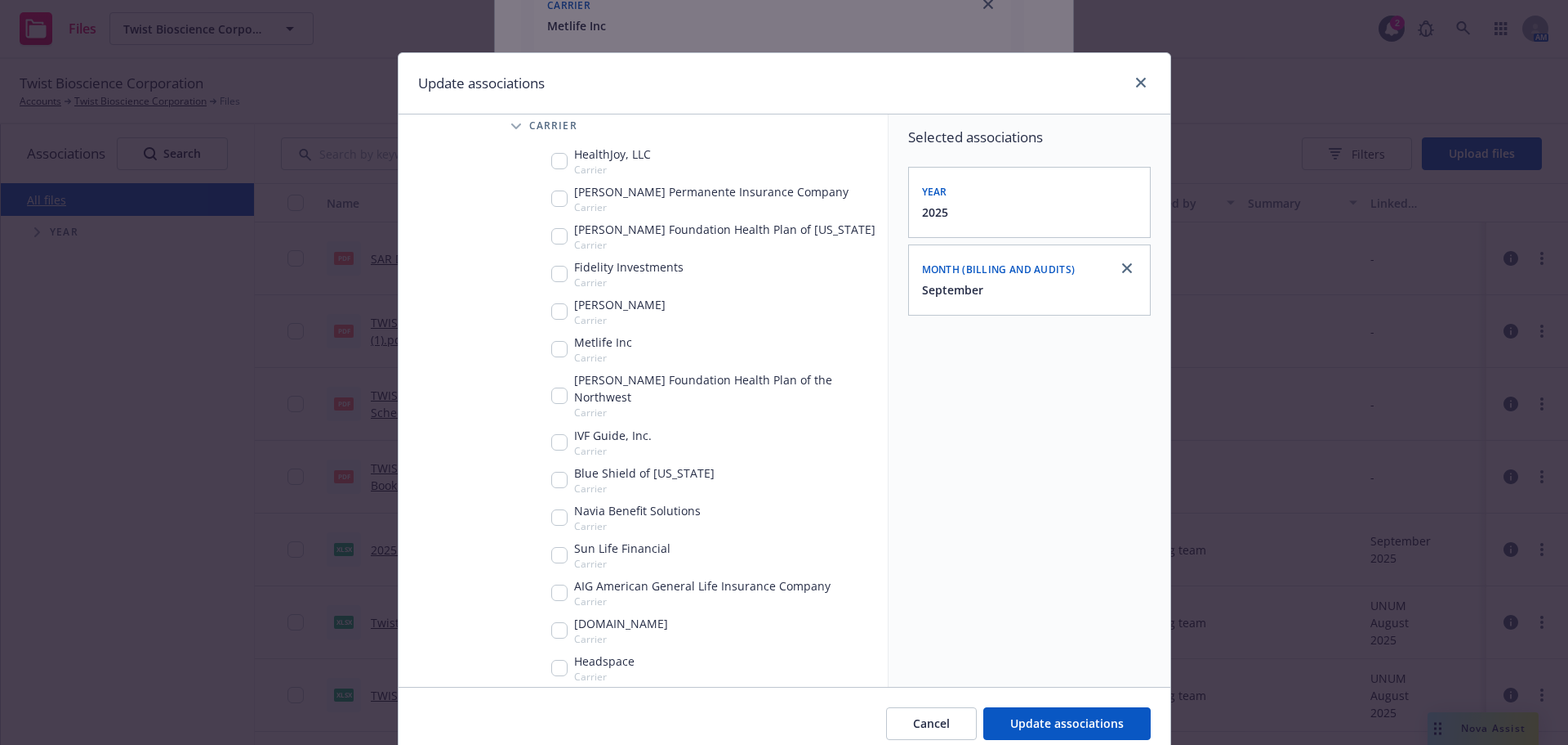
scroll to position [671, 0]
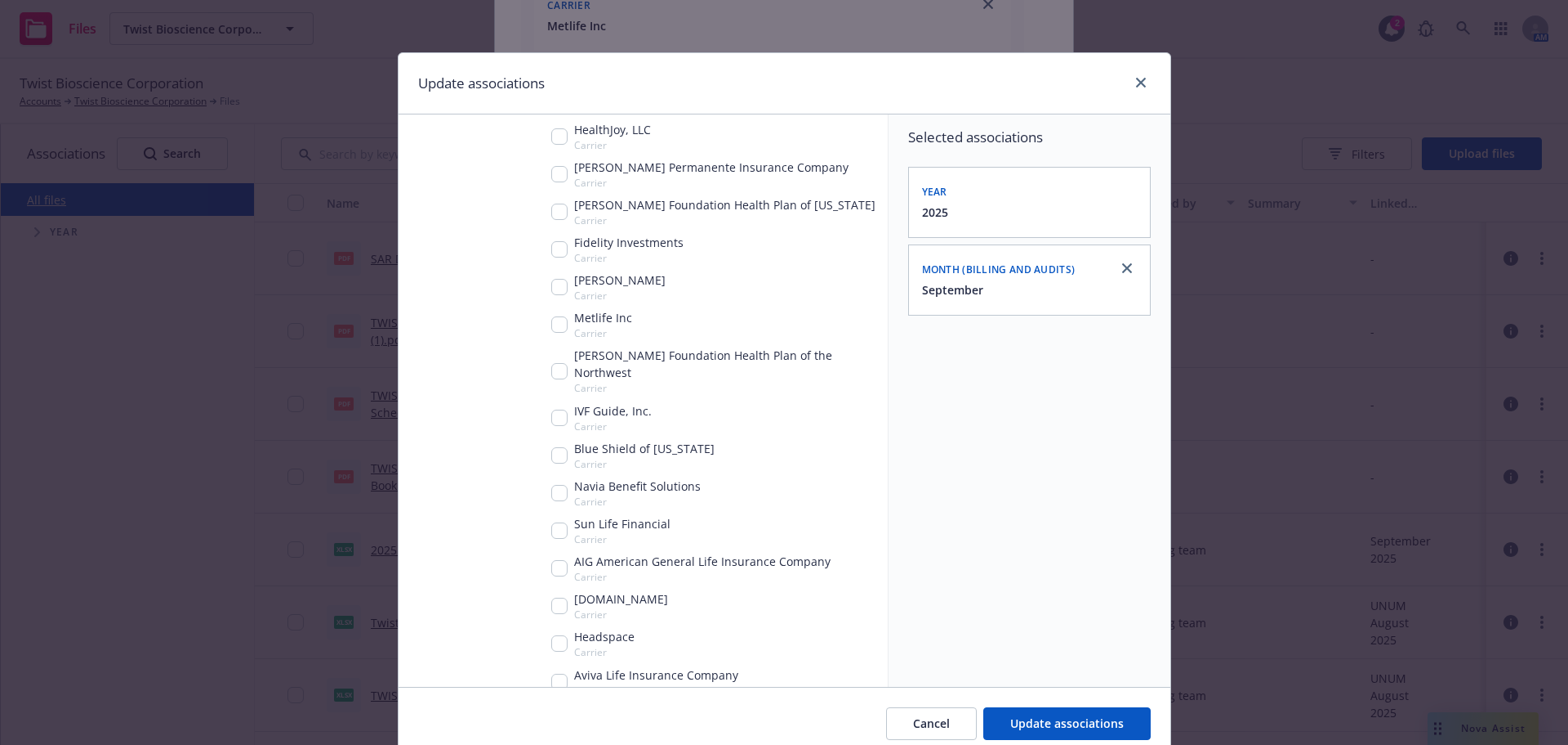
drag, startPoint x: 544, startPoint y: 486, endPoint x: 575, endPoint y: 509, distance: 38.6
click at [546, 488] on div "Navia Benefit Solutions Carrier" at bounding box center [703, 492] width 371 height 38
checkbox input "true"
click at [1050, 731] on span "Update associations" at bounding box center [1067, 723] width 114 height 15
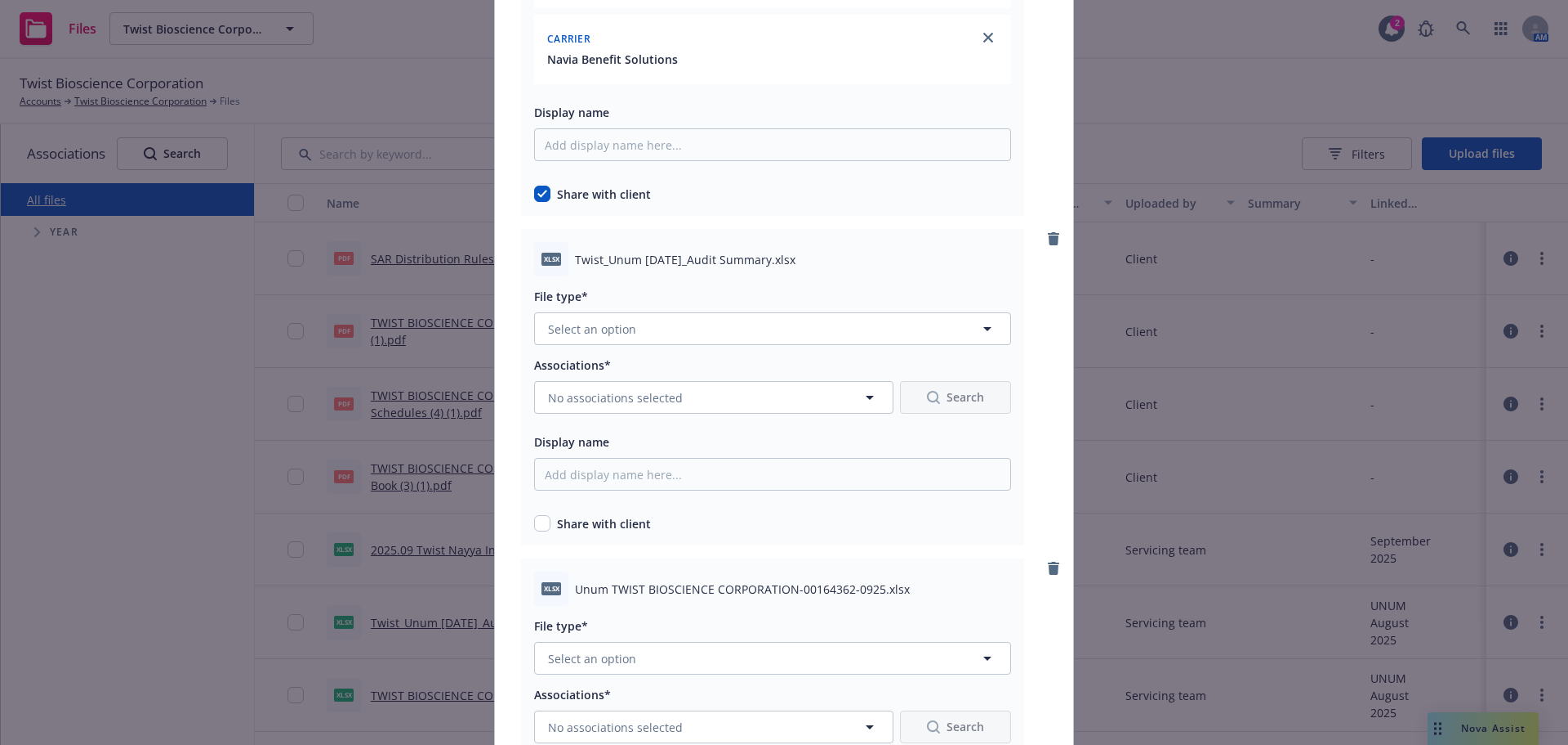
scroll to position [9808, 0]
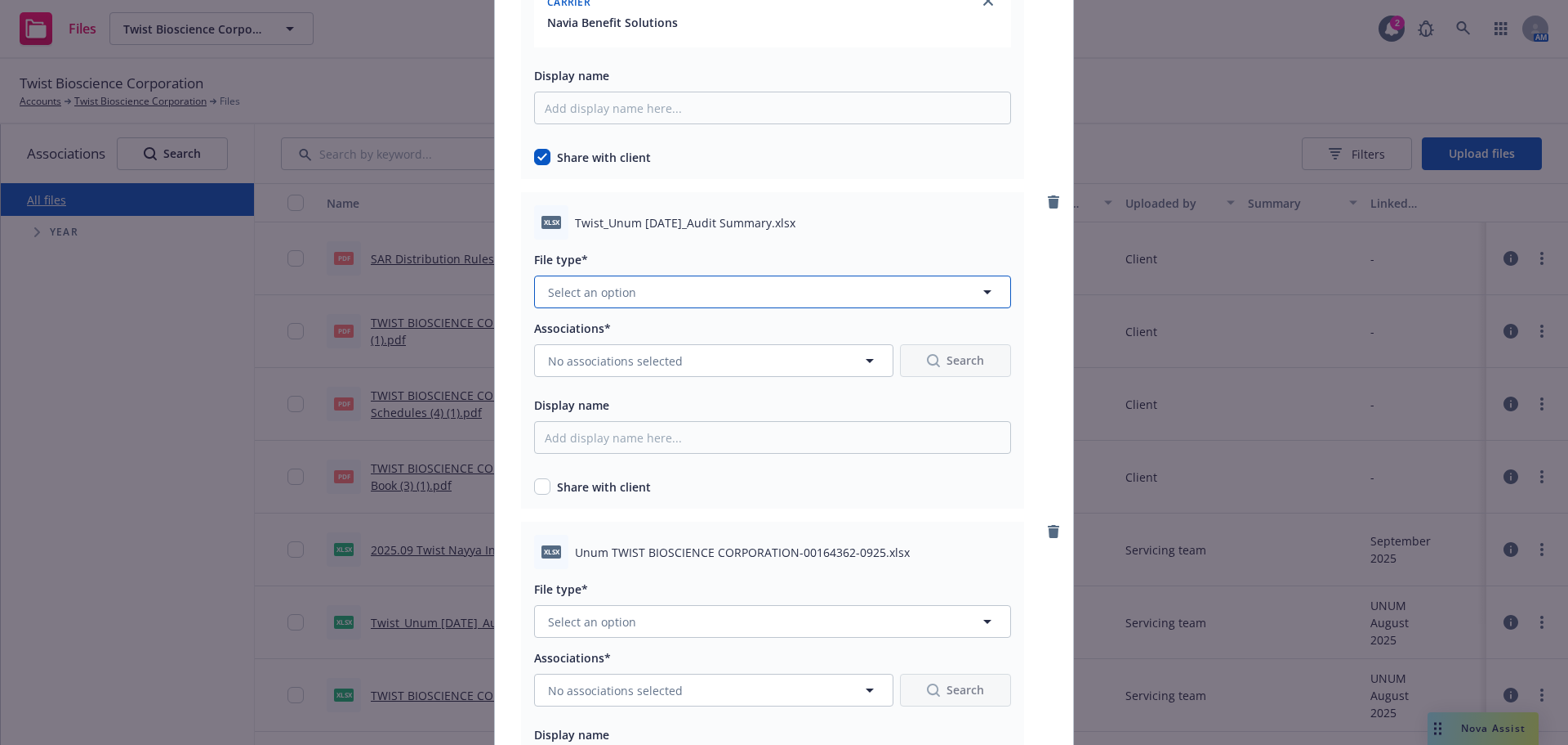
click at [641, 284] on button "Select an option" at bounding box center [772, 292] width 477 height 33
click at [657, 374] on div "Billing and Audits" at bounding box center [772, 381] width 456 height 23
drag, startPoint x: 529, startPoint y: 496, endPoint x: 558, endPoint y: 473, distance: 37.0
click at [529, 495] on div "xlsx Twist_Unum [DATE]_Audit Summary.xlsx File type* Billing and Audits Billing…" at bounding box center [772, 349] width 503 height 316
click at [550, 492] on div "Share with client" at bounding box center [772, 486] width 477 height 17
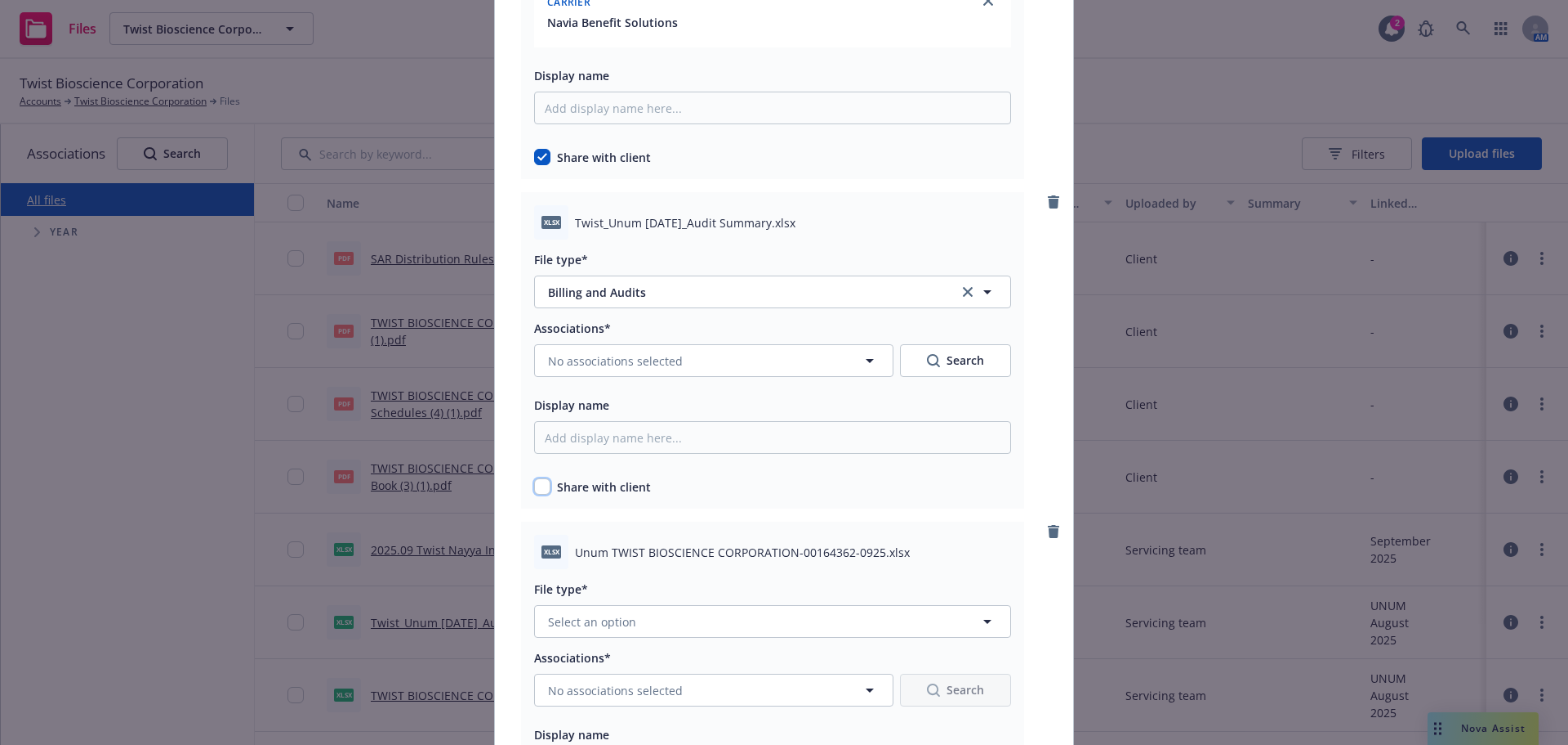
click at [541, 487] on input "checkbox" at bounding box center [542, 486] width 16 height 16
checkbox input "true"
click at [699, 354] on button "No associations selected" at bounding box center [714, 360] width 360 height 33
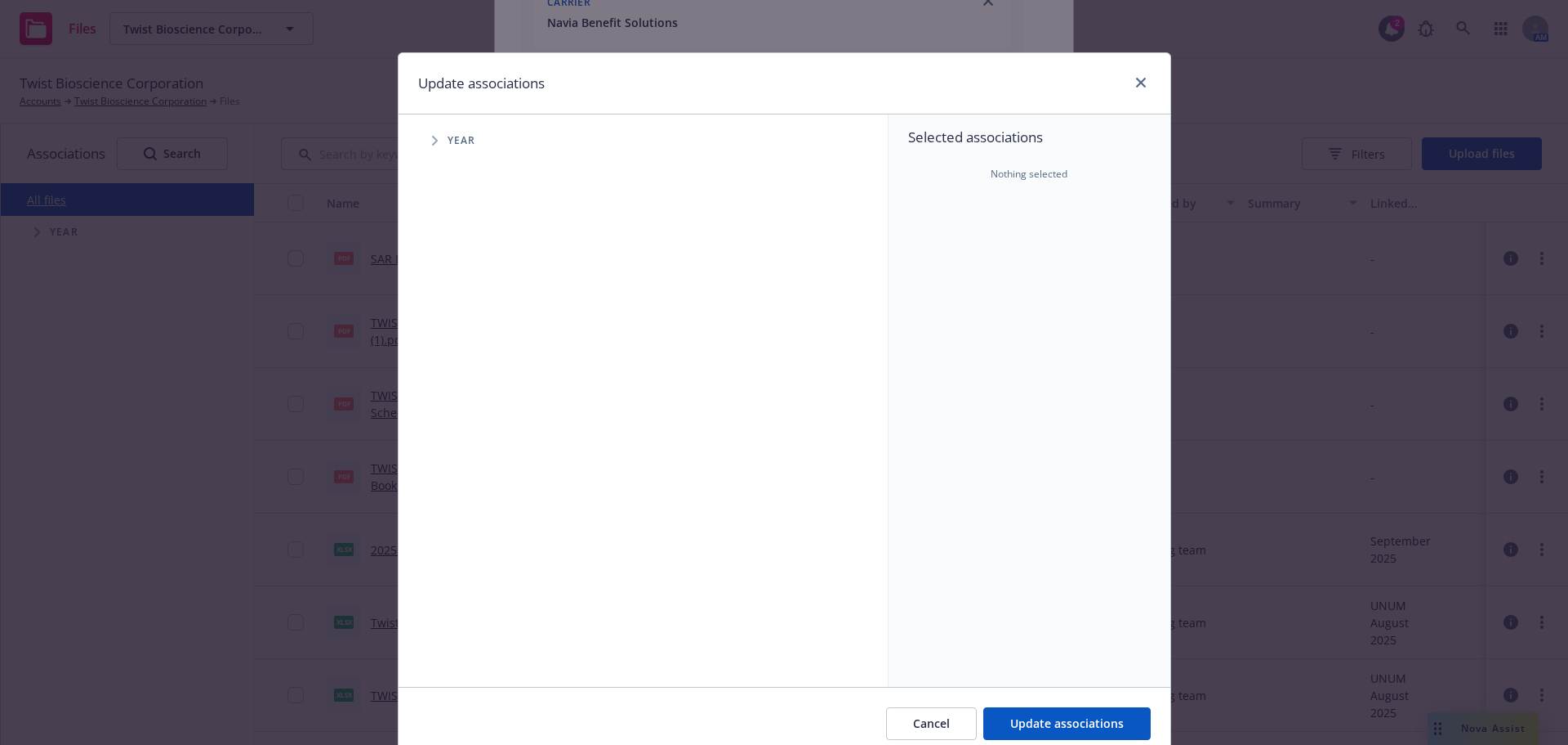
click at [433, 136] on span "Tree Example" at bounding box center [434, 140] width 26 height 26
click at [473, 361] on input "Tree Example" at bounding box center [476, 364] width 16 height 16
checkbox input "true"
click at [453, 365] on icon "Tree Example" at bounding box center [456, 364] width 6 height 10
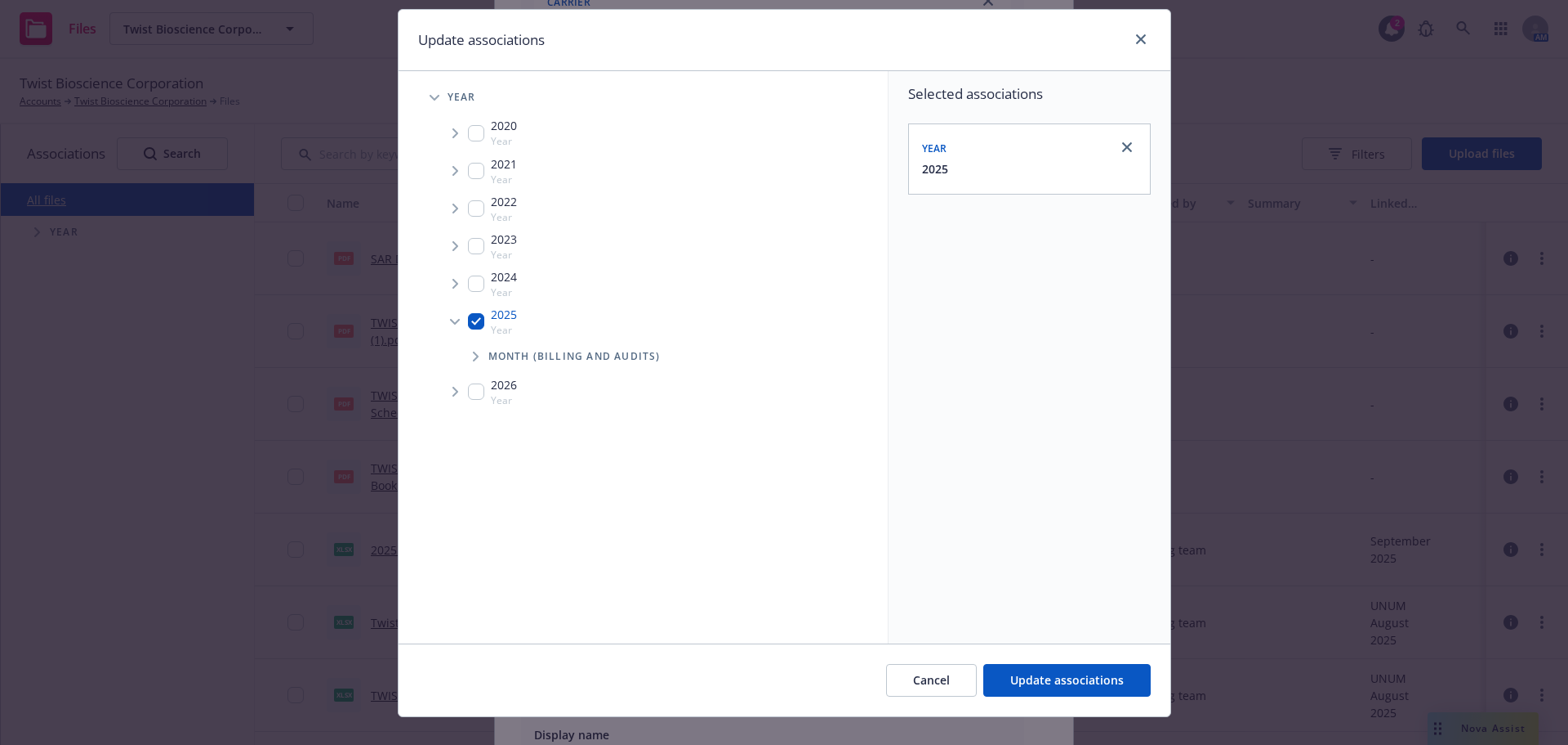
scroll to position [68, 0]
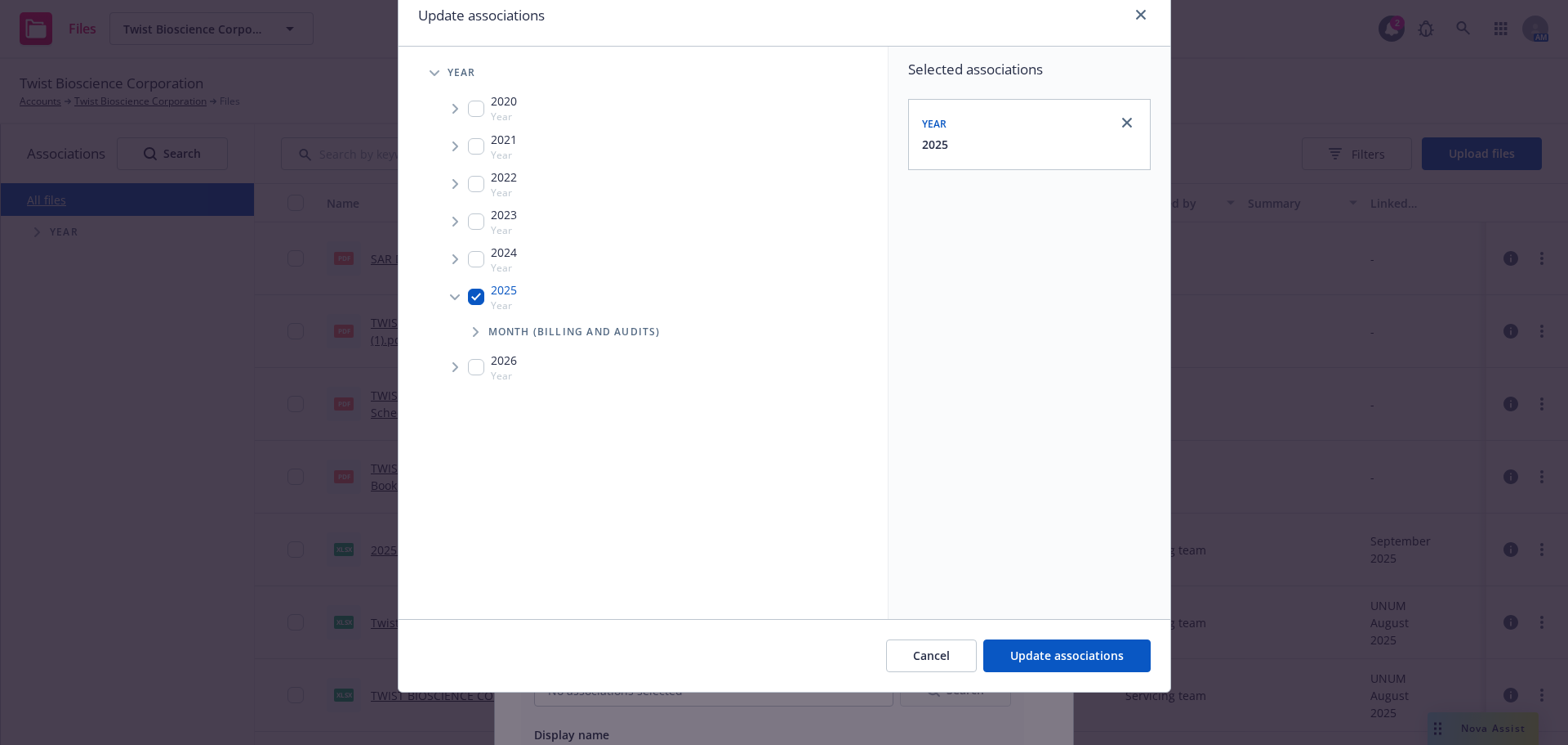
click at [473, 339] on span "Tree Example" at bounding box center [475, 331] width 26 height 26
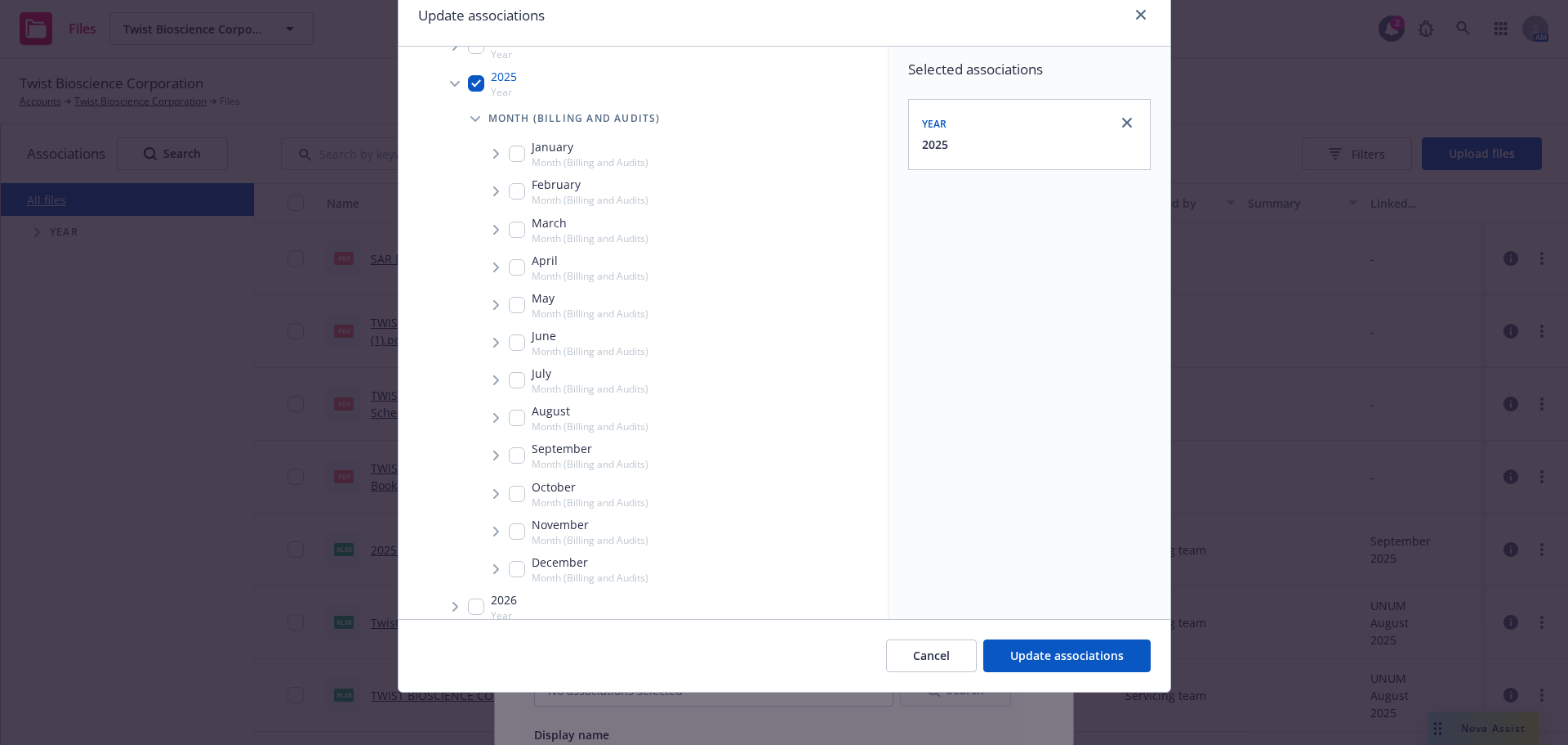
scroll to position [229, 0]
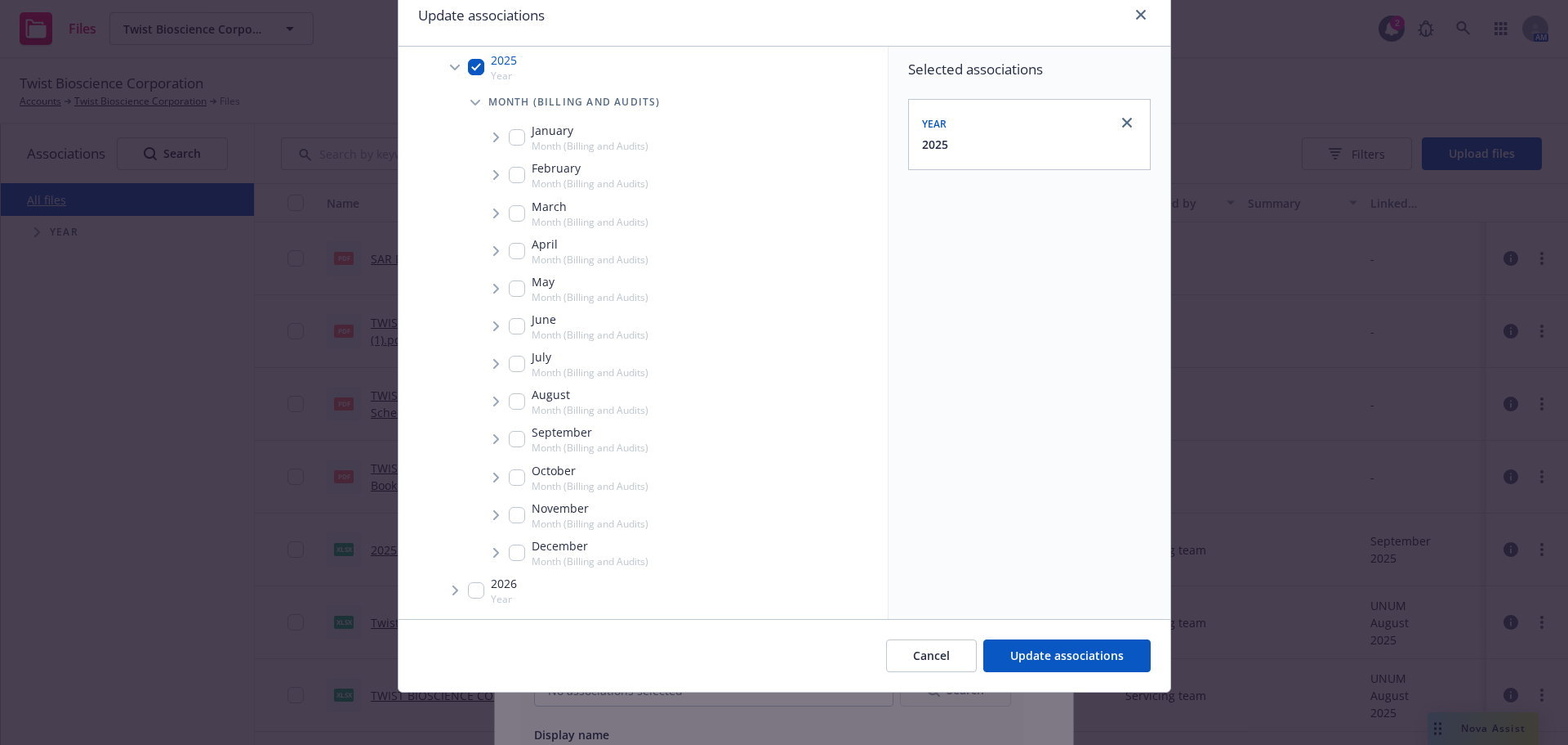
click at [517, 445] on input "Tree Example" at bounding box center [517, 439] width 16 height 16
checkbox input "true"
click at [493, 435] on icon "Tree Example" at bounding box center [496, 439] width 6 height 10
click at [506, 470] on span "Tree Example" at bounding box center [516, 475] width 26 height 26
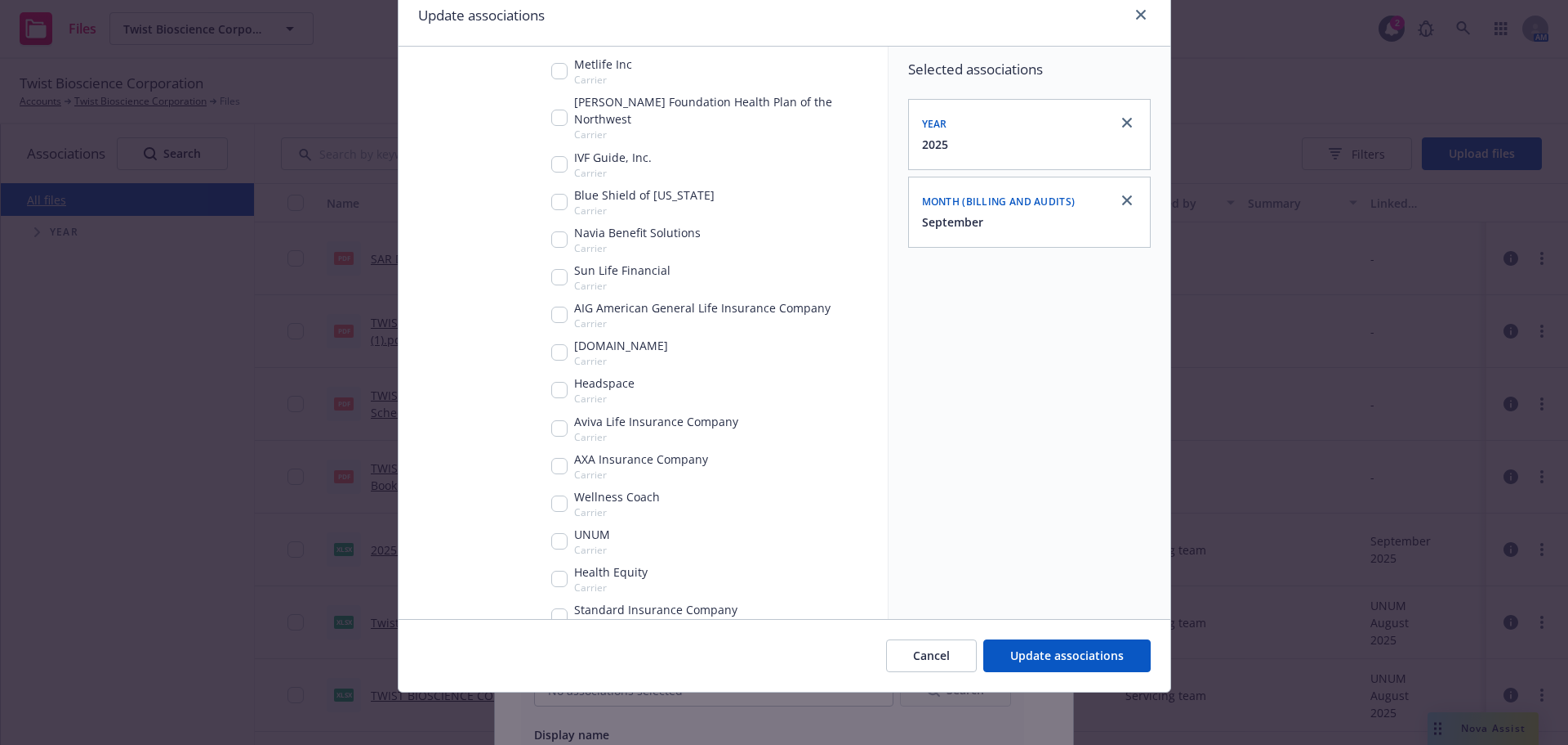
scroll to position [884, 0]
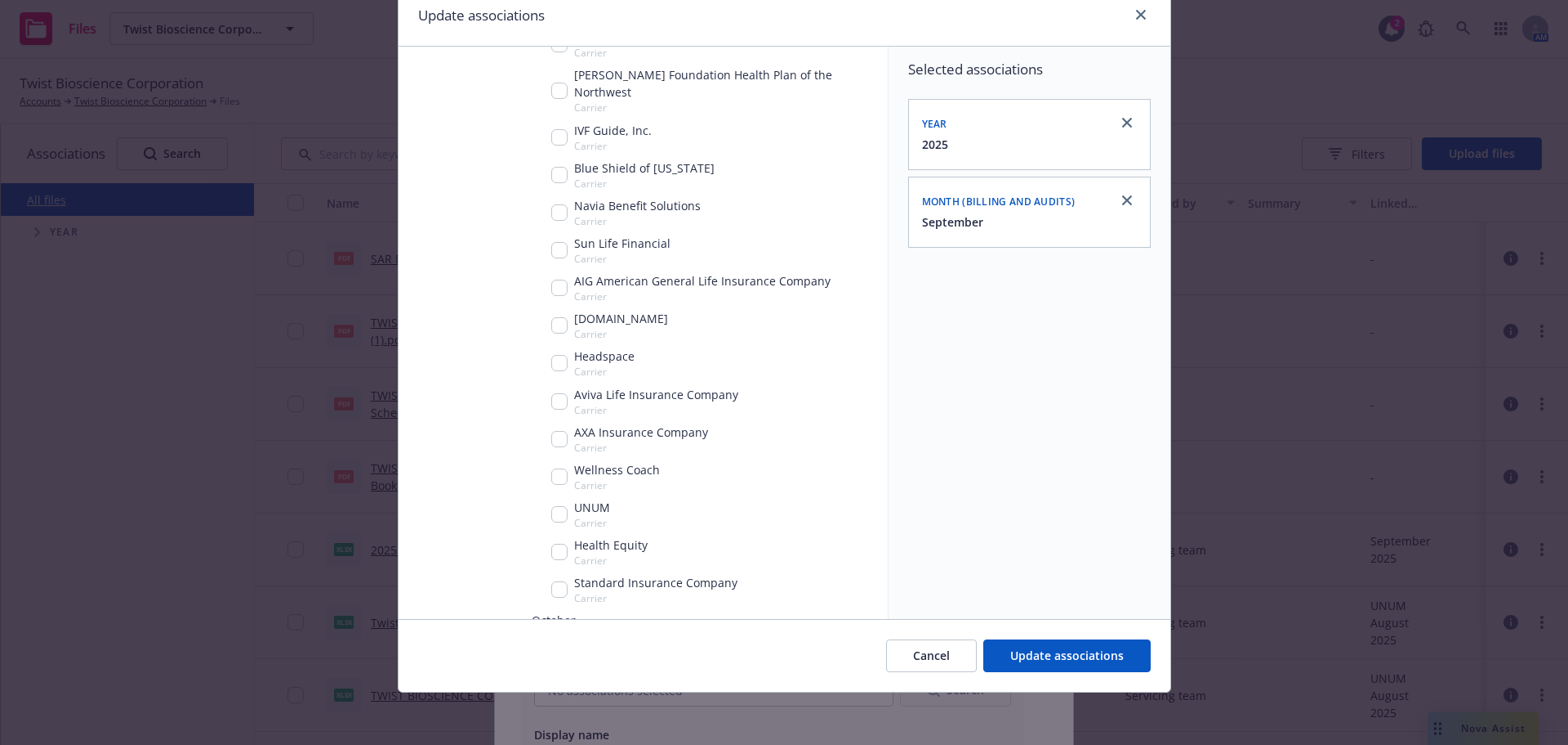
click at [551, 506] on input "Tree Example" at bounding box center [559, 514] width 16 height 16
checkbox input "true"
drag, startPoint x: 1088, startPoint y: 640, endPoint x: 1050, endPoint y: 668, distance: 47.2
click at [1087, 642] on button "Update associations" at bounding box center [1067, 655] width 167 height 33
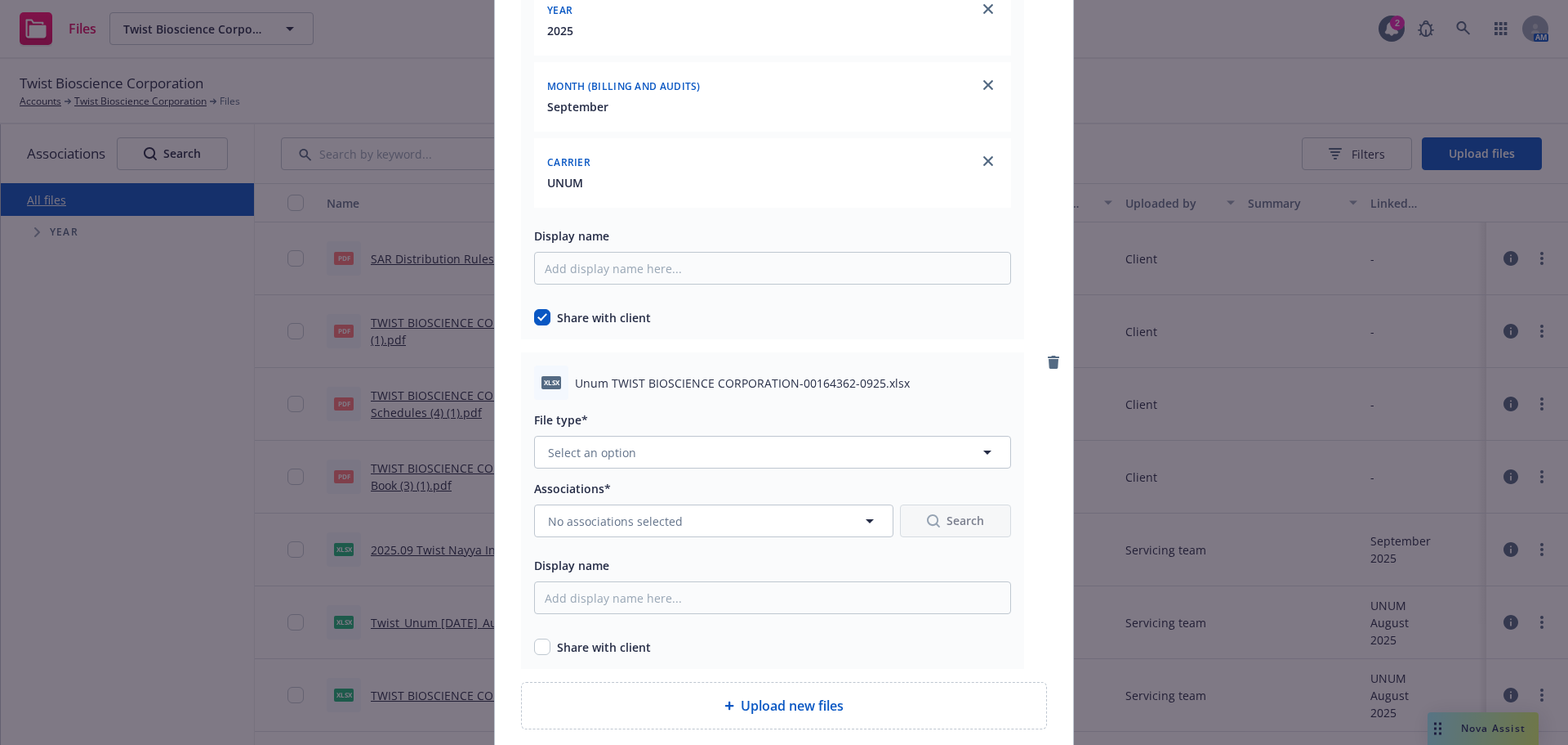
scroll to position [10353, 0]
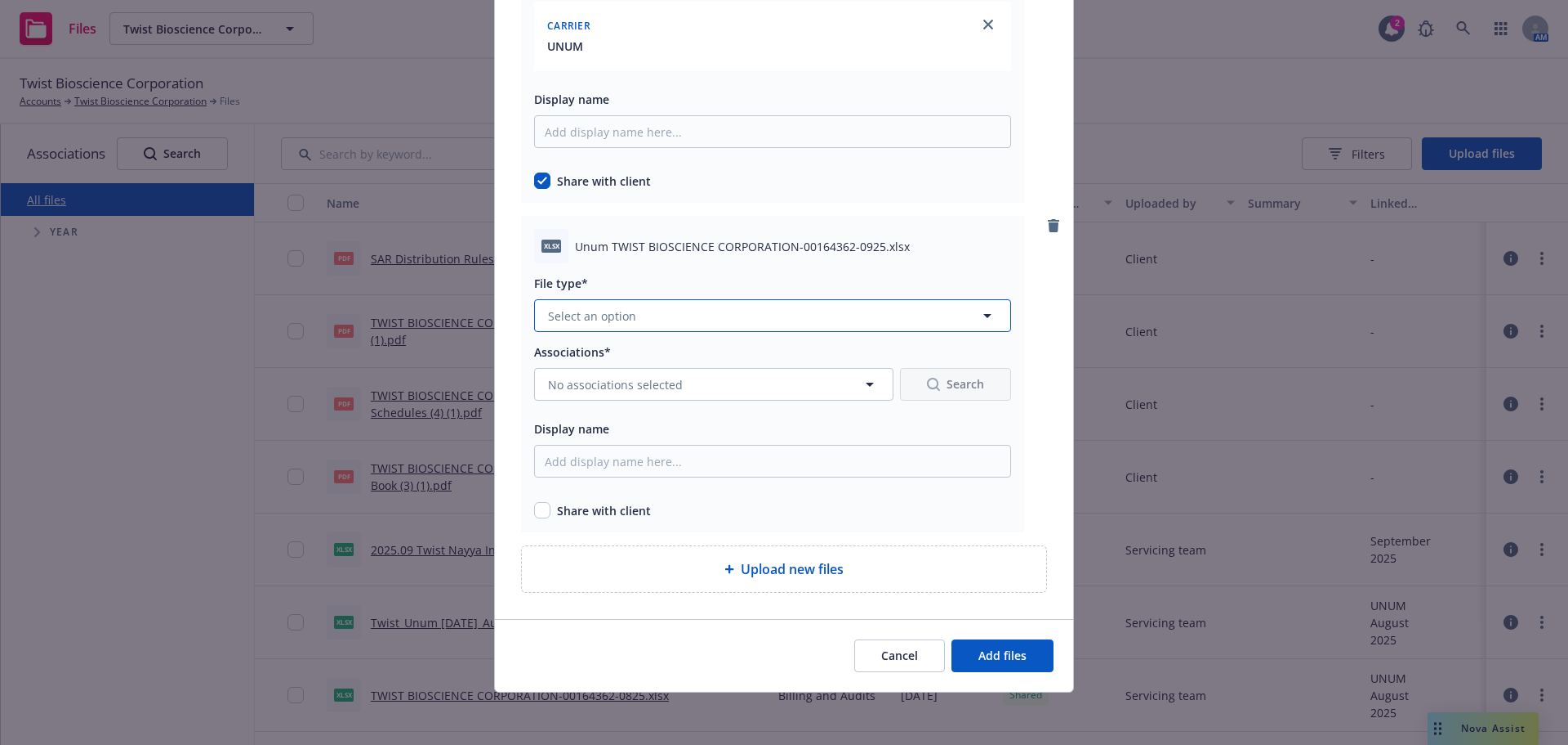
click at [731, 324] on button "Select an option" at bounding box center [772, 315] width 477 height 33
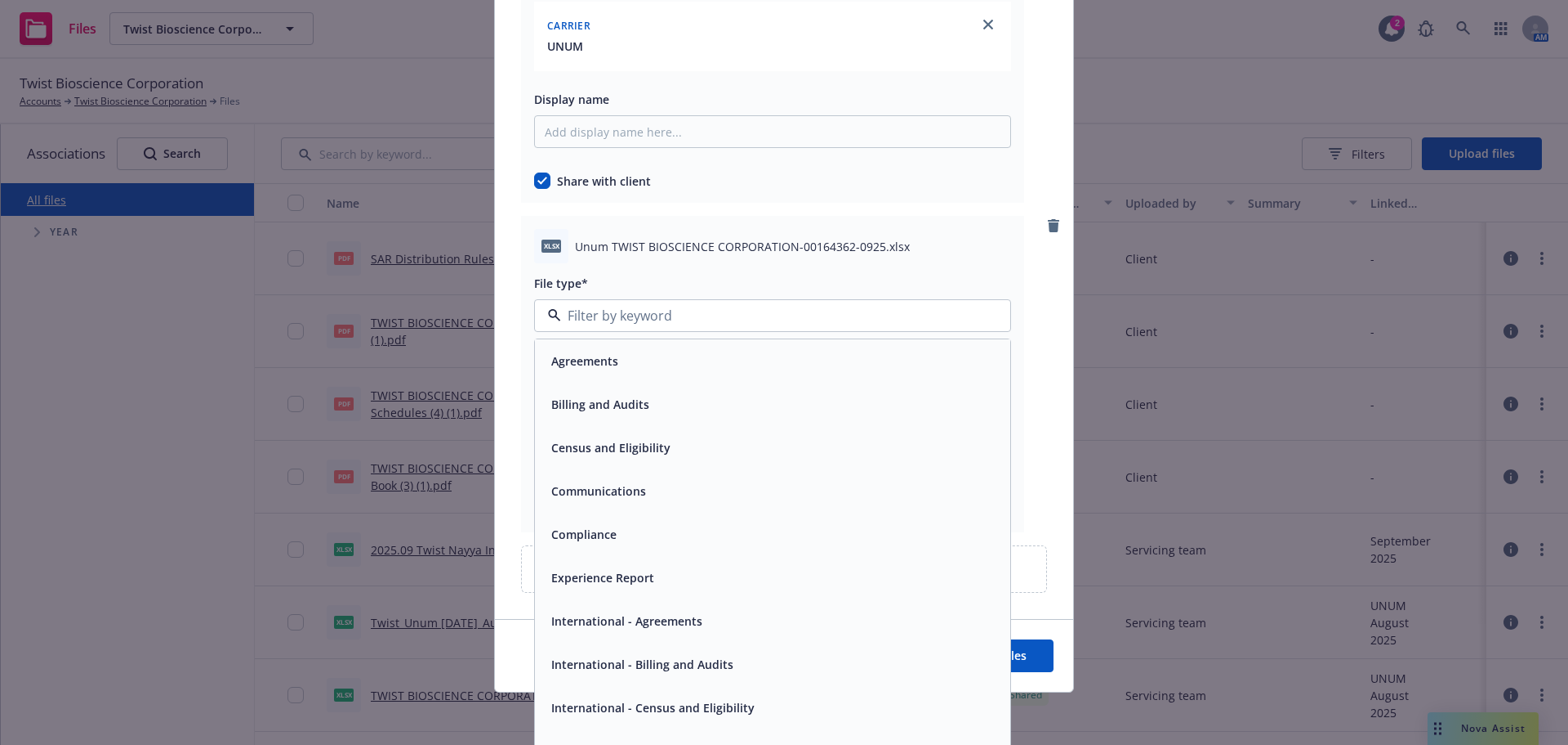
click at [729, 406] on div "Billing and Audits" at bounding box center [772, 404] width 456 height 23
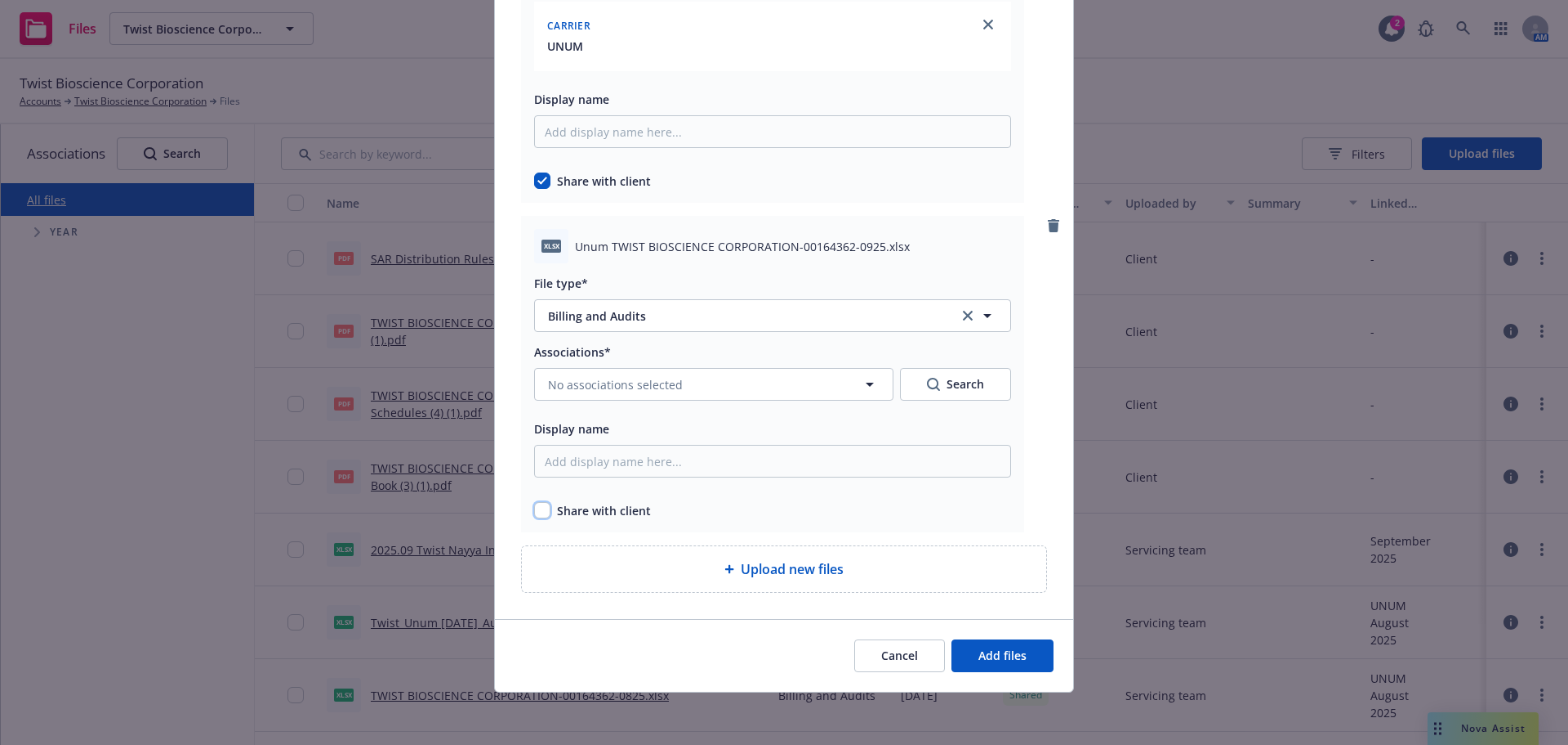
drag, startPoint x: 537, startPoint y: 507, endPoint x: 587, endPoint y: 415, distance: 104.7
click at [538, 504] on input "checkbox" at bounding box center [542, 510] width 16 height 16
checkbox input "true"
click at [613, 389] on span "No associations selected" at bounding box center [615, 384] width 135 height 17
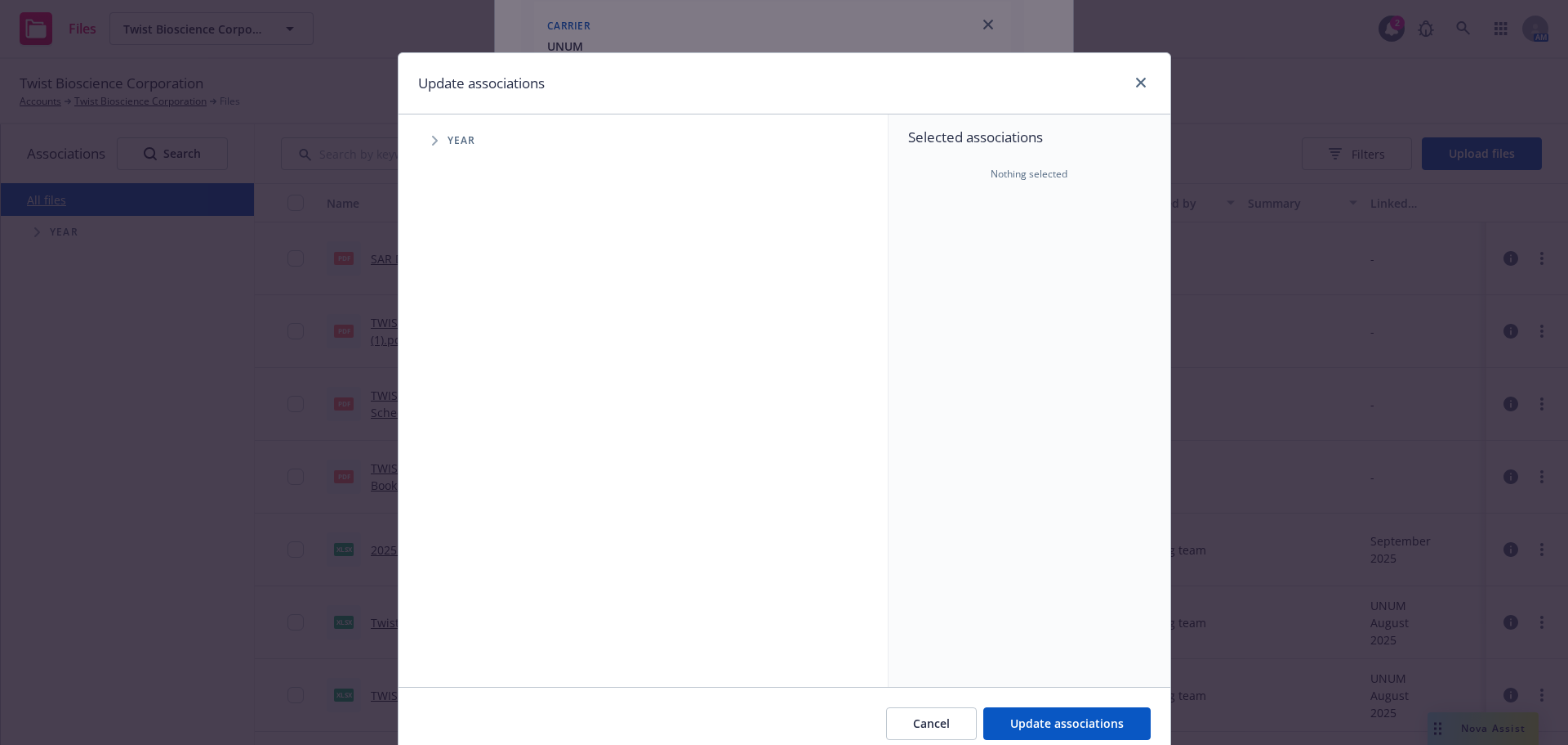
click at [435, 133] on span "Tree Example" at bounding box center [434, 140] width 26 height 26
click at [1137, 81] on icon "close" at bounding box center [1141, 82] width 10 height 10
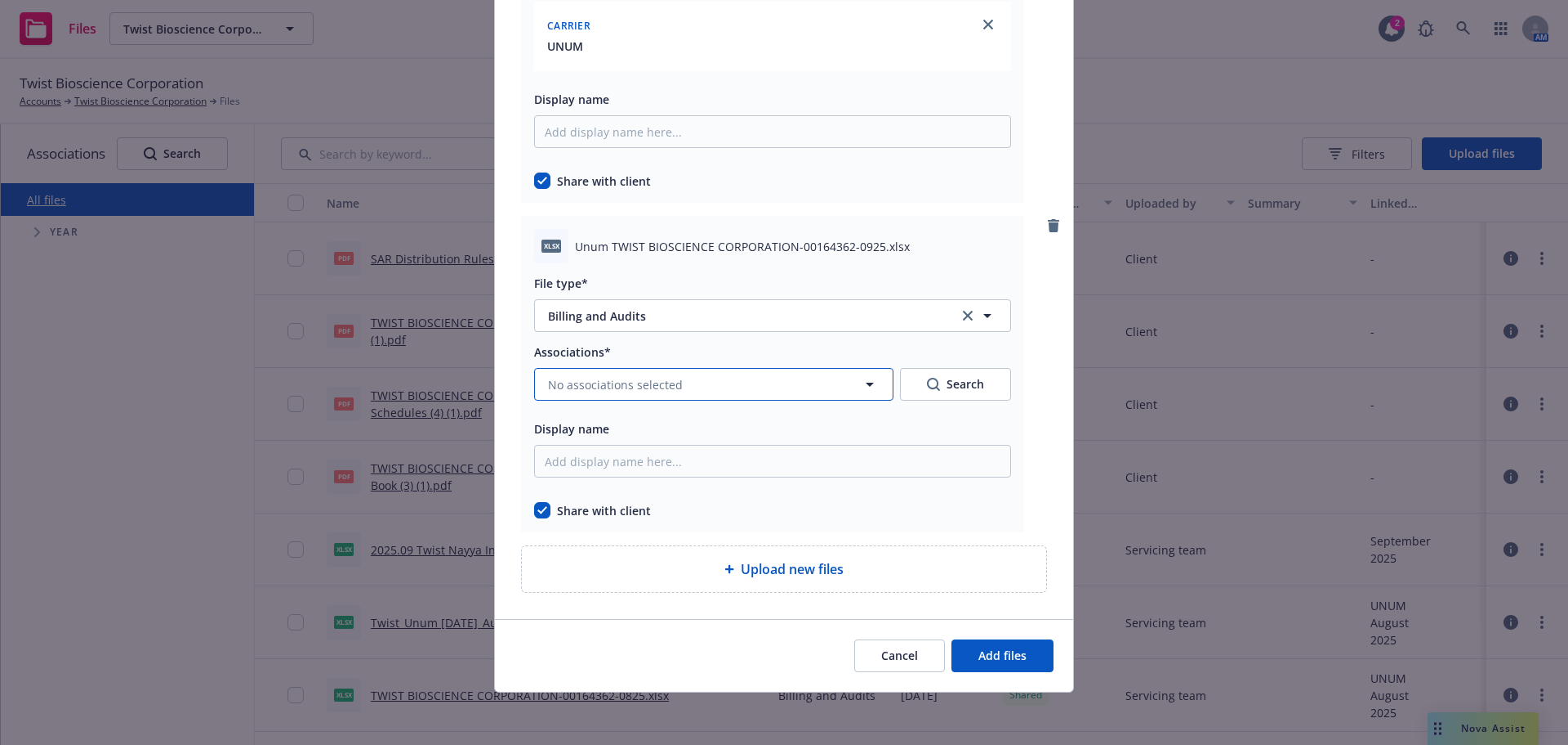
click at [717, 386] on button "No associations selected" at bounding box center [714, 384] width 360 height 33
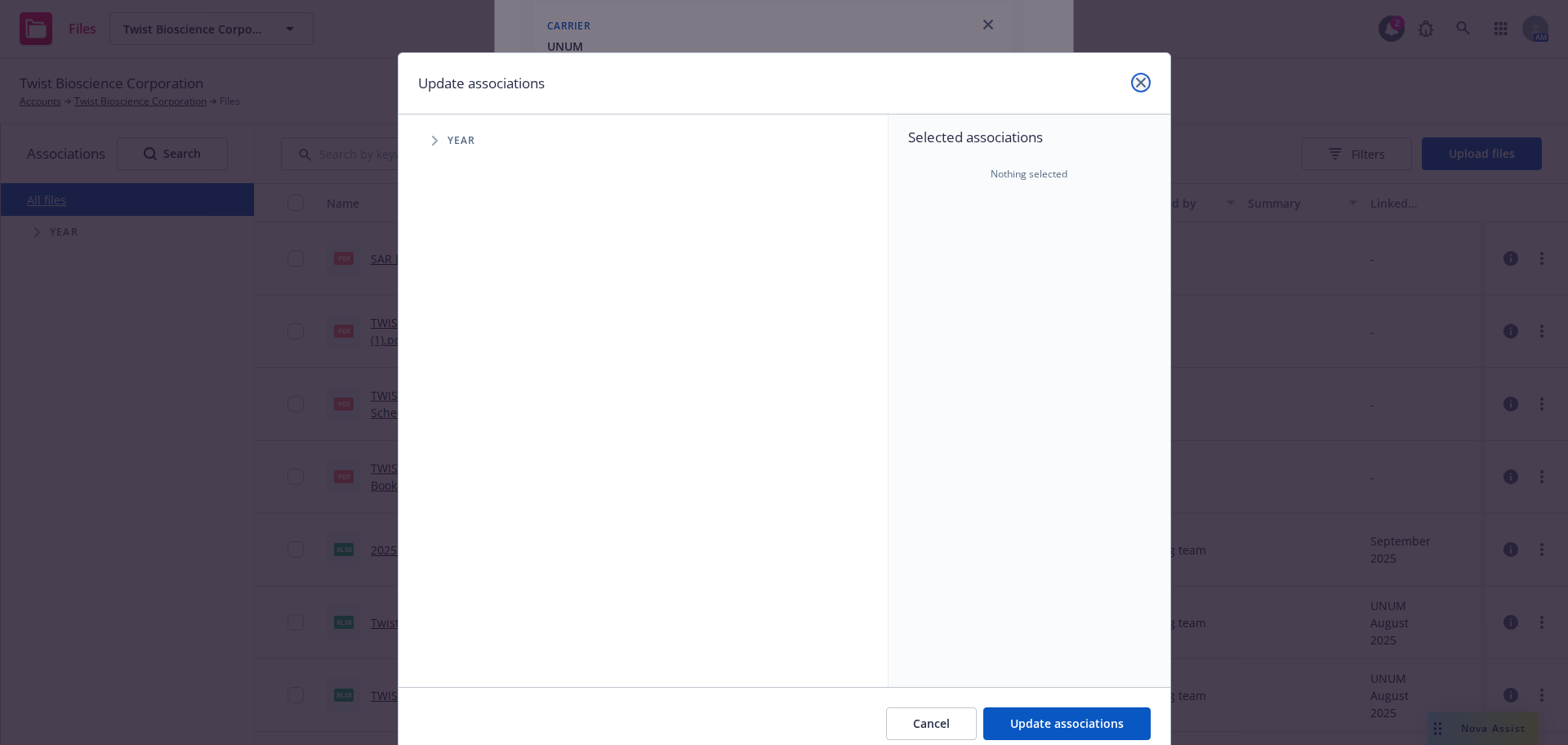
click at [1133, 77] on link "close" at bounding box center [1141, 82] width 20 height 20
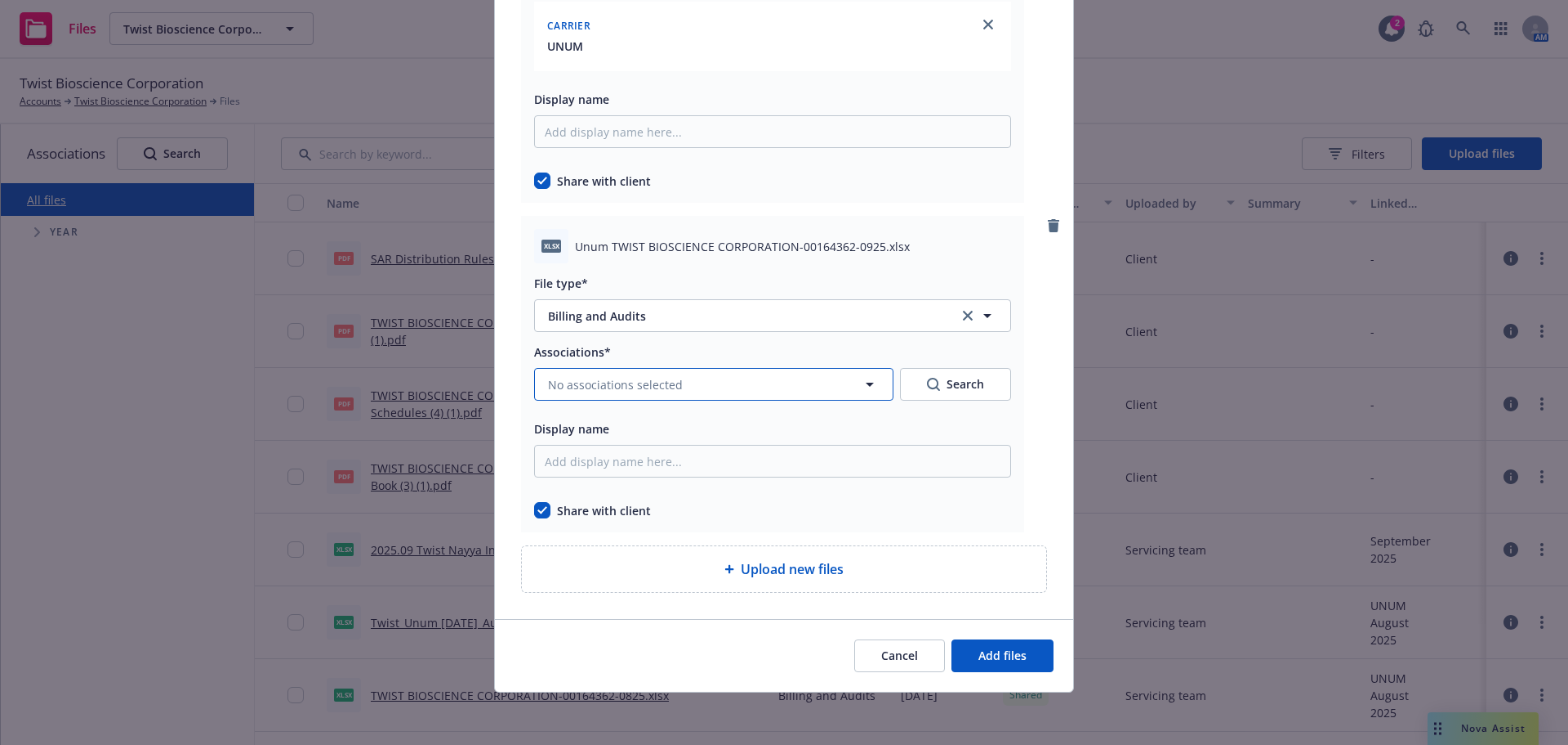
click at [699, 372] on button "No associations selected" at bounding box center [714, 384] width 360 height 33
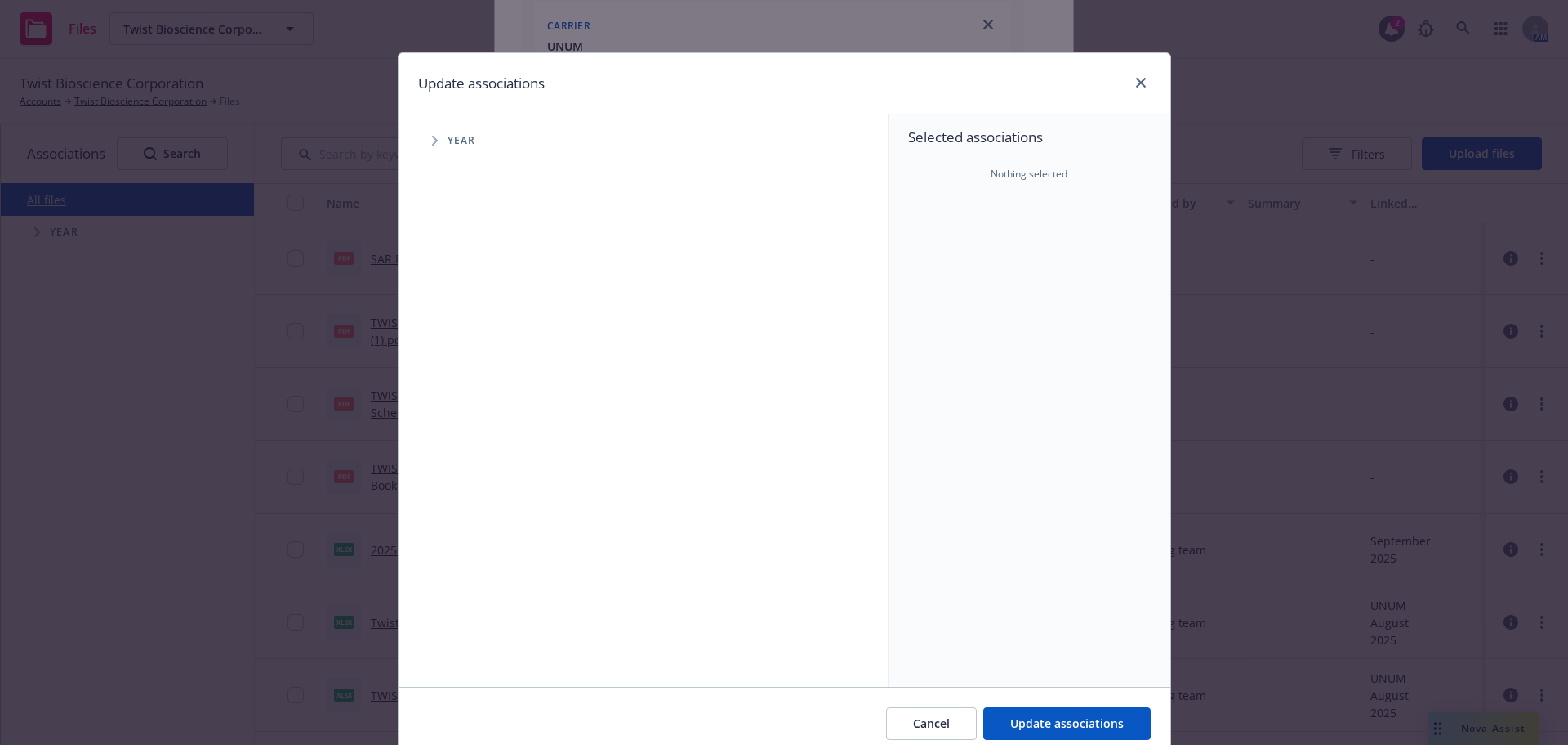
click at [432, 142] on icon "Tree Example" at bounding box center [435, 141] width 6 height 10
click at [460, 375] on span "Tree Example" at bounding box center [455, 364] width 26 height 26
click at [473, 364] on input "Tree Example" at bounding box center [476, 364] width 16 height 16
checkbox input "true"
click at [445, 370] on span "Tree Example" at bounding box center [455, 364] width 26 height 26
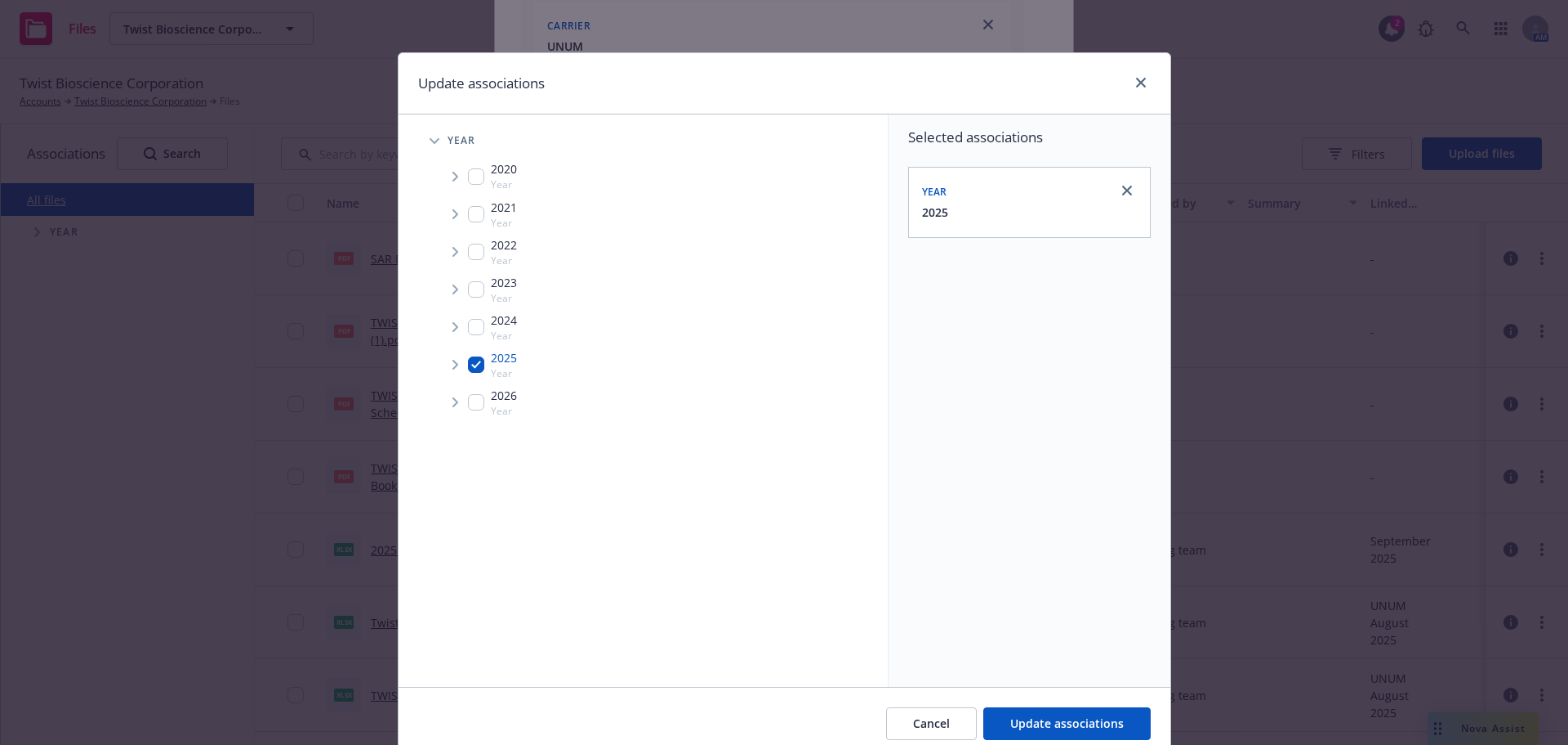
click at [451, 371] on span "Tree Example" at bounding box center [455, 364] width 26 height 26
click at [478, 408] on span "Tree Example" at bounding box center [475, 399] width 26 height 26
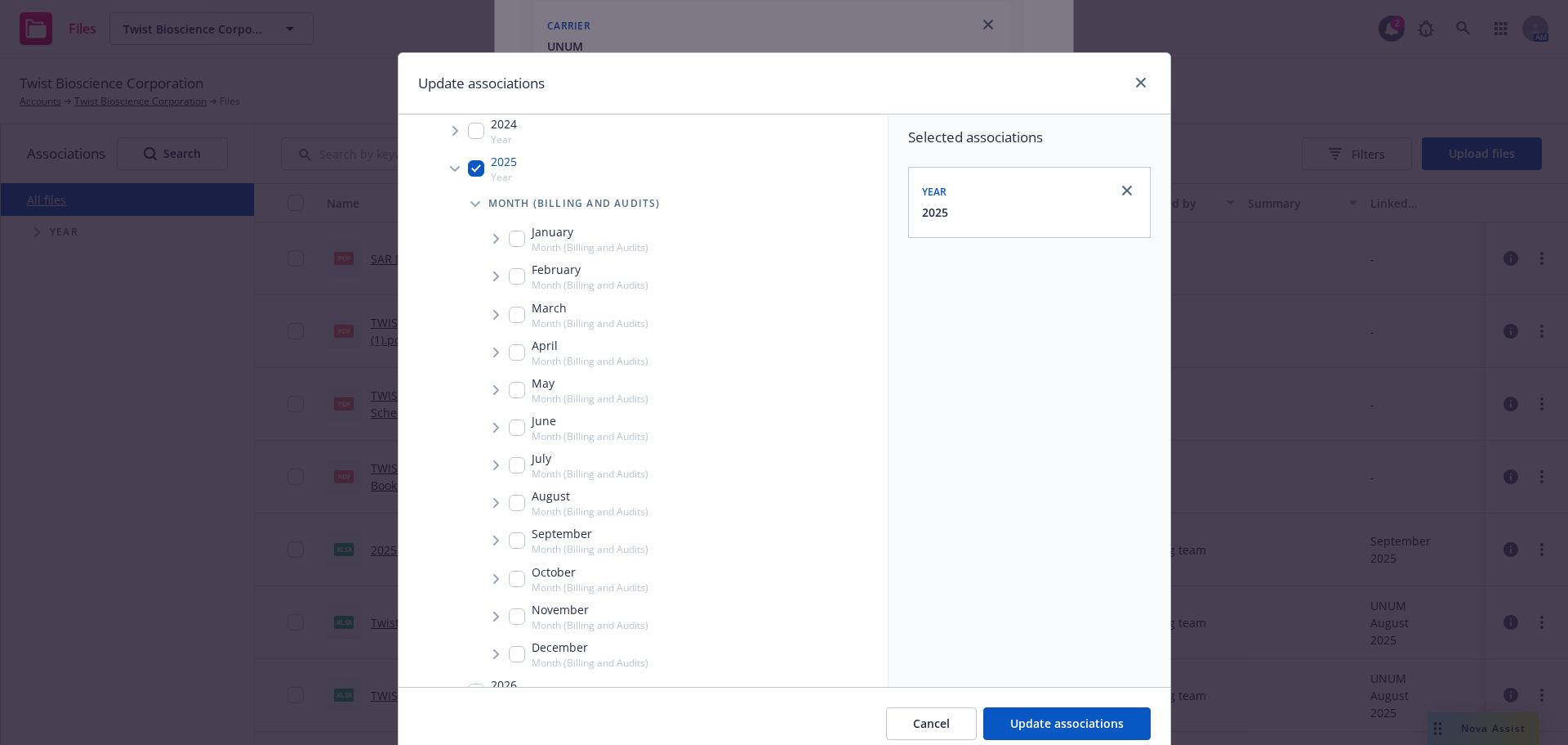
scroll to position [229, 0]
click at [509, 507] on input "Tree Example" at bounding box center [517, 507] width 16 height 16
checkbox input "true"
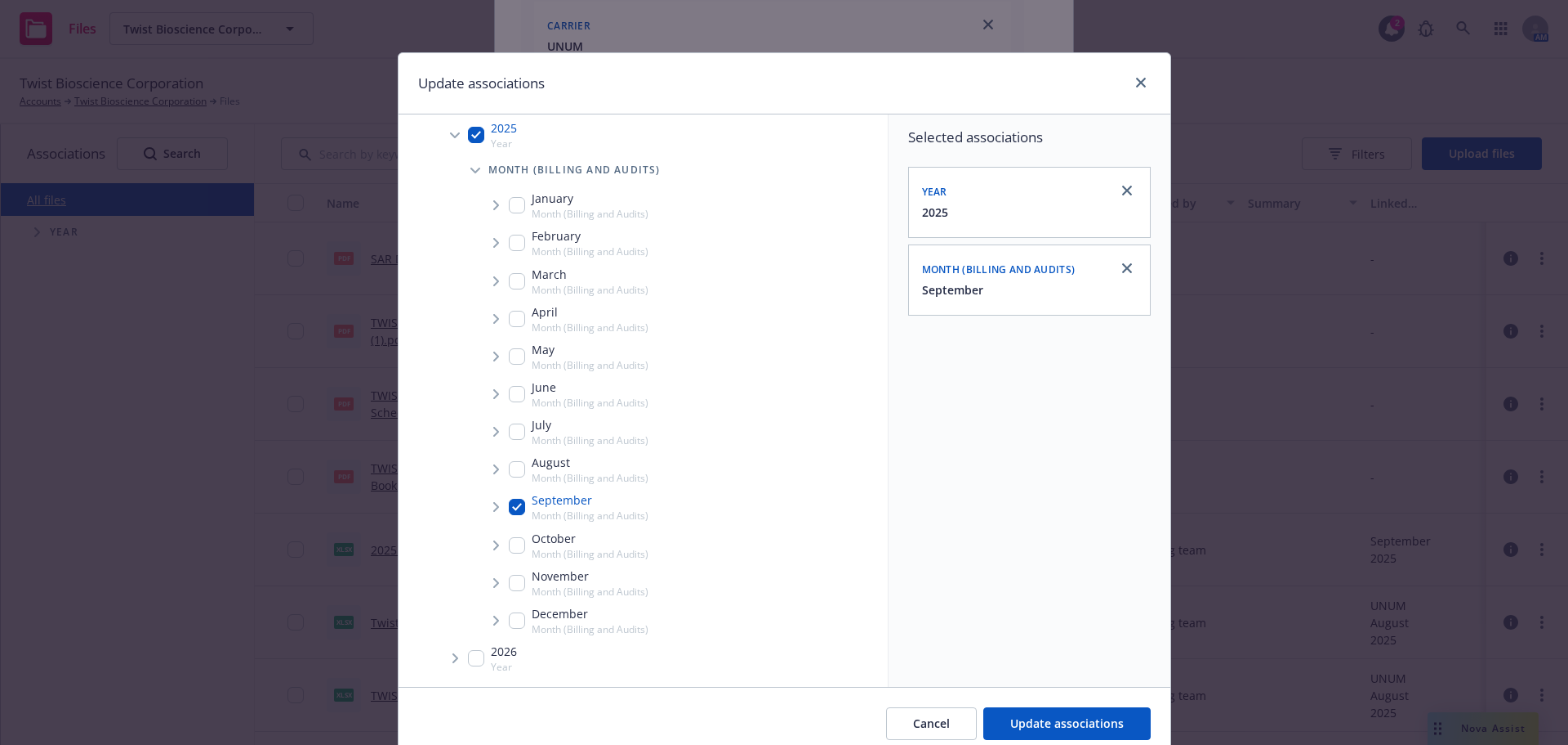
drag, startPoint x: 485, startPoint y: 510, endPoint x: 780, endPoint y: 455, distance: 300.1
click at [485, 509] on span "Tree Example" at bounding box center [495, 506] width 26 height 26
click at [509, 559] on div "October Month (Billing and Audits)" at bounding box center [682, 578] width 412 height 38
click at [516, 583] on input "Tree Example" at bounding box center [517, 578] width 16 height 16
checkbox input "false"
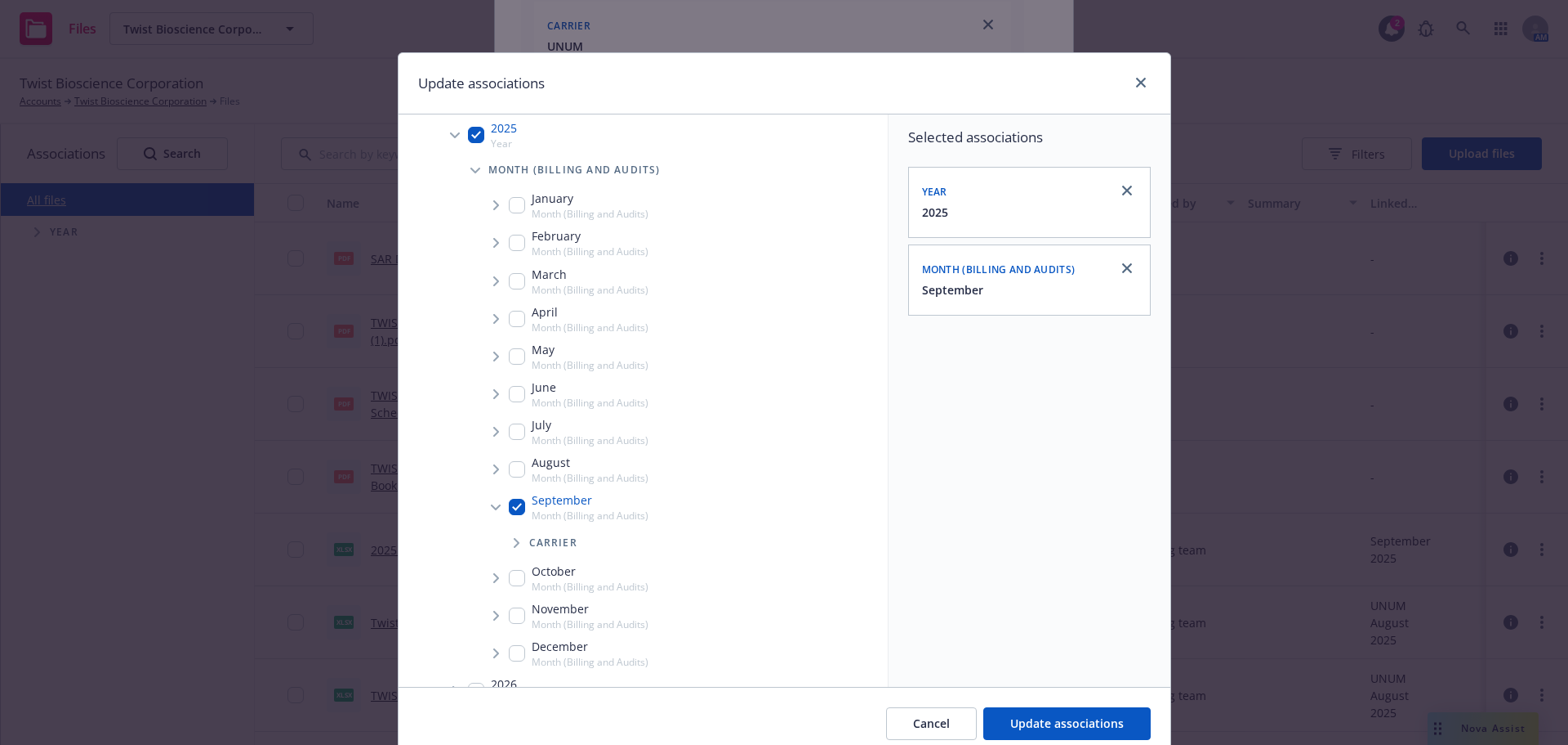
click at [508, 558] on div "Carrier" at bounding box center [692, 543] width 391 height 33
click at [506, 548] on span "Tree Example" at bounding box center [516, 542] width 26 height 26
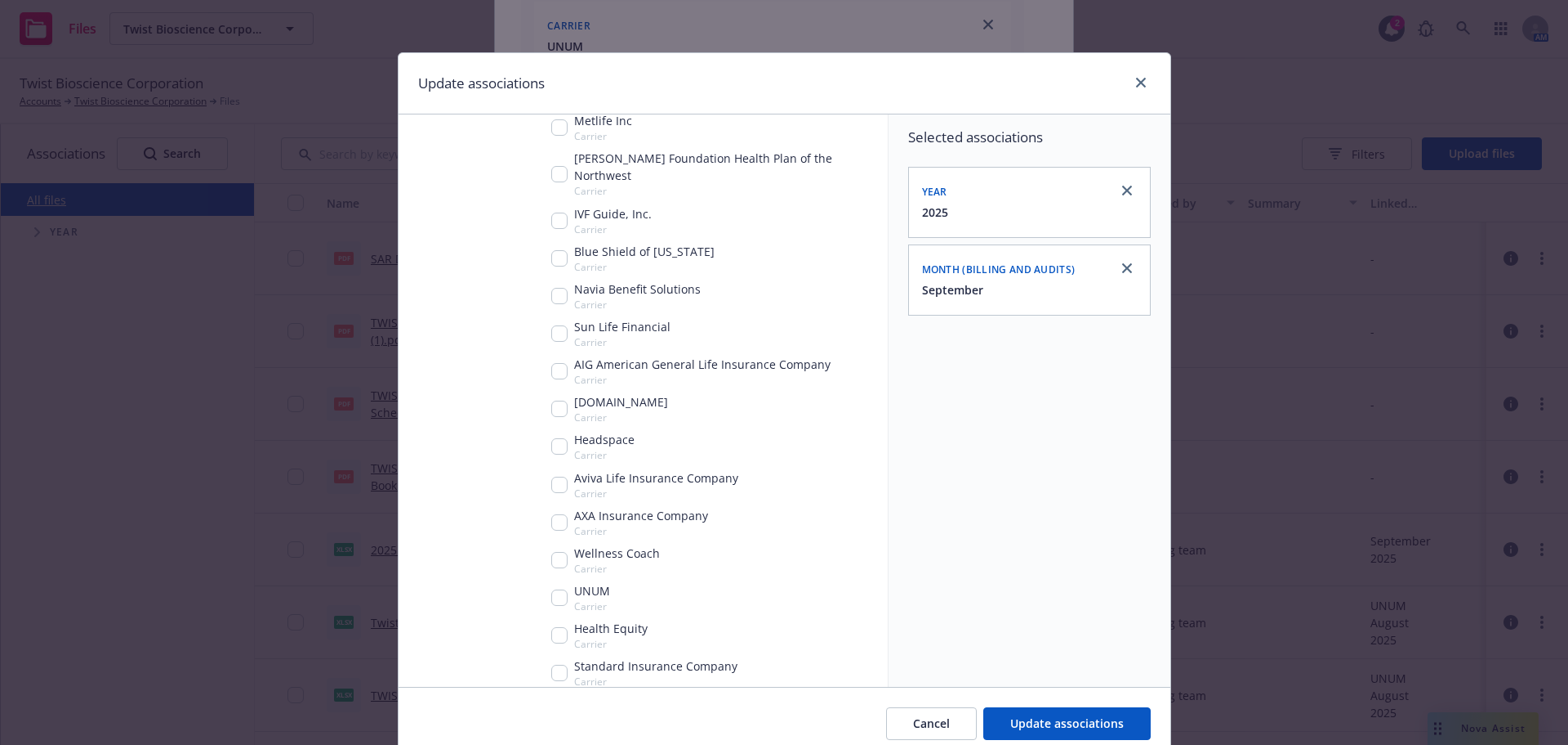
scroll to position [884, 0]
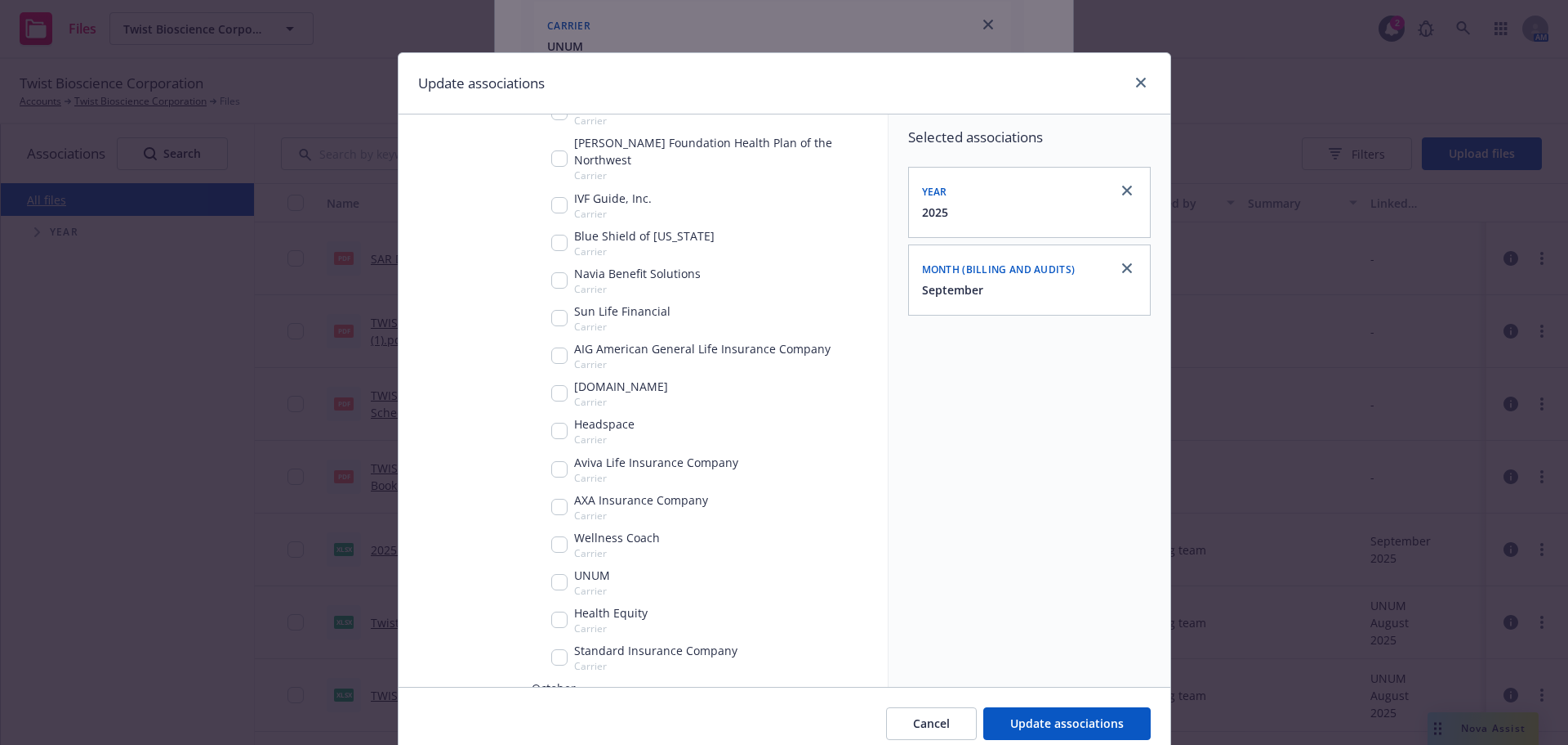
click at [551, 574] on input "Tree Example" at bounding box center [559, 582] width 16 height 16
checkbox input "true"
click at [1090, 704] on div "Cancel Update associations" at bounding box center [784, 723] width 772 height 73
click at [1061, 744] on div "Cancel Update associations" at bounding box center [784, 723] width 772 height 73
click at [1064, 730] on span "Update associations" at bounding box center [1067, 723] width 114 height 15
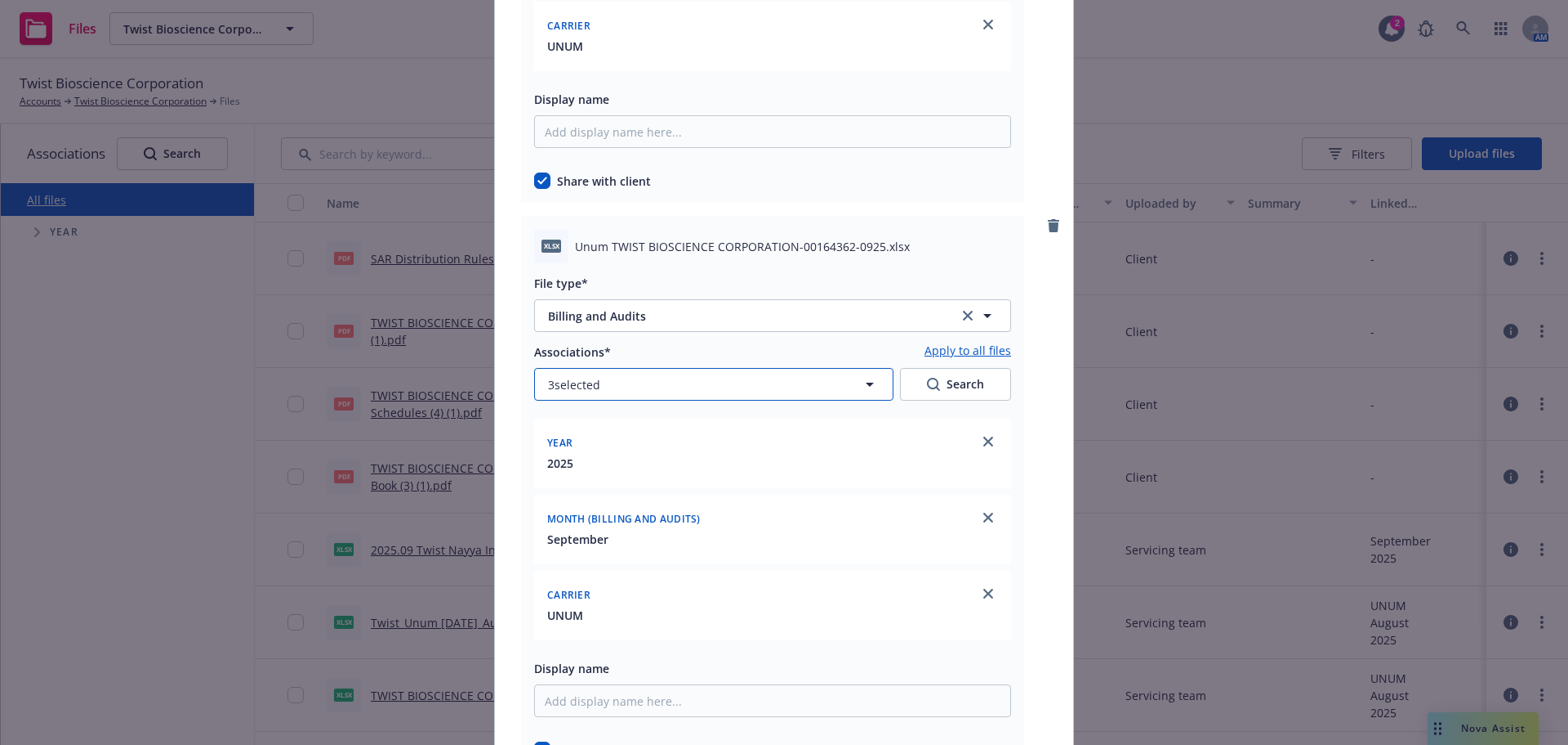
click at [678, 374] on button "3 selected" at bounding box center [714, 384] width 360 height 33
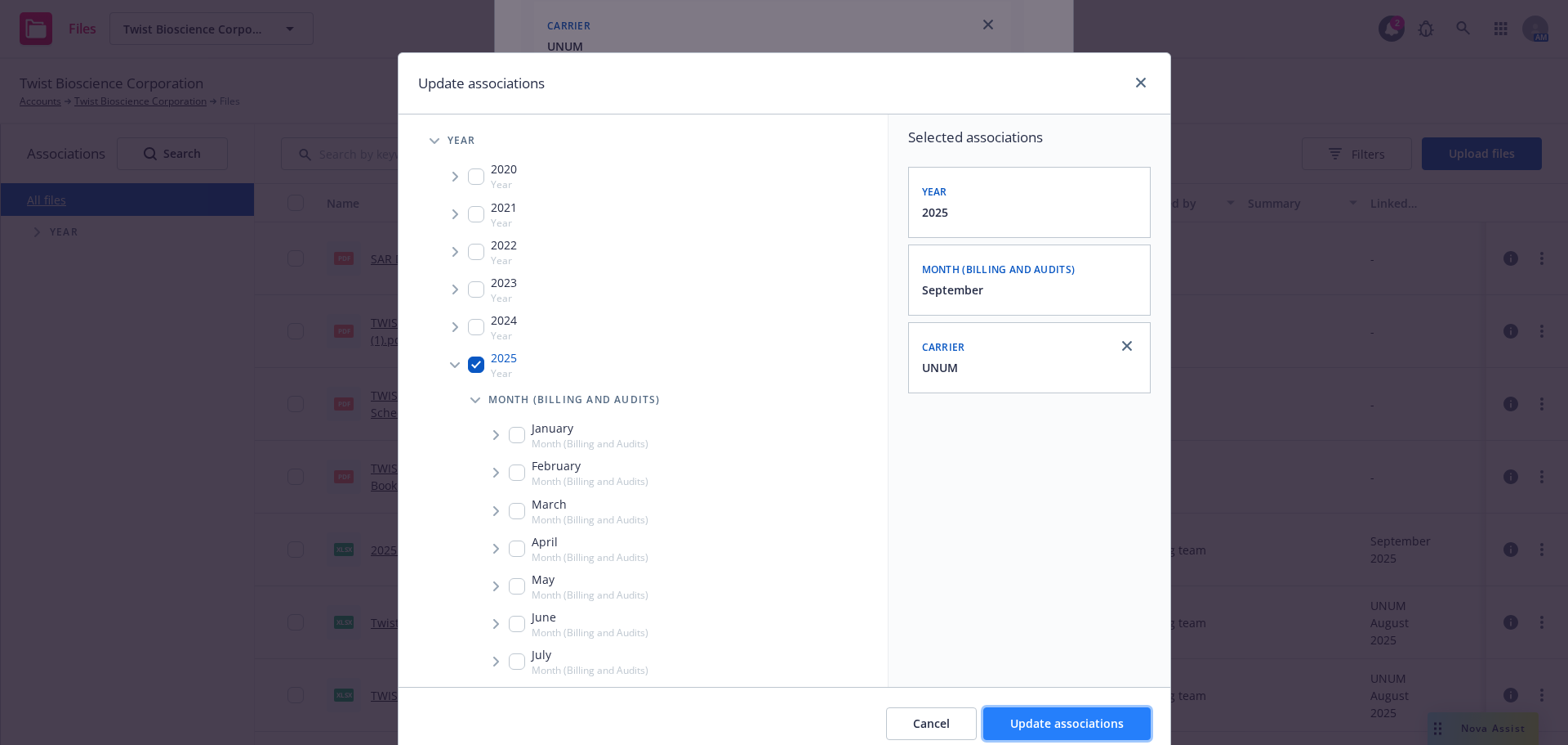
click at [1054, 722] on span "Update associations" at bounding box center [1067, 723] width 114 height 15
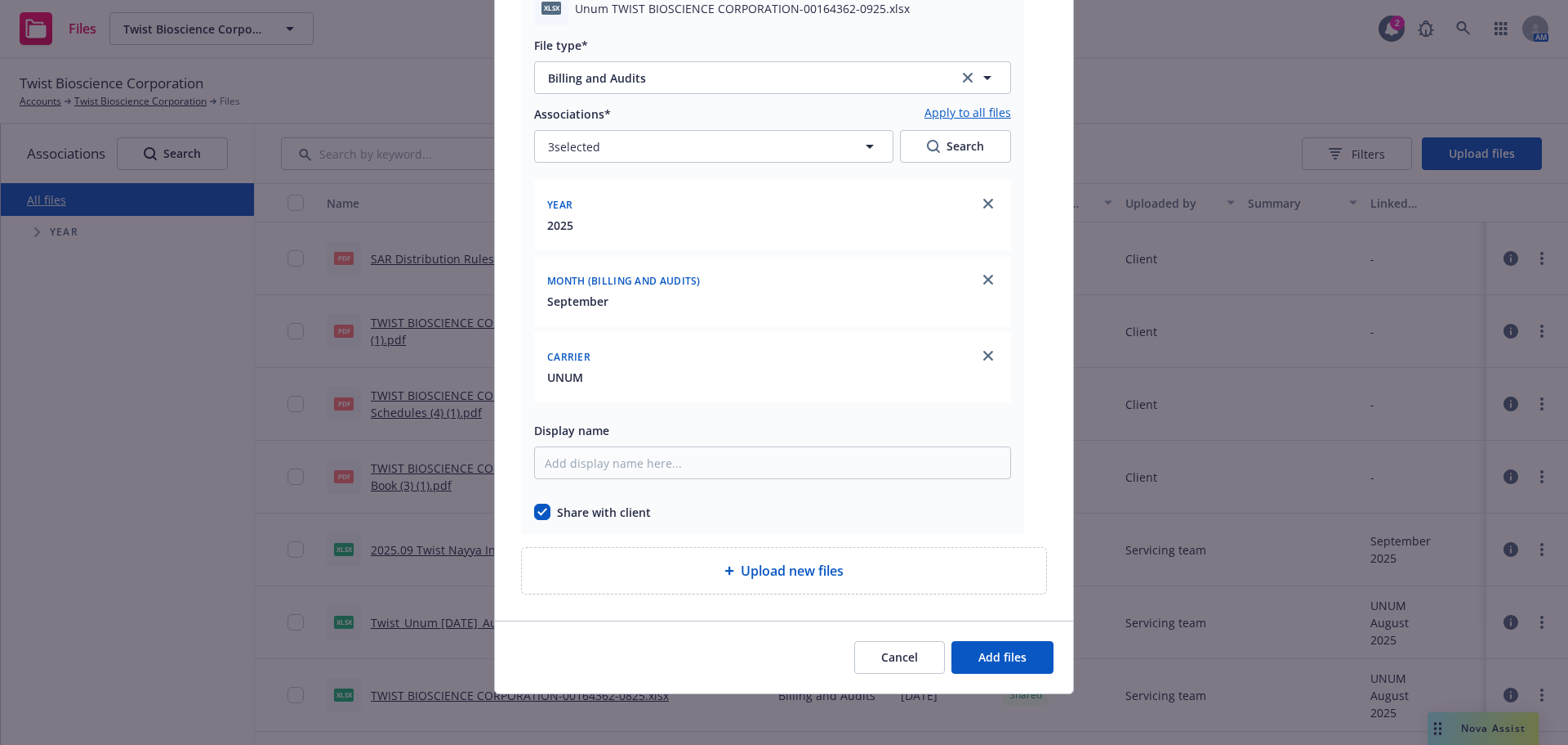
scroll to position [10592, 0]
click at [1025, 660] on button "Add files" at bounding box center [1002, 655] width 102 height 33
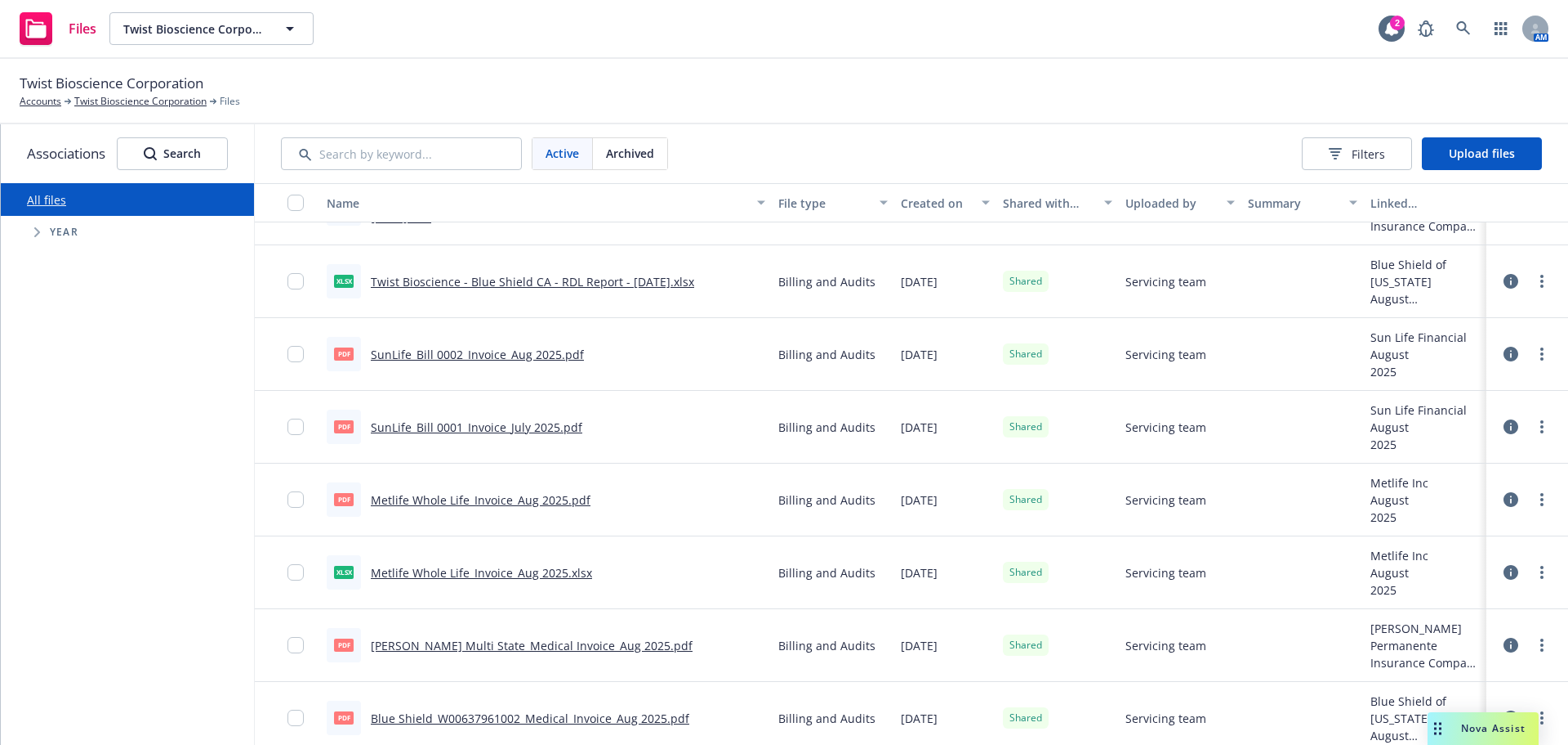
scroll to position [2370, 0]
